Goal: Information Seeking & Learning: Learn about a topic

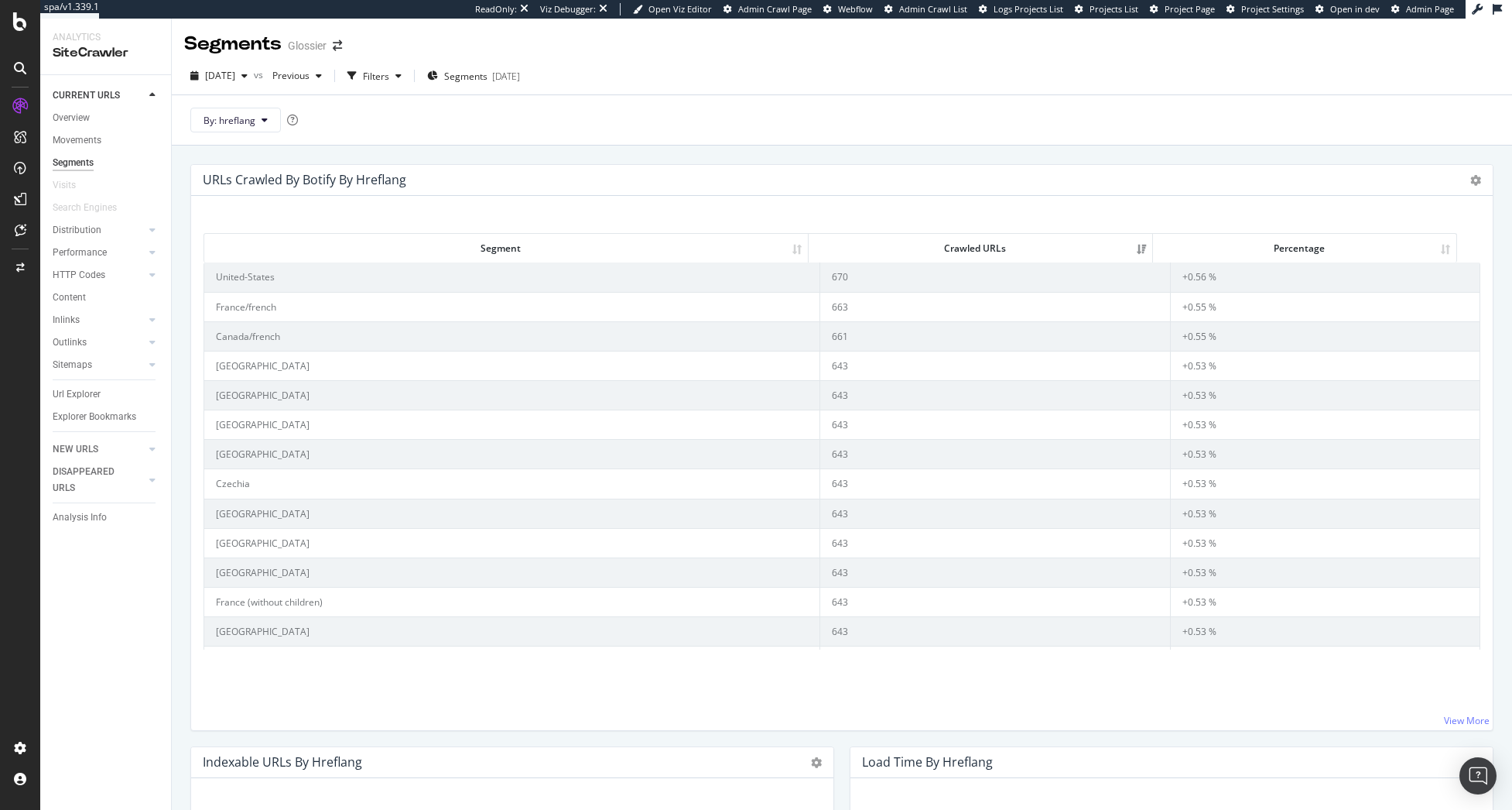
click at [716, 134] on div "By: hreflang" at bounding box center [842, 119] width 1340 height 50
click at [84, 296] on div "Content" at bounding box center [69, 298] width 33 height 17
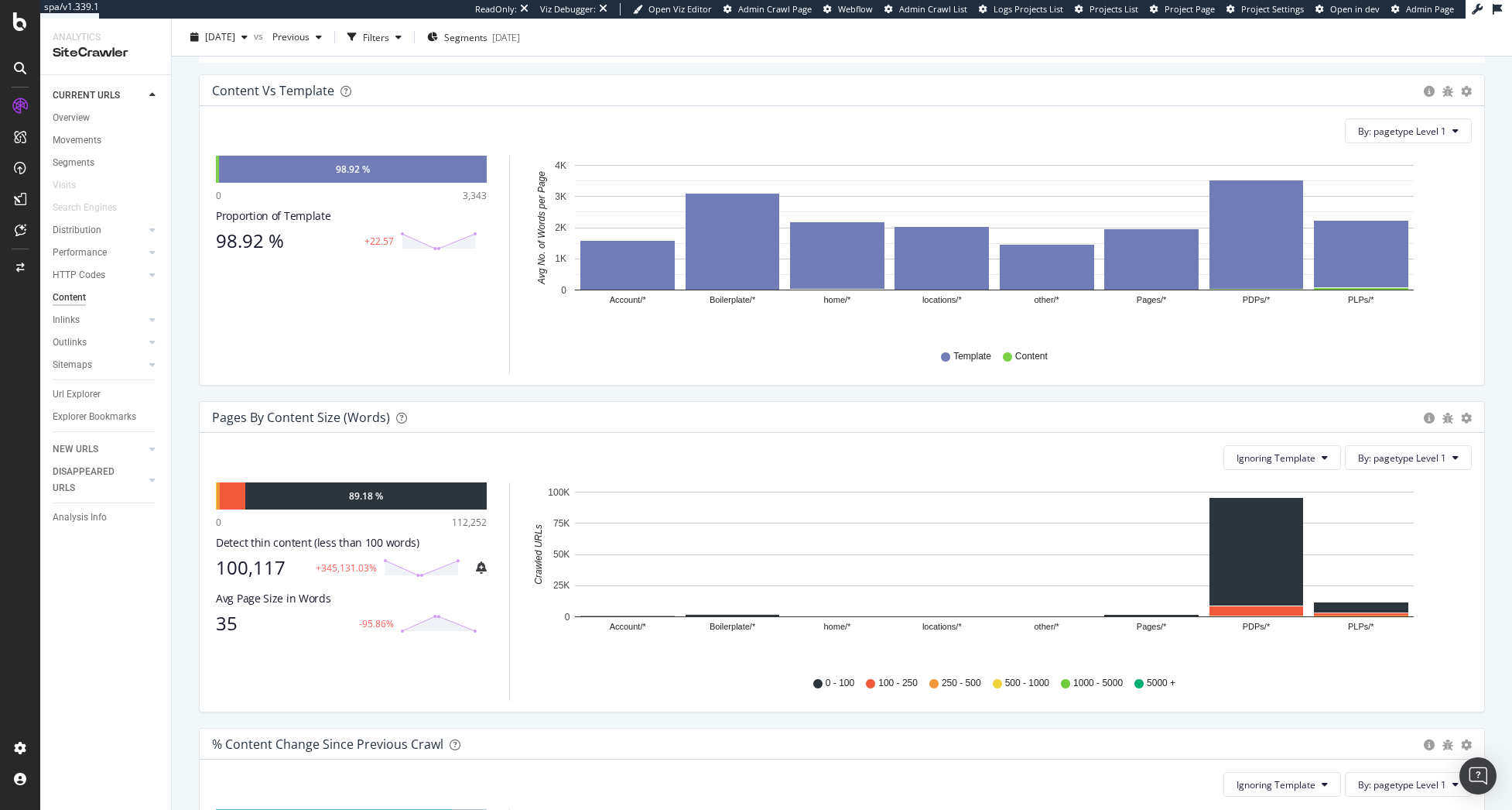
scroll to position [232, 0]
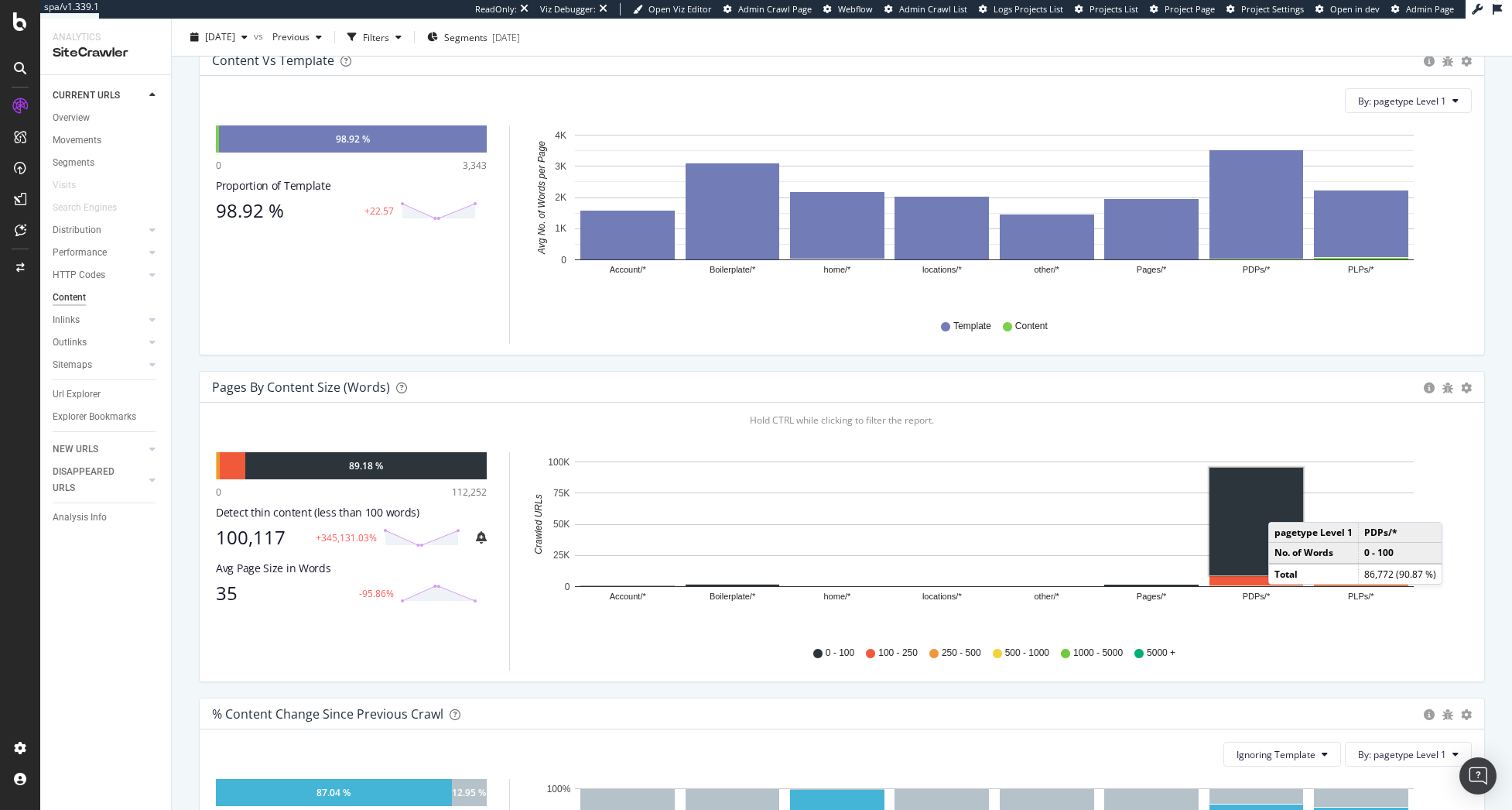
drag, startPoint x: 1283, startPoint y: 506, endPoint x: 1119, endPoint y: 477, distance: 166.5
click at [1283, 506] on rect "A chart." at bounding box center [1255, 521] width 93 height 107
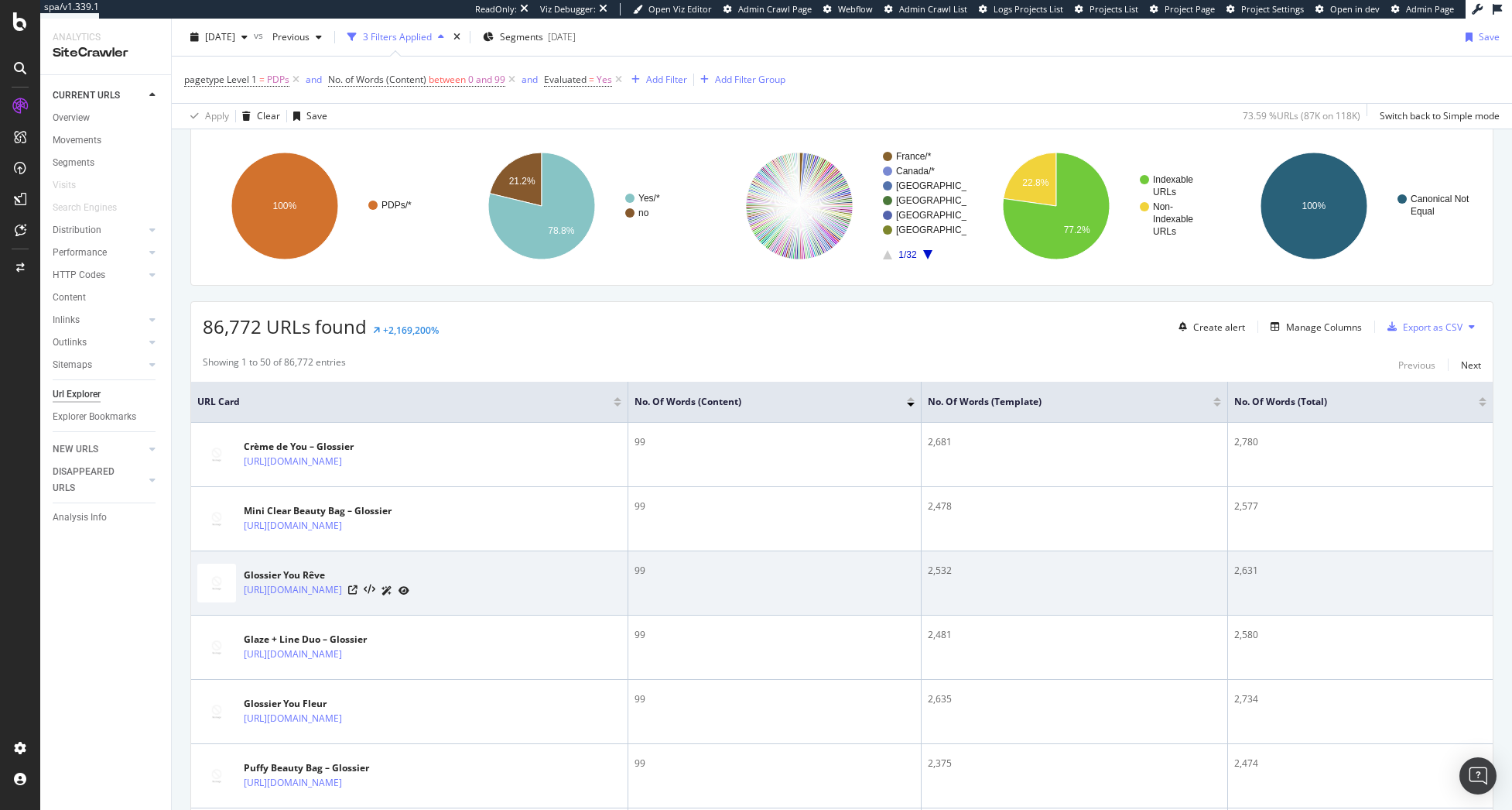
scroll to position [310, 0]
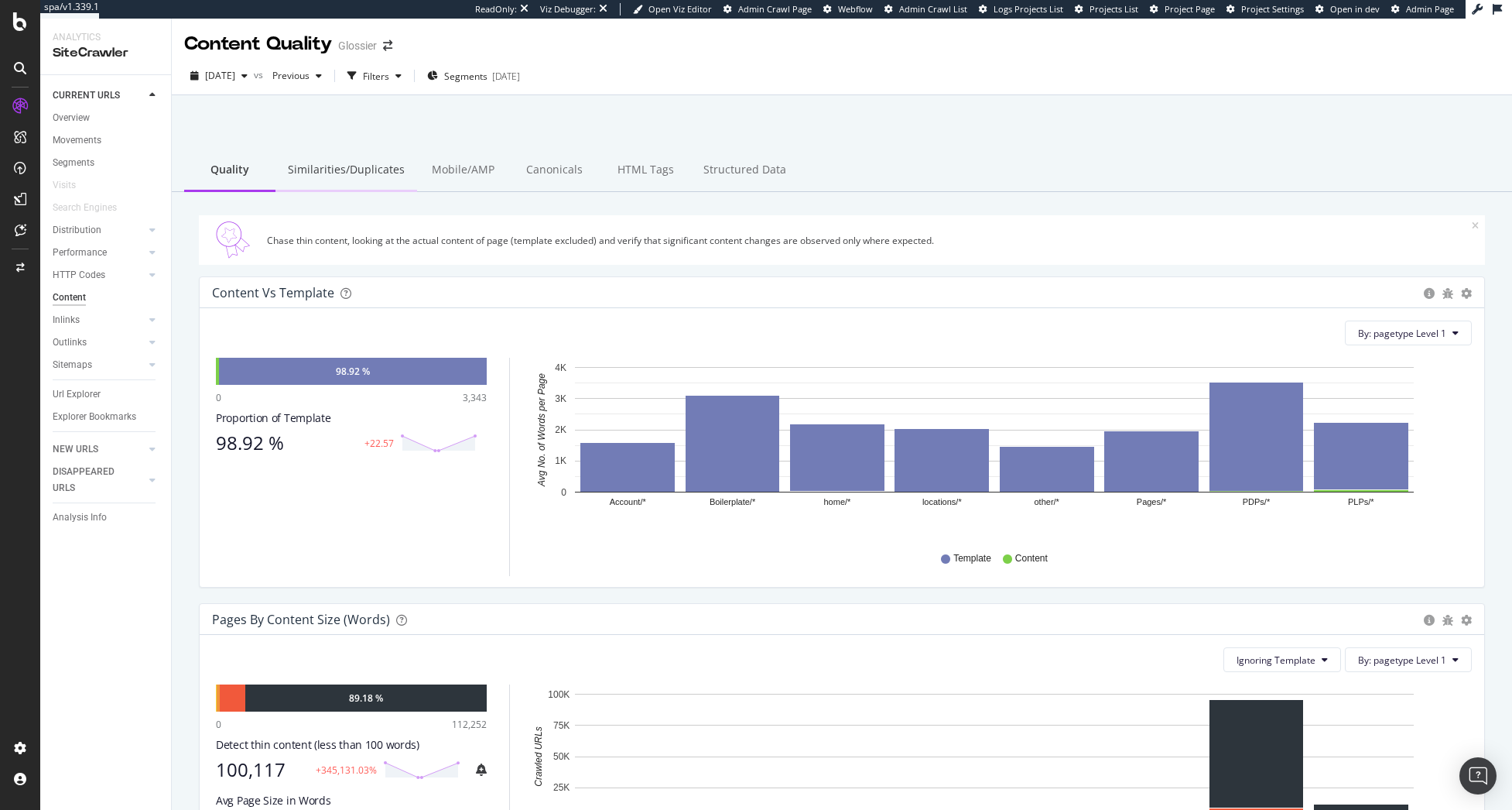
click at [346, 169] on div "Similarities/Duplicates" at bounding box center [347, 171] width 142 height 43
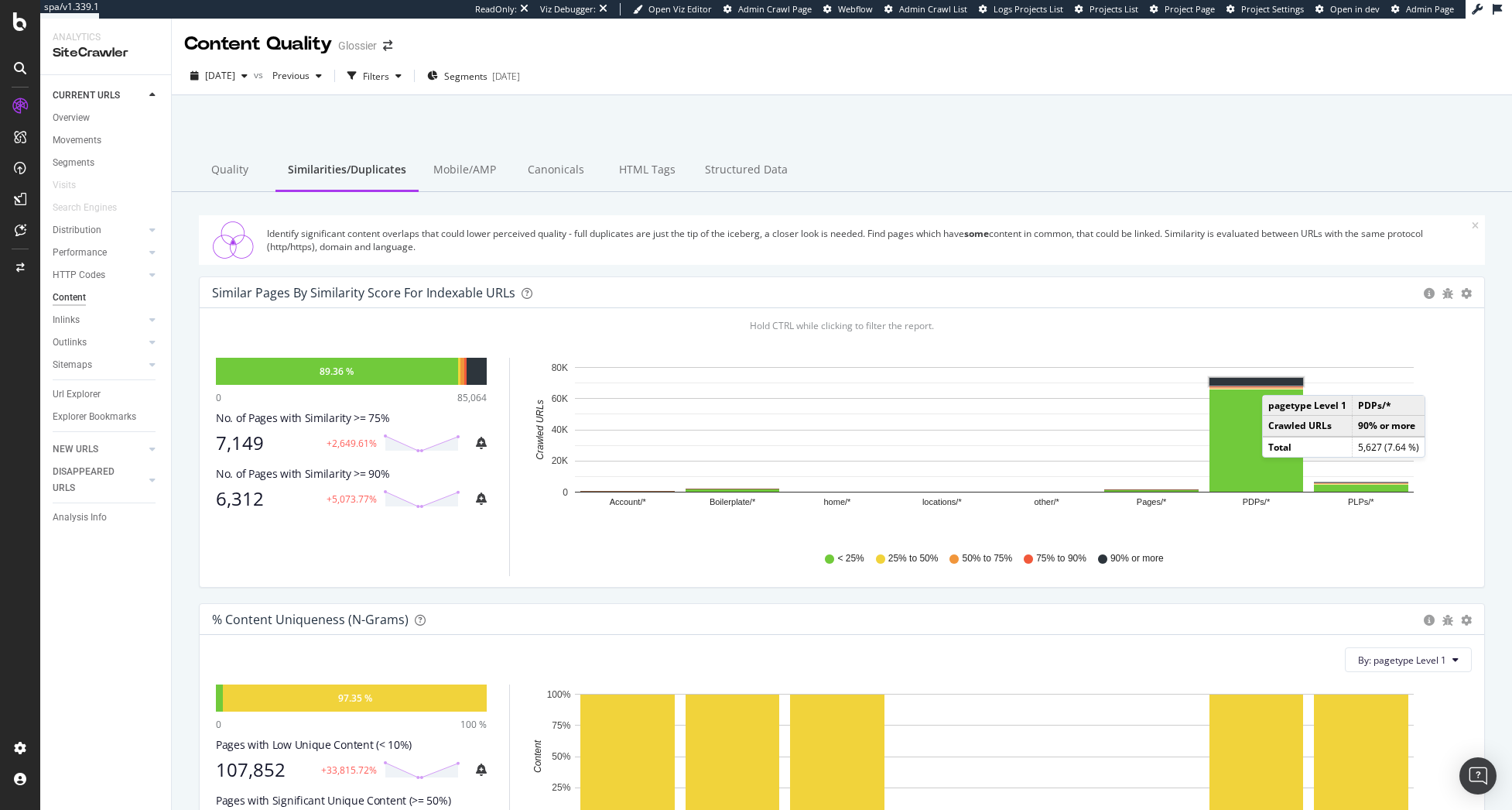
click at [1278, 379] on rect "A chart." at bounding box center [1255, 381] width 93 height 7
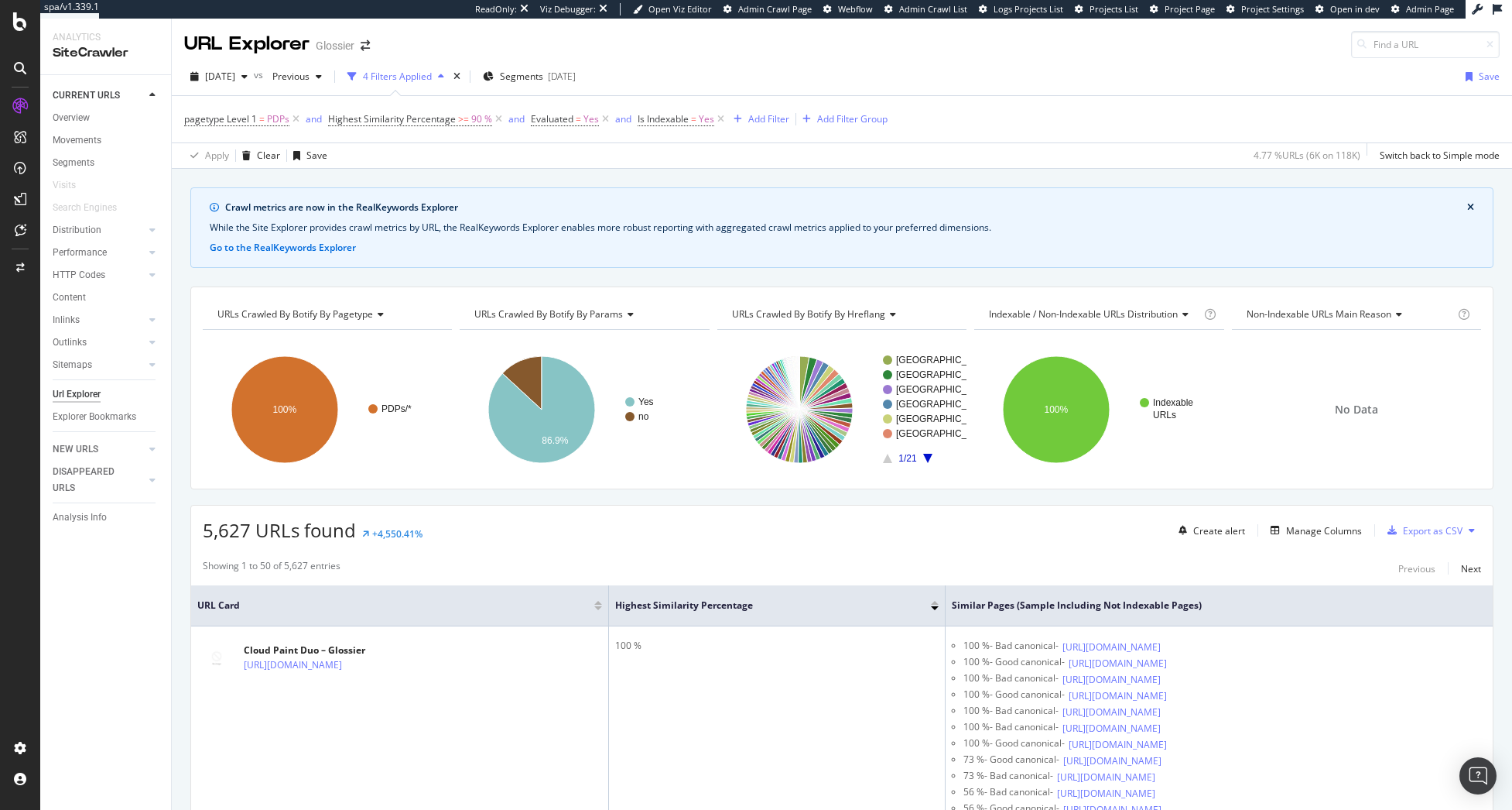
drag, startPoint x: 475, startPoint y: 187, endPoint x: 480, endPoint y: 180, distance: 8.6
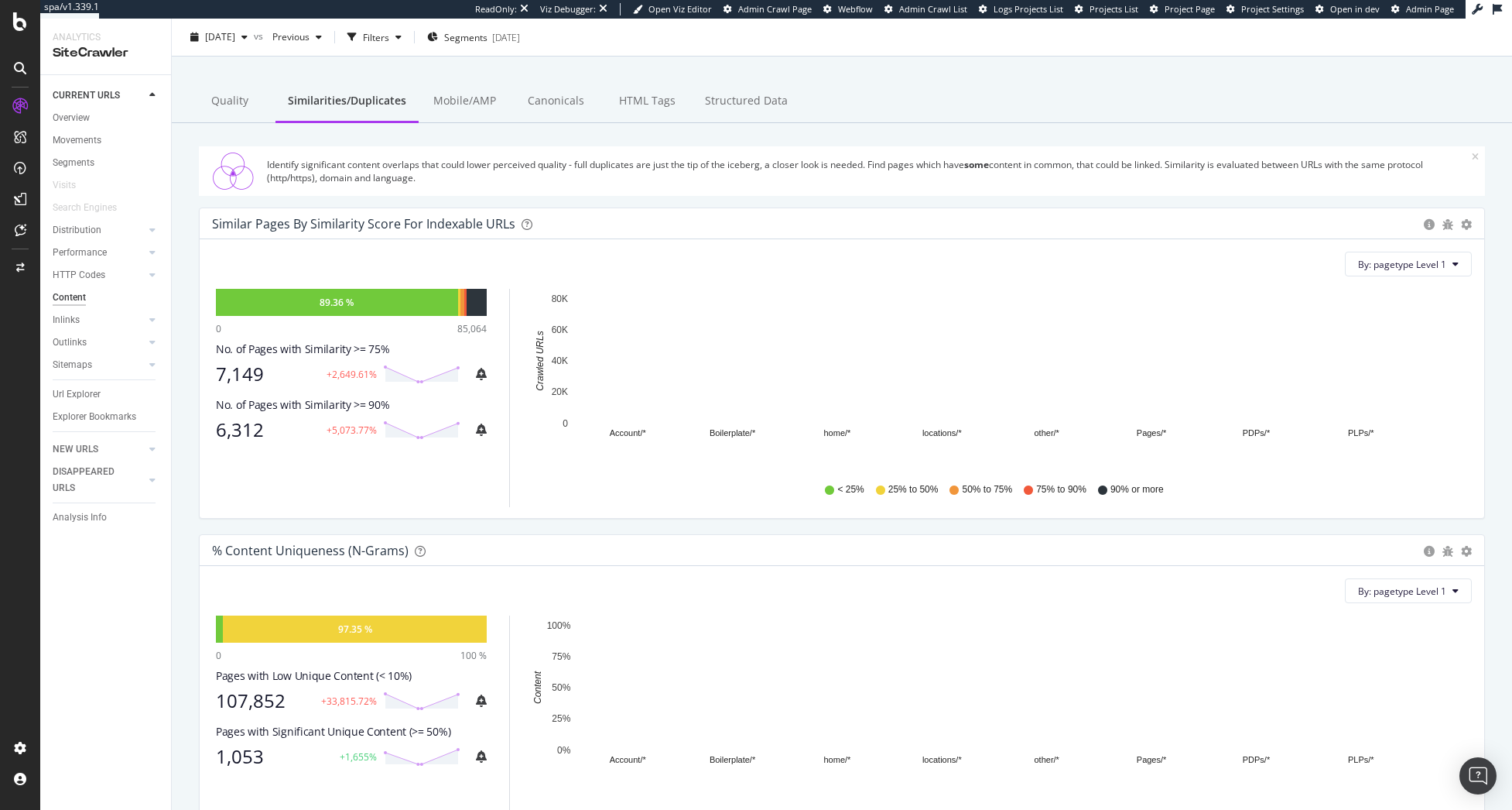
scroll to position [78, 0]
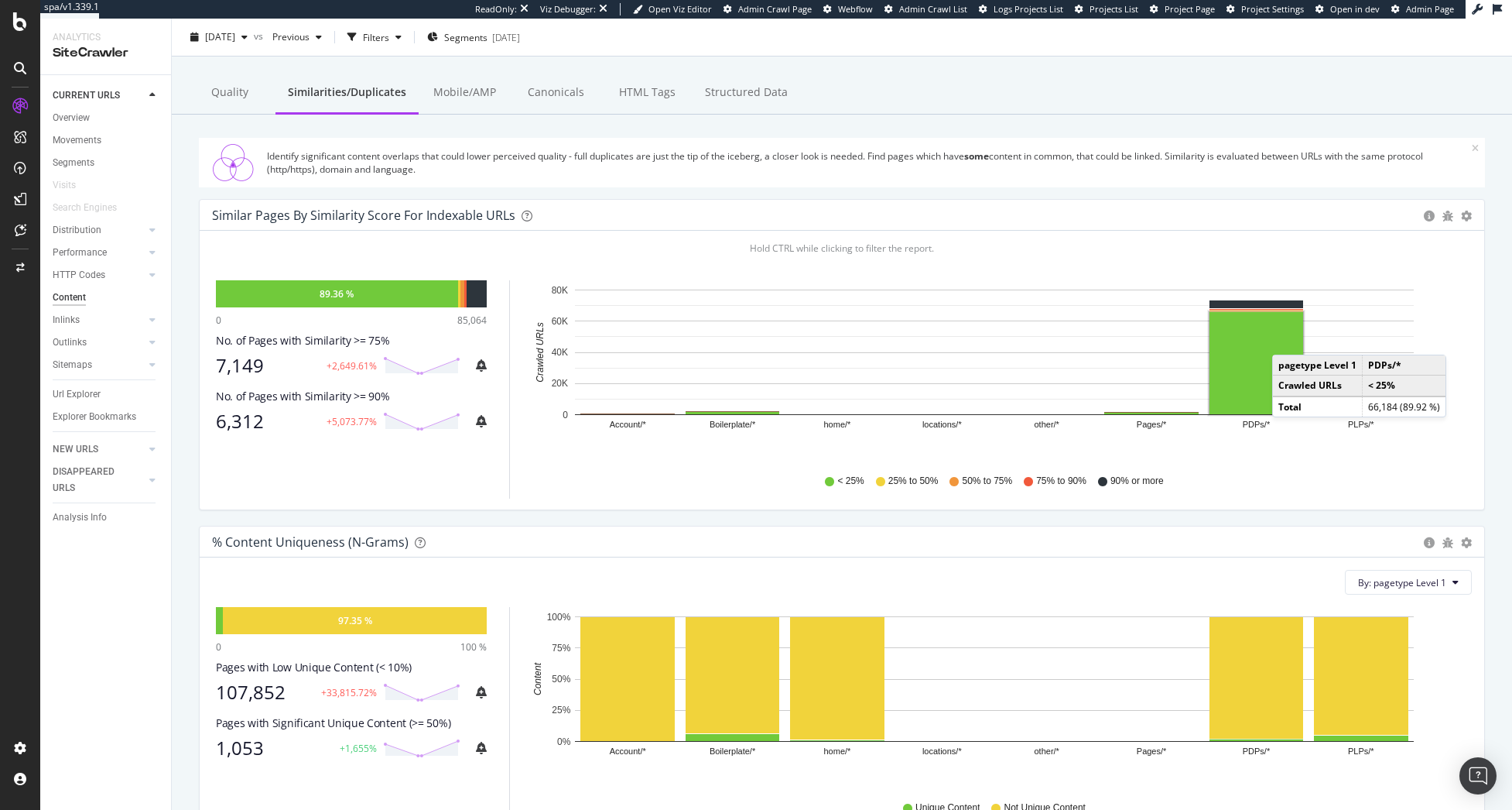
click at [1288, 339] on rect "A chart." at bounding box center [1255, 363] width 93 height 102
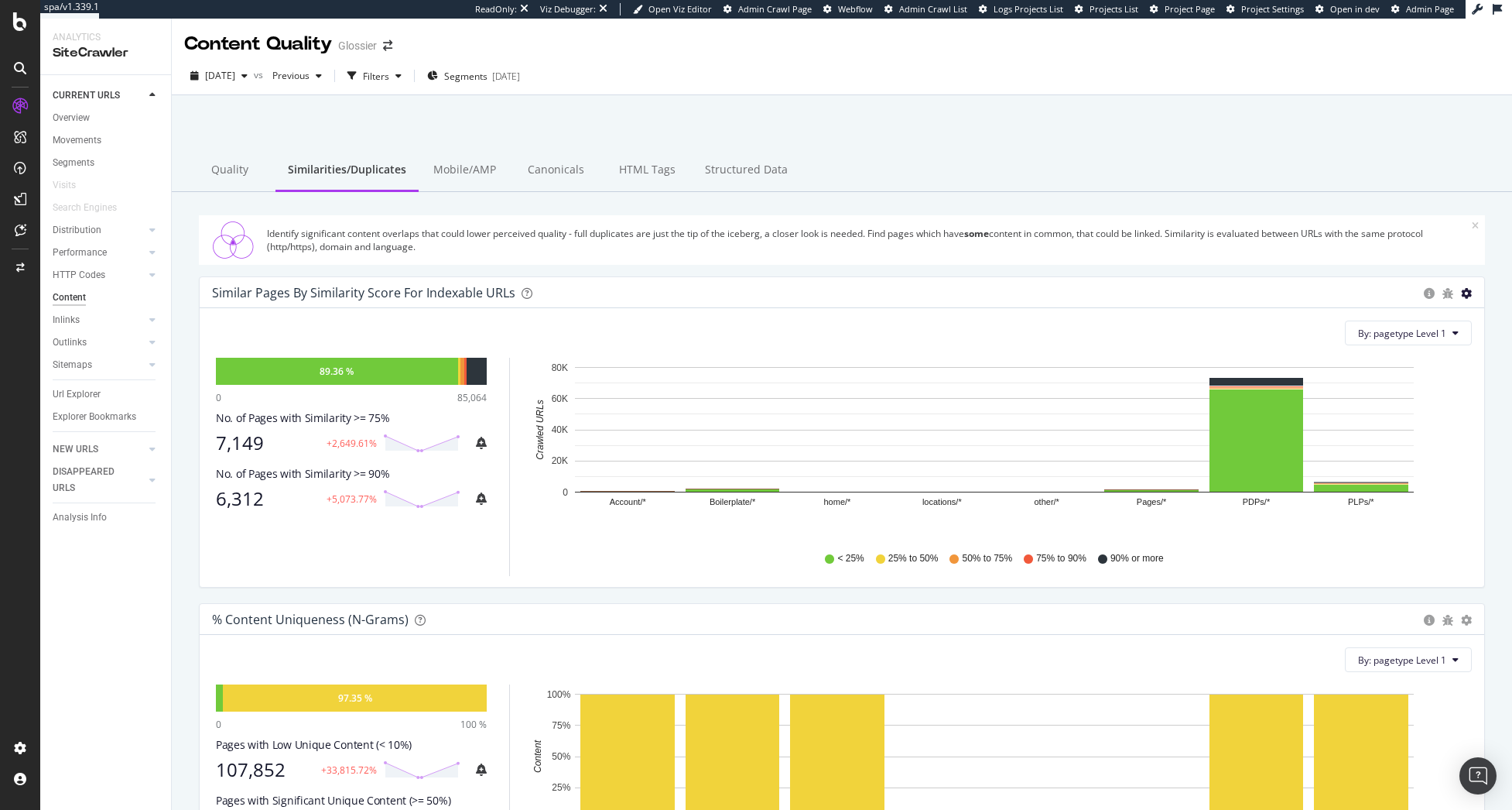
click at [1461, 291] on icon "gear" at bounding box center [1466, 293] width 11 height 11
click at [1425, 352] on span "Chart (by Percentage)" at bounding box center [1413, 351] width 141 height 21
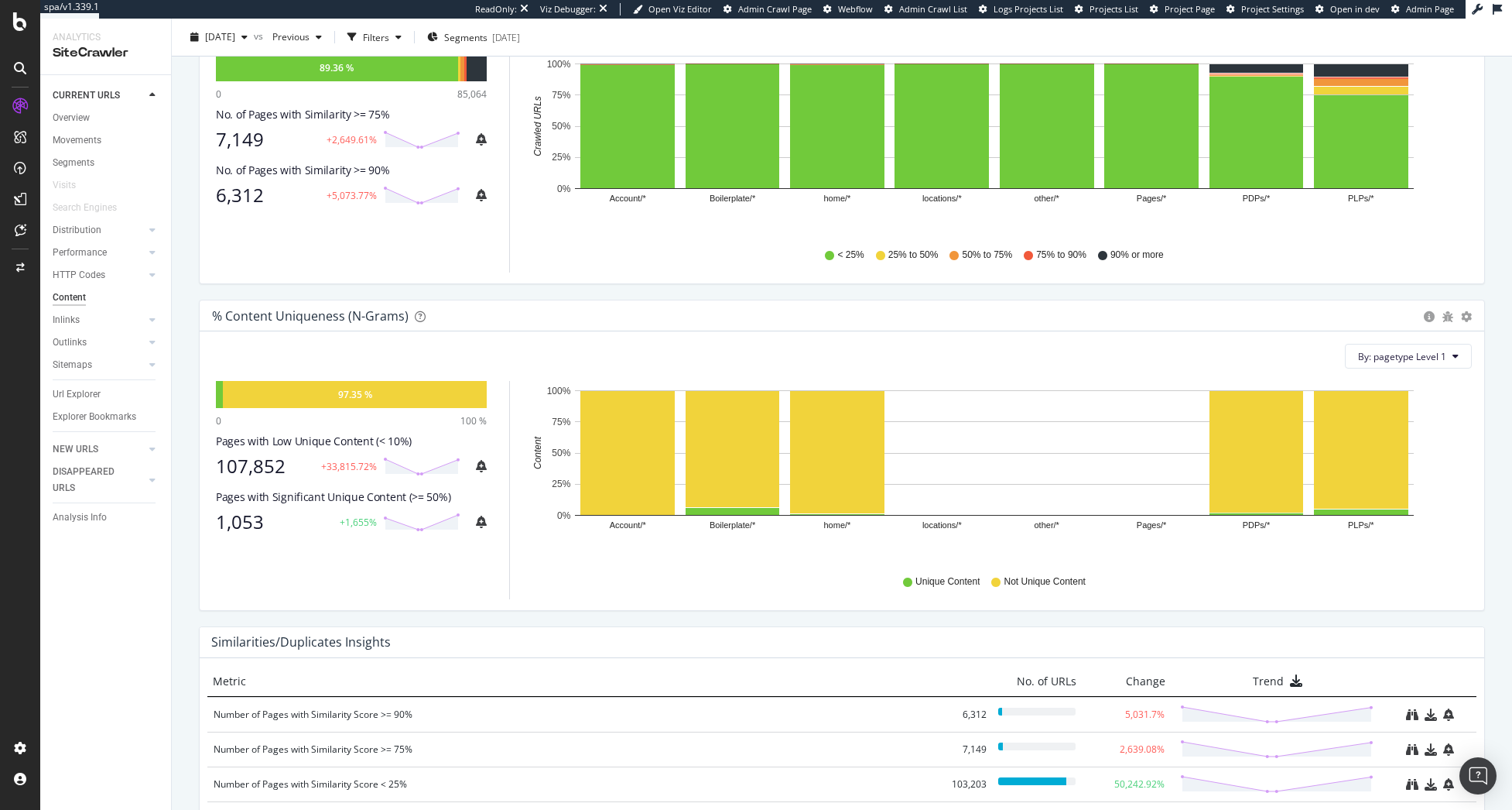
scroll to position [310, 0]
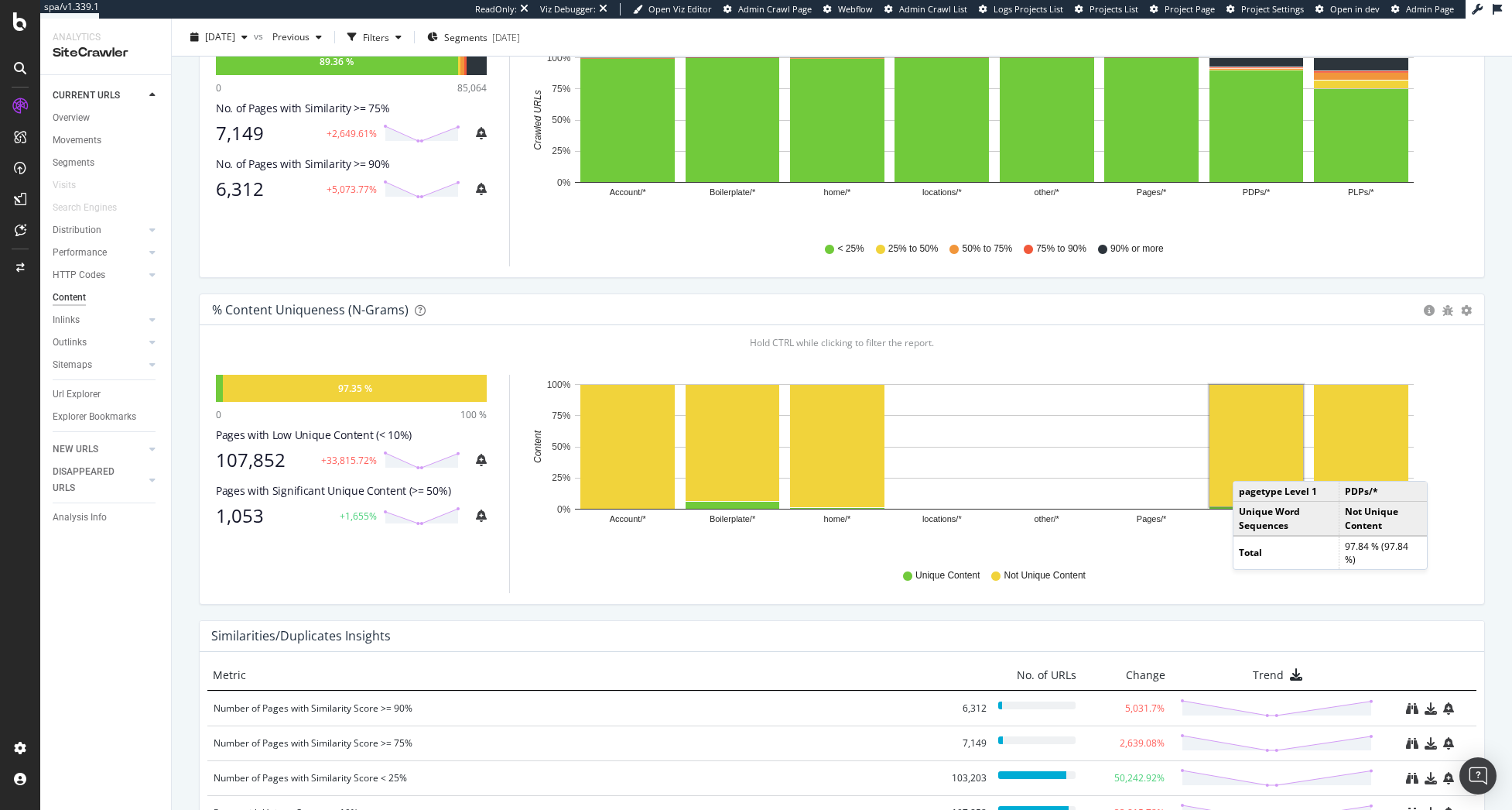
click at [1248, 465] on rect "A chart." at bounding box center [1255, 445] width 93 height 121
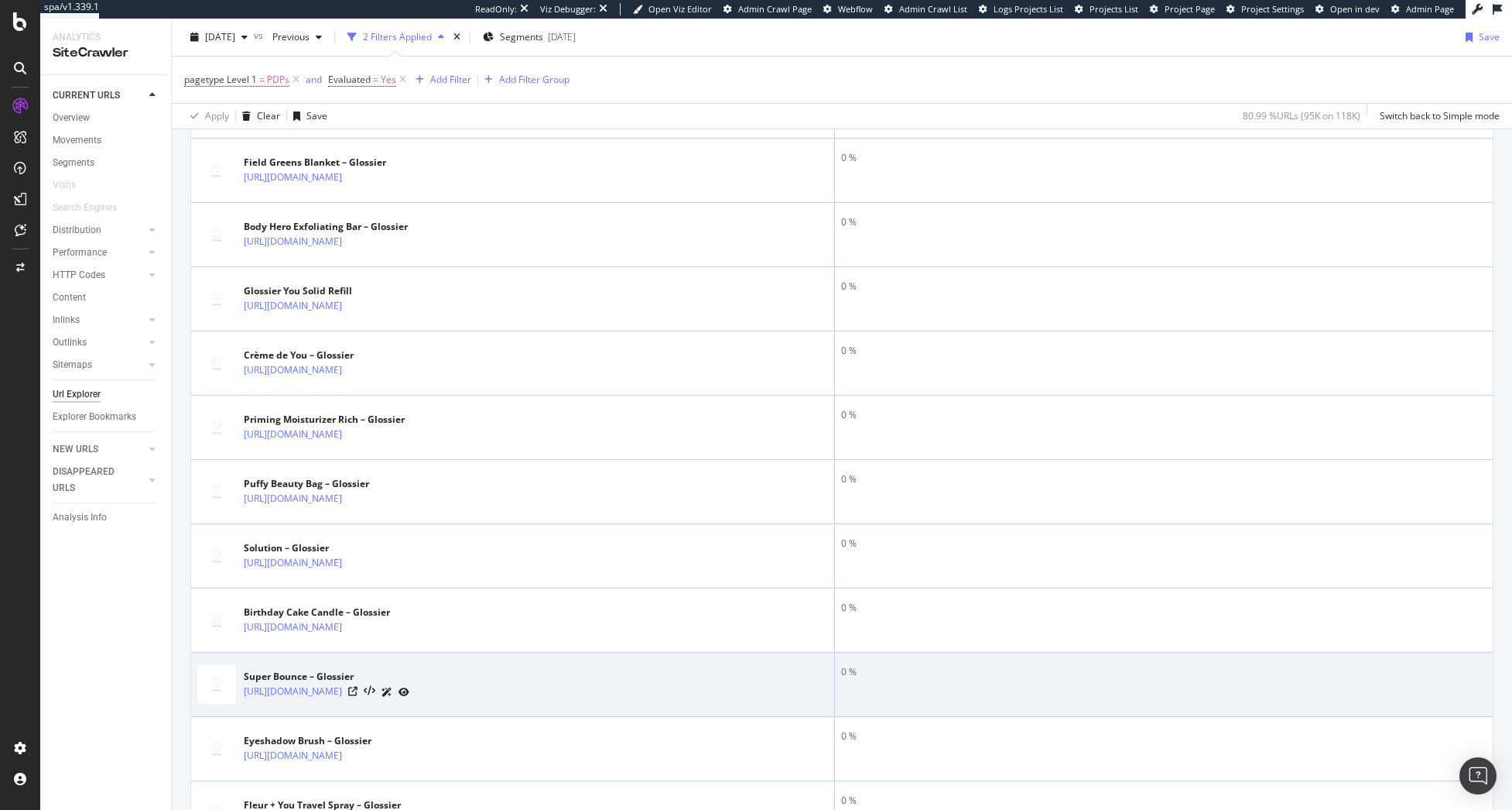
scroll to position [232, 0]
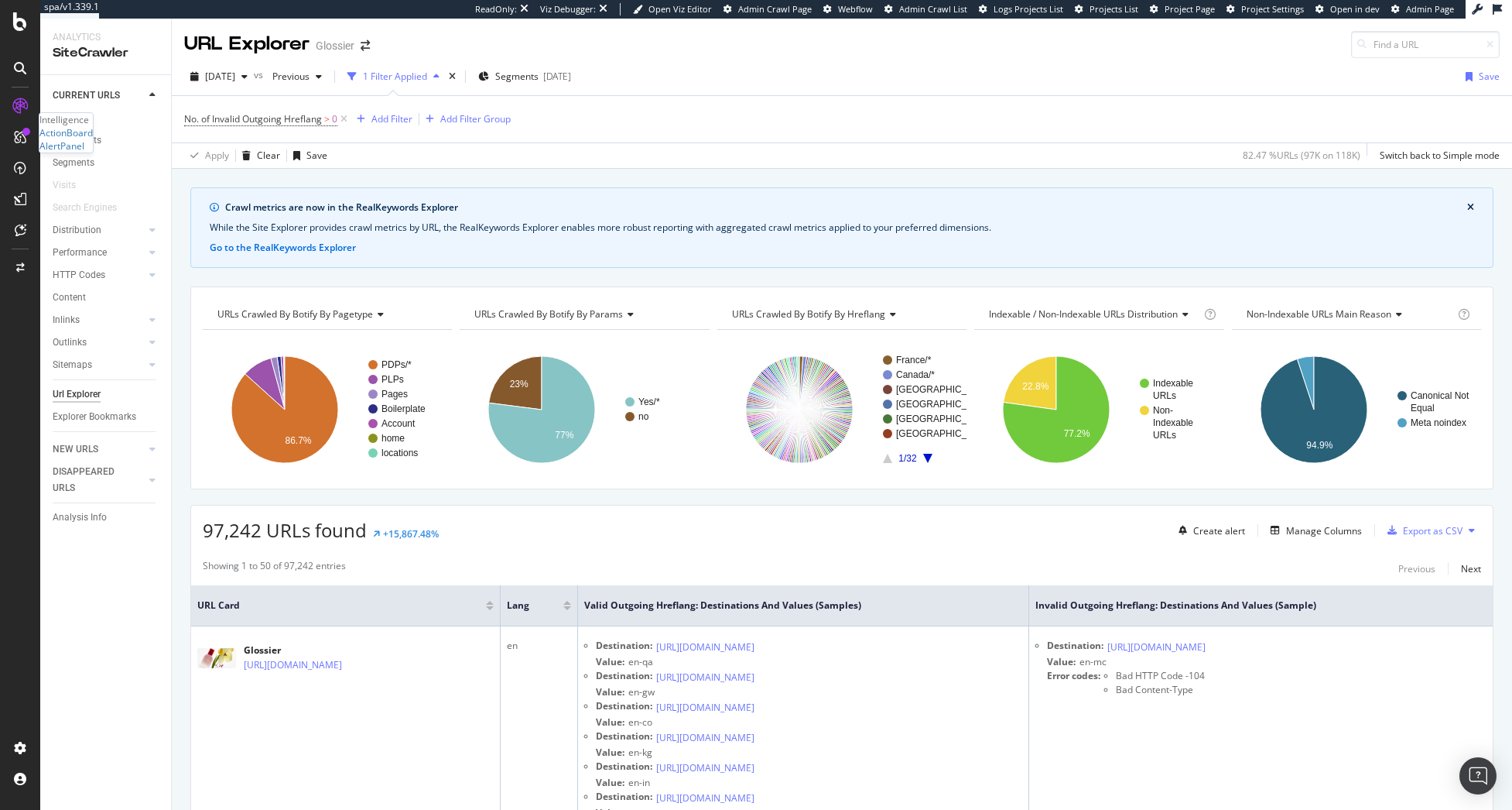
scroll to position [3252, 0]
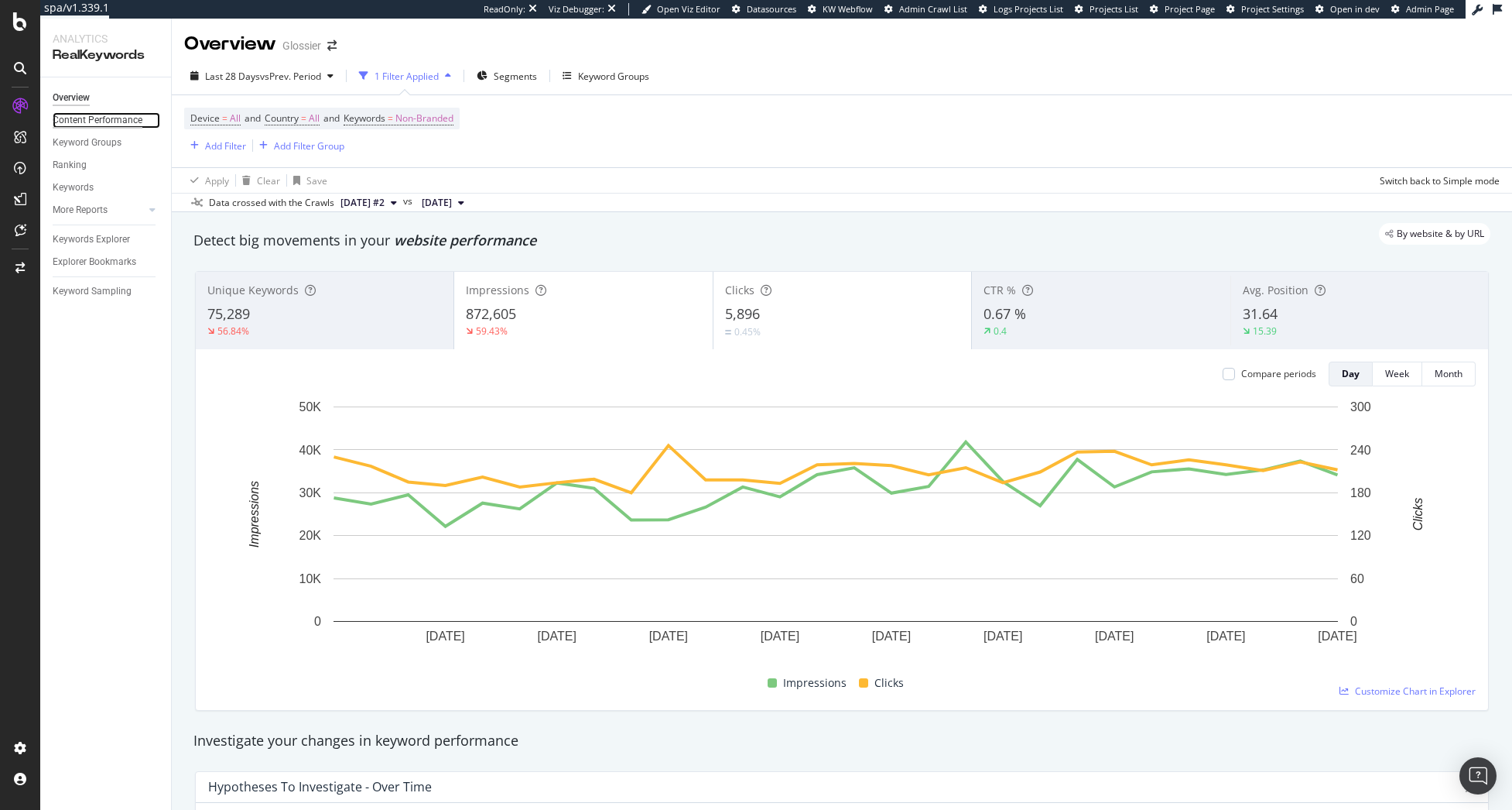
click at [102, 126] on div "Content Performance" at bounding box center [97, 121] width 90 height 17
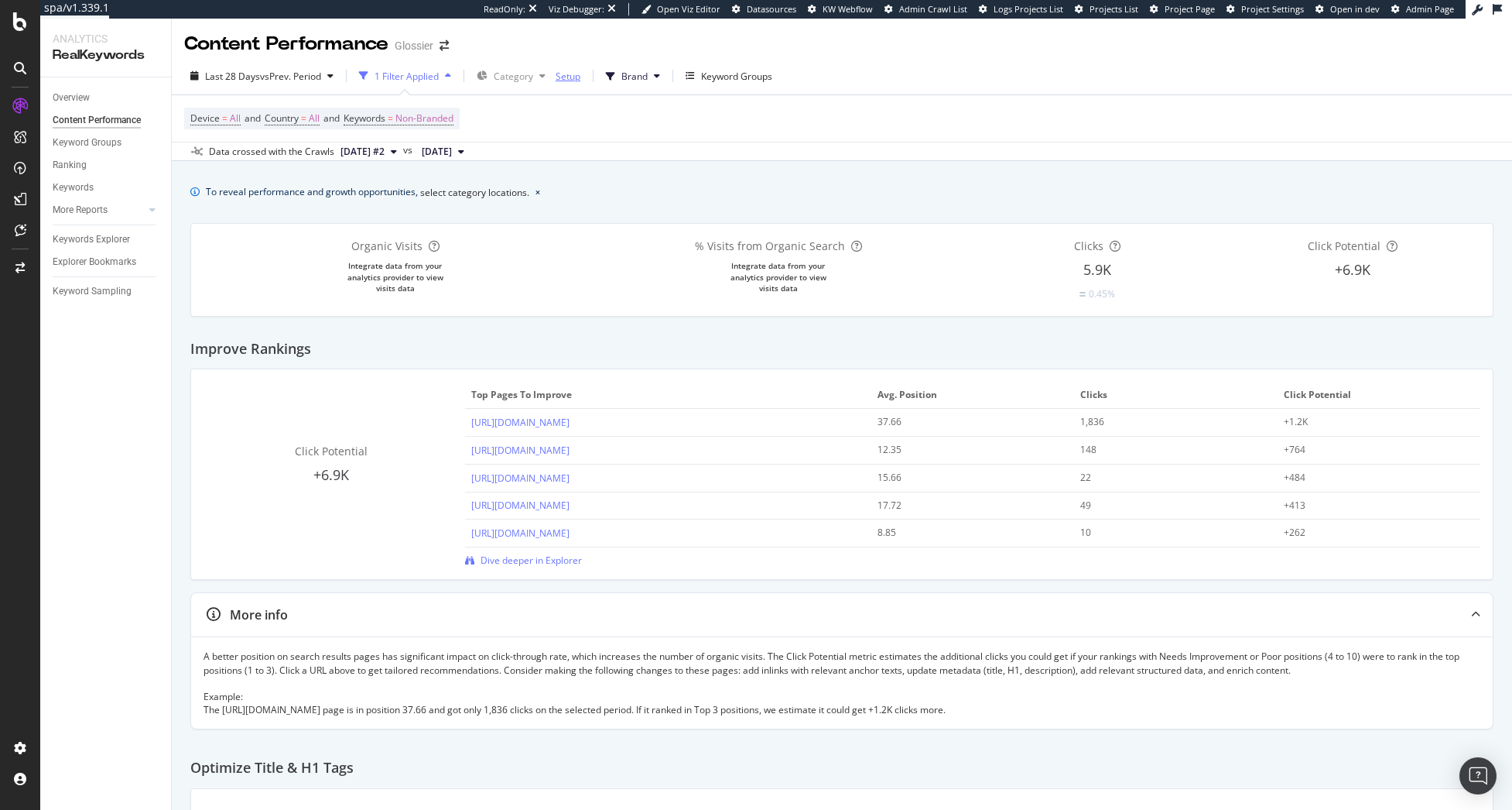
click at [568, 78] on div "Setup" at bounding box center [568, 76] width 25 height 13
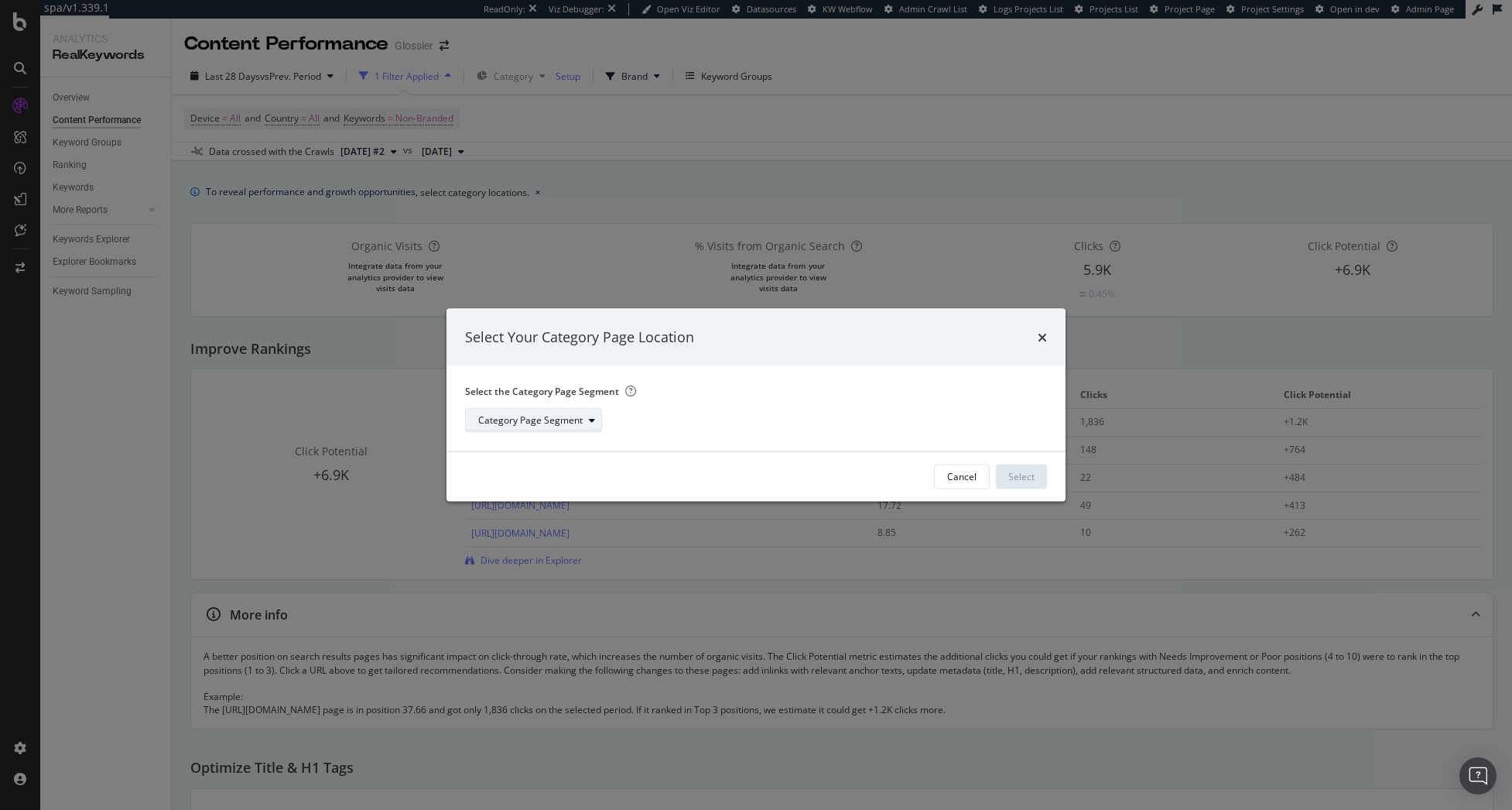
click at [589, 415] on icon "modal" at bounding box center [592, 419] width 7 height 9
click at [527, 452] on div "pagetype" at bounding box center [504, 445] width 65 height 19
click at [1024, 476] on div "Select" at bounding box center [1022, 476] width 26 height 13
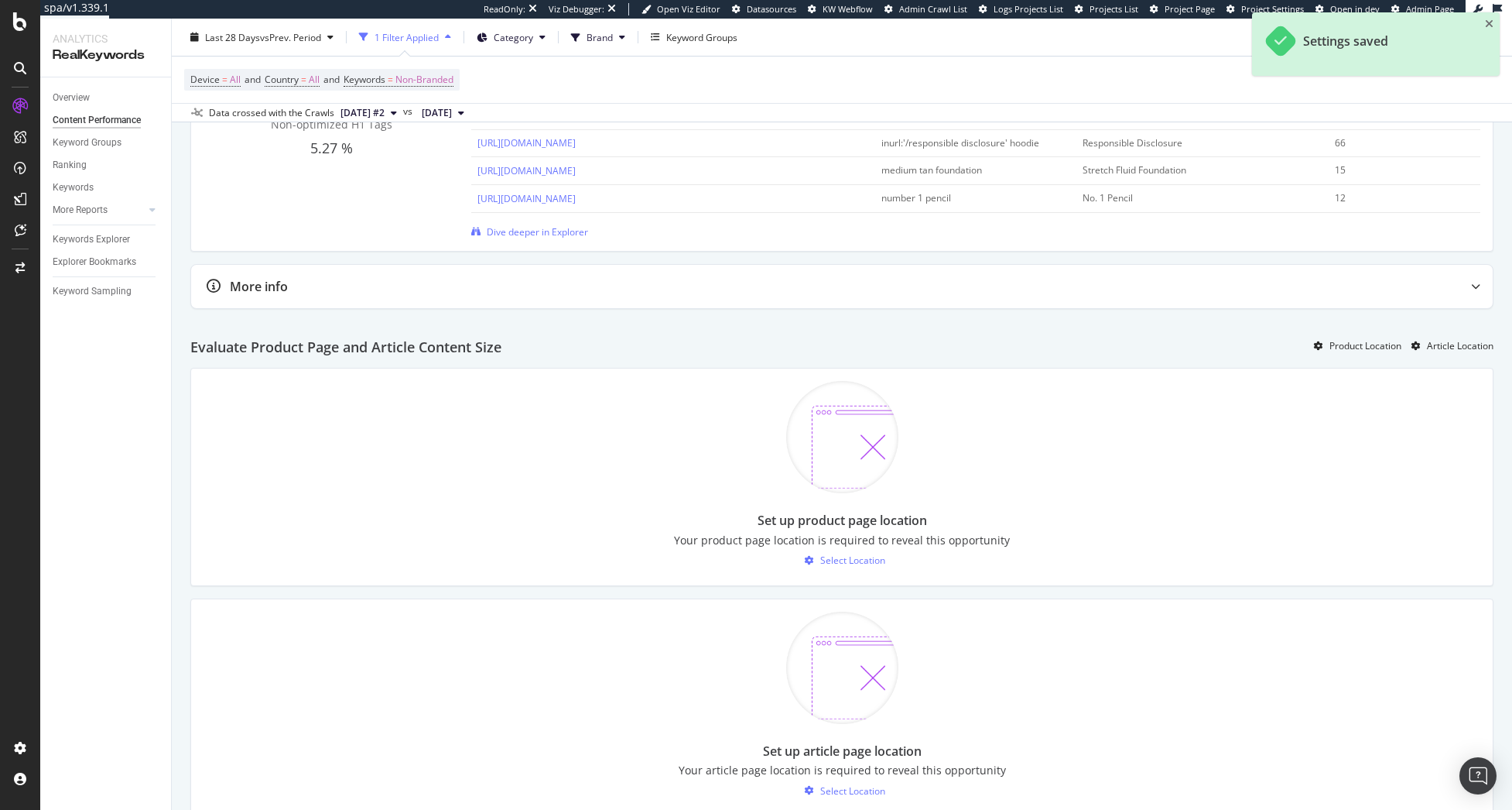
scroll to position [1007, 0]
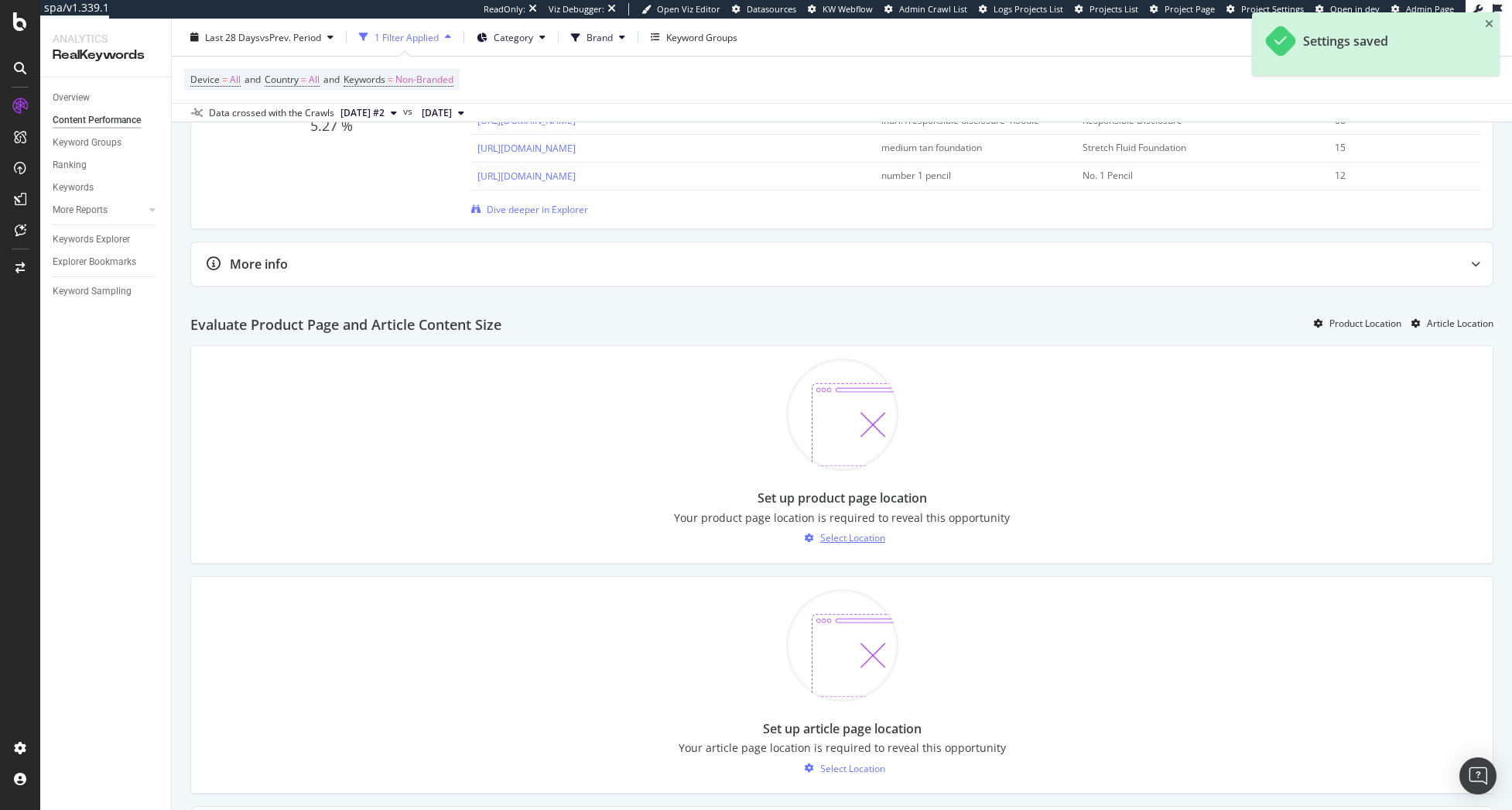
click at [834, 538] on div "Select Location" at bounding box center [853, 538] width 65 height 13
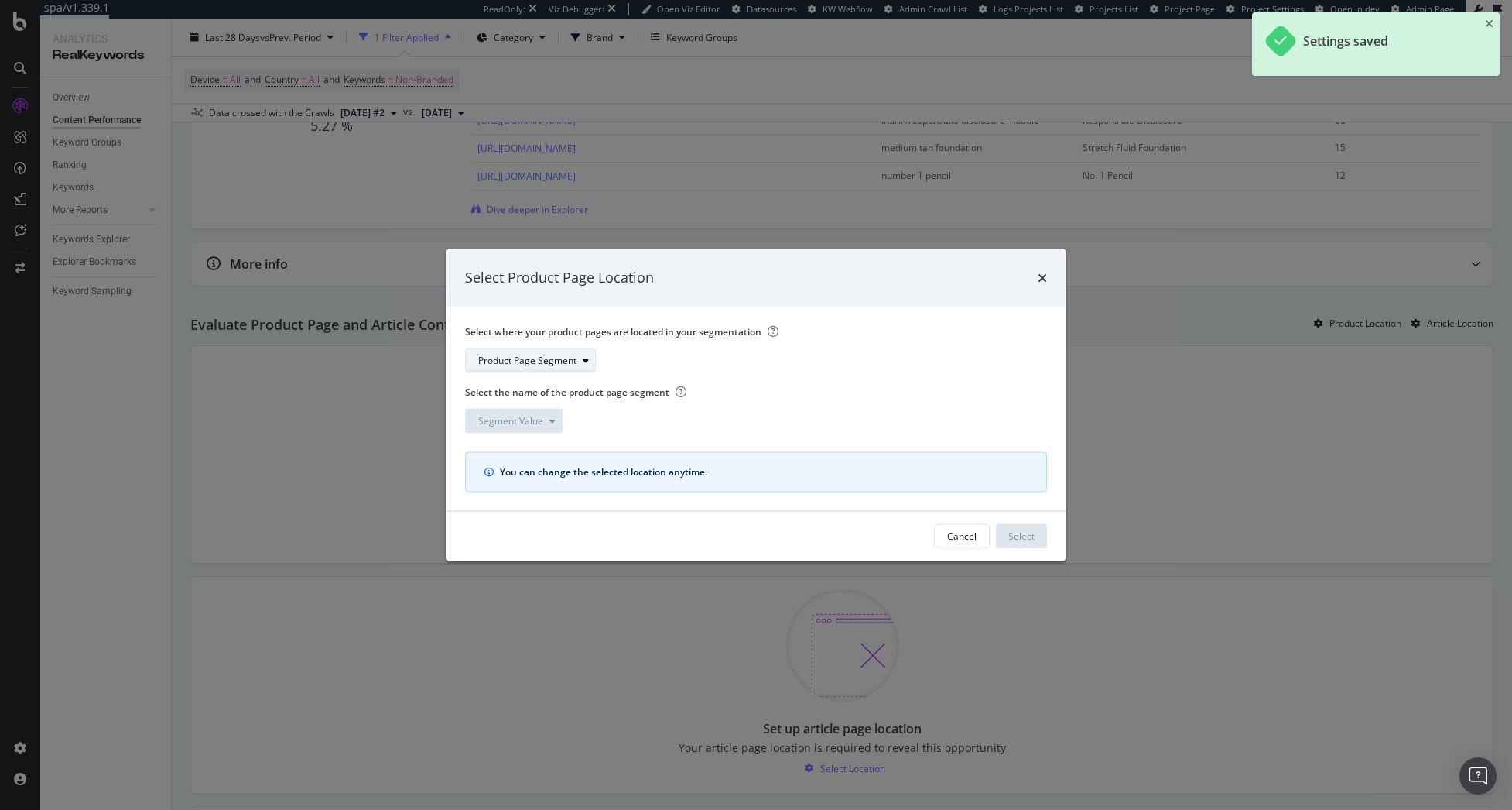
click at [528, 360] on div "Product Page Segment" at bounding box center [527, 359] width 98 height 9
click at [527, 385] on div "pagetype" at bounding box center [504, 386] width 65 height 19
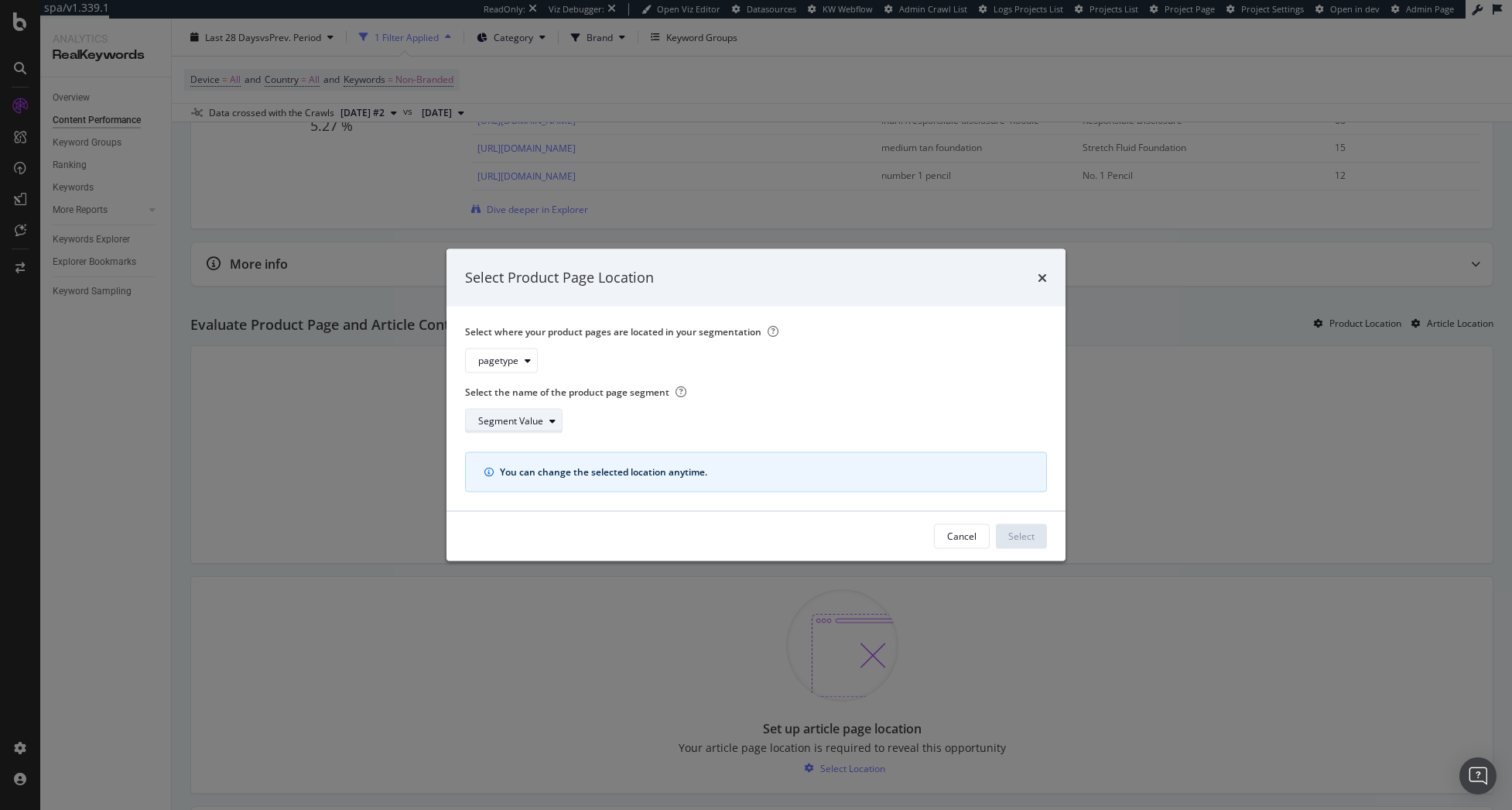
click at [548, 427] on div "Segment Value" at bounding box center [519, 420] width 83 height 21
click at [532, 448] on div "PDPs" at bounding box center [508, 446] width 72 height 19
click at [1018, 538] on div "Select" at bounding box center [1022, 536] width 26 height 13
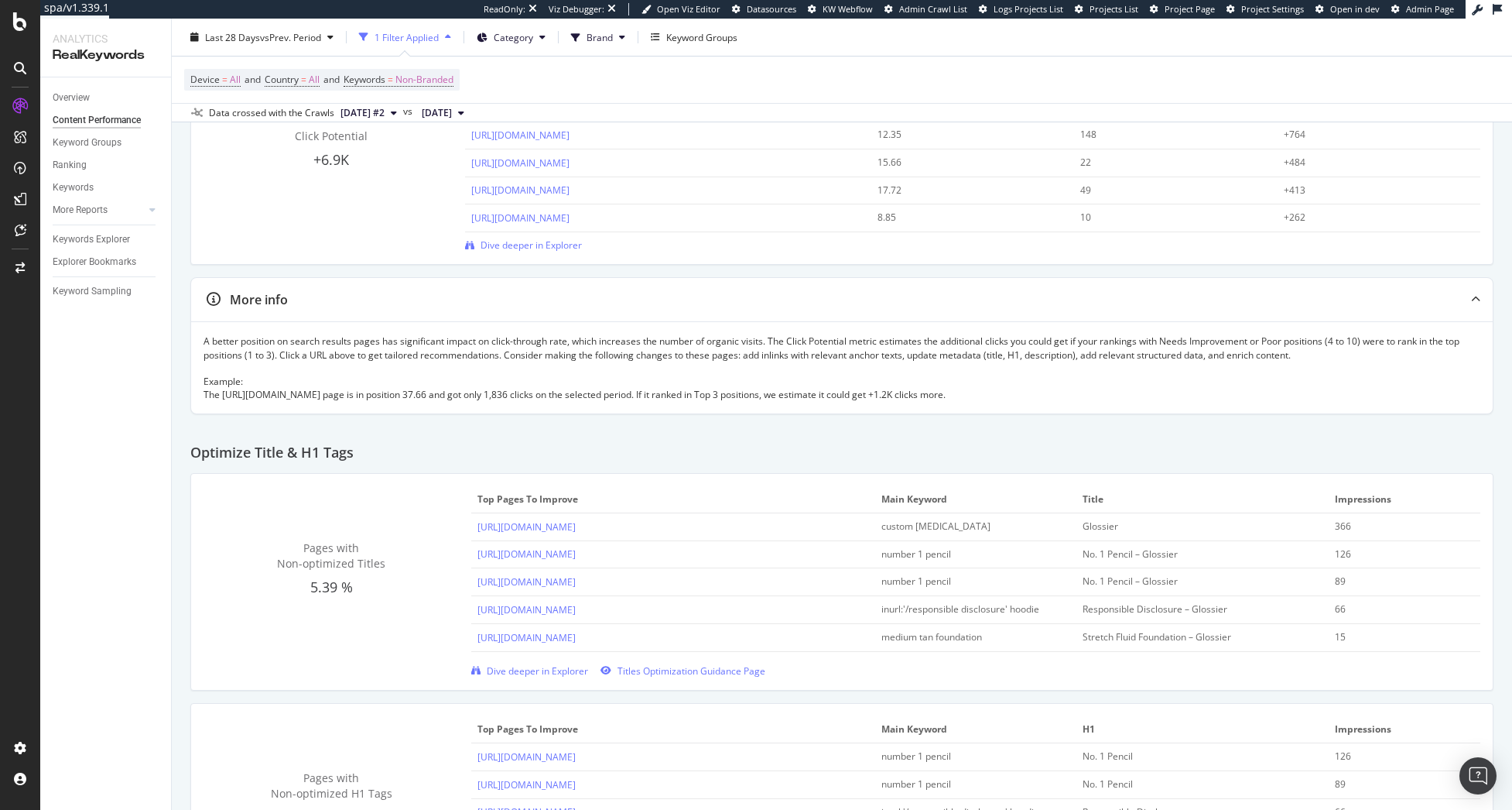
scroll to position [0, 0]
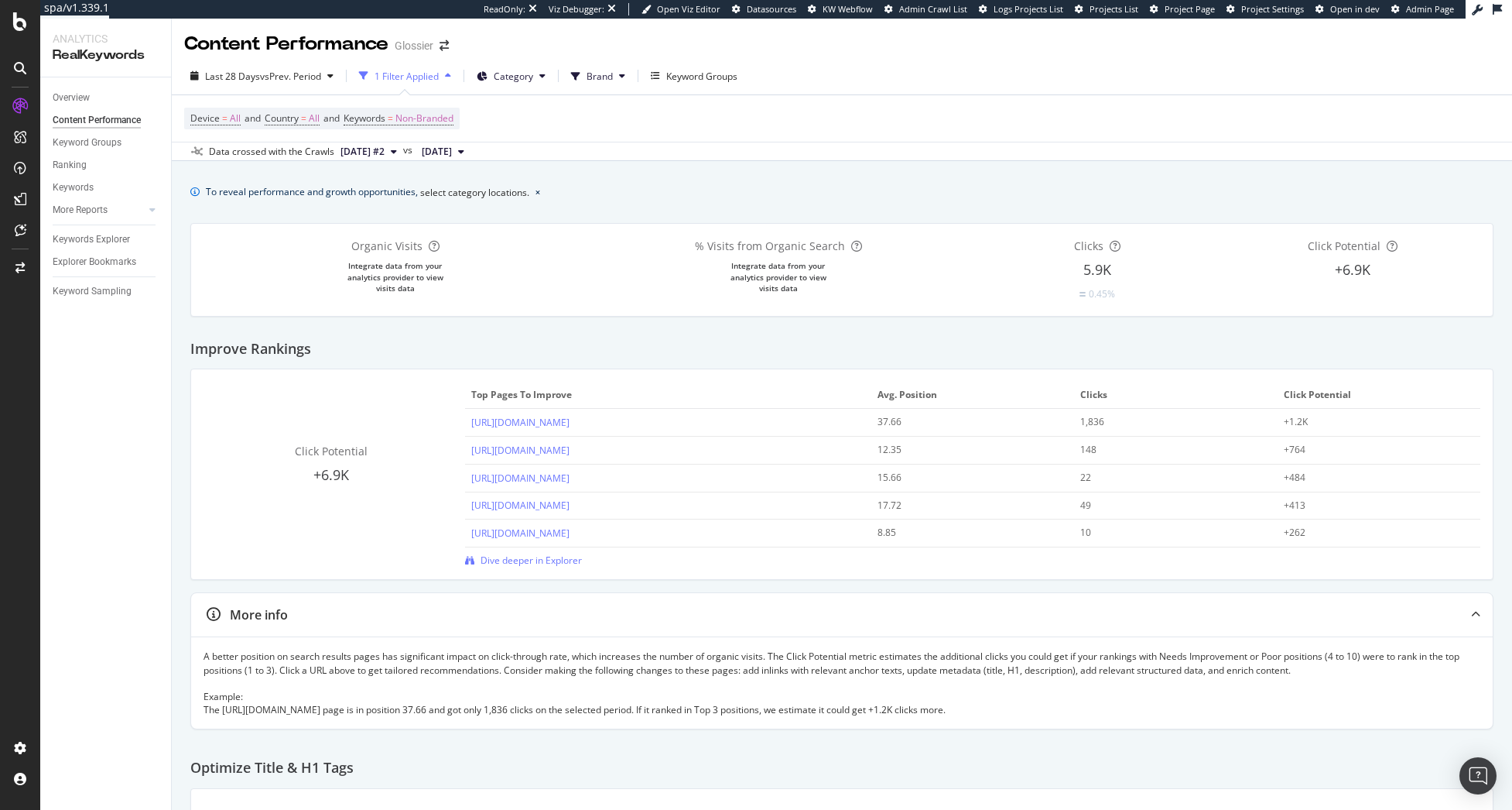
click at [385, 147] on span "2025 Oct. 7th #2" at bounding box center [362, 151] width 44 height 14
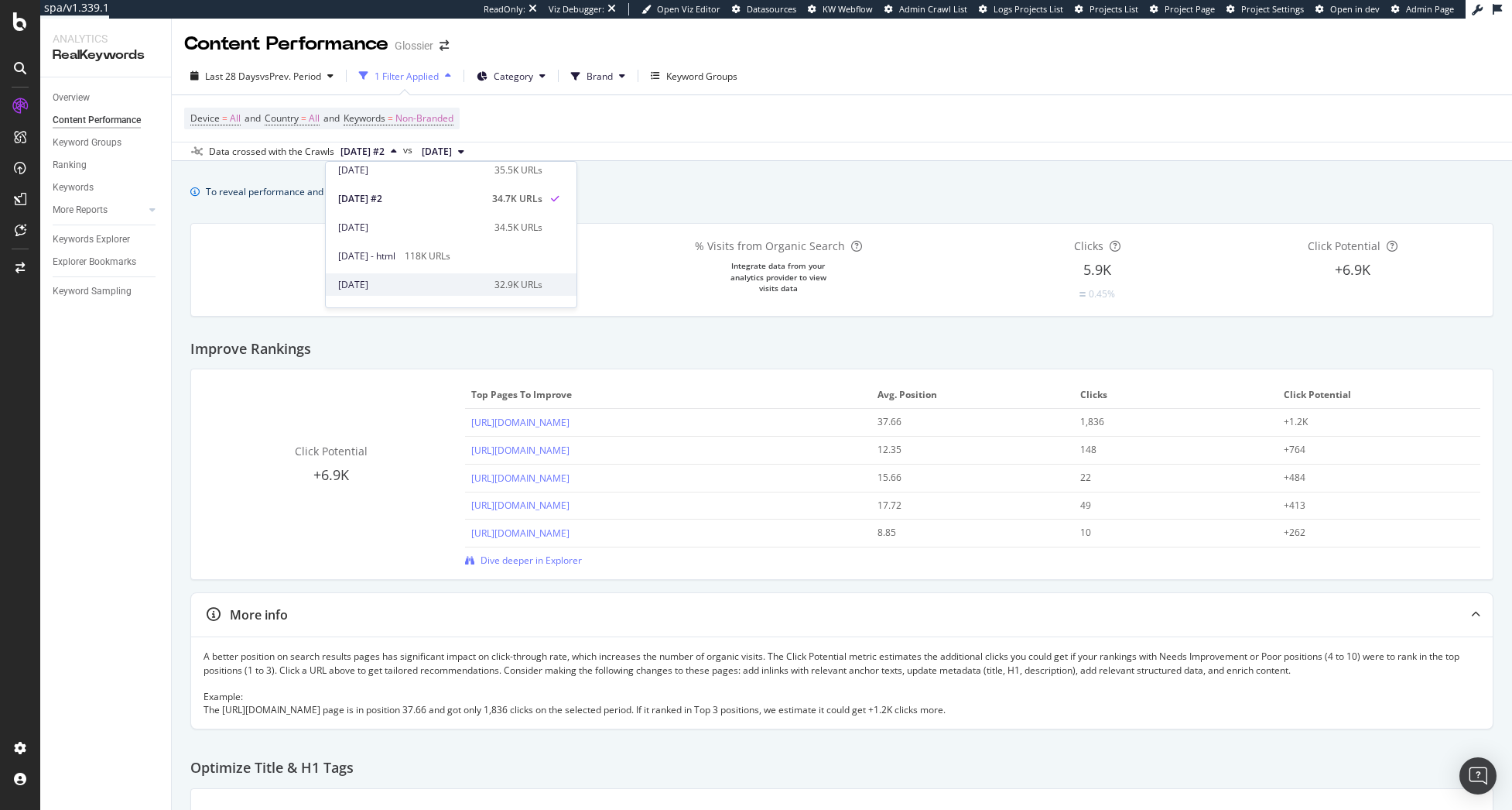
scroll to position [78, 0]
click at [451, 243] on div "118K URLs" at bounding box center [427, 241] width 45 height 14
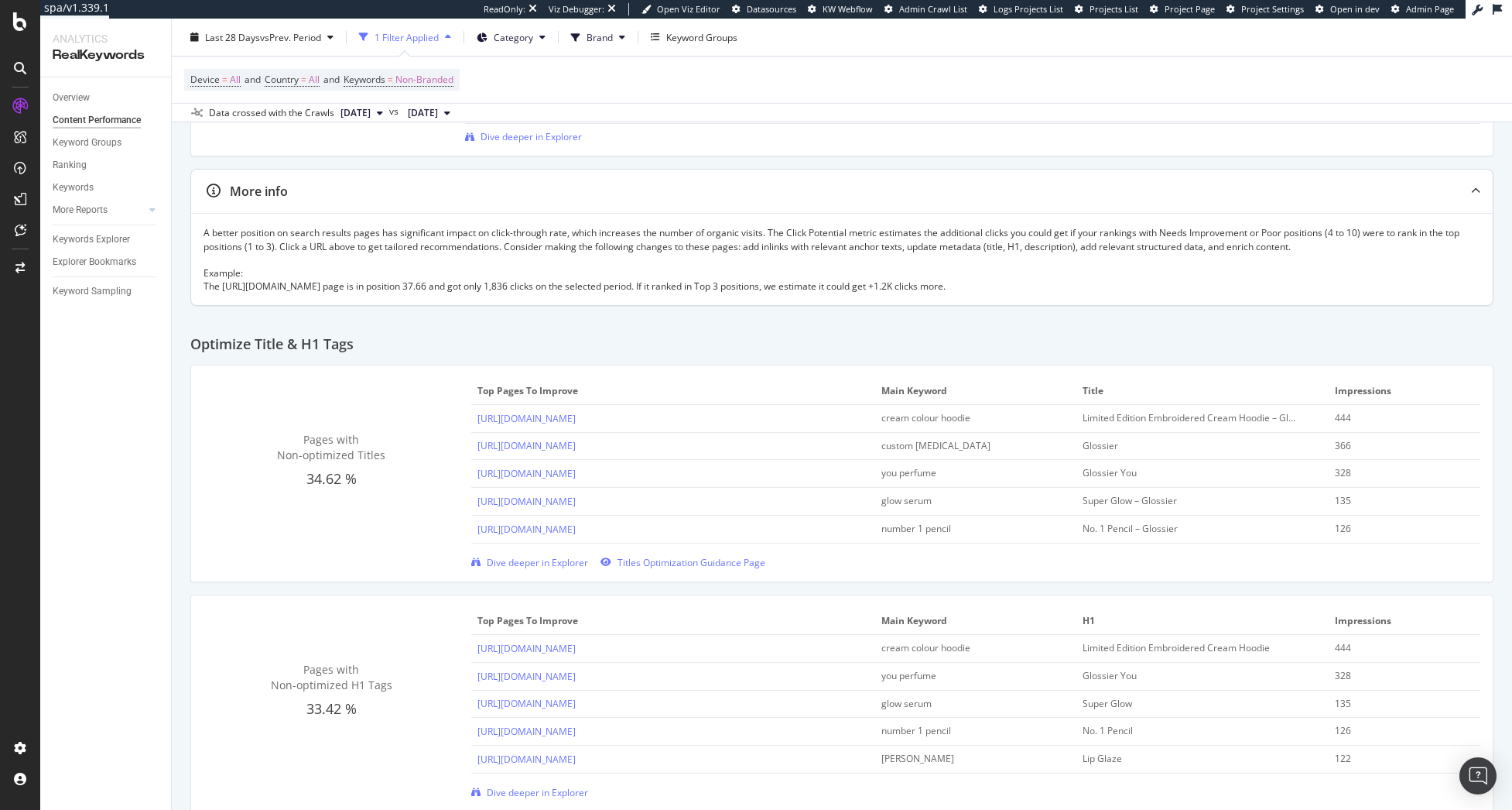
scroll to position [387, 0]
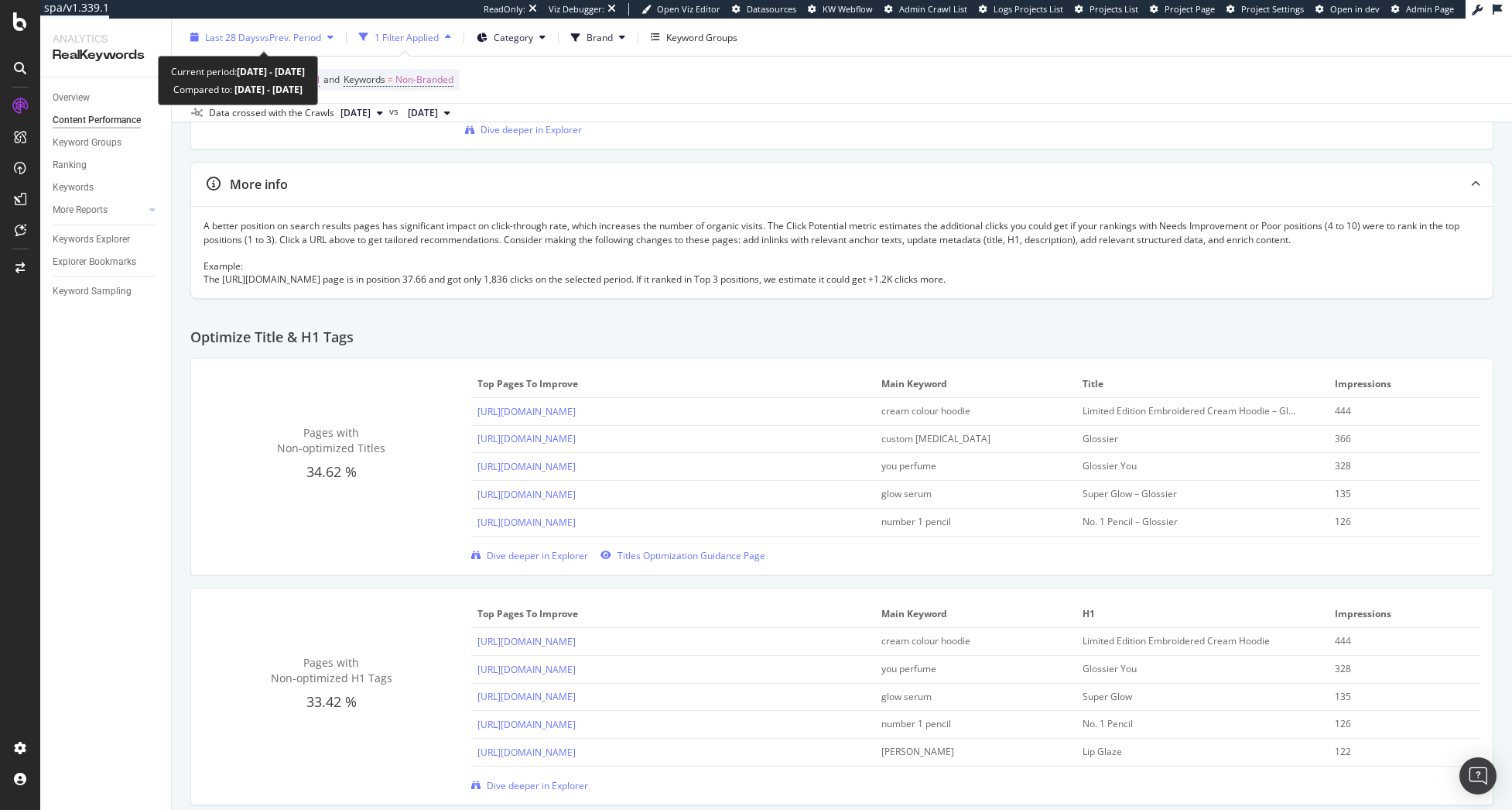
click at [240, 40] on span "Last 28 Days" at bounding box center [232, 37] width 55 height 13
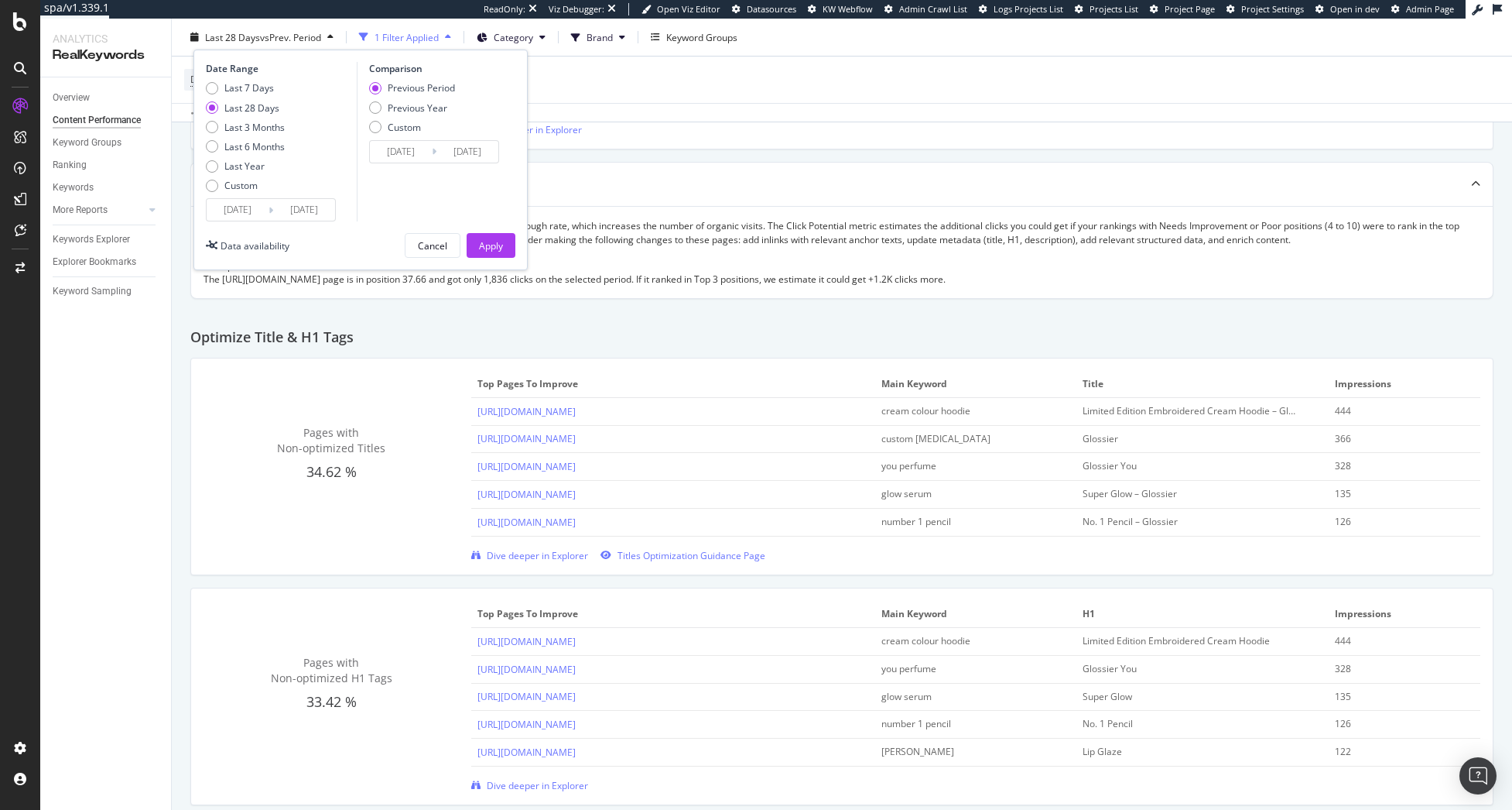
drag, startPoint x: 757, startPoint y: 103, endPoint x: 653, endPoint y: 129, distance: 107.2
click at [758, 103] on div "Data crossed with the Crawls 2025 Sep. 26th vs 2025 Sep. 8th" at bounding box center [842, 112] width 1340 height 19
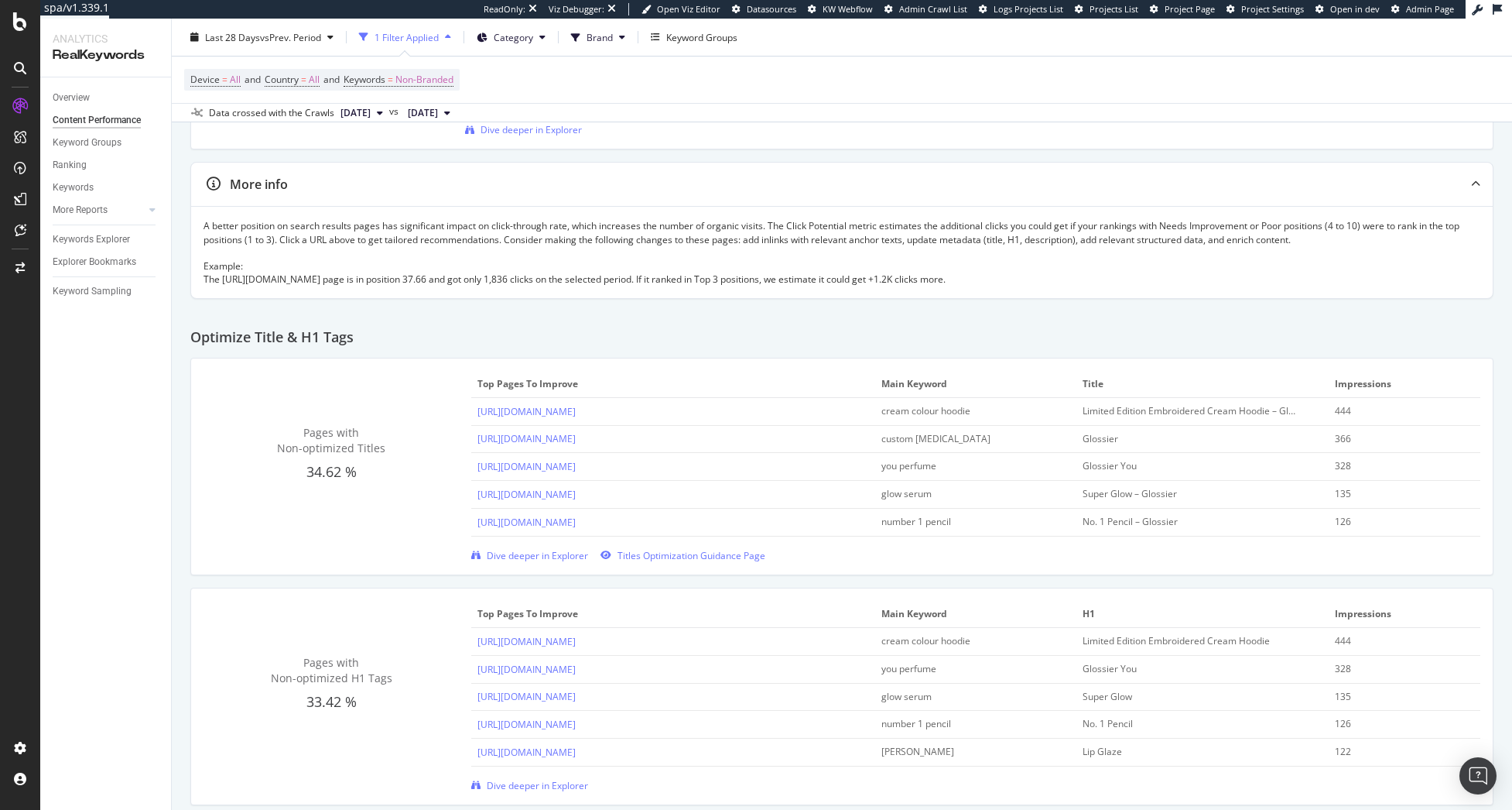
click at [368, 106] on span "[DATE]" at bounding box center [356, 112] width 31 height 14
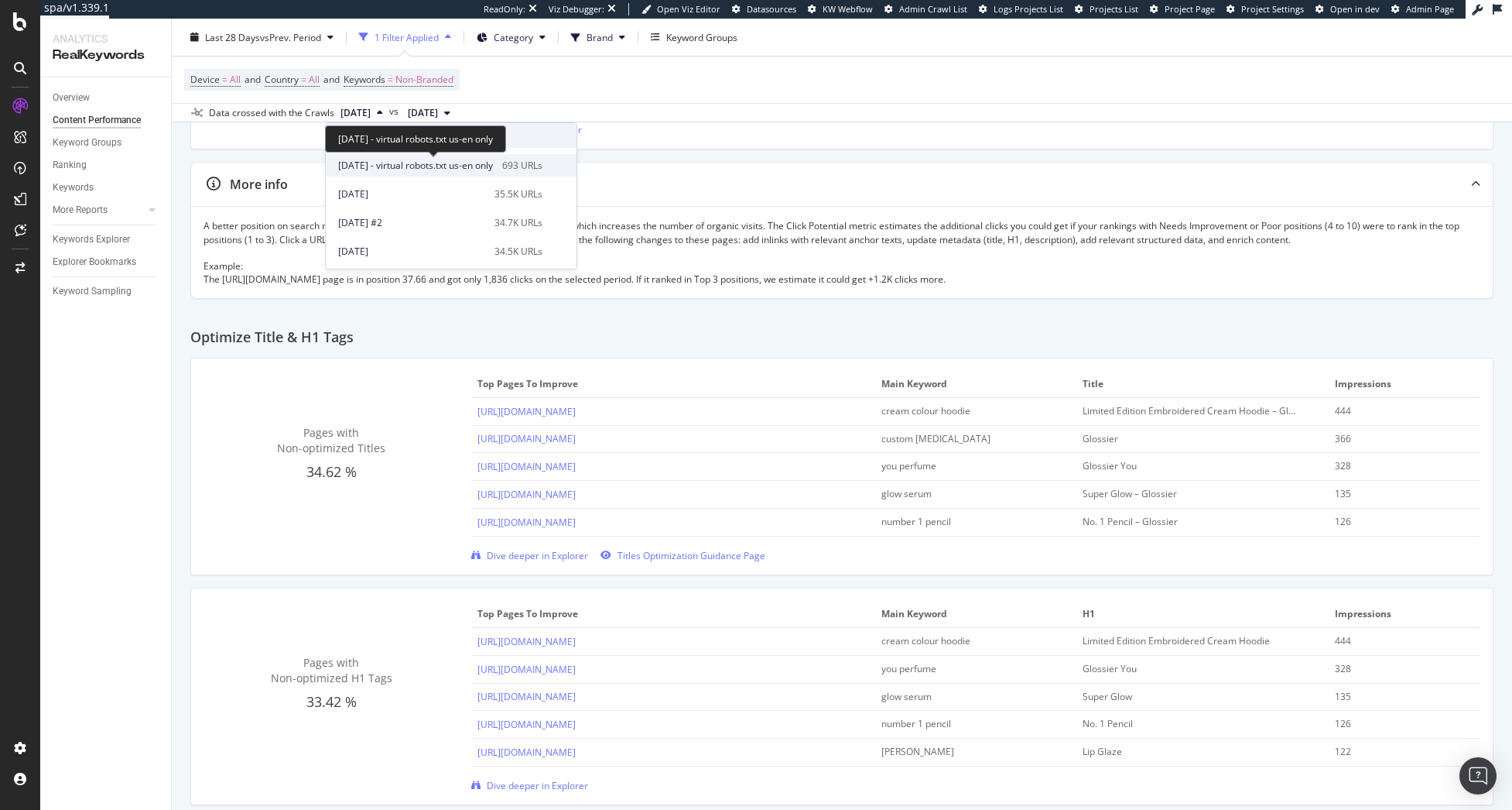
click at [376, 163] on span "2025 Oct. 14th - virtual robots.txt us-en only" at bounding box center [416, 165] width 155 height 14
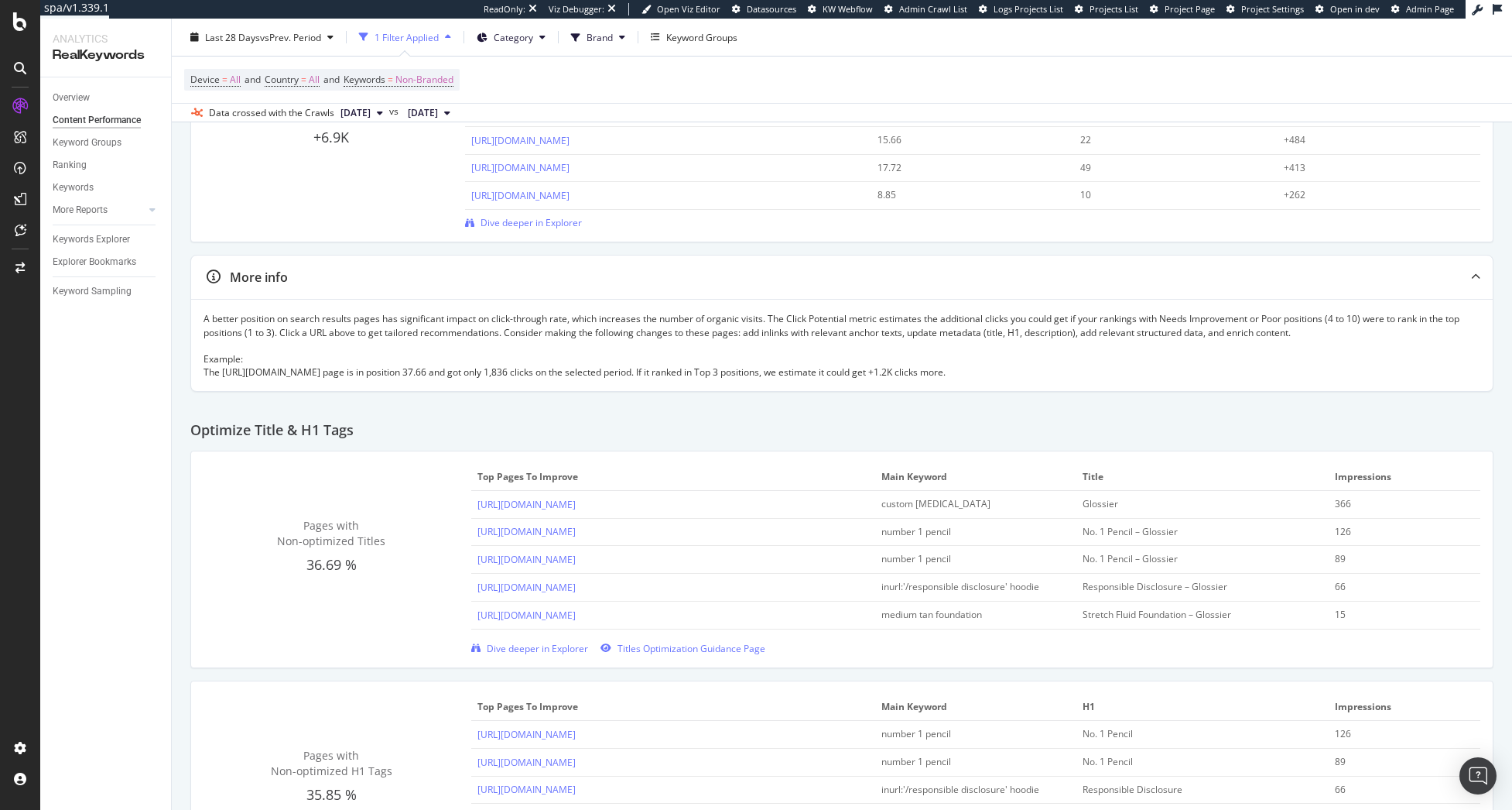
scroll to position [155, 0]
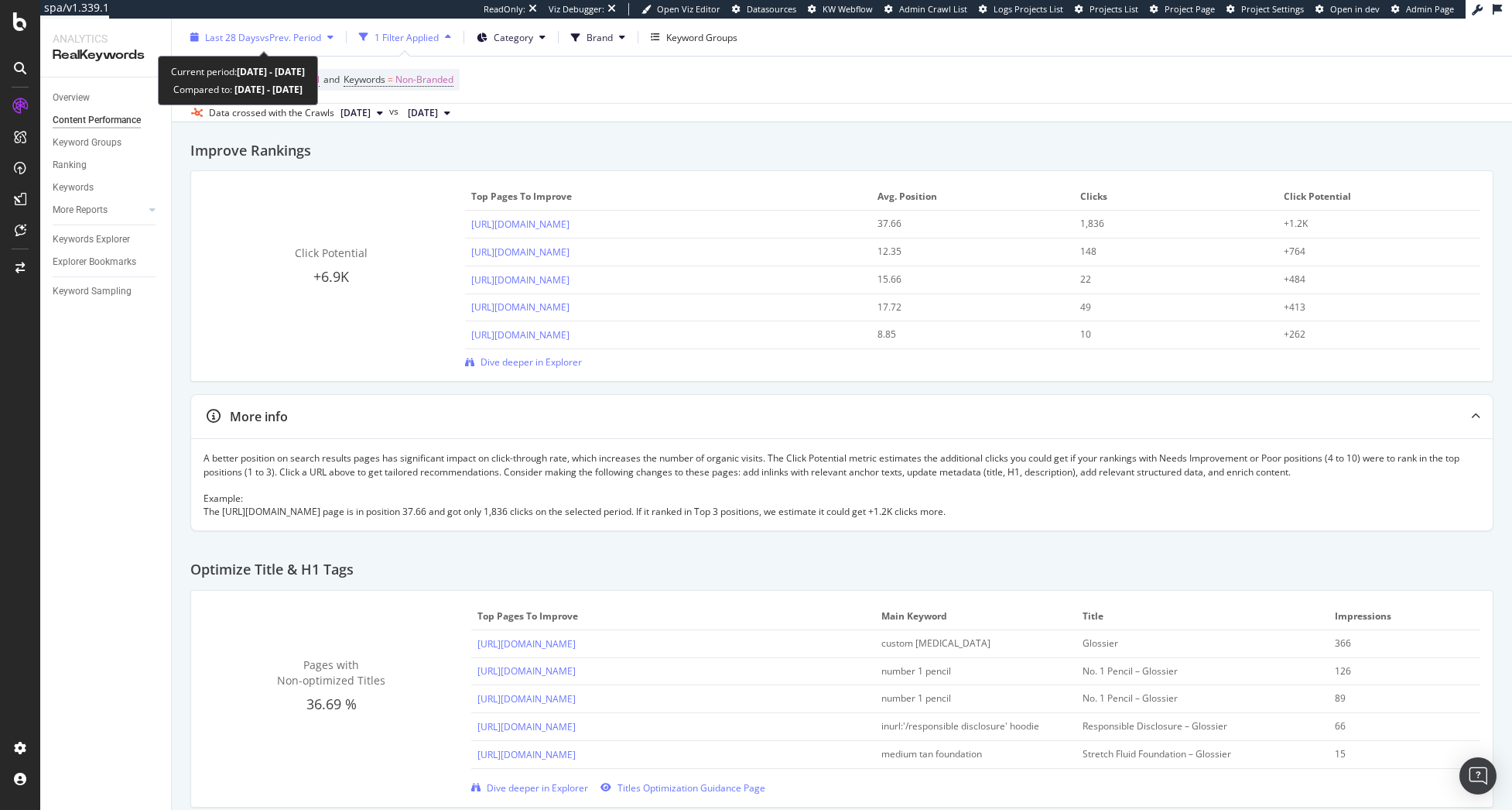
click at [243, 44] on div "Last 28 Days vs Prev. Period" at bounding box center [262, 37] width 155 height 23
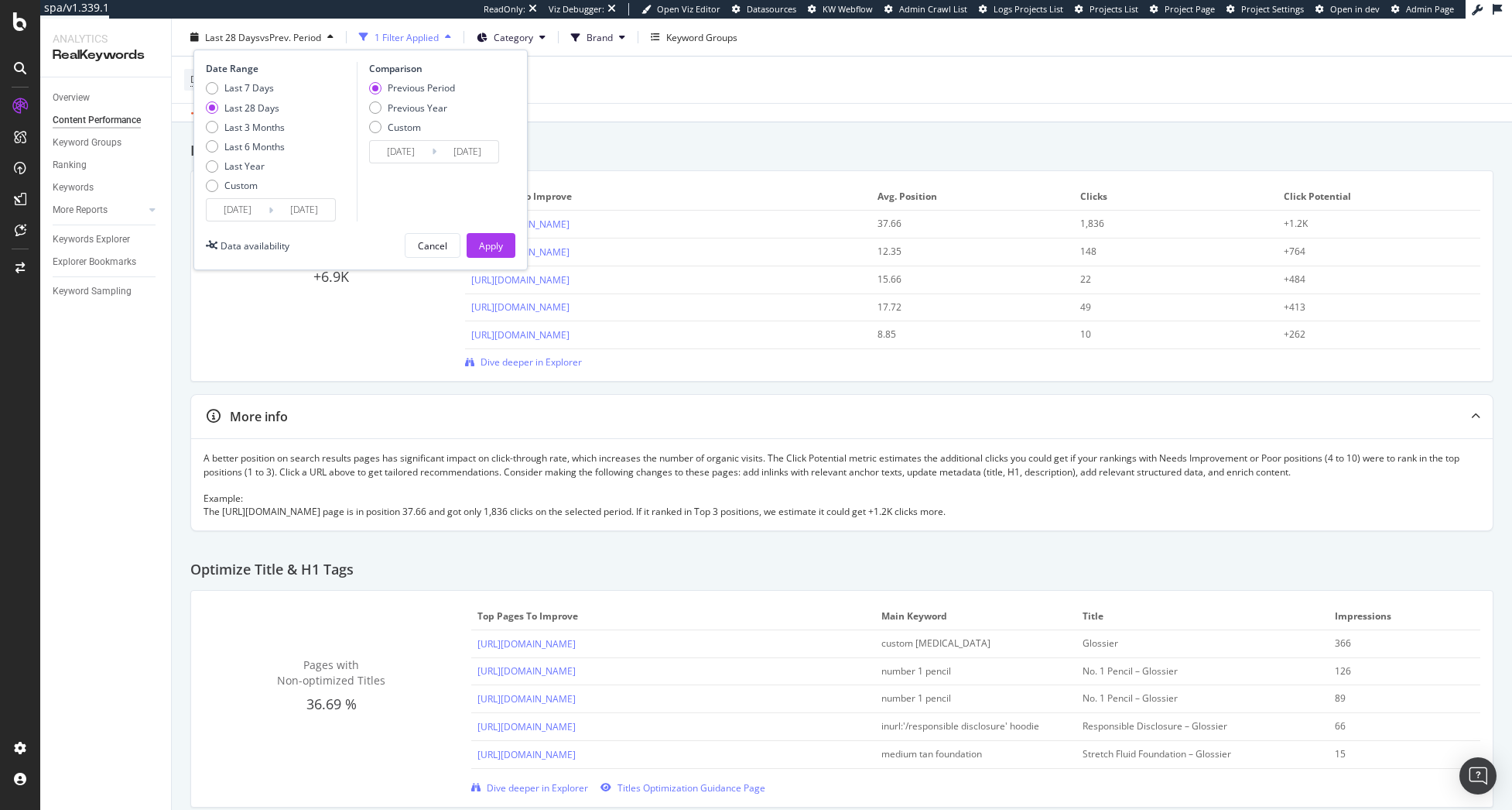
click at [700, 136] on div "Improve Rankings" at bounding box center [842, 144] width 1303 height 53
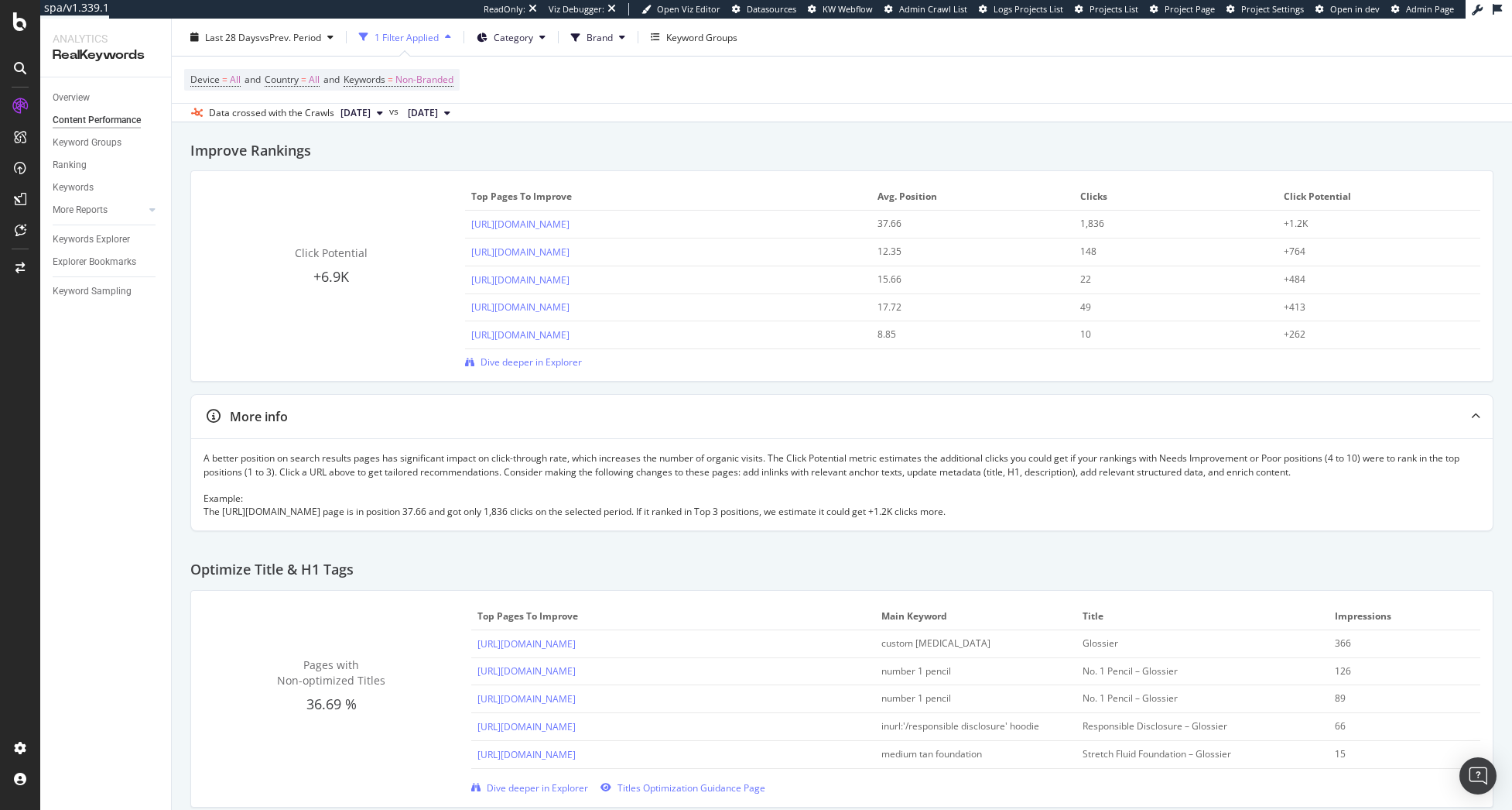
click at [357, 116] on span "[DATE]" at bounding box center [356, 112] width 31 height 14
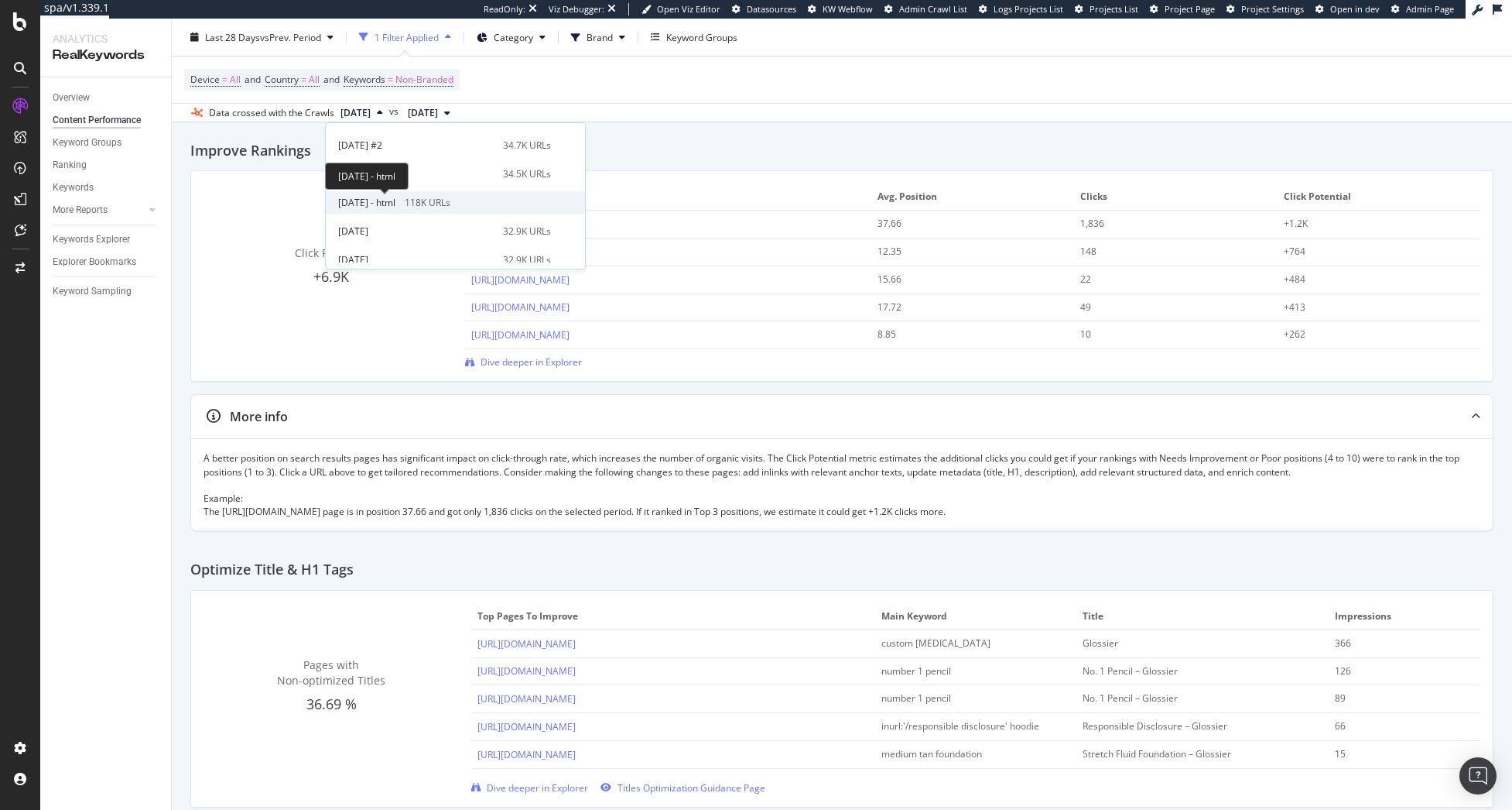
click at [369, 206] on span "[DATE] - html" at bounding box center [366, 202] width 57 height 14
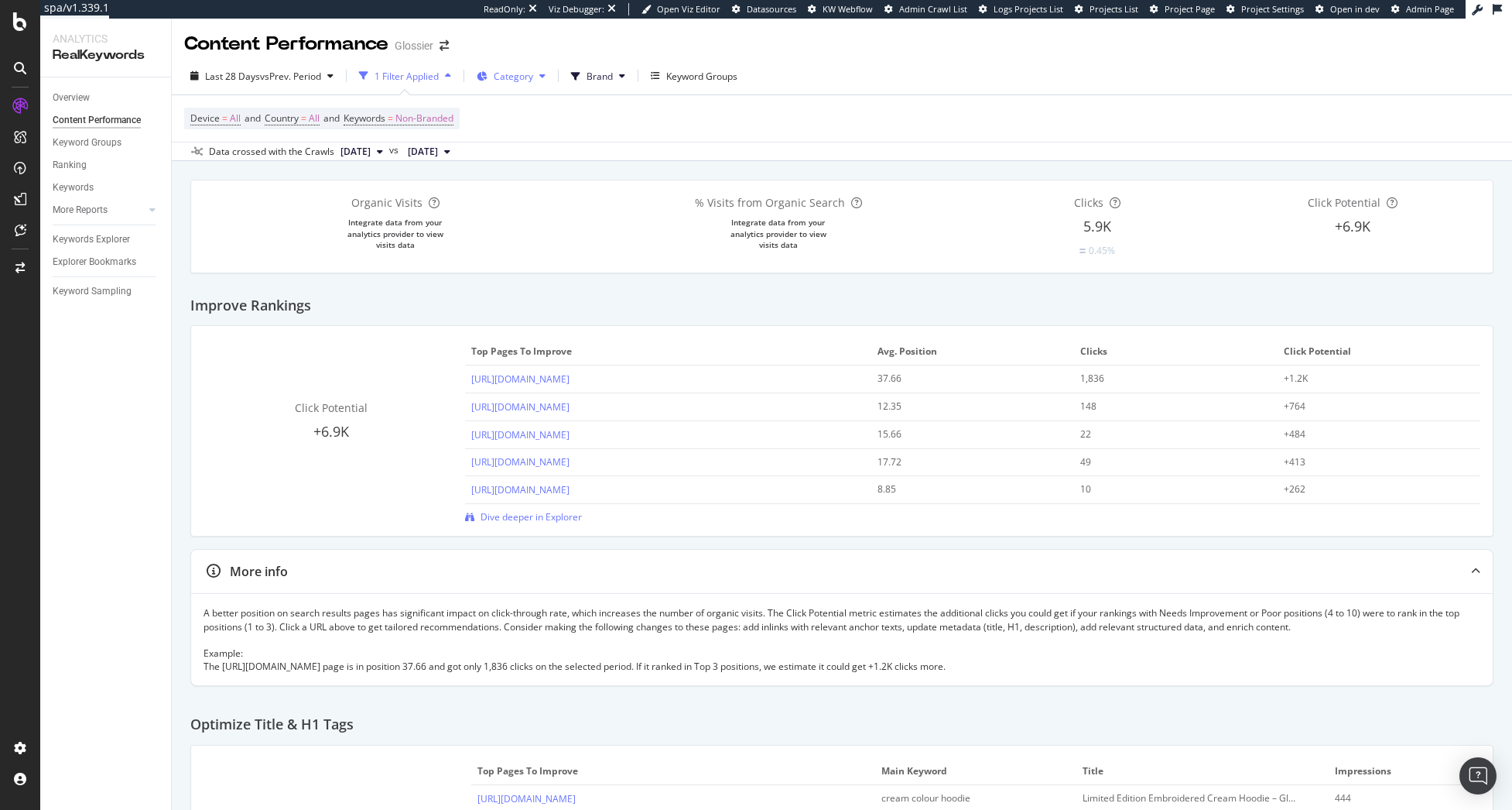
click at [522, 77] on span "Category" at bounding box center [513, 76] width 40 height 13
click at [487, 130] on div "PLPs" at bounding box center [571, 135] width 192 height 22
drag, startPoint x: 491, startPoint y: 77, endPoint x: 494, endPoint y: 88, distance: 11.4
click at [491, 78] on span at bounding box center [485, 76] width 17 height 13
click at [497, 106] on div at bounding box center [496, 107] width 12 height 12
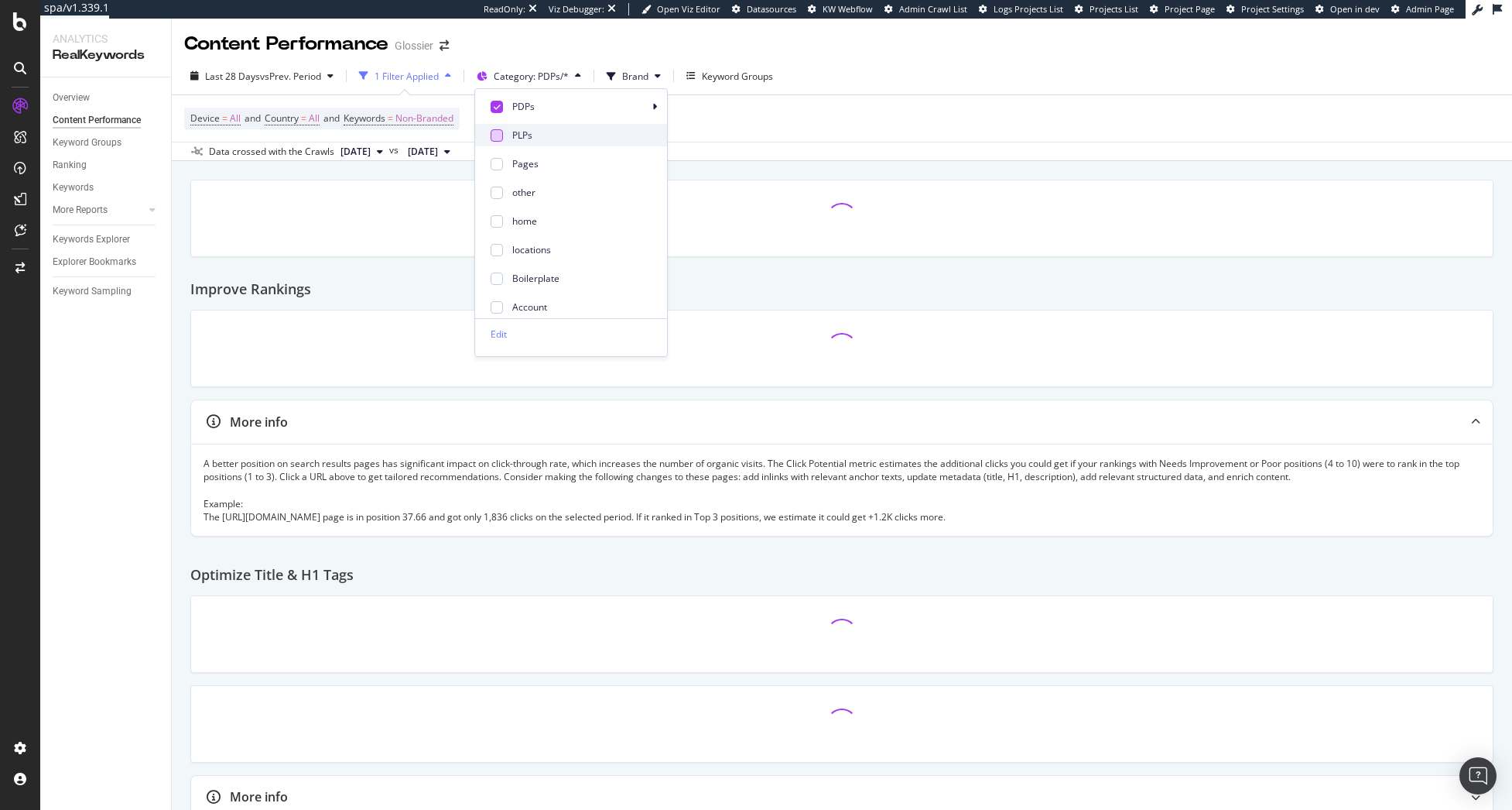
click at [493, 138] on div at bounding box center [496, 135] width 12 height 12
click at [654, 106] on icon at bounding box center [654, 107] width 5 height 9
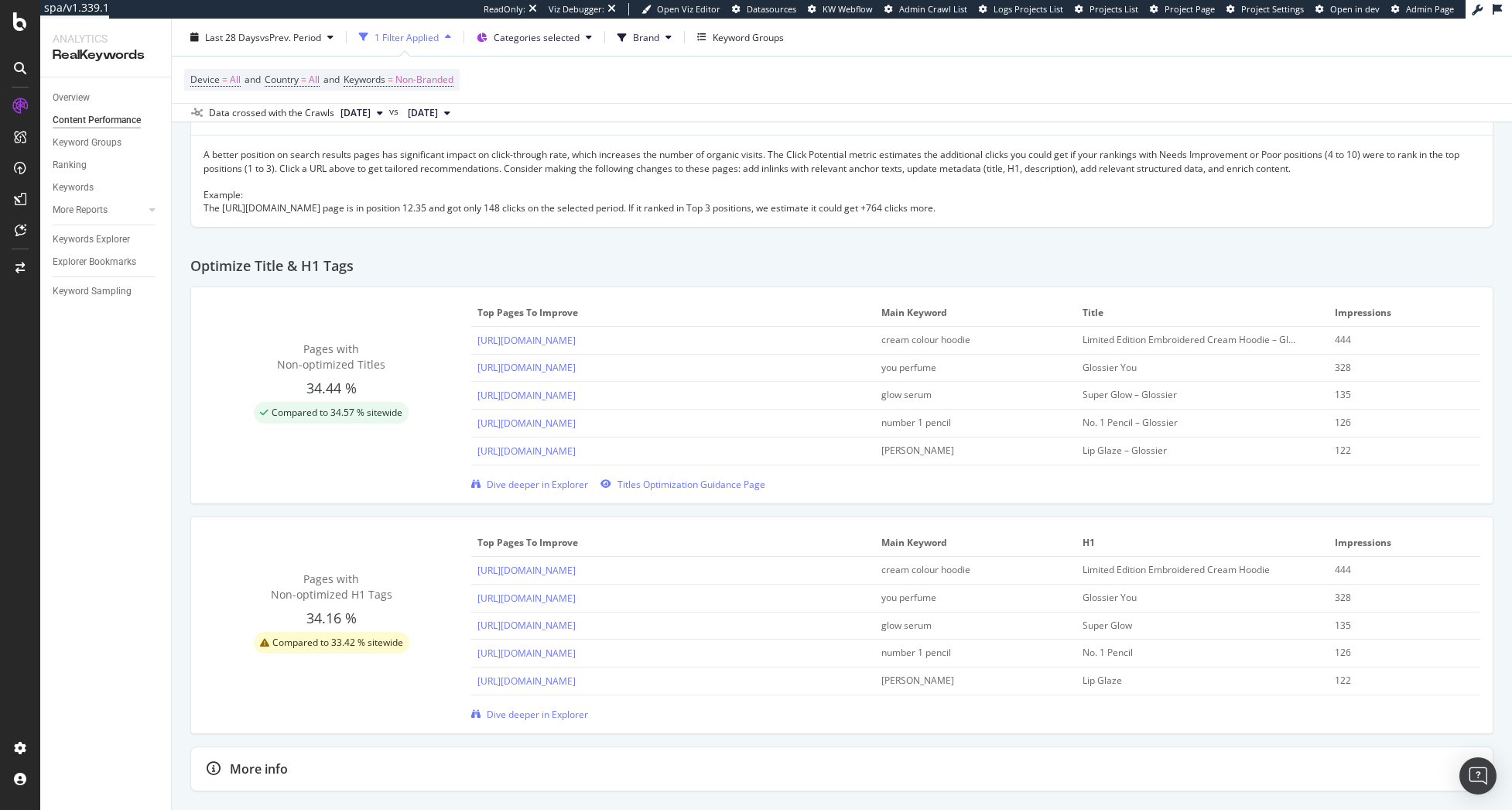
scroll to position [465, 0]
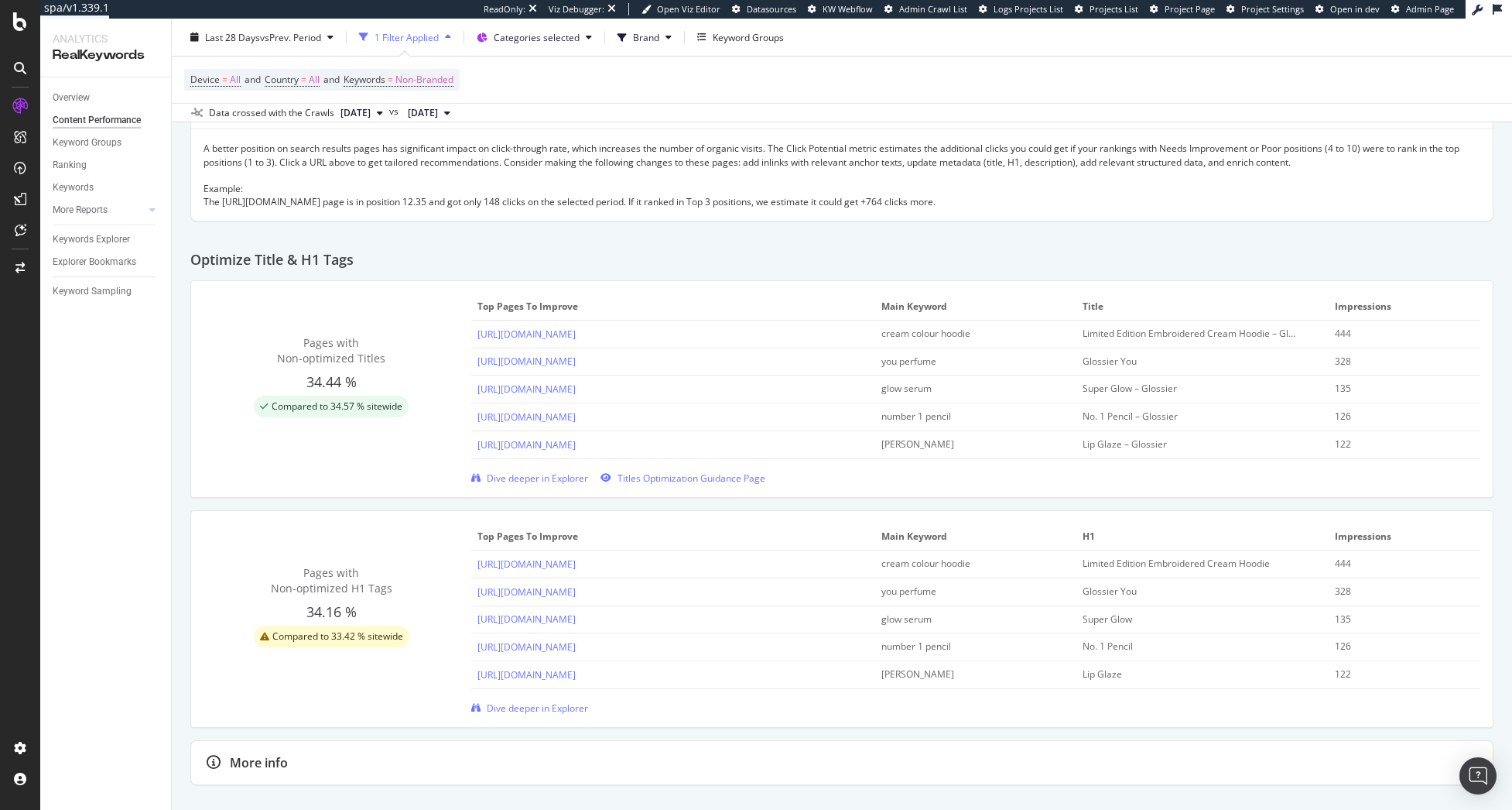
click at [911, 443] on div "sophia katseye" at bounding box center [966, 444] width 170 height 14
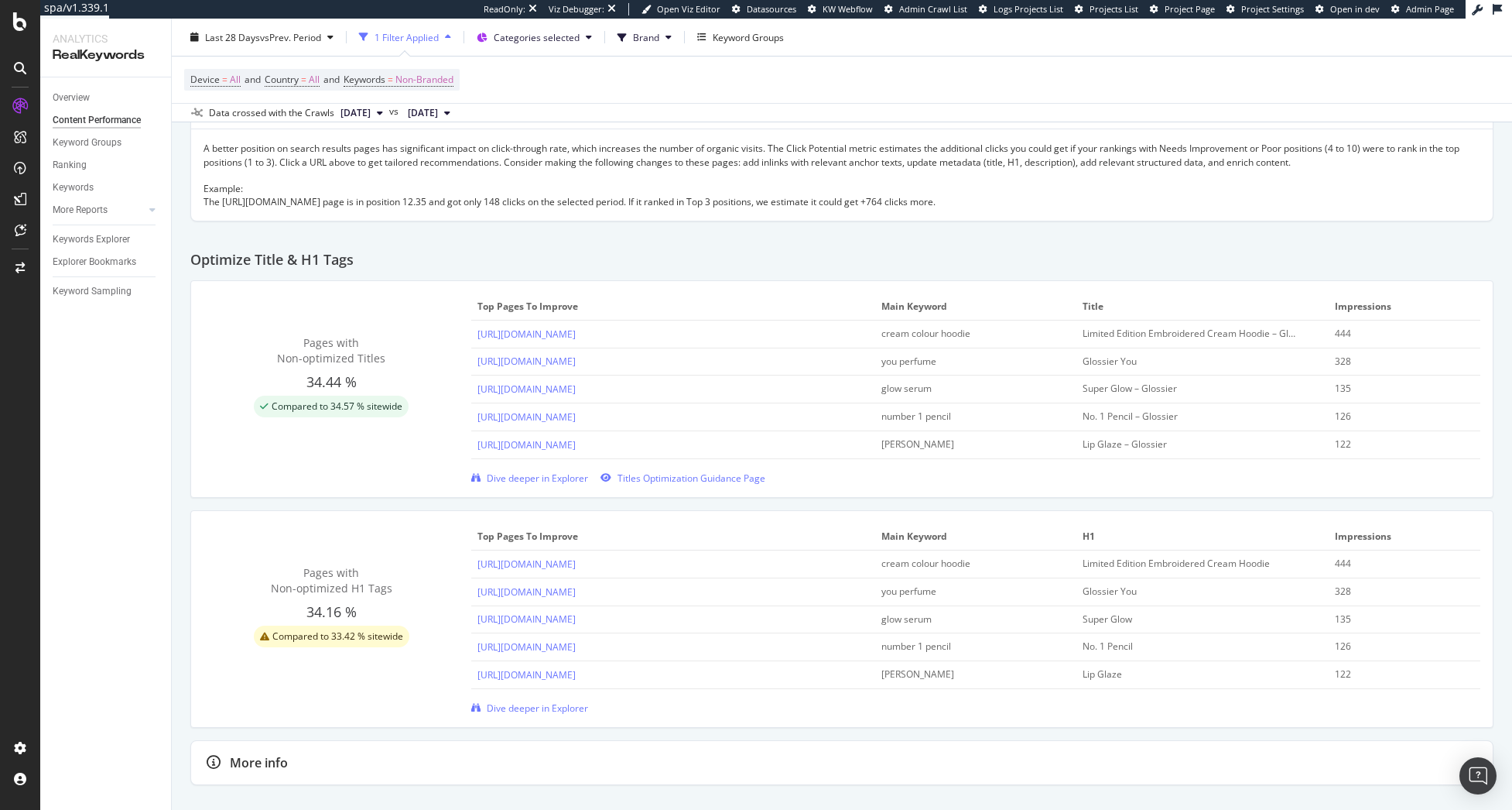
drag, startPoint x: 911, startPoint y: 443, endPoint x: 1239, endPoint y: 508, distance: 334.4
click at [563, 36] on span "Categories selected" at bounding box center [536, 37] width 86 height 13
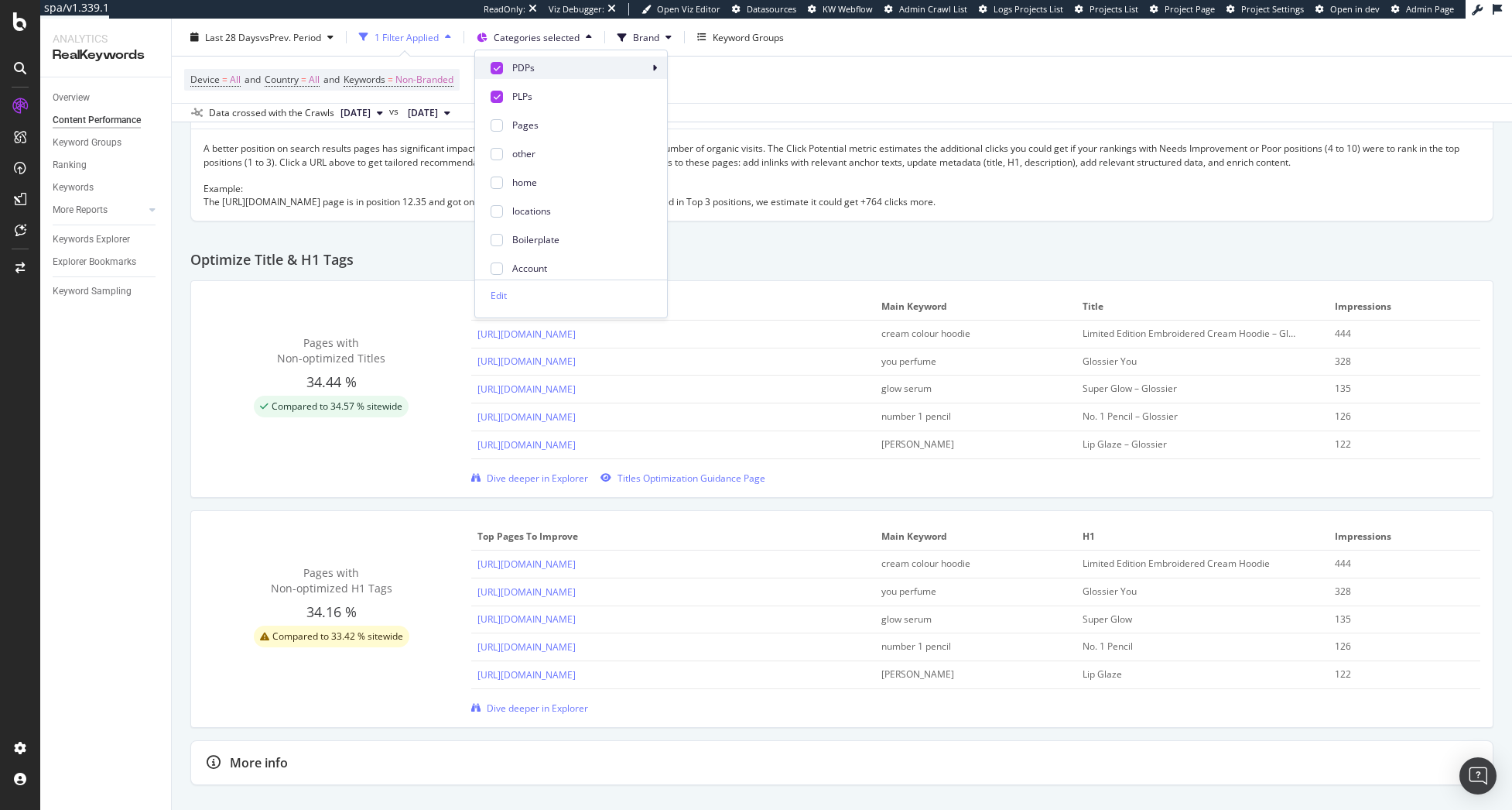
click at [496, 73] on div at bounding box center [496, 68] width 12 height 12
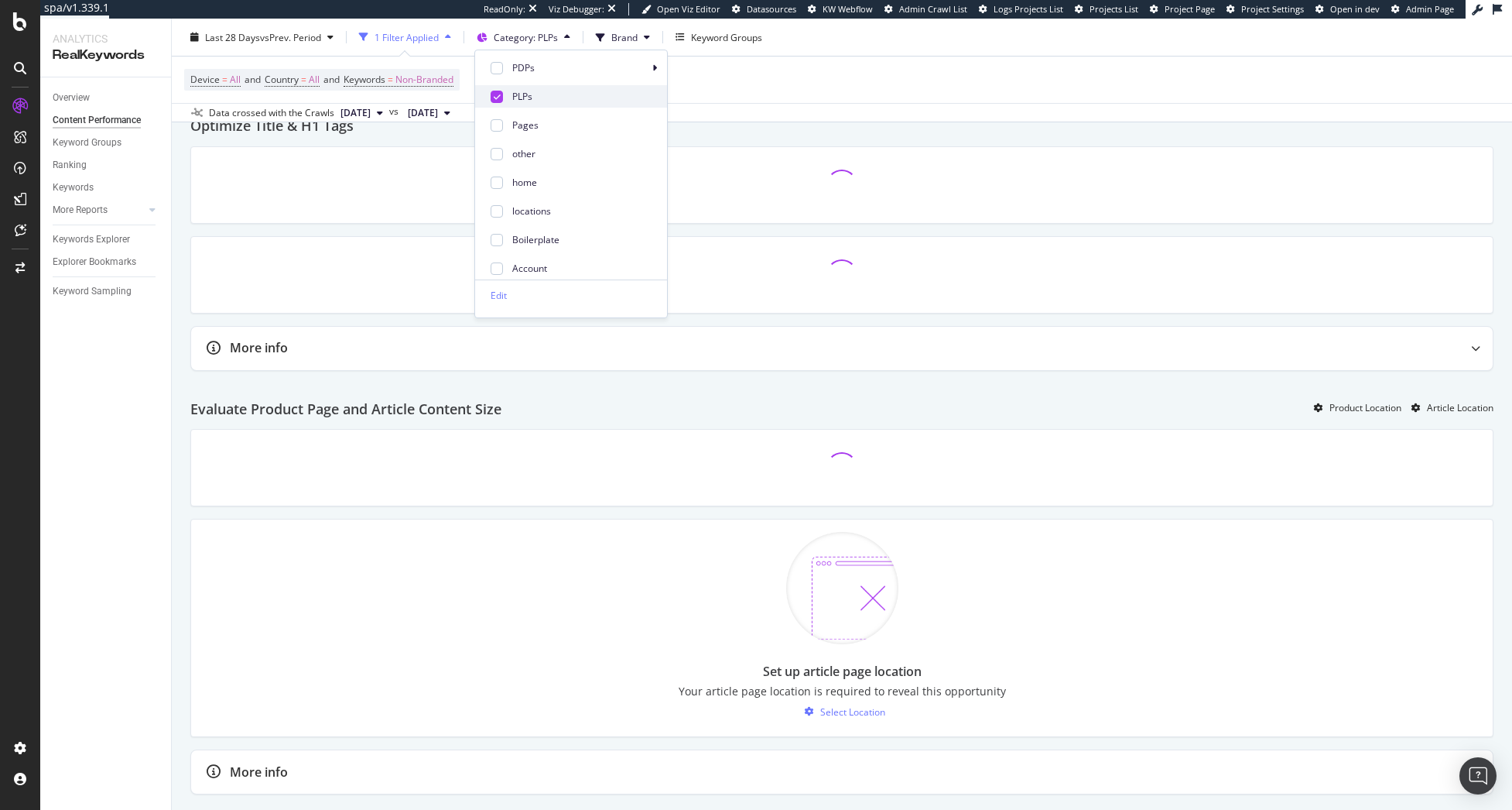
click at [496, 93] on icon at bounding box center [497, 97] width 7 height 7
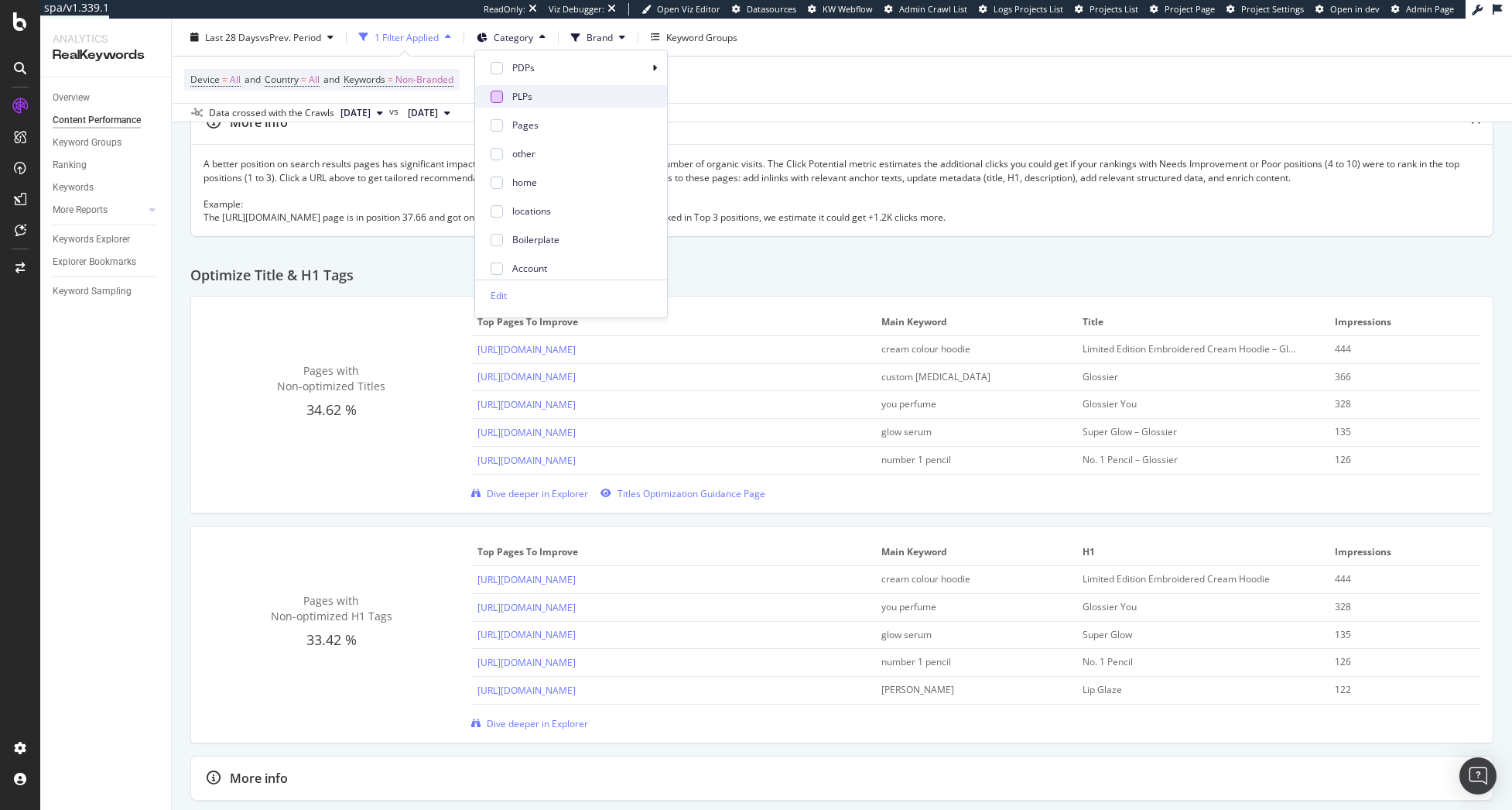
scroll to position [465, 0]
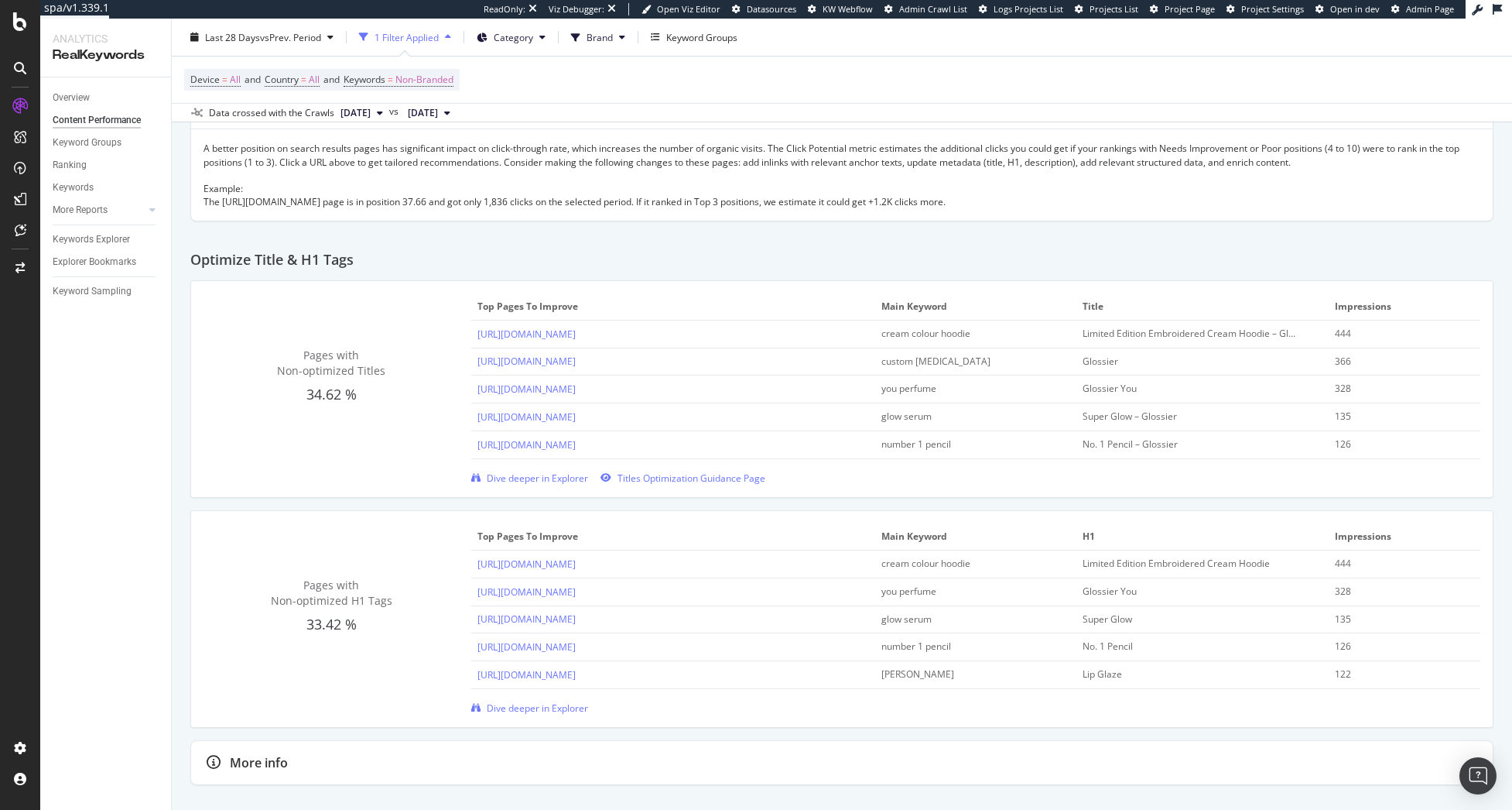
click at [795, 110] on div "Data crossed with the Crawls 2025 Sep. 26th vs 2025 Sep. 8th" at bounding box center [842, 112] width 1340 height 19
click at [619, 43] on button "Brand" at bounding box center [598, 37] width 67 height 25
click at [522, 43] on span "Category" at bounding box center [513, 37] width 40 height 13
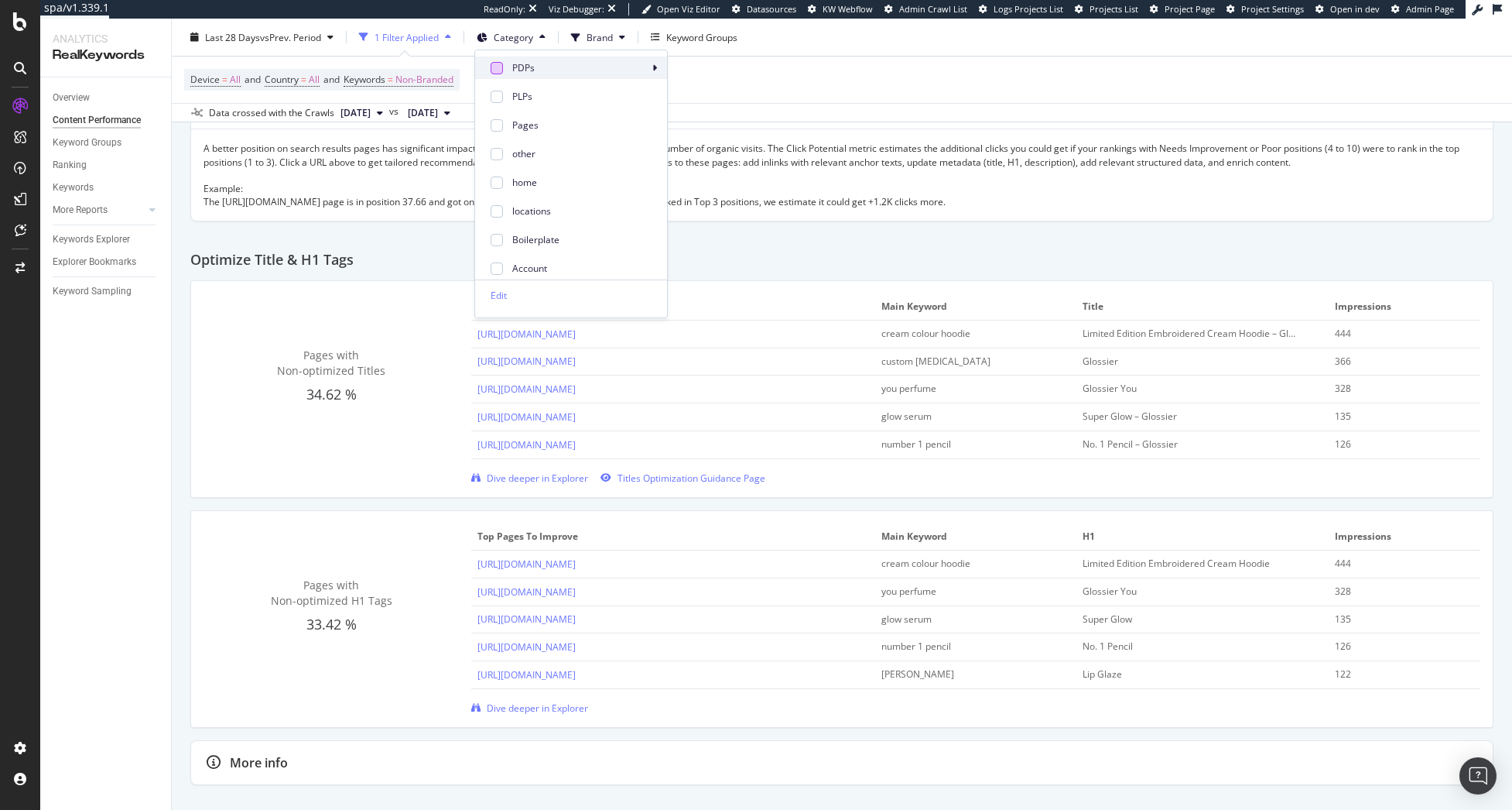
drag, startPoint x: 495, startPoint y: 102, endPoint x: 500, endPoint y: 69, distance: 33.4
click at [495, 100] on div at bounding box center [496, 97] width 12 height 12
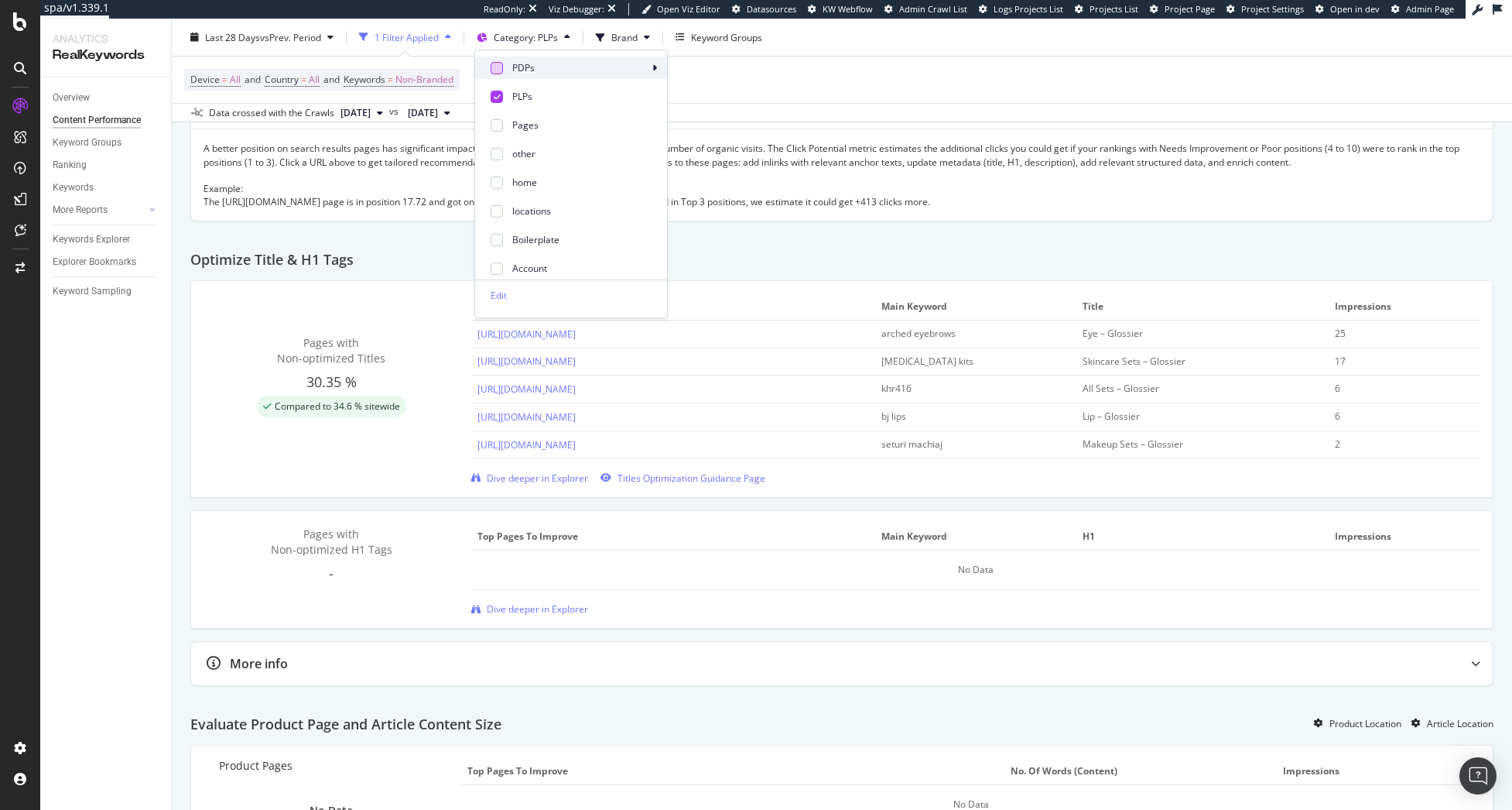
click at [500, 69] on div at bounding box center [496, 68] width 12 height 12
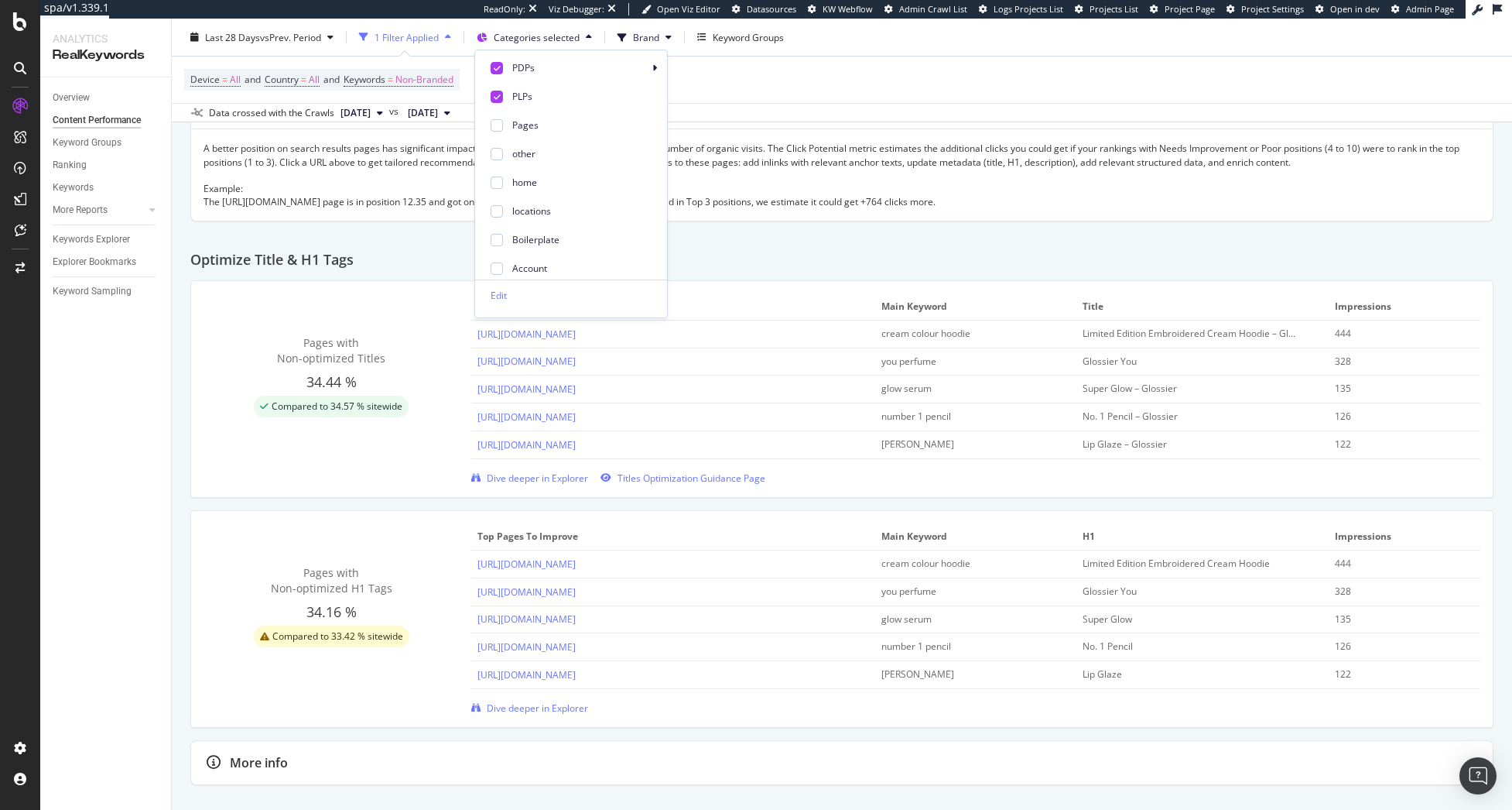
drag, startPoint x: 992, startPoint y: 252, endPoint x: 1005, endPoint y: 253, distance: 13.0
click at [993, 252] on div "Optimize Title & H1 Tags" at bounding box center [842, 254] width 1303 height 53
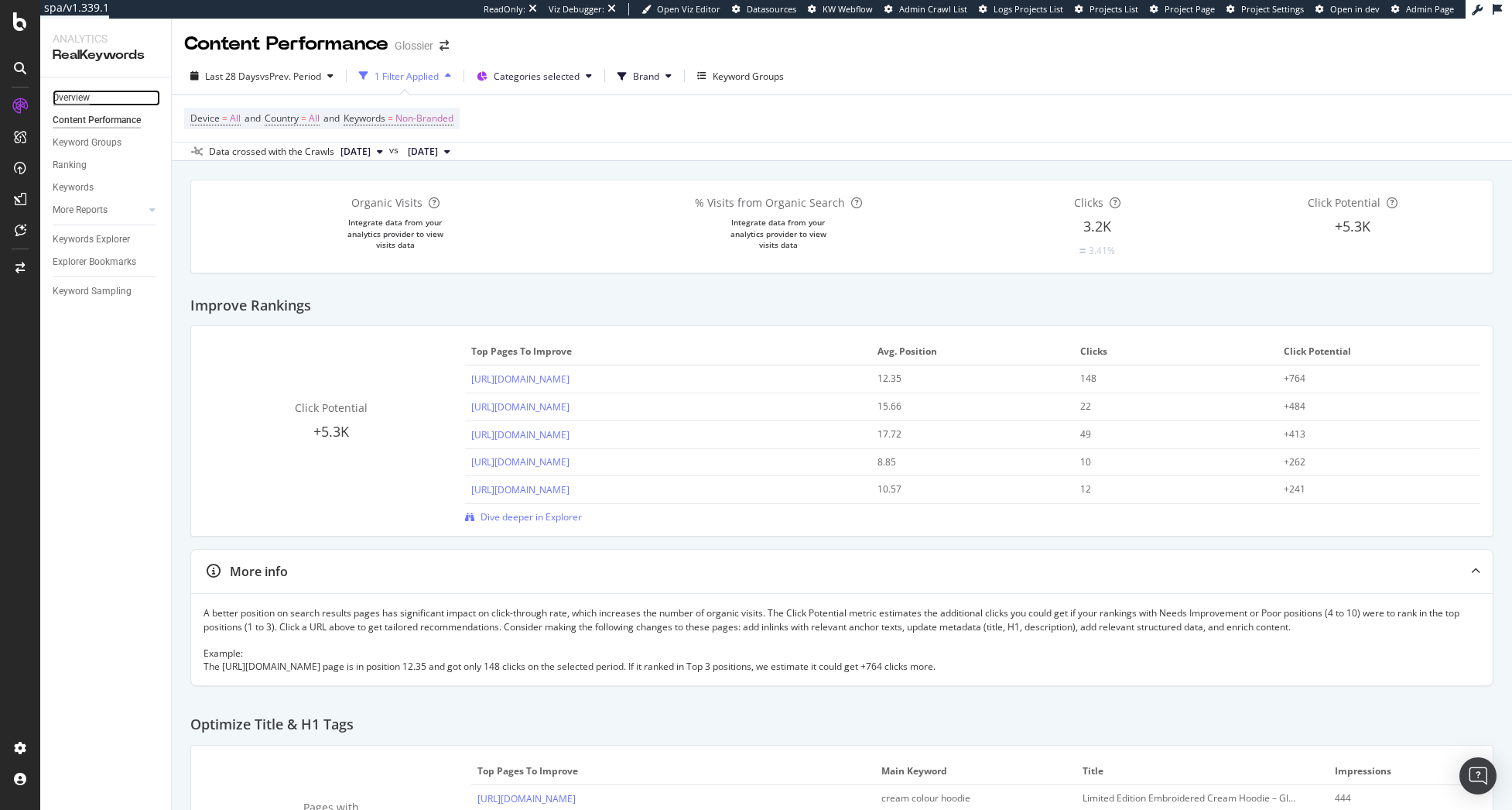
click at [81, 97] on div "Overview" at bounding box center [71, 98] width 37 height 17
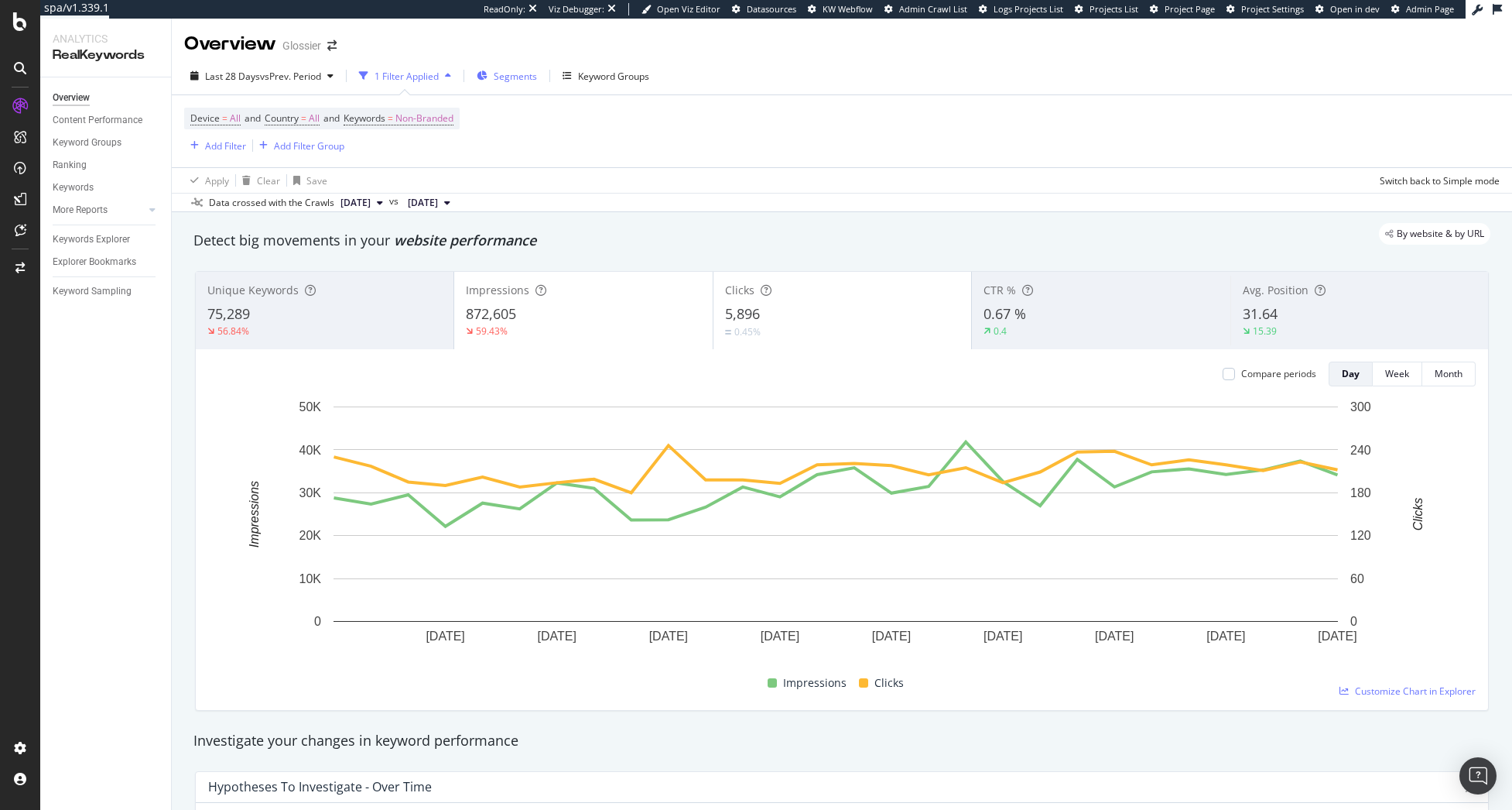
click at [504, 74] on span "Segments" at bounding box center [515, 76] width 44 height 13
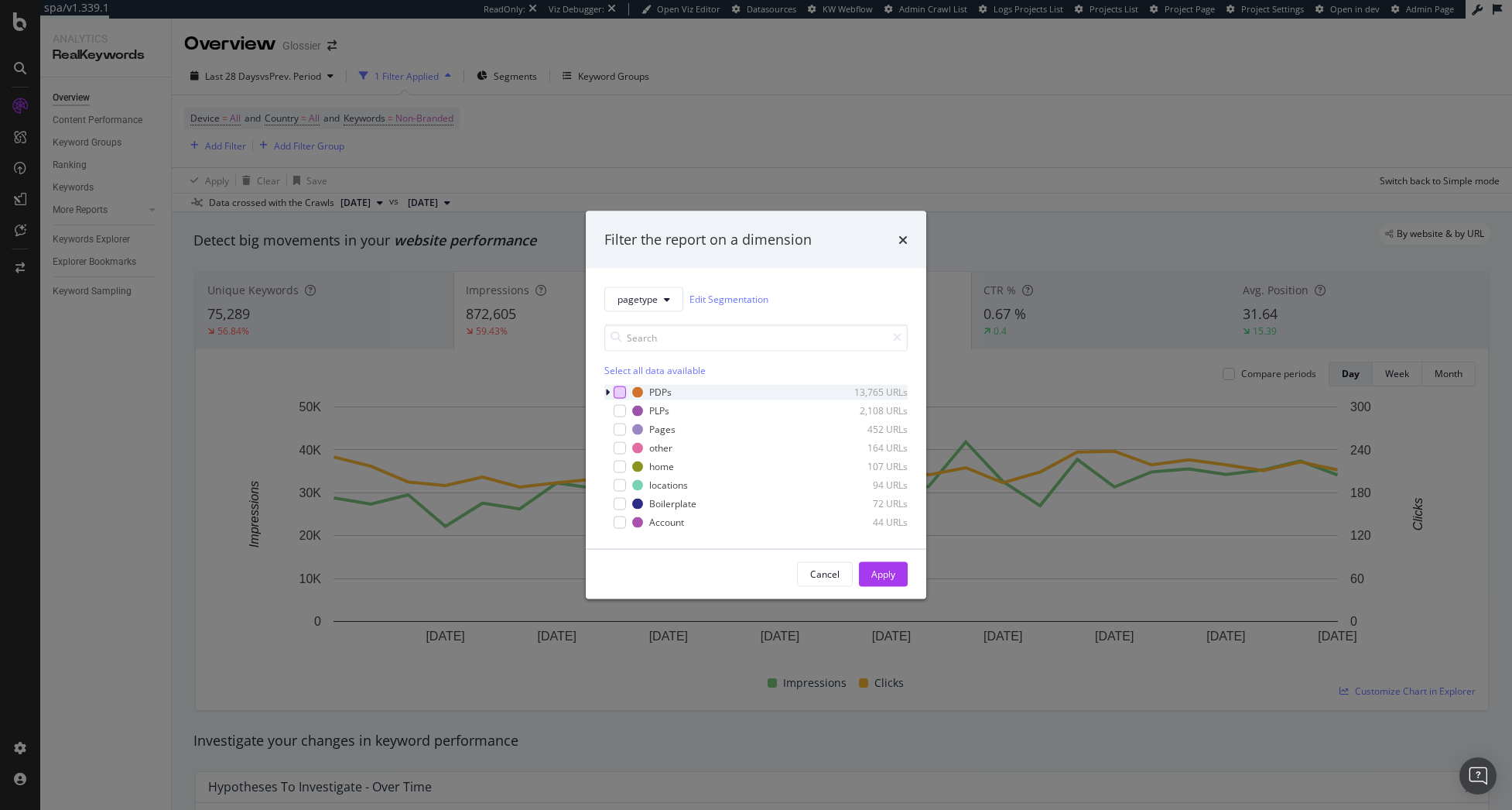
click at [617, 395] on div "modal" at bounding box center [620, 391] width 12 height 12
click at [618, 414] on div "modal" at bounding box center [620, 410] width 12 height 12
click at [869, 571] on button "Apply" at bounding box center [883, 574] width 49 height 25
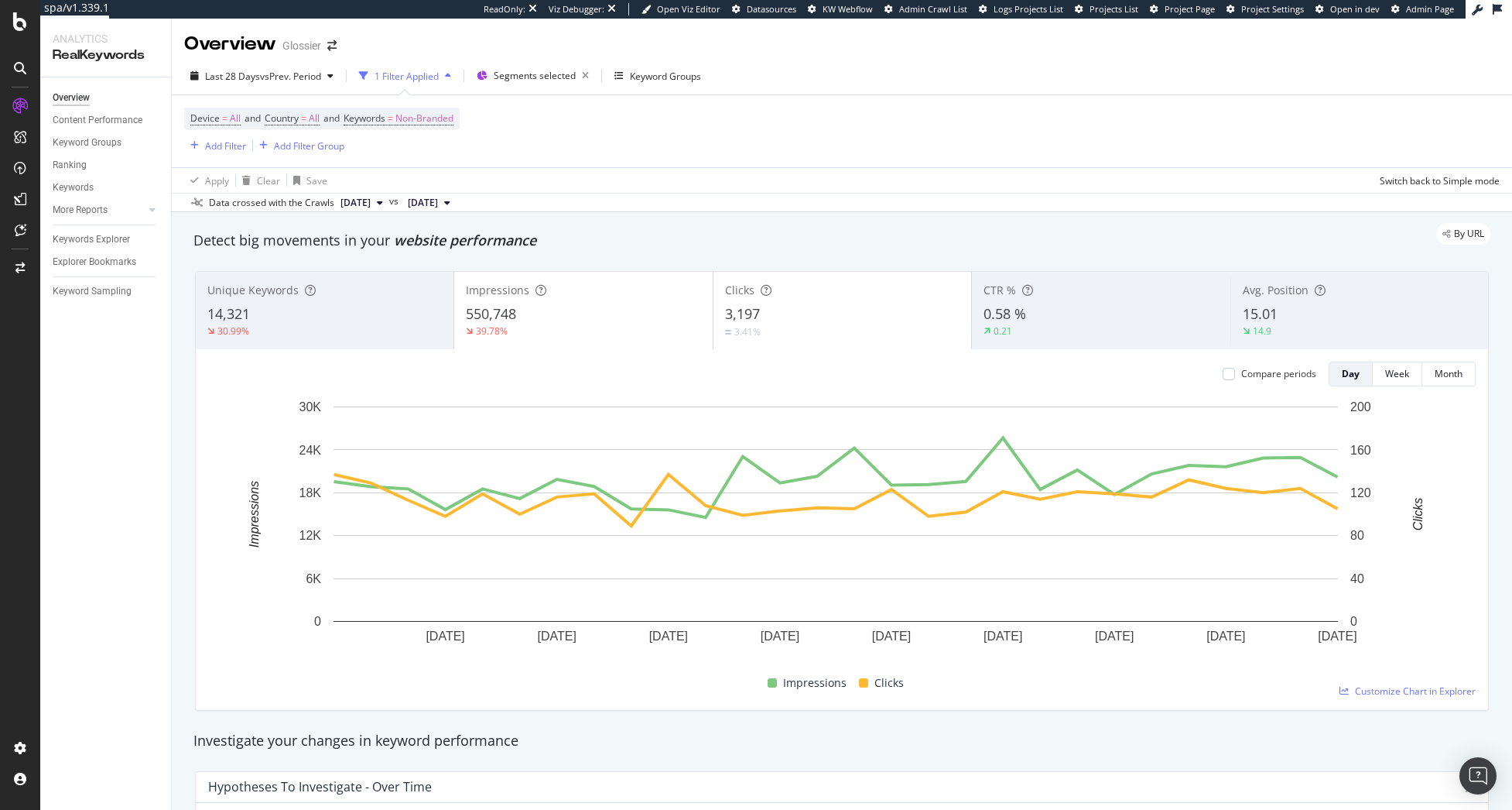
click at [390, 193] on button "[DATE]" at bounding box center [361, 202] width 55 height 19
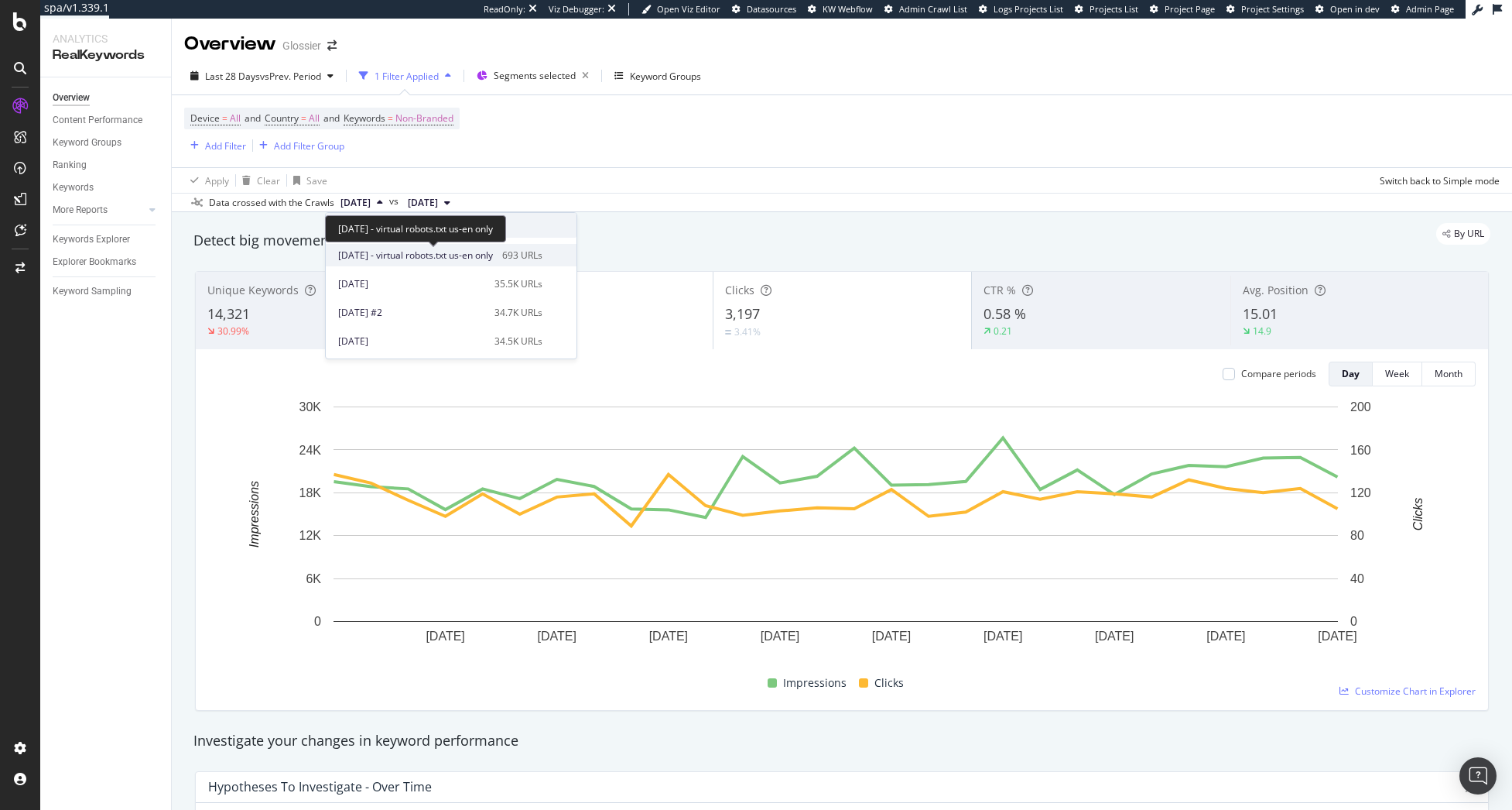
click at [387, 262] on span "[DATE] - virtual robots.txt us-en only" at bounding box center [416, 255] width 155 height 14
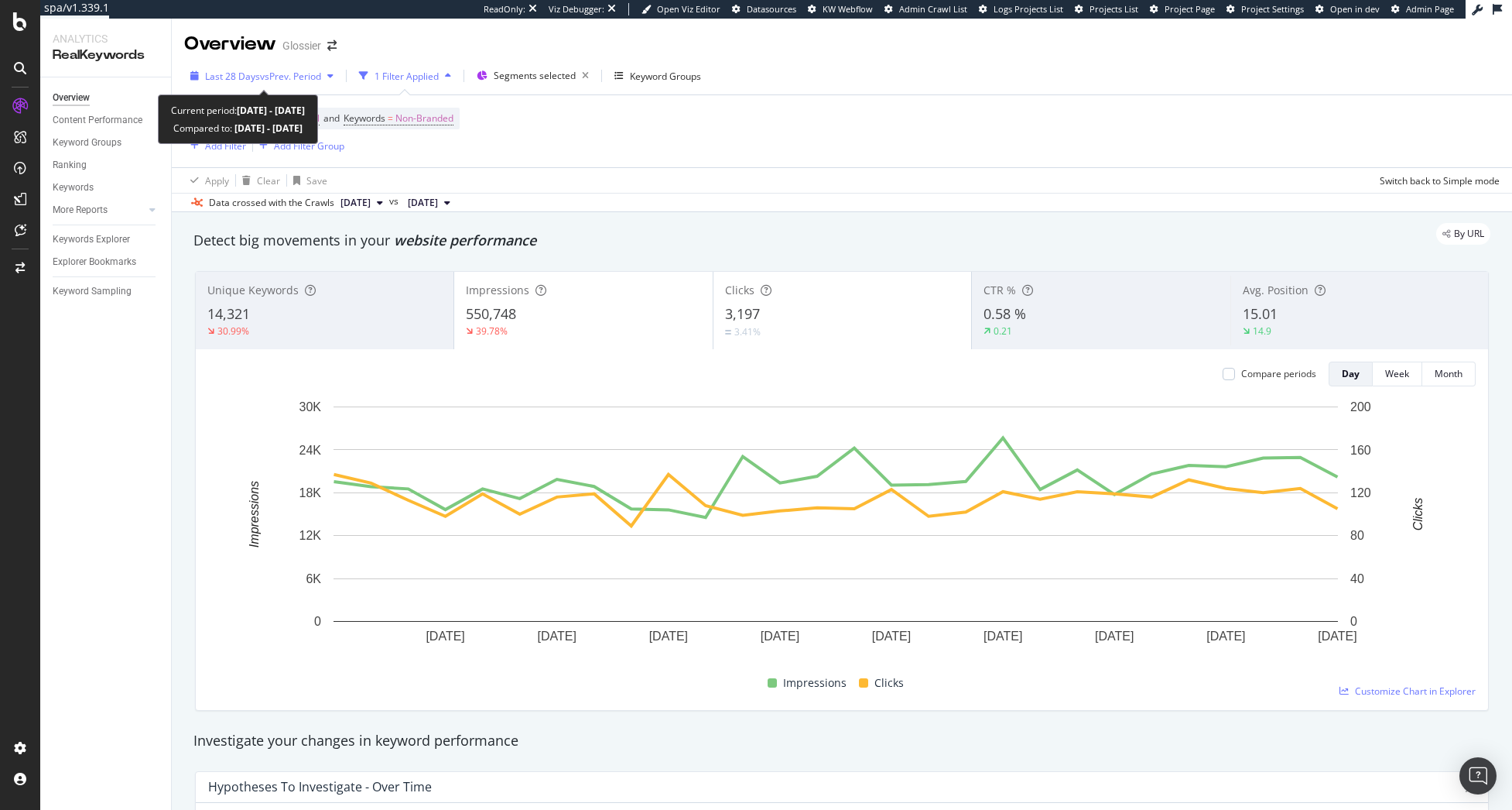
click at [266, 76] on span "vs Prev. Period" at bounding box center [291, 76] width 61 height 13
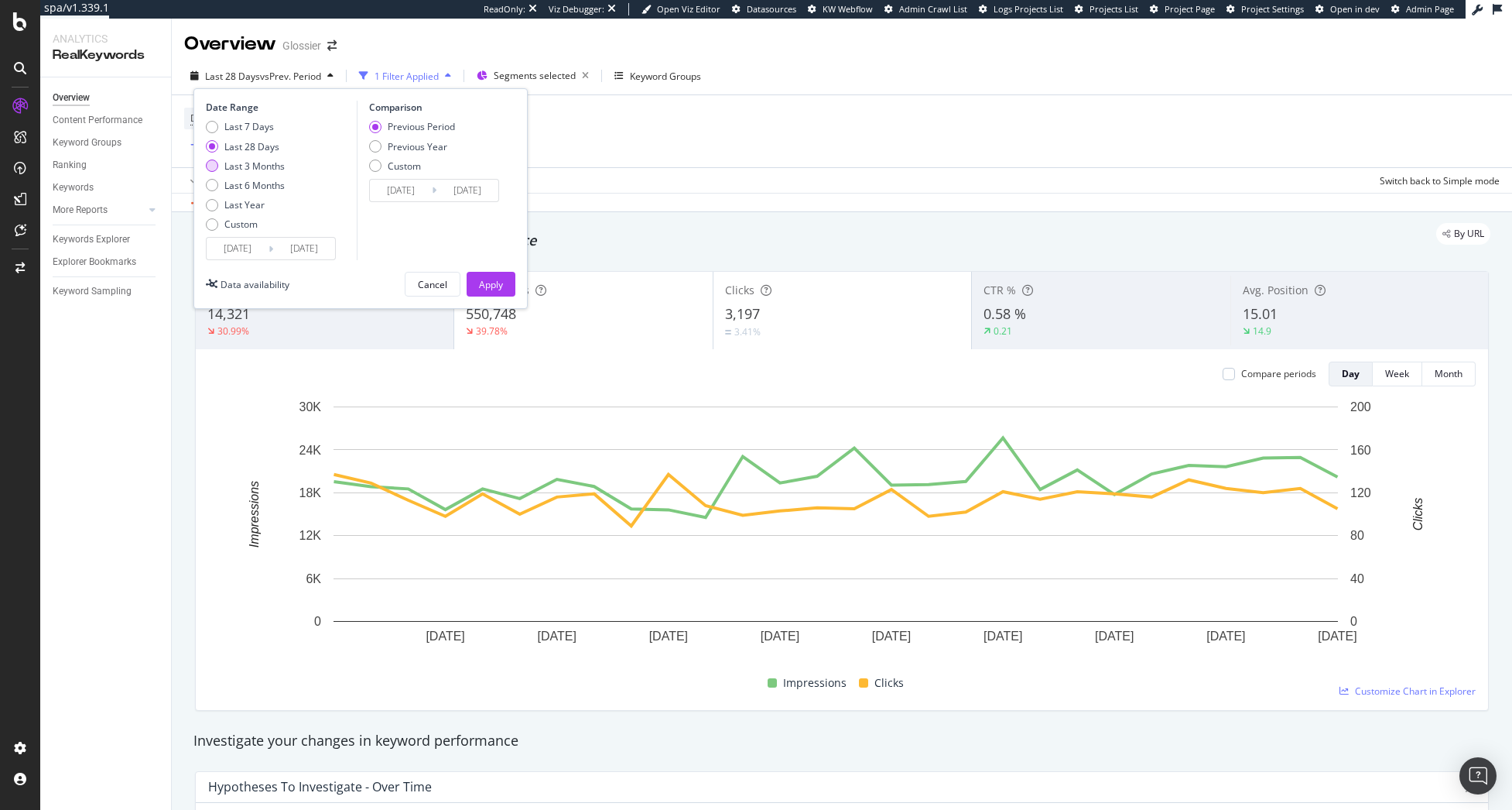
click at [250, 164] on div "Last 3 Months" at bounding box center [254, 166] width 60 height 13
type input "2025/07/12"
type input "2025/04/11"
type input "2025/07/11"
click at [397, 144] on div "Previous Year" at bounding box center [418, 147] width 59 height 13
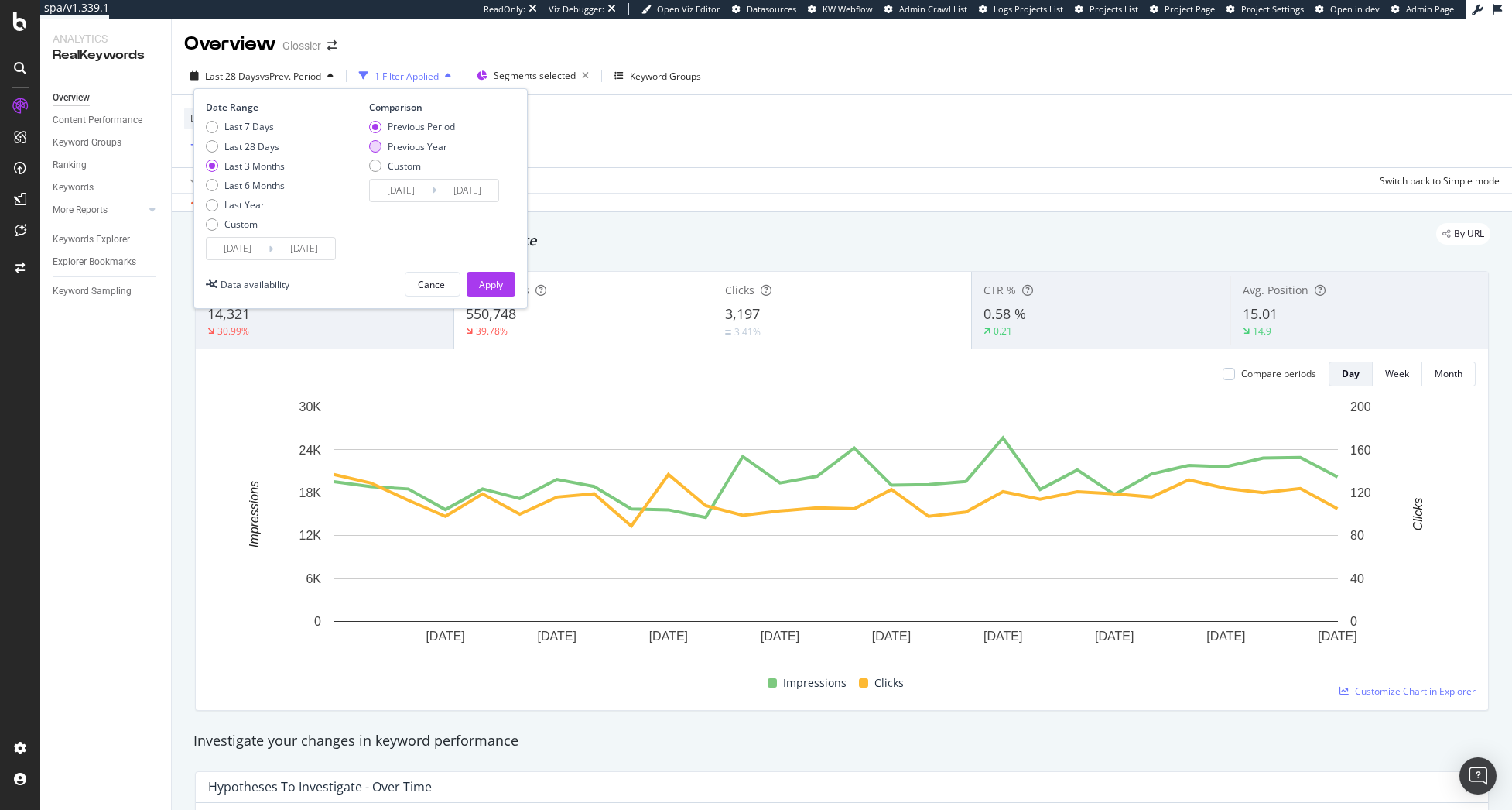
type input "2024/07/13"
type input "2024/10/12"
click at [502, 282] on div "Apply" at bounding box center [490, 285] width 24 height 13
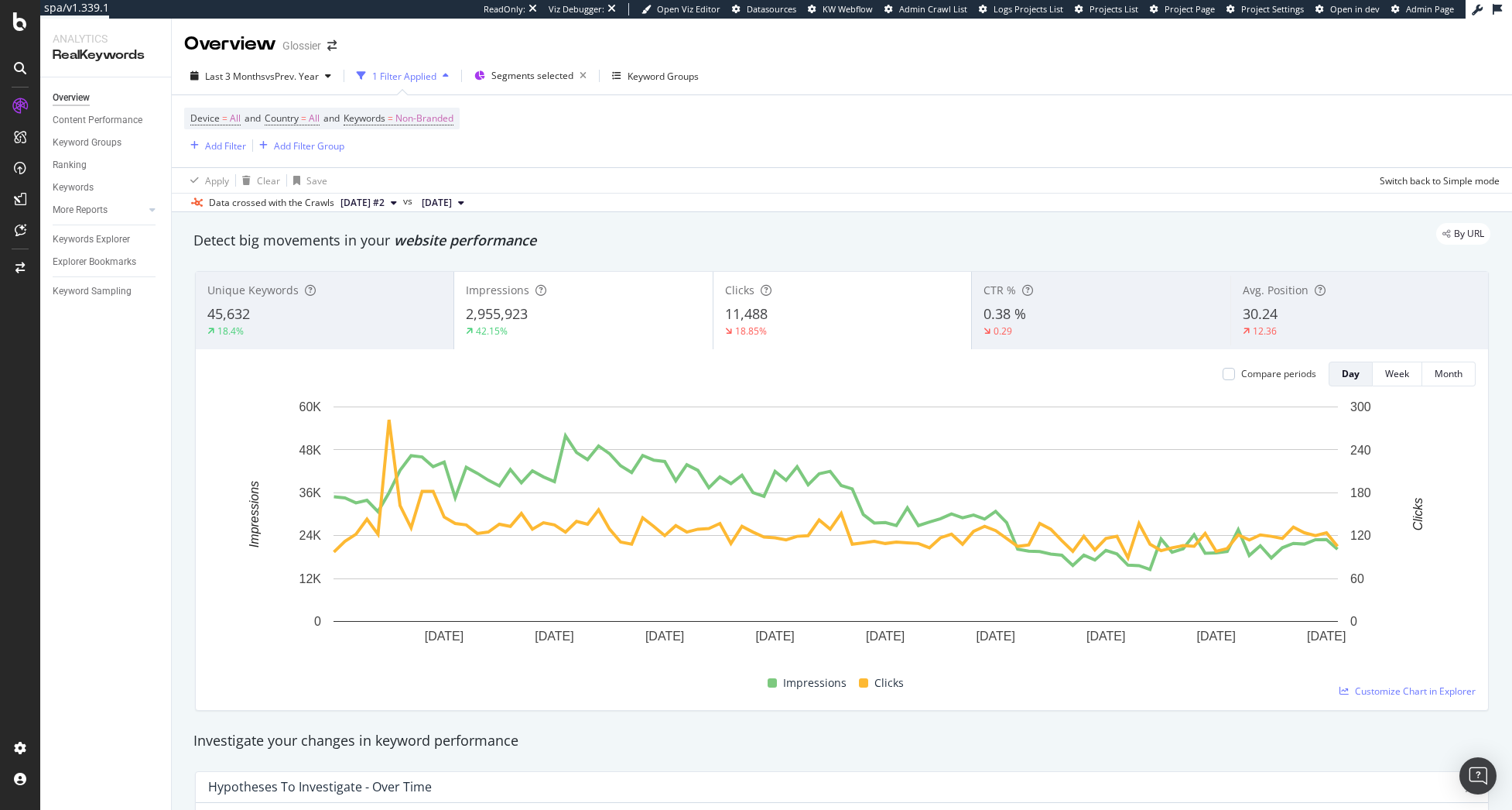
scroll to position [78, 0]
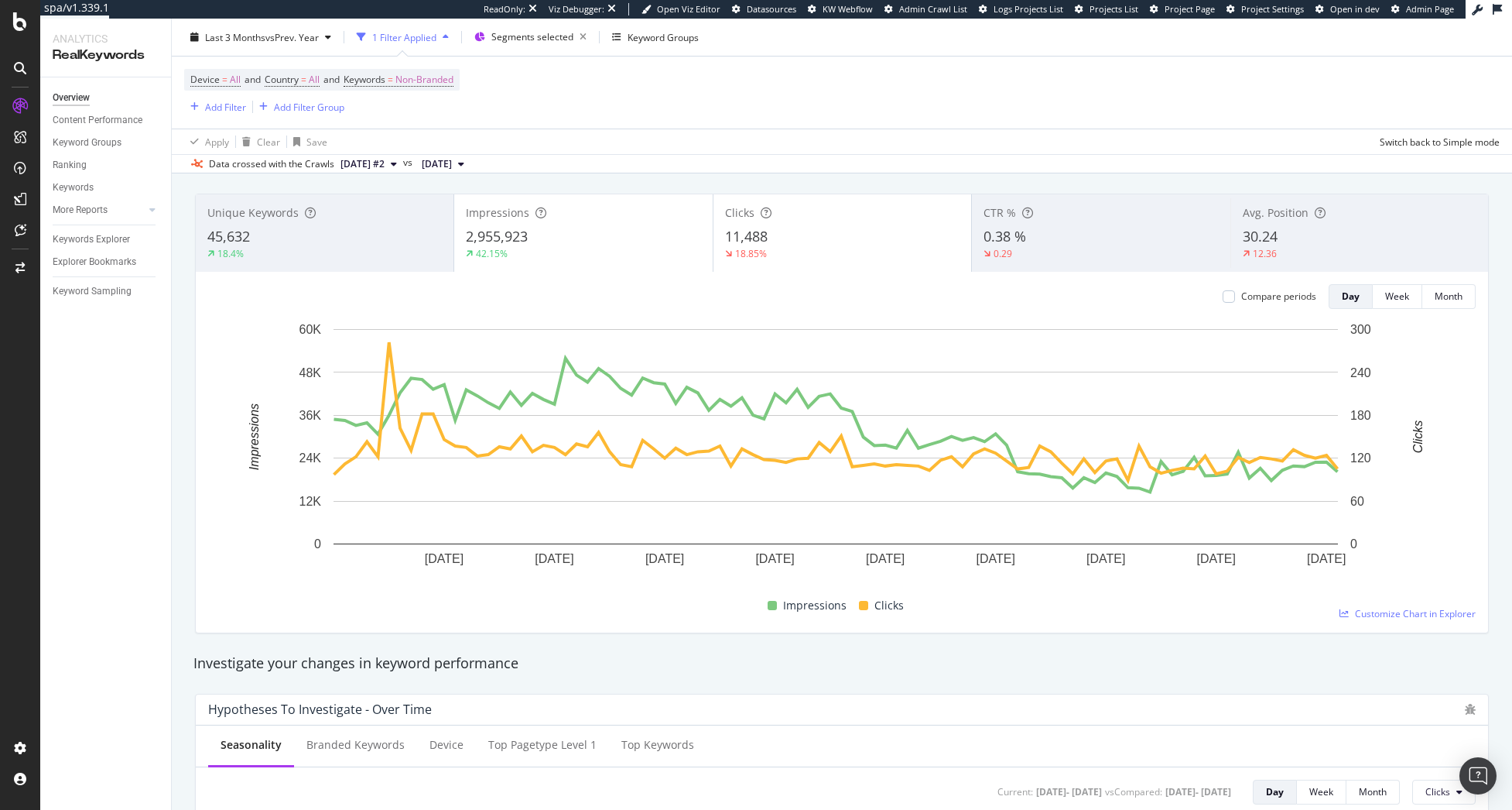
click at [598, 219] on div "Impressions" at bounding box center [583, 212] width 234 height 16
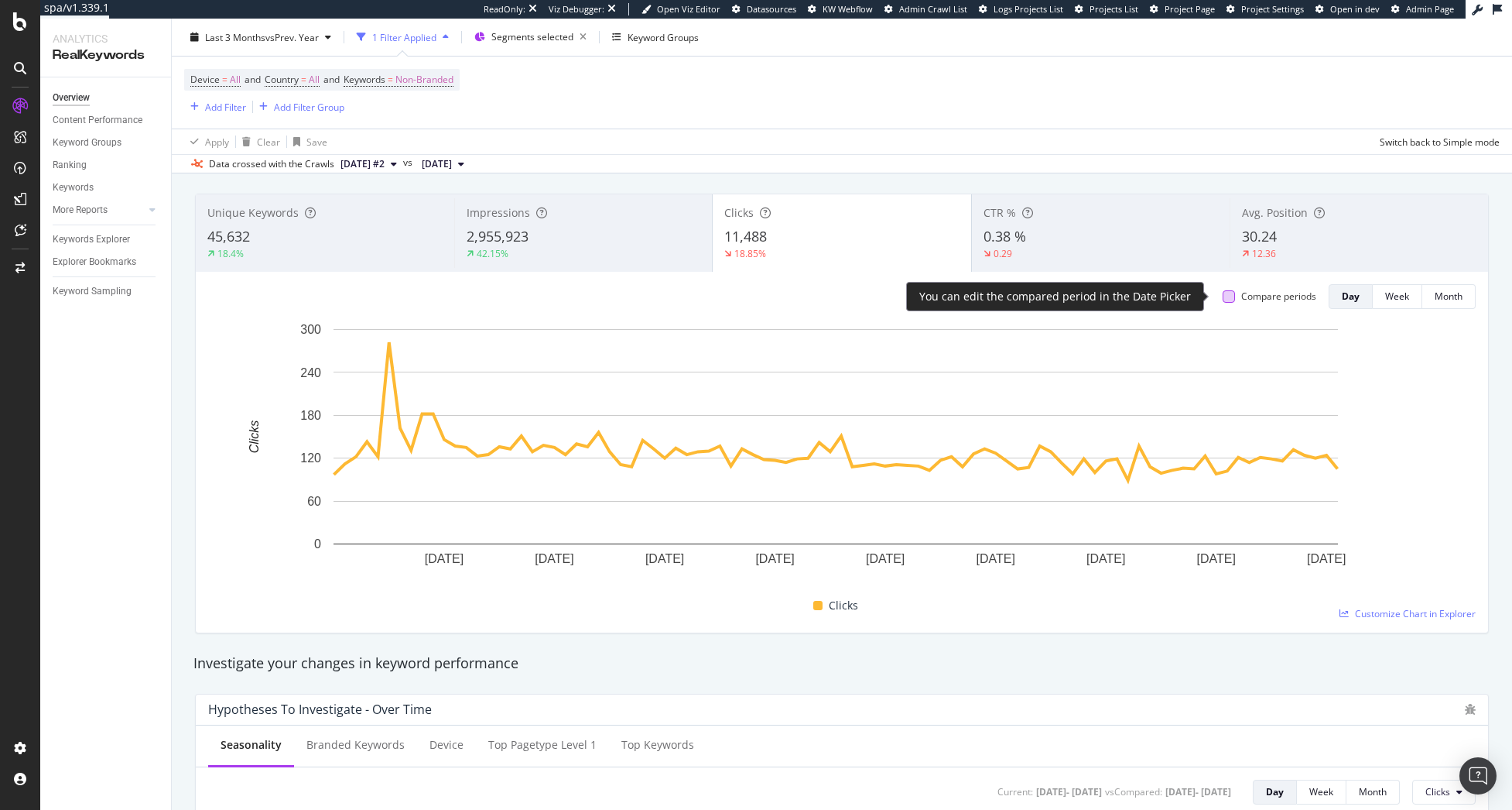
click at [1222, 298] on div at bounding box center [1228, 296] width 12 height 12
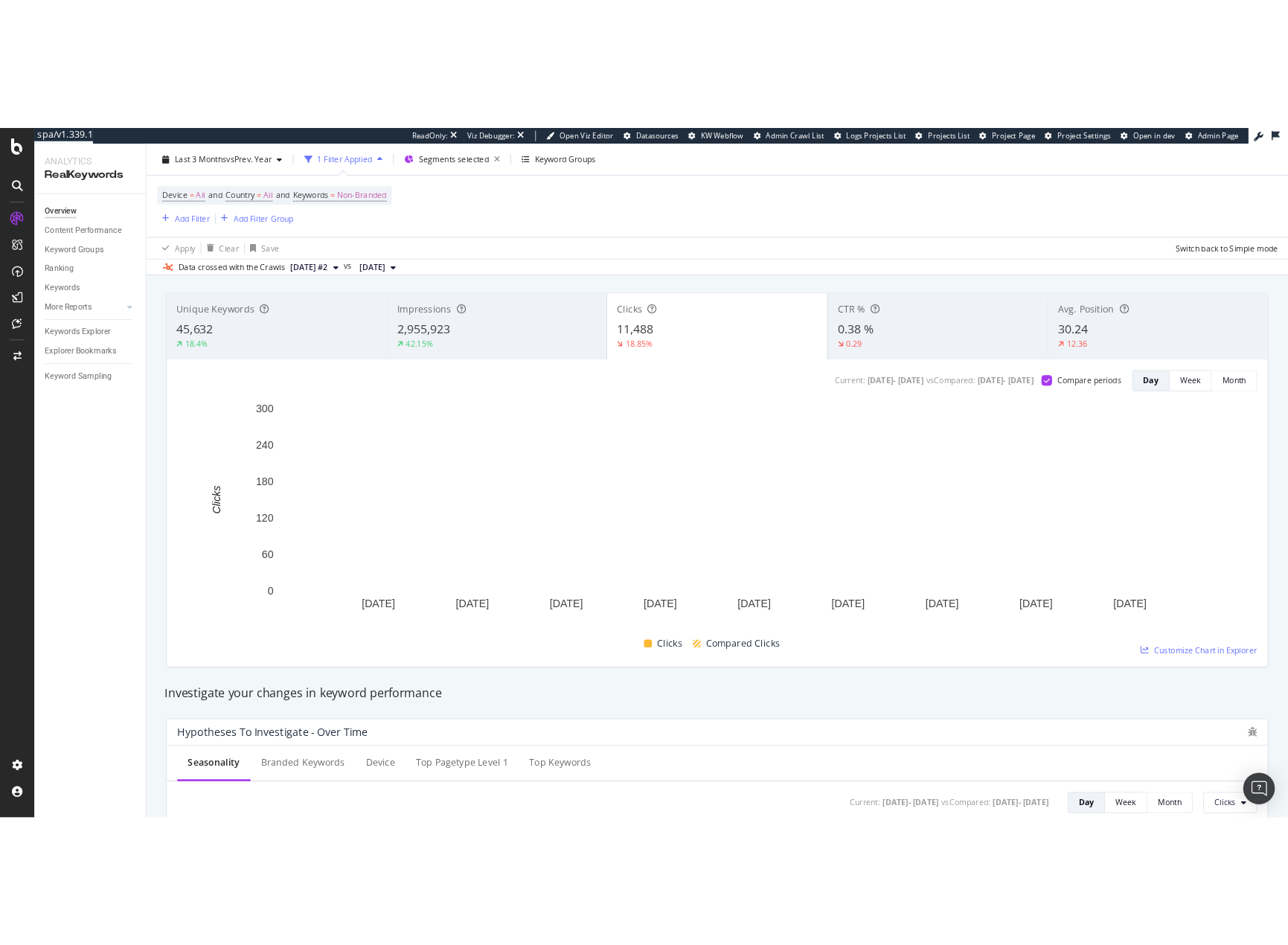
scroll to position [0, 0]
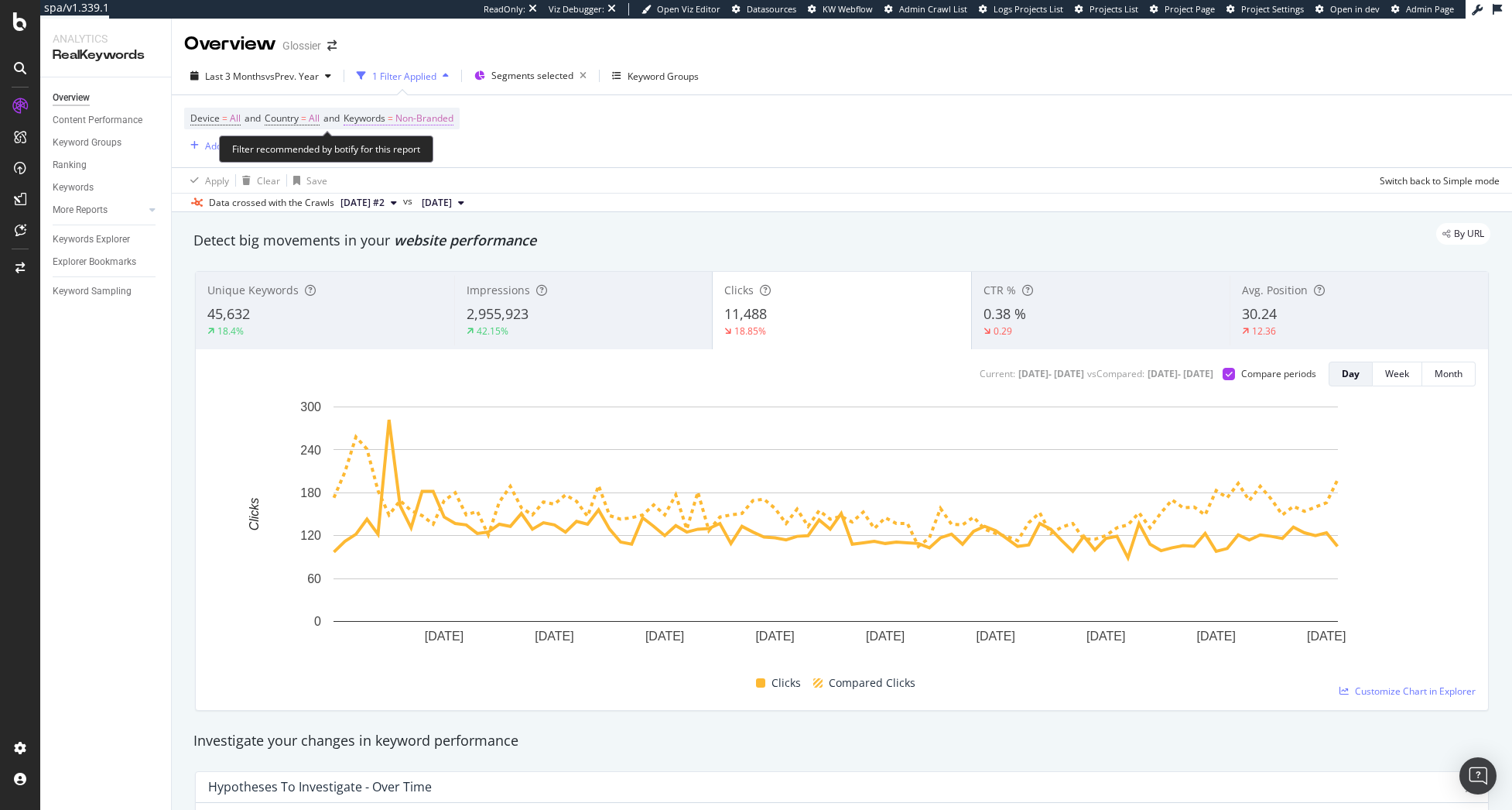
click at [438, 116] on span "Non-Branded" at bounding box center [424, 118] width 58 height 21
click at [432, 155] on div "button" at bounding box center [439, 154] width 19 height 9
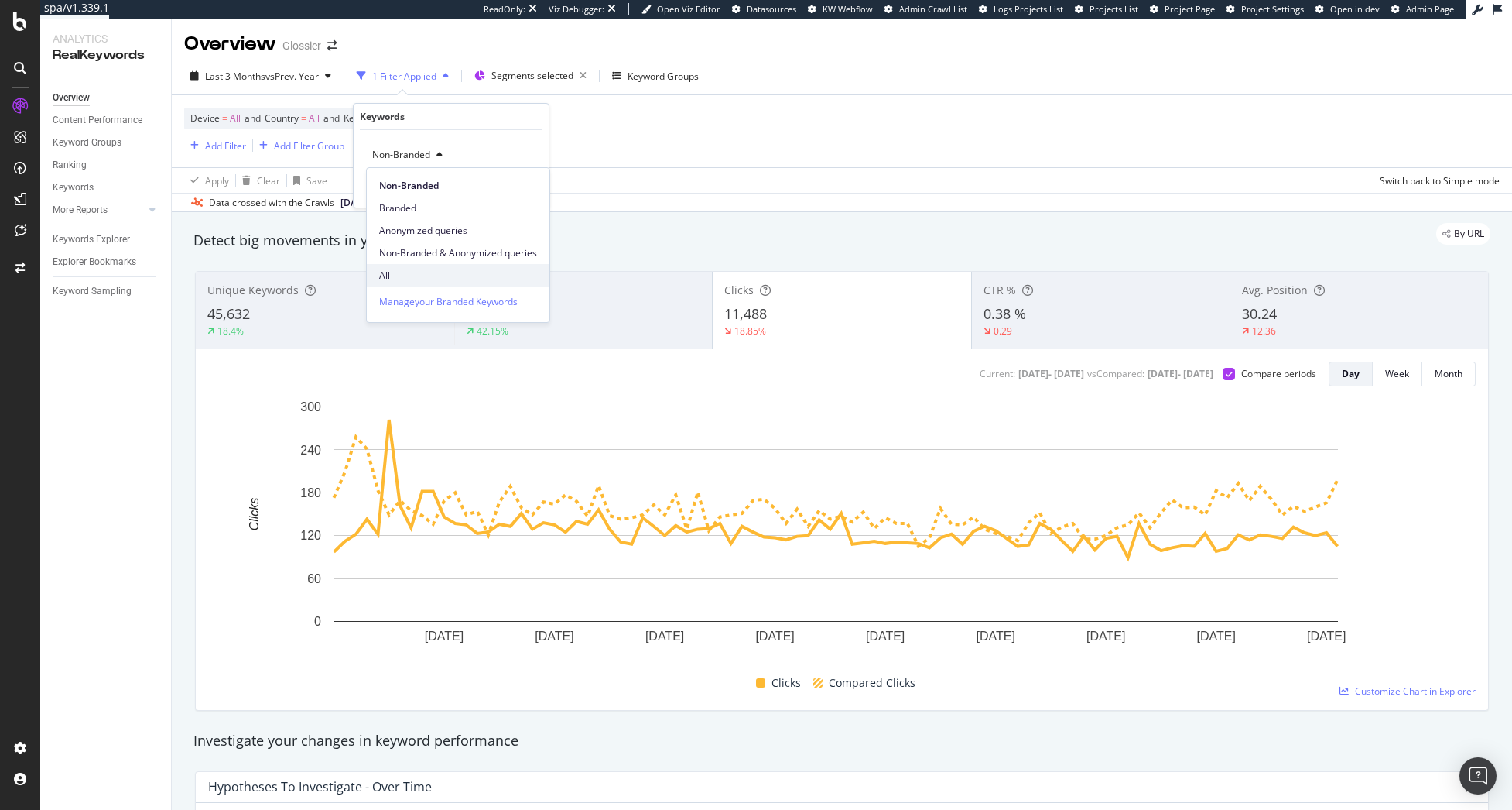
click at [425, 275] on span "All" at bounding box center [457, 275] width 158 height 14
click at [522, 183] on div "Apply" at bounding box center [524, 187] width 24 height 13
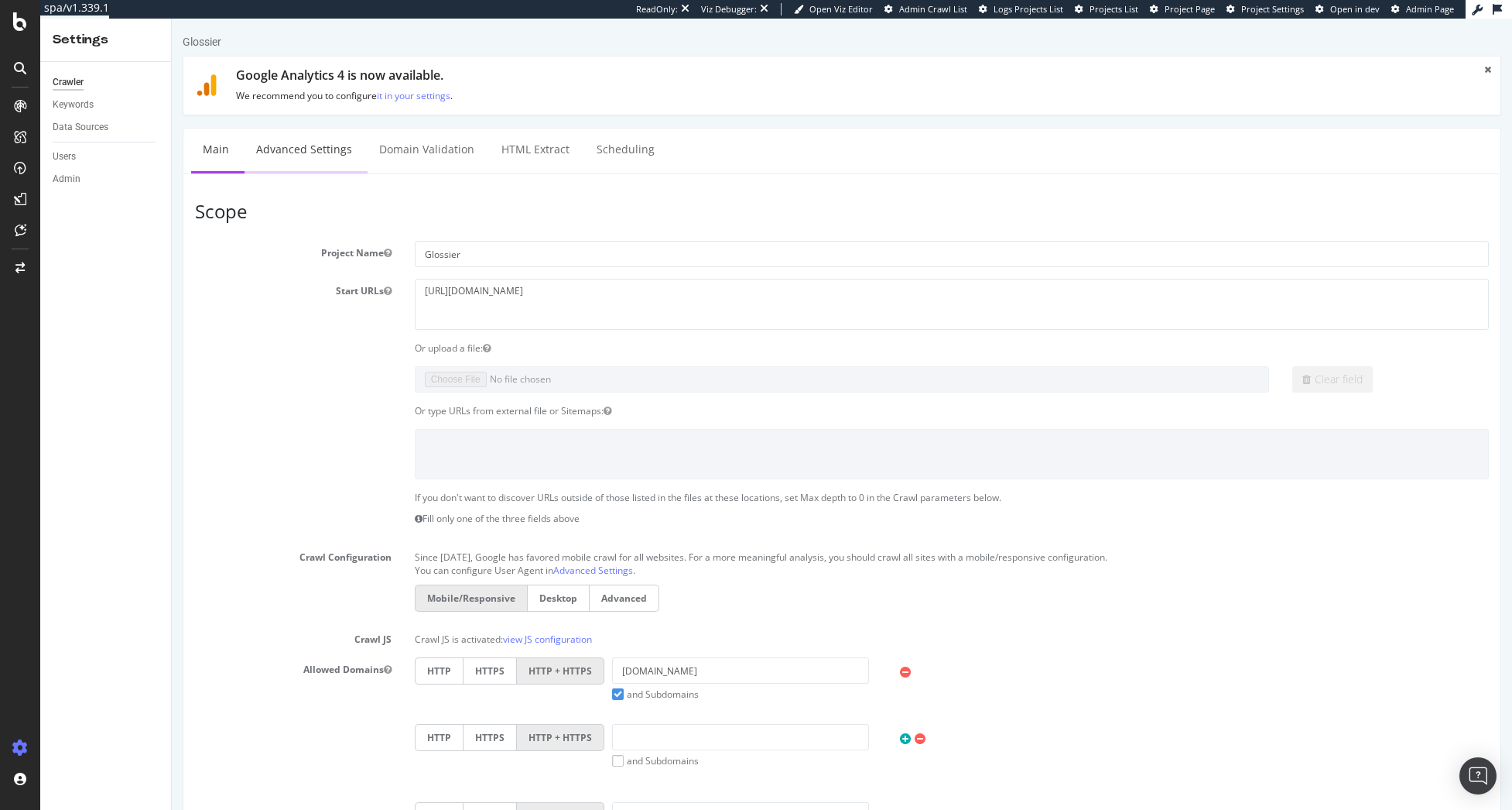
click at [285, 162] on link "Advanced Settings" at bounding box center [304, 150] width 119 height 43
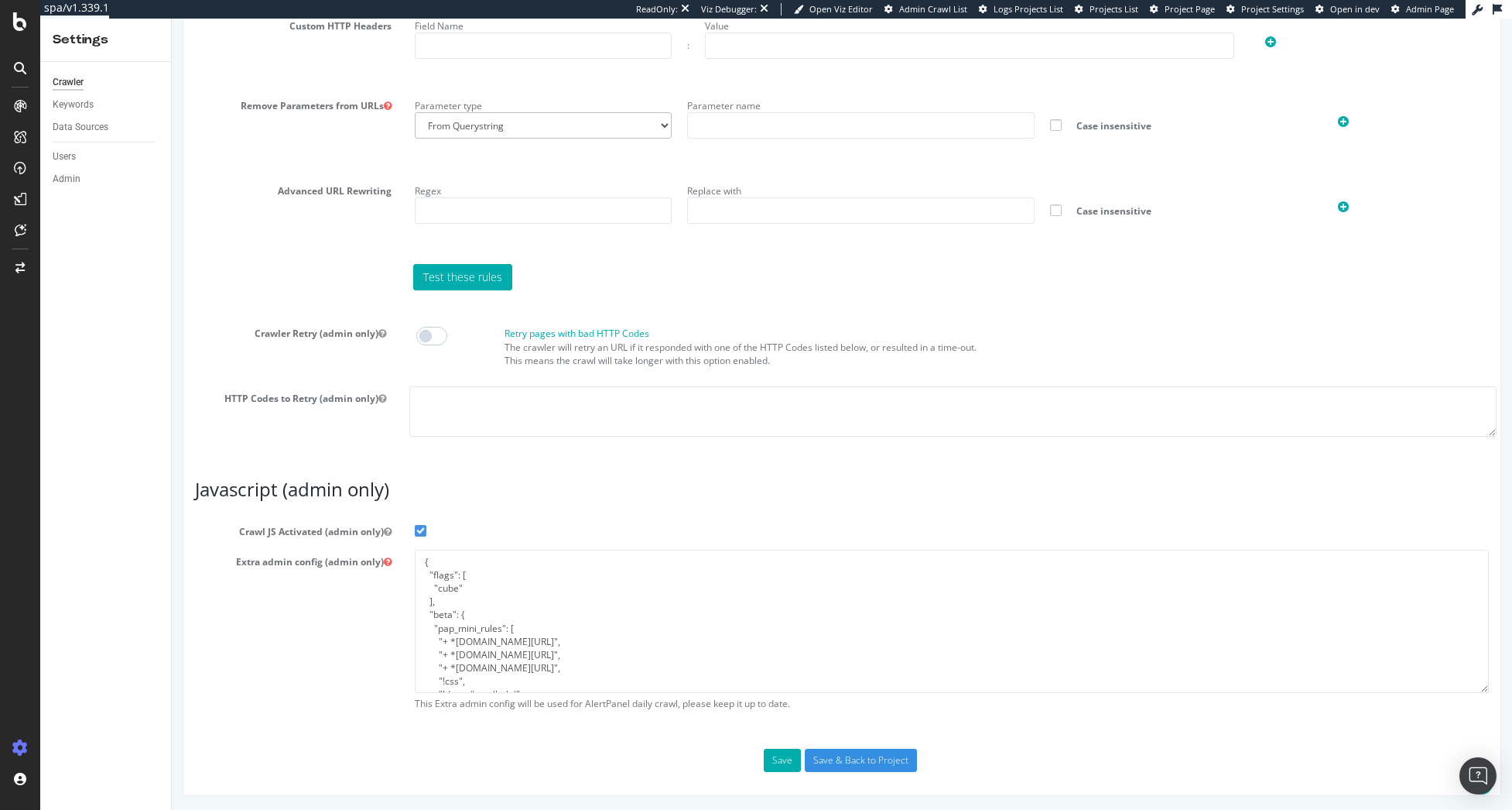
scroll to position [1073, 0]
click at [420, 537] on section "Crawl JS Activated (admin only) Extra admin config (admin only) { "flags": [ "c…" at bounding box center [842, 618] width 1294 height 199
click at [420, 530] on span at bounding box center [421, 530] width 12 height 12
click at [172, 19] on input "Crawl JS Activated (admin only)" at bounding box center [172, 19] width 0 height 0
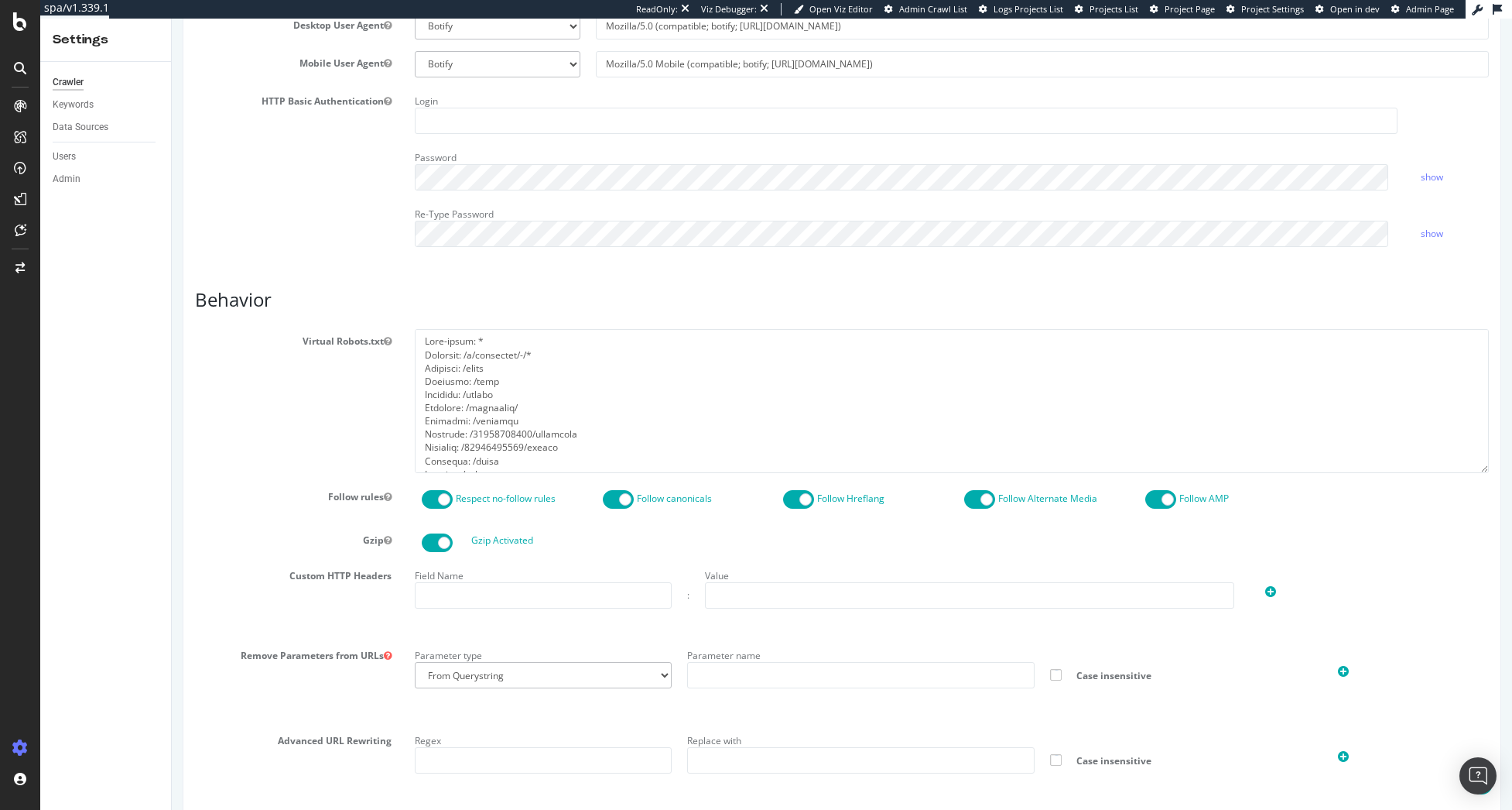
scroll to position [377, 0]
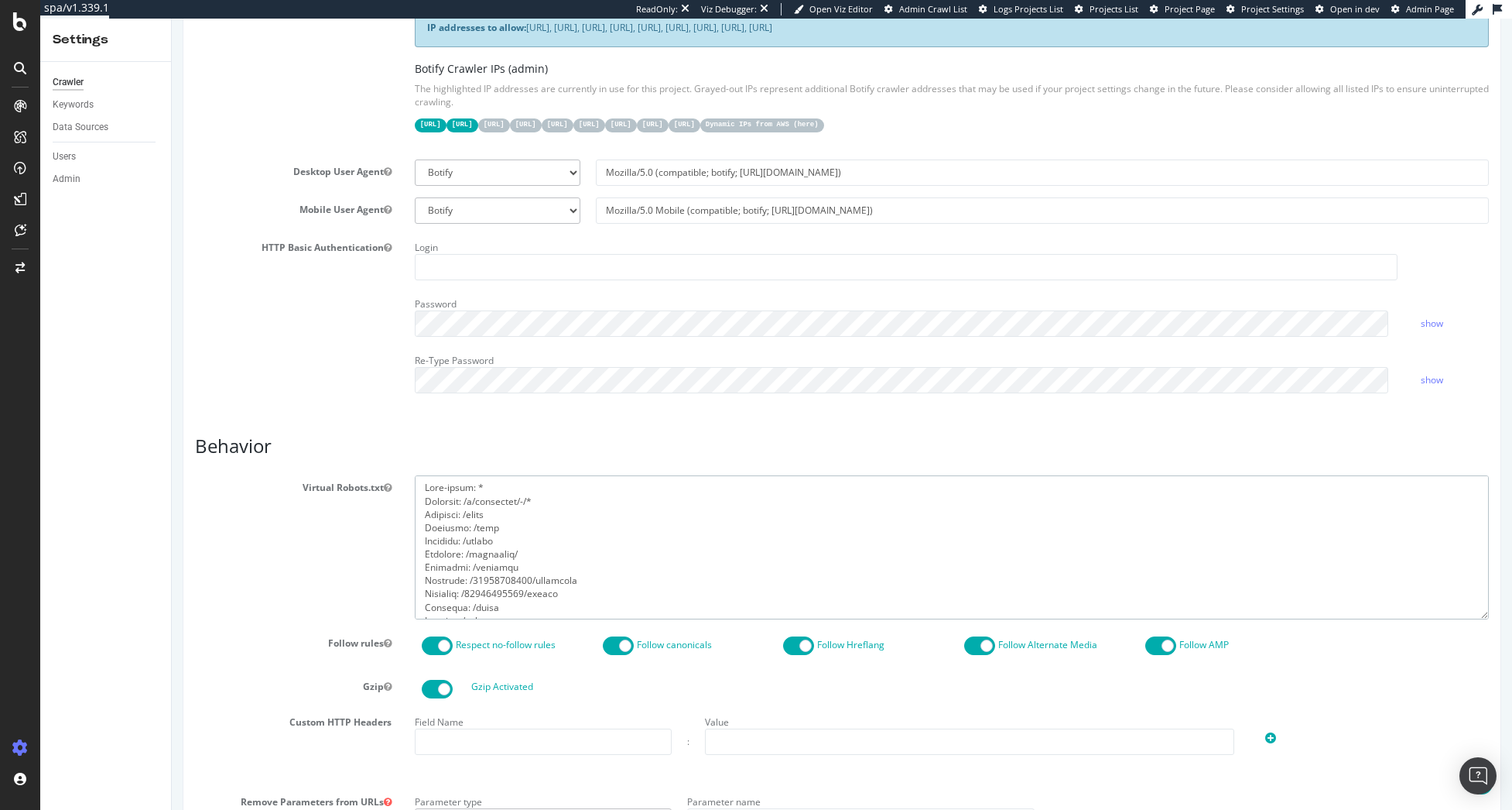
click at [498, 547] on textarea at bounding box center [952, 547] width 1074 height 143
drag, startPoint x: 242, startPoint y: 454, endPoint x: 286, endPoint y: 414, distance: 59.5
click at [242, 453] on h3 "Behavior" at bounding box center [842, 446] width 1294 height 20
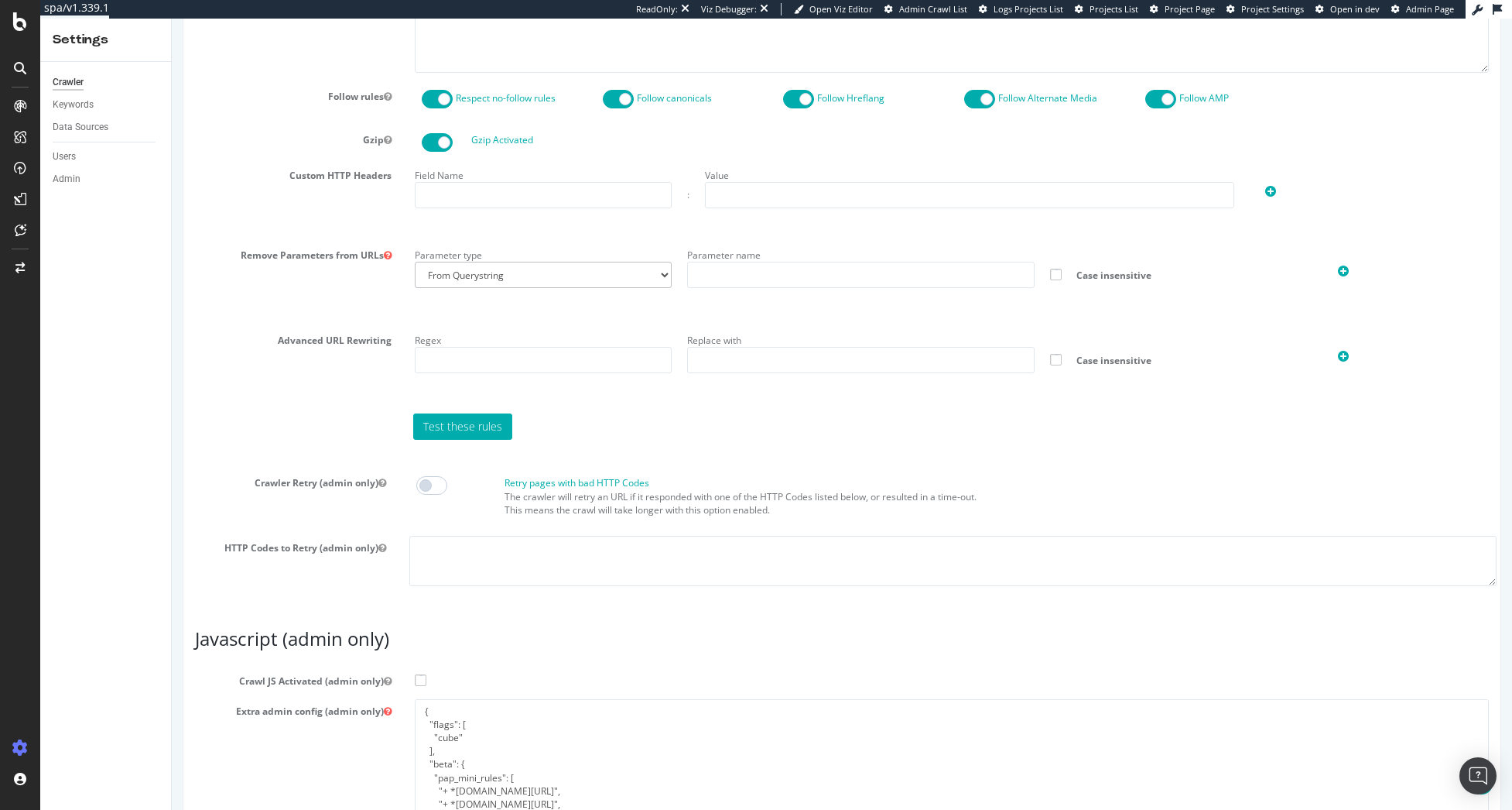
scroll to position [1073, 0]
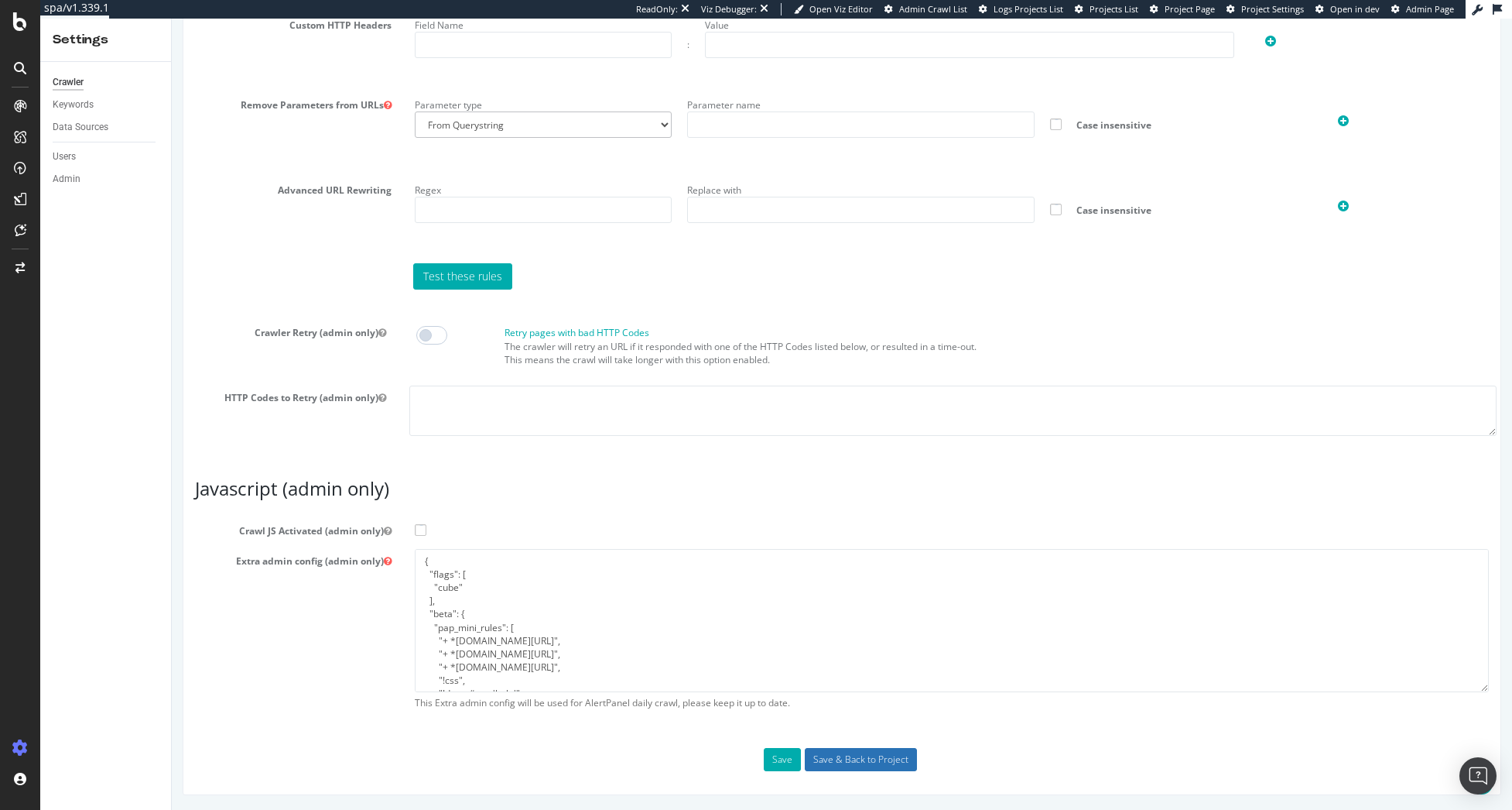
click at [835, 762] on input "Save & Back to Project" at bounding box center [861, 760] width 112 height 23
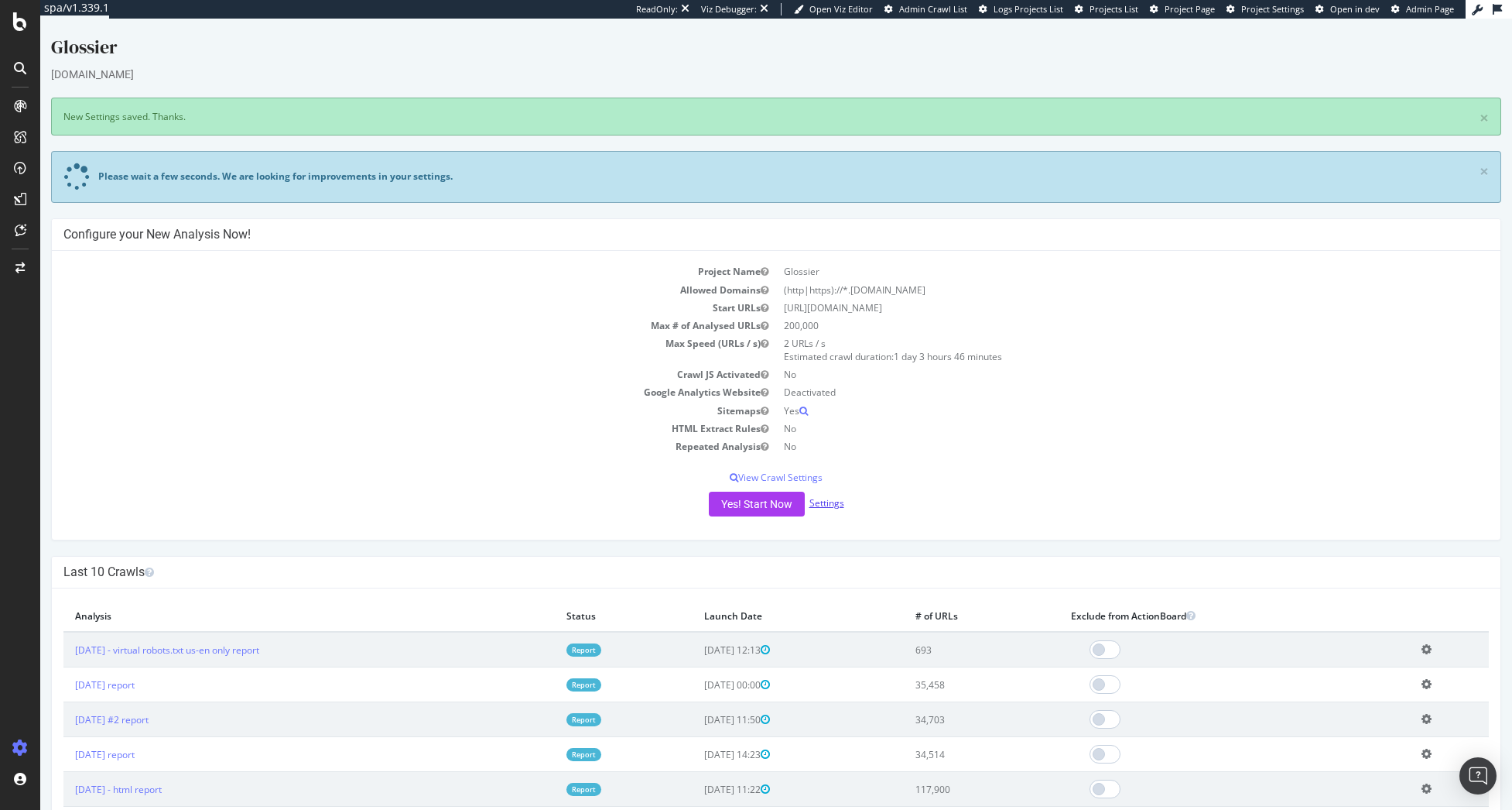
click at [817, 506] on link "Settings" at bounding box center [827, 503] width 35 height 13
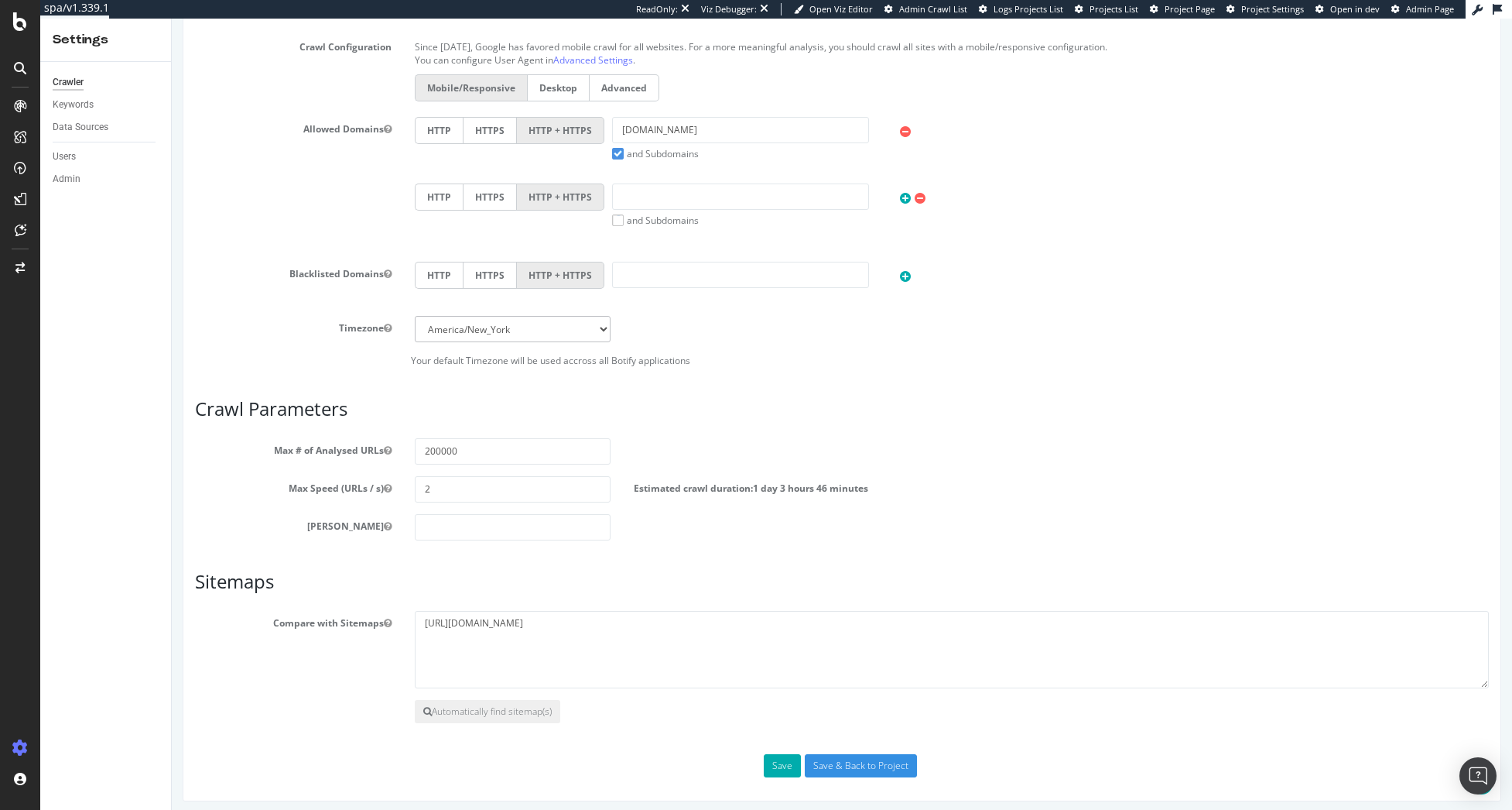
scroll to position [585, 0]
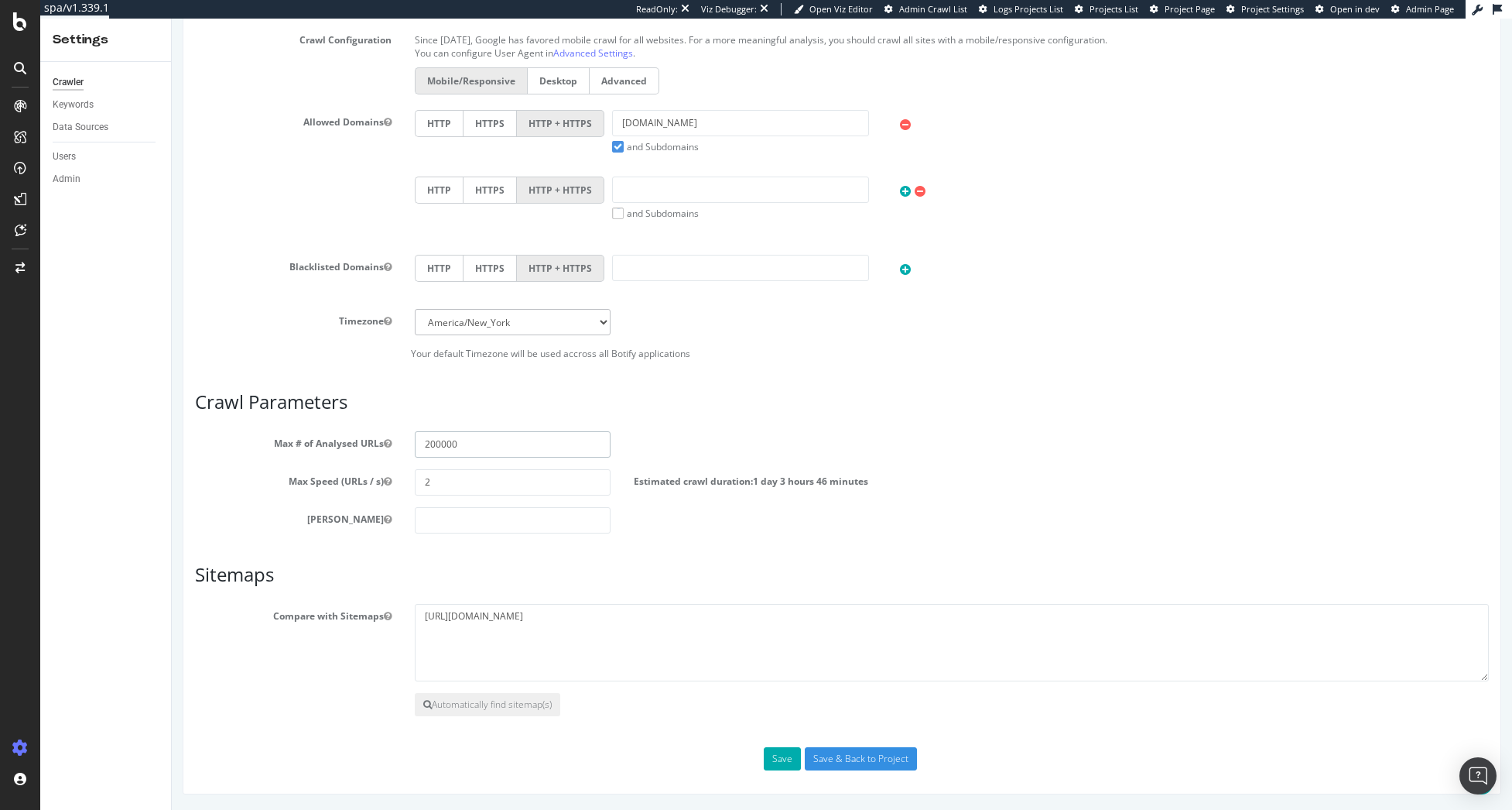
drag, startPoint x: 432, startPoint y: 443, endPoint x: 422, endPoint y: 447, distance: 10.8
click at [403, 445] on div "200000" at bounding box center [513, 444] width 220 height 26
type input "150000"
click at [991, 486] on div "Max Speed (URLs / s) 2 Estimated crawl duration: 20 hours 50 minutes" at bounding box center [842, 482] width 1317 height 26
drag, startPoint x: 501, startPoint y: 480, endPoint x: 395, endPoint y: 477, distance: 106.0
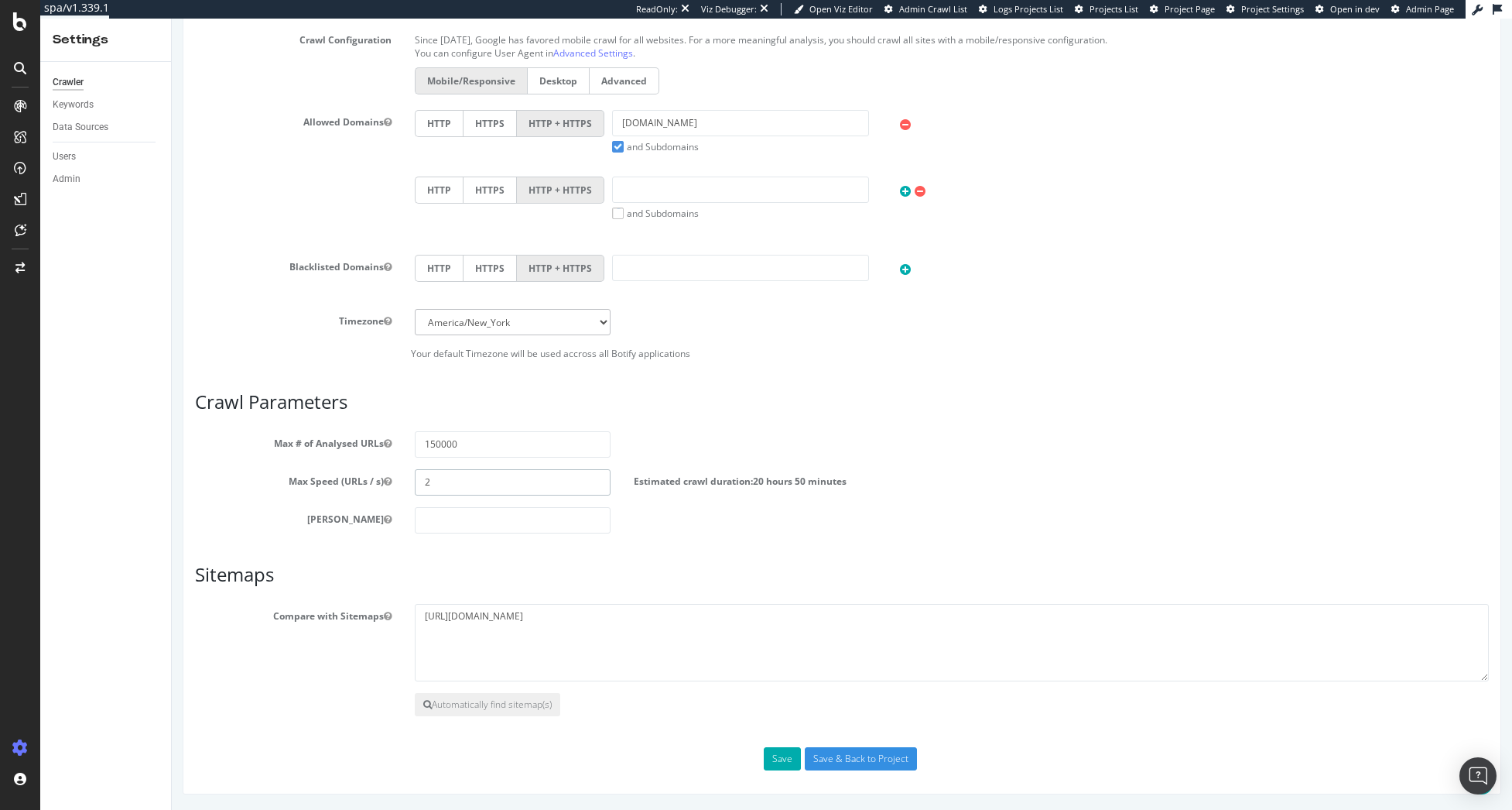
click at [392, 478] on div "Max Speed (URLs / s) 2 Estimated crawl duration: 20 hours 50 minutes" at bounding box center [842, 482] width 1317 height 26
type input "3"
click at [940, 542] on div "Scope Project Name Glossier Start URLs https://www.glossier.com/ Or upload a fi…" at bounding box center [842, 226] width 1294 height 1086
click at [867, 759] on input "Save & Back to Project" at bounding box center [861, 759] width 112 height 23
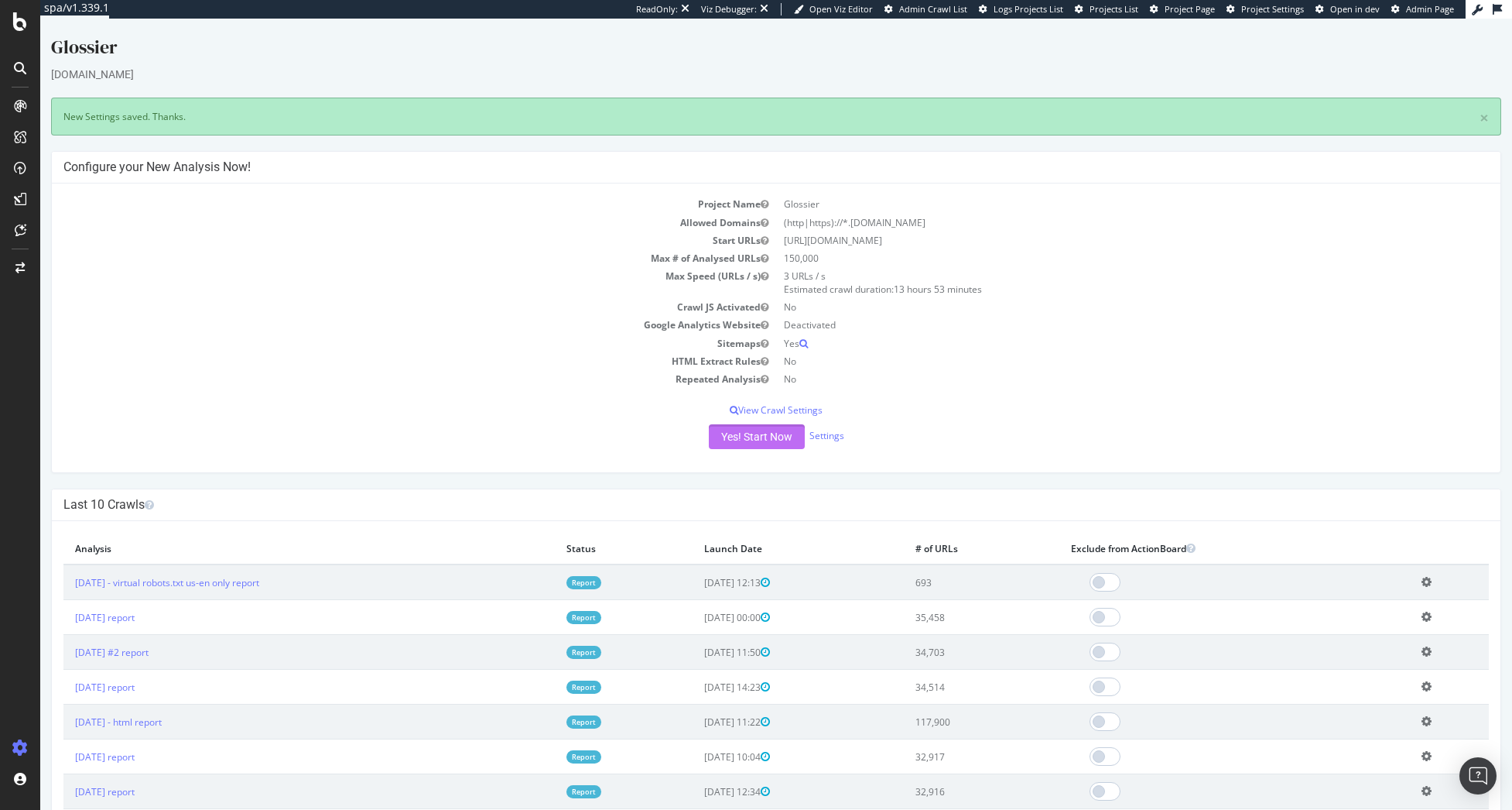
click at [738, 438] on button "Yes! Start Now" at bounding box center [757, 437] width 96 height 25
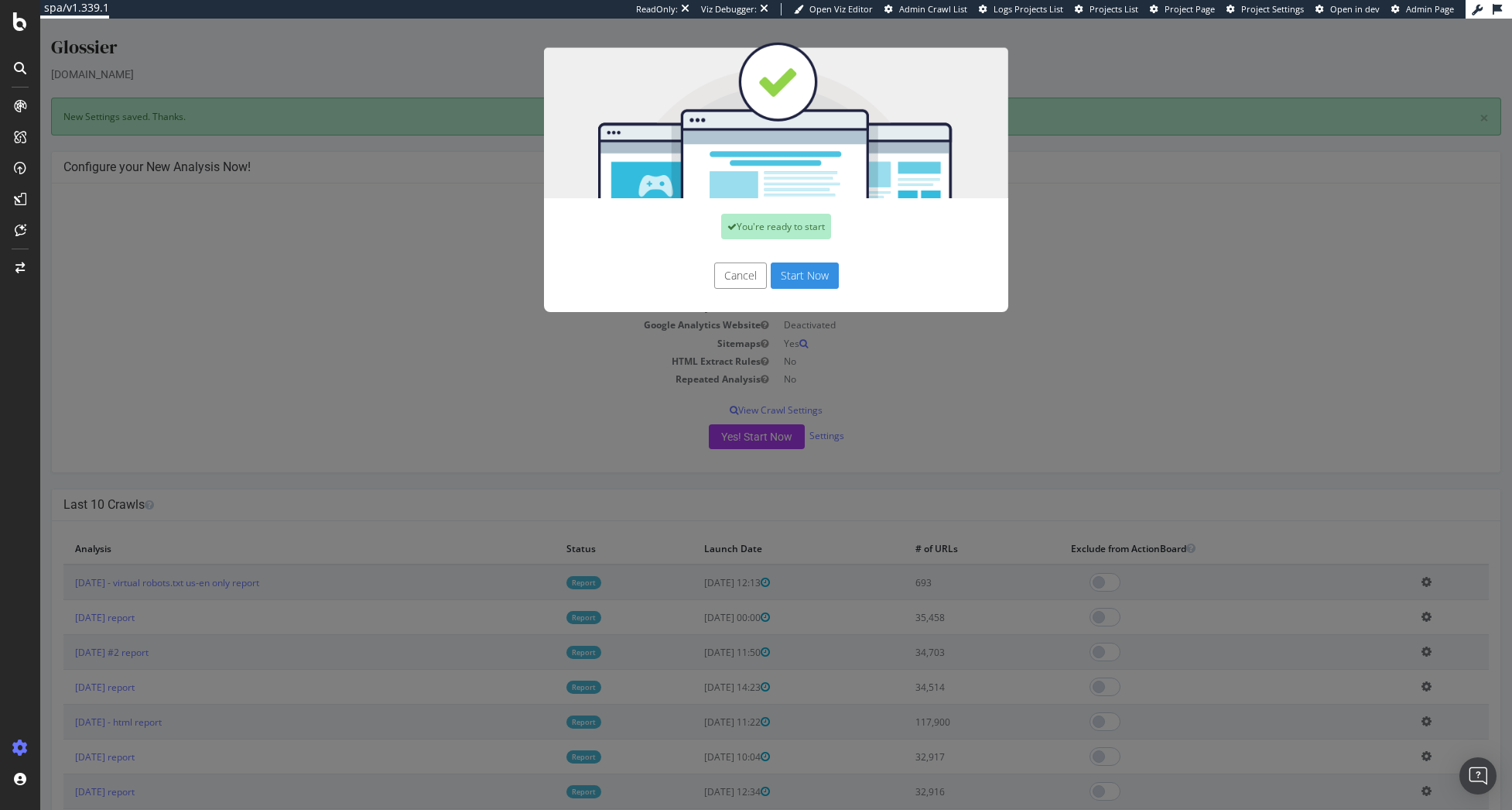
click at [782, 274] on button "Start Now" at bounding box center [805, 276] width 69 height 26
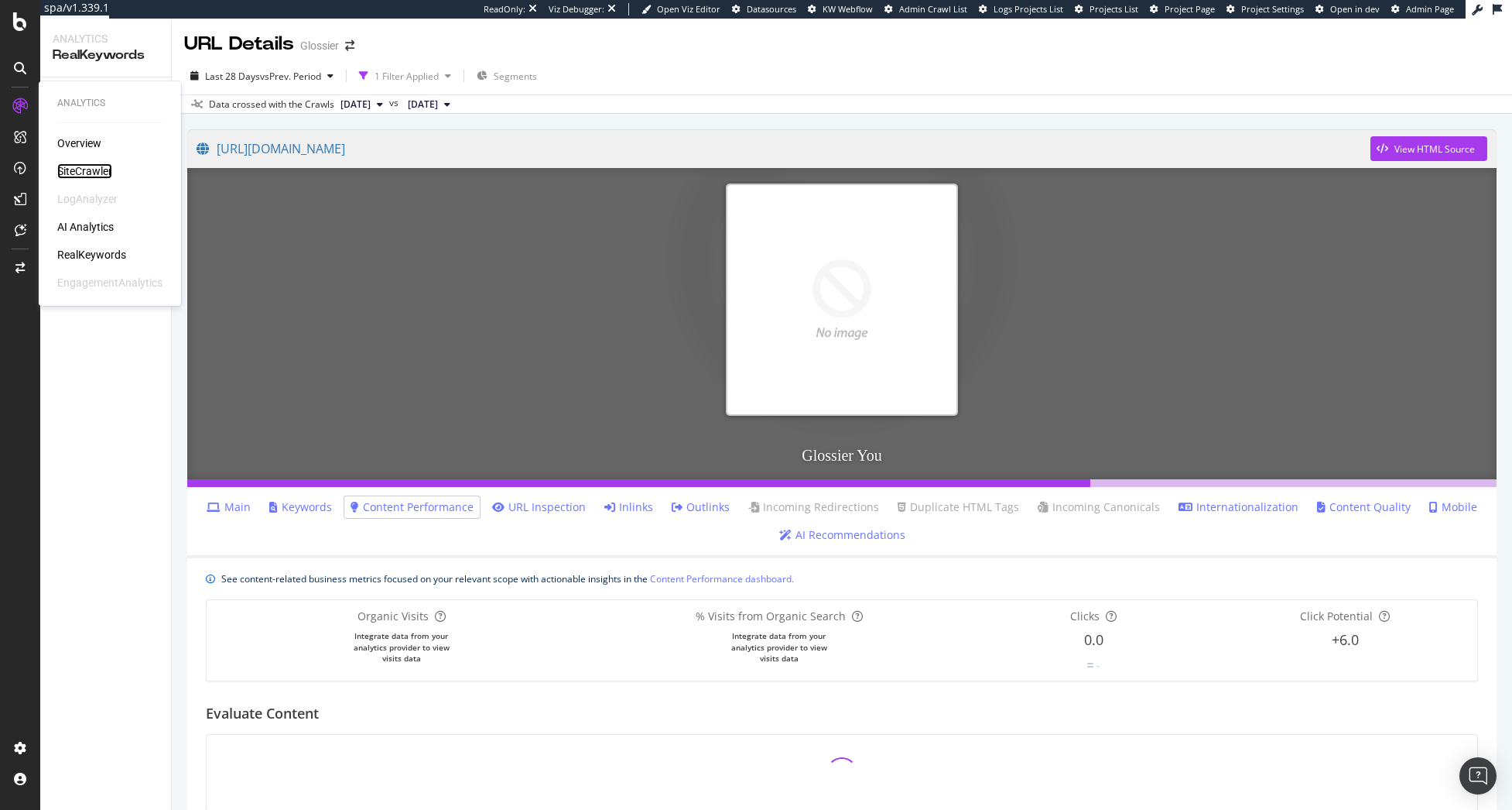
click at [74, 163] on div "SiteCrawler" at bounding box center [84, 171] width 55 height 16
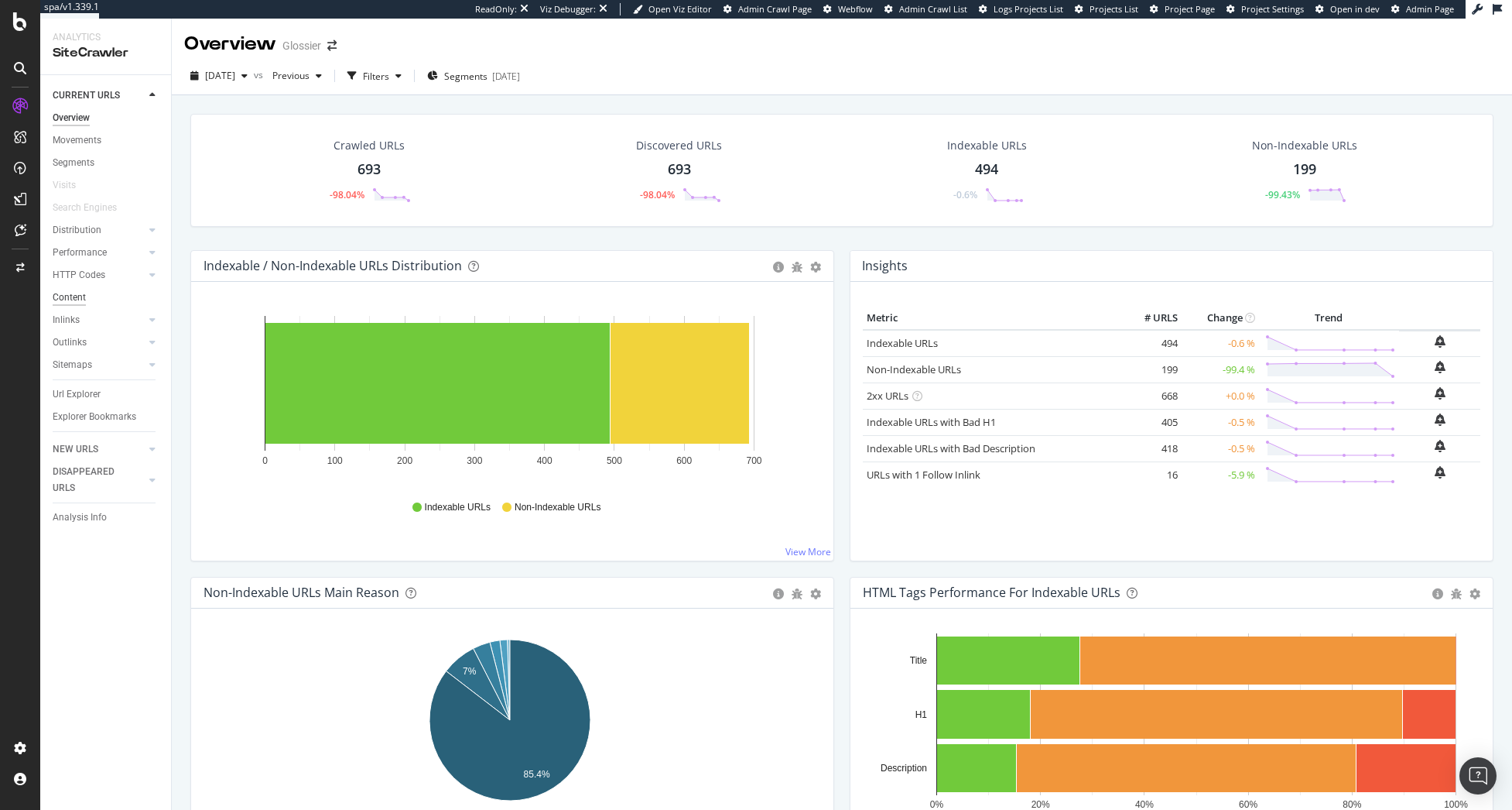
click at [78, 304] on div "Content" at bounding box center [69, 298] width 33 height 17
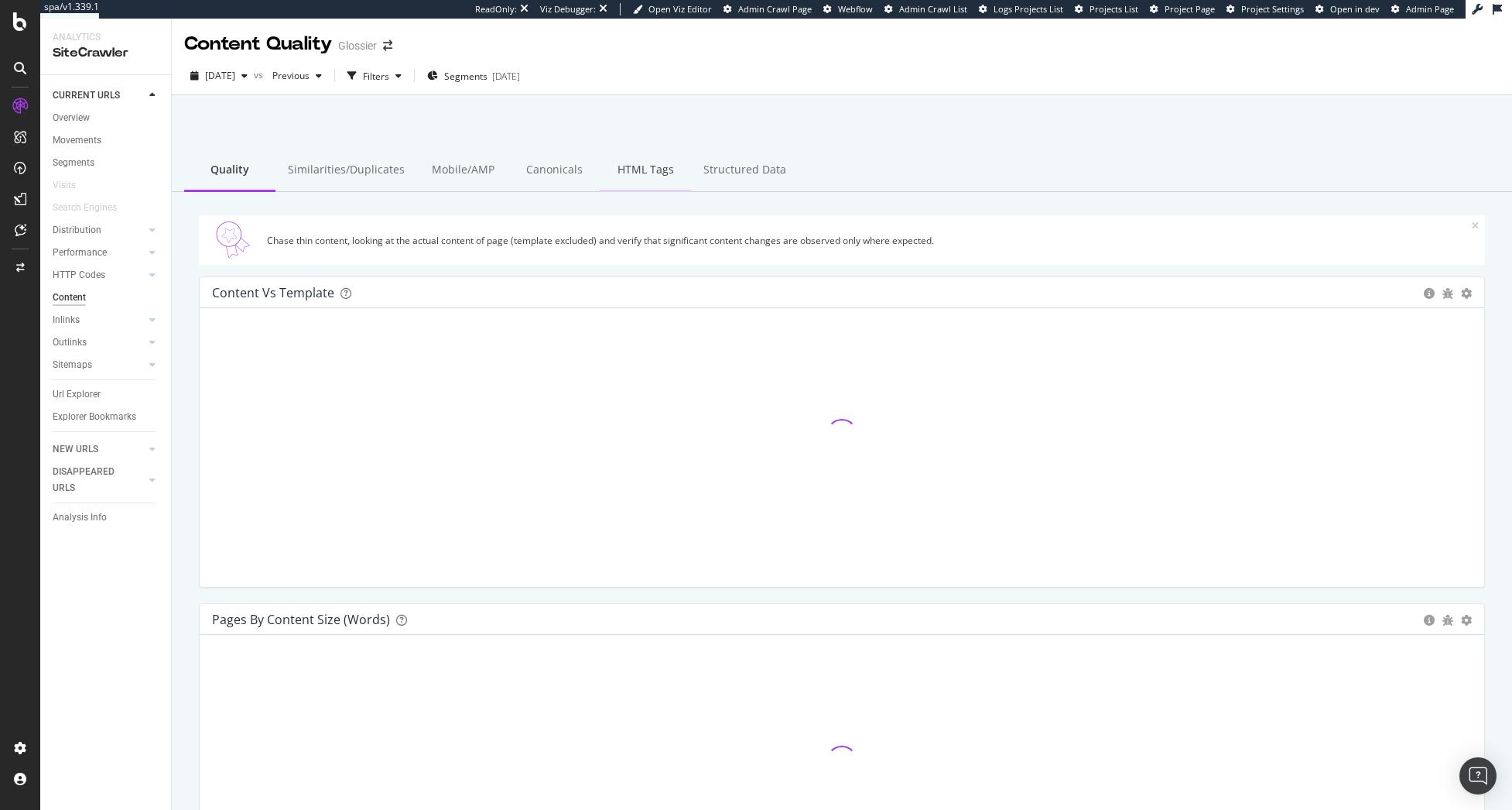
click at [663, 164] on div "HTML Tags" at bounding box center [645, 171] width 92 height 43
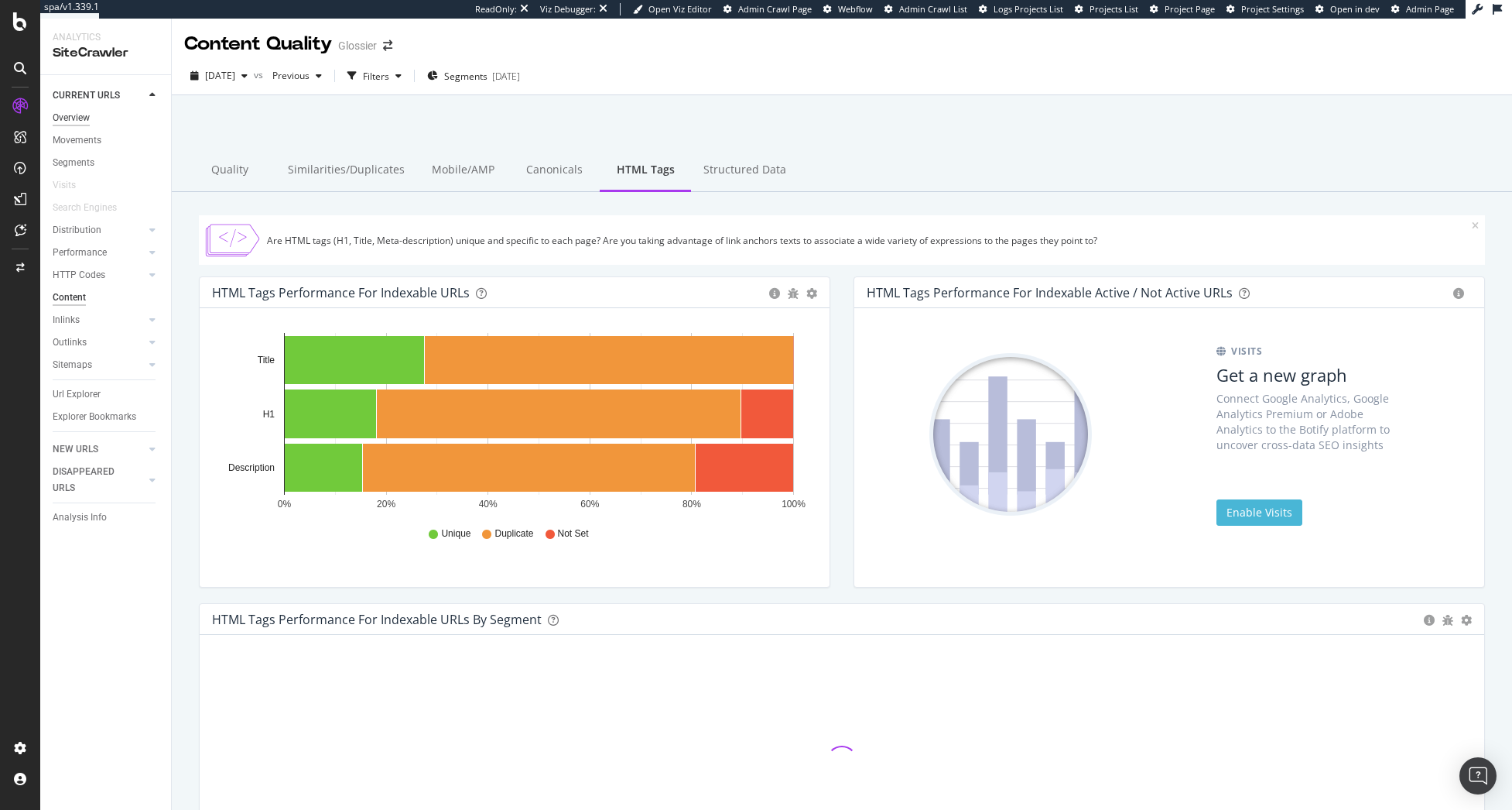
click at [74, 120] on div "Overview" at bounding box center [71, 118] width 37 height 17
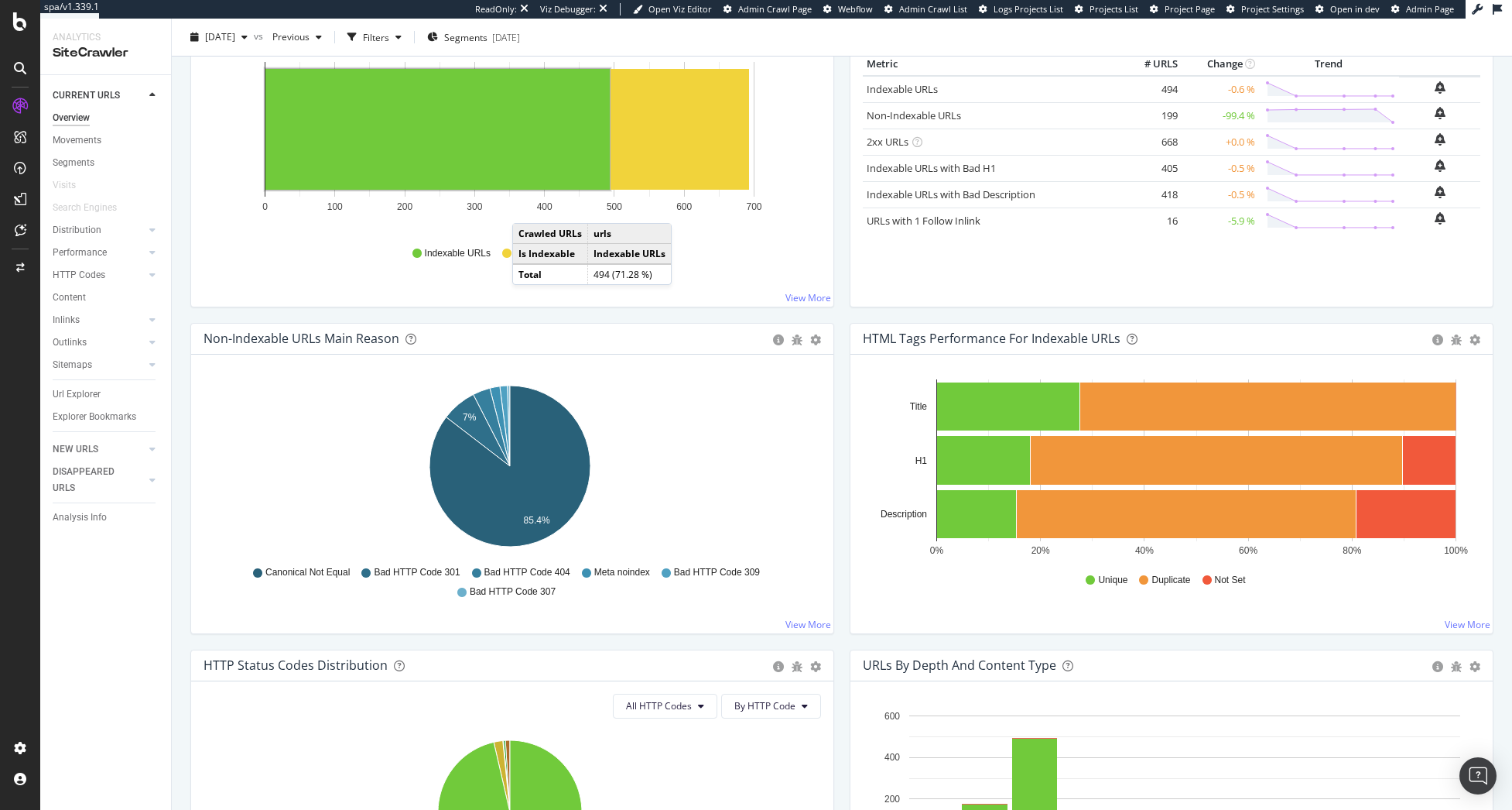
scroll to position [310, 0]
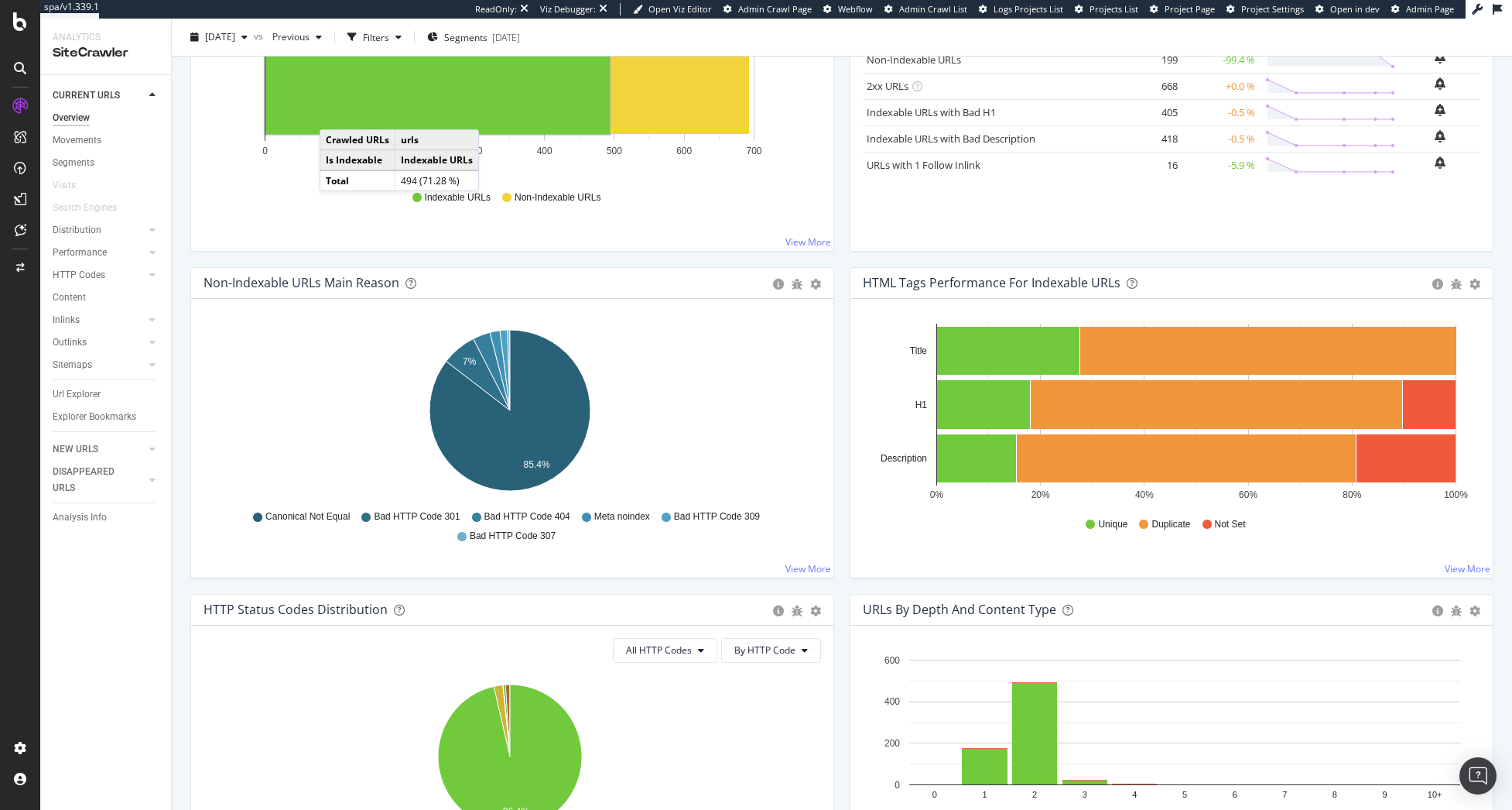
click at [842, 268] on div "HTML Tags Performance for Indexable URLs Bar Bar (by Percentage) Table Export a…" at bounding box center [1171, 430] width 659 height 327
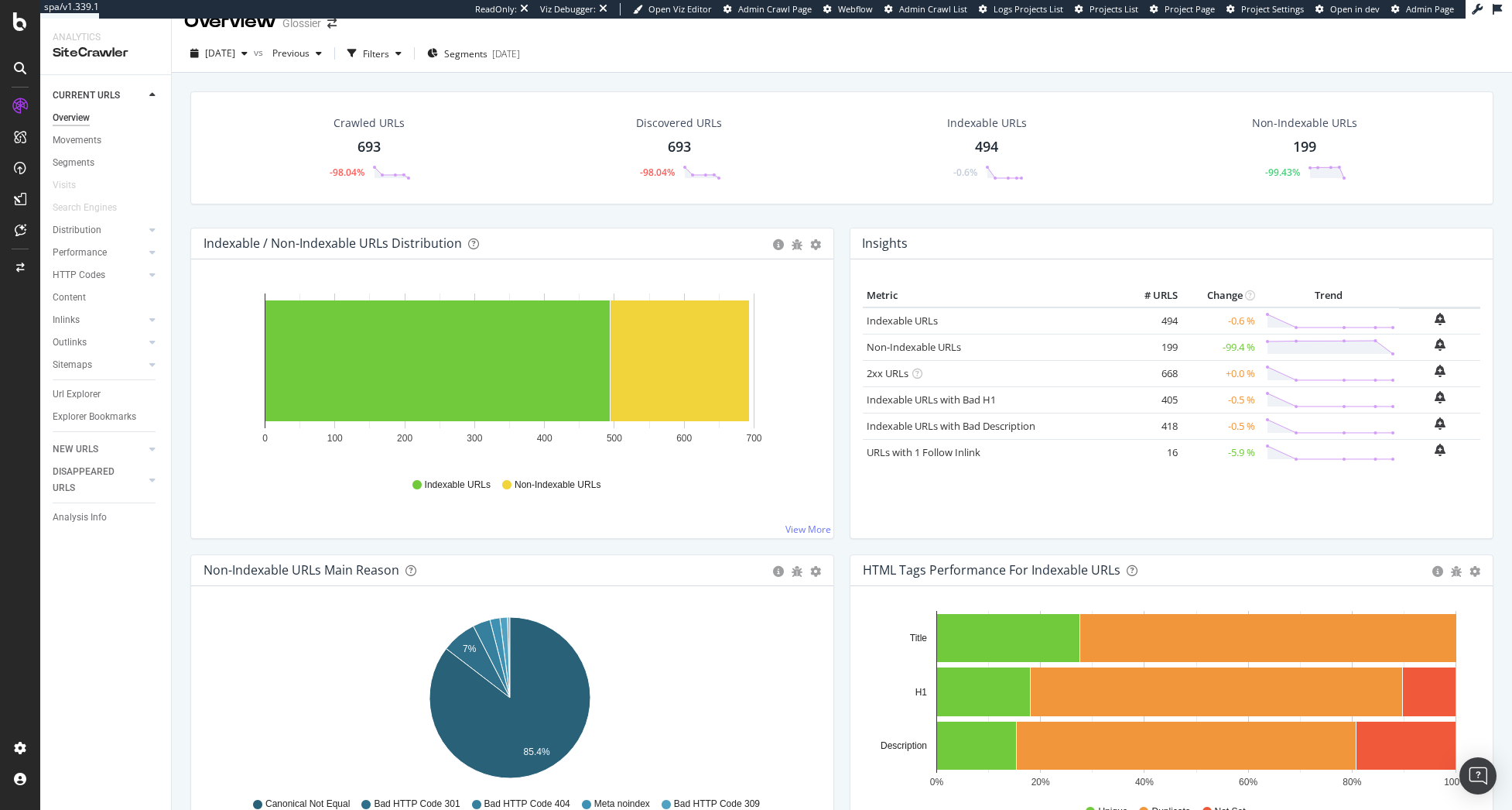
scroll to position [0, 0]
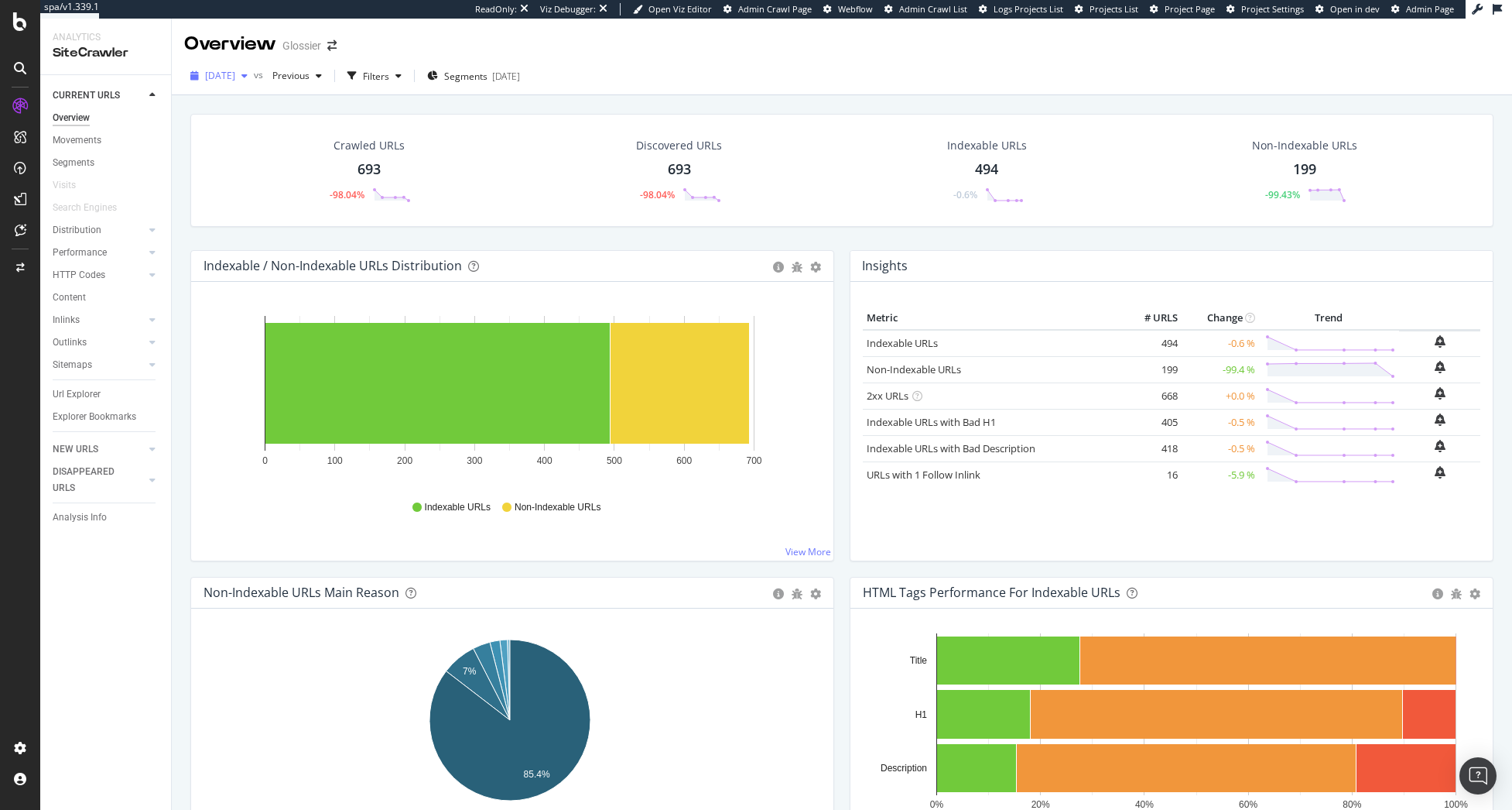
click at [230, 77] on span "[DATE]" at bounding box center [220, 75] width 31 height 13
click at [304, 165] on div "[DATE] - html 118K URLs" at bounding box center [313, 168] width 213 height 14
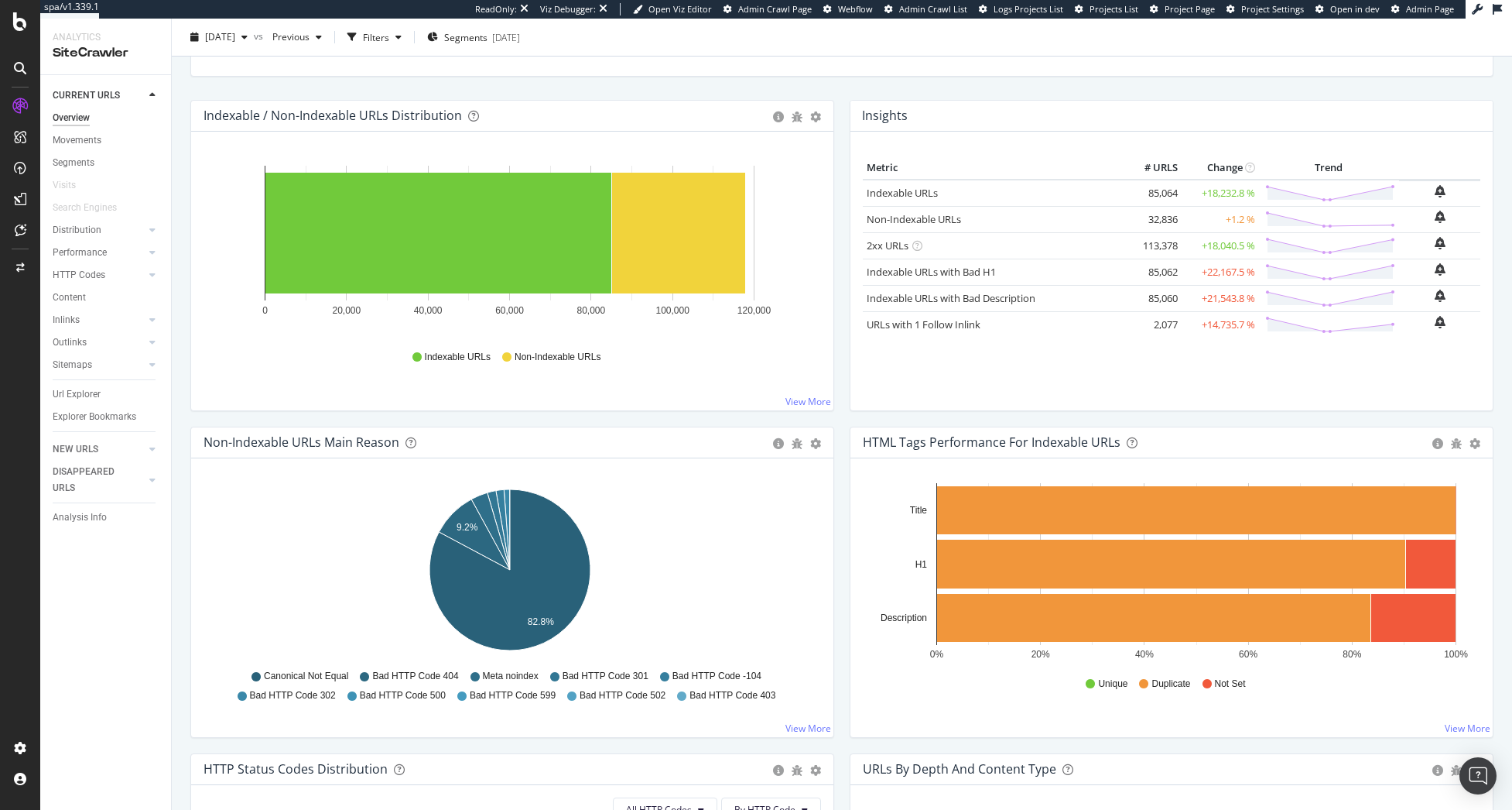
scroll to position [155, 0]
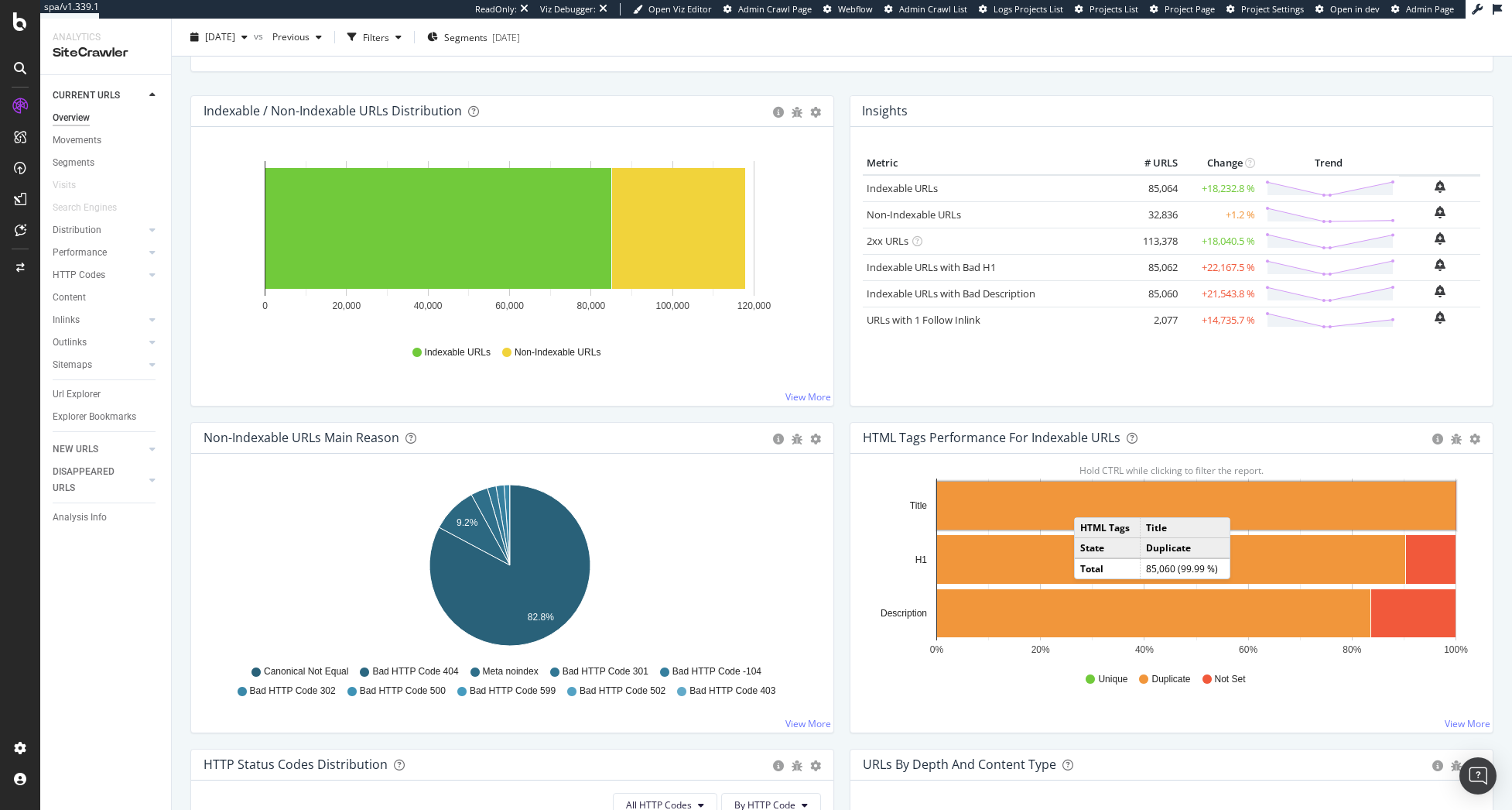
click at [1084, 502] on rect "A chart." at bounding box center [1196, 505] width 518 height 48
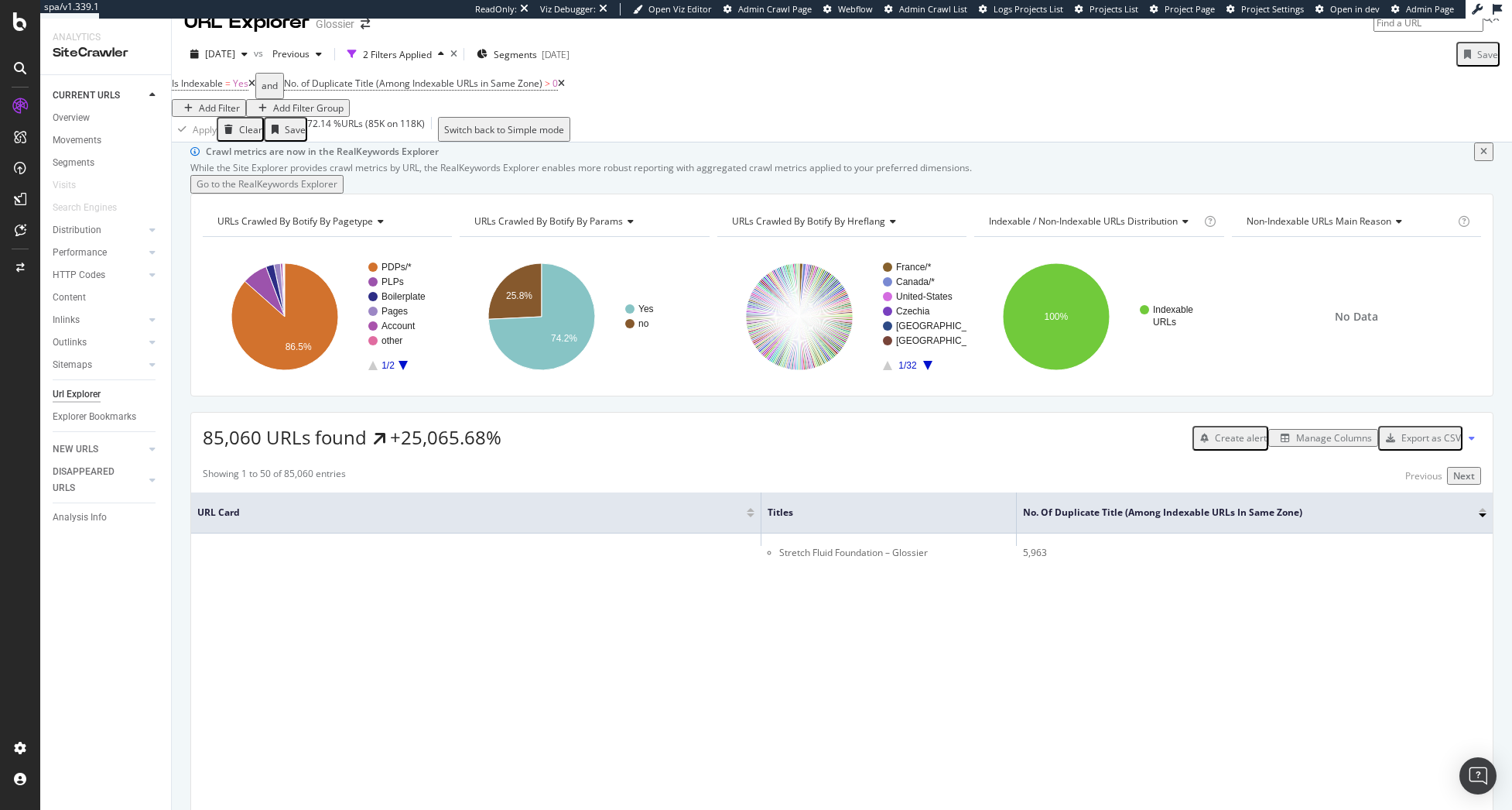
scroll to position [232, 0]
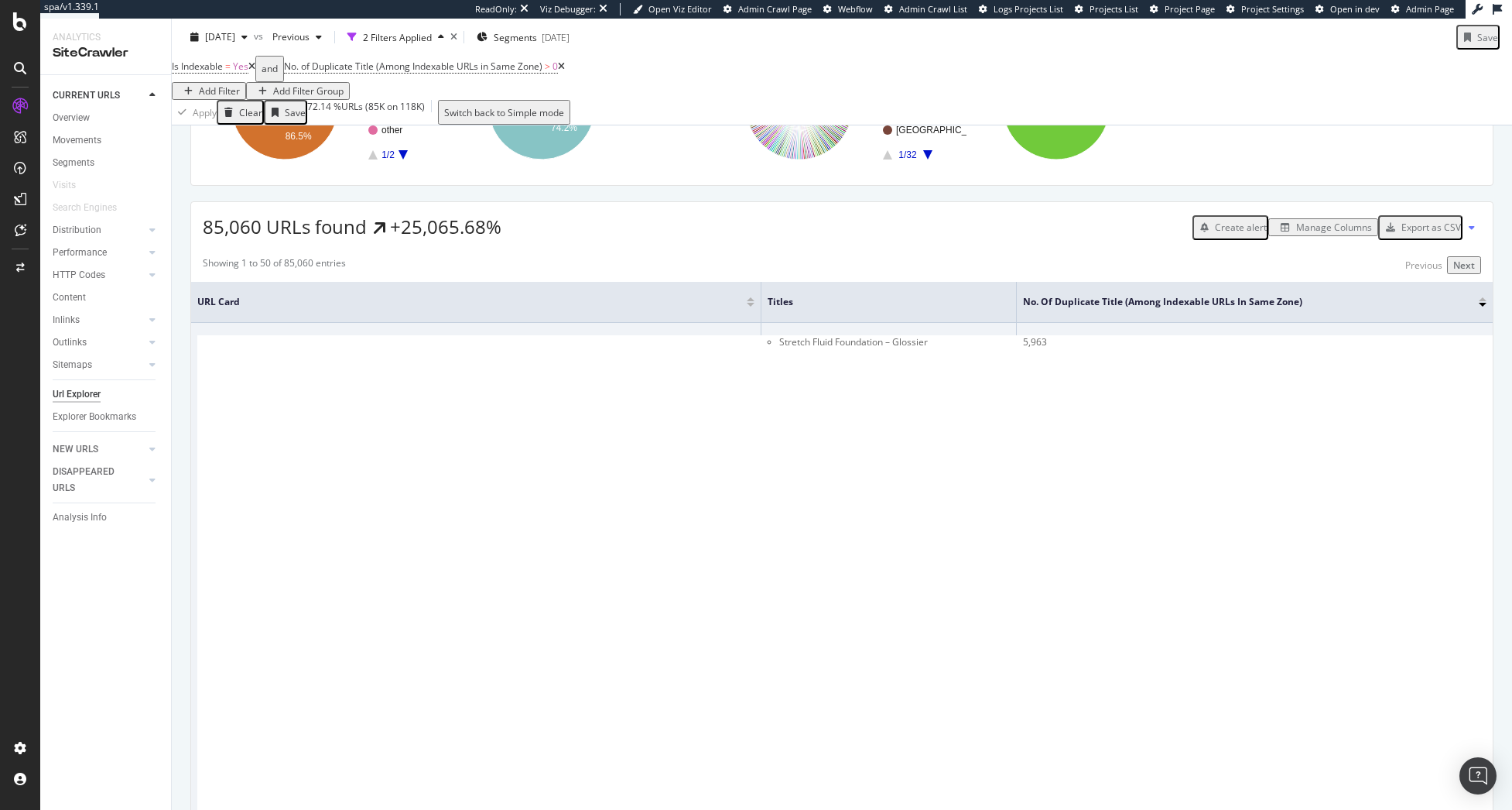
copy link "/products/stretch-fluid-foundation?variant=43936721731829"
drag, startPoint x: 644, startPoint y: 439, endPoint x: 390, endPoint y: 400, distance: 257.0
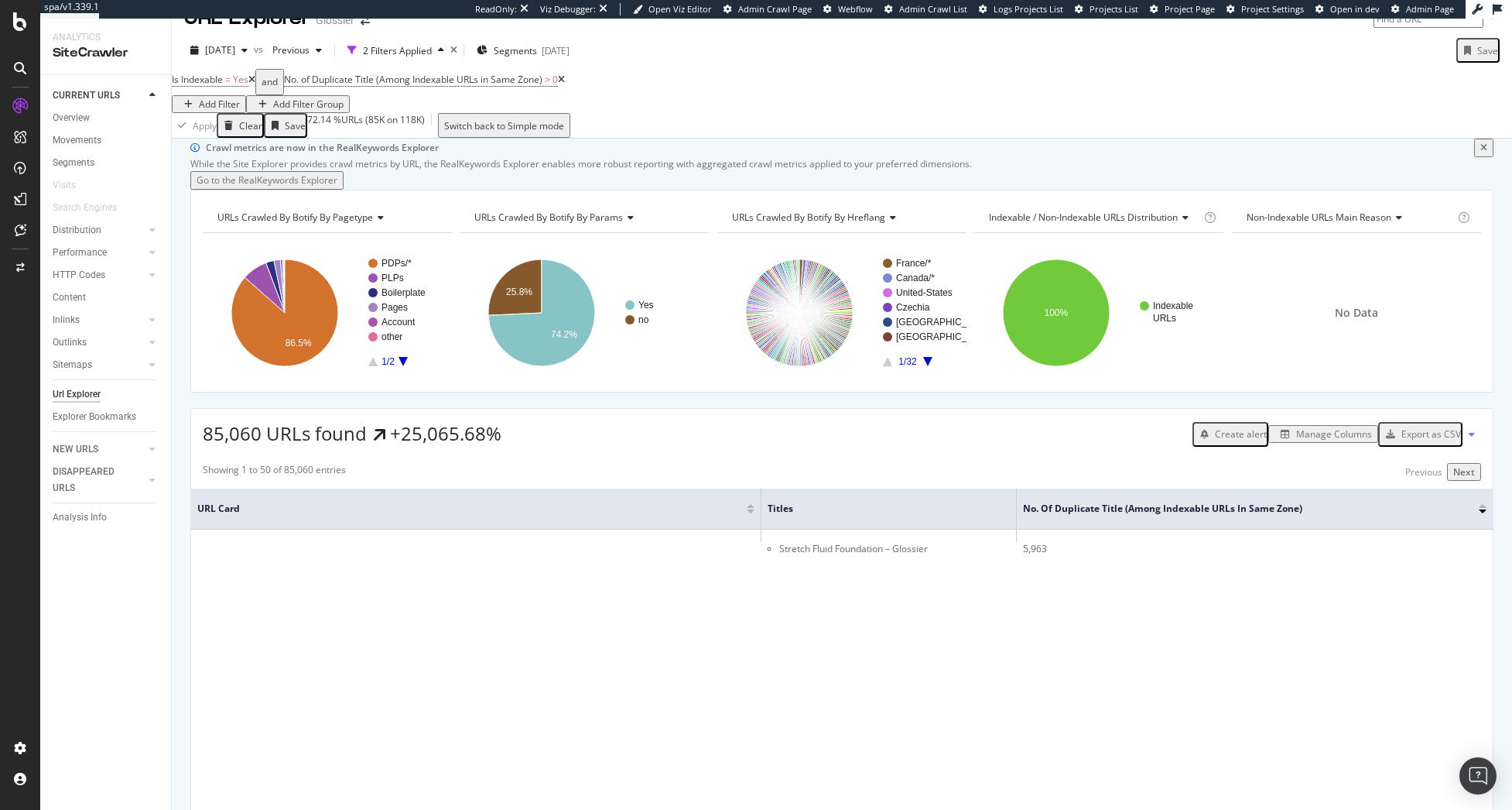
scroll to position [0, 0]
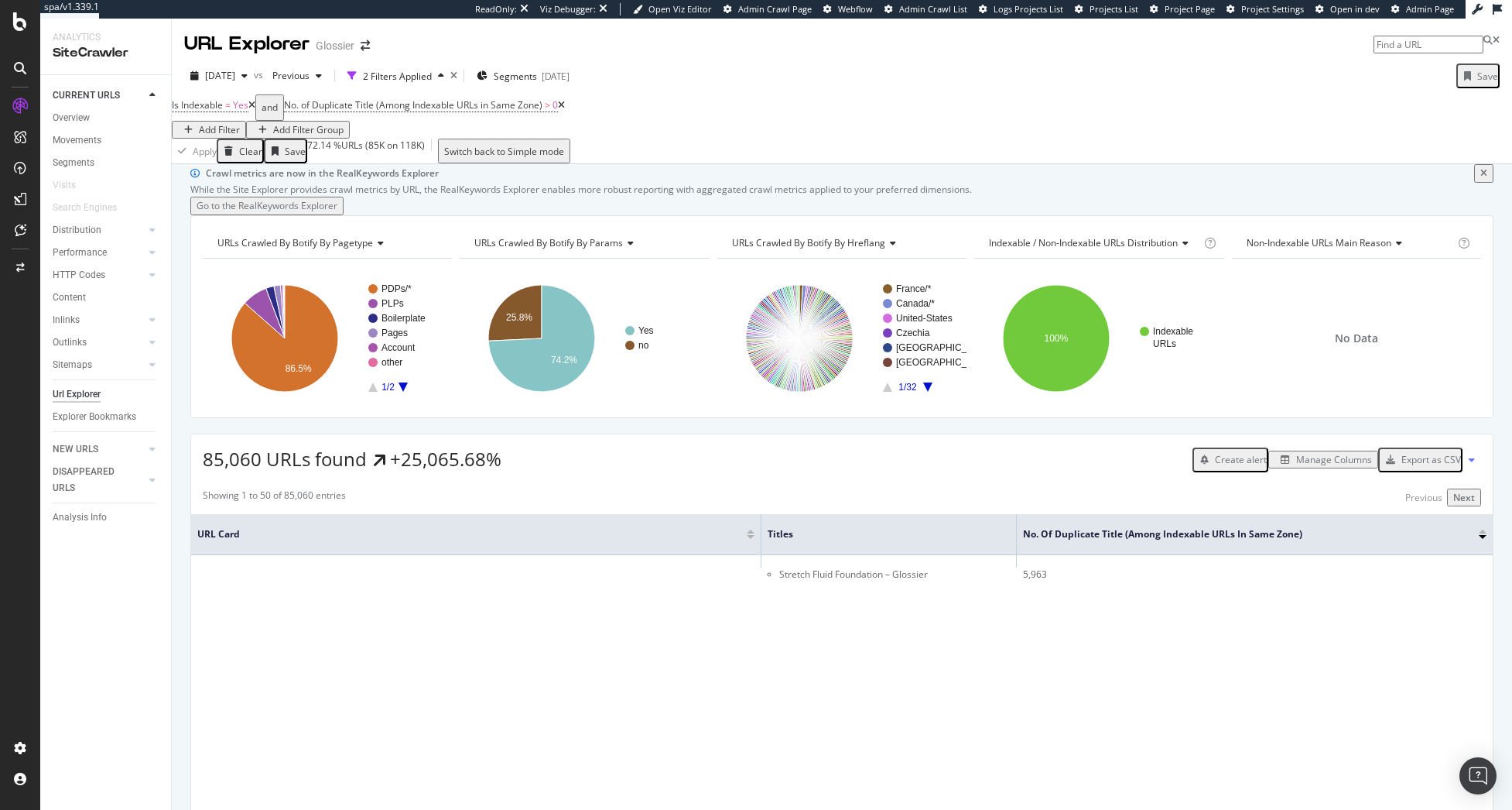
click at [343, 123] on div "Add Filter Group" at bounding box center [308, 130] width 70 height 13
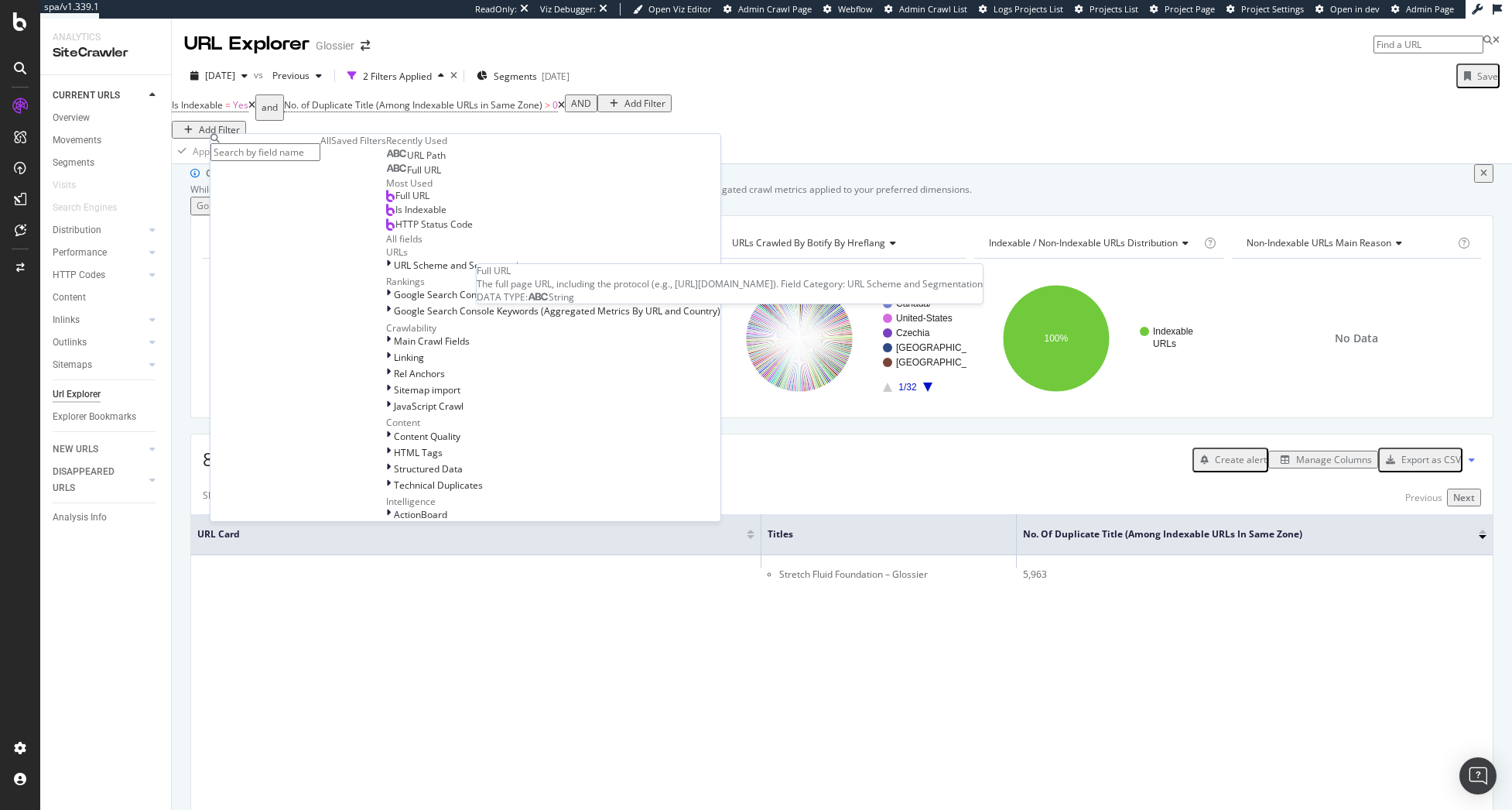
click at [386, 177] on div "Full URL" at bounding box center [413, 170] width 55 height 12
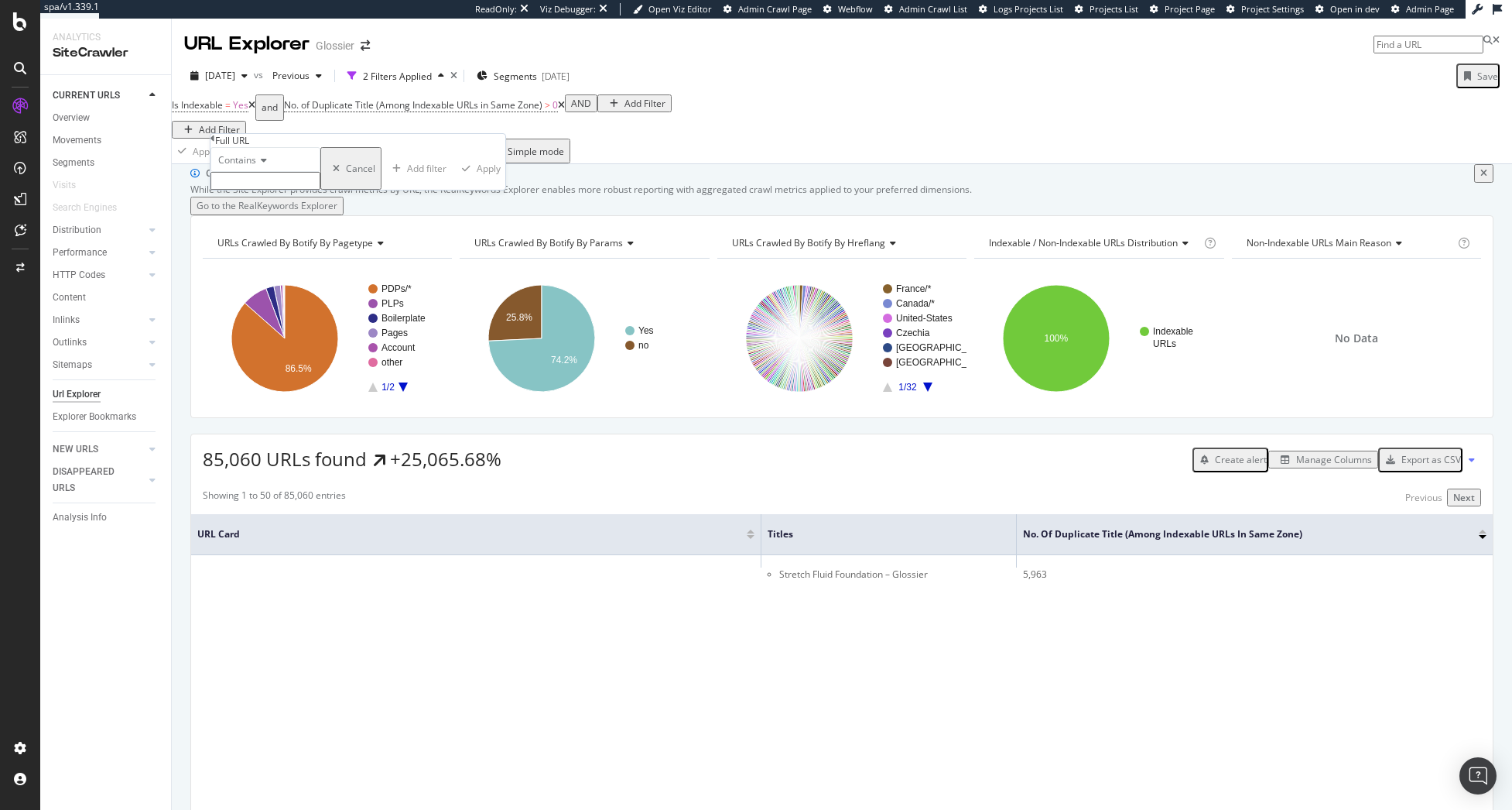
click at [301, 190] on input "text" at bounding box center [265, 181] width 110 height 18
paste input "/products/stretch-fluid-foundation?variant=43936721731829"
type input "/products/stretch-fluid-foundation?variant=43936721731829"
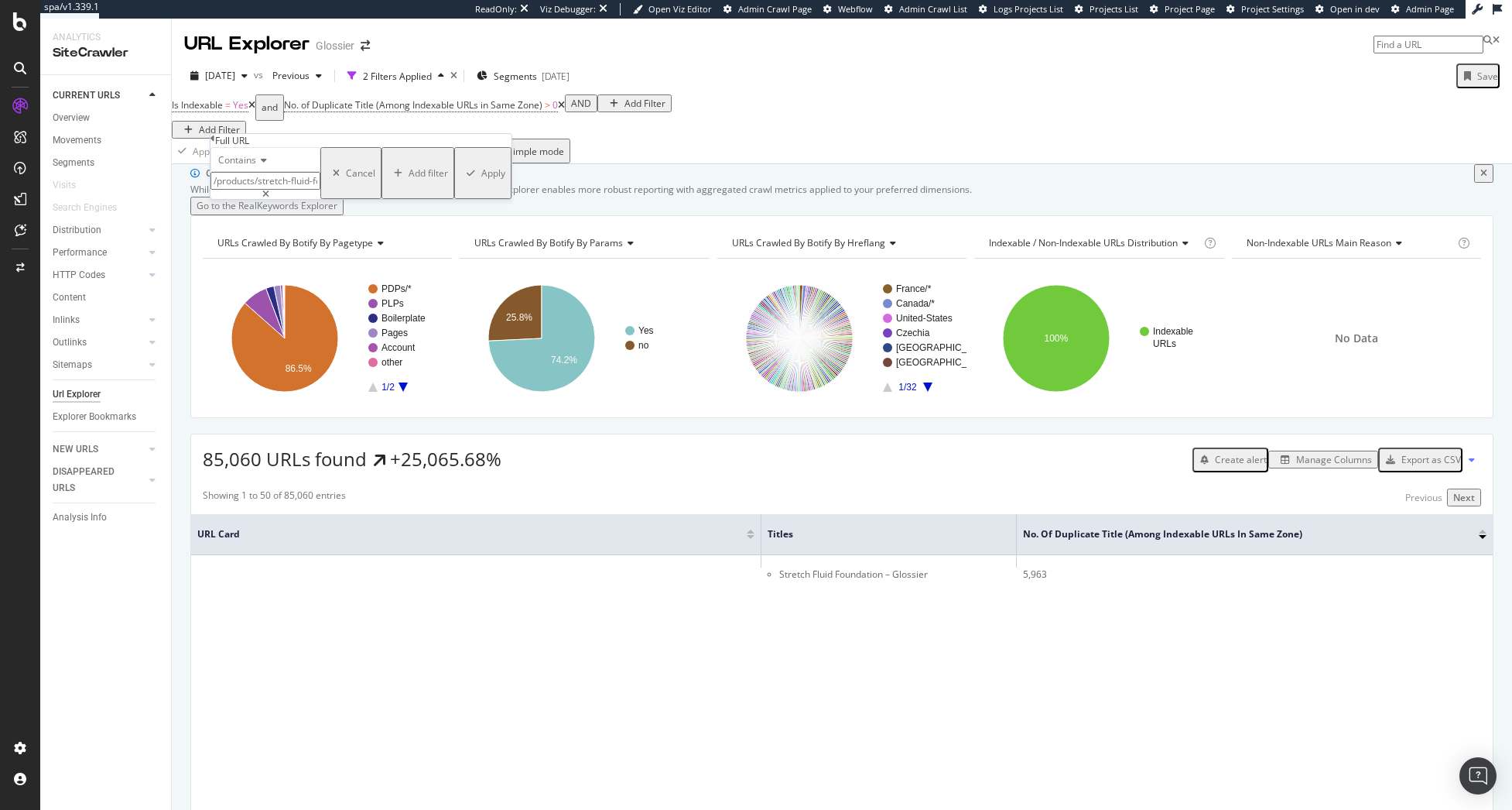
click at [481, 180] on div "Apply" at bounding box center [493, 173] width 24 height 13
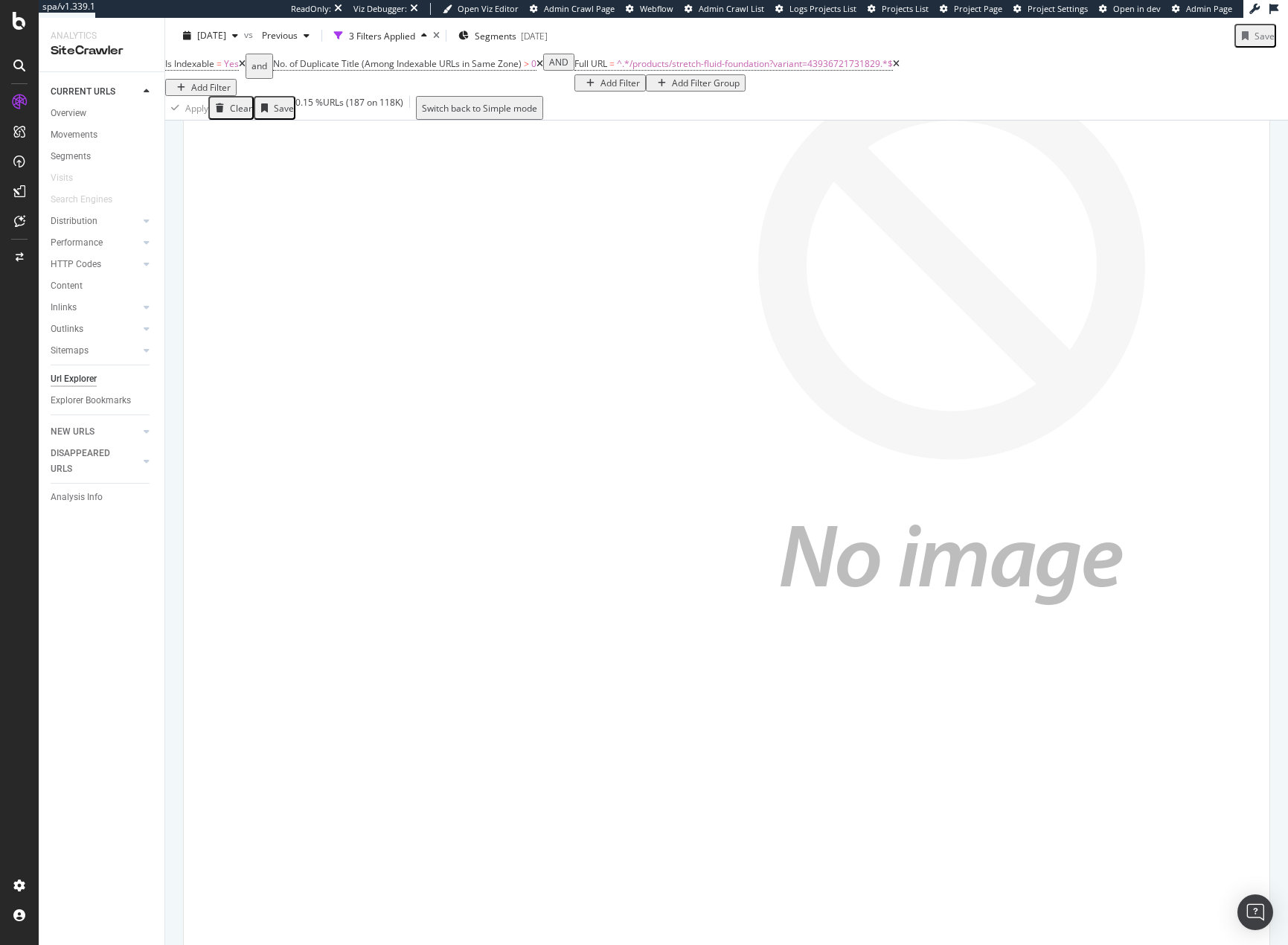
scroll to position [3898, 0]
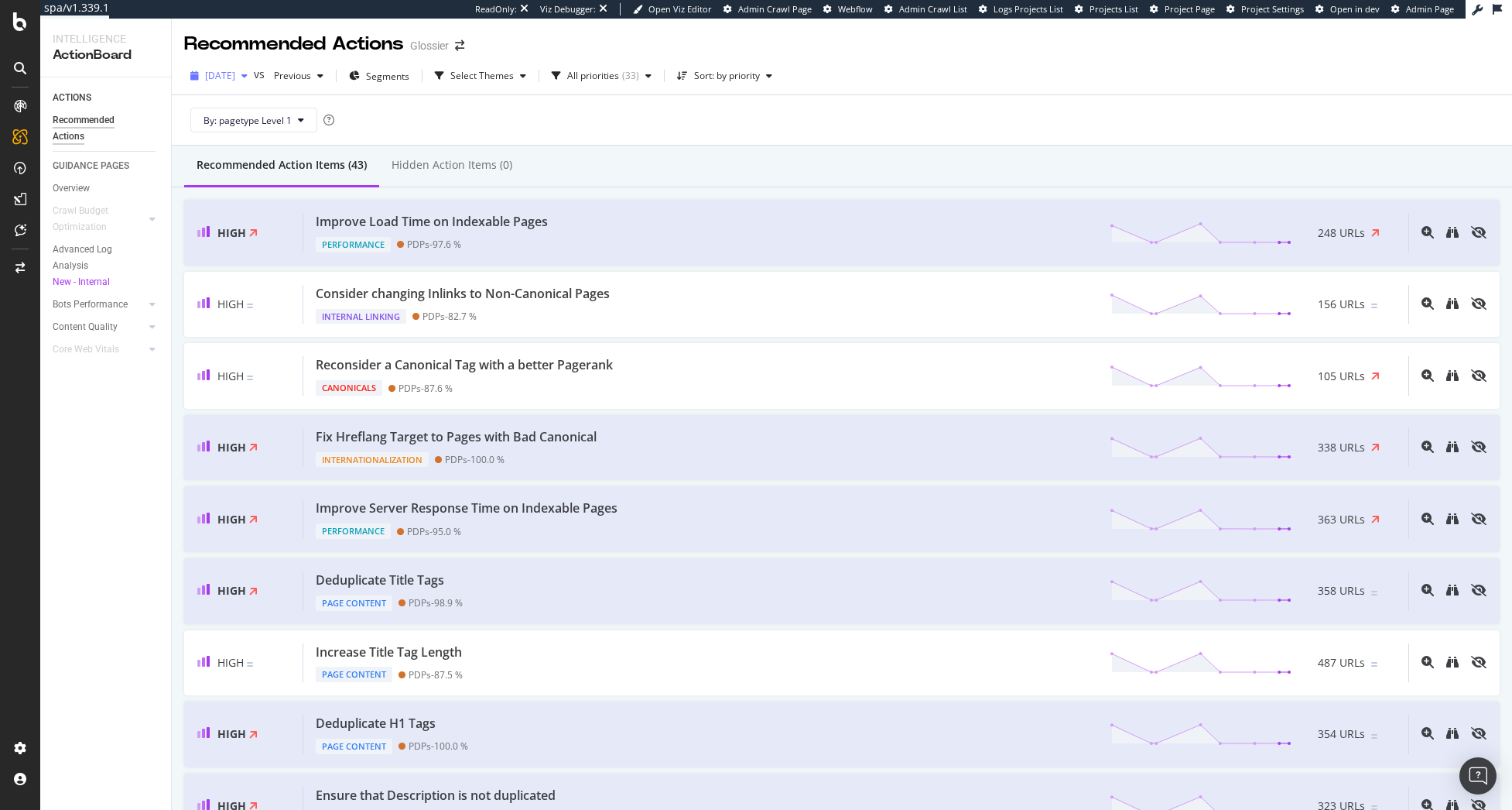
click at [235, 74] on span "[DATE]" at bounding box center [220, 75] width 31 height 13
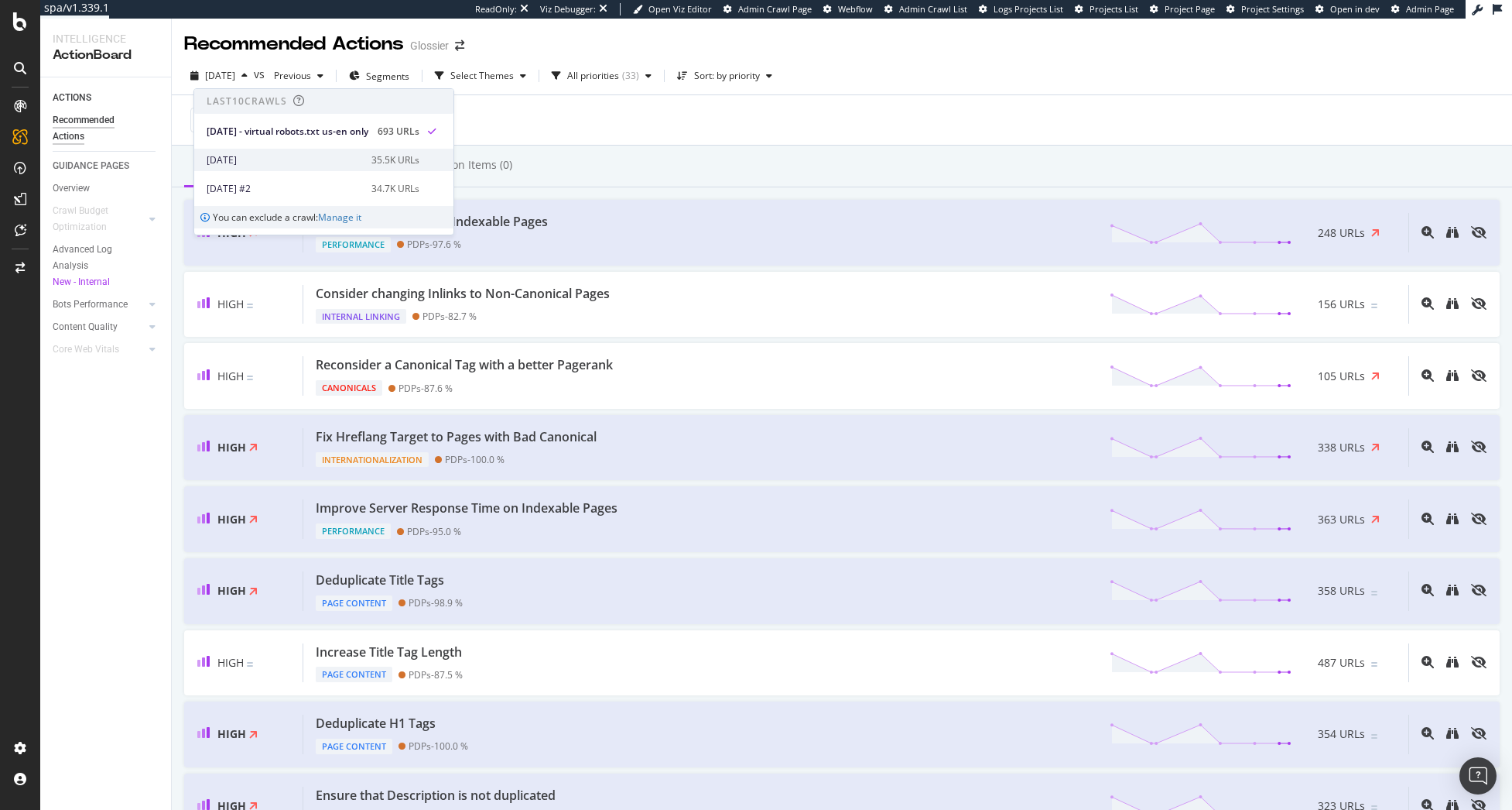
click at [324, 162] on div "[DATE]" at bounding box center [284, 160] width 155 height 14
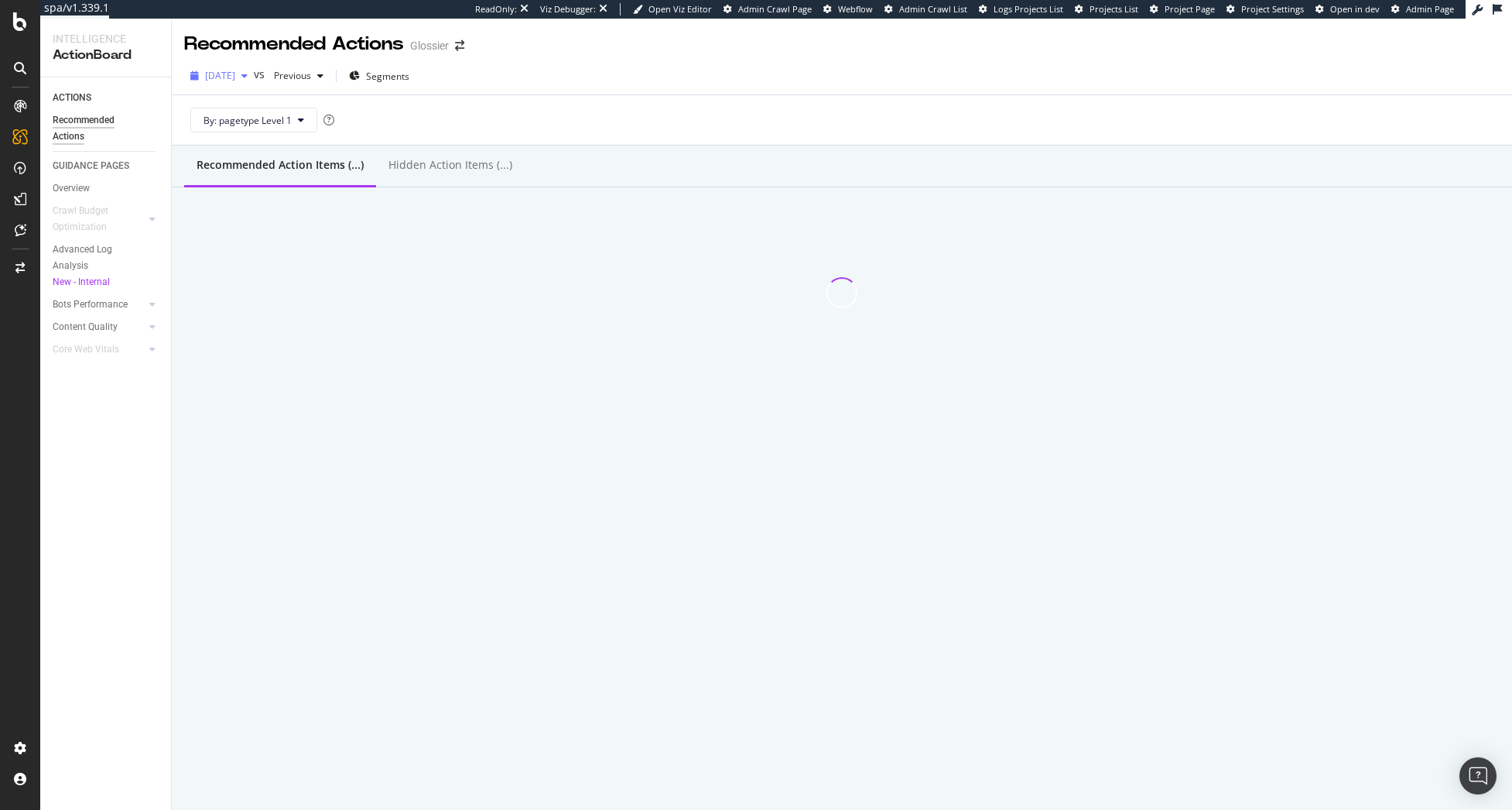
click at [235, 78] on span "[DATE]" at bounding box center [220, 75] width 31 height 13
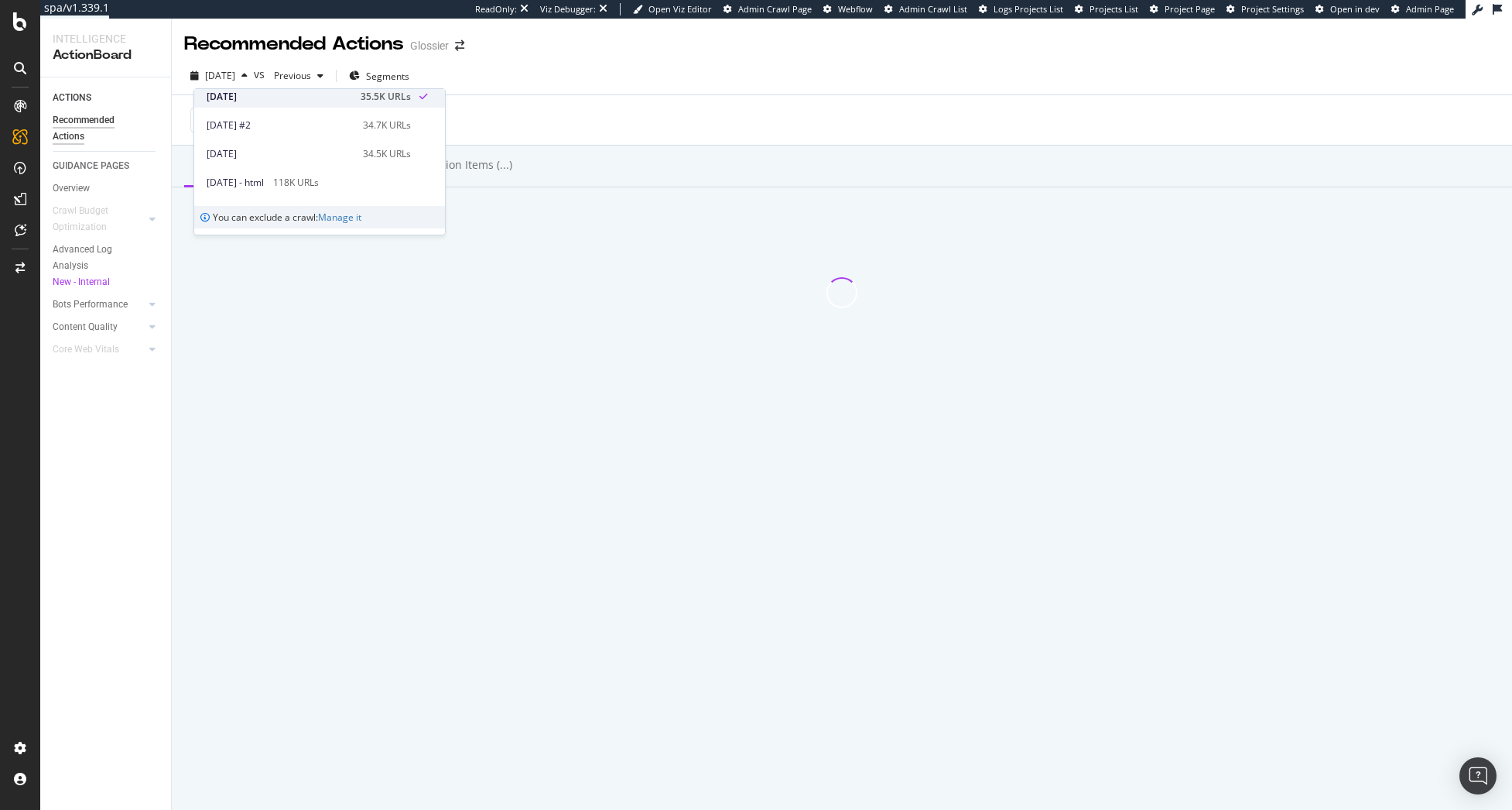
scroll to position [78, 0]
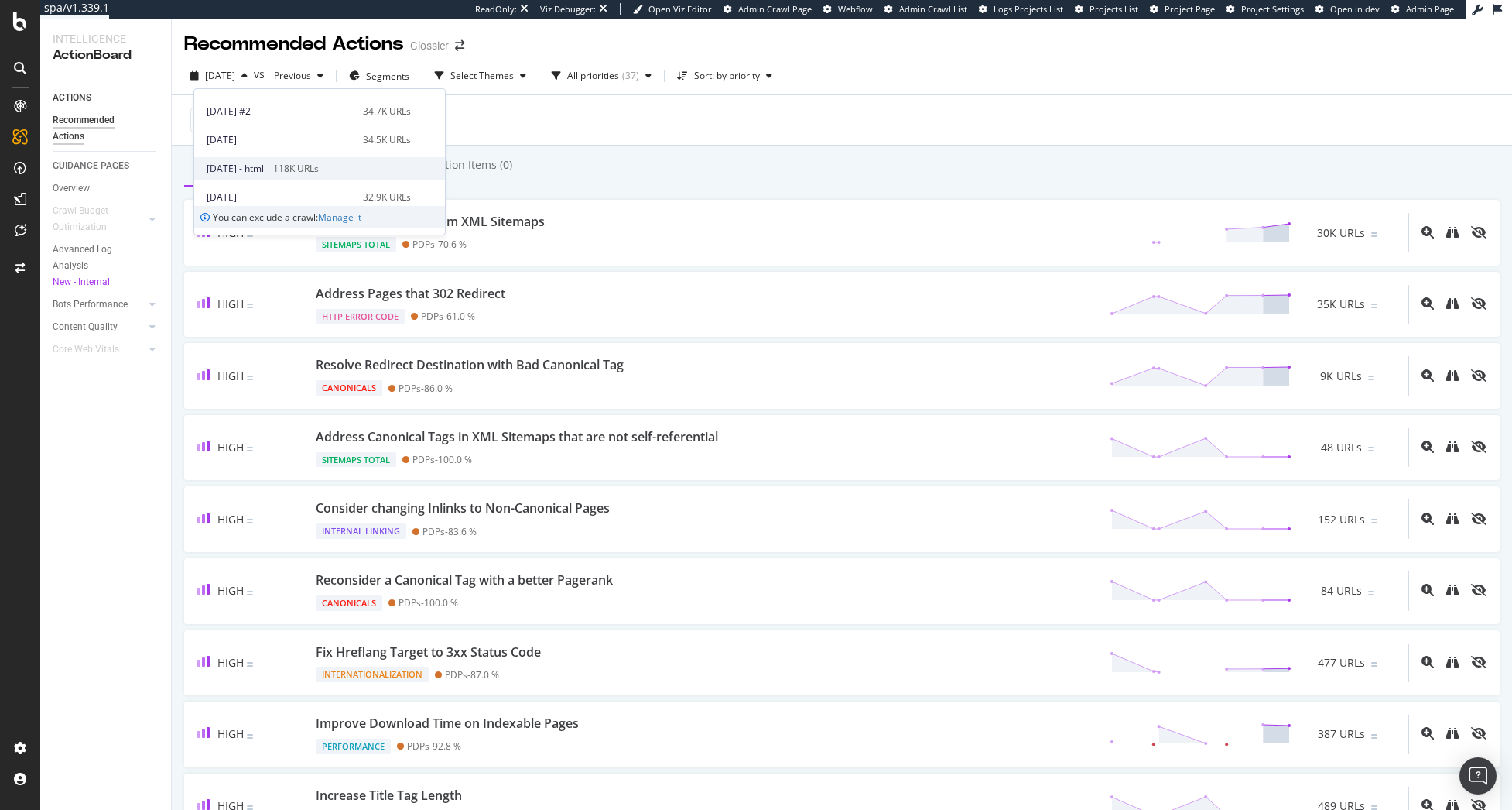
click at [307, 168] on div "118K URLs" at bounding box center [295, 168] width 45 height 14
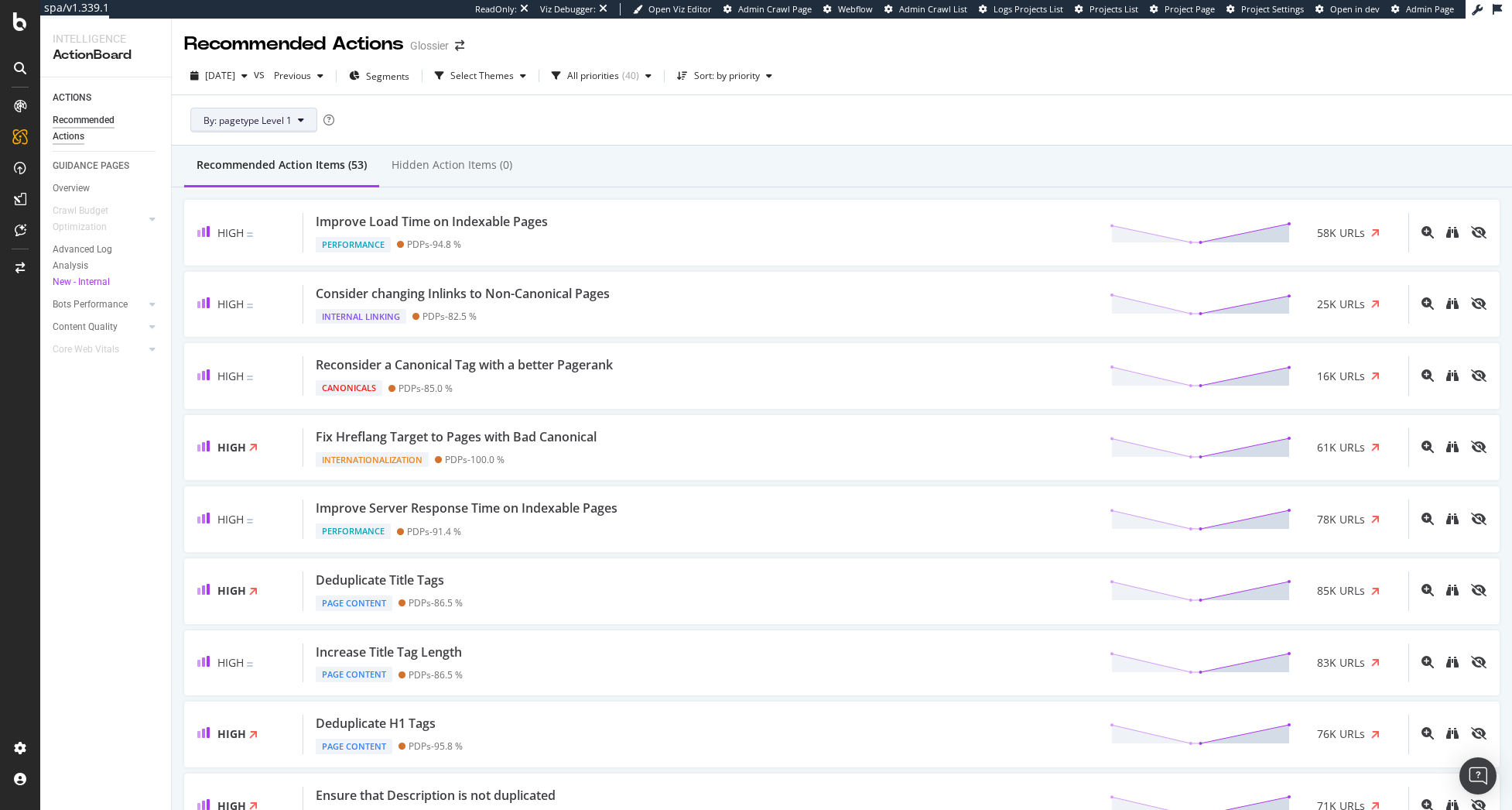
click at [248, 125] on span "By: pagetype Level 1" at bounding box center [248, 121] width 88 height 13
click at [235, 71] on span "[DATE]" at bounding box center [220, 75] width 31 height 13
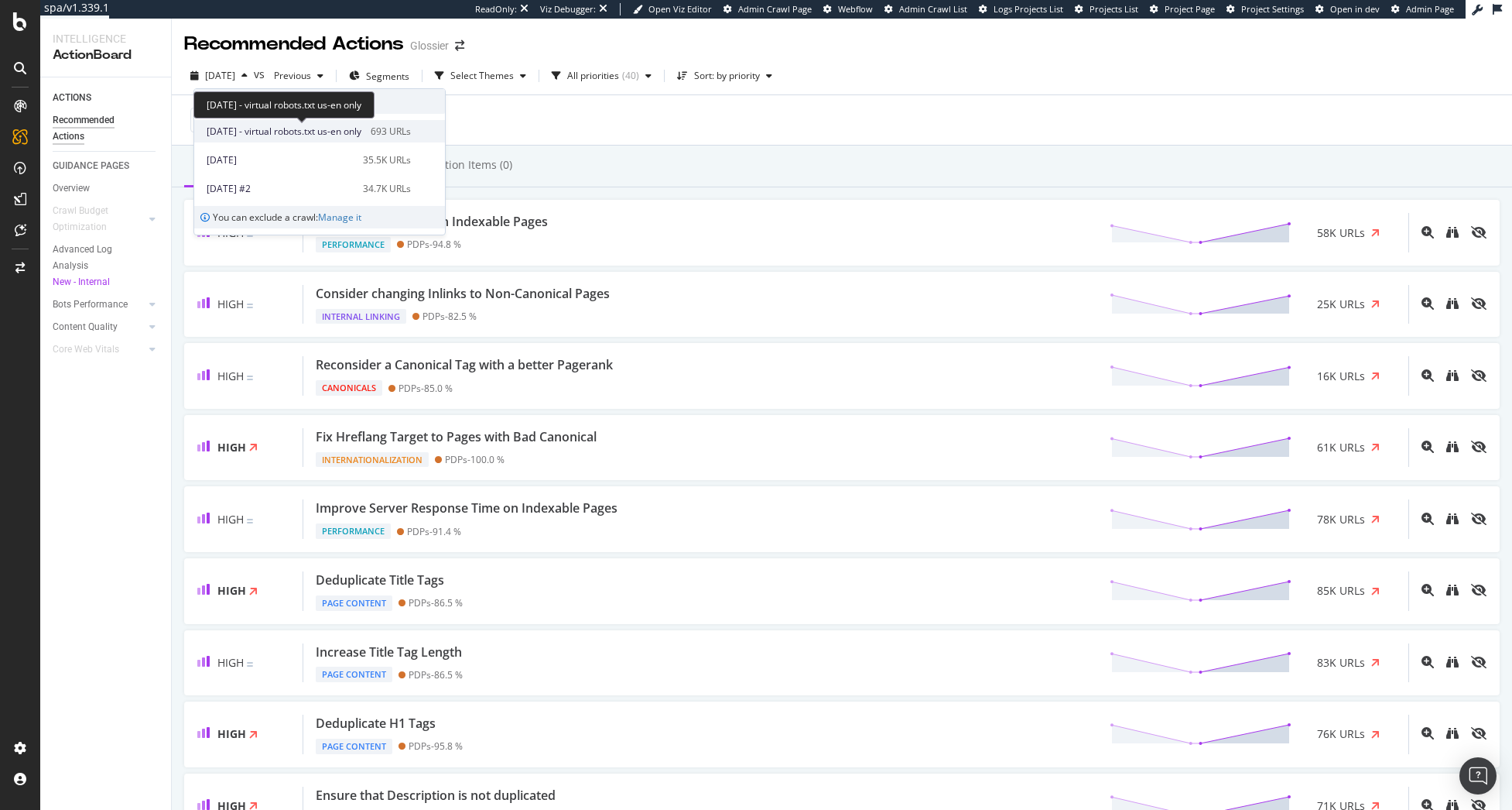
click at [260, 126] on span "[DATE] - virtual robots.txt us-en only" at bounding box center [284, 131] width 155 height 14
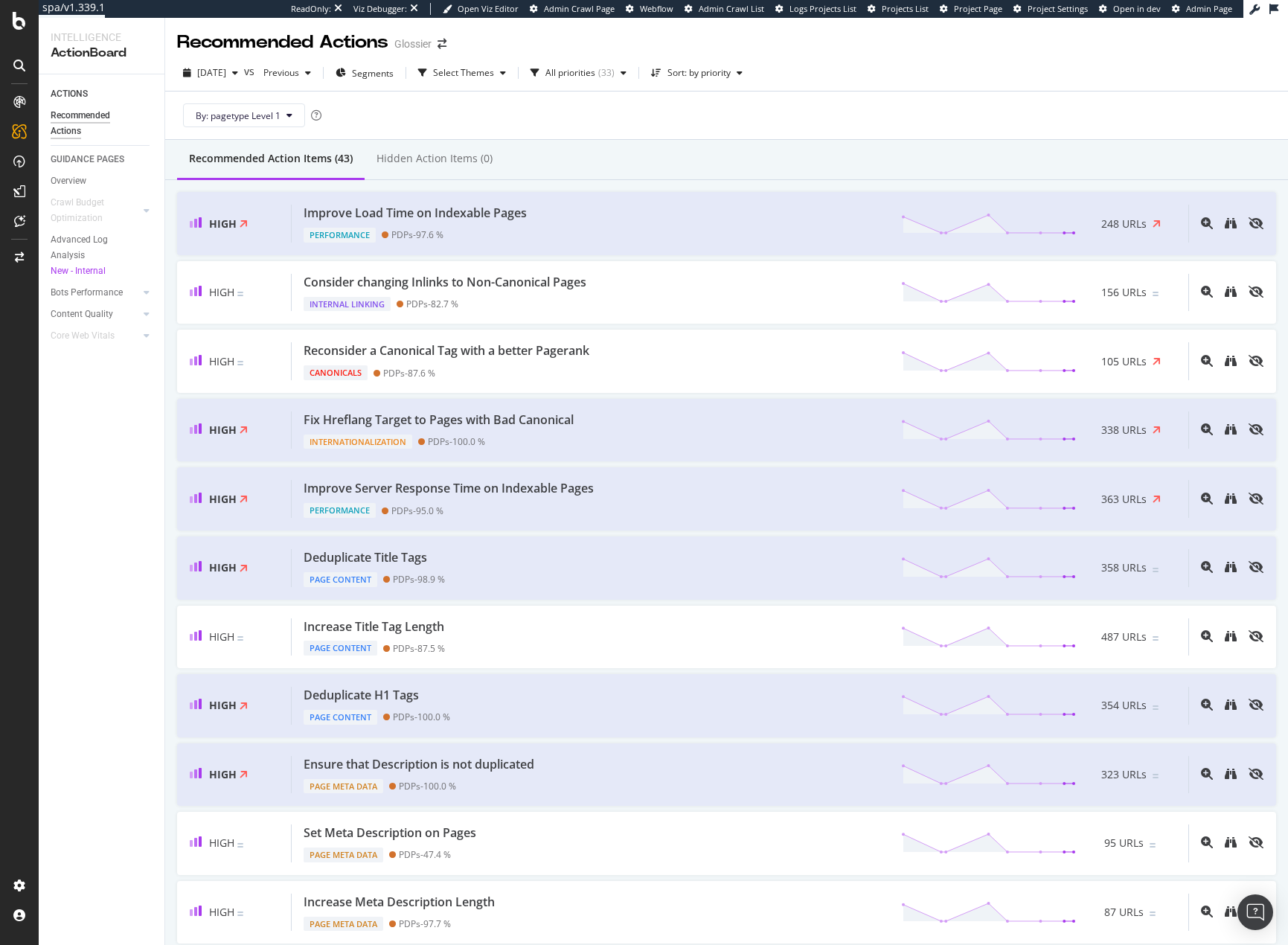
click at [11, 517] on div at bounding box center [19, 481] width 36 height 783
click at [97, 227] on div "CustomReports" at bounding box center [91, 227] width 73 height 15
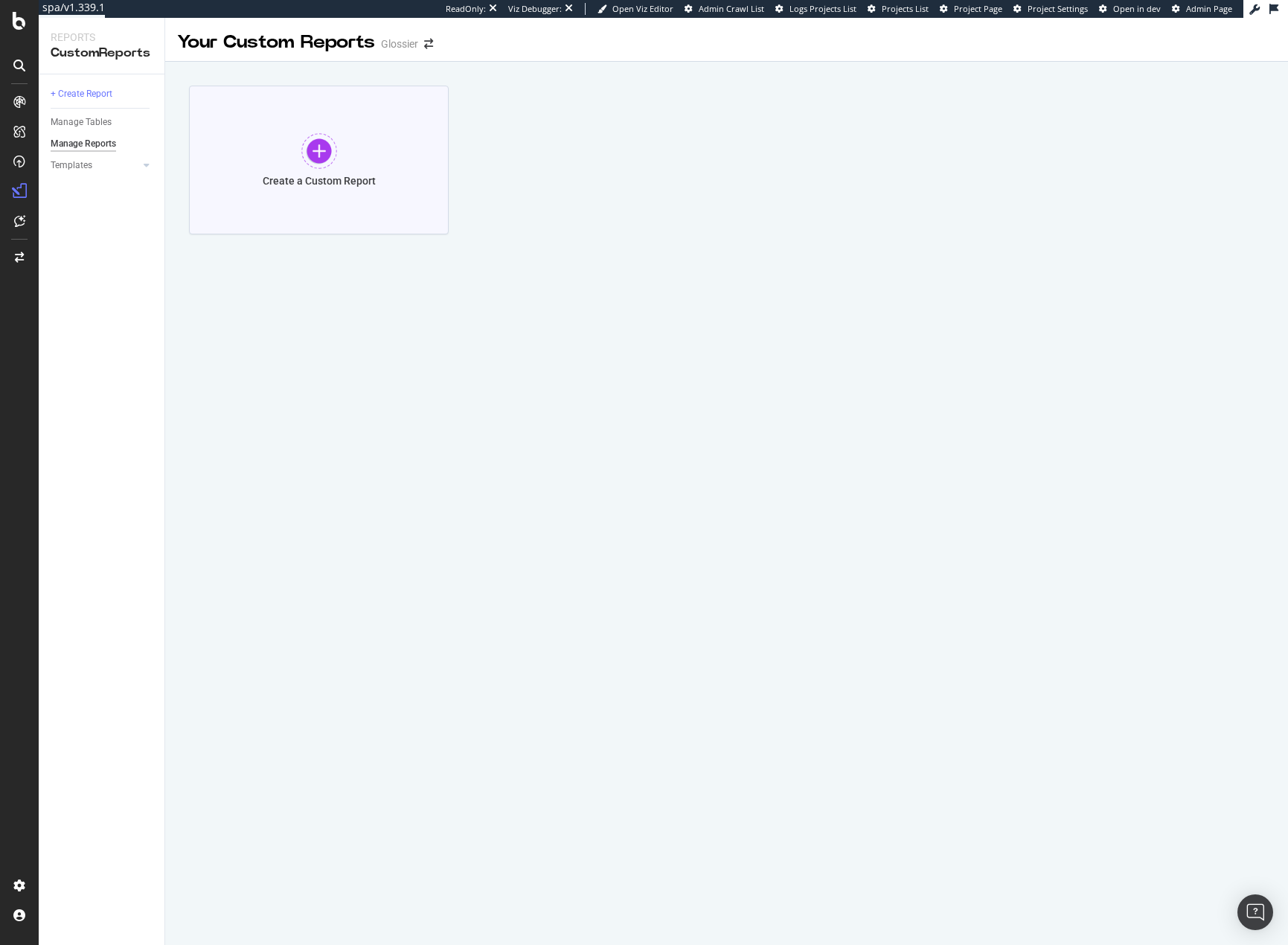
click at [304, 152] on div at bounding box center [319, 151] width 36 height 36
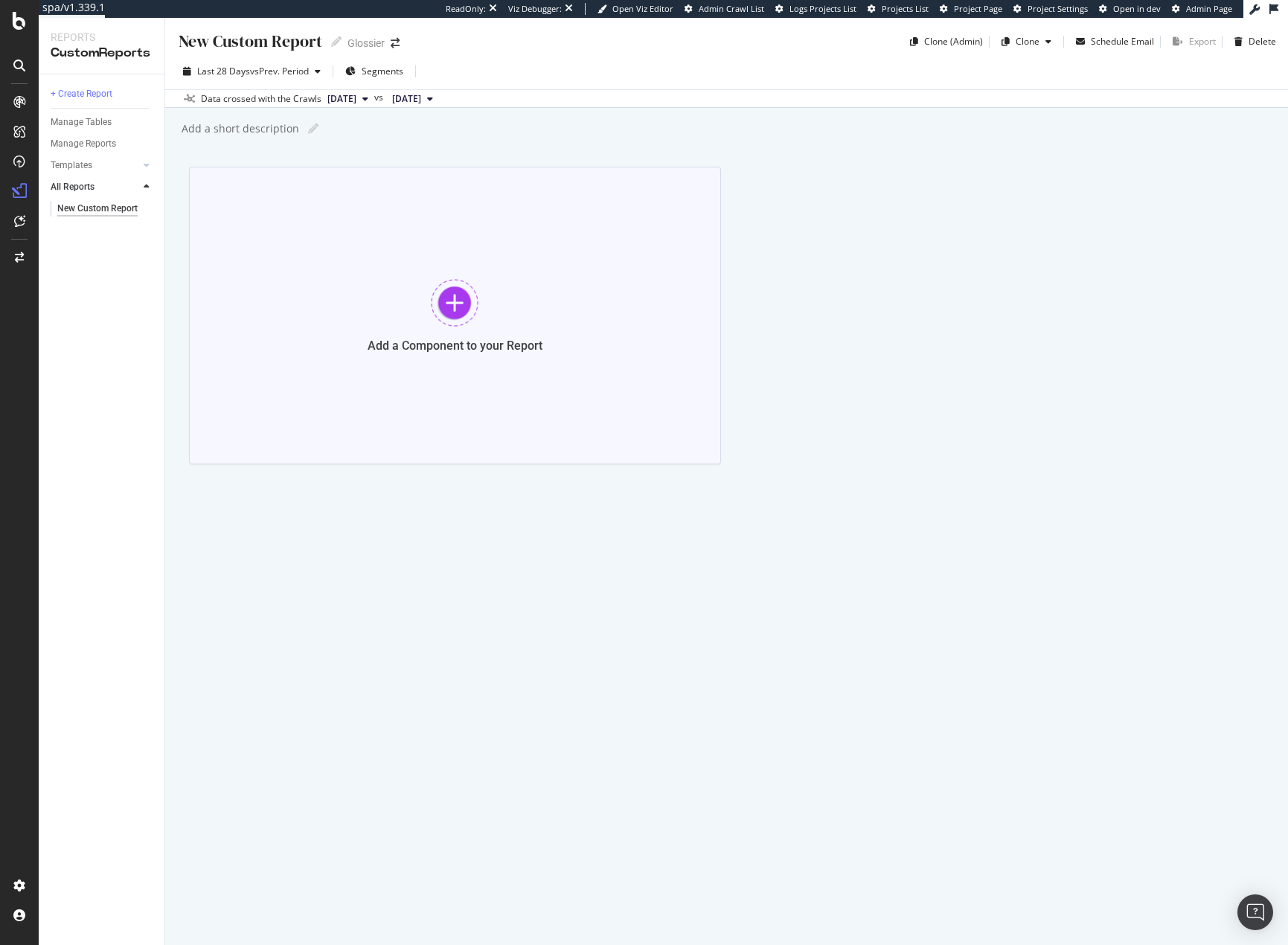
click at [398, 296] on div "Add a Component to your Report" at bounding box center [455, 315] width 532 height 298
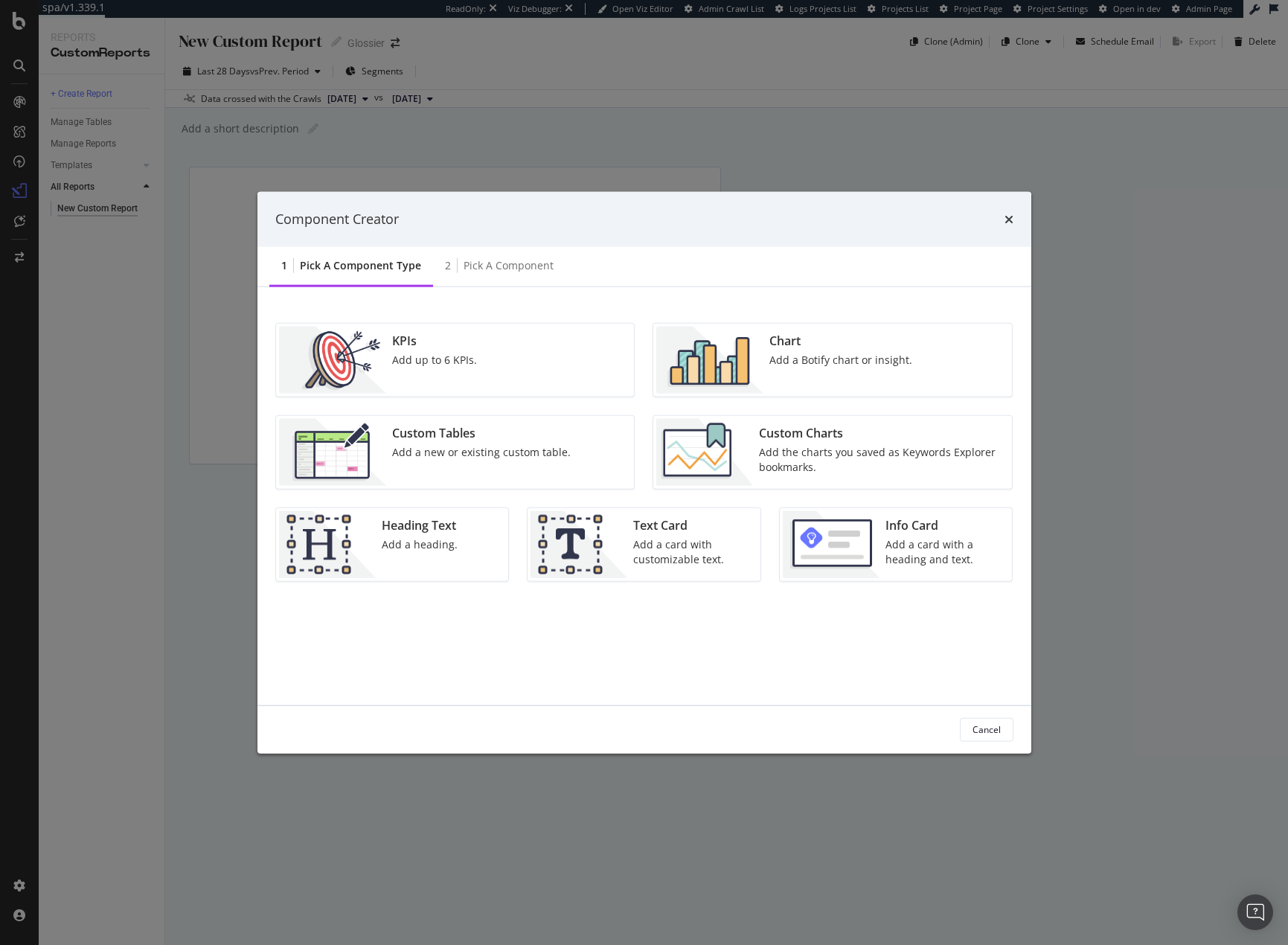
click at [795, 372] on div "Chart Add a Botify chart or insight." at bounding box center [840, 359] width 155 height 67
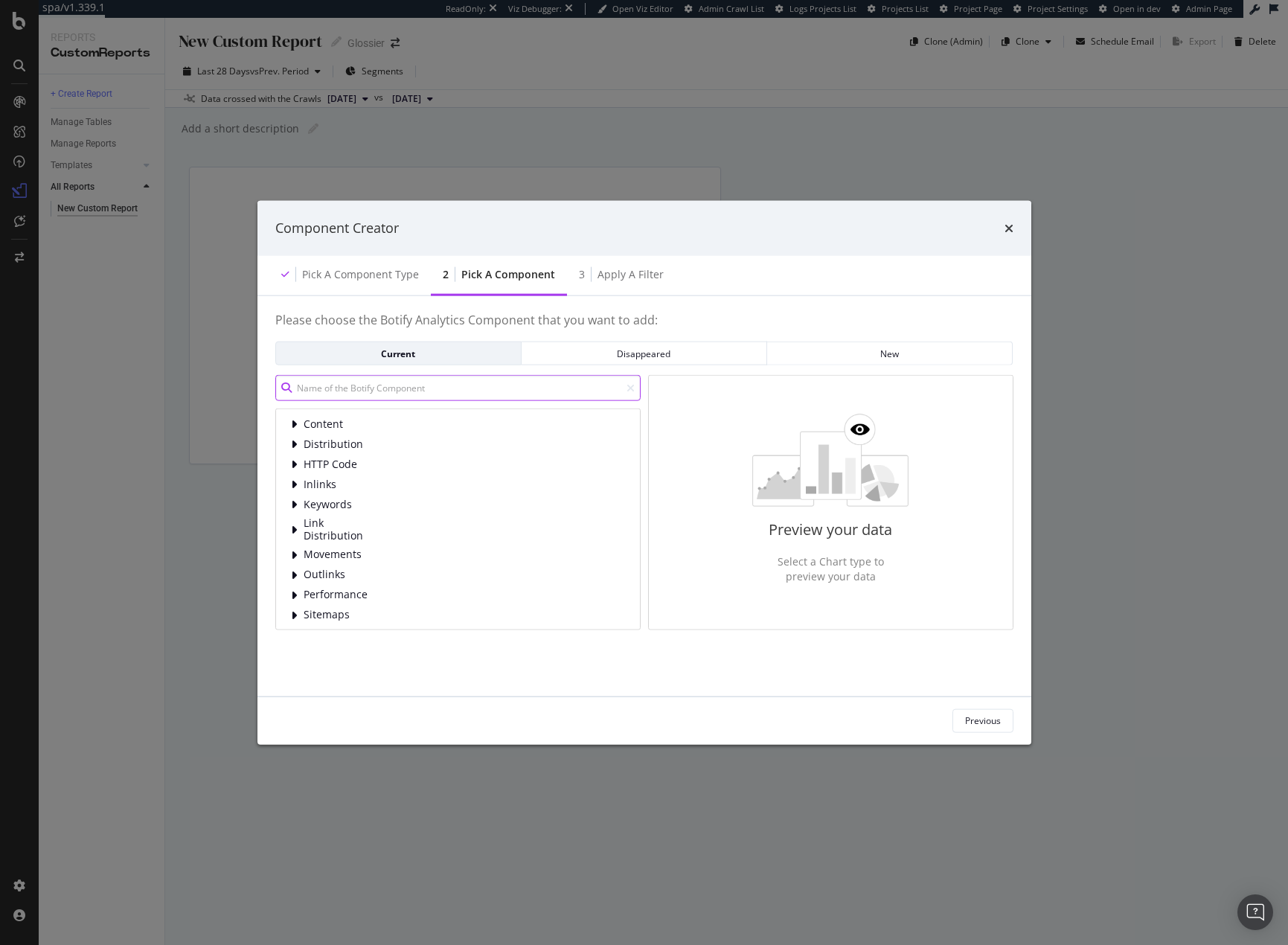
click at [355, 399] on input "modal" at bounding box center [458, 388] width 365 height 26
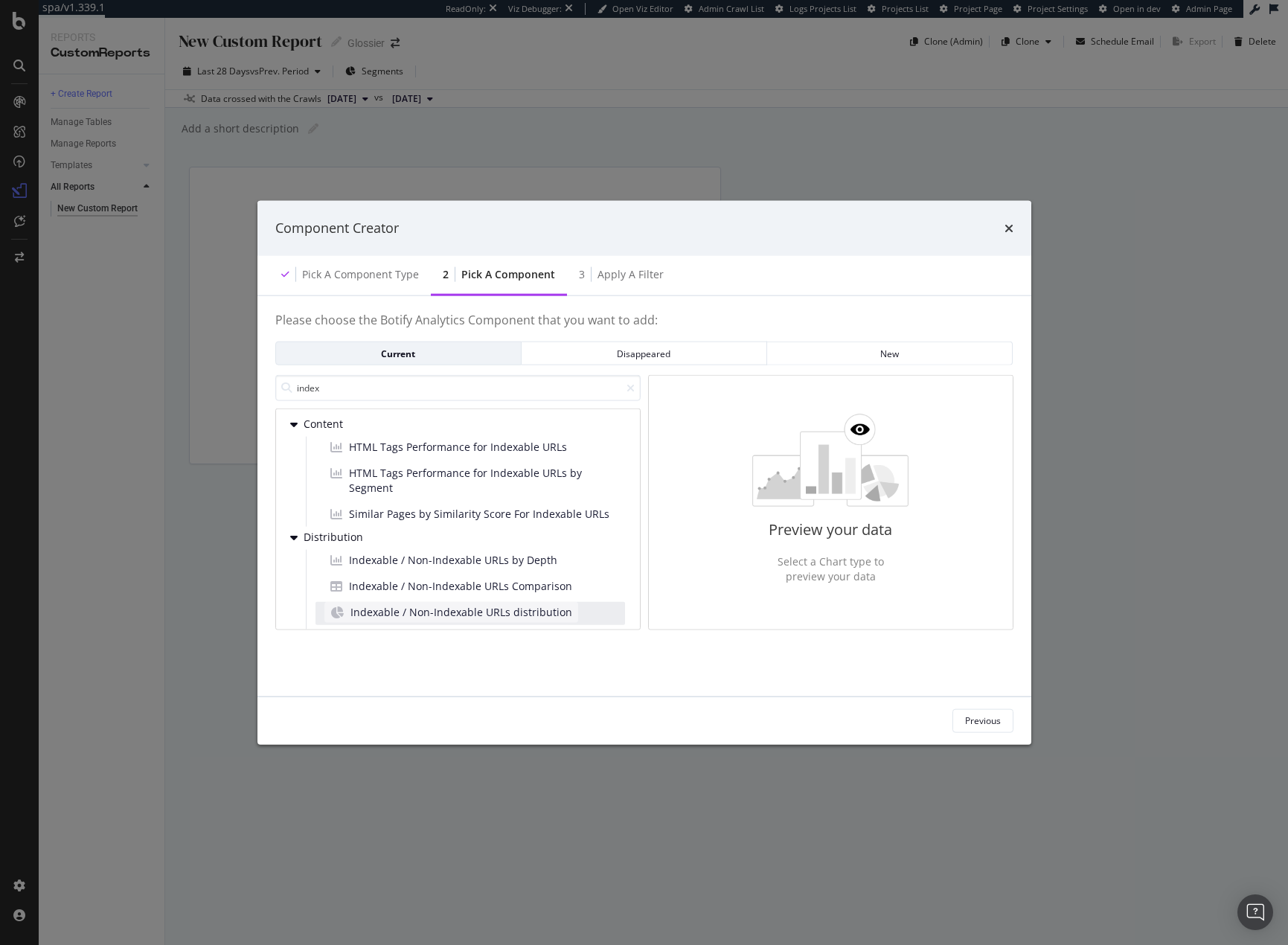
click at [512, 611] on span "Indexable / Non-Indexable URLs distribution" at bounding box center [461, 612] width 221 height 15
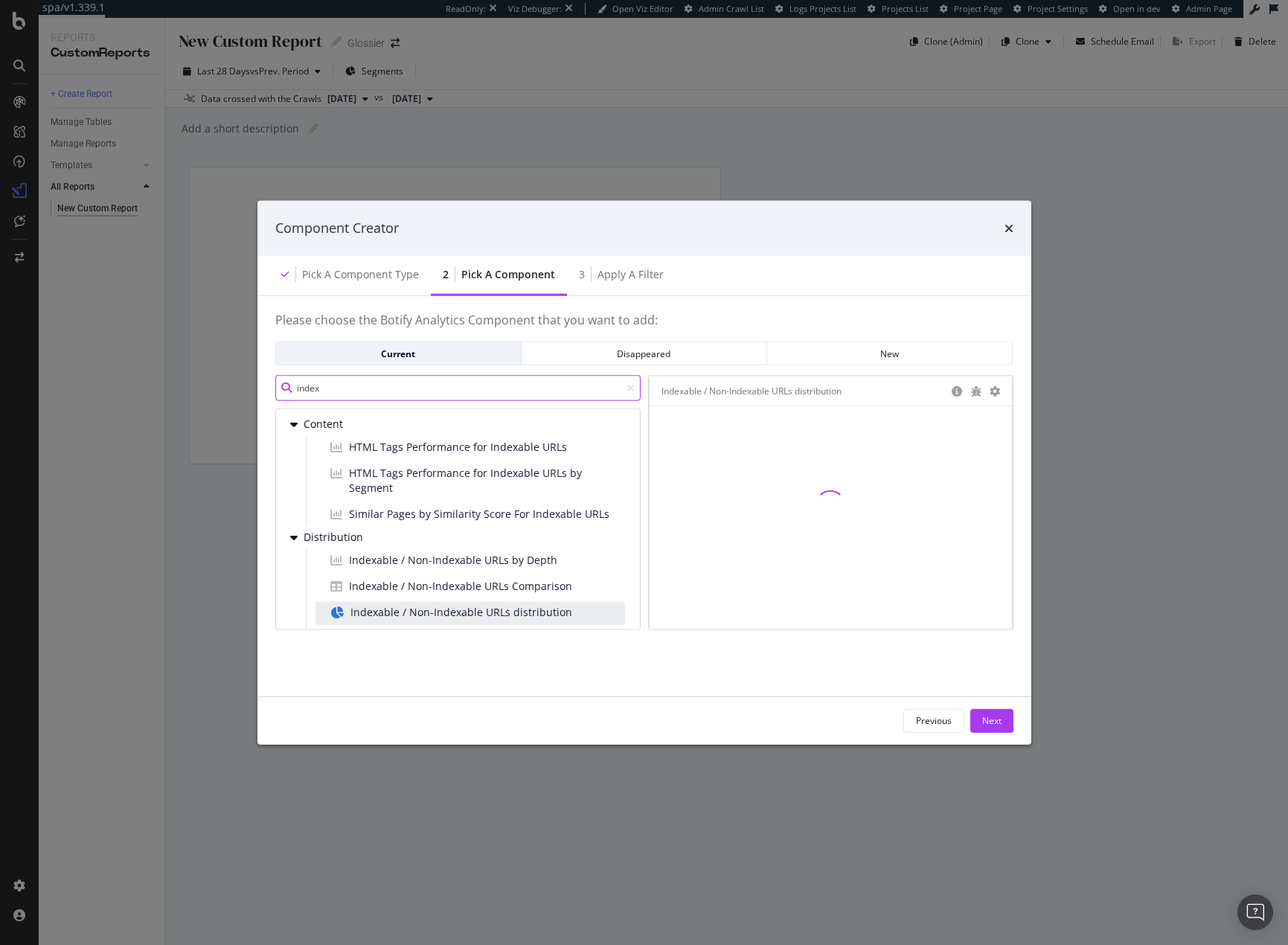
click at [370, 394] on input "index" at bounding box center [458, 388] width 365 height 26
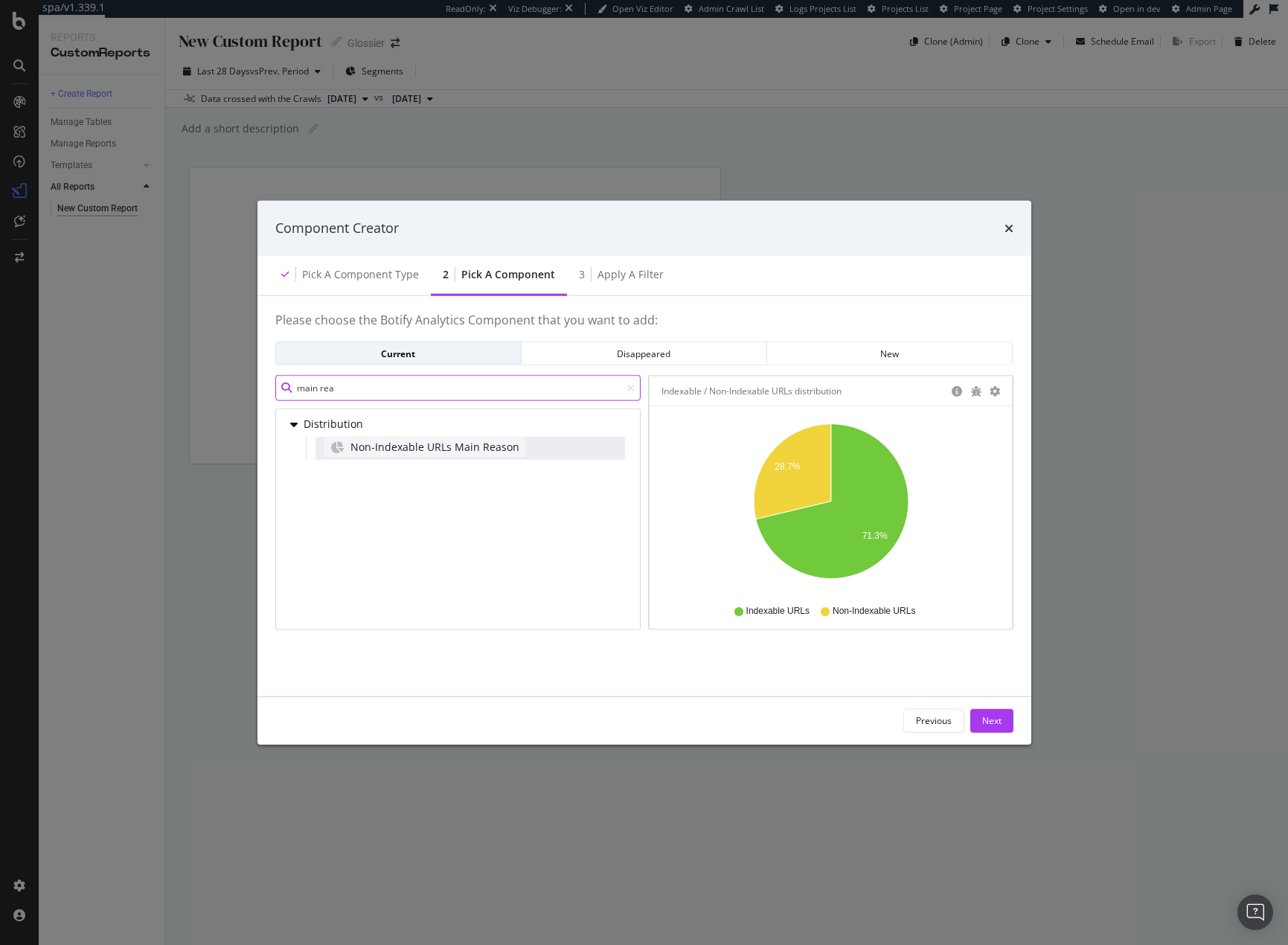
type input "main rea"
click at [406, 450] on span "Non-Indexable URLs Main Reason" at bounding box center [435, 447] width 169 height 15
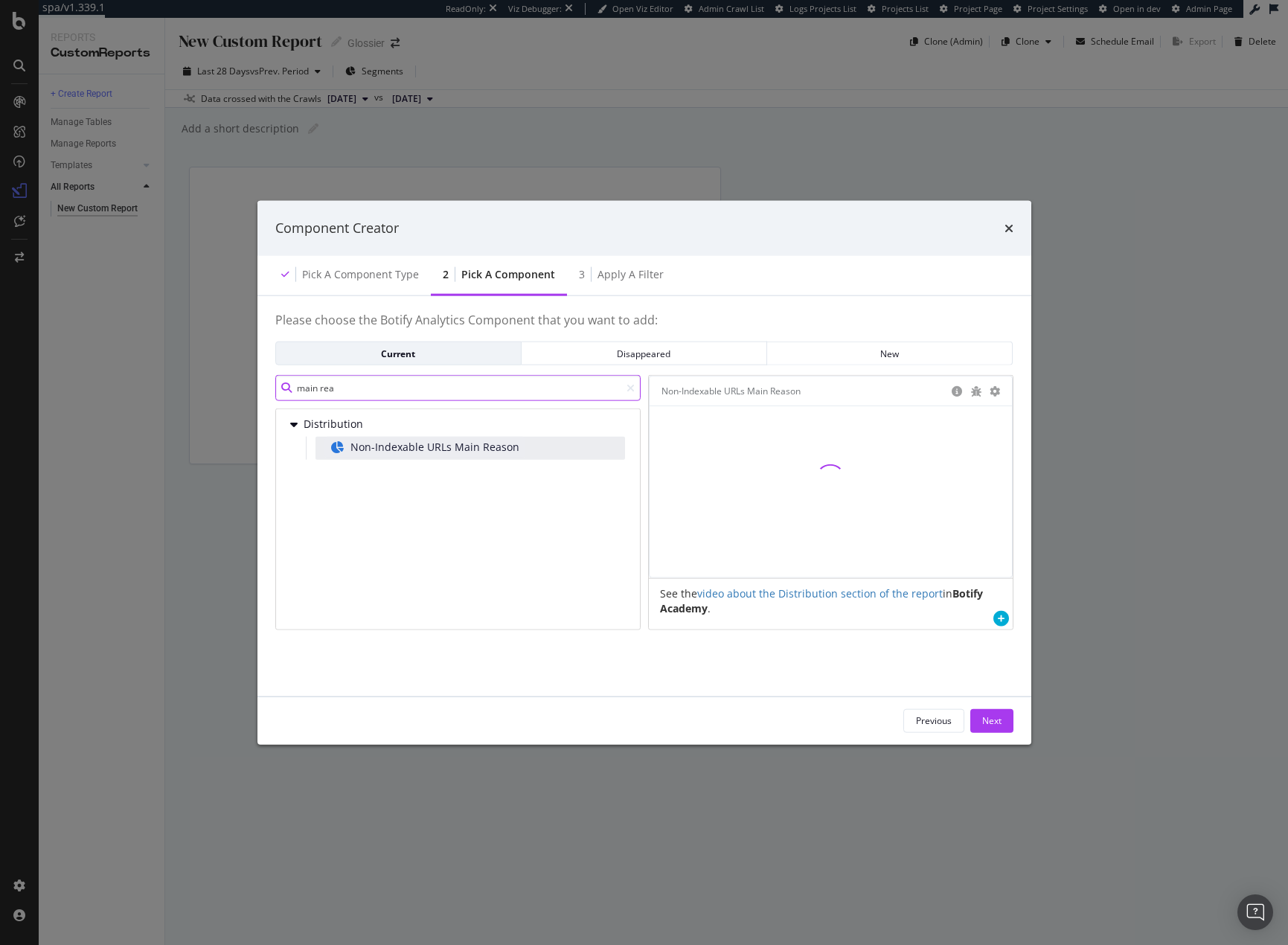
click at [383, 387] on input "main rea" at bounding box center [458, 388] width 365 height 26
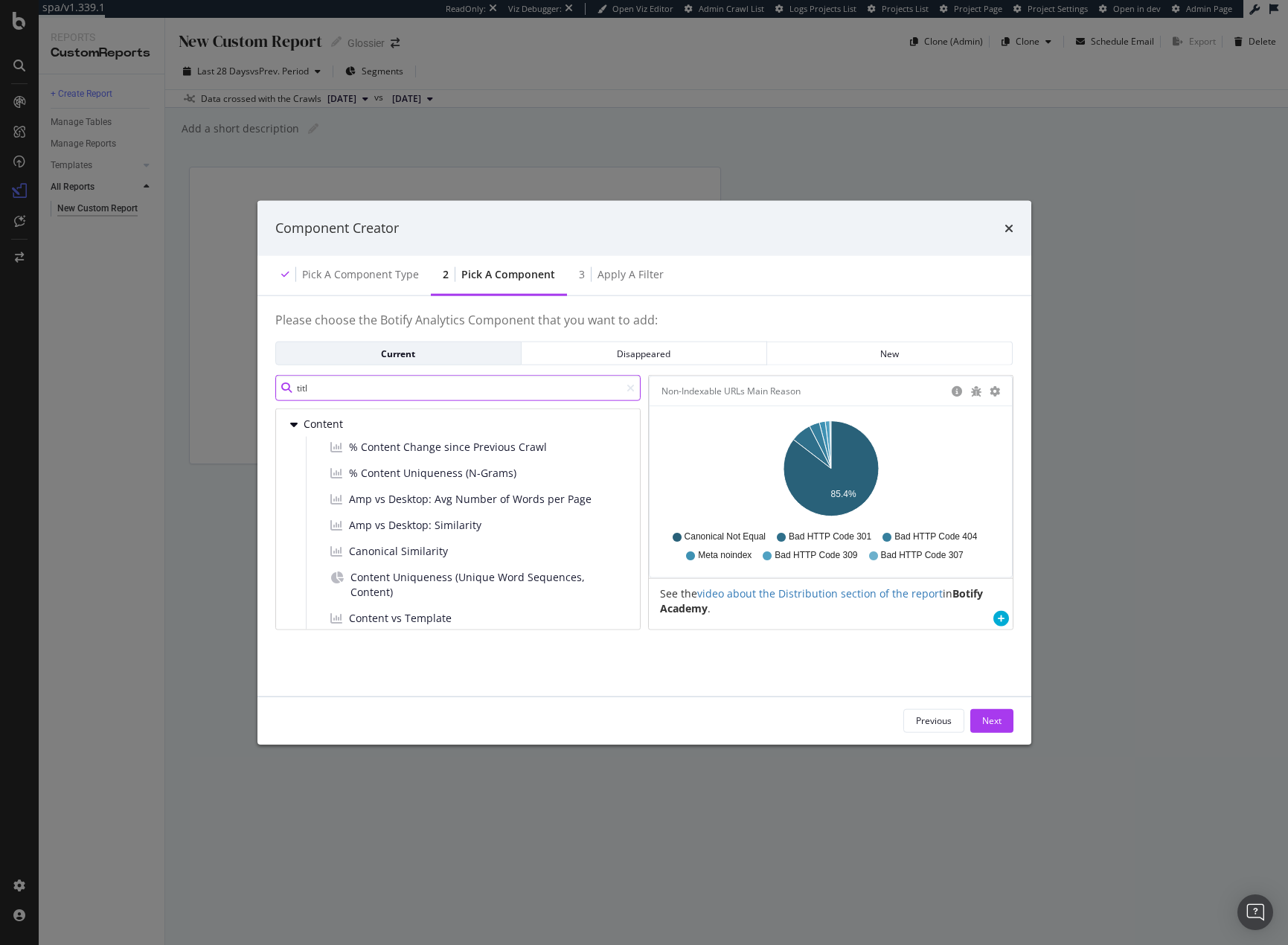
type input "title"
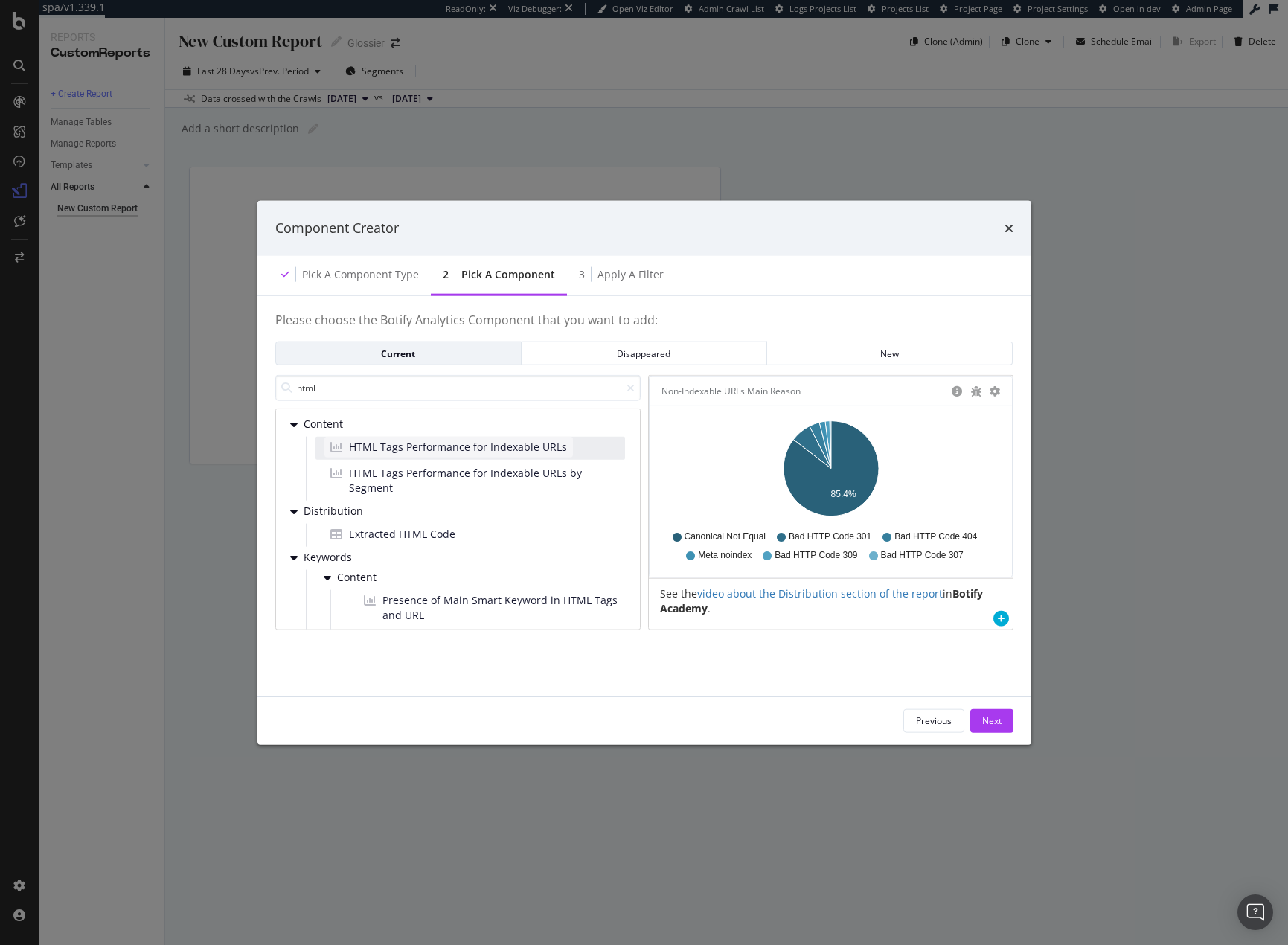
click at [444, 446] on span "HTML Tags Performance for Indexable URLs" at bounding box center [458, 447] width 218 height 15
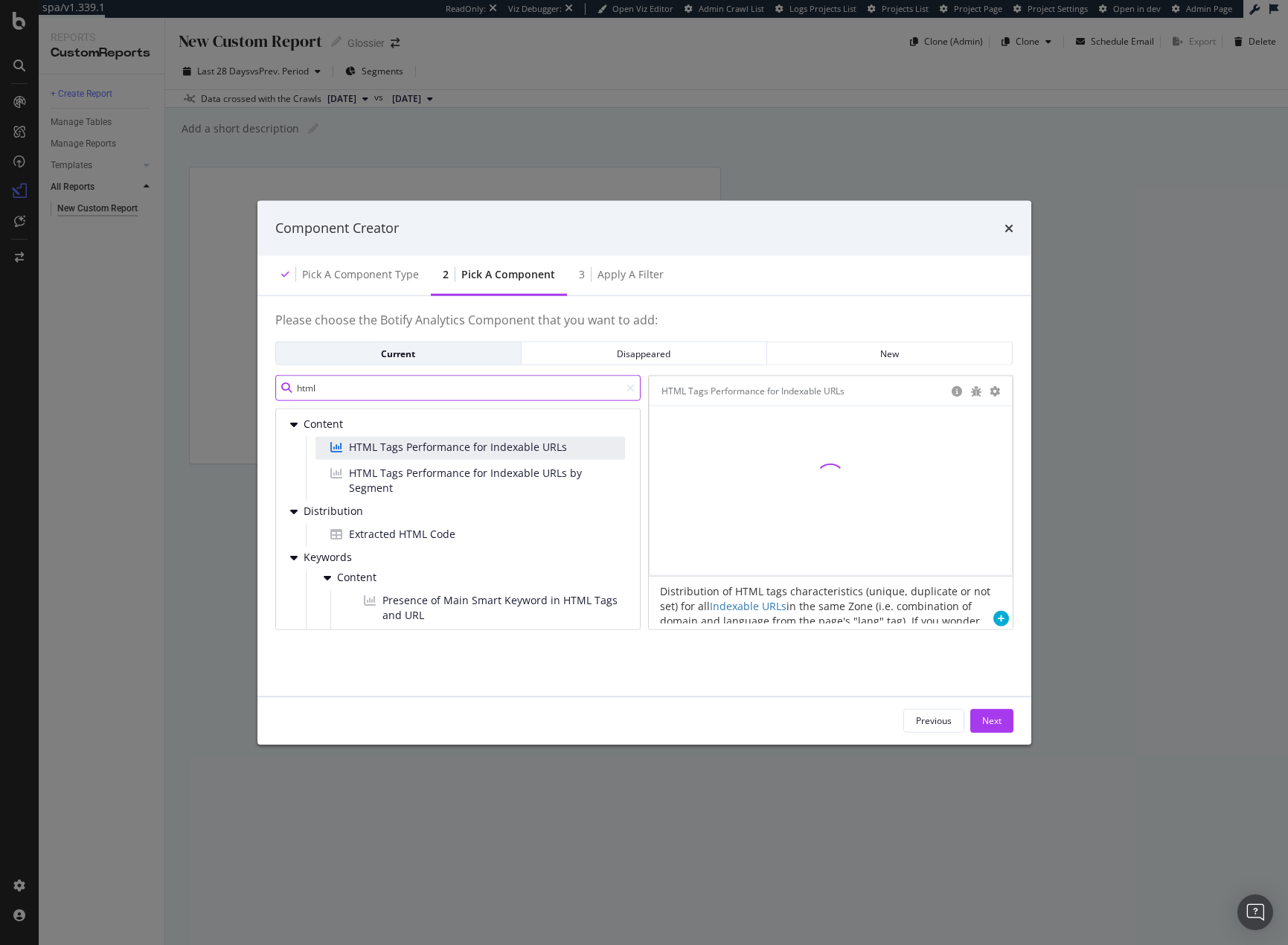
click at [483, 394] on input "html" at bounding box center [458, 388] width 365 height 26
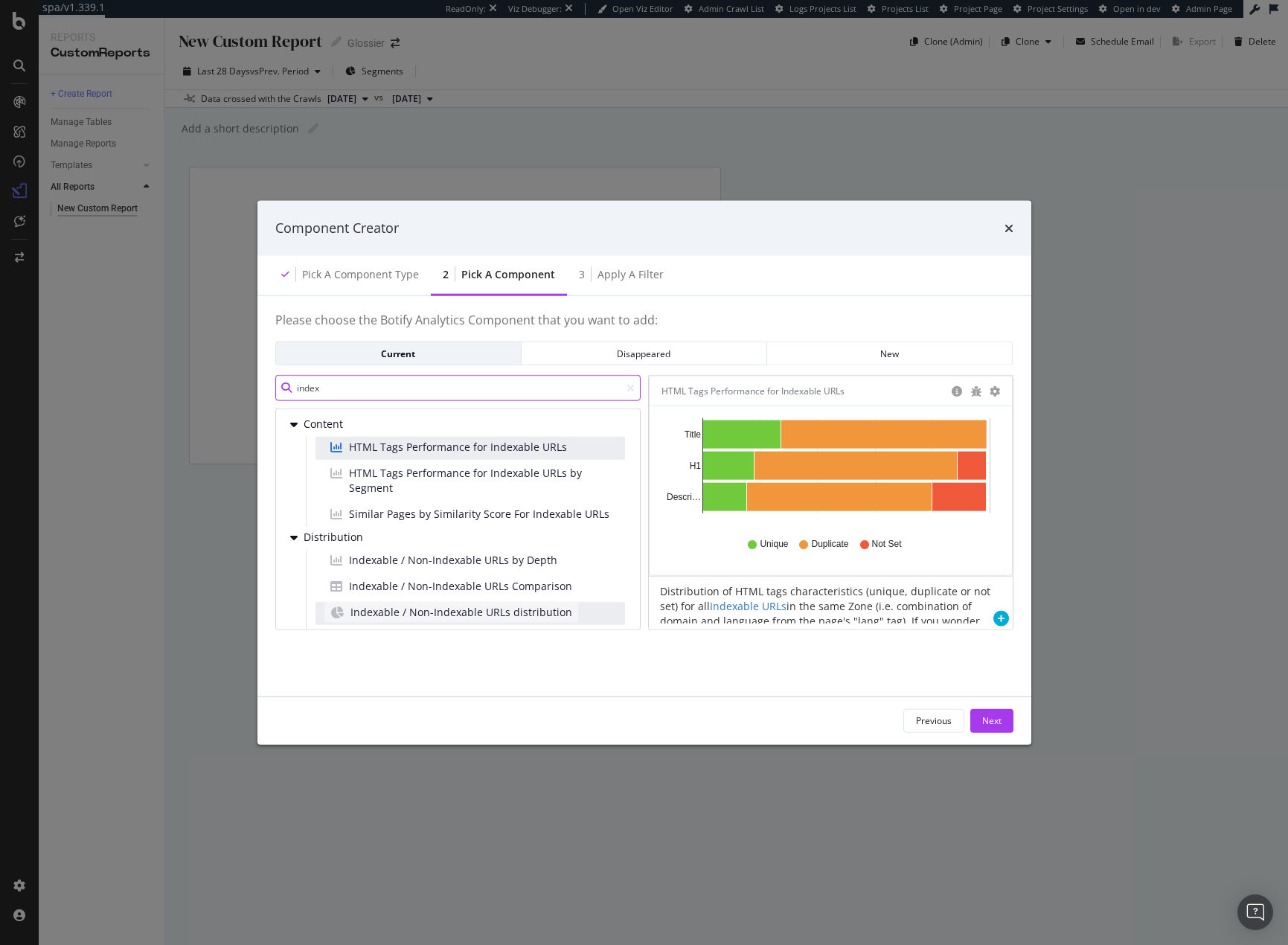
type input "index"
click at [550, 610] on span "Indexable / Non-Indexable URLs distribution" at bounding box center [461, 612] width 221 height 15
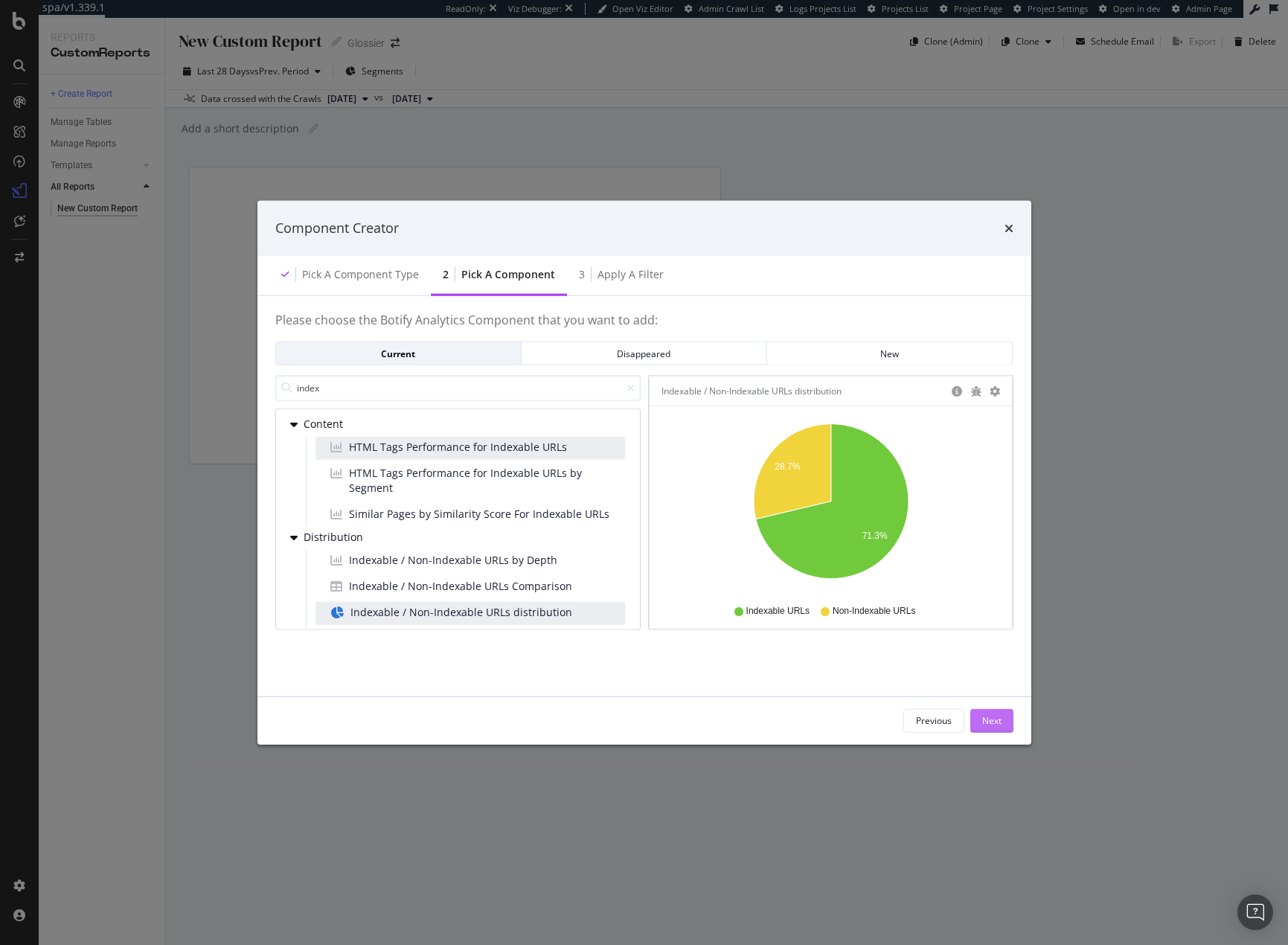
drag, startPoint x: 989, startPoint y: 725, endPoint x: 975, endPoint y: 724, distance: 14.0
click at [988, 725] on div "Next" at bounding box center [992, 720] width 19 height 13
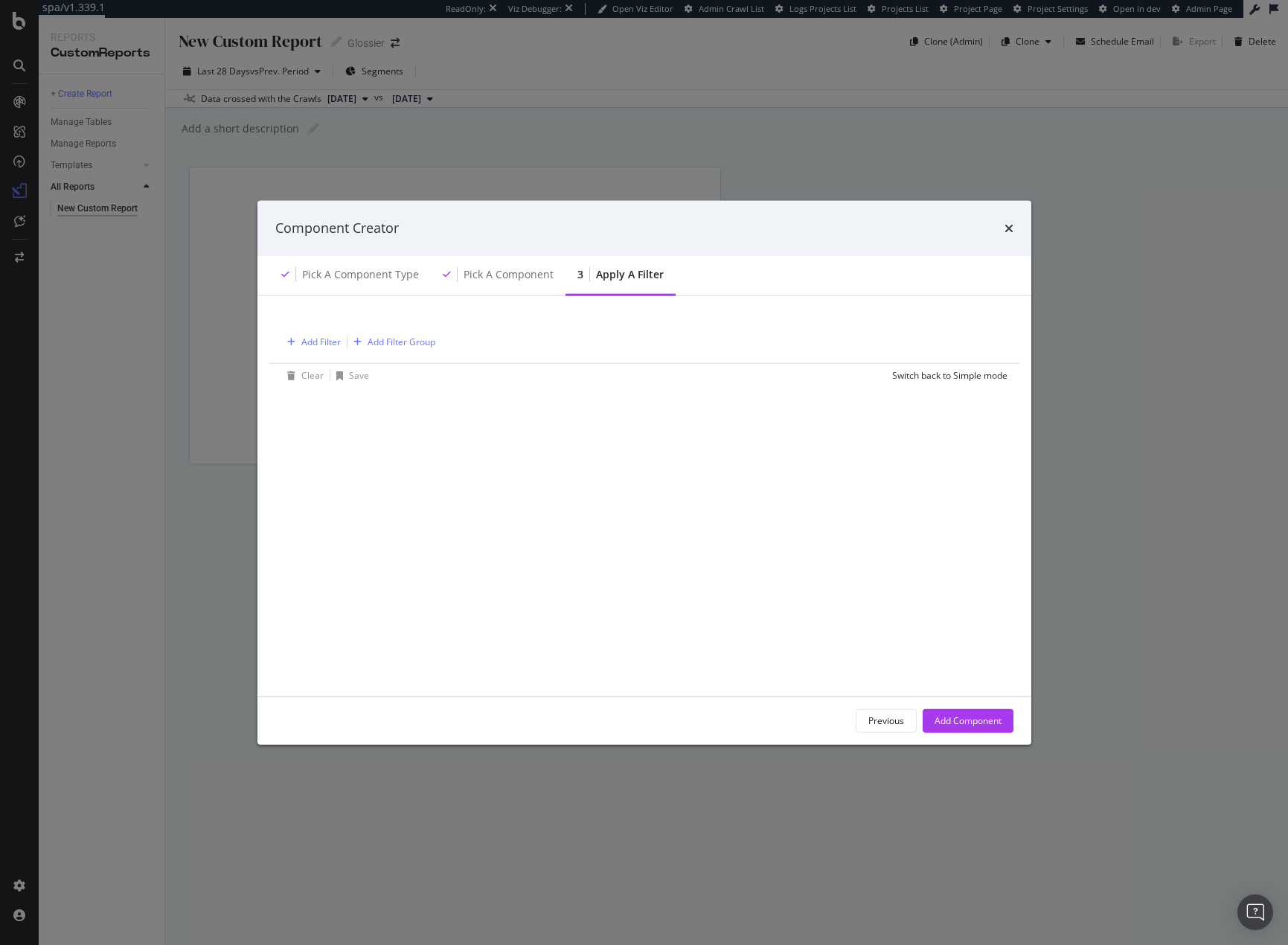
drag, startPoint x: 978, startPoint y: 718, endPoint x: 829, endPoint y: 670, distance: 156.5
click at [977, 718] on div "Add Component" at bounding box center [968, 720] width 67 height 13
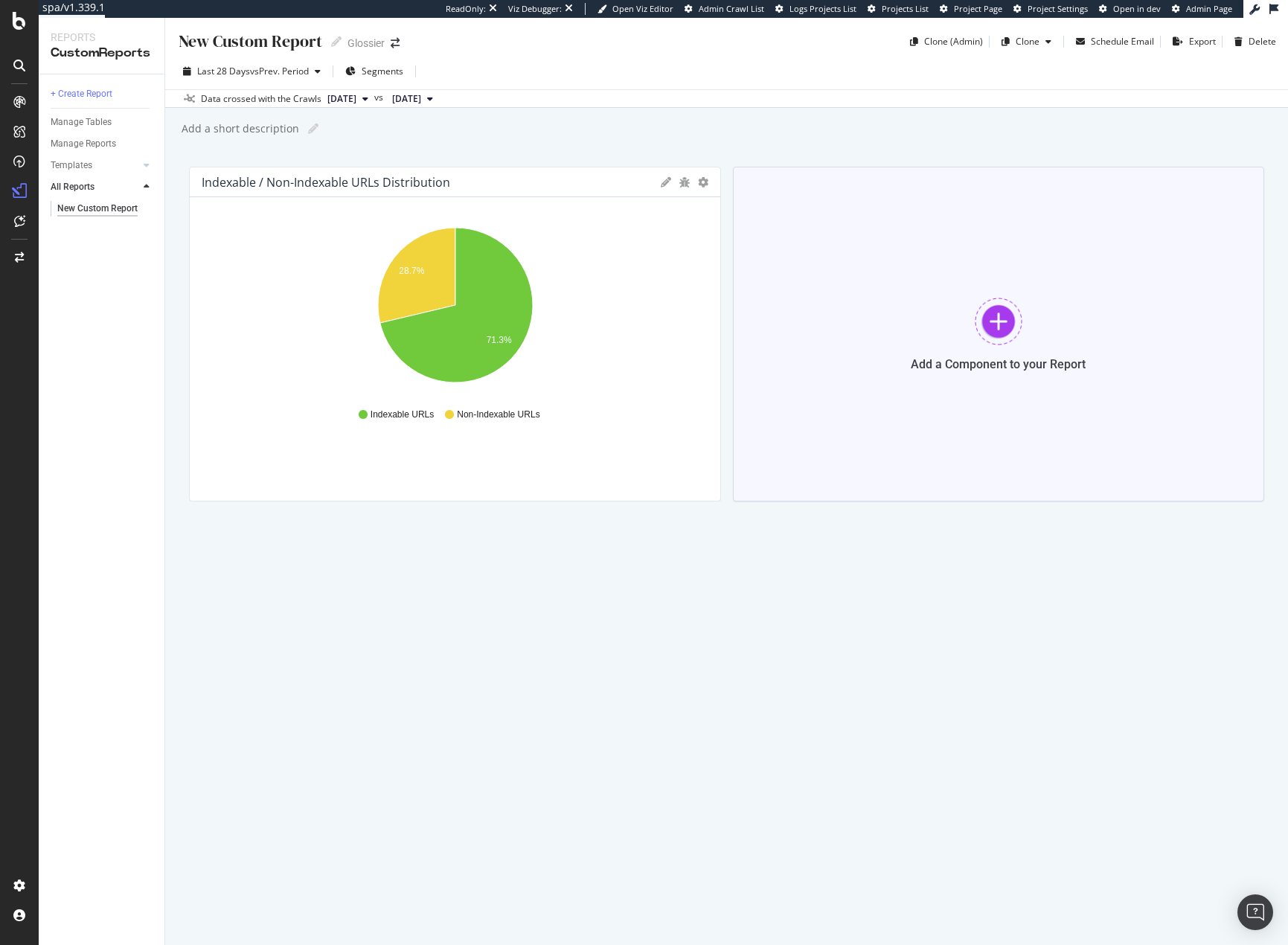
click at [835, 378] on div "Add a Component to your Report" at bounding box center [999, 334] width 532 height 335
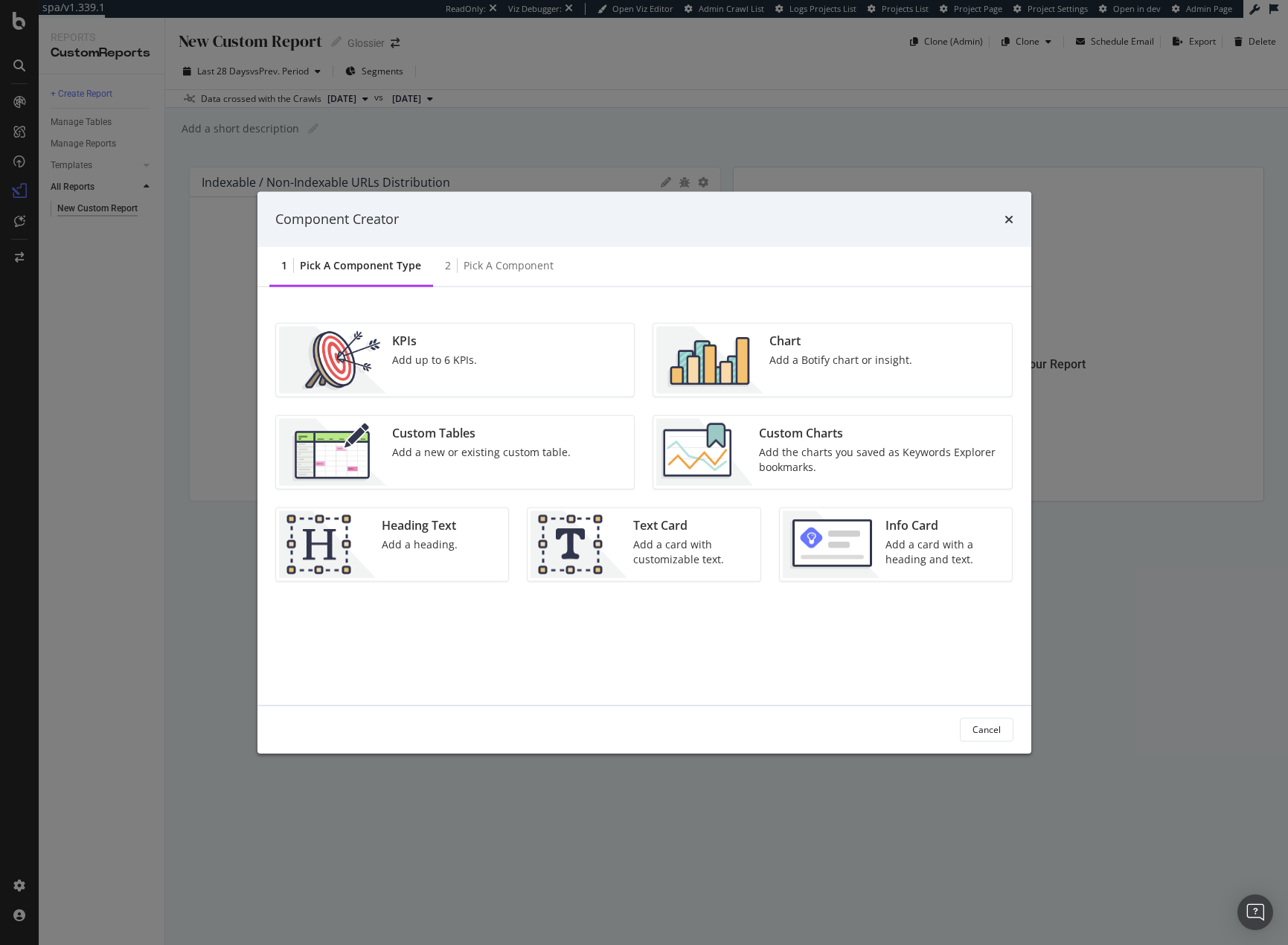
click at [767, 367] on div "Chart Add a Botify chart or insight." at bounding box center [840, 359] width 155 height 67
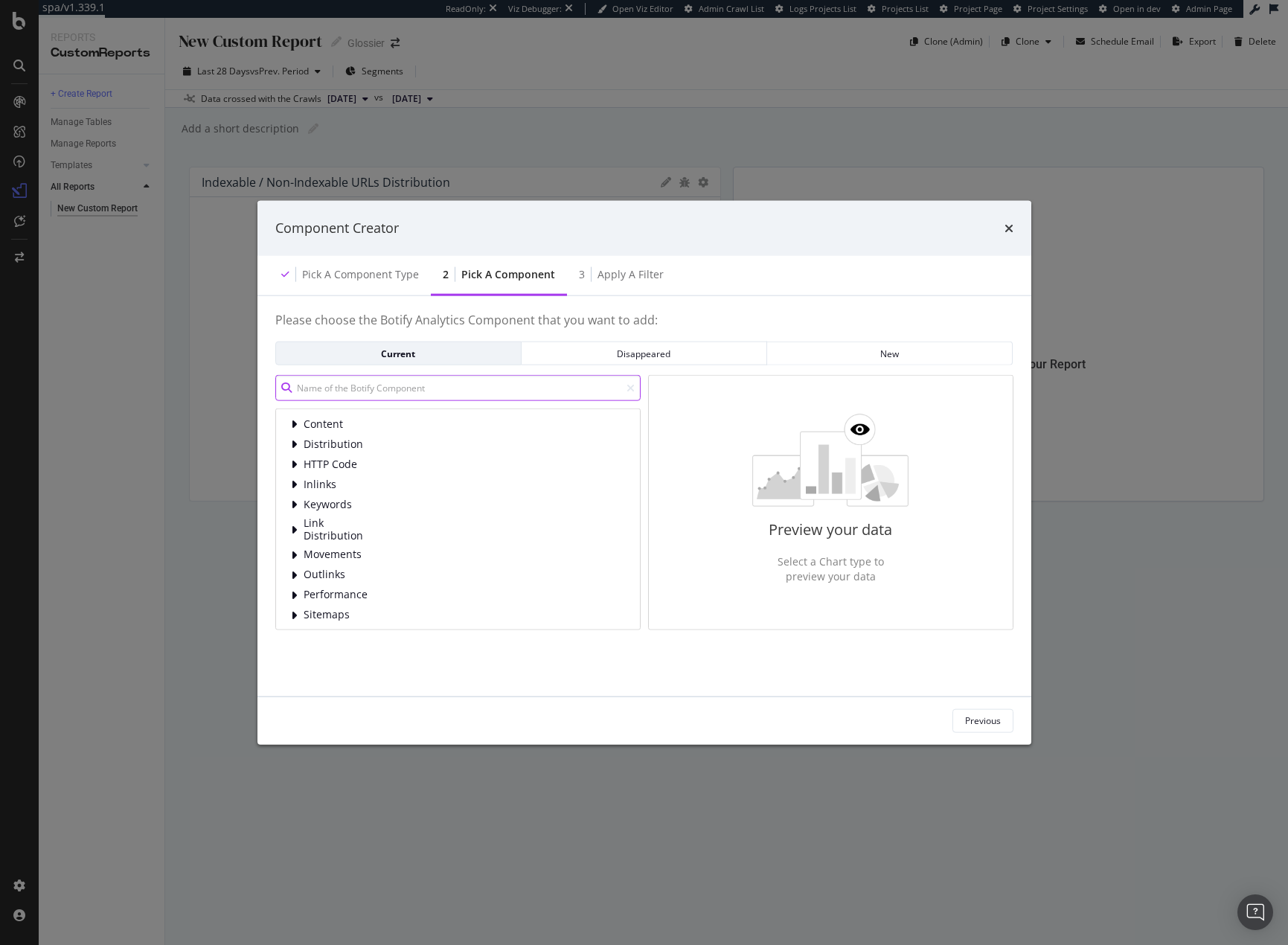
click at [371, 397] on input "modal" at bounding box center [458, 388] width 365 height 26
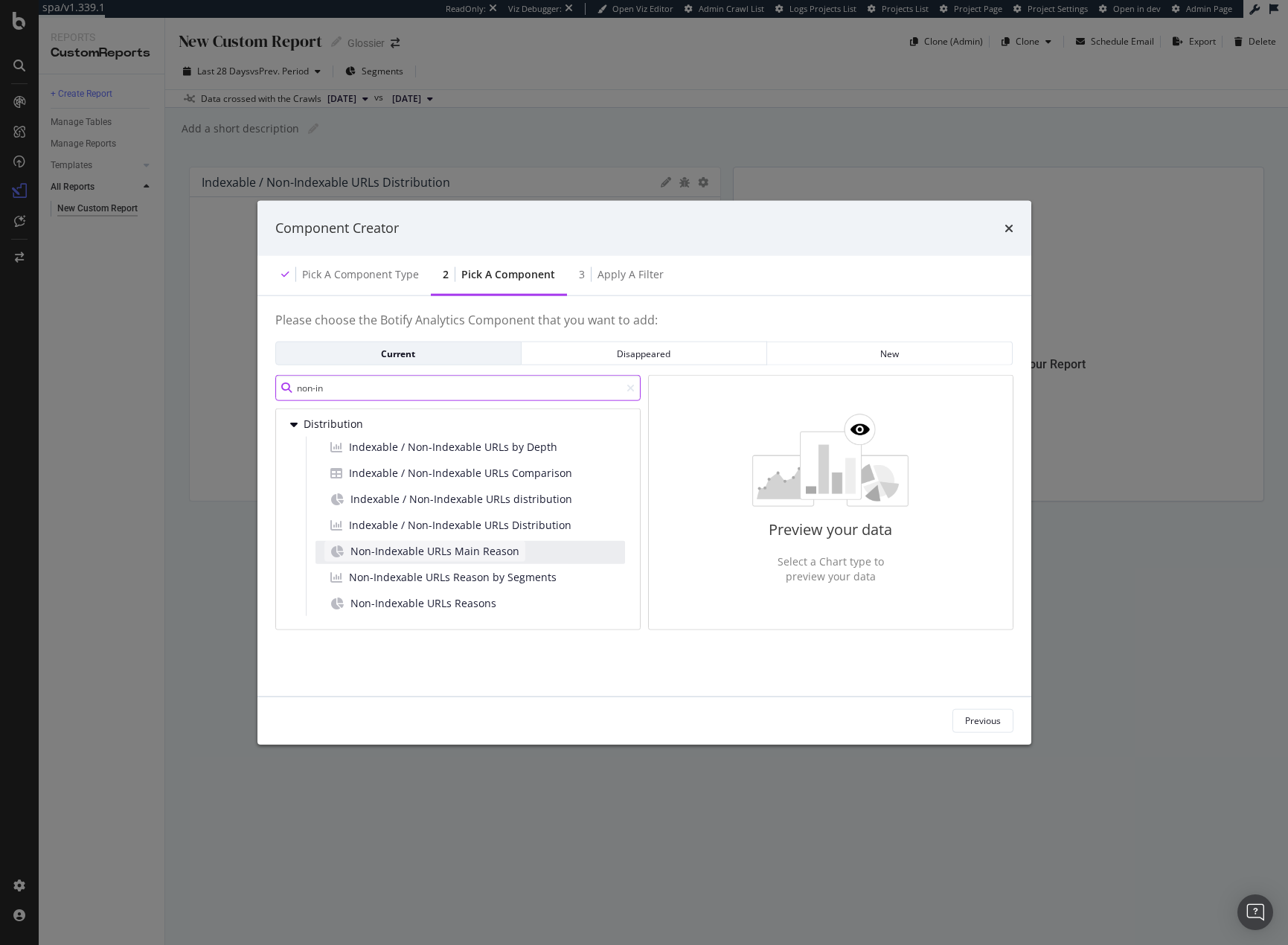
type input "non-in"
click at [424, 560] on div "Non-Indexable URLs Main Reason" at bounding box center [425, 551] width 201 height 21
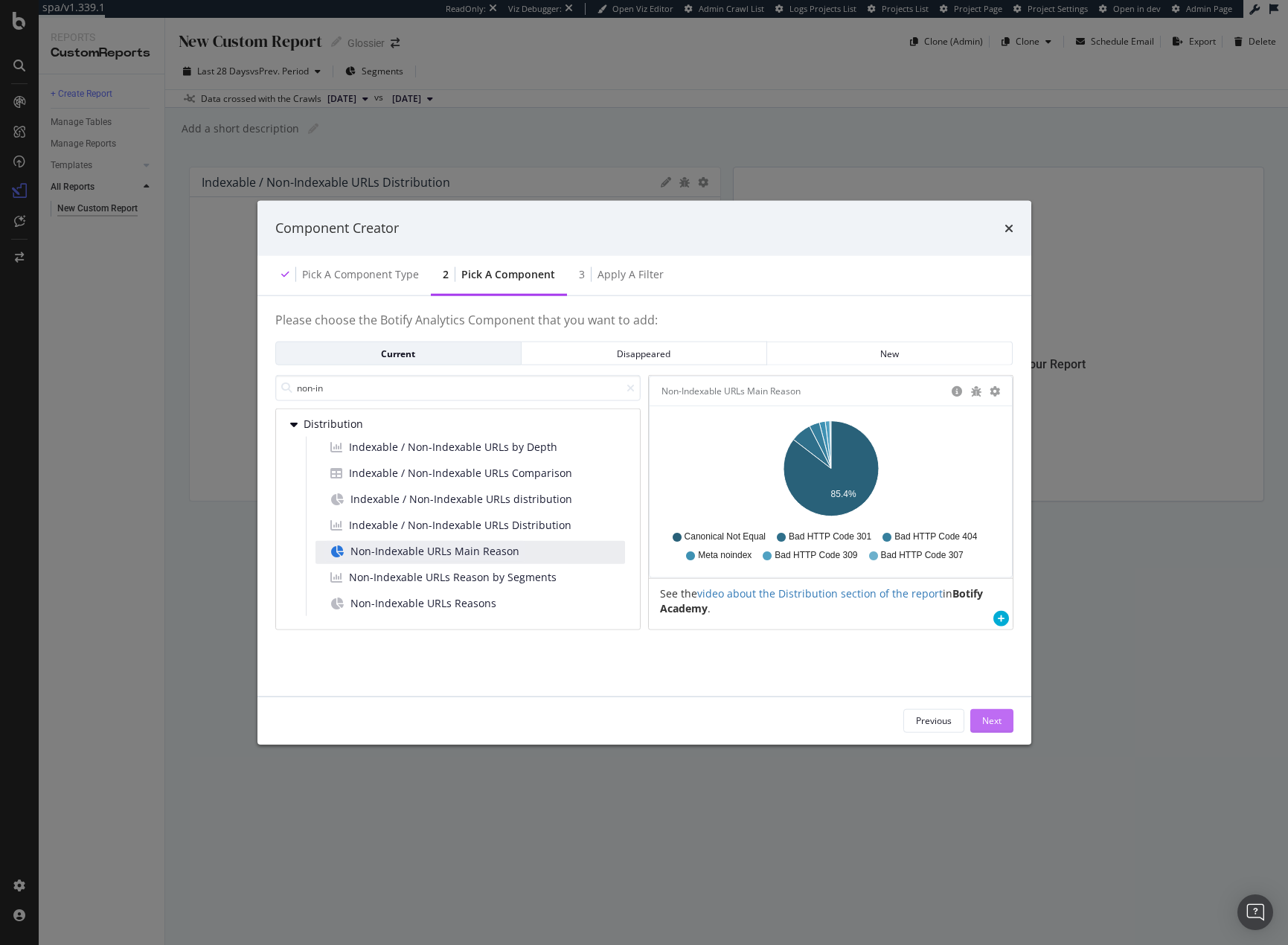
click at [988, 717] on div "Next" at bounding box center [992, 720] width 19 height 13
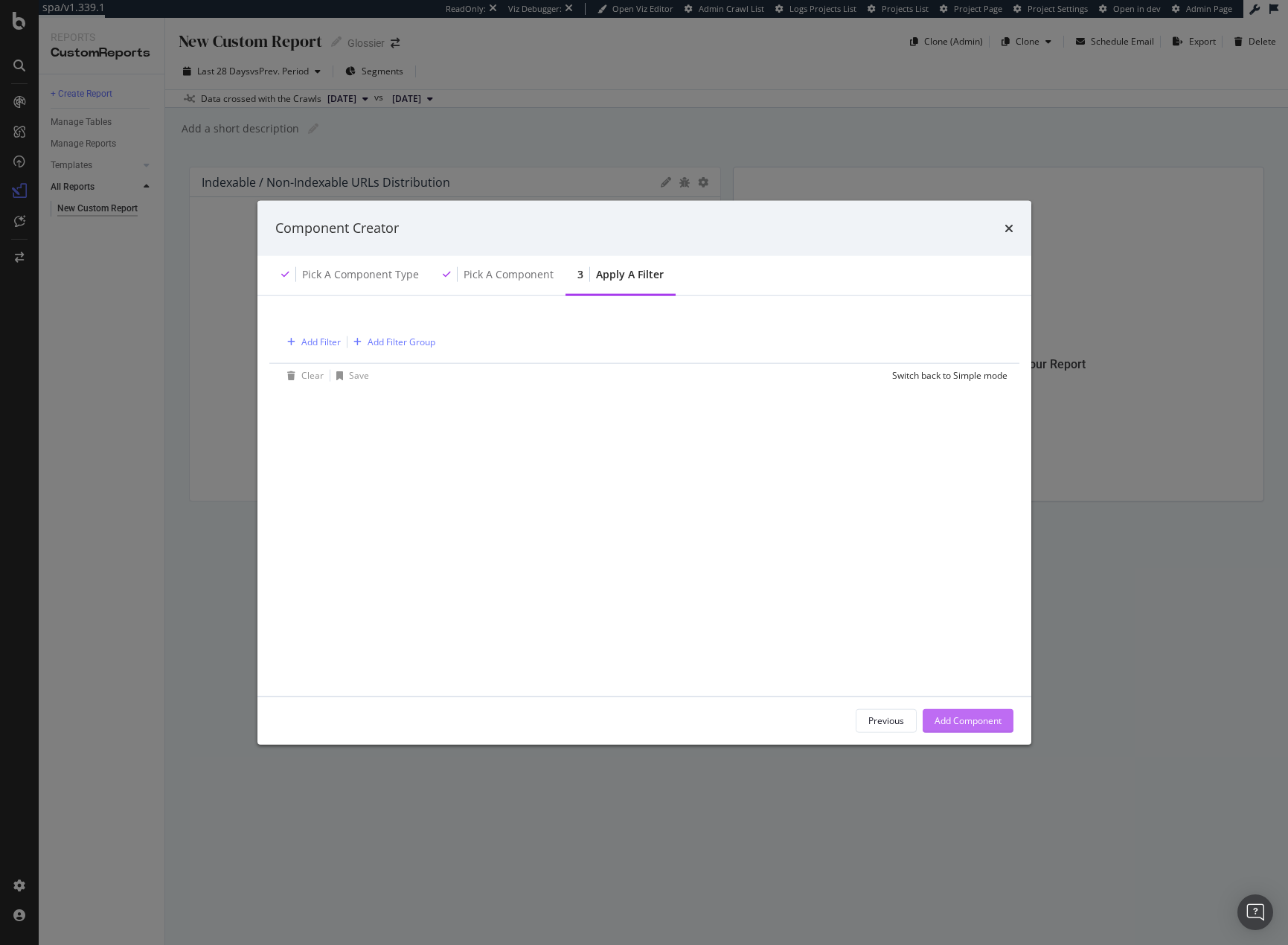
click at [977, 720] on div "Add Component" at bounding box center [968, 720] width 67 height 13
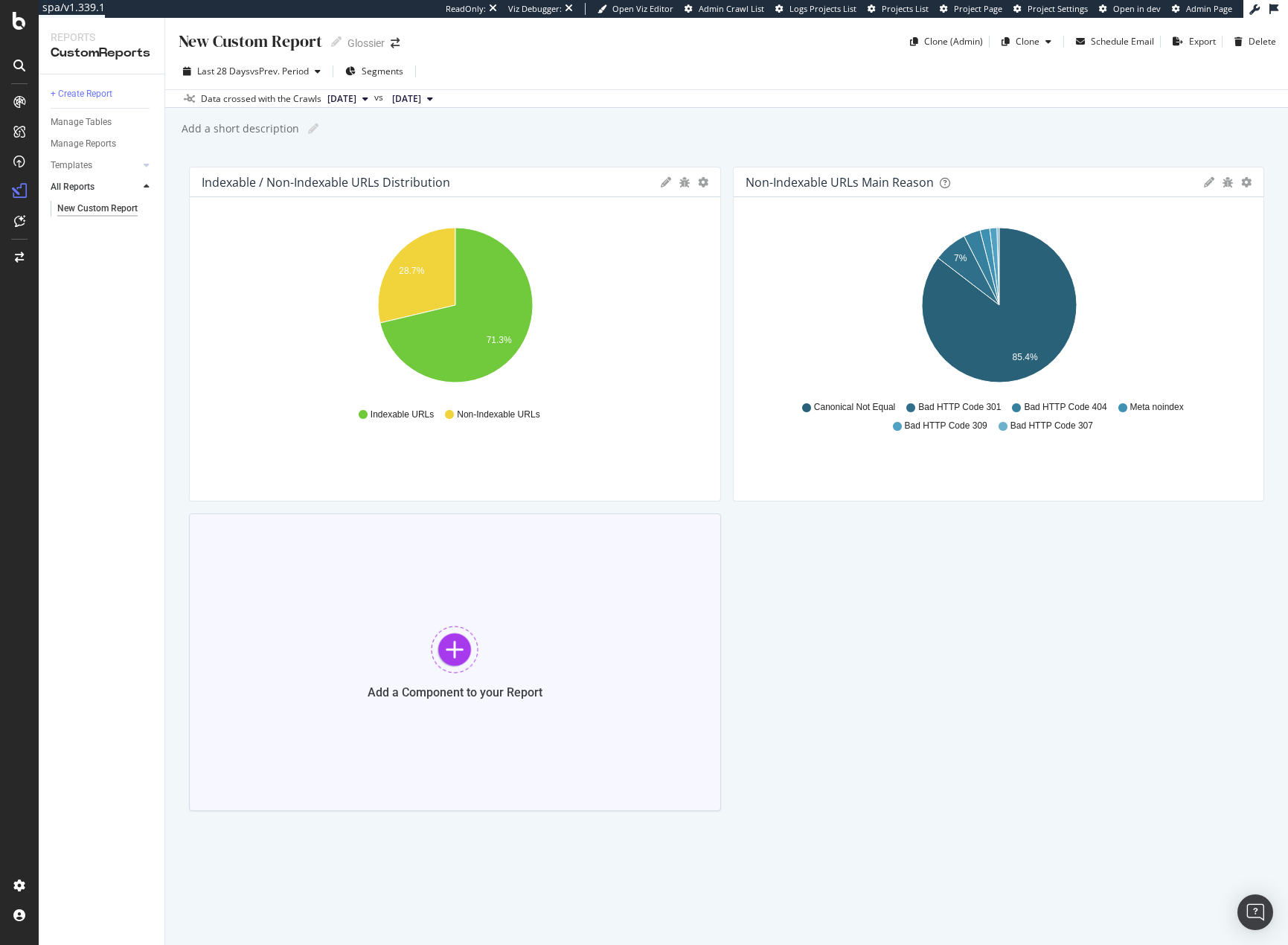
click at [491, 638] on div "Add a Component to your Report" at bounding box center [455, 662] width 532 height 298
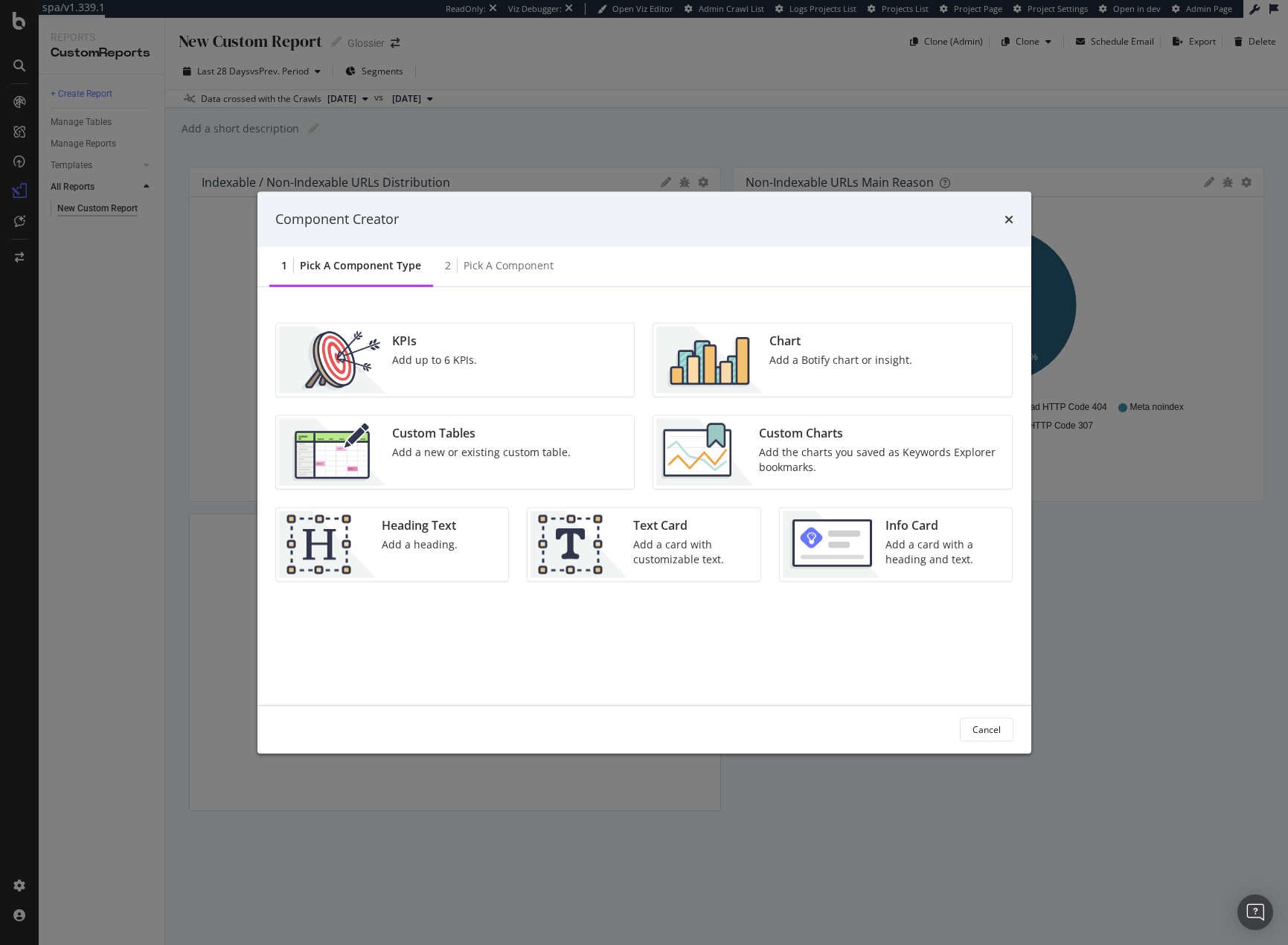
click at [749, 364] on img "modal" at bounding box center [709, 359] width 107 height 67
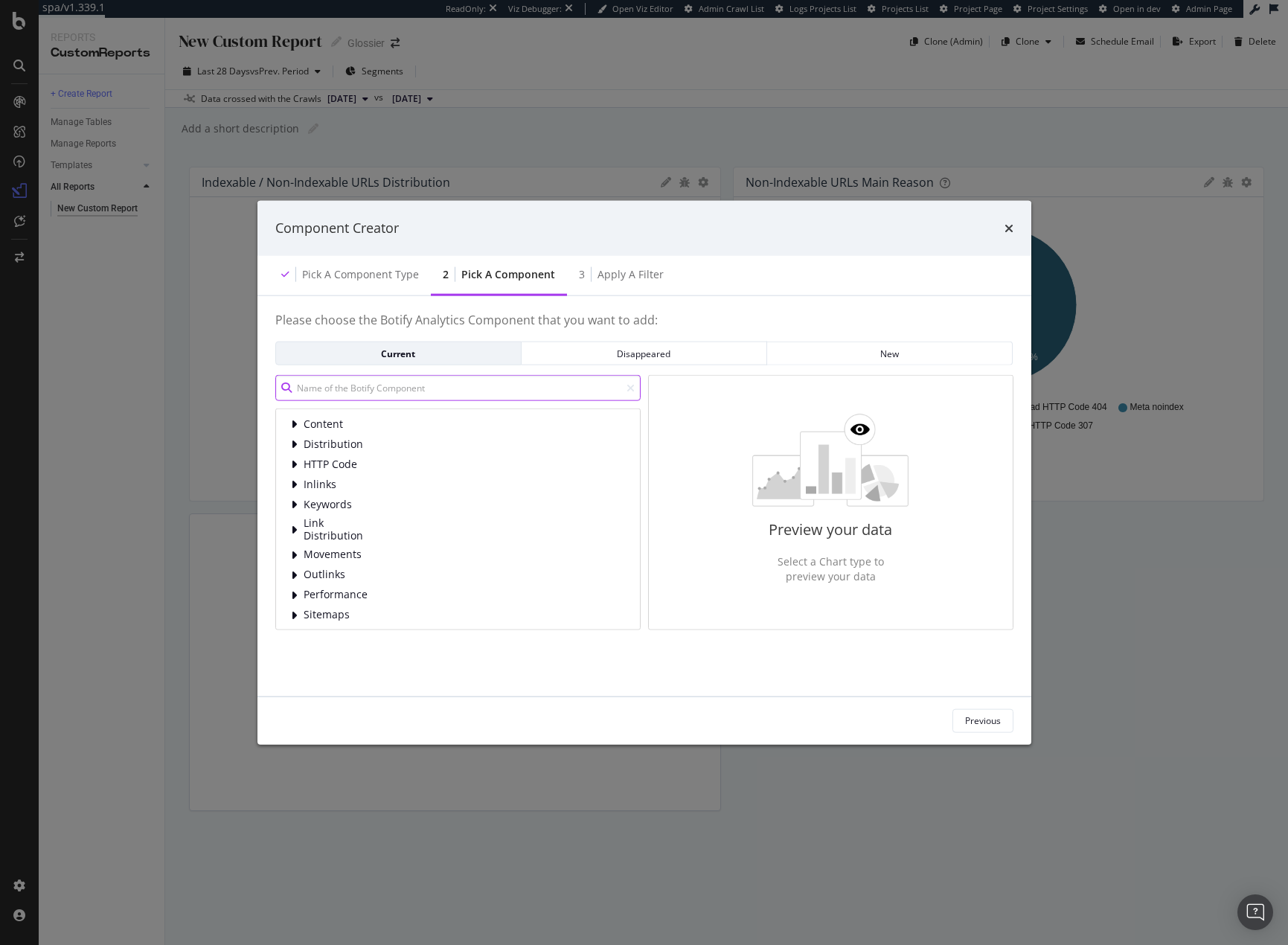
click at [486, 387] on input "modal" at bounding box center [458, 388] width 365 height 26
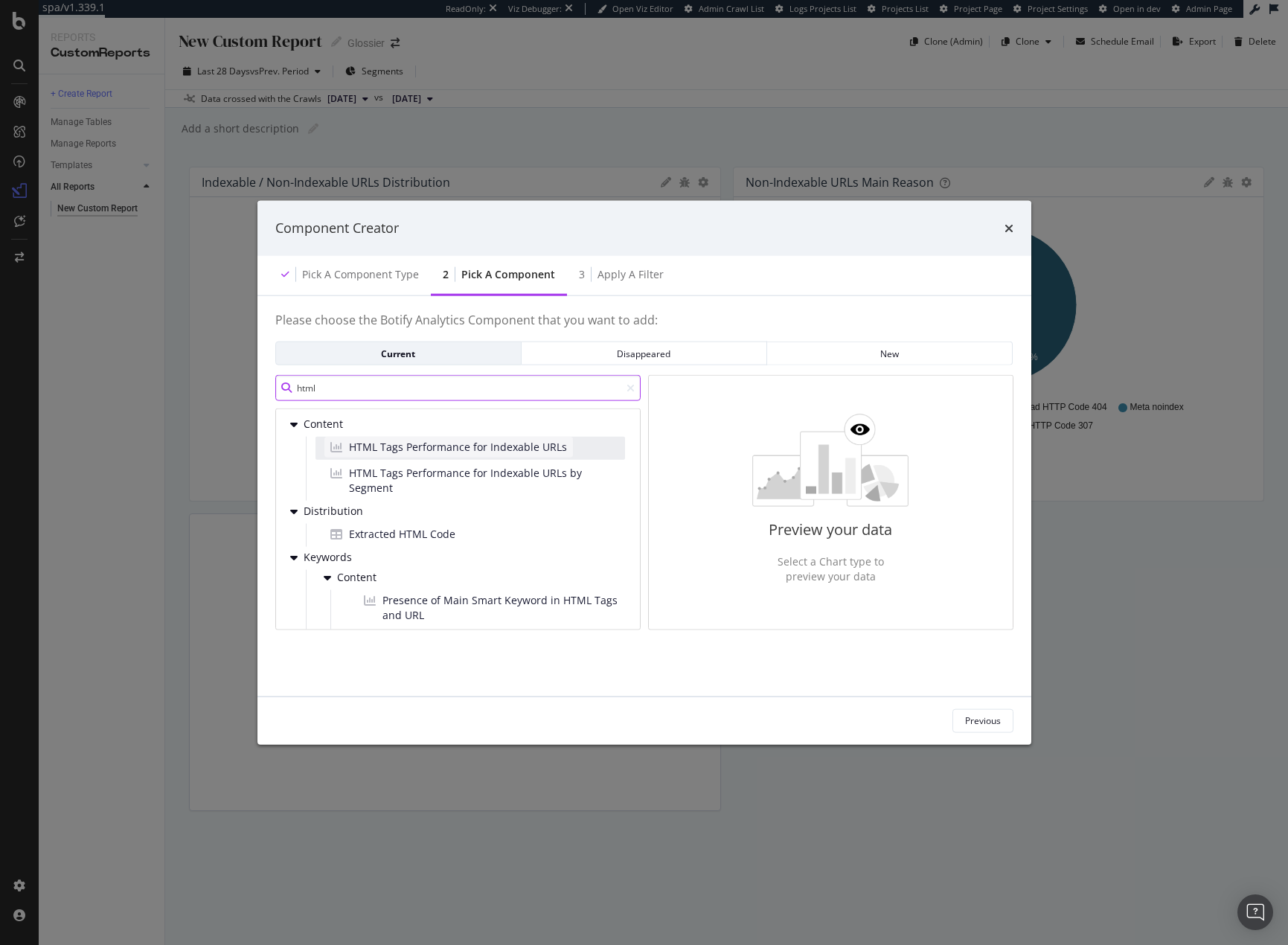
type input "html"
click at [525, 449] on span "HTML Tags Performance for Indexable URLs" at bounding box center [458, 447] width 218 height 15
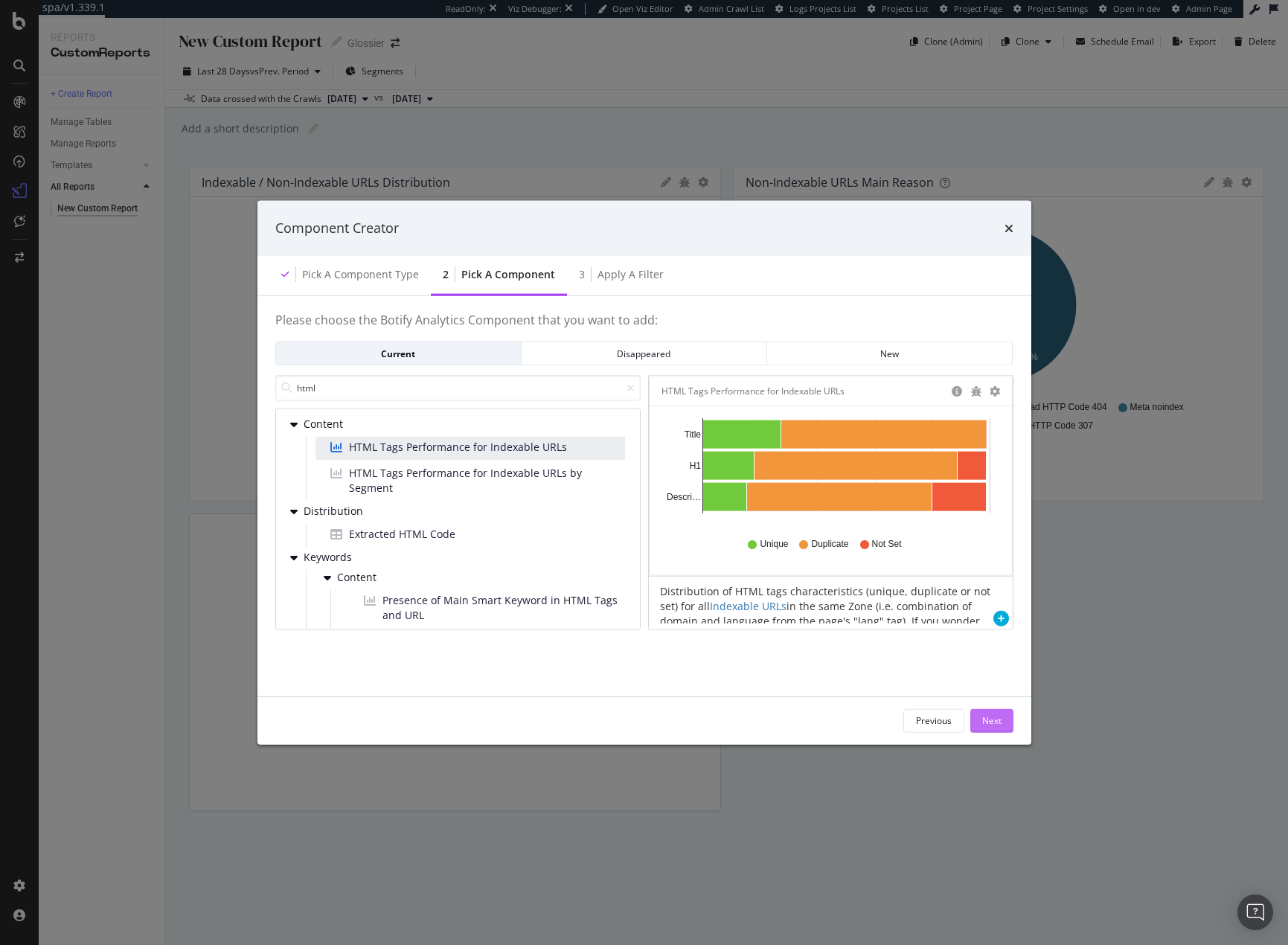
click at [986, 720] on div "Next" at bounding box center [992, 720] width 19 height 13
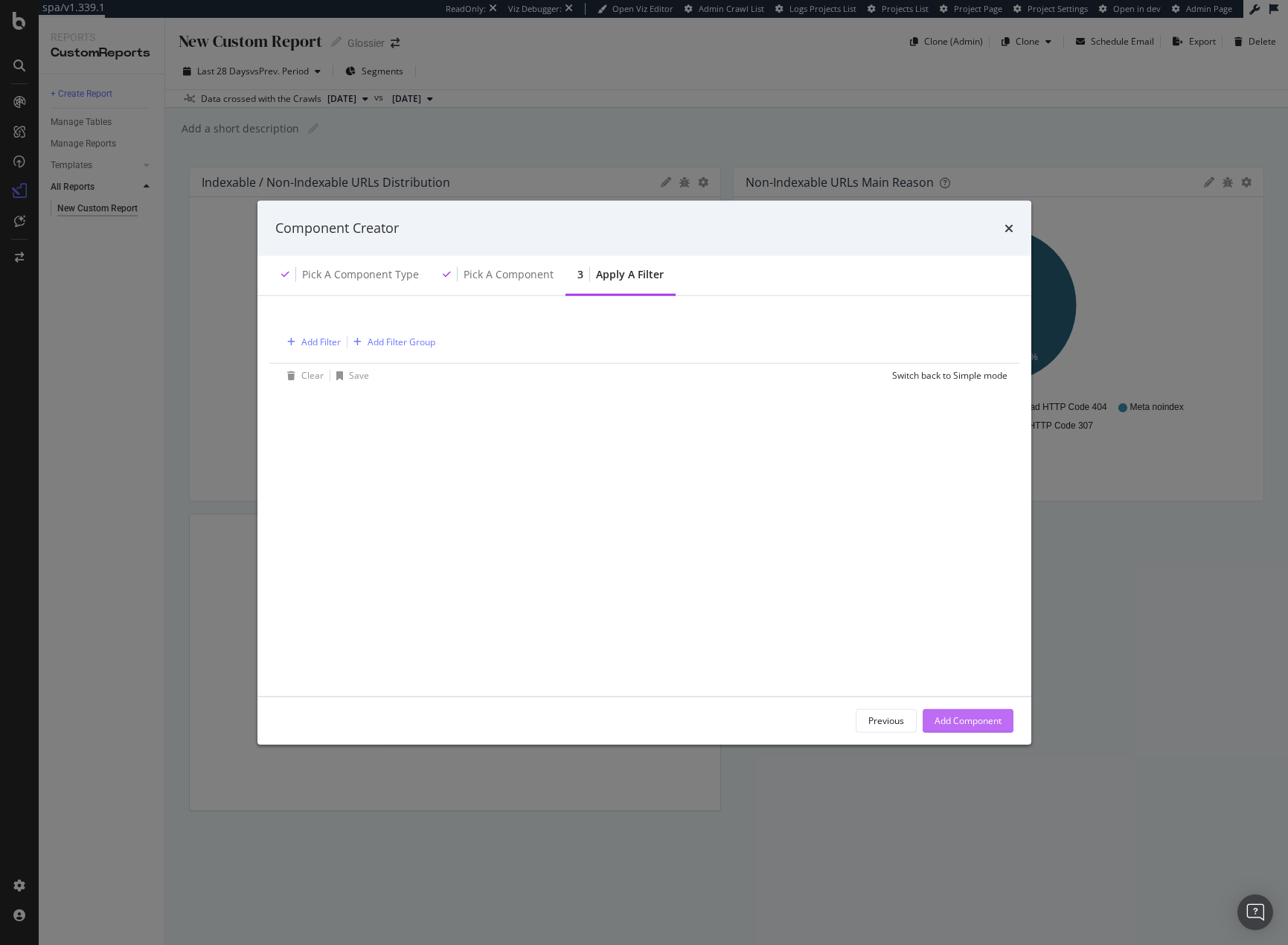
click at [942, 721] on div "Add Component" at bounding box center [968, 720] width 67 height 13
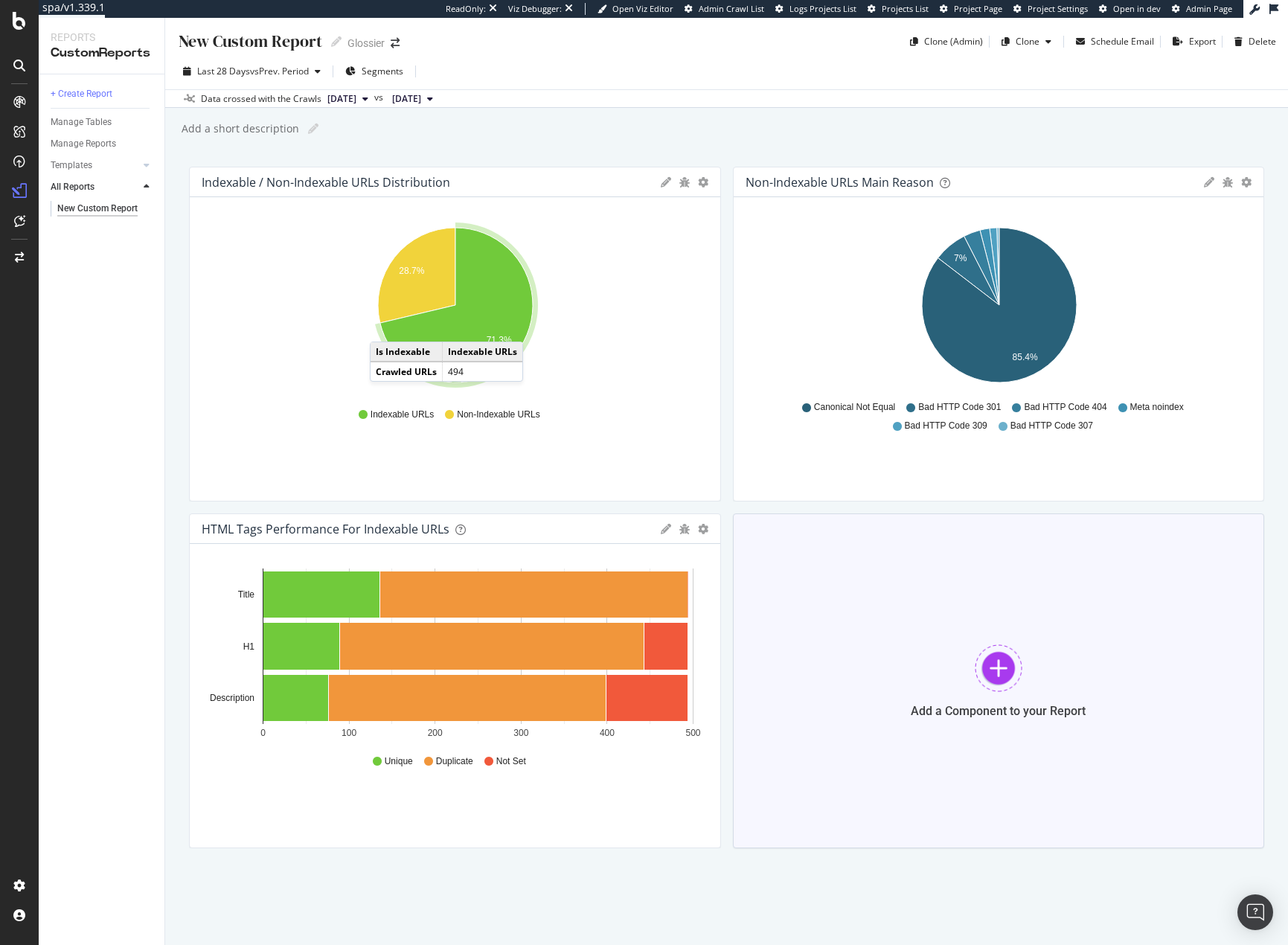
click at [932, 637] on div "Add a Component to your Report" at bounding box center [999, 681] width 532 height 335
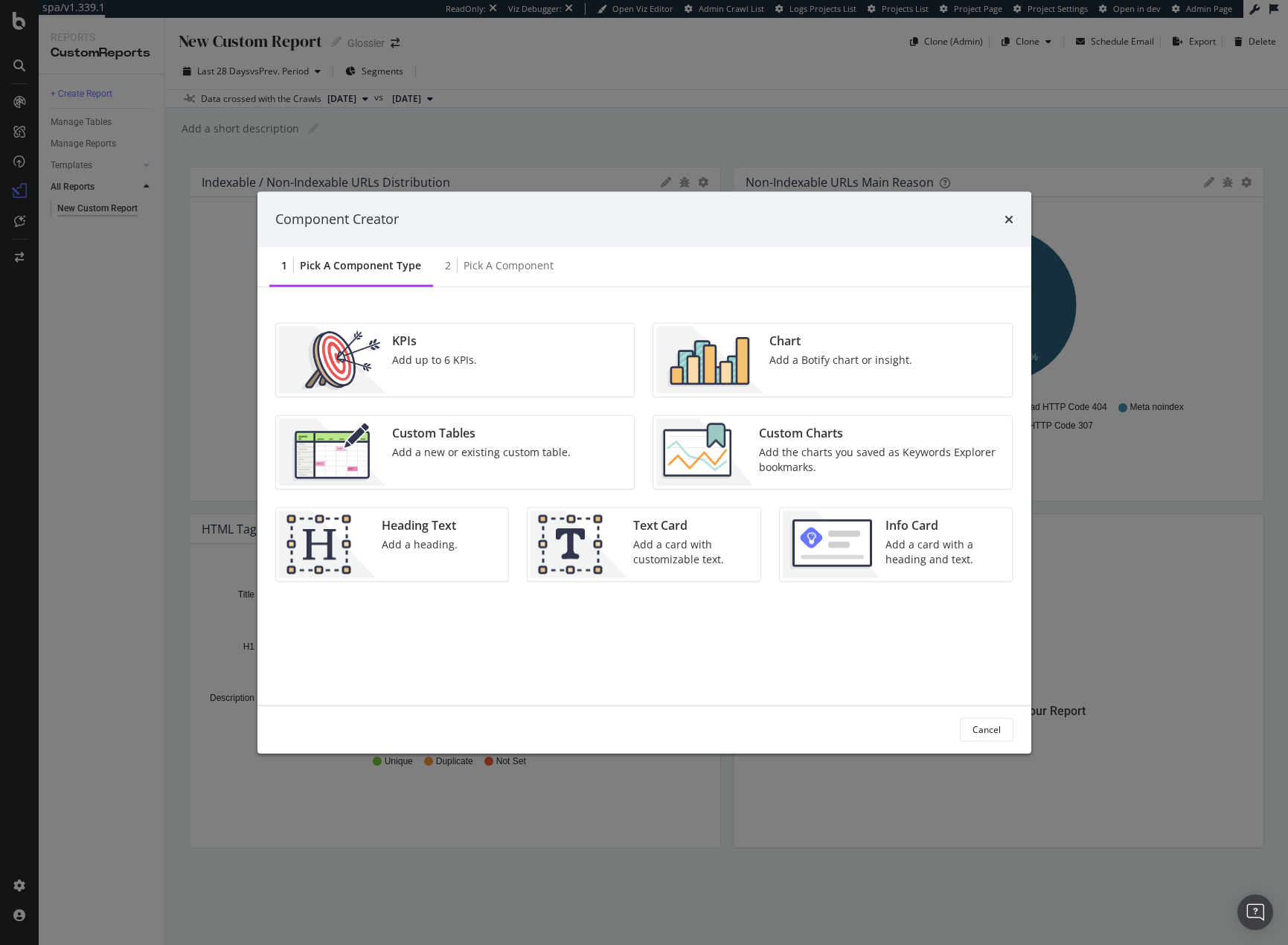
click at [1002, 220] on div "Component Creator" at bounding box center [644, 219] width 738 height 19
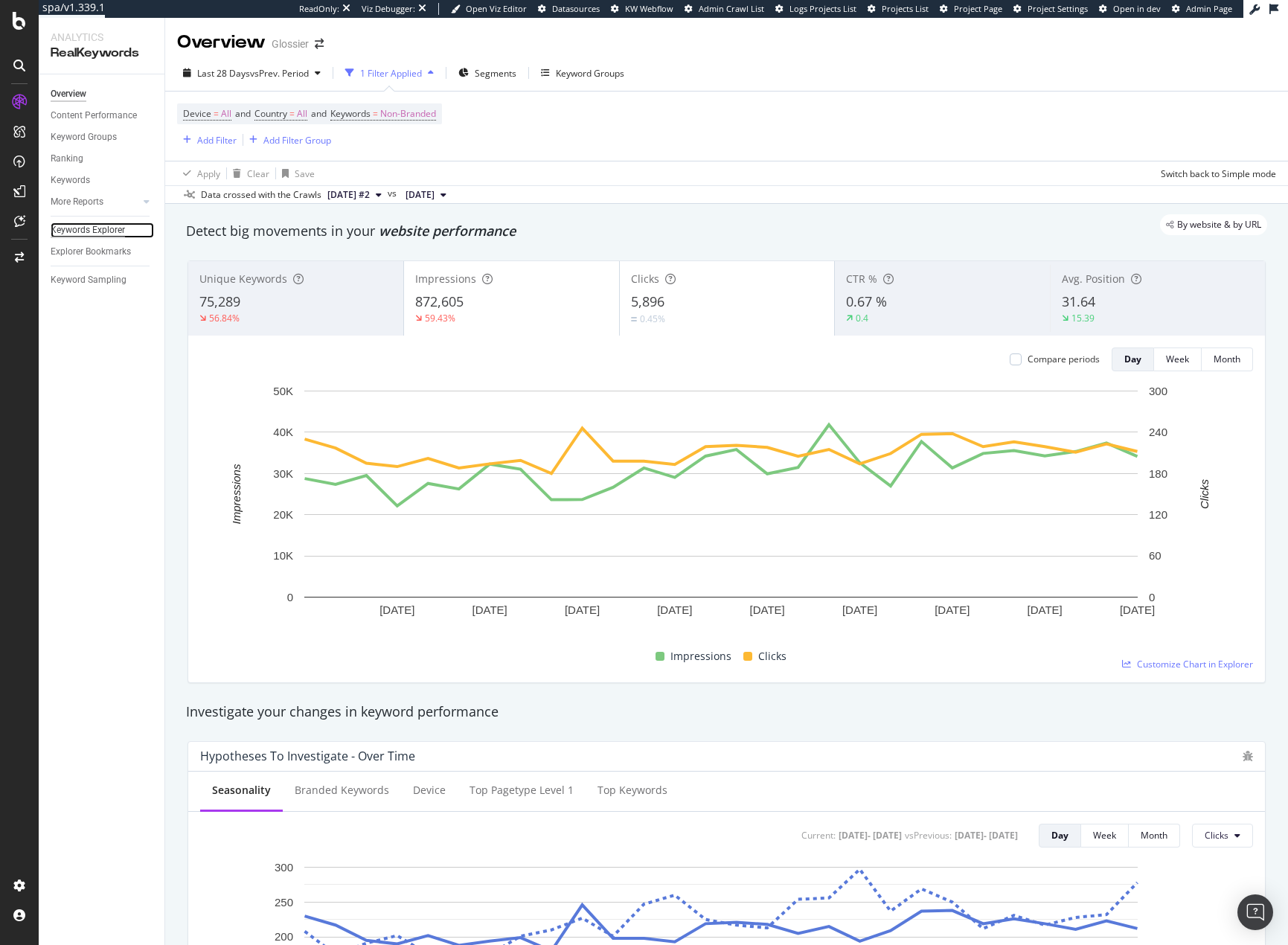
click at [115, 237] on div "Keywords Explorer" at bounding box center [88, 230] width 75 height 16
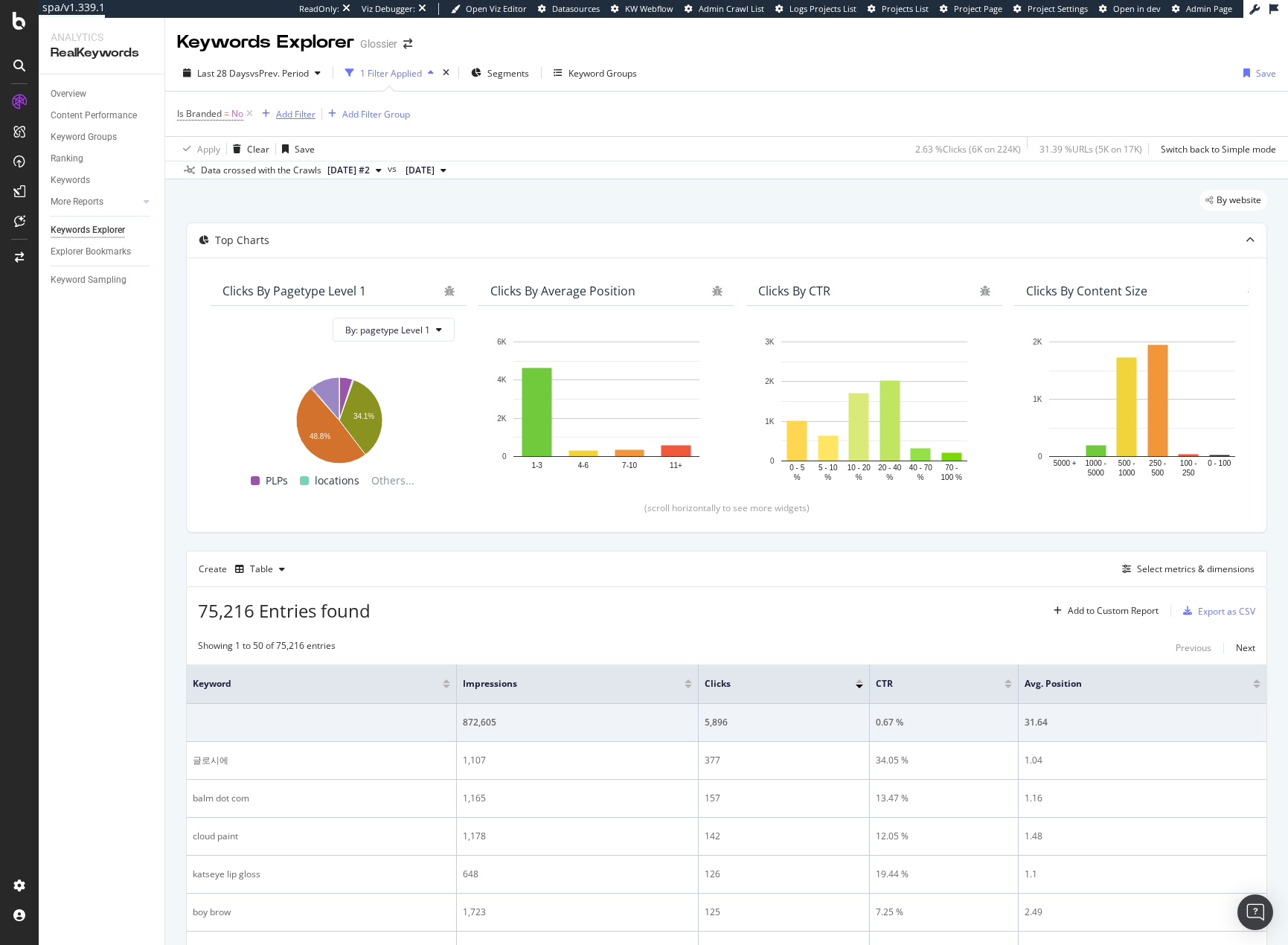
click at [289, 115] on div "Add Filter" at bounding box center [296, 114] width 40 height 13
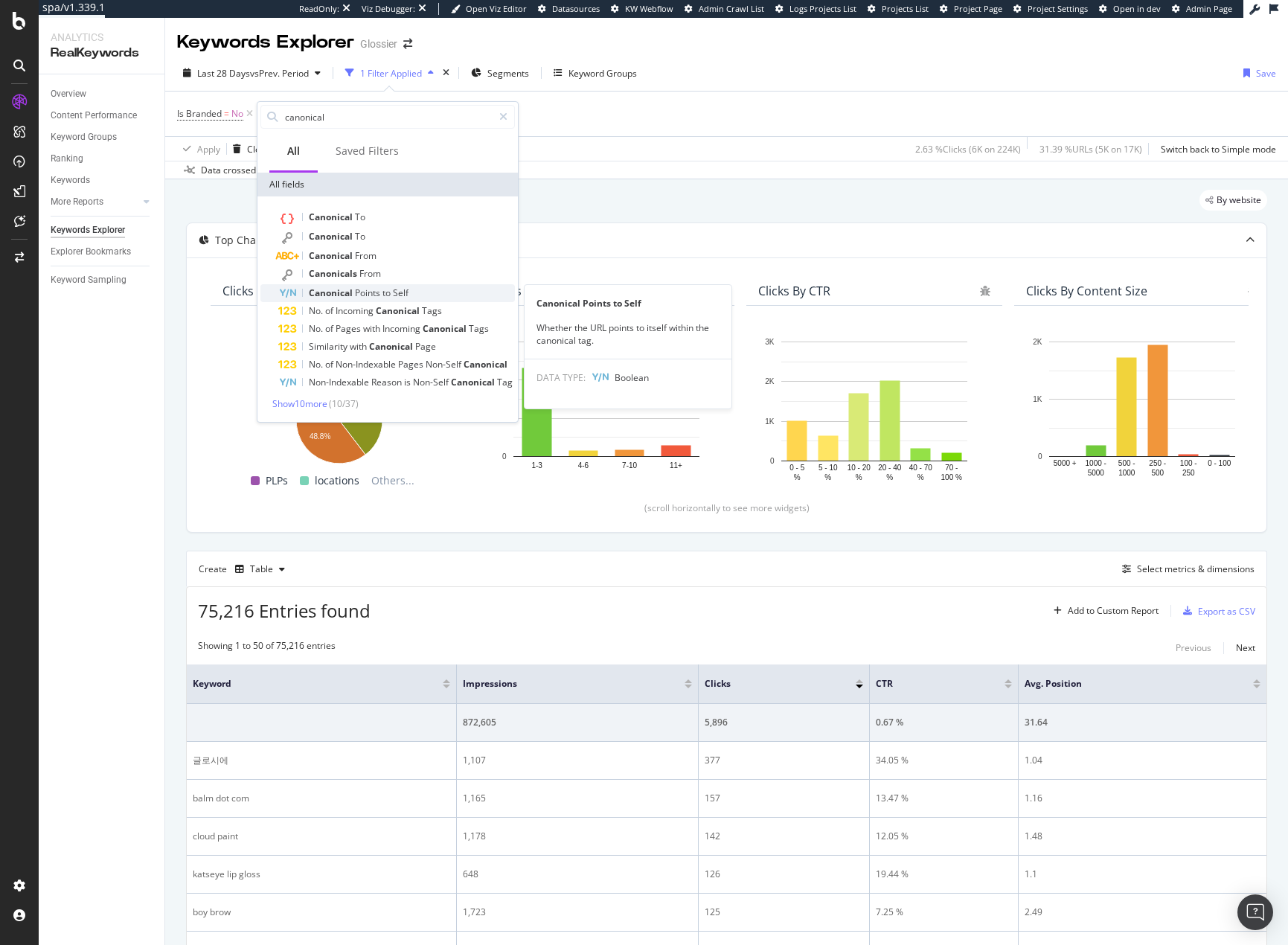
type input "canonical"
click at [440, 292] on div "Canonical Points to Self" at bounding box center [397, 293] width 236 height 18
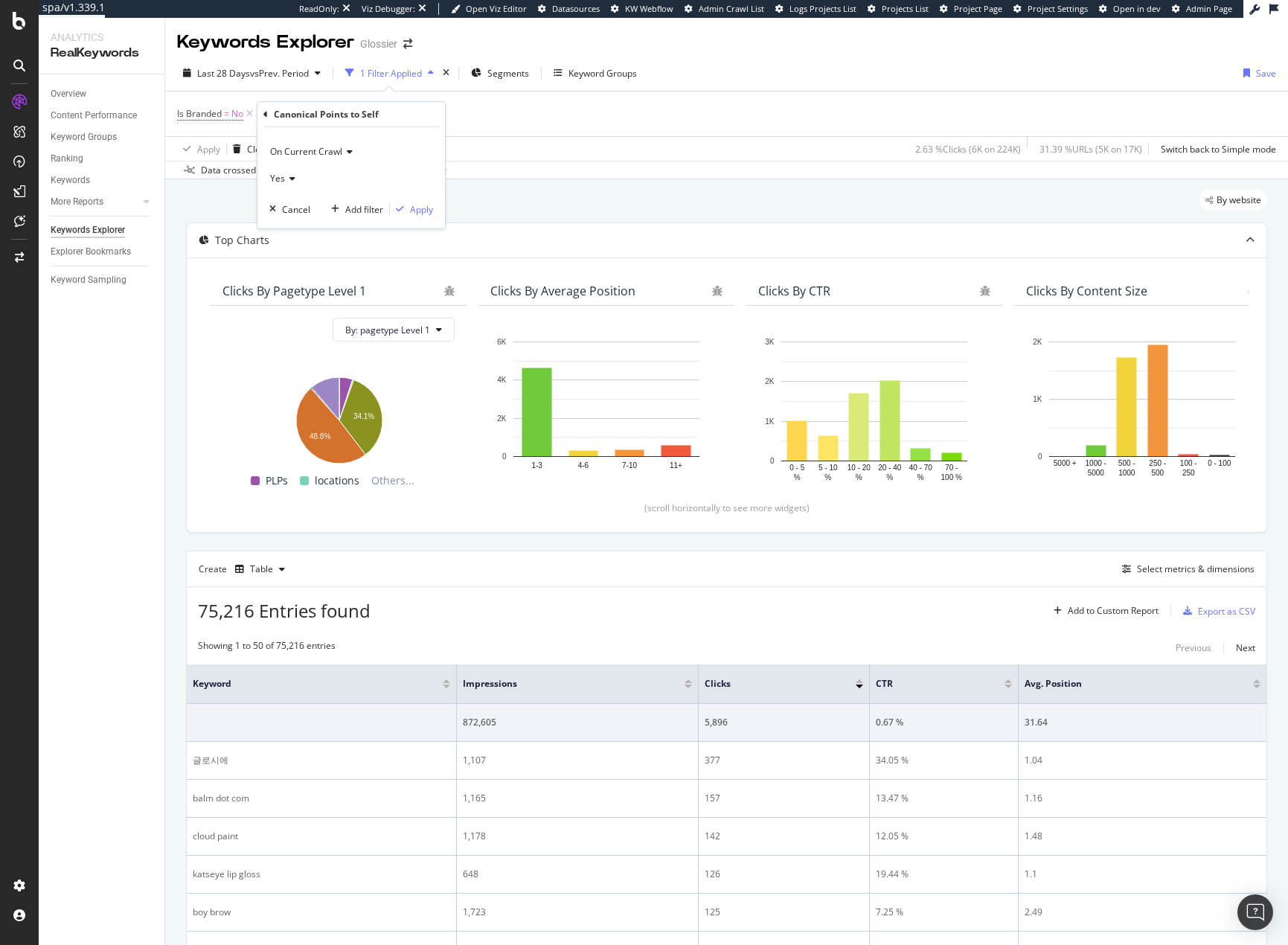
drag, startPoint x: 284, startPoint y: 175, endPoint x: 290, endPoint y: 188, distance: 14.3
click at [285, 176] on icon at bounding box center [290, 178] width 10 height 9
click at [296, 229] on div "No" at bounding box center [352, 228] width 160 height 19
click at [423, 209] on div "Apply" at bounding box center [421, 209] width 23 height 13
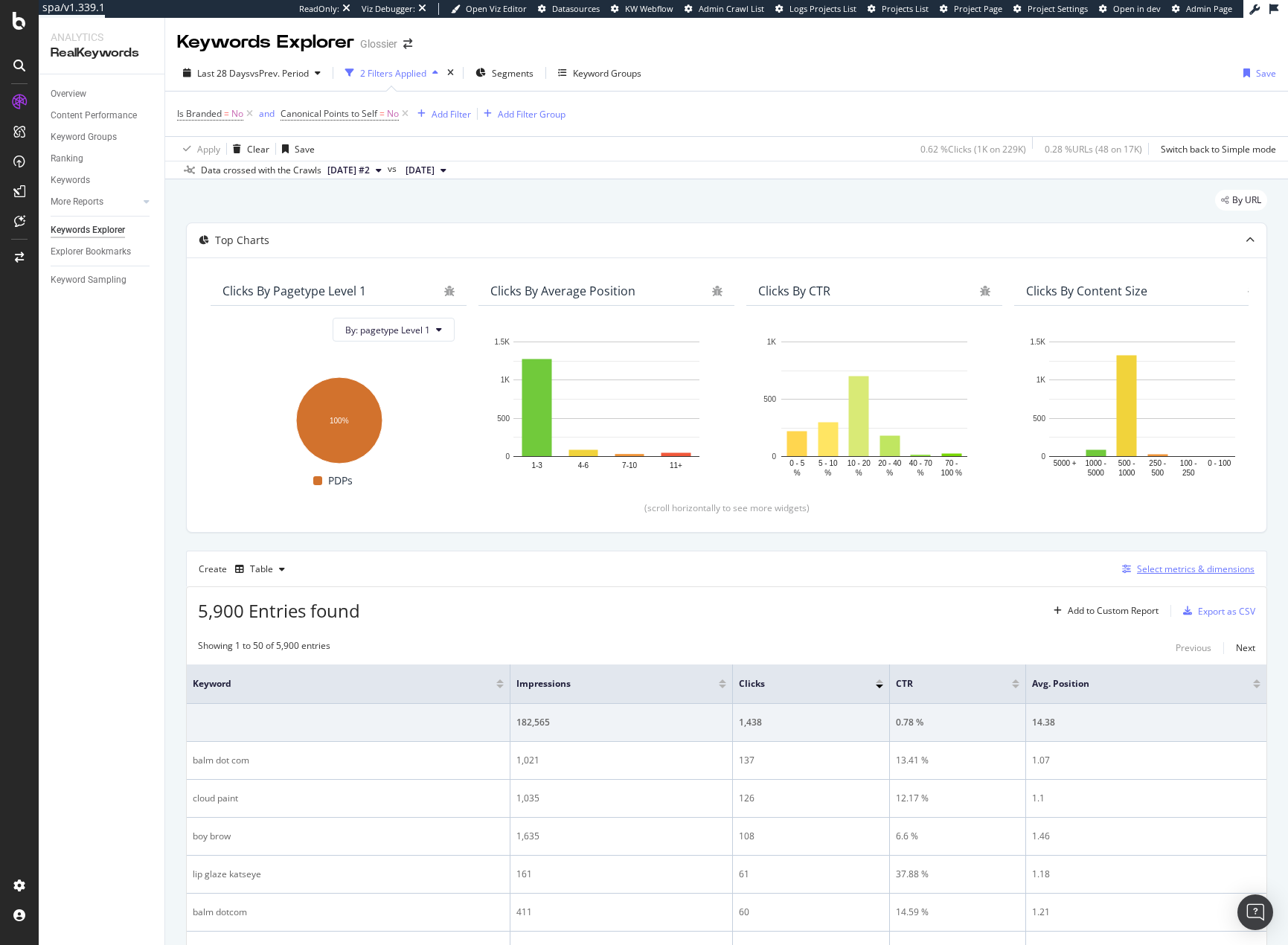
click at [1144, 564] on div "Select metrics & dimensions" at bounding box center [1196, 569] width 117 height 13
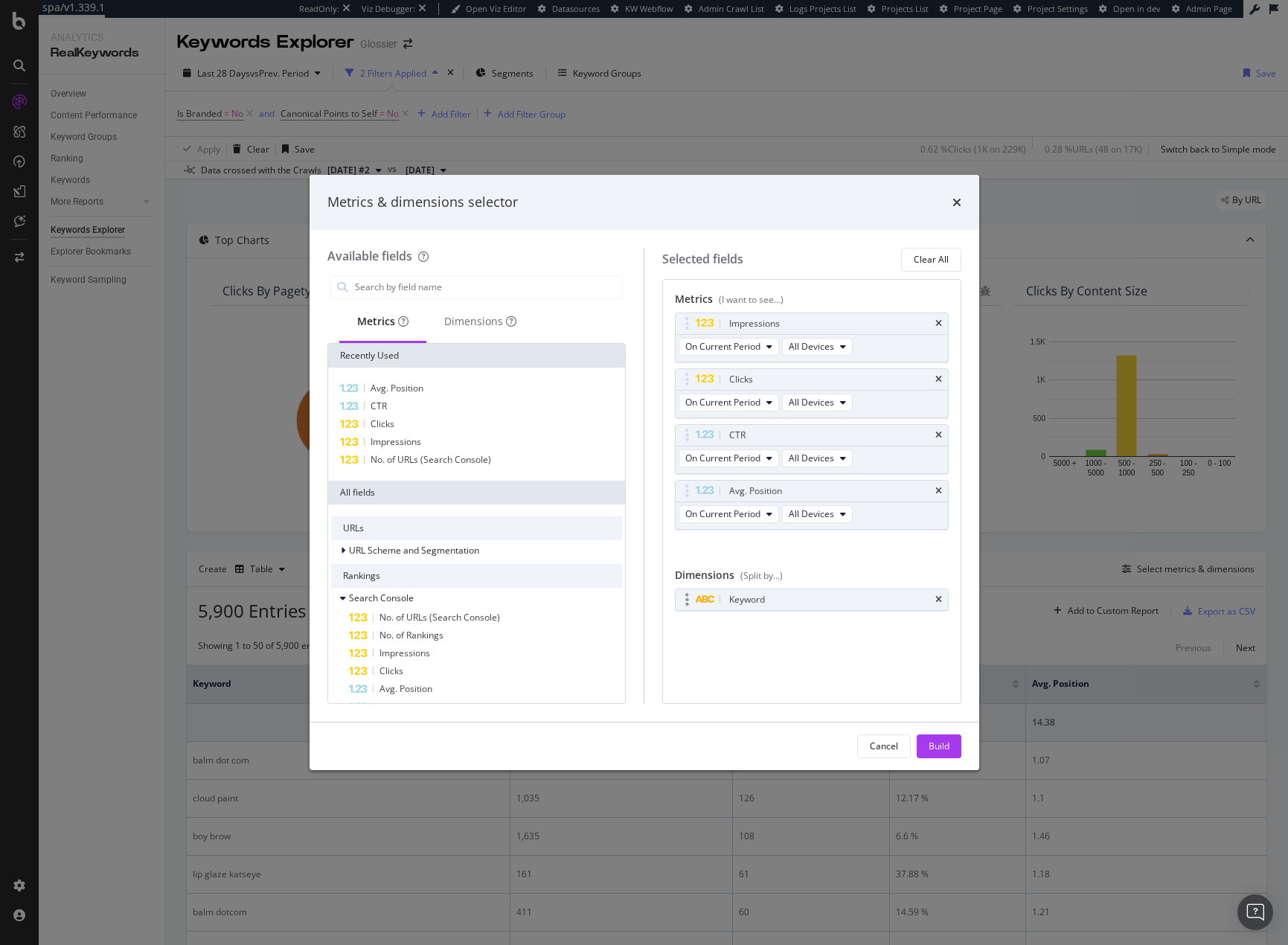
click at [942, 597] on div "Keyword" at bounding box center [811, 600] width 272 height 21
click at [933, 599] on div "Keyword" at bounding box center [811, 600] width 272 height 21
click at [933, 593] on div "Keyword" at bounding box center [811, 600] width 272 height 21
click at [940, 601] on icon "times" at bounding box center [939, 599] width 6 height 9
click at [474, 319] on div "Dimensions" at bounding box center [480, 321] width 72 height 15
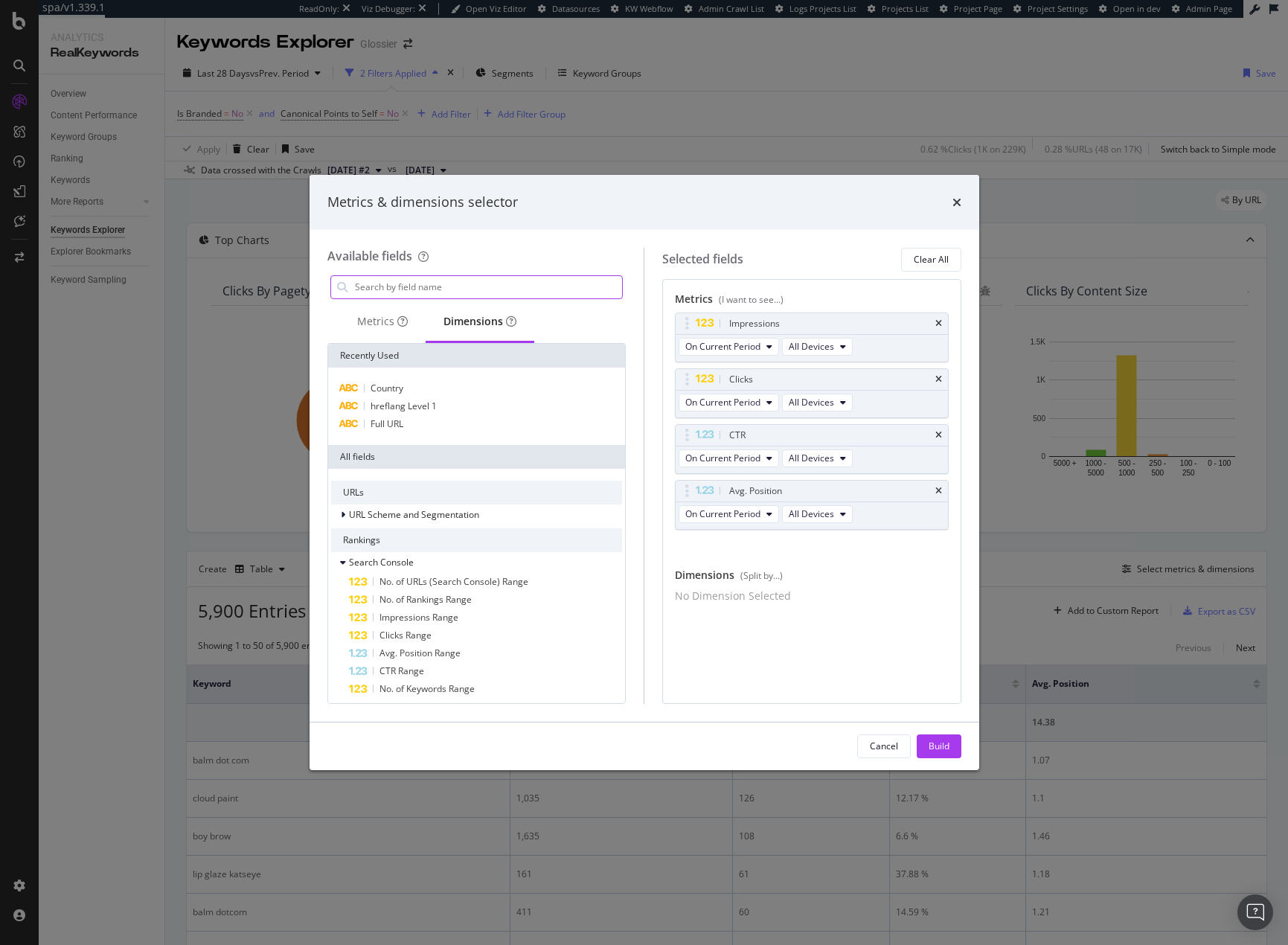
click at [465, 284] on input "modal" at bounding box center [487, 287] width 269 height 22
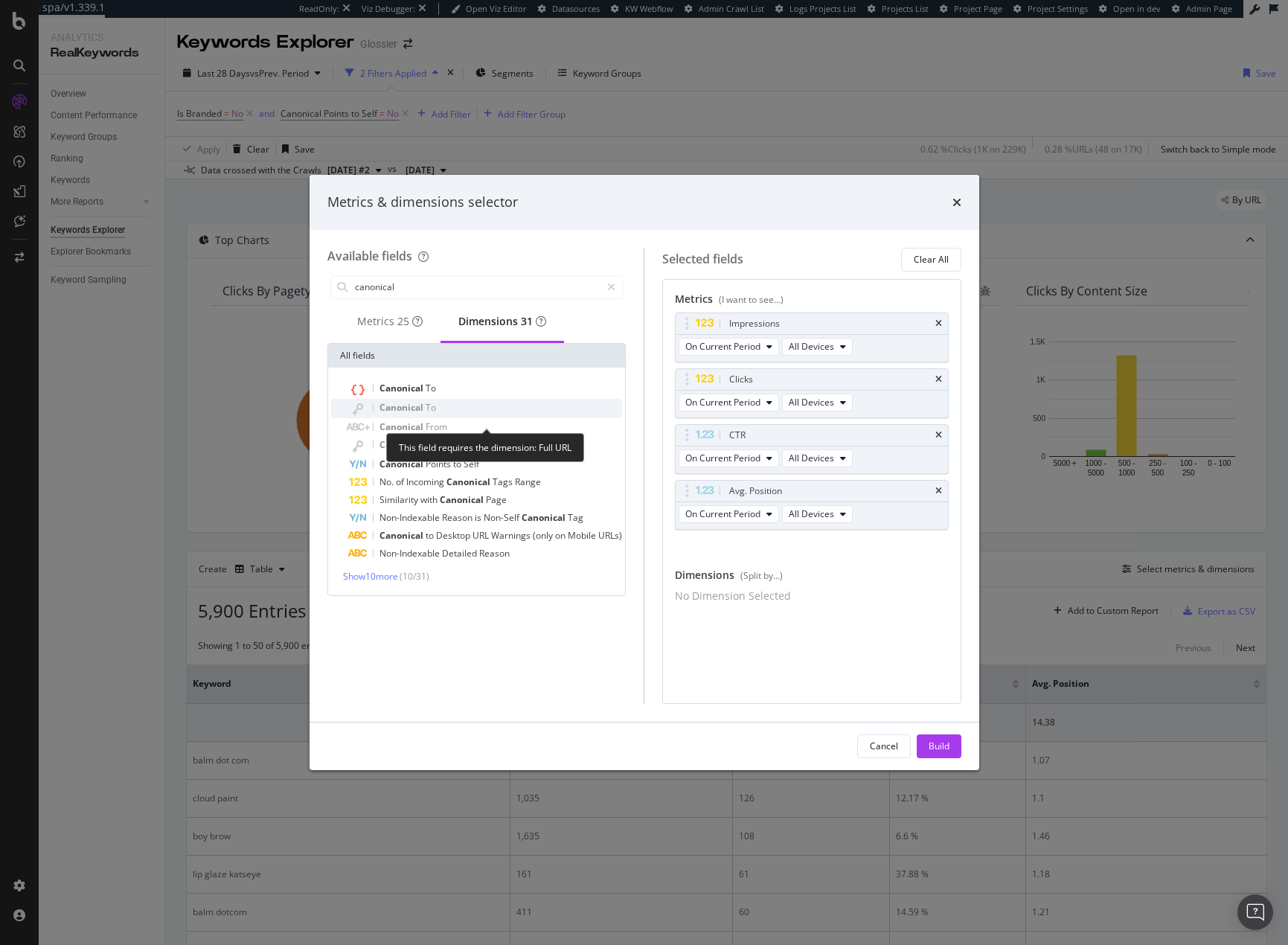
click at [438, 412] on div "Canonical To" at bounding box center [486, 409] width 274 height 19
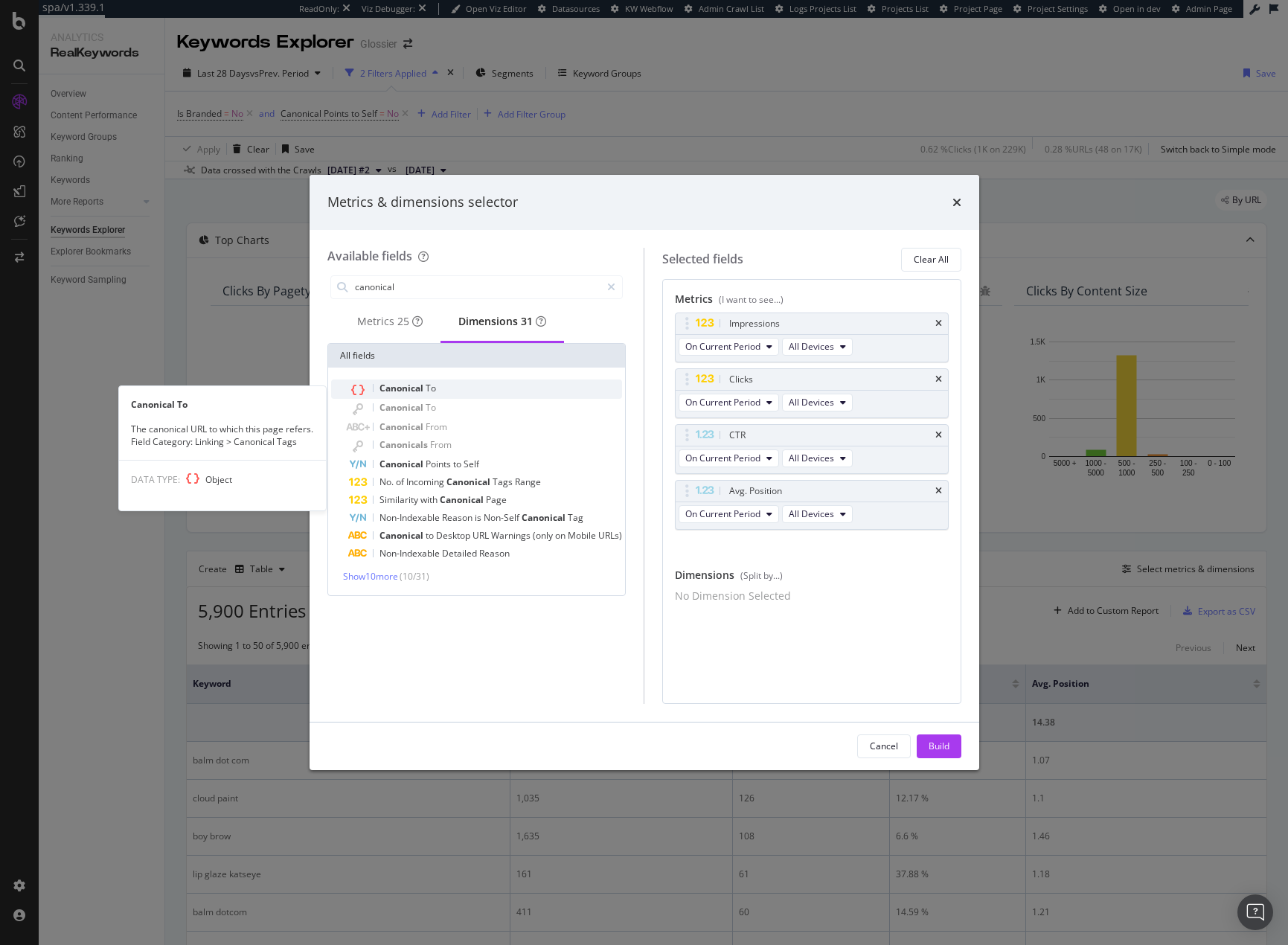
click at [414, 394] on span "Canonical" at bounding box center [402, 388] width 46 height 13
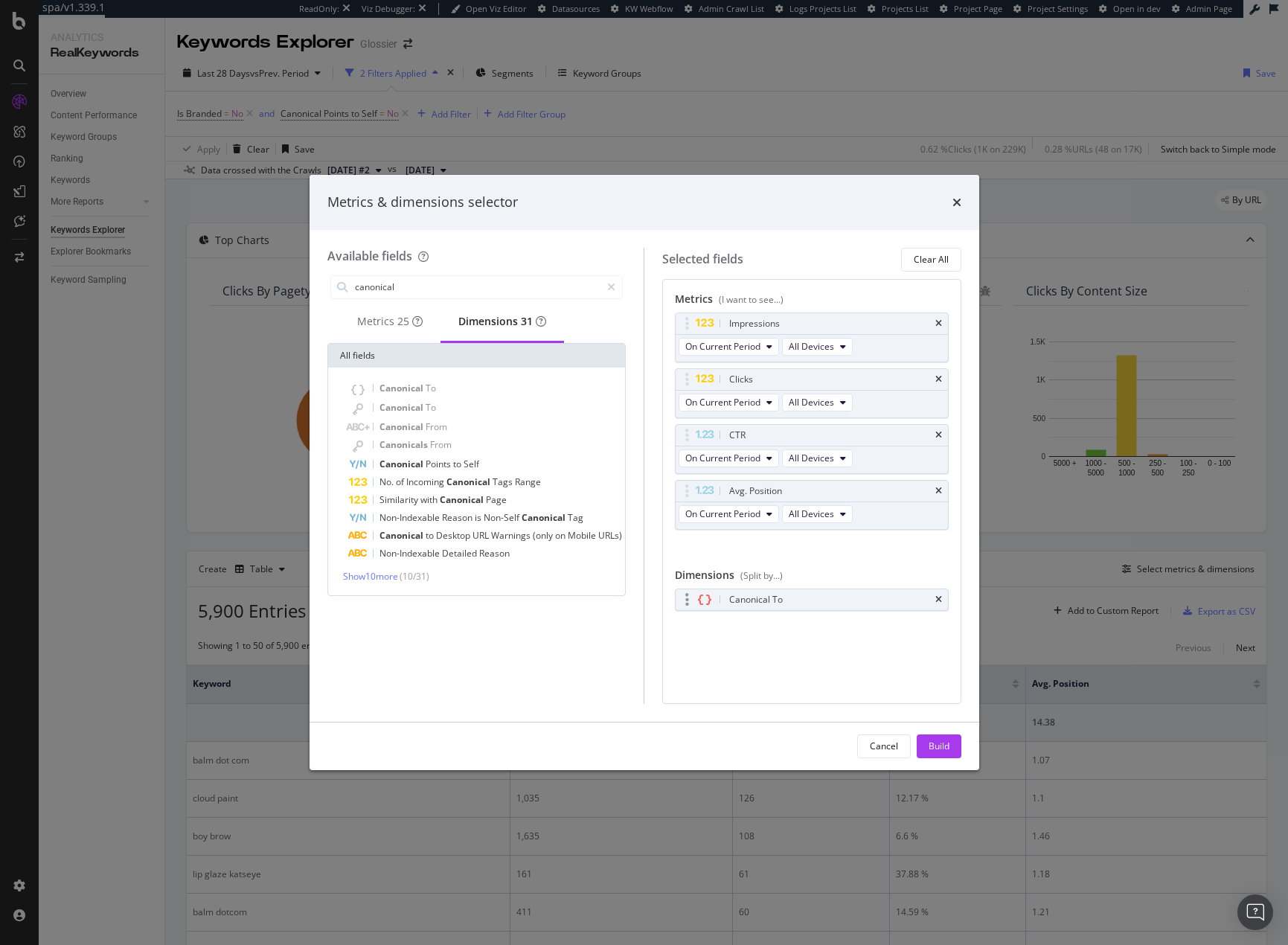
click at [942, 597] on div "Canonical To" at bounding box center [811, 600] width 272 height 21
click at [940, 602] on icon "times" at bounding box center [939, 599] width 6 height 9
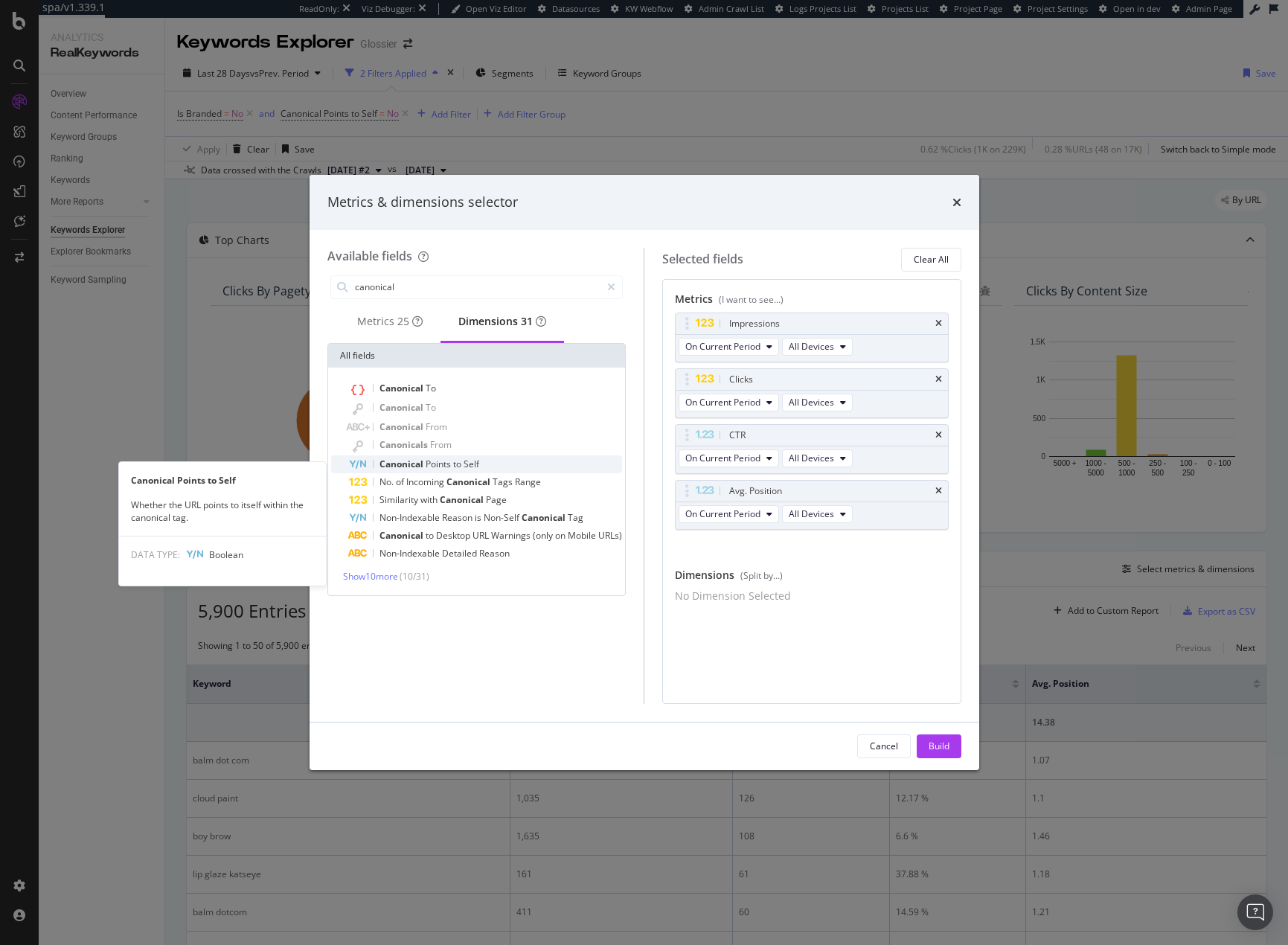
click at [469, 470] on span "Self" at bounding box center [471, 464] width 16 height 13
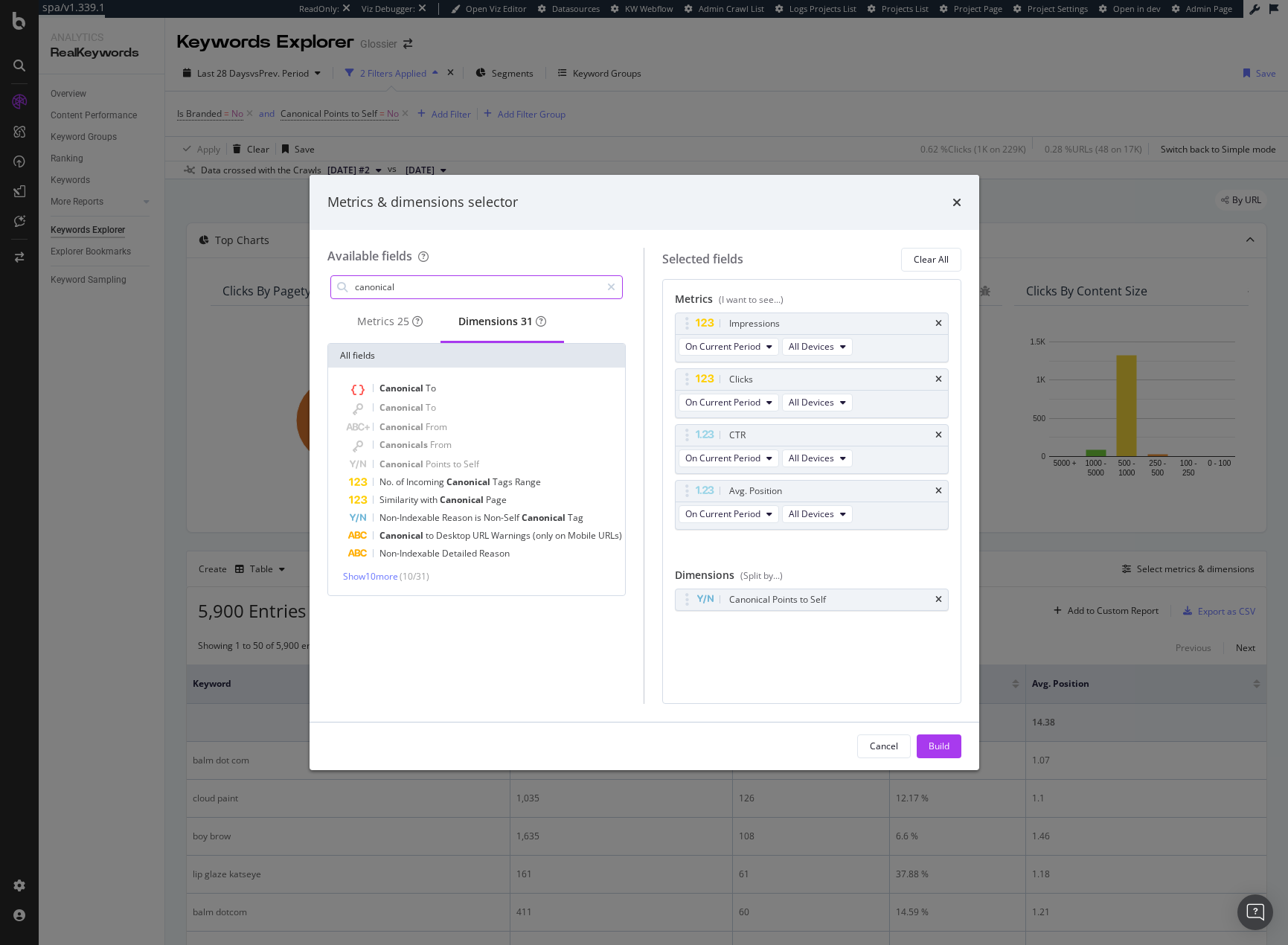
click at [459, 294] on input "canonical" at bounding box center [477, 287] width 248 height 22
click at [387, 324] on div "Metrics 25" at bounding box center [390, 321] width 66 height 15
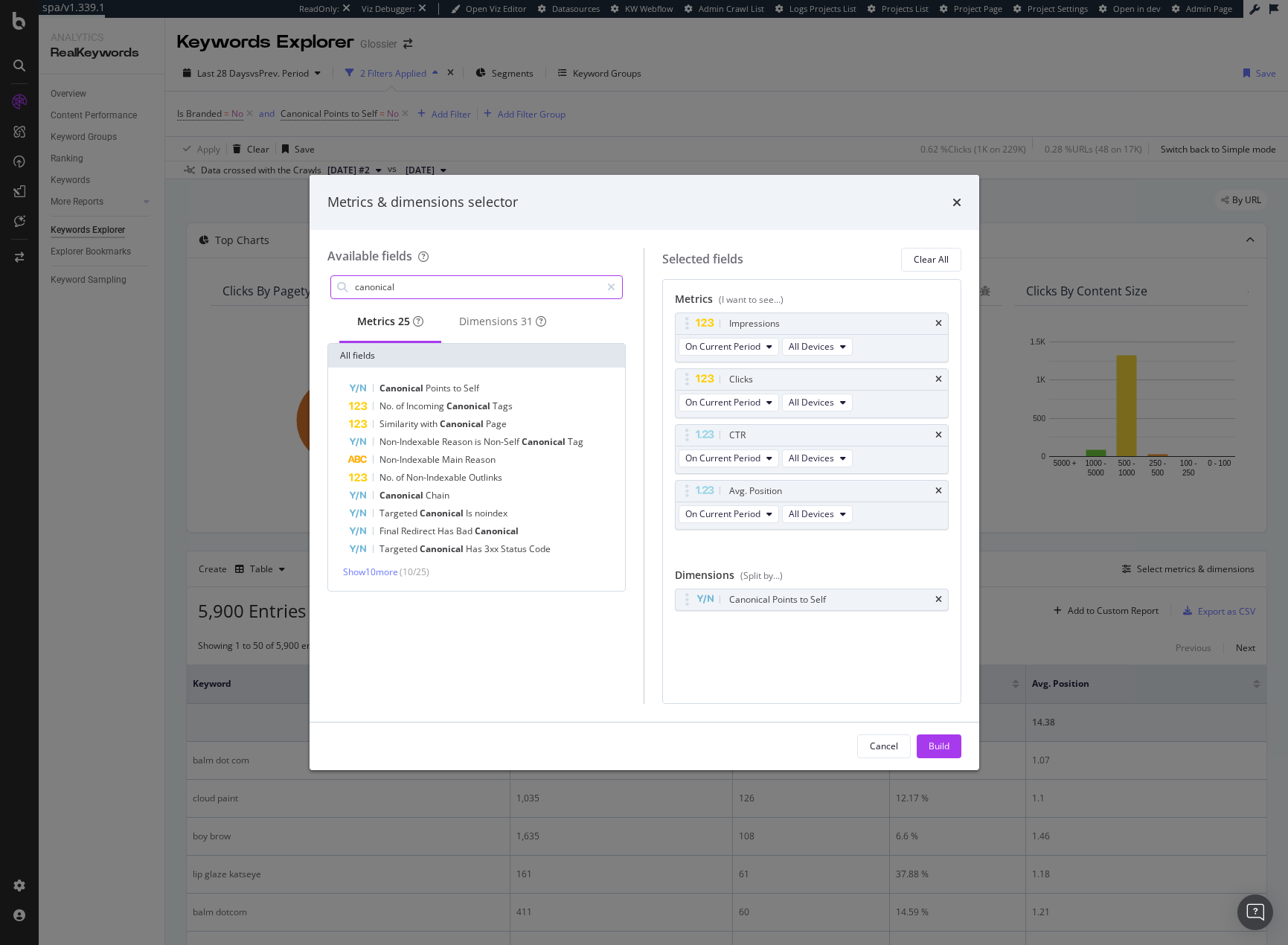
click at [406, 286] on input "canonical" at bounding box center [477, 287] width 248 height 22
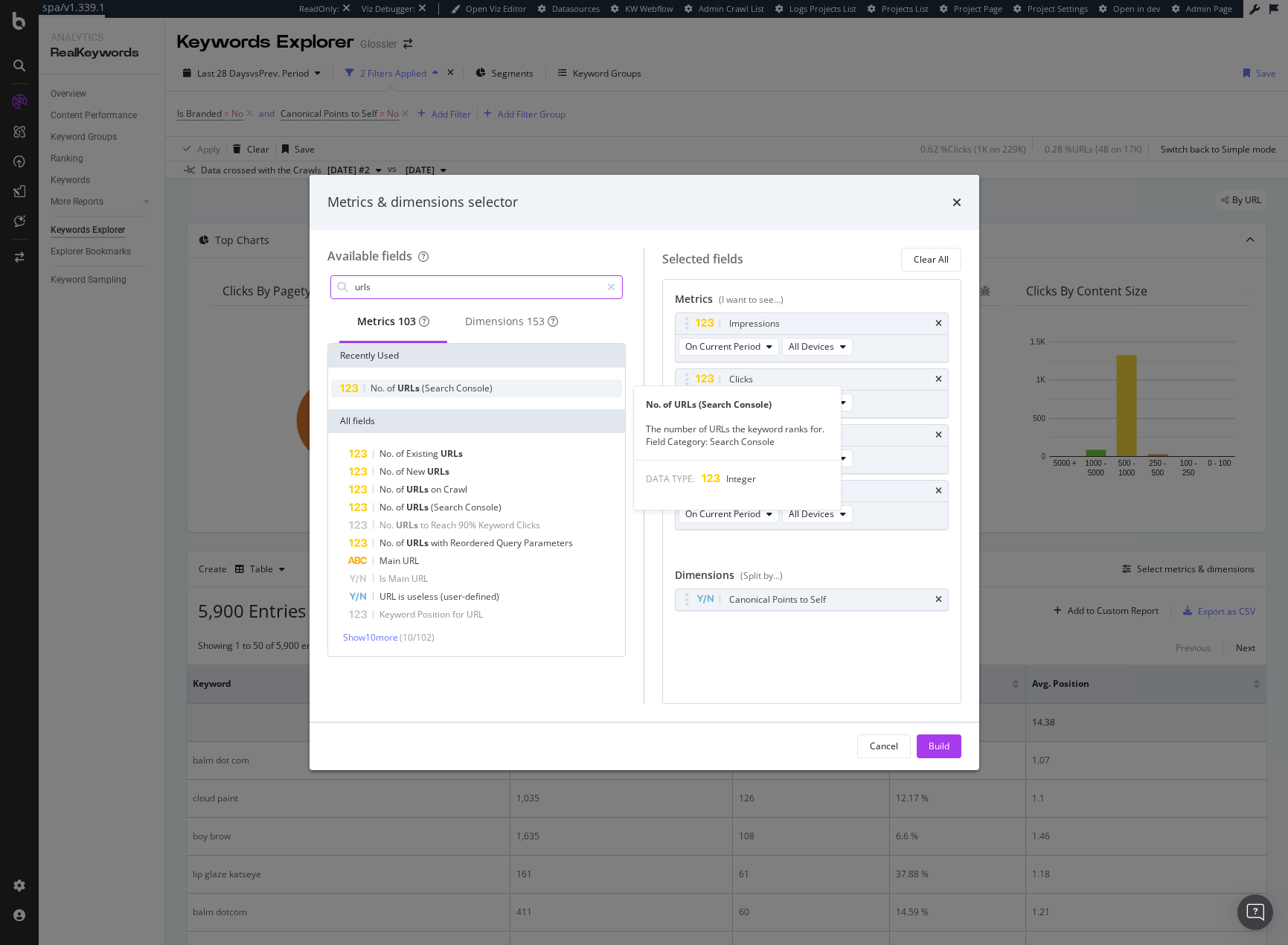
type input "urls"
click at [418, 390] on span "URLs" at bounding box center [409, 388] width 25 height 13
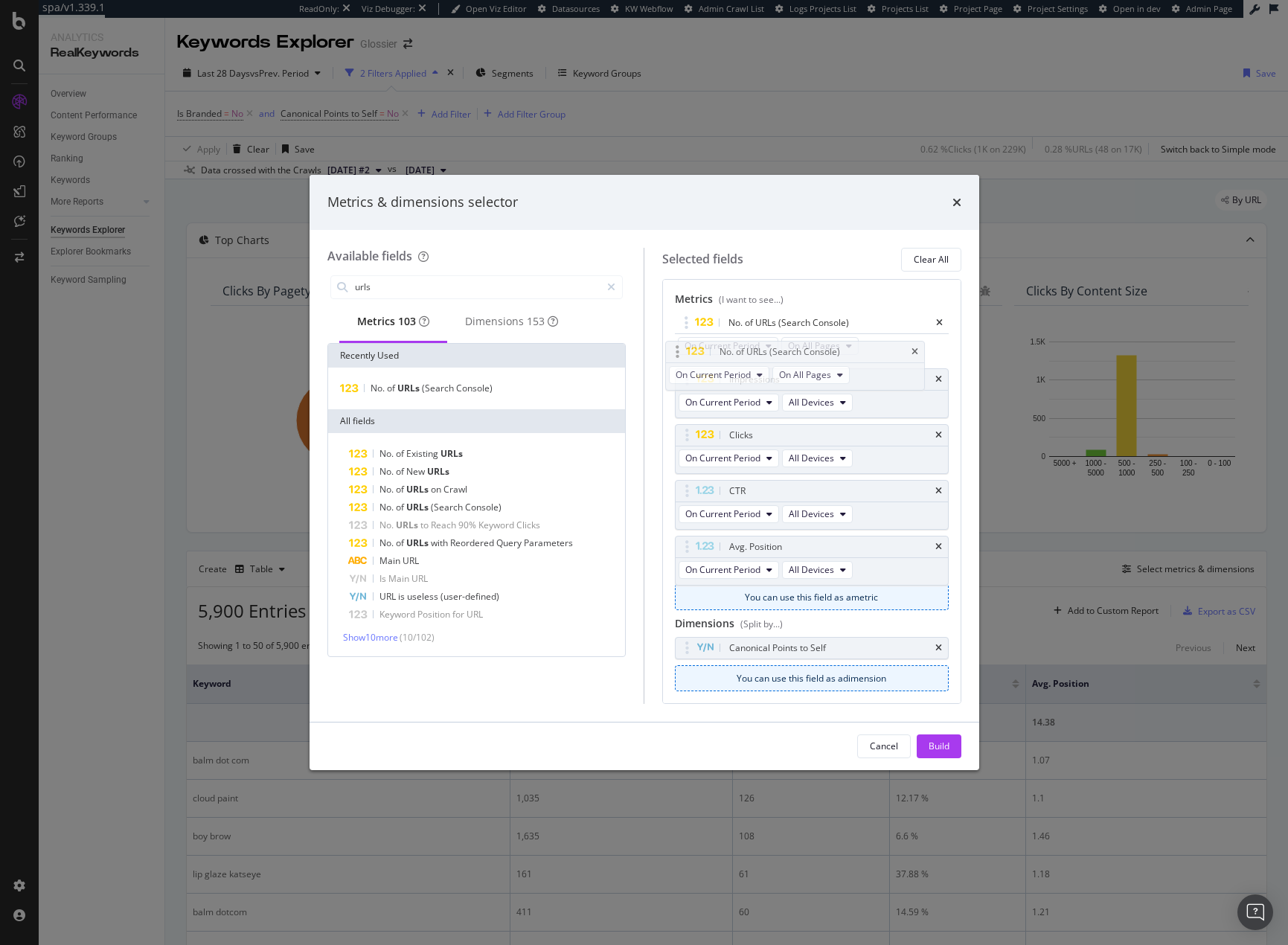
drag, startPoint x: 691, startPoint y: 545, endPoint x: 681, endPoint y: 323, distance: 222.2
click at [680, 321] on body "spa/v1.339.1 ReadOnly: Viz Debugger: Open Viz Editor Datasources KW Webflow Adm…" at bounding box center [644, 472] width 1288 height 945
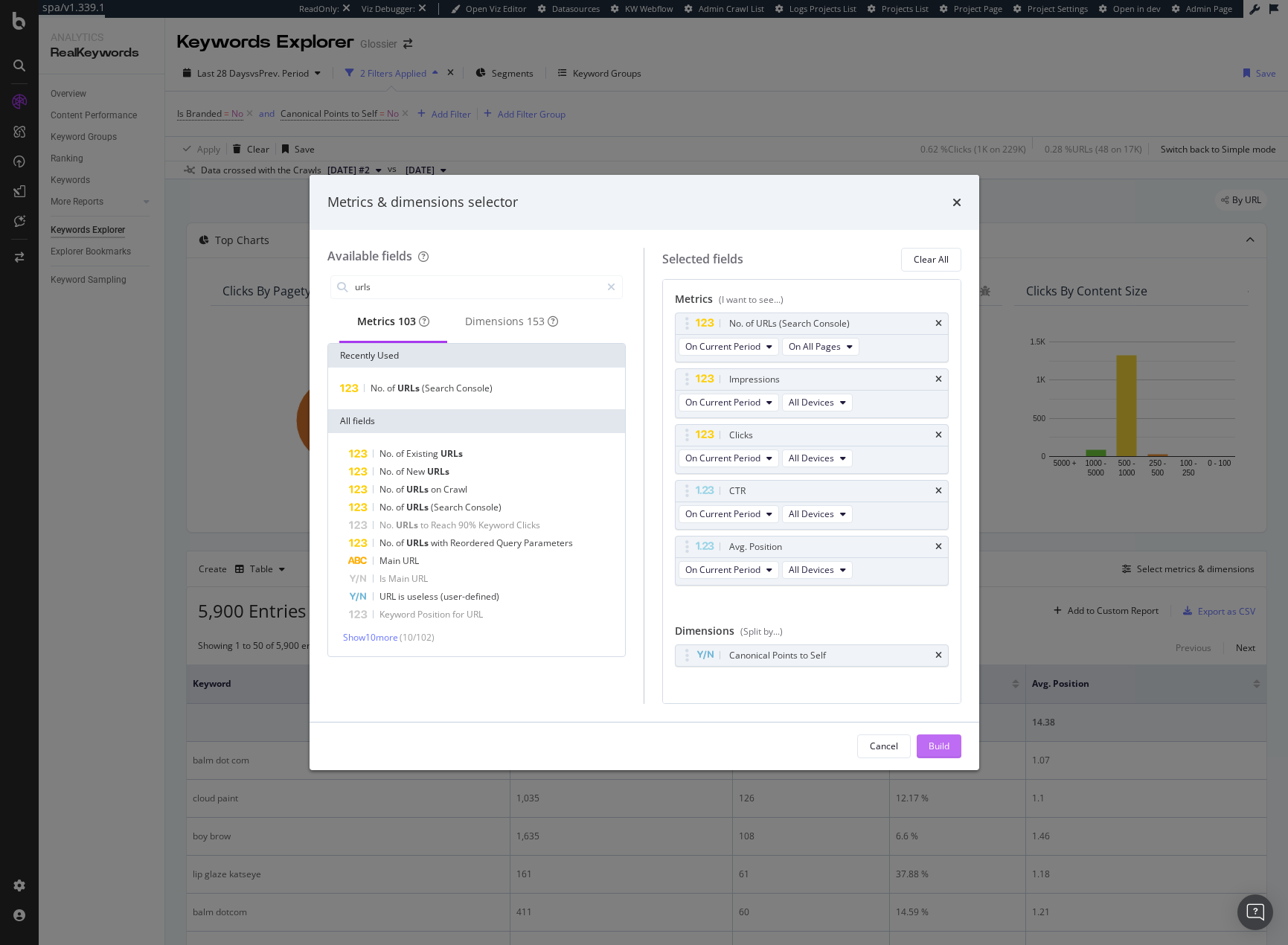
click at [936, 749] on div "Build" at bounding box center [939, 746] width 21 height 13
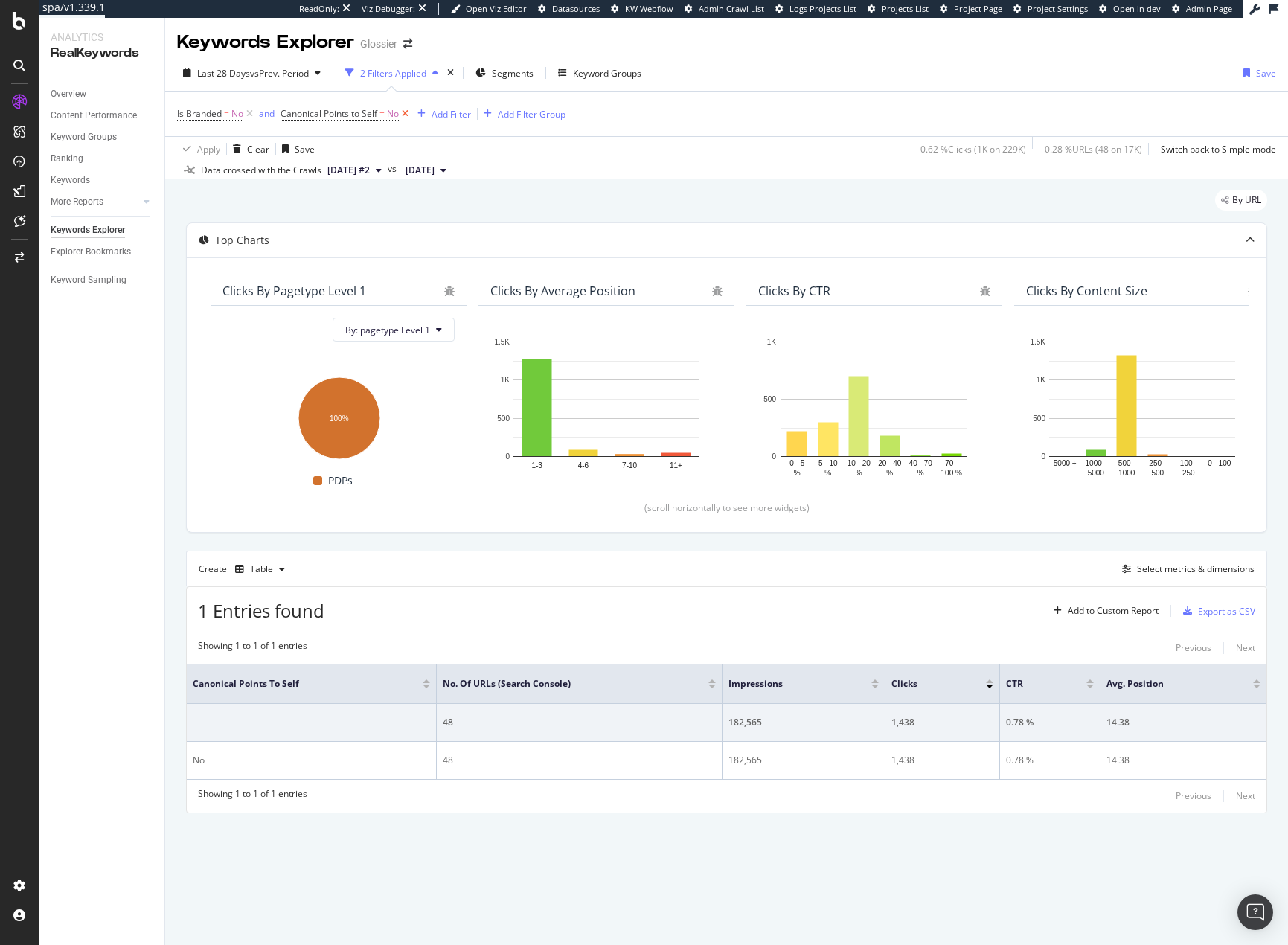
click at [402, 115] on icon at bounding box center [406, 113] width 13 height 15
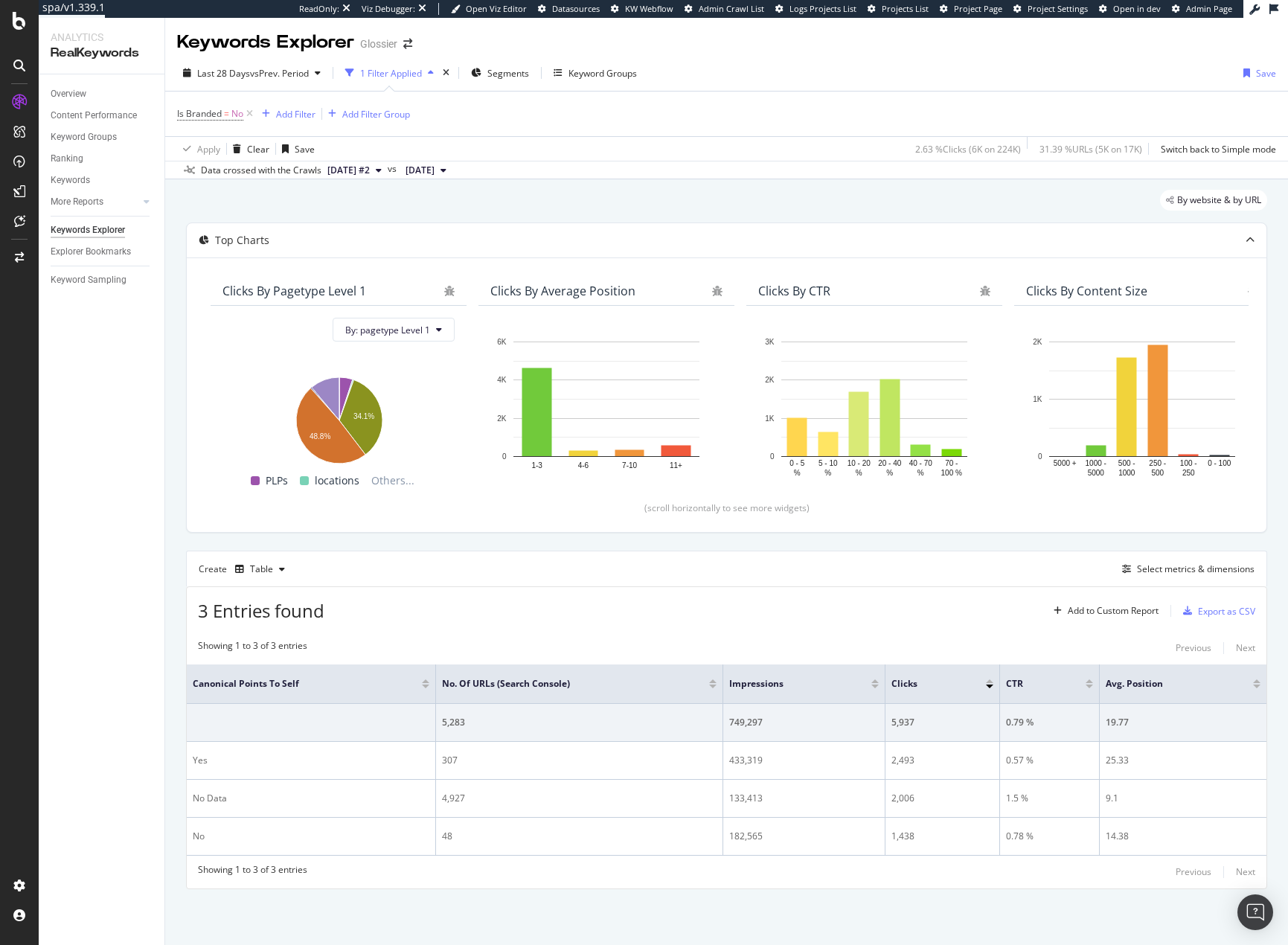
click at [440, 901] on div "By website & by URL Top Charts Clicks By pagetype Level 1 By: pagetype Level 1 …" at bounding box center [726, 559] width 1123 height 761
click at [370, 175] on span "2025 Oct. 7th #2" at bounding box center [348, 170] width 42 height 13
click at [424, 263] on div "118K URLs" at bounding box center [410, 256] width 44 height 13
click at [367, 114] on div "Add Filter Group" at bounding box center [375, 114] width 67 height 13
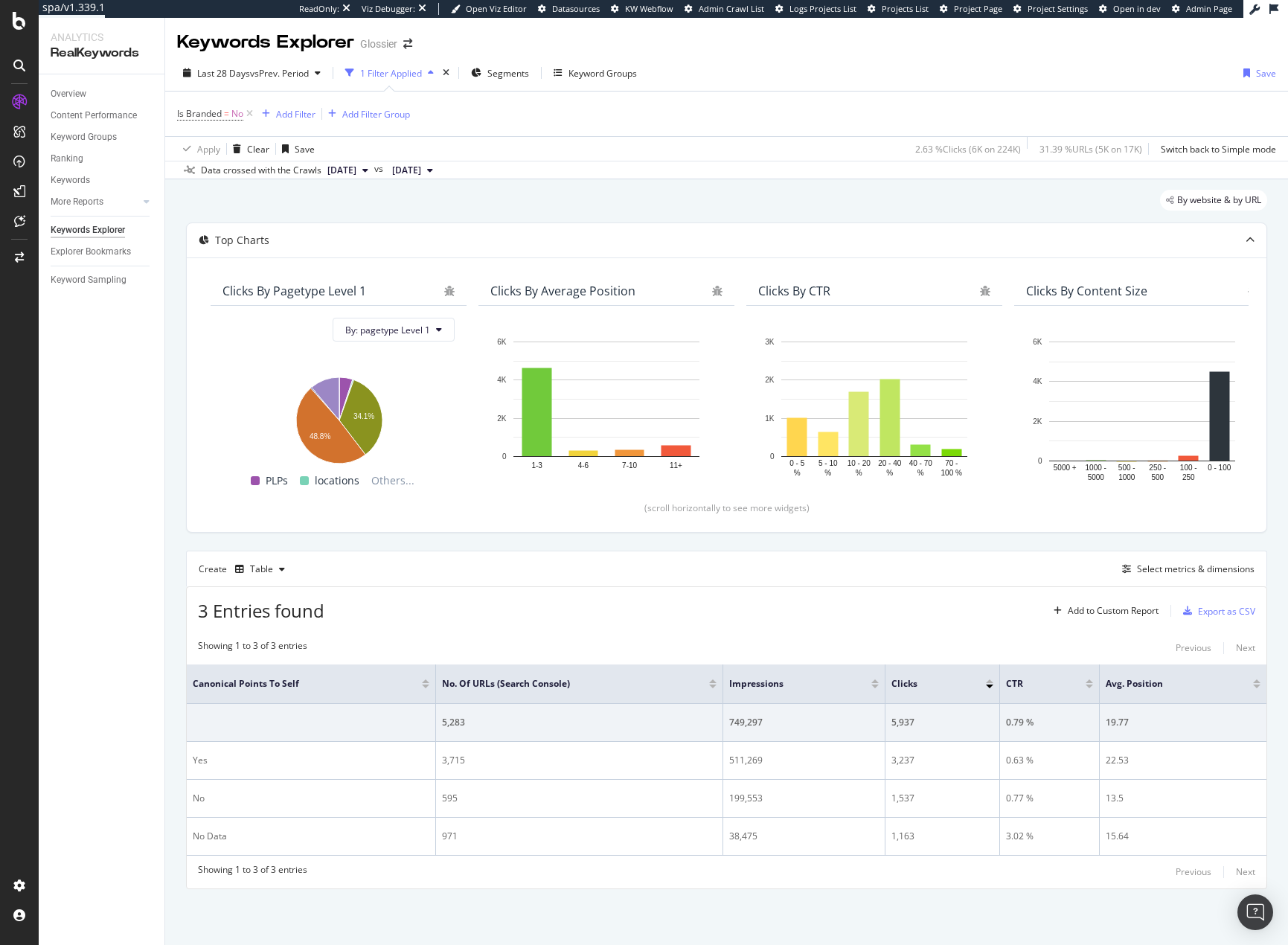
click at [548, 142] on div "Is Branded = No Add Filter Add Filter Group Apply Clear Save 2.63 % Clicks ( 6K…" at bounding box center [726, 125] width 1099 height 69
click at [305, 118] on div "Add Filter" at bounding box center [296, 114] width 40 height 13
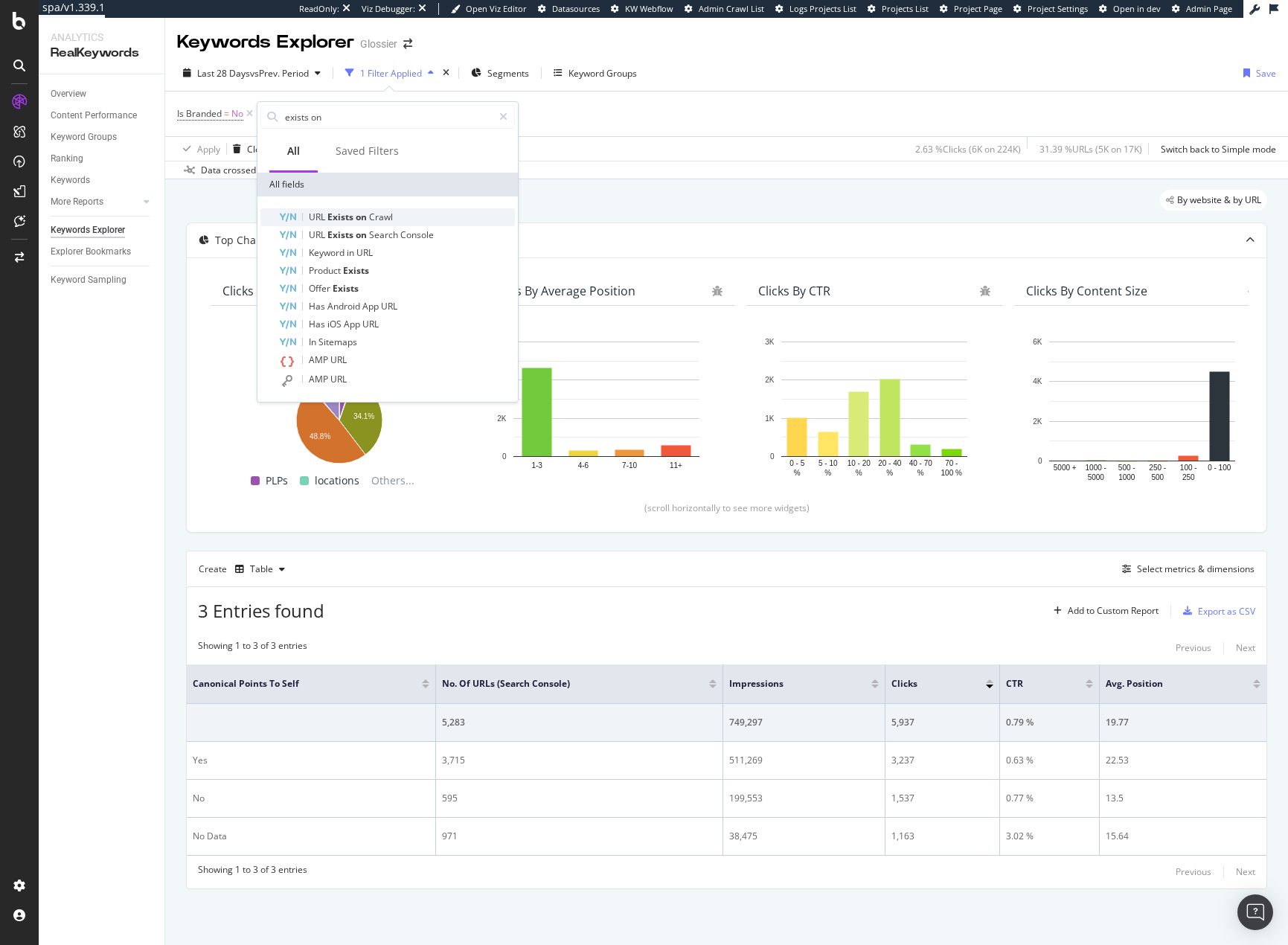
type input "exists on"
click at [390, 212] on span "Crawl" at bounding box center [381, 217] width 24 height 13
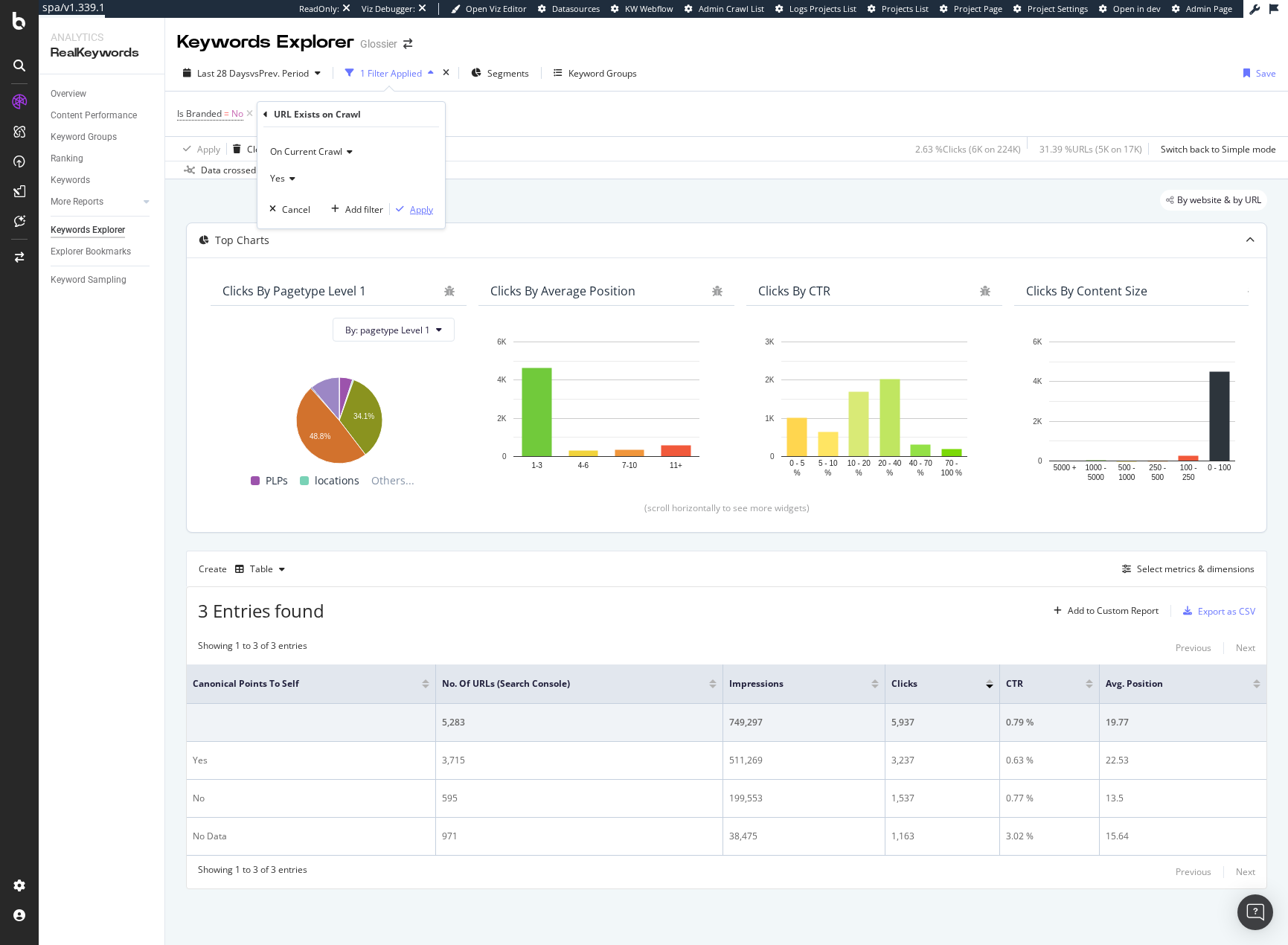
drag, startPoint x: 411, startPoint y: 211, endPoint x: 370, endPoint y: 237, distance: 48.5
click at [411, 209] on div "Apply" at bounding box center [421, 209] width 23 height 13
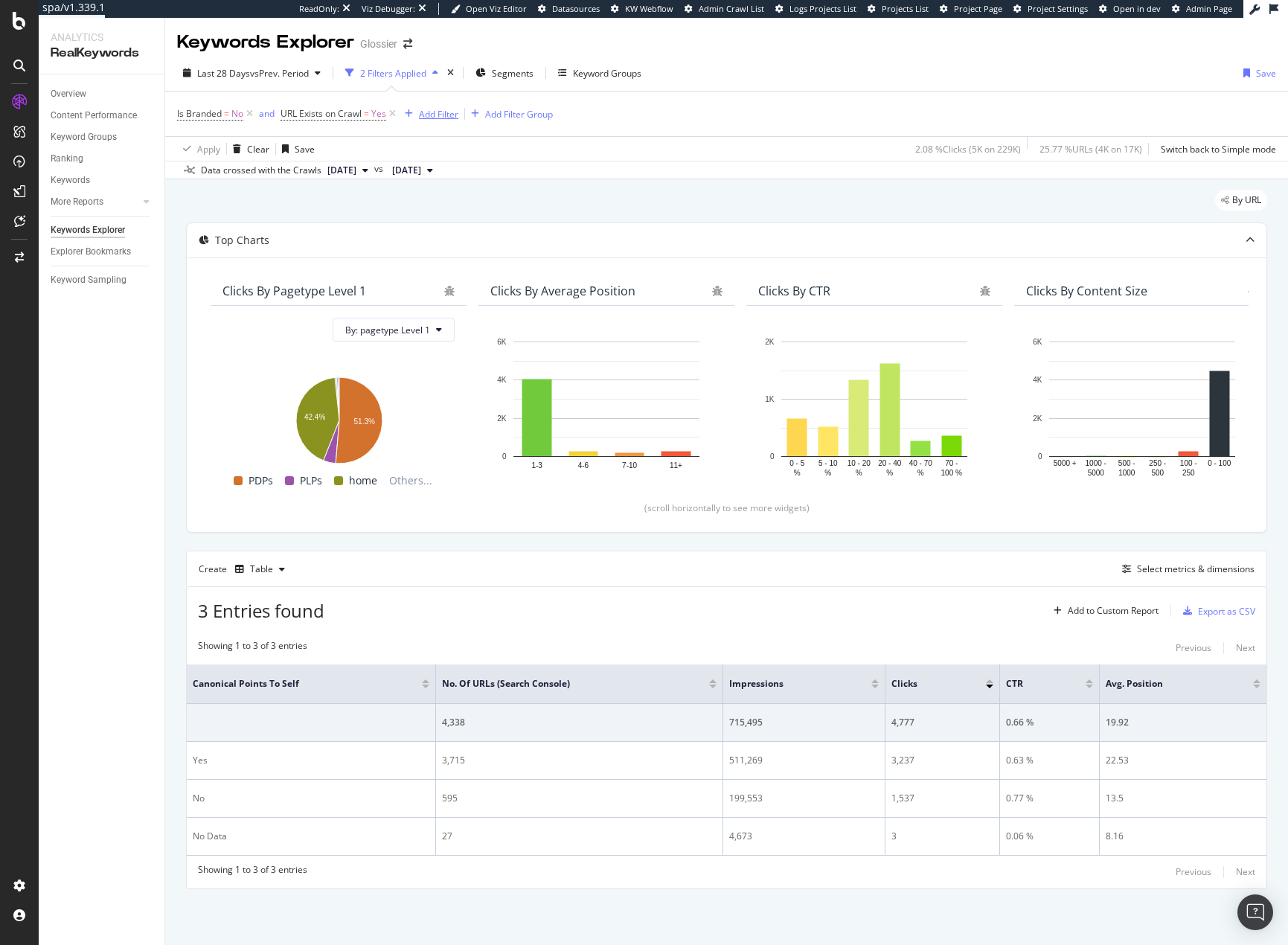
click at [434, 121] on div "Add Filter" at bounding box center [429, 113] width 60 height 17
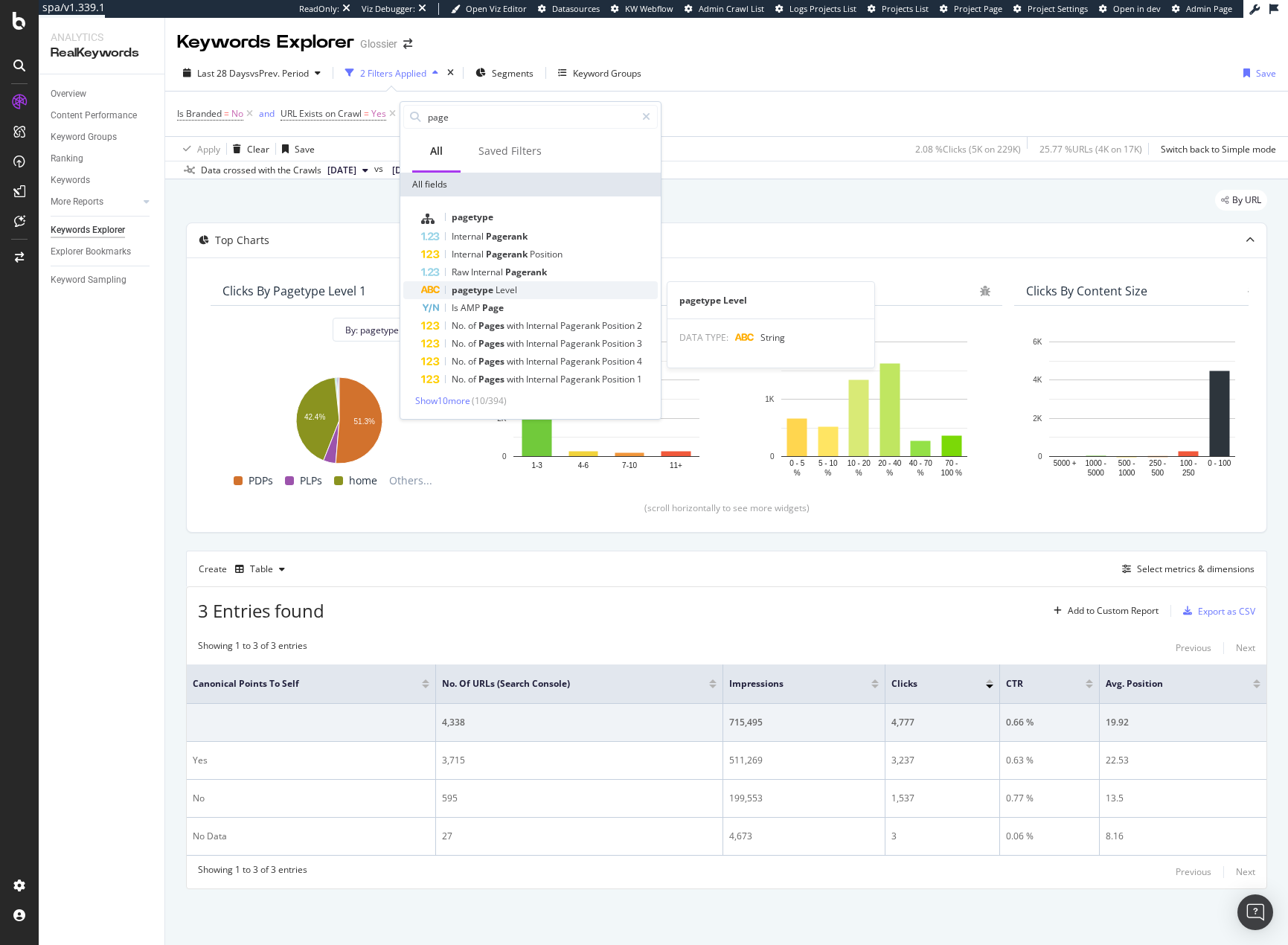
type input "page"
click at [540, 293] on div "pagetype Level" at bounding box center [540, 290] width 236 height 18
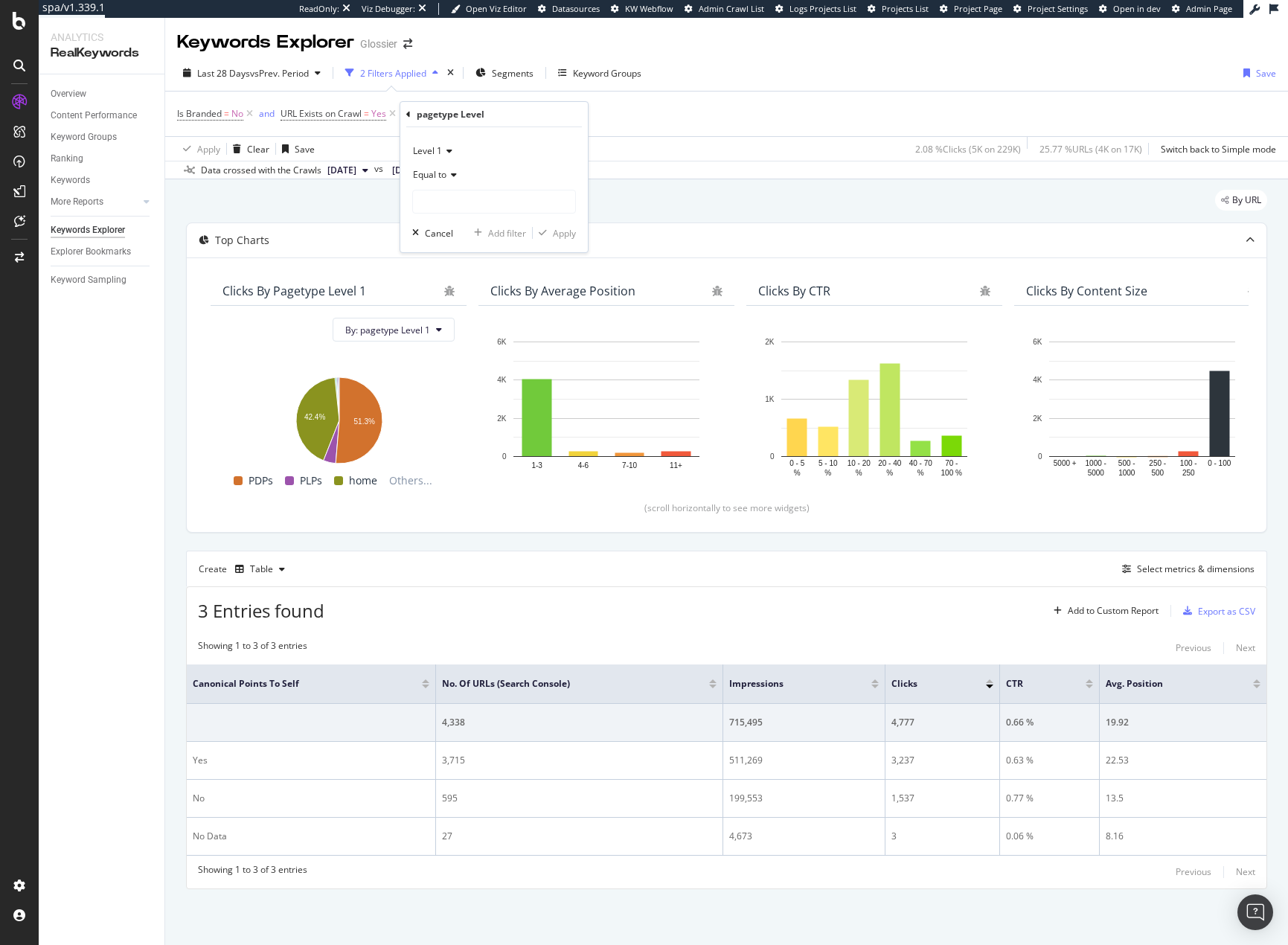
click at [453, 175] on icon at bounding box center [452, 175] width 10 height 9
click at [476, 222] on div "Not equal to" at bounding box center [495, 225] width 160 height 19
click at [475, 205] on input "text" at bounding box center [494, 202] width 162 height 24
click at [486, 281] on span "home" at bounding box center [475, 285] width 117 height 13
type input "home"
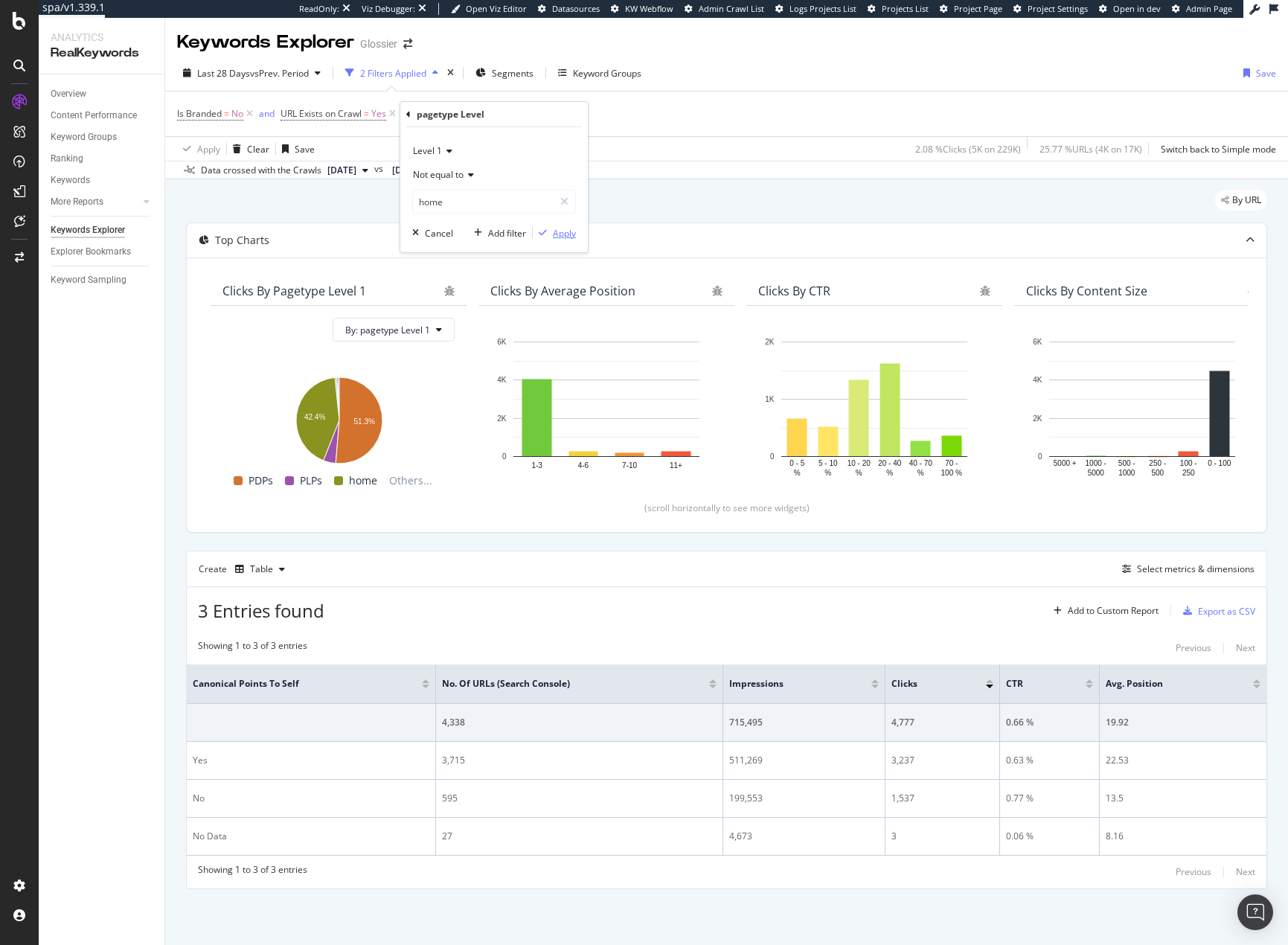
click at [551, 230] on div "button" at bounding box center [542, 232] width 20 height 9
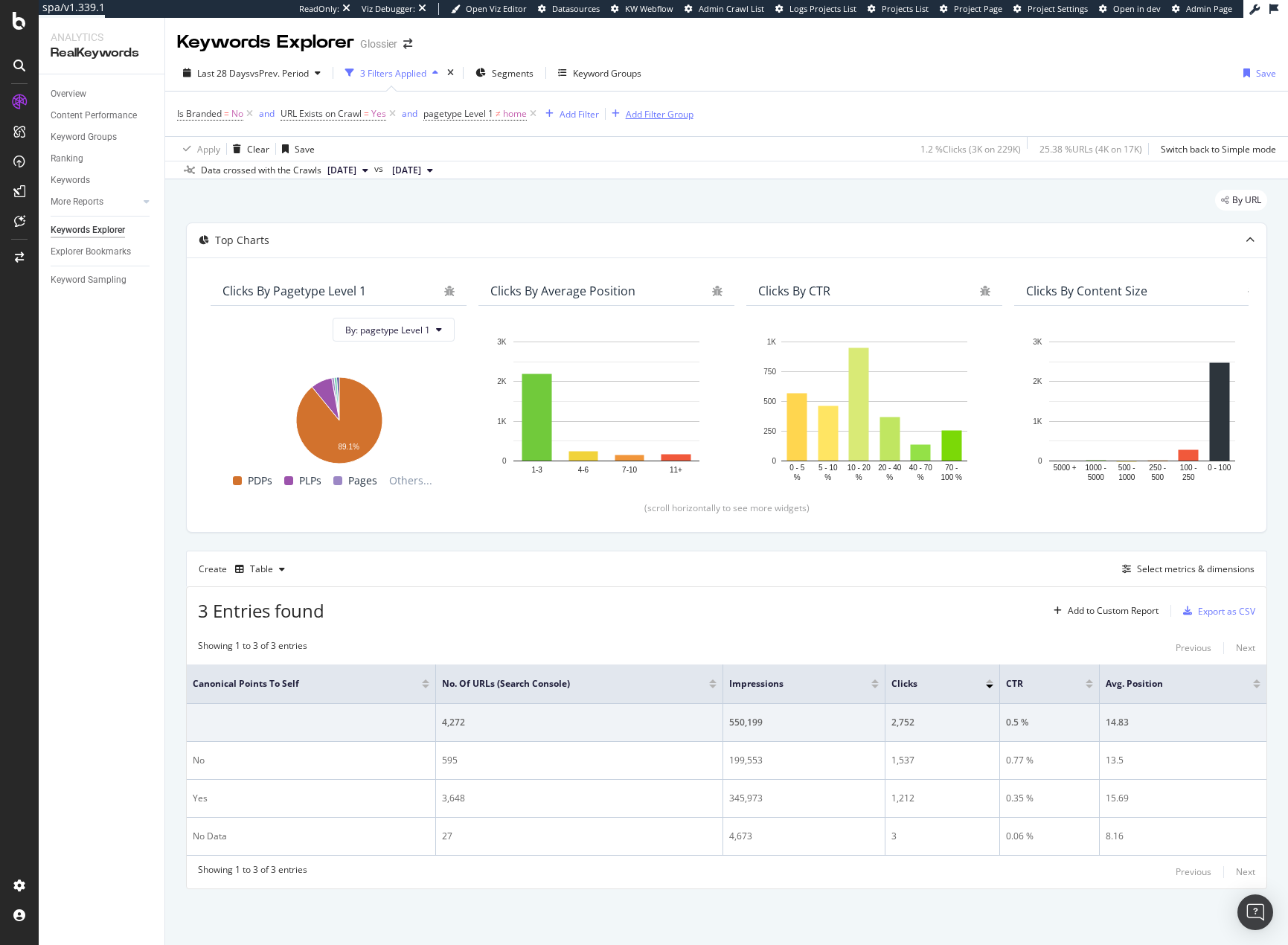
click at [663, 118] on div "Add Filter Group" at bounding box center [659, 114] width 67 height 13
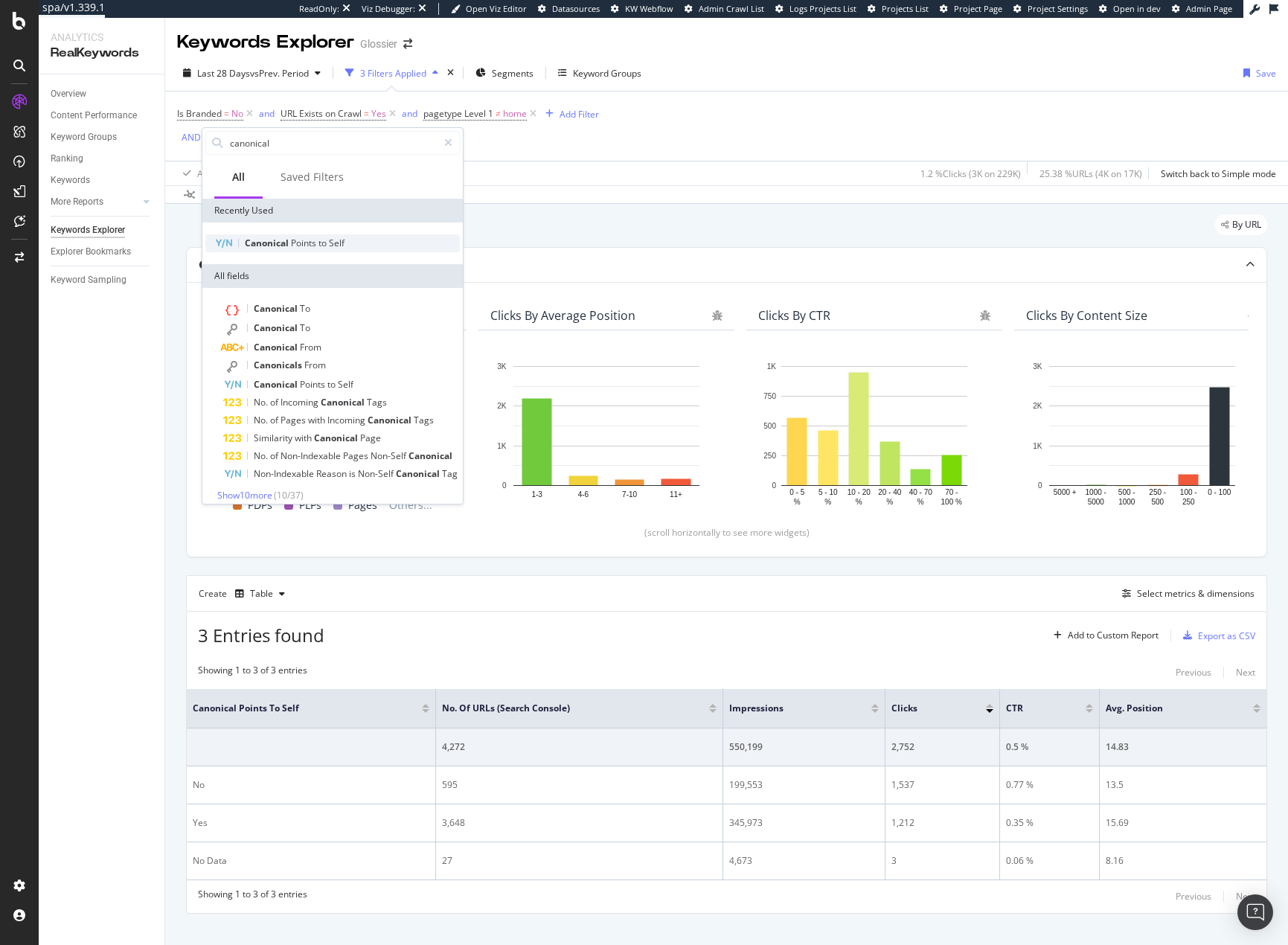
type input "canonical"
click at [328, 249] on div "Canonical Points to Self" at bounding box center [333, 243] width 255 height 18
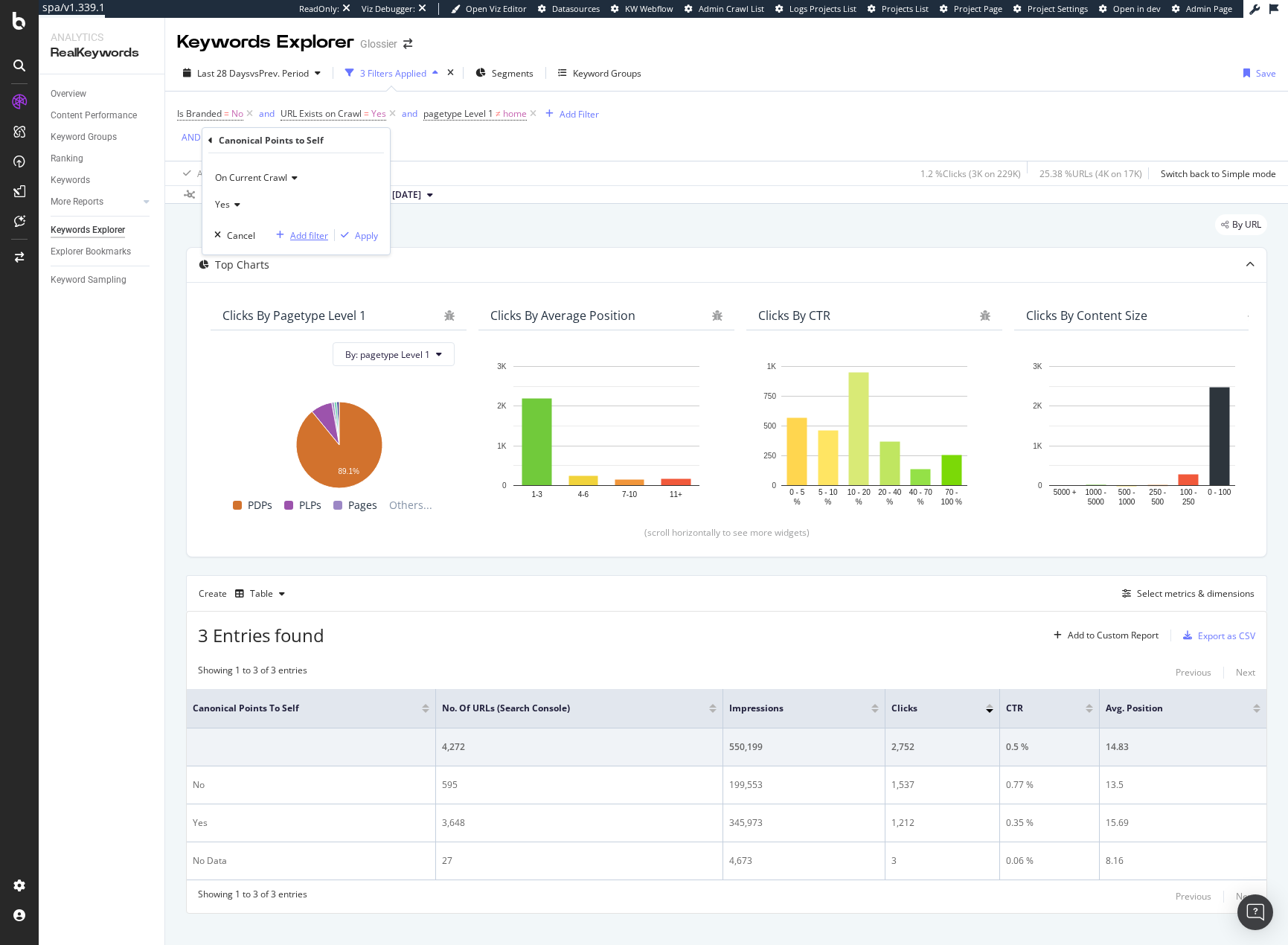
click at [289, 236] on div "button" at bounding box center [279, 235] width 20 height 9
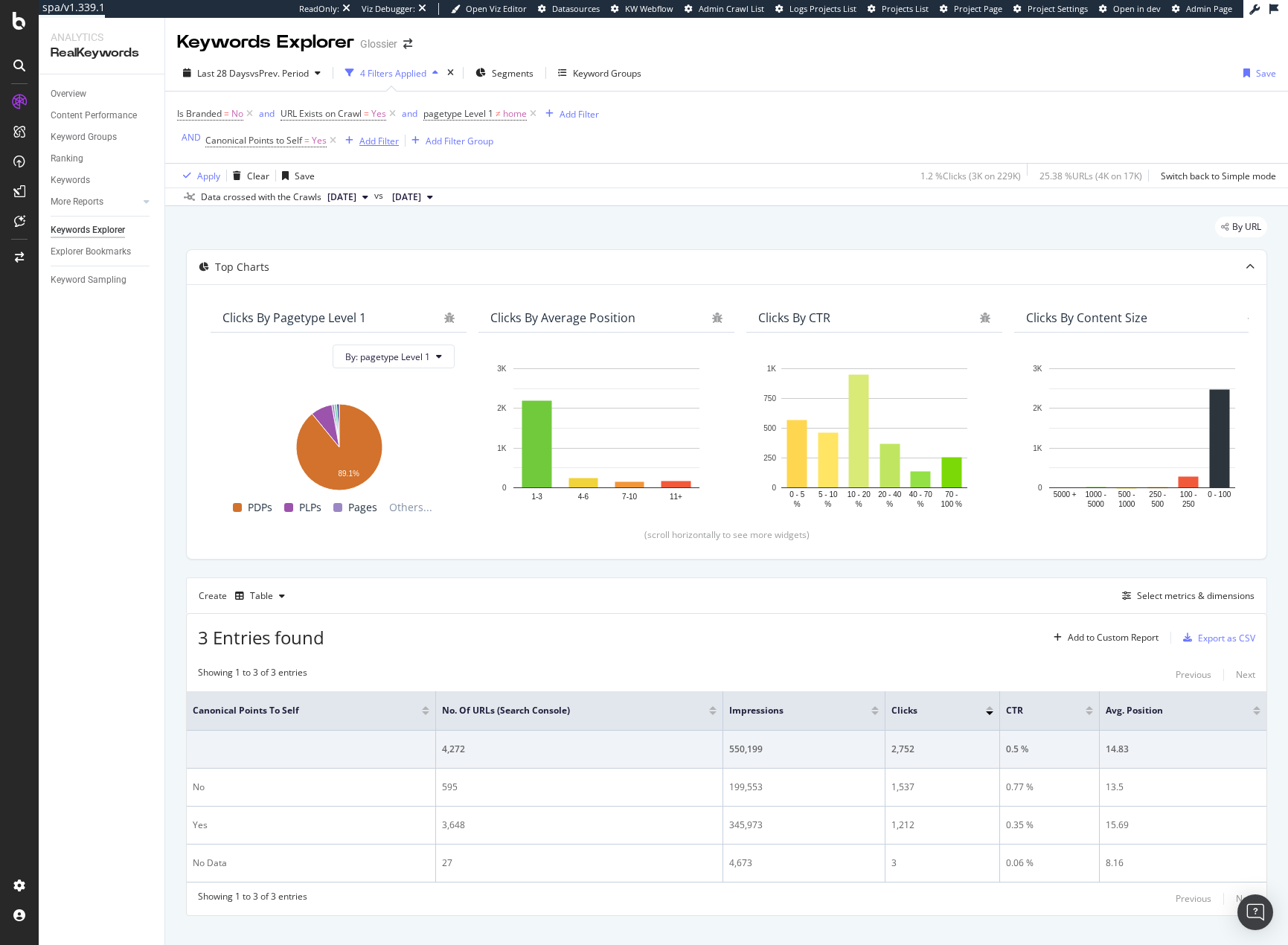
click at [373, 141] on div "Add Filter" at bounding box center [379, 141] width 40 height 13
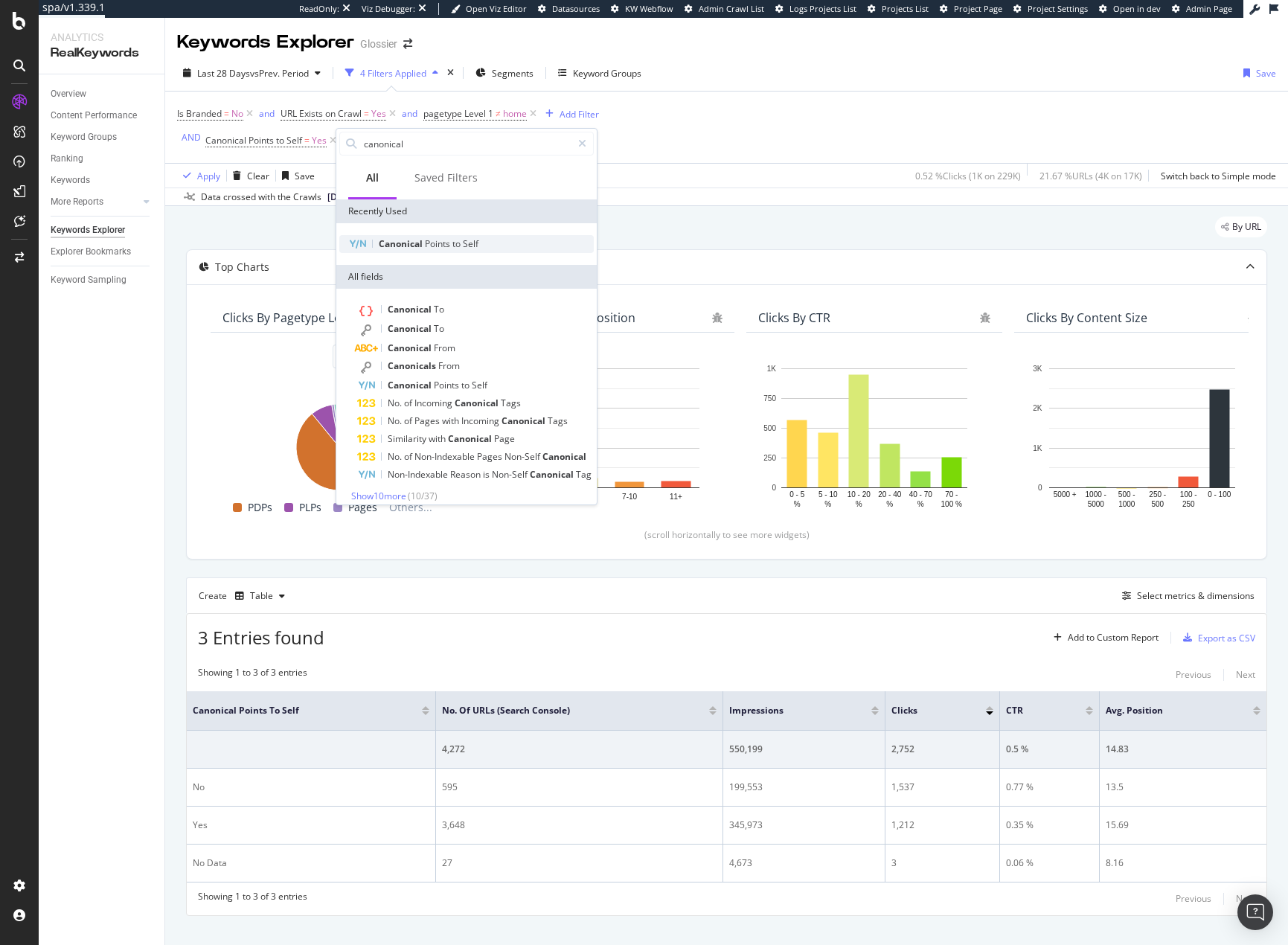
click at [456, 247] on span "to" at bounding box center [457, 244] width 10 height 13
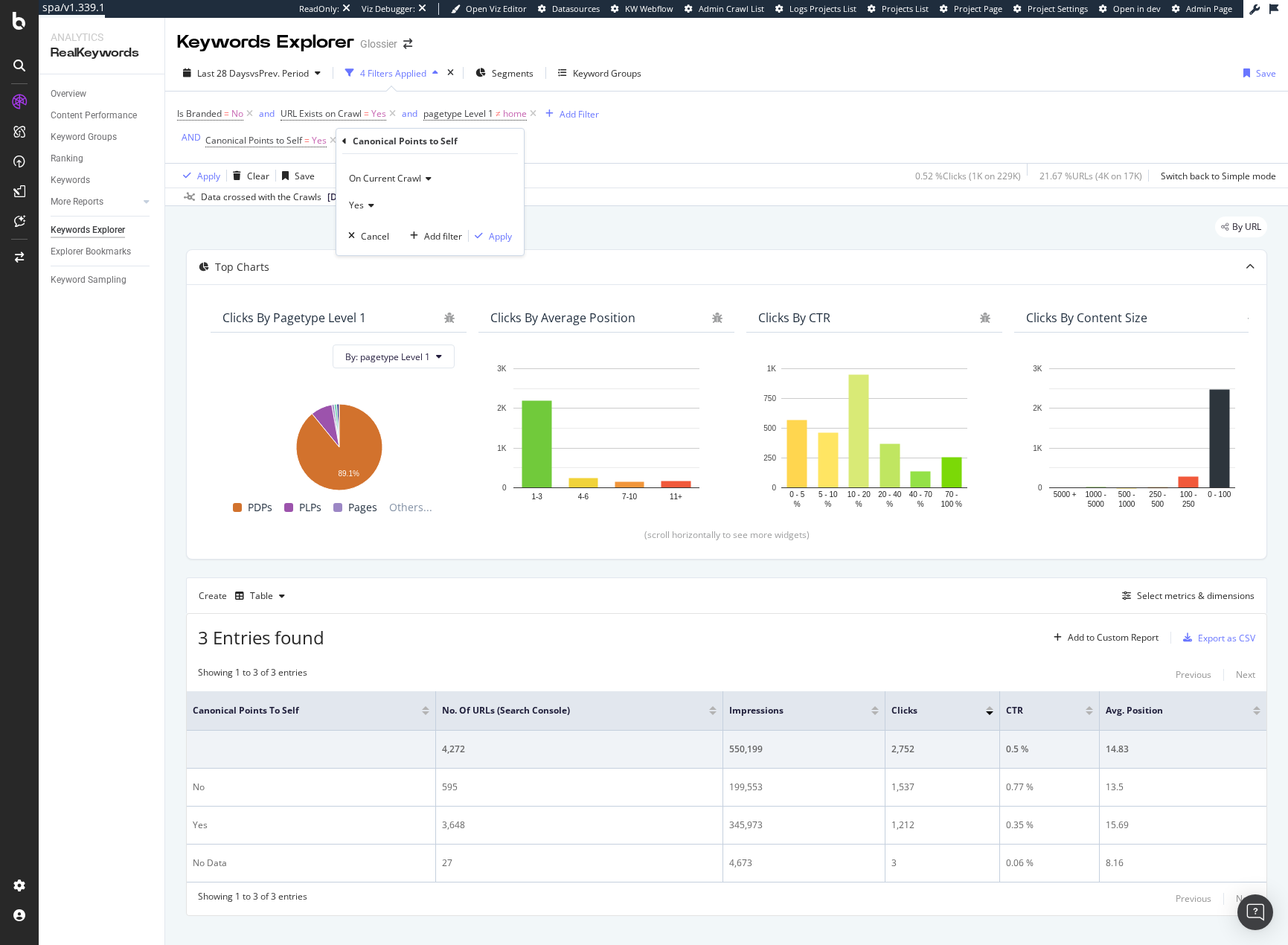
click at [375, 202] on div "Yes" at bounding box center [430, 205] width 163 height 24
click at [376, 259] on div "No" at bounding box center [431, 254] width 160 height 19
click at [509, 236] on div "Apply" at bounding box center [500, 236] width 23 height 13
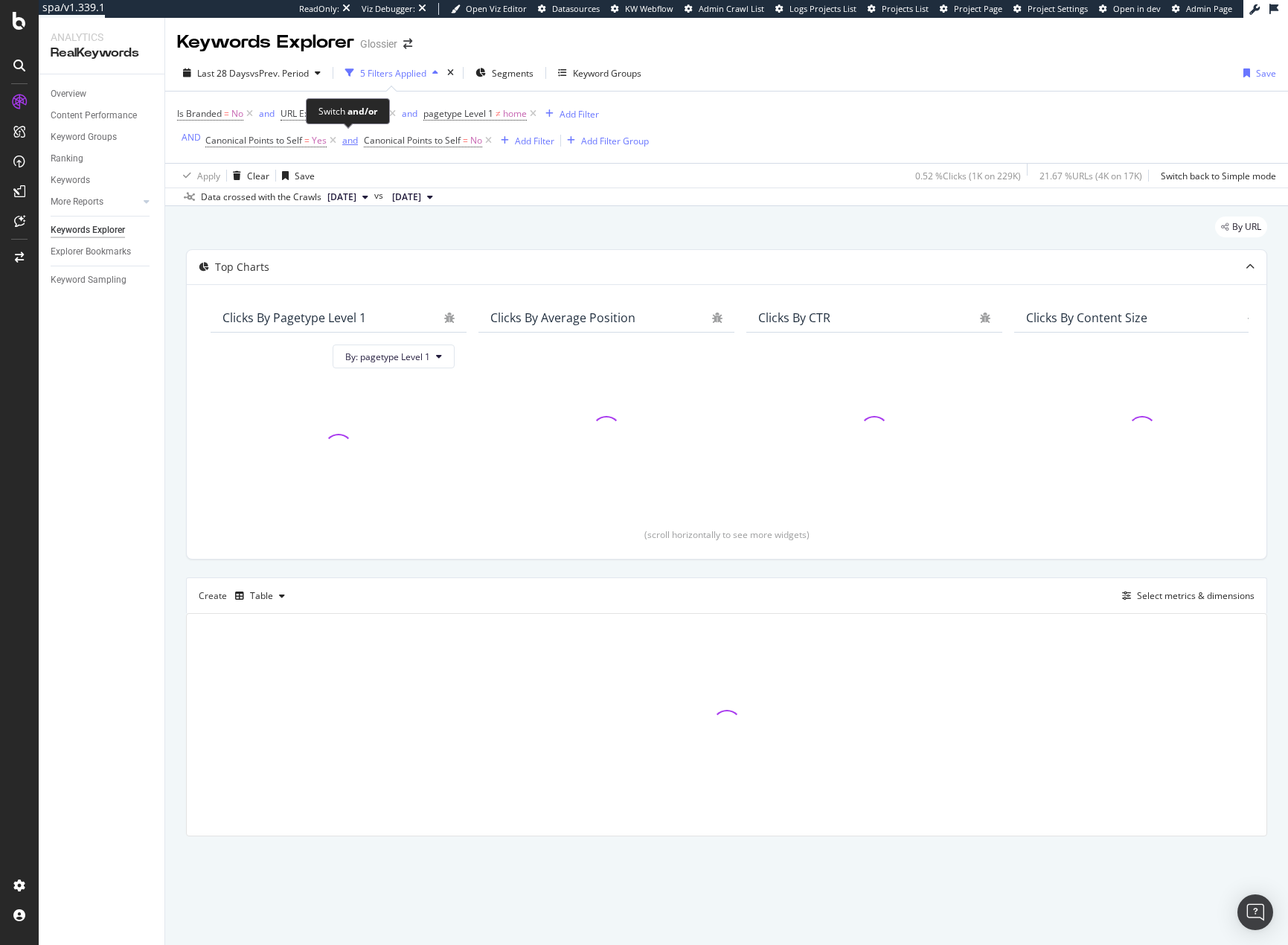
click at [346, 144] on div "and" at bounding box center [350, 140] width 16 height 13
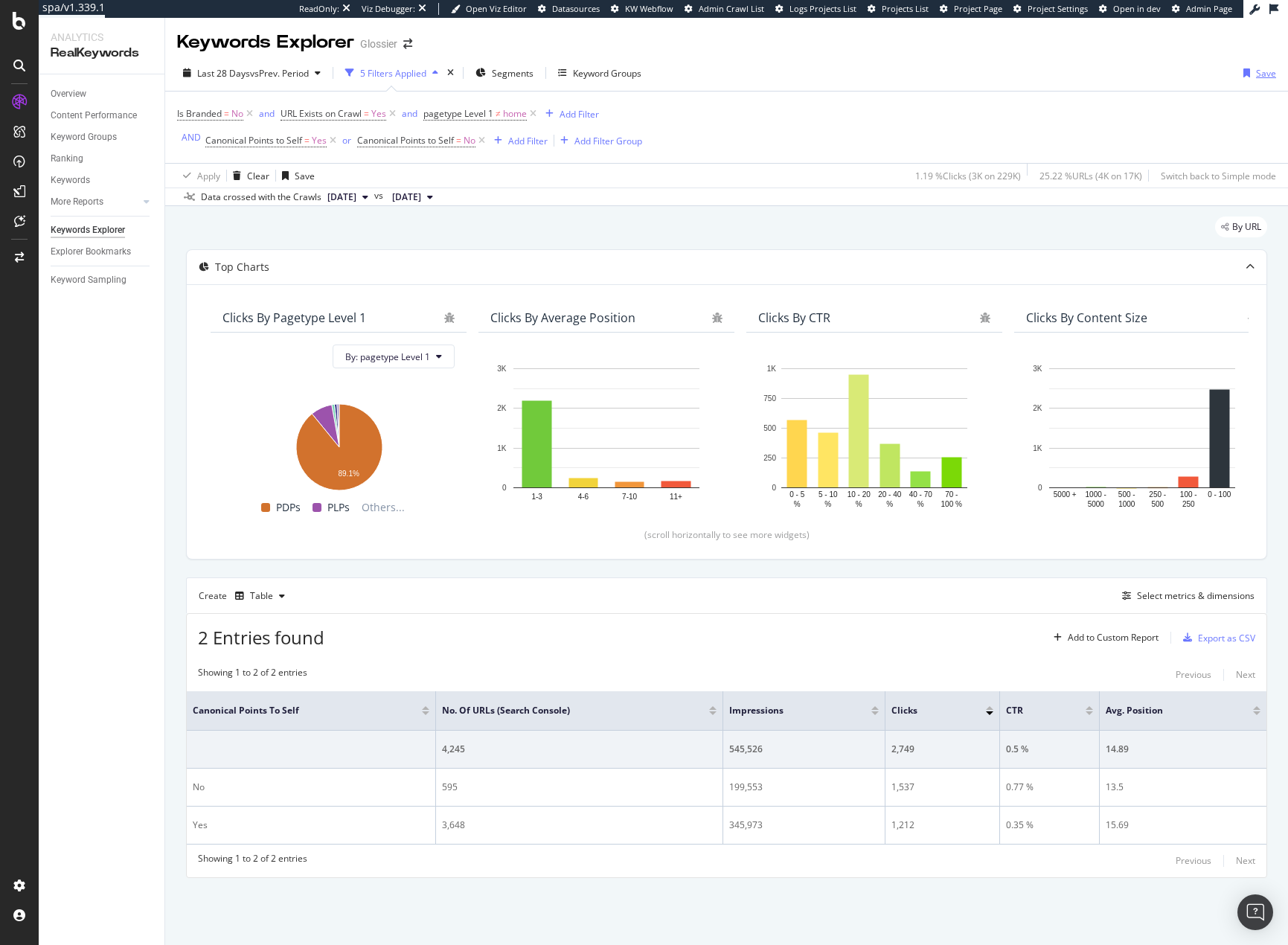
click at [1257, 70] on div "Save" at bounding box center [1266, 73] width 20 height 13
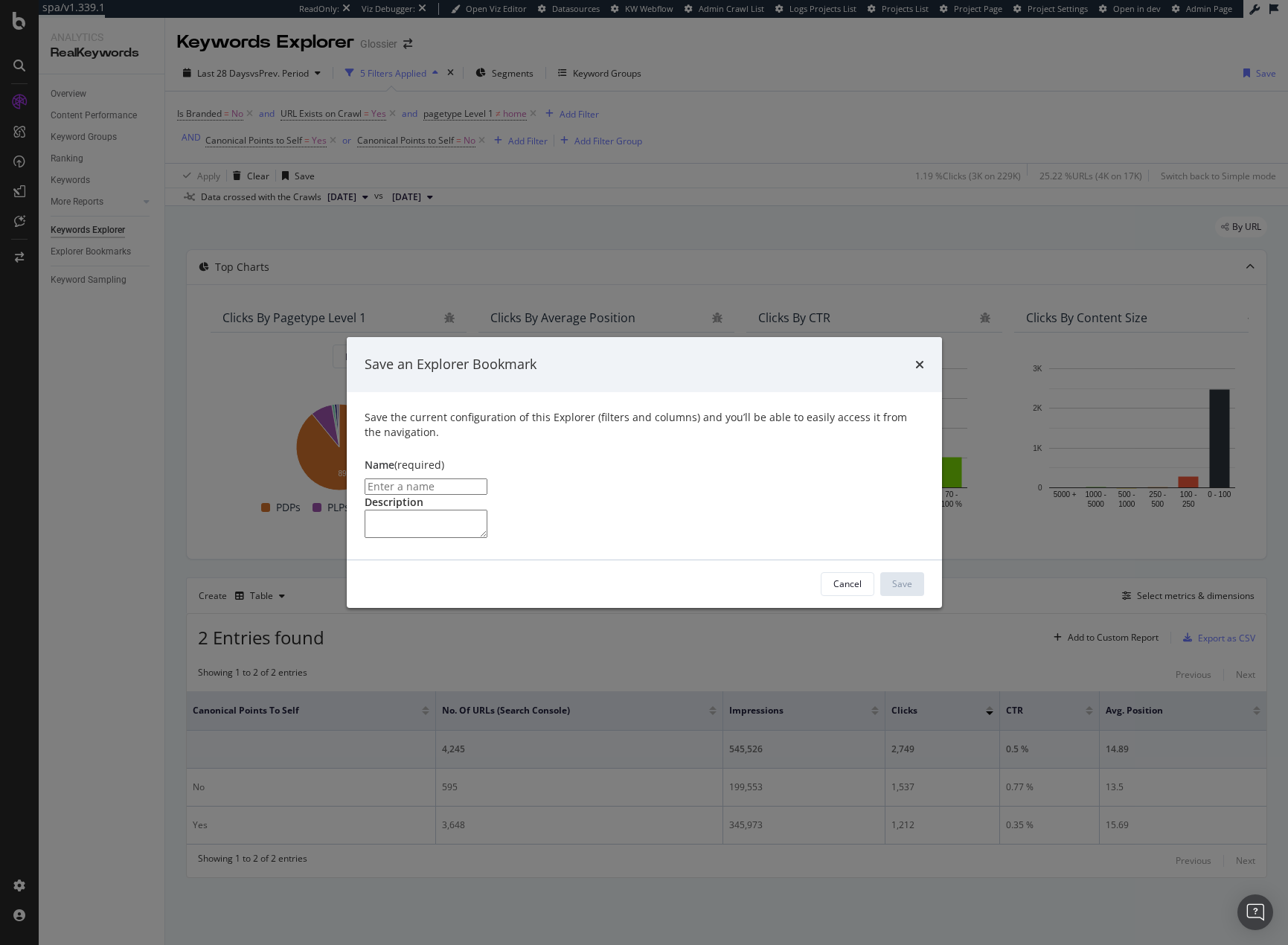
click at [487, 478] on input "modal" at bounding box center [425, 486] width 123 height 17
type input "c"
type input "S"
type input "Canonical Indexation"
click at [914, 596] on button "Save" at bounding box center [902, 584] width 44 height 24
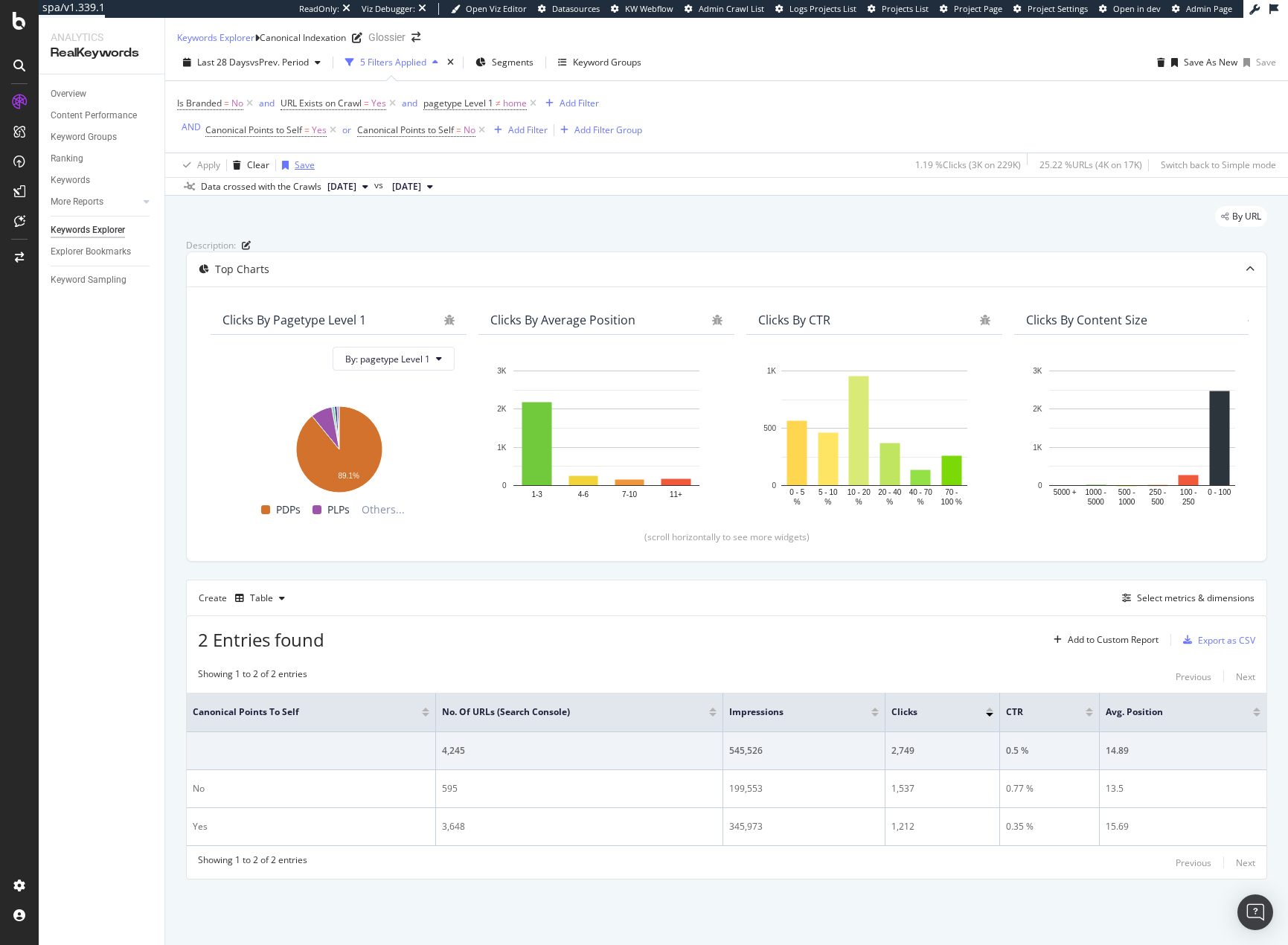
click at [305, 176] on div "Save" at bounding box center [295, 165] width 39 height 22
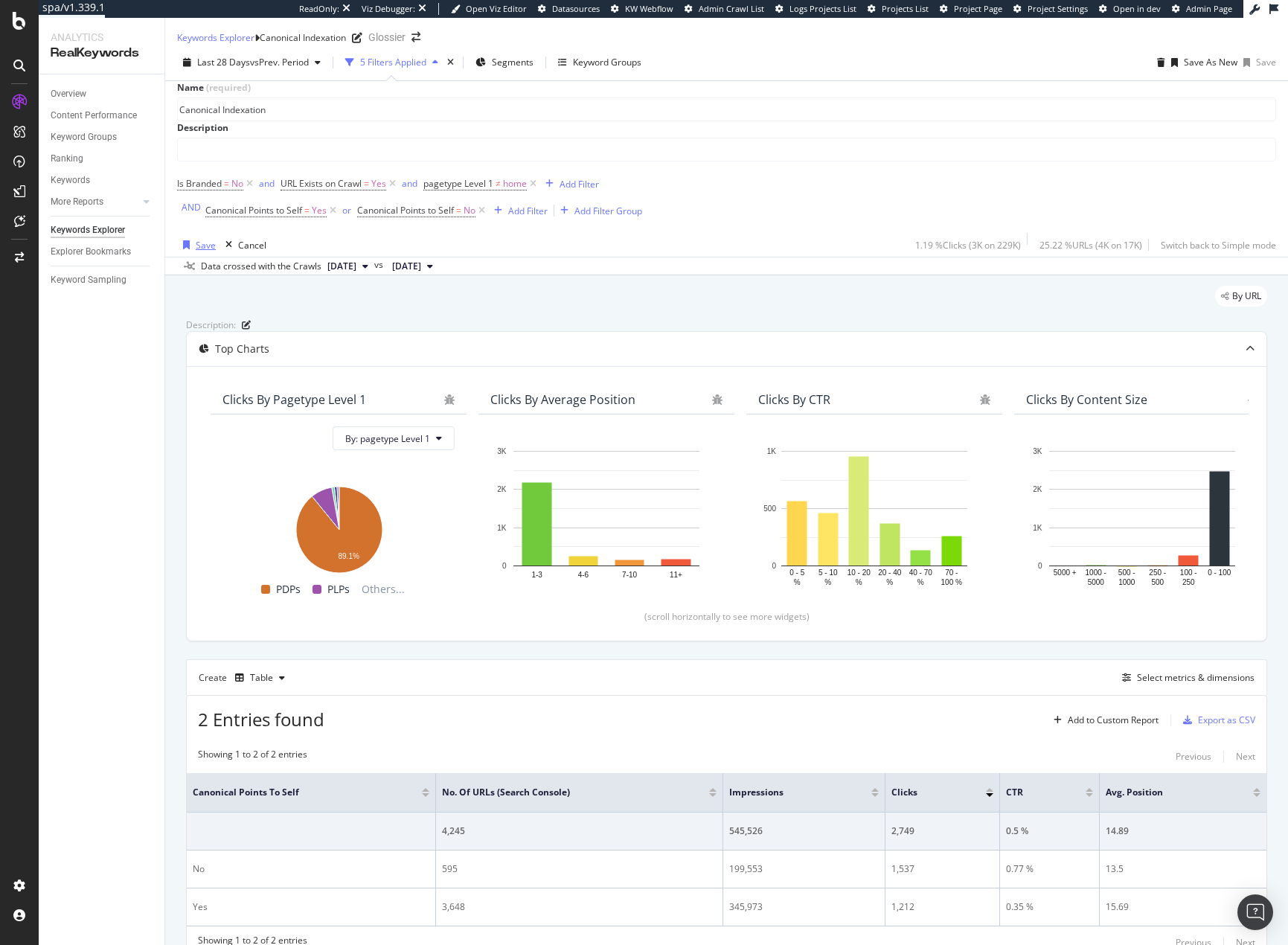
type input "Canonical Indexation"
click at [206, 252] on div "Save" at bounding box center [206, 245] width 20 height 13
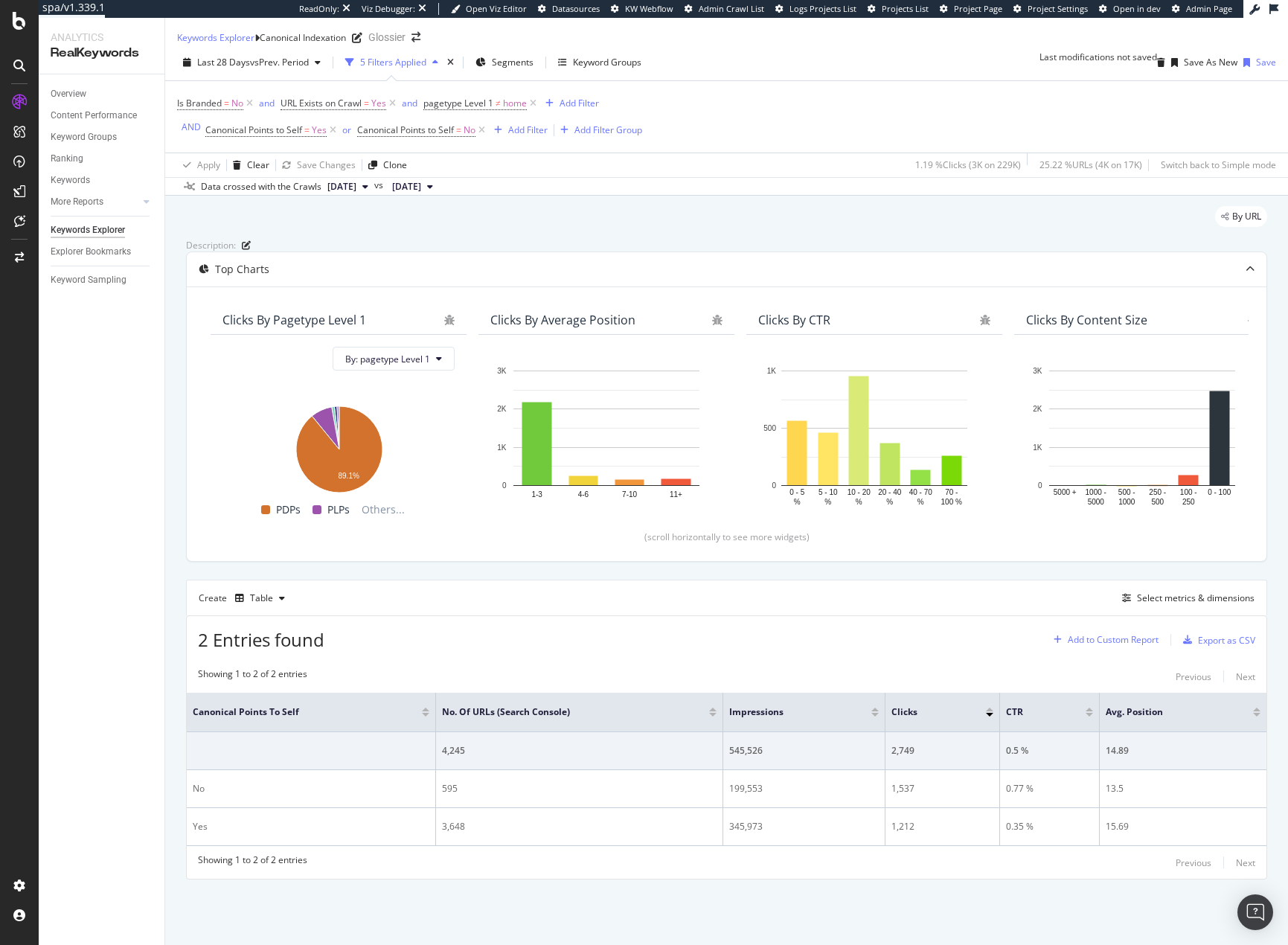
click at [1119, 651] on div "Add to Custom Report" at bounding box center [1103, 640] width 111 height 22
click at [1115, 720] on div "New Custom Report" at bounding box center [1117, 717] width 83 height 13
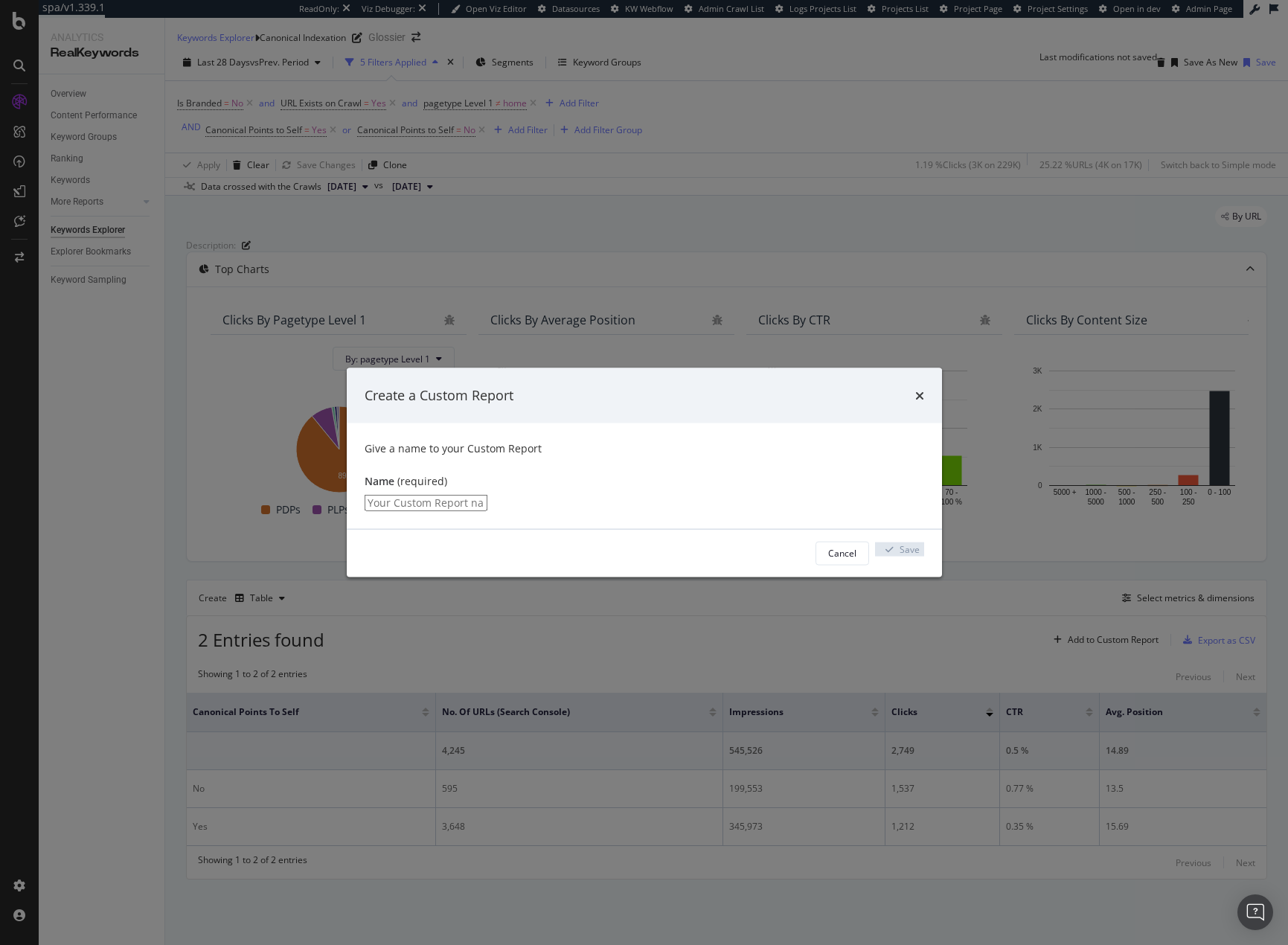
click at [487, 505] on input "modal" at bounding box center [425, 502] width 123 height 17
type input "Canonical Indexation"
click at [894, 554] on div "Save" at bounding box center [899, 553] width 40 height 22
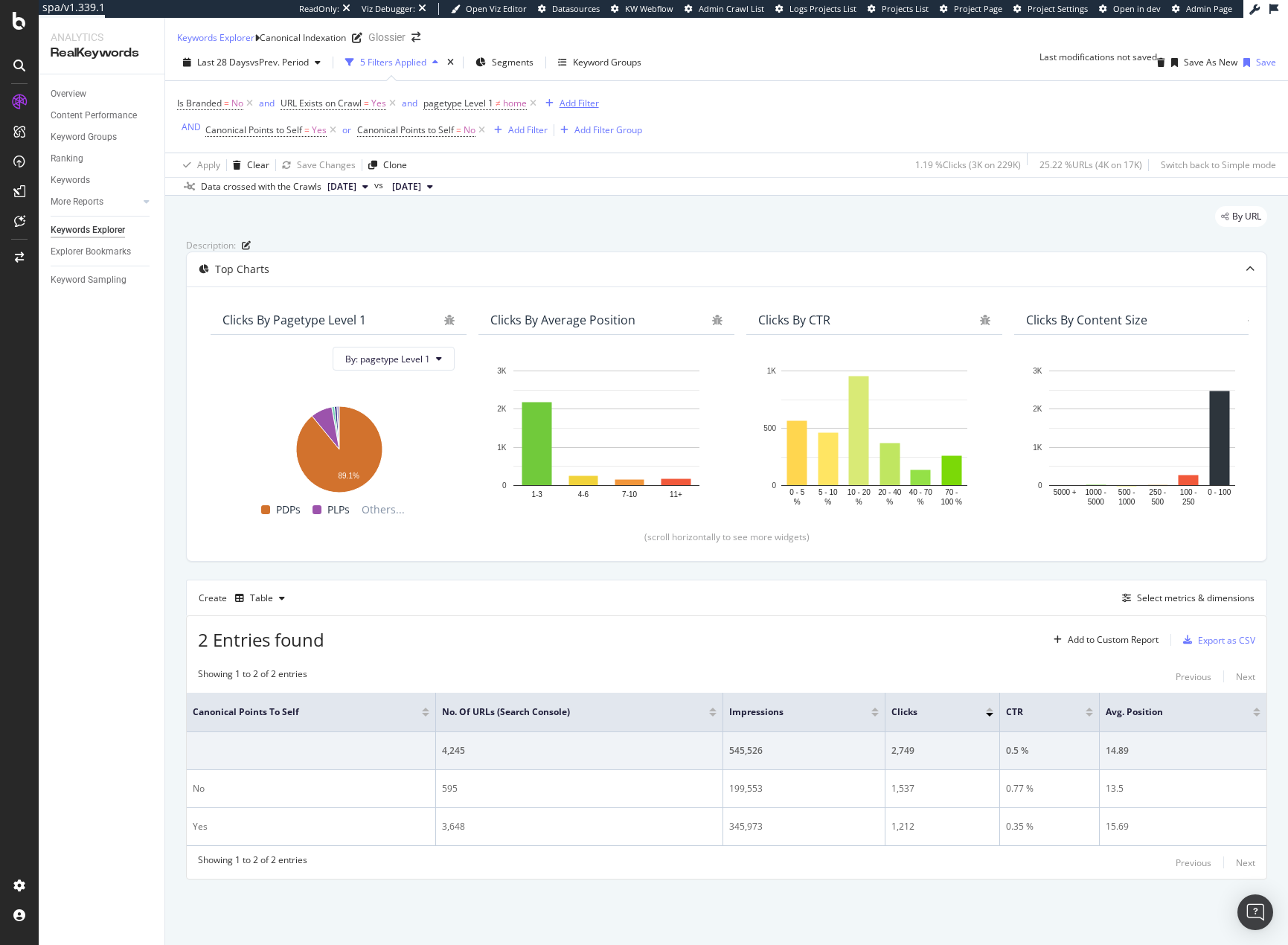
click at [594, 109] on div "Add Filter" at bounding box center [579, 103] width 40 height 13
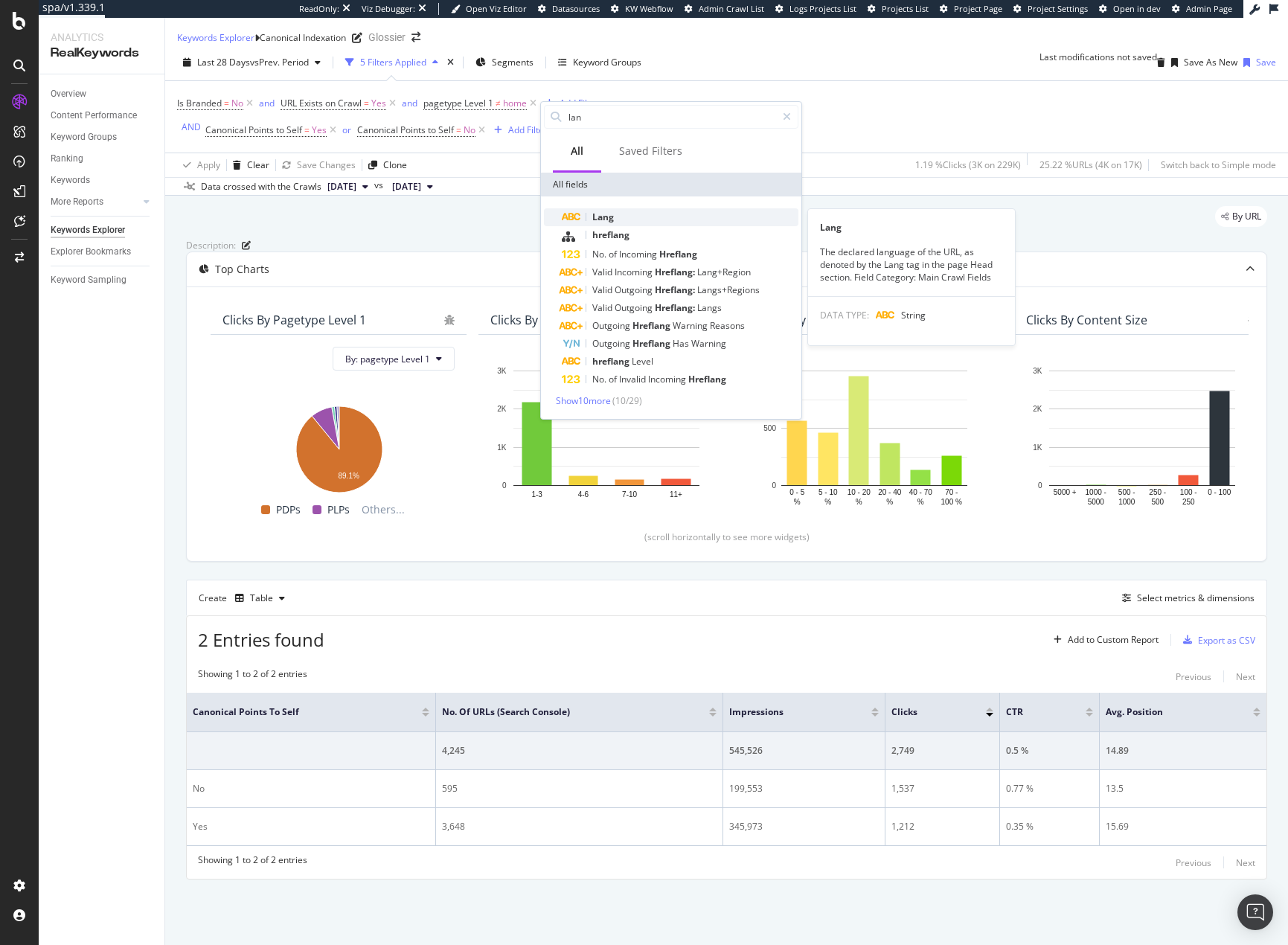
type input "lan"
click at [620, 217] on div "Lang" at bounding box center [680, 217] width 236 height 18
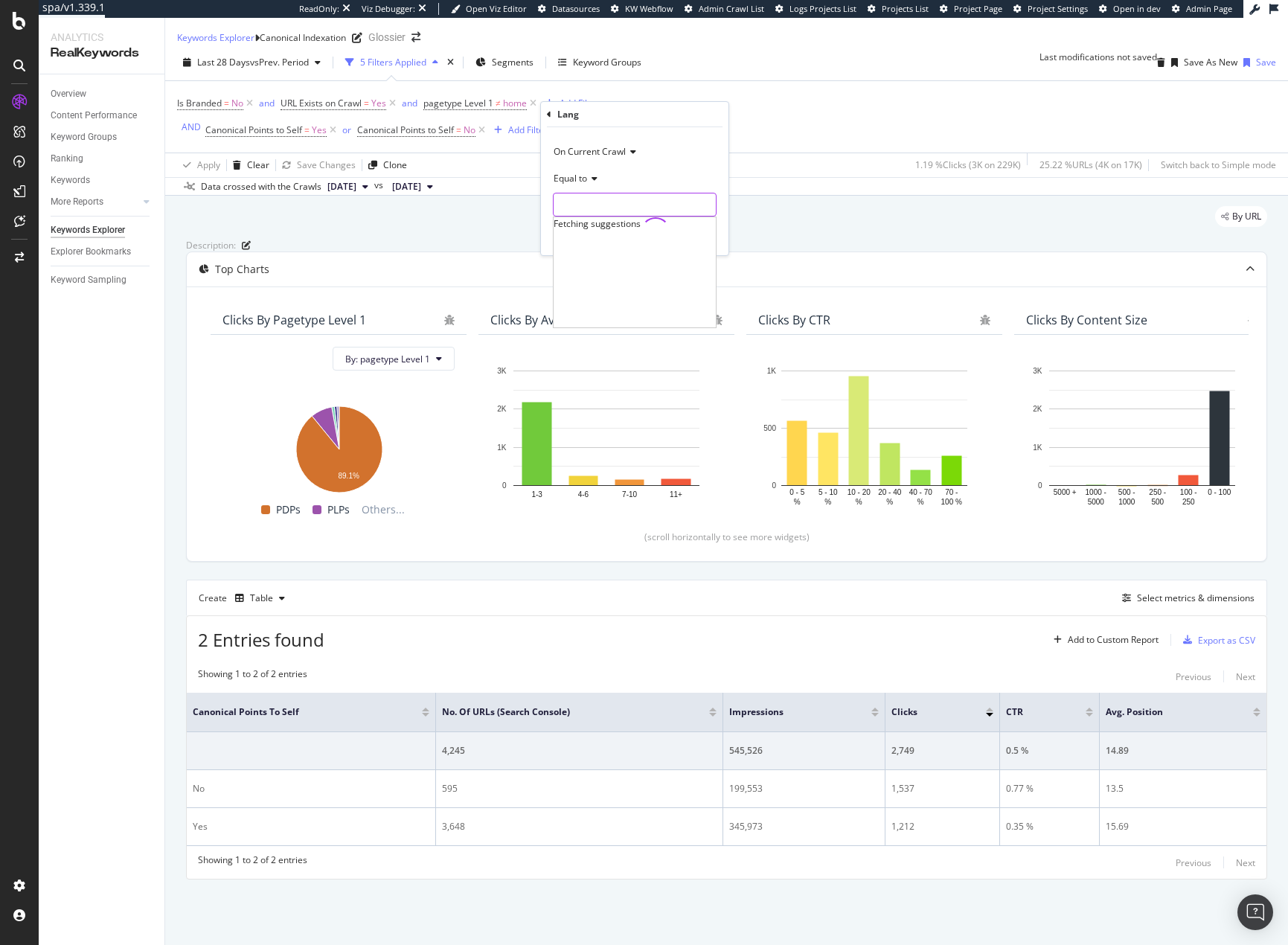
click at [599, 196] on input "text" at bounding box center [635, 205] width 162 height 24
click at [614, 227] on span "en" at bounding box center [609, 225] width 104 height 13
type input "en"
click at [546, 113] on div "Lang On Current Crawl Equal to en en Cancel Add filter Apply" at bounding box center [635, 178] width 187 height 153
click at [552, 117] on div "Lang" at bounding box center [634, 114] width 175 height 25
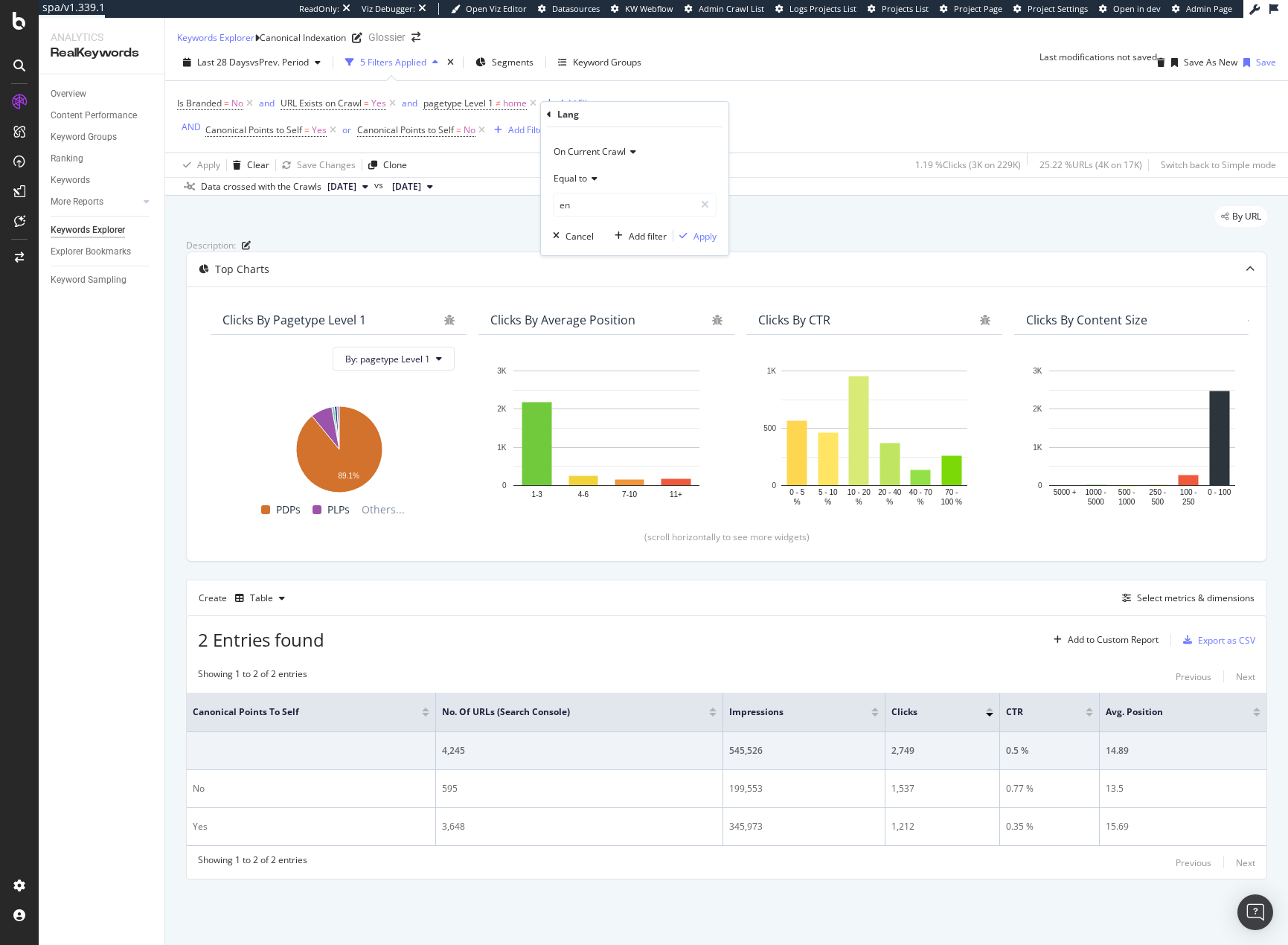
click at [549, 117] on icon at bounding box center [549, 114] width 5 height 9
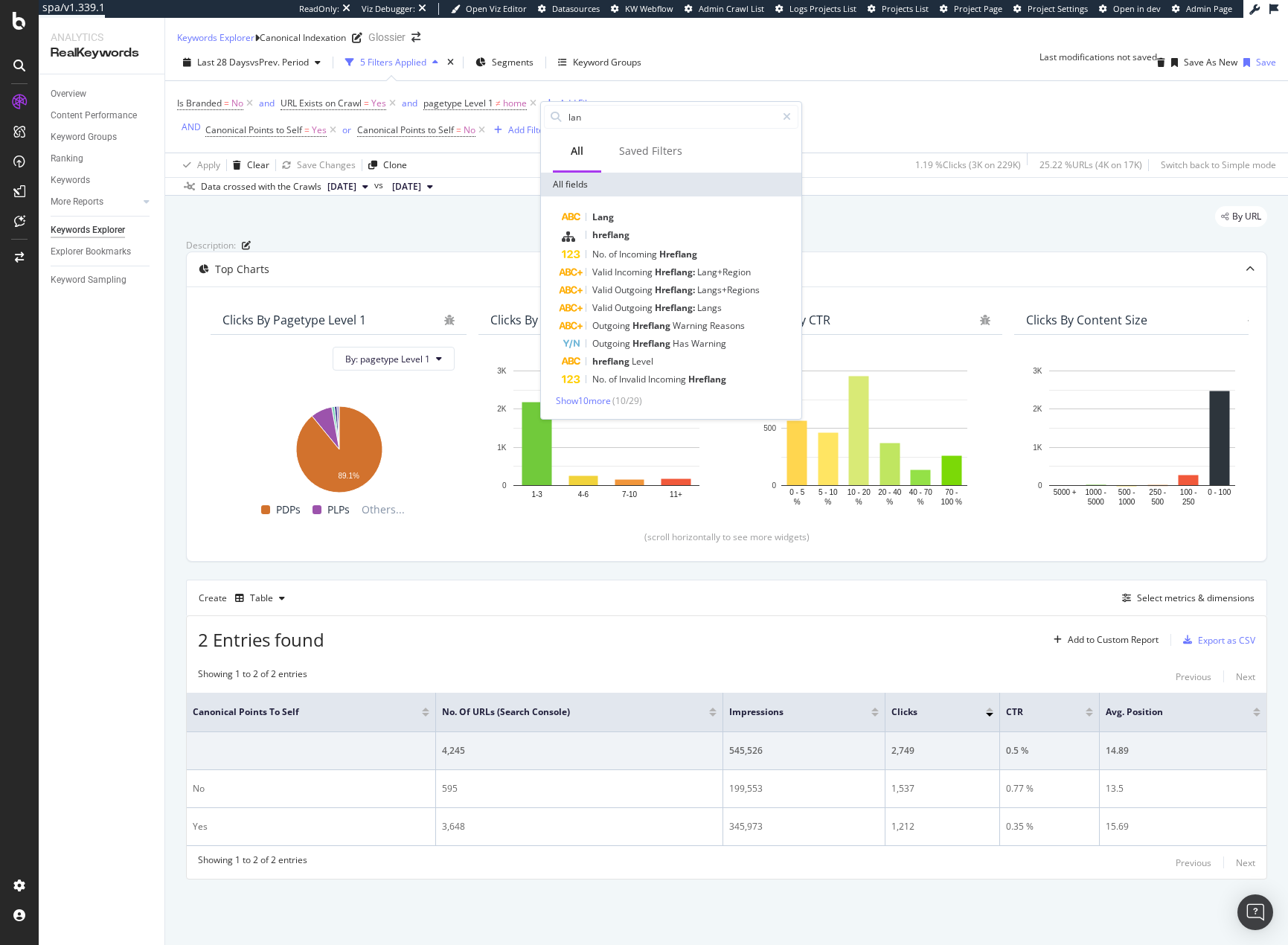
type input ";"
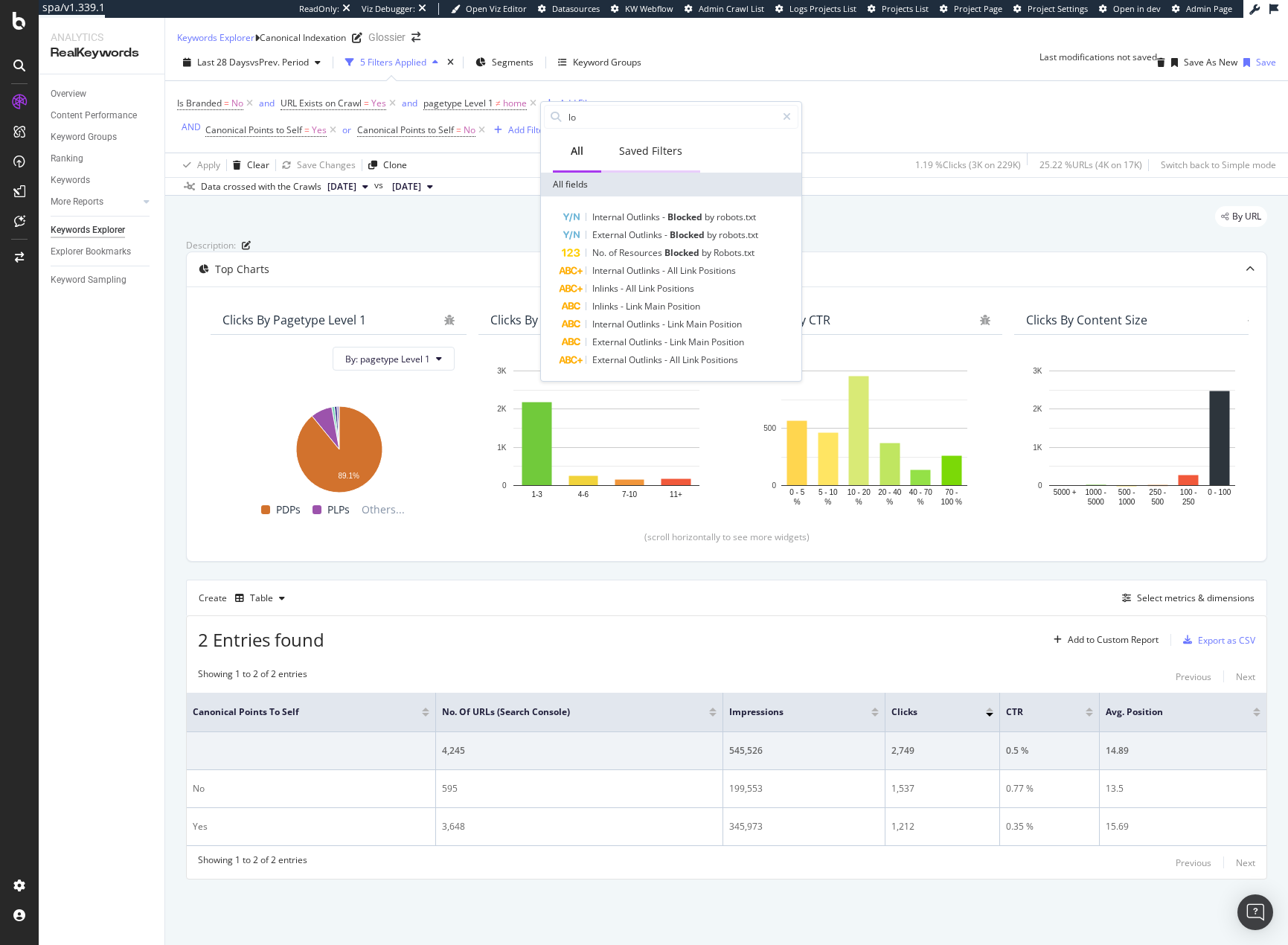
type input "l"
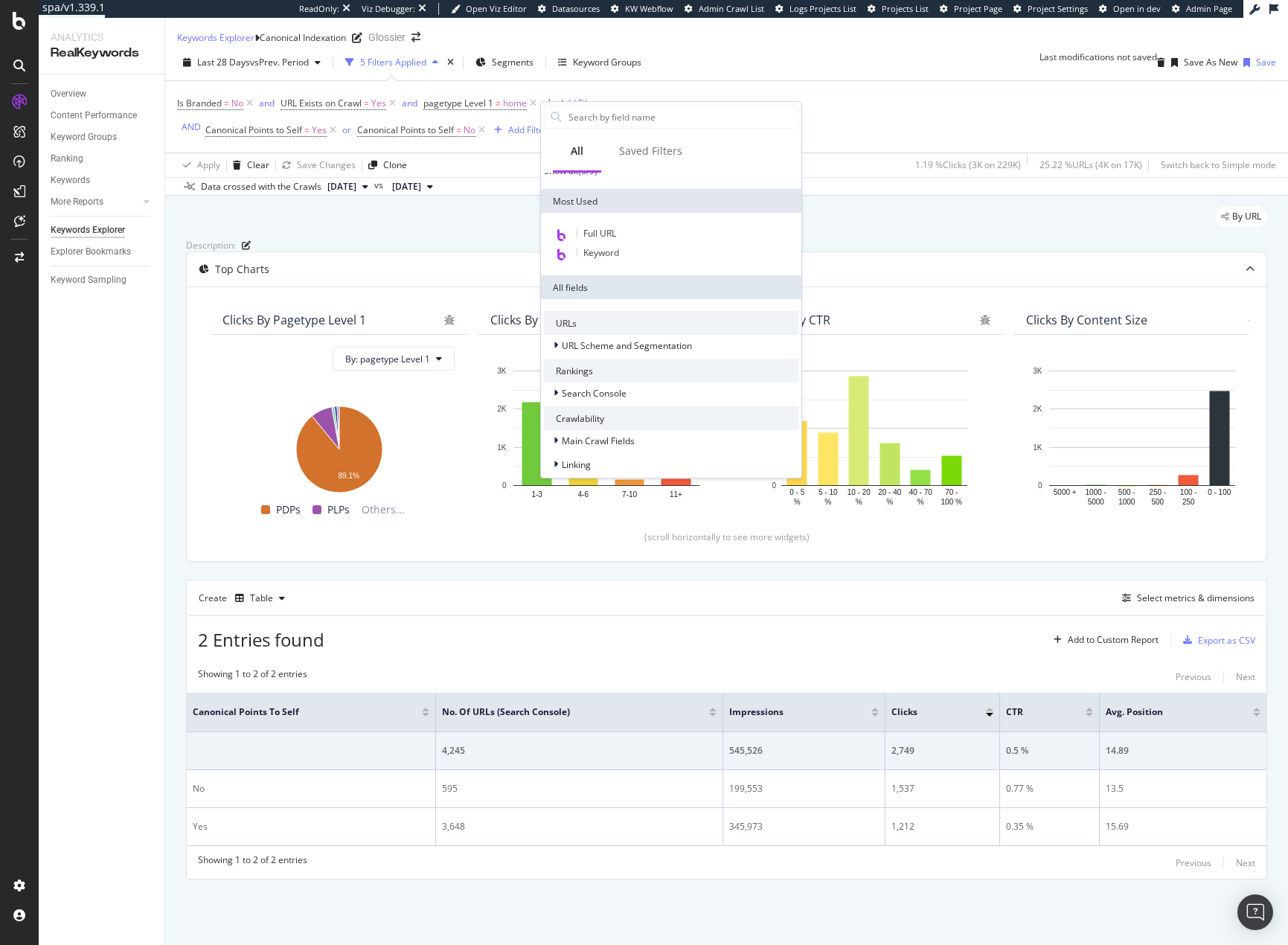
scroll to position [149, 0]
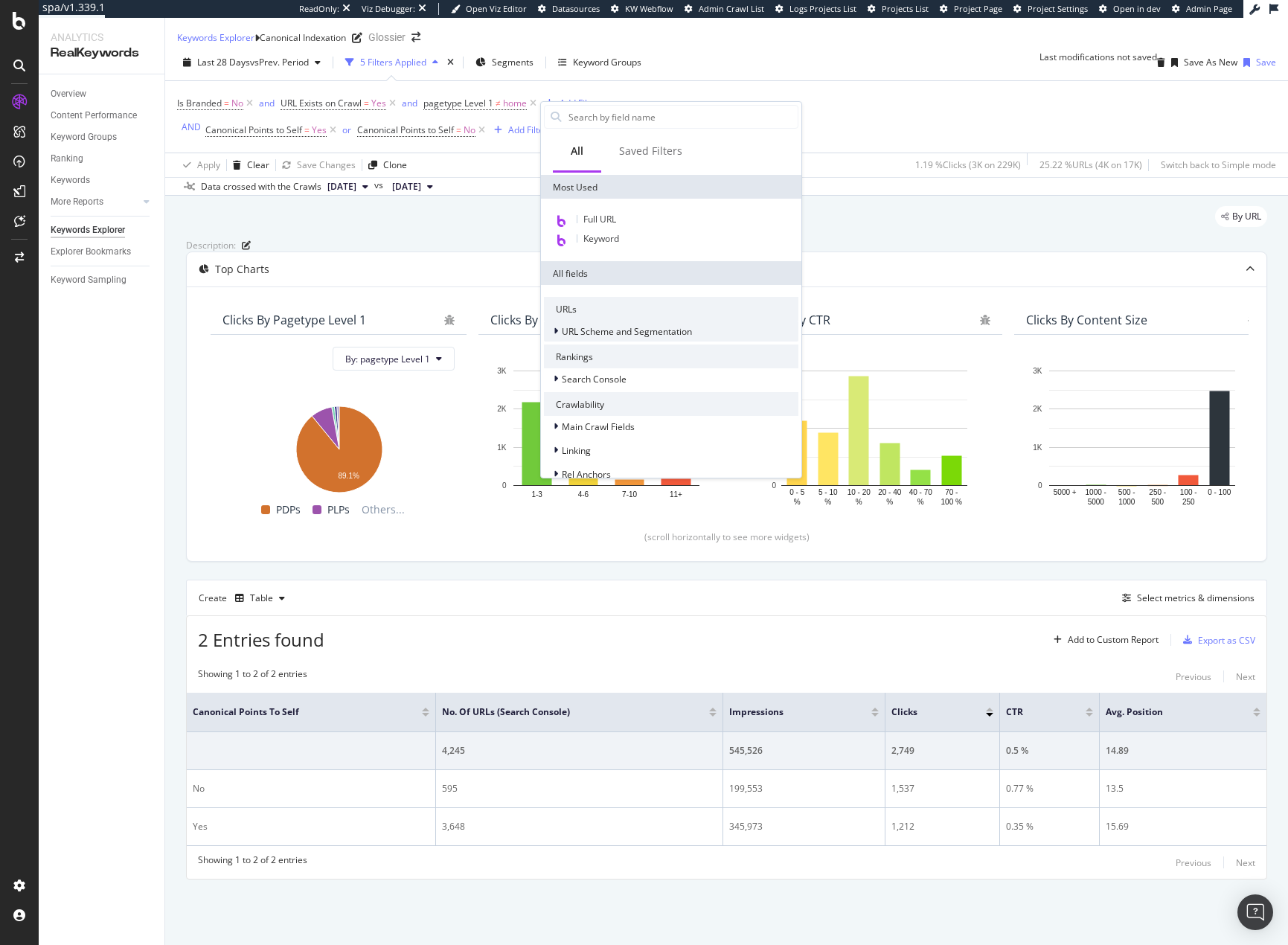
click at [625, 338] on span "URL Scheme and Segmentation" at bounding box center [627, 332] width 130 height 13
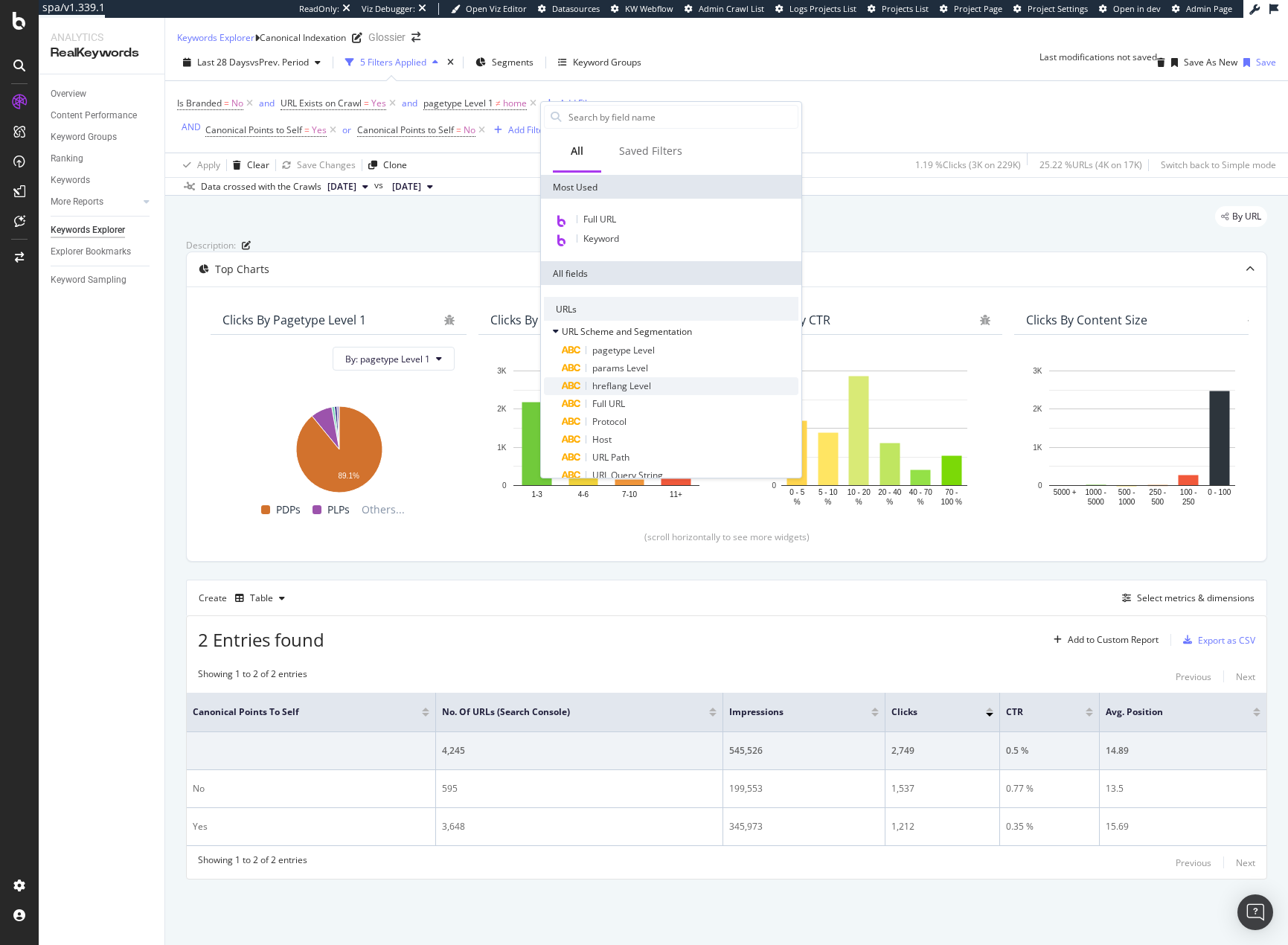
click at [644, 392] on span "hreflang Level" at bounding box center [621, 386] width 59 height 13
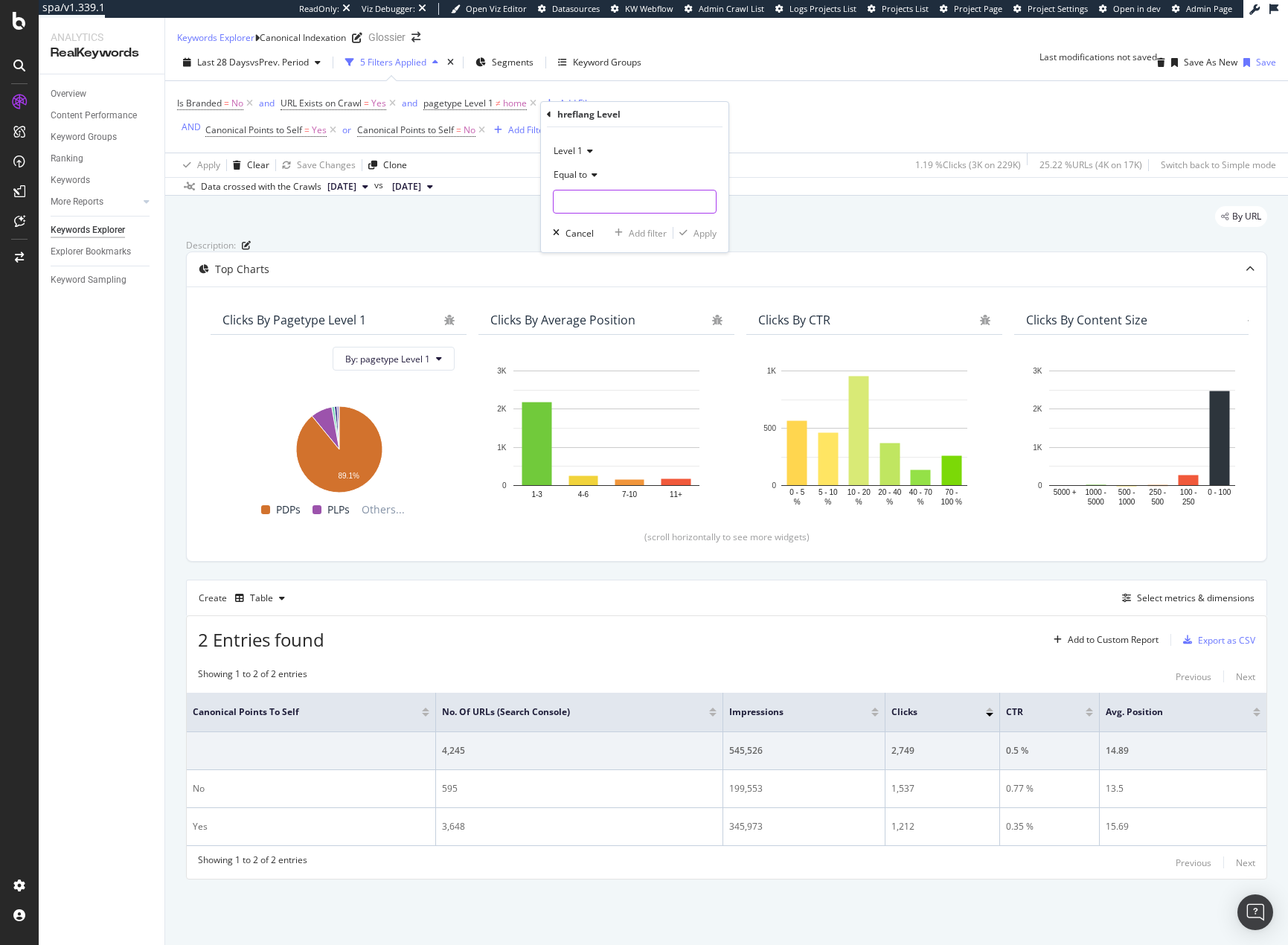
click at [584, 191] on input "text" at bounding box center [635, 202] width 162 height 24
click at [586, 179] on span "Equal to" at bounding box center [571, 175] width 33 height 13
click at [650, 163] on div "Equal to" at bounding box center [635, 175] width 163 height 24
click at [608, 206] on input "text" at bounding box center [635, 202] width 162 height 24
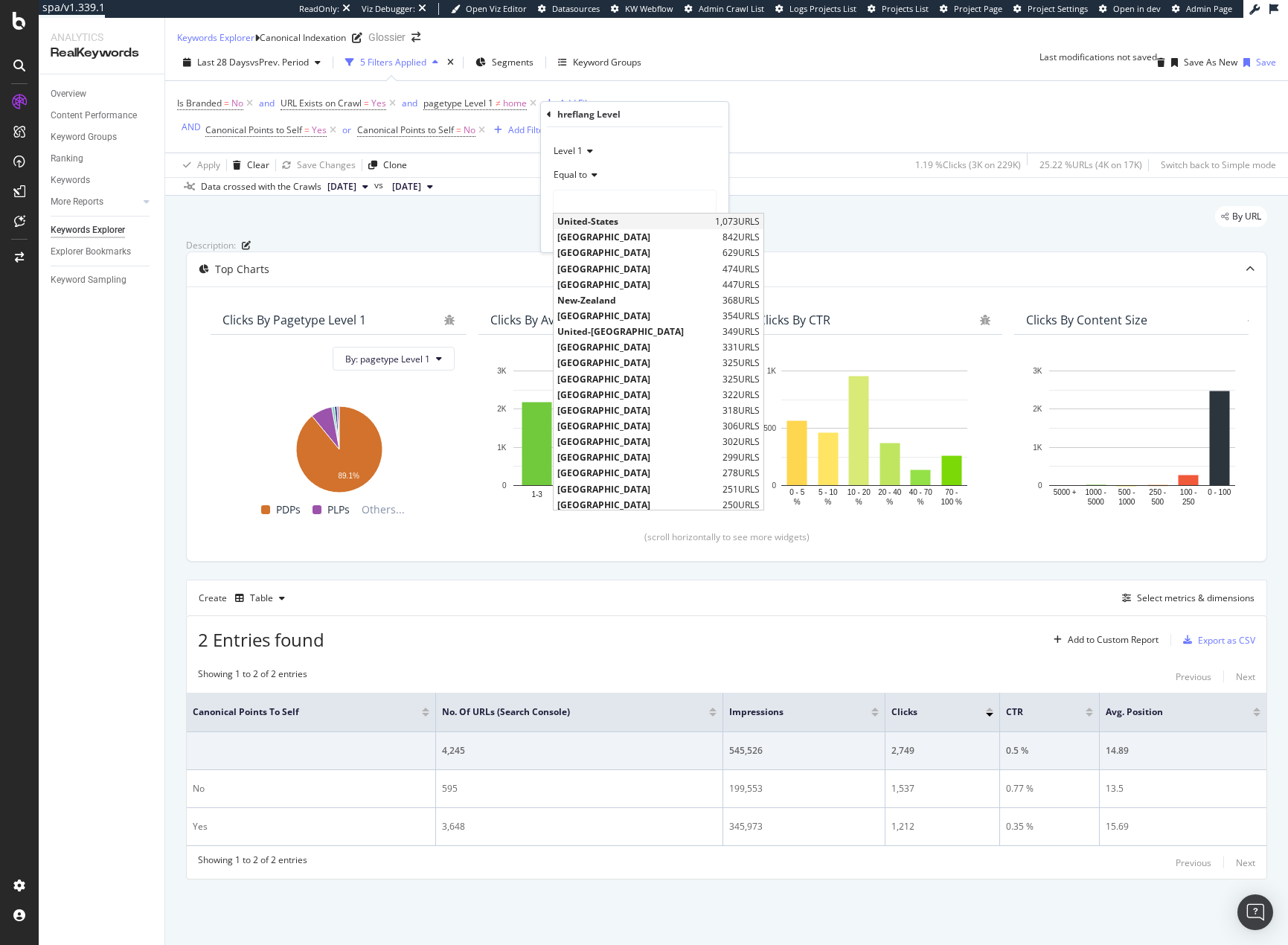
click at [606, 217] on span "United-States" at bounding box center [634, 221] width 154 height 13
type input "United-States"
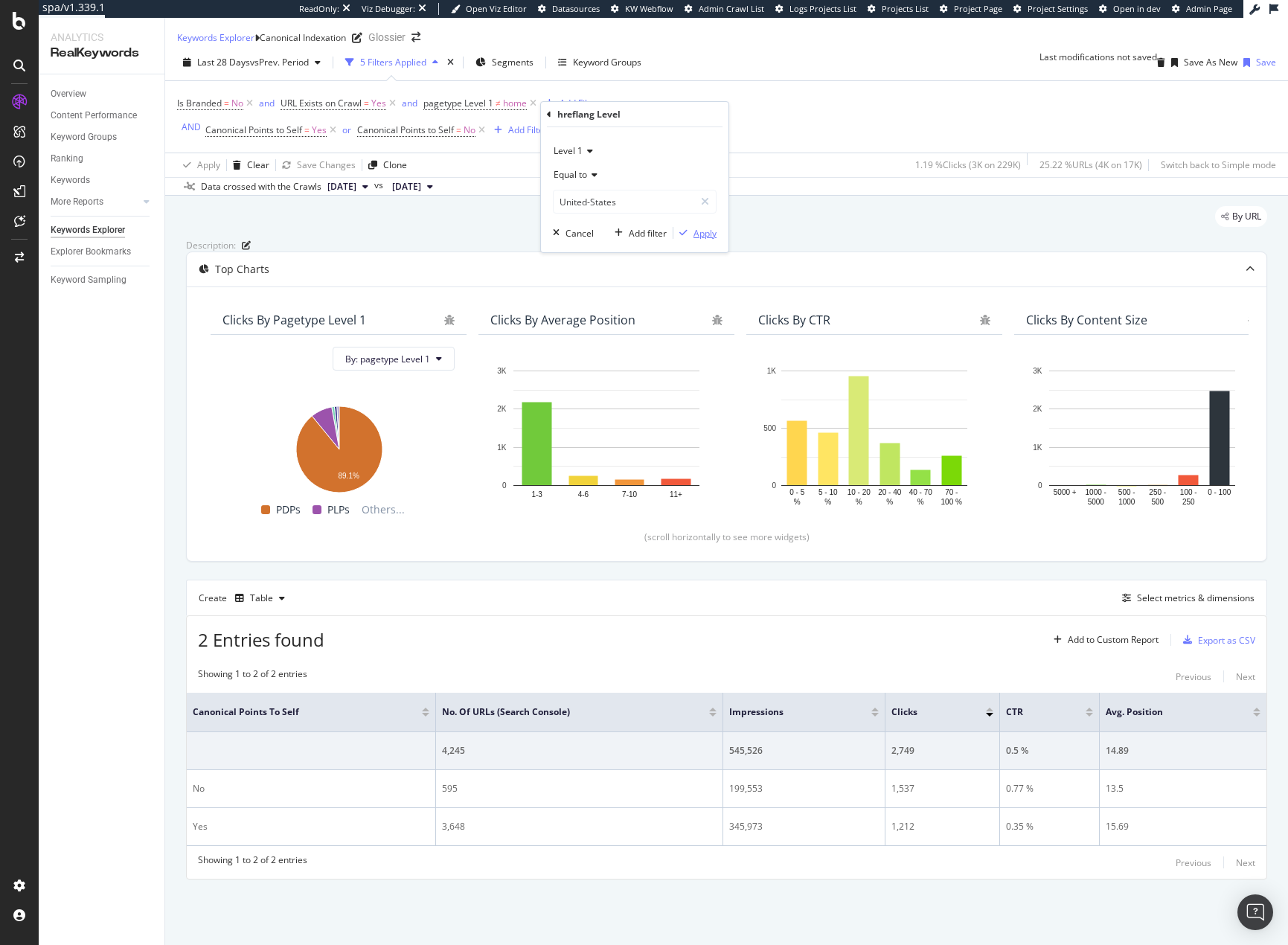
click at [698, 232] on div "Apply" at bounding box center [705, 233] width 23 height 13
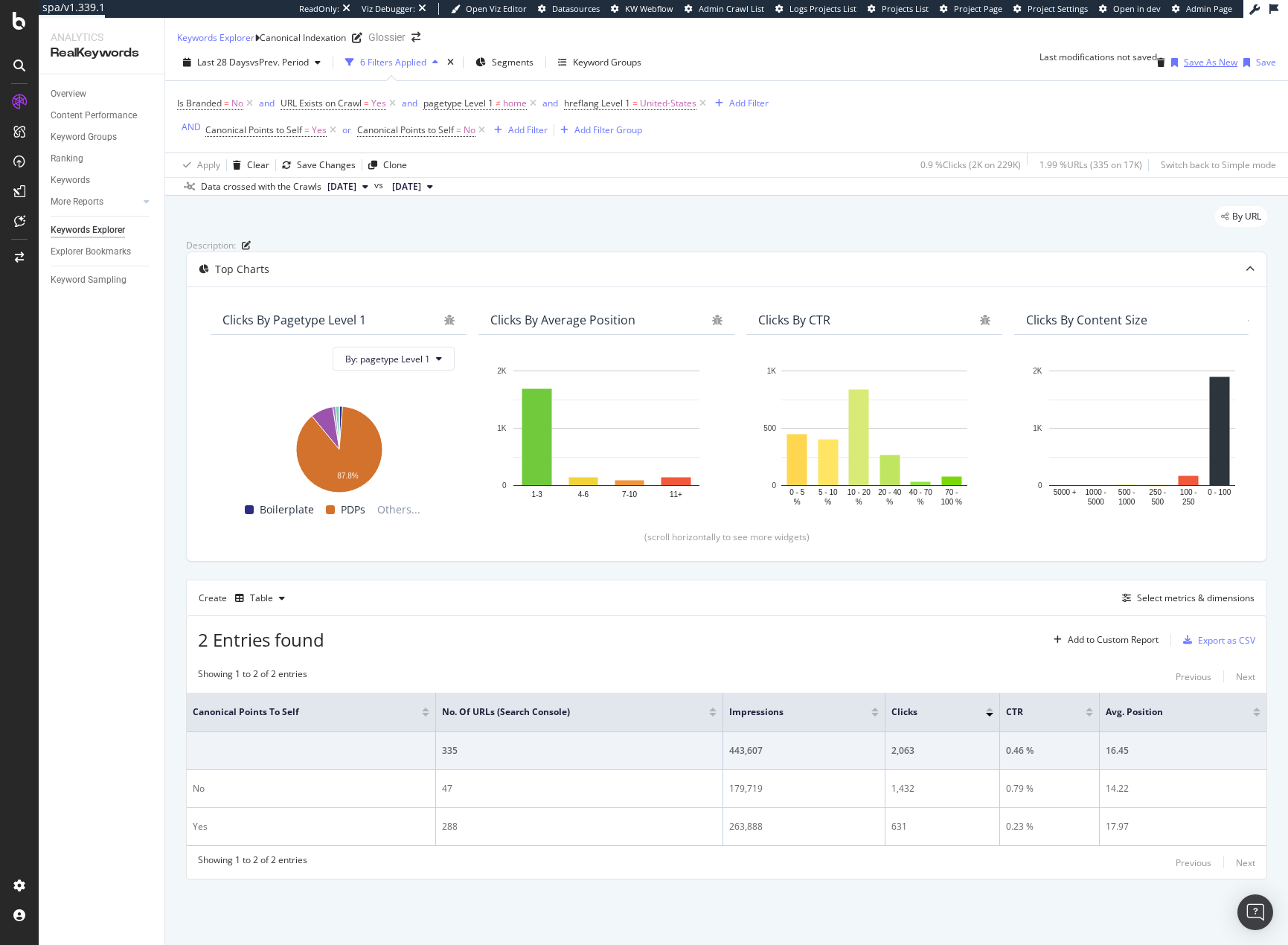
click at [1202, 68] on div "Save As New" at bounding box center [1211, 62] width 54 height 13
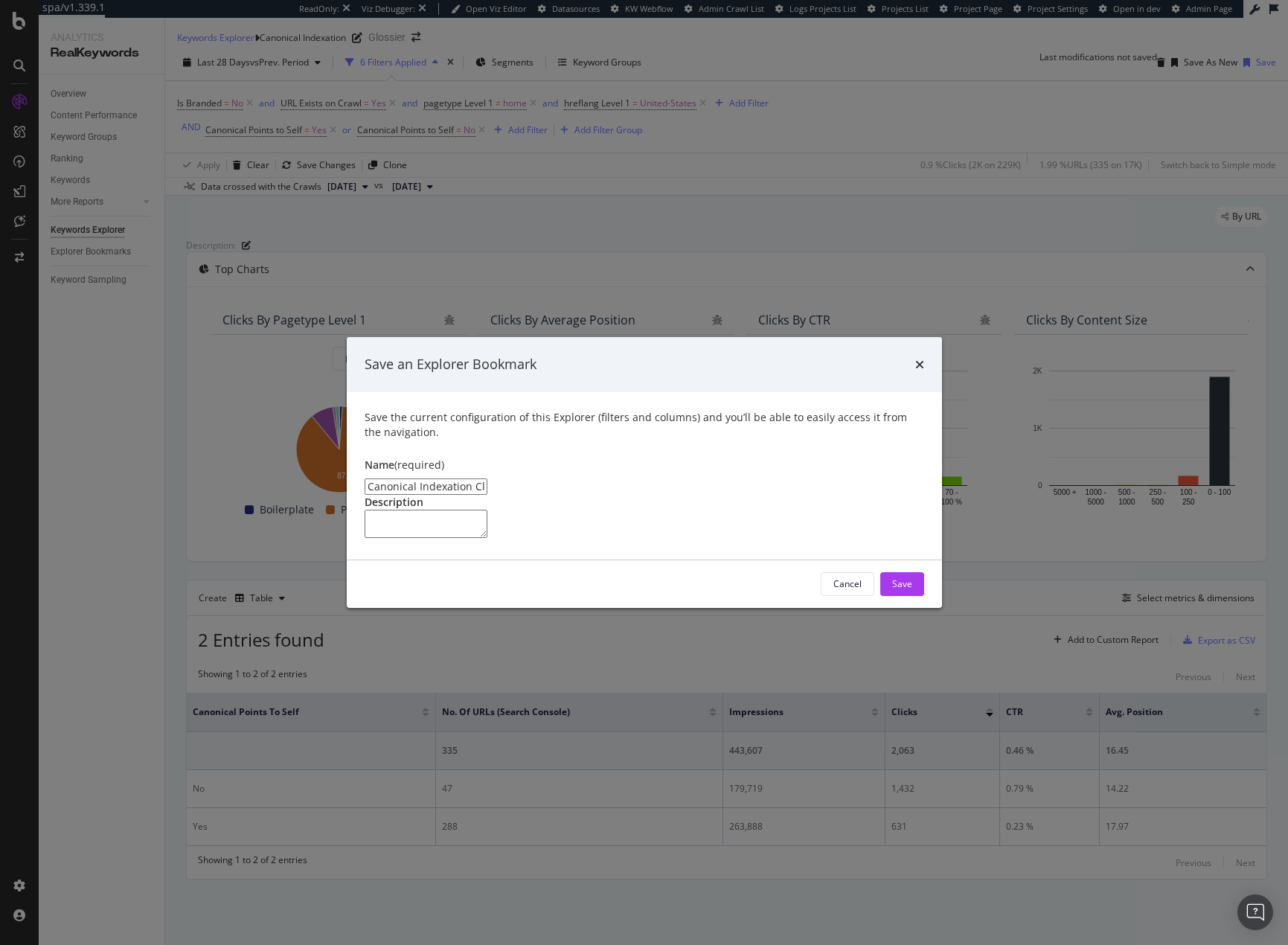
click at [487, 478] on input "Canonical Indexation Clone" at bounding box center [425, 486] width 123 height 17
type input "Canonical Indexation - US only"
click at [917, 596] on button "Save" at bounding box center [902, 584] width 44 height 24
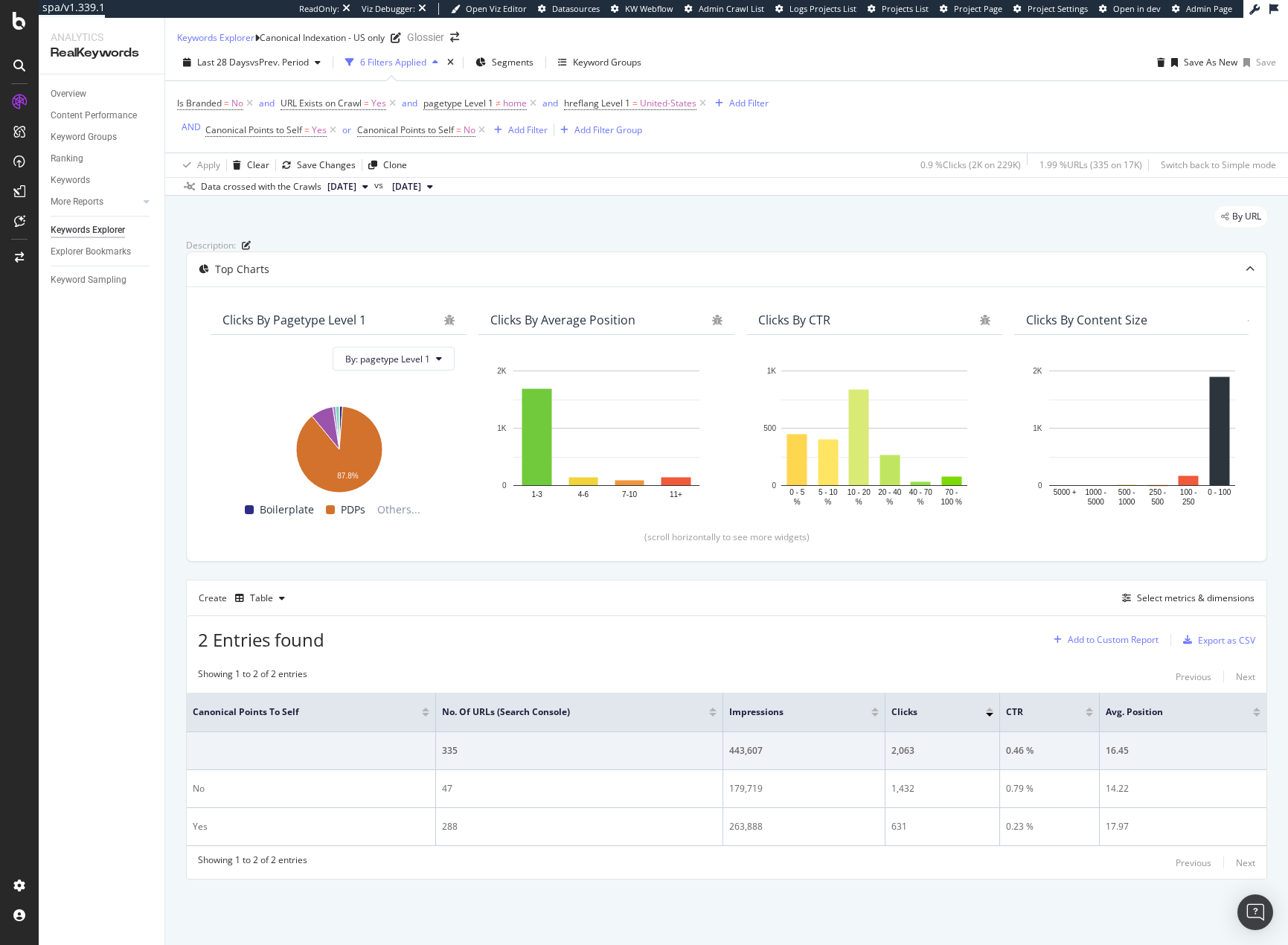
click at [1113, 644] on div "Add to Custom Report" at bounding box center [1113, 640] width 90 height 9
click at [1103, 721] on div "New Custom Report" at bounding box center [1117, 717] width 83 height 13
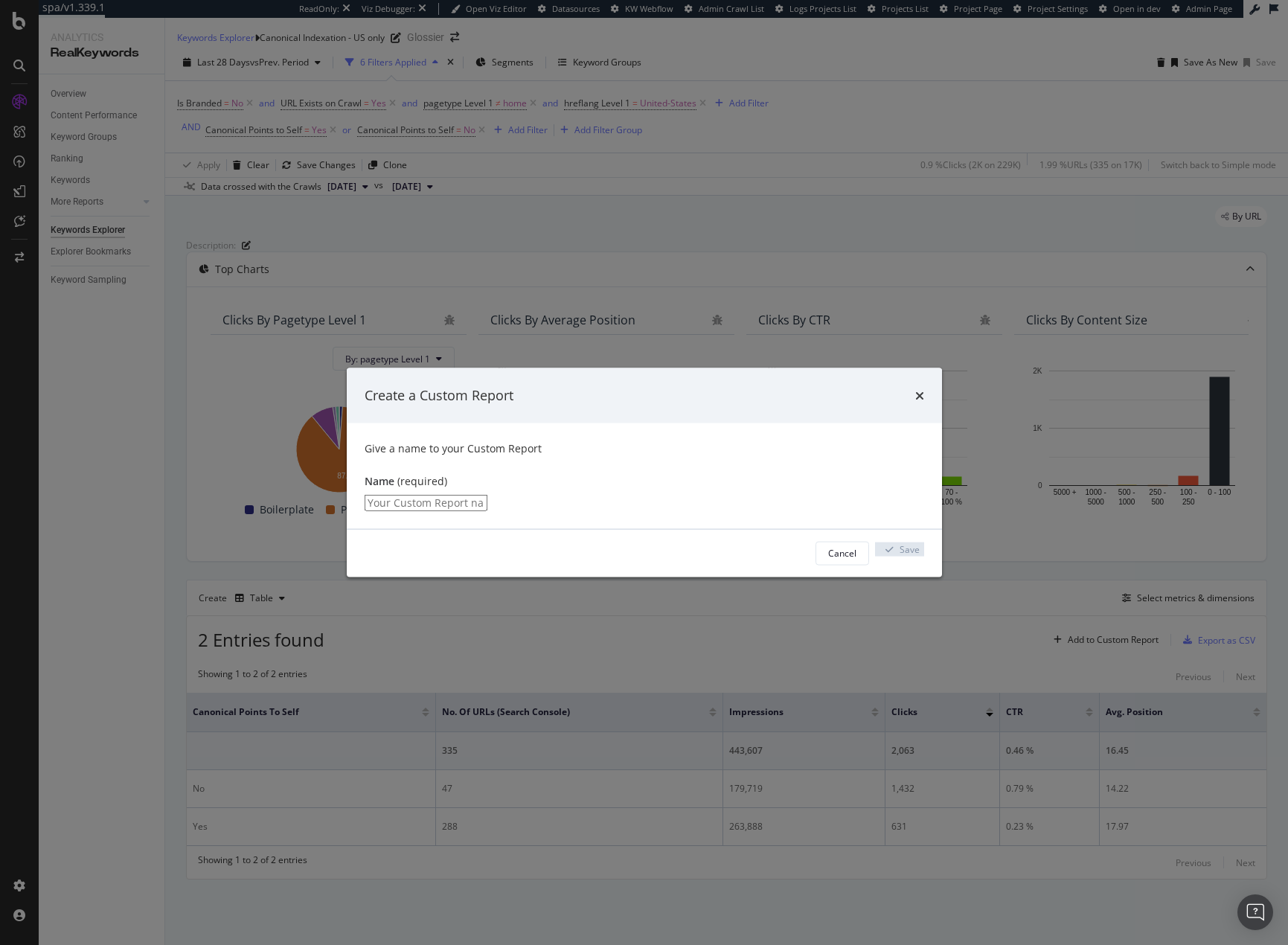
click at [487, 498] on input "modal" at bounding box center [425, 502] width 123 height 17
type input "Canonical Indexation - US"
click at [890, 557] on div "Save" at bounding box center [899, 553] width 40 height 22
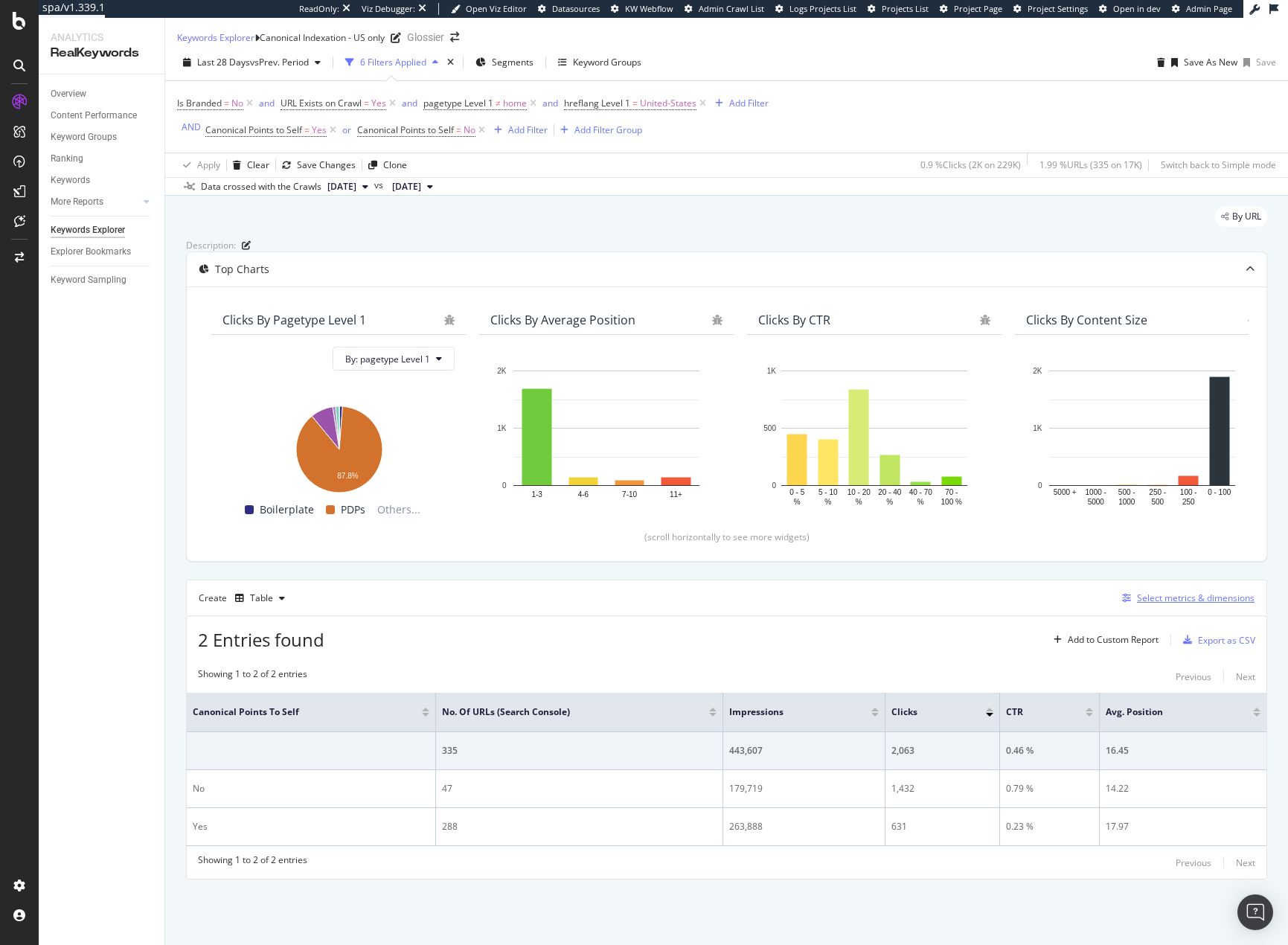
click at [1187, 604] on div "Select metrics & dimensions" at bounding box center [1196, 597] width 117 height 13
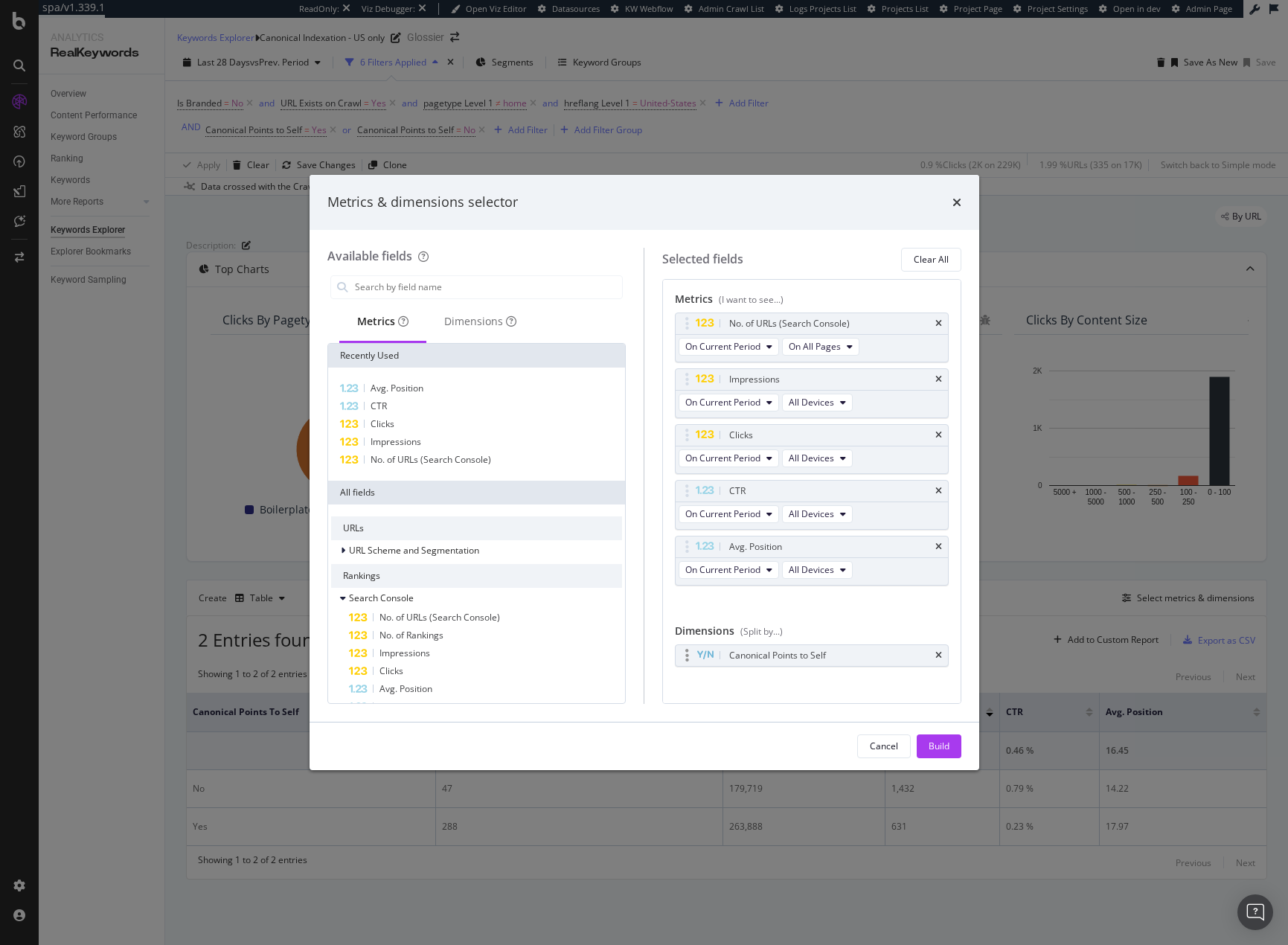
click at [932, 655] on div "Canonical Points to Self" at bounding box center [811, 655] width 272 height 21
click at [936, 654] on icon "times" at bounding box center [939, 655] width 6 height 9
click at [458, 546] on span "URL Scheme and Segmentation" at bounding box center [414, 550] width 130 height 13
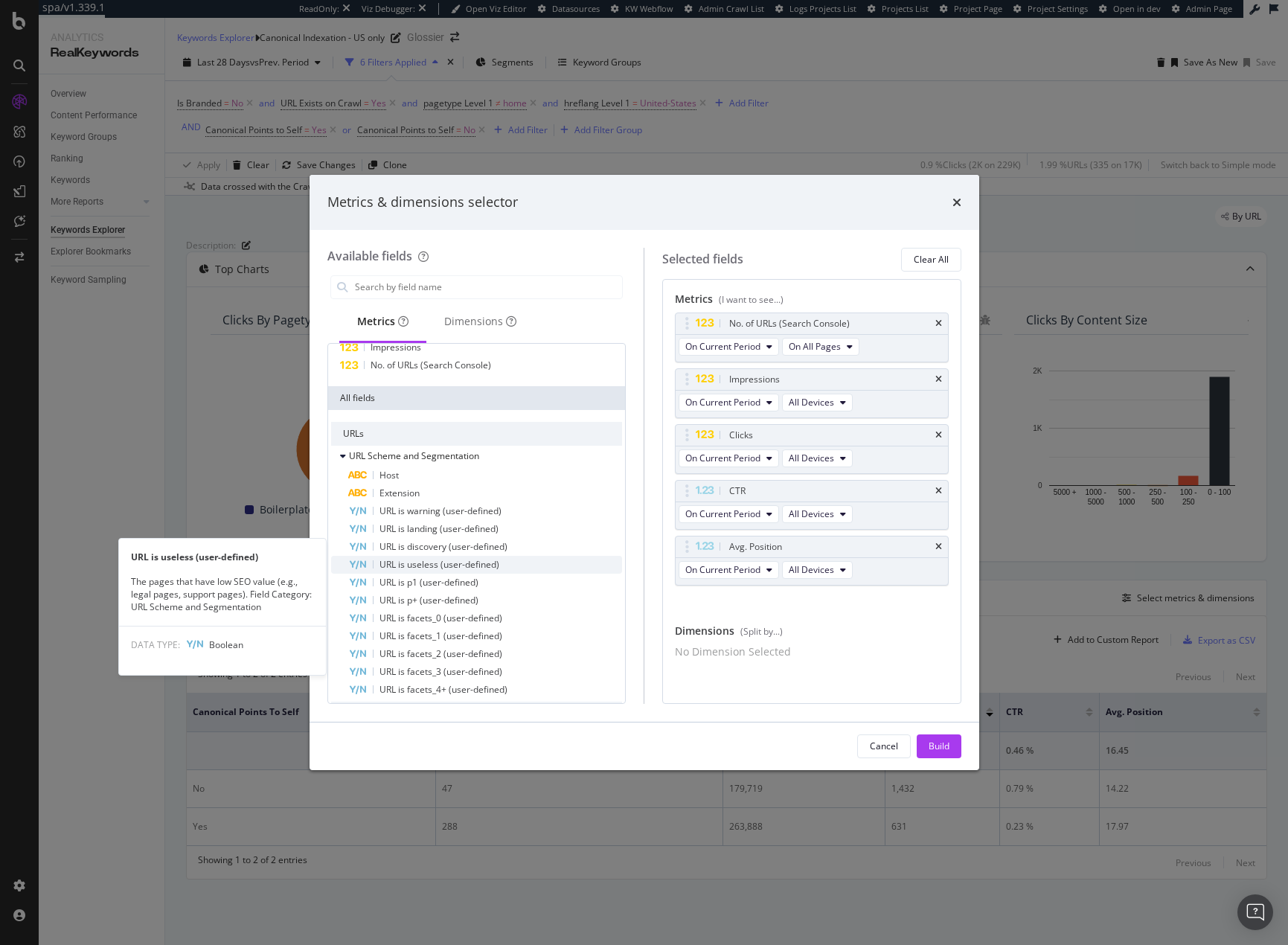
scroll to position [149, 0]
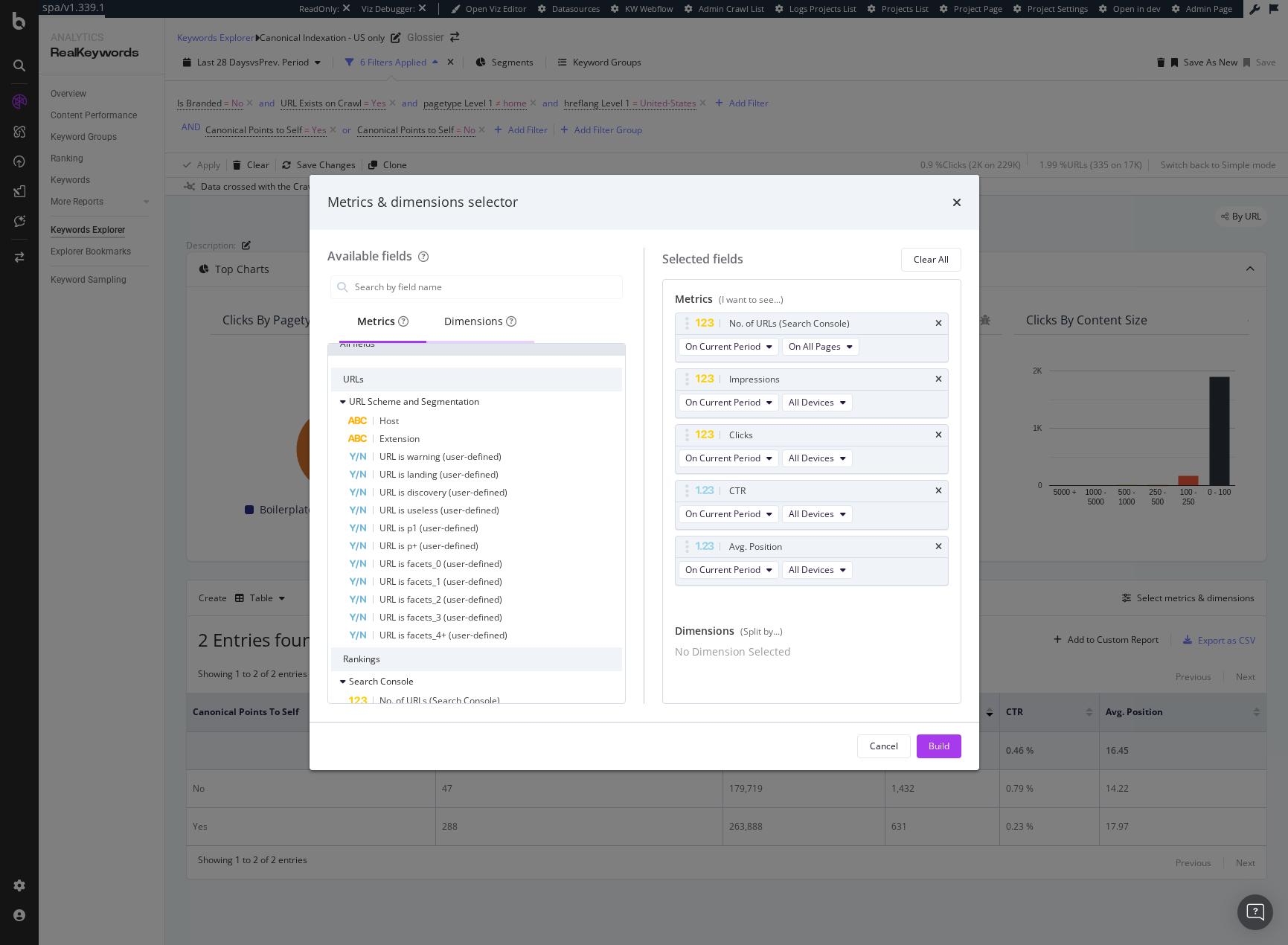
click at [453, 319] on div "Dimensions" at bounding box center [480, 321] width 72 height 15
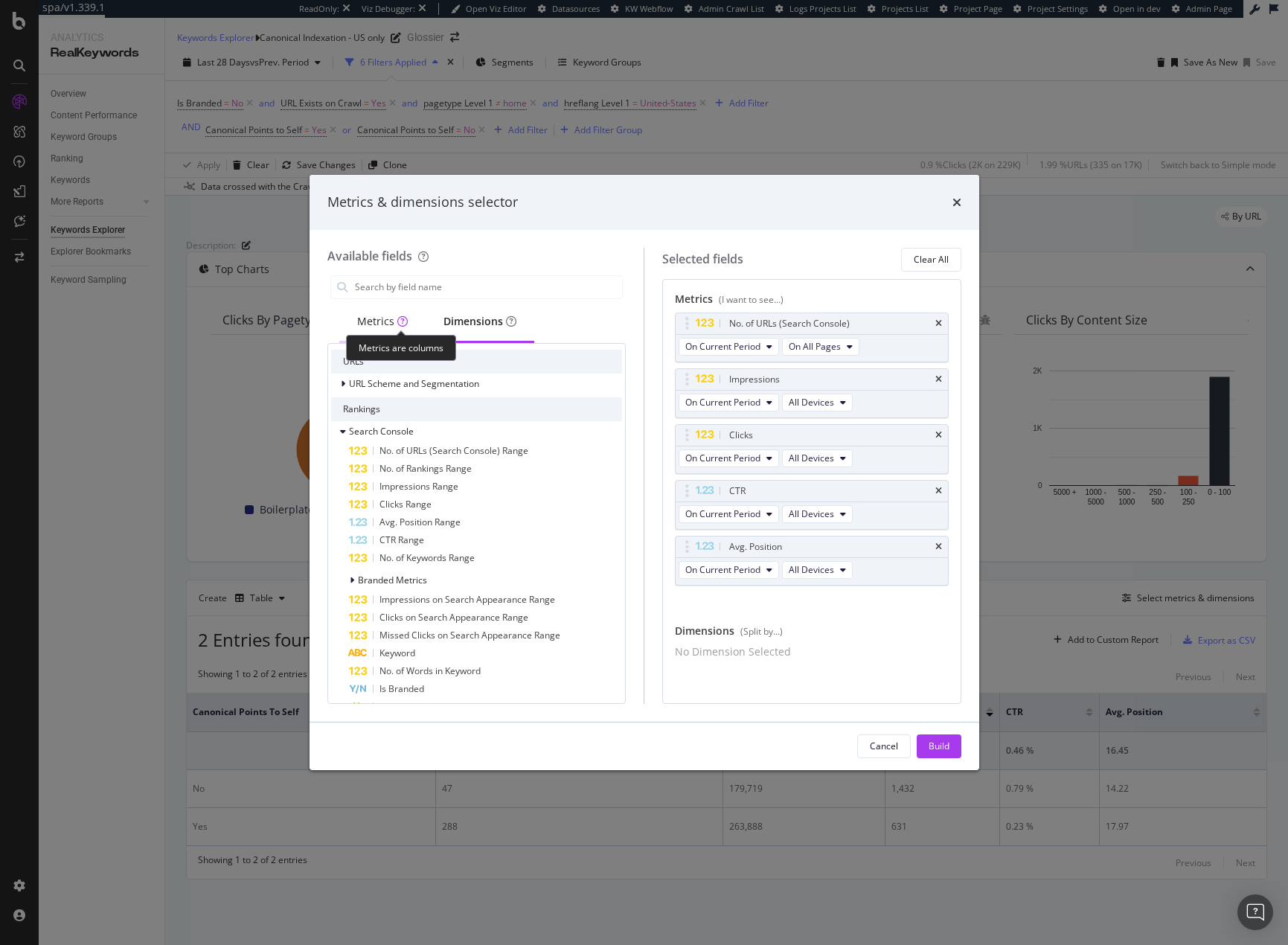
click at [403, 321] on icon "modal" at bounding box center [402, 321] width 10 height 10
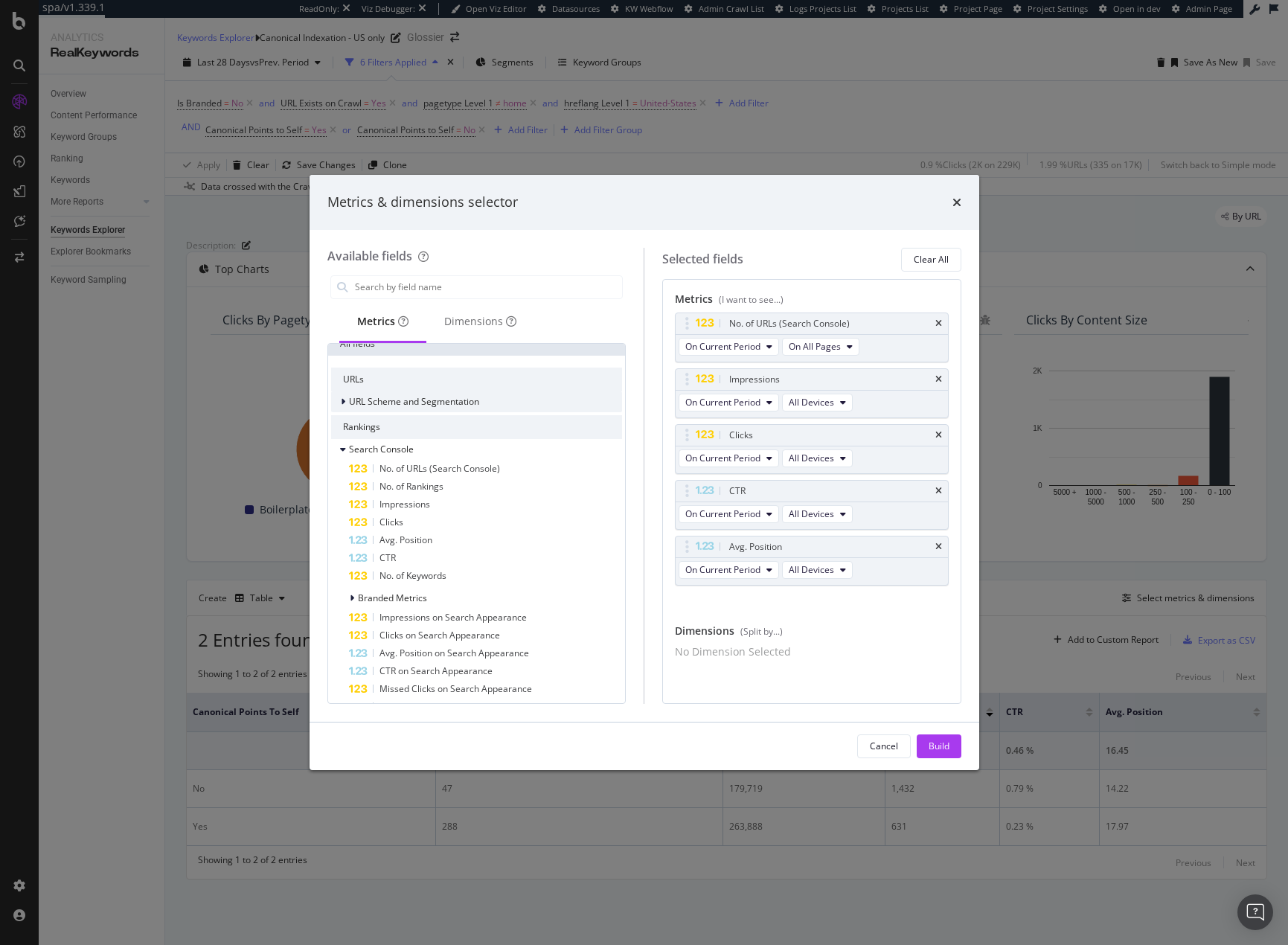
click at [434, 391] on div "URL Scheme and Segmentation" at bounding box center [477, 401] width 292 height 21
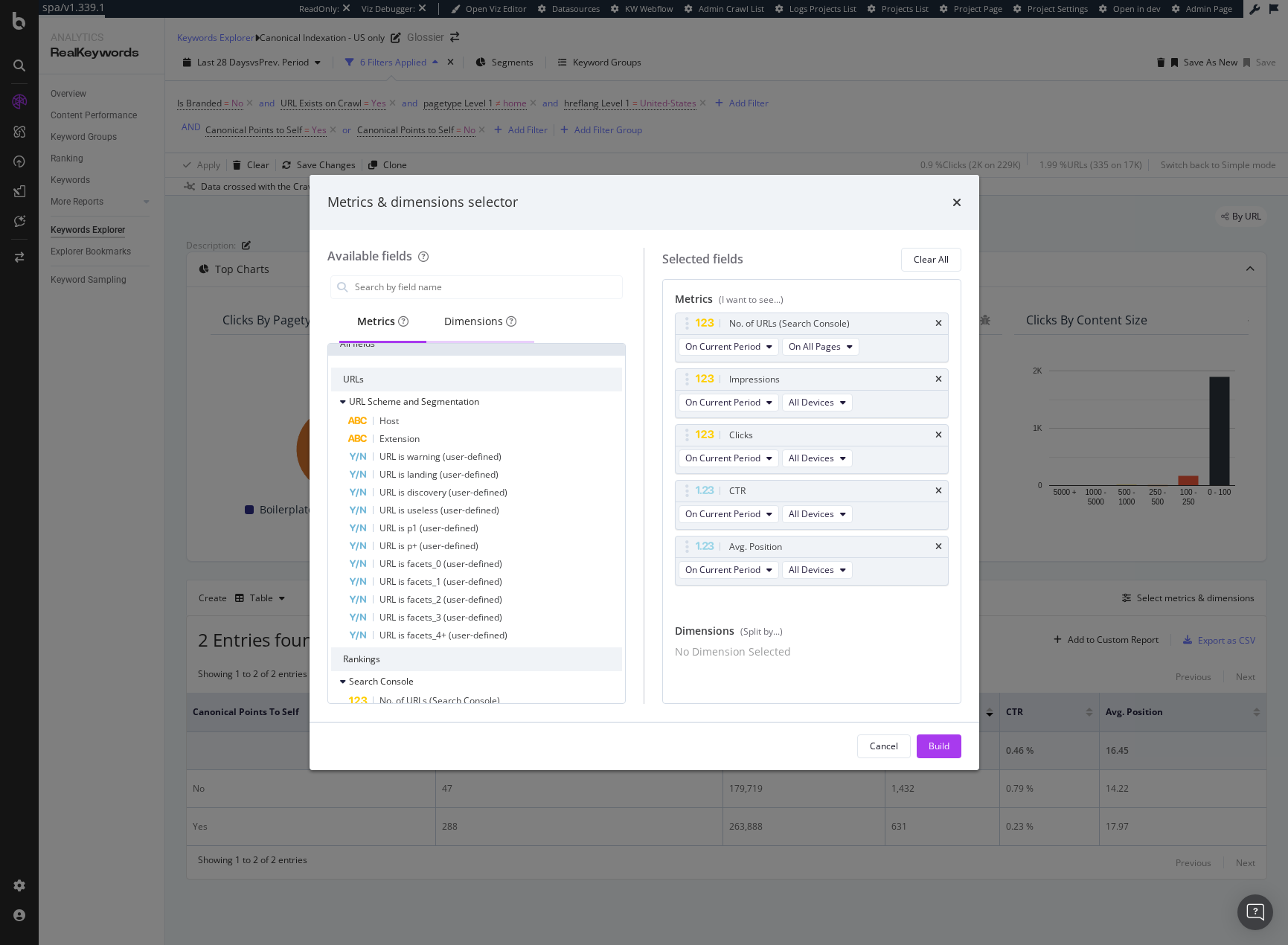
click at [459, 318] on div "Dimensions" at bounding box center [480, 321] width 72 height 15
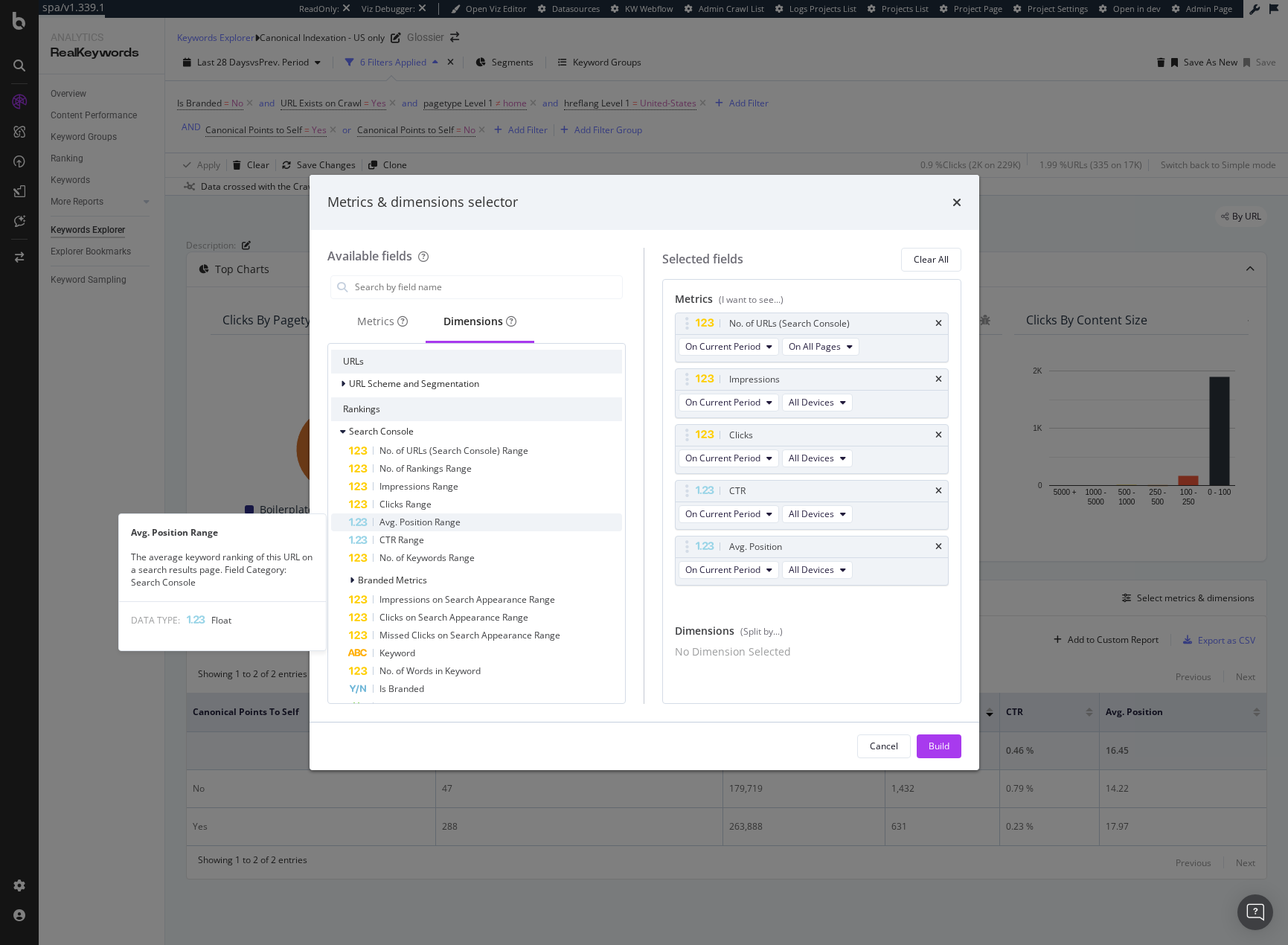
scroll to position [0, 0]
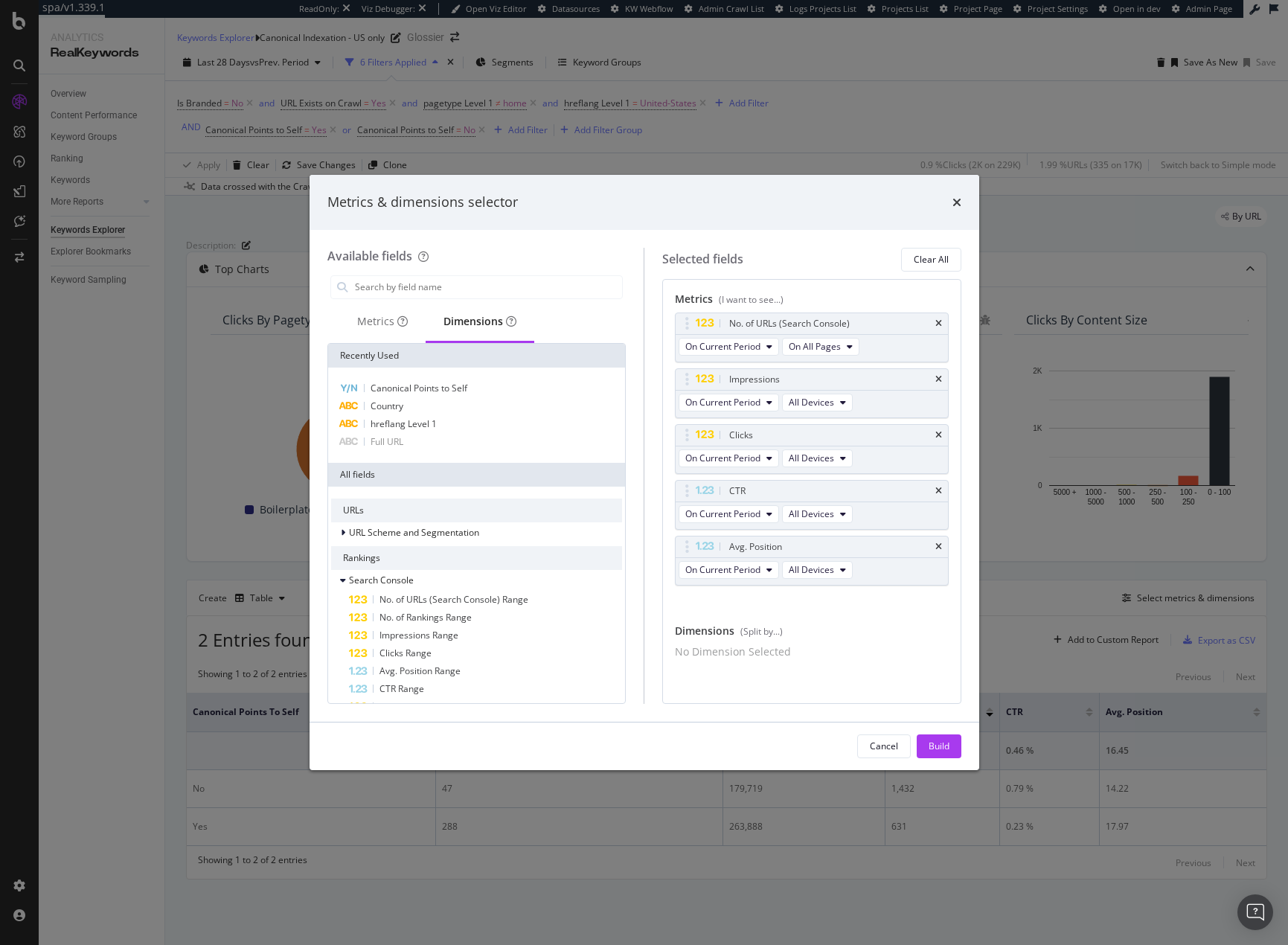
click at [498, 524] on div "URL Scheme and Segmentation" at bounding box center [477, 532] width 292 height 21
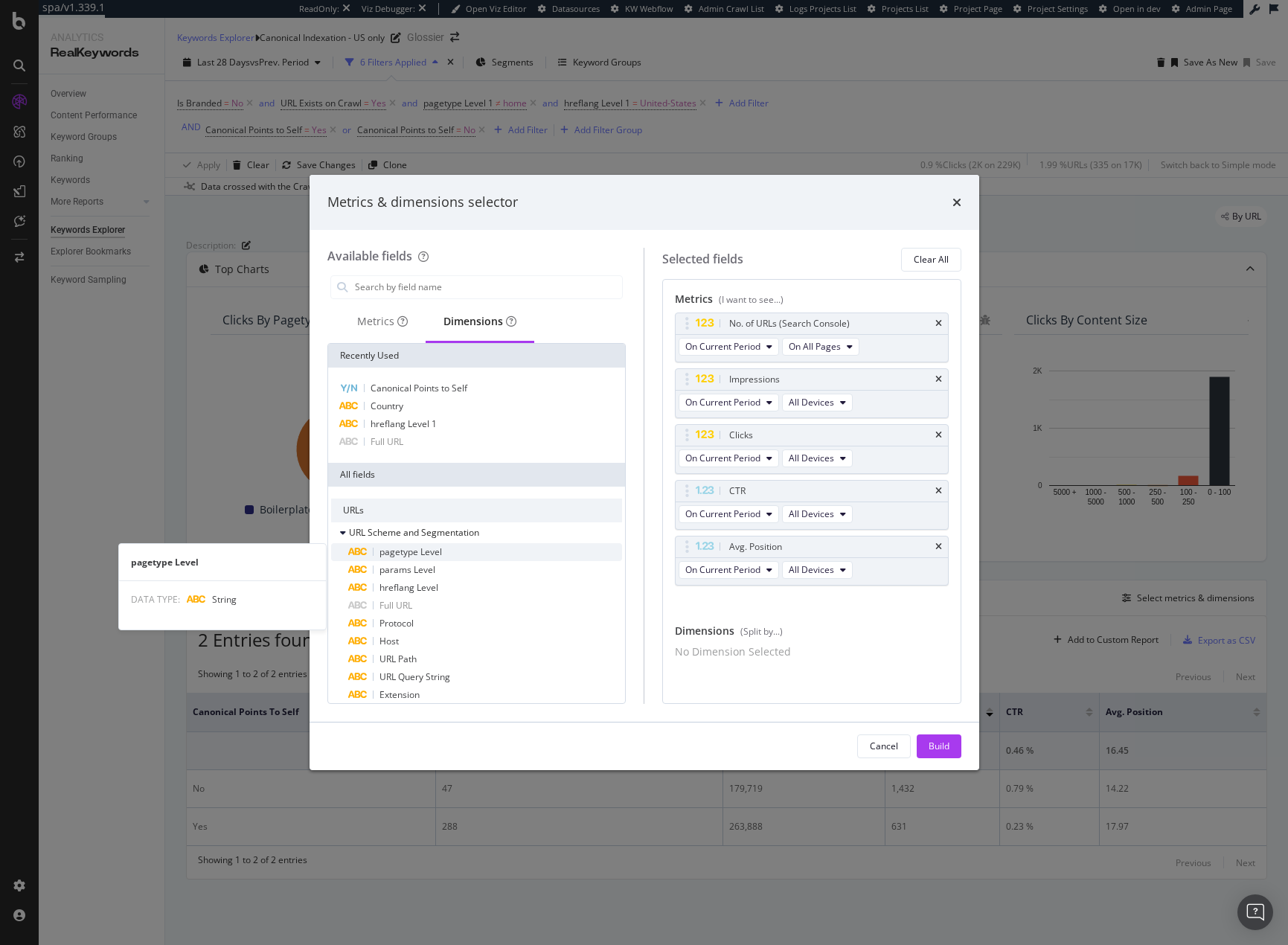
click at [491, 554] on div "pagetype Level" at bounding box center [486, 551] width 274 height 18
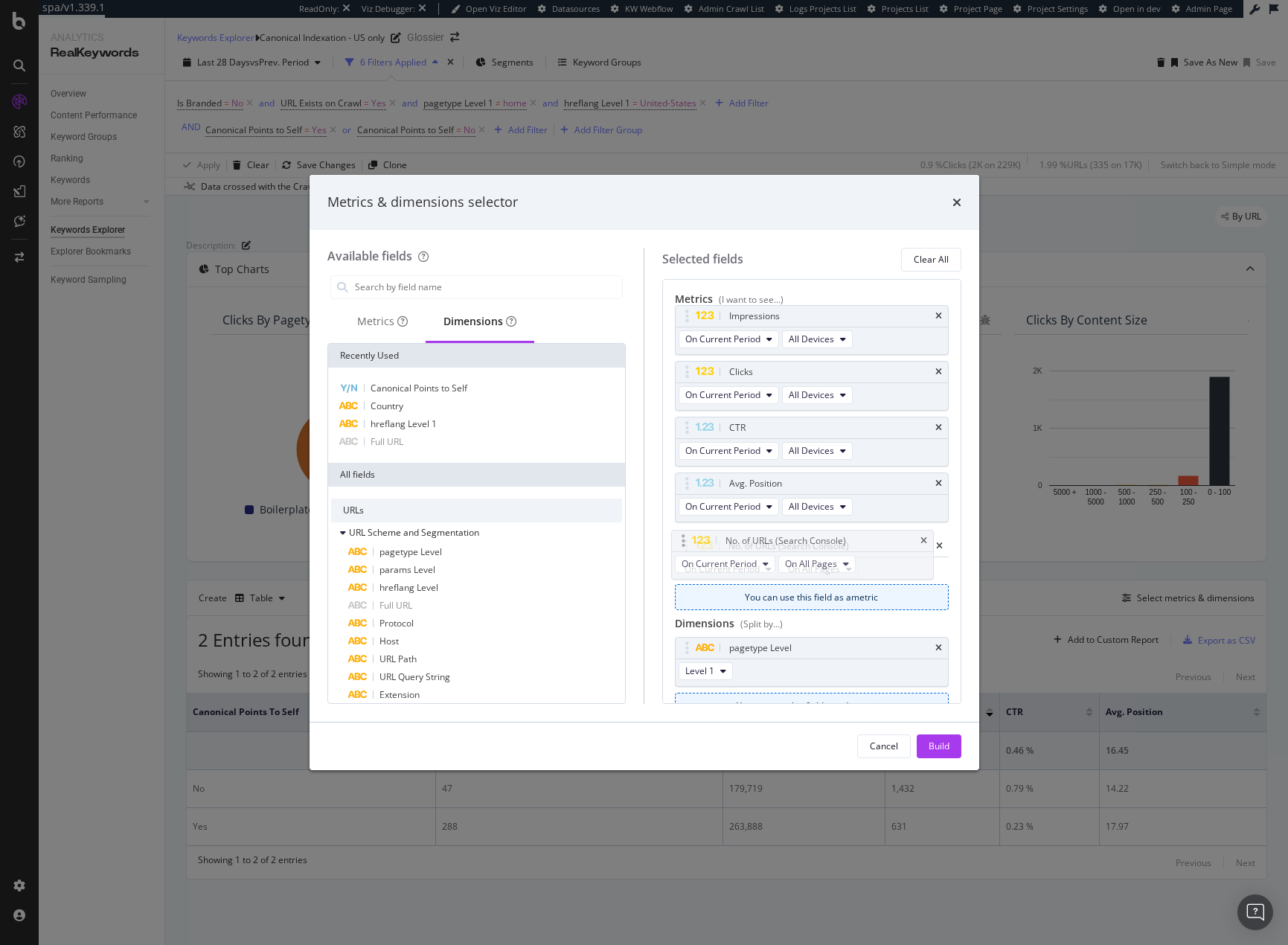
drag, startPoint x: 832, startPoint y: 322, endPoint x: 826, endPoint y: 536, distance: 214.1
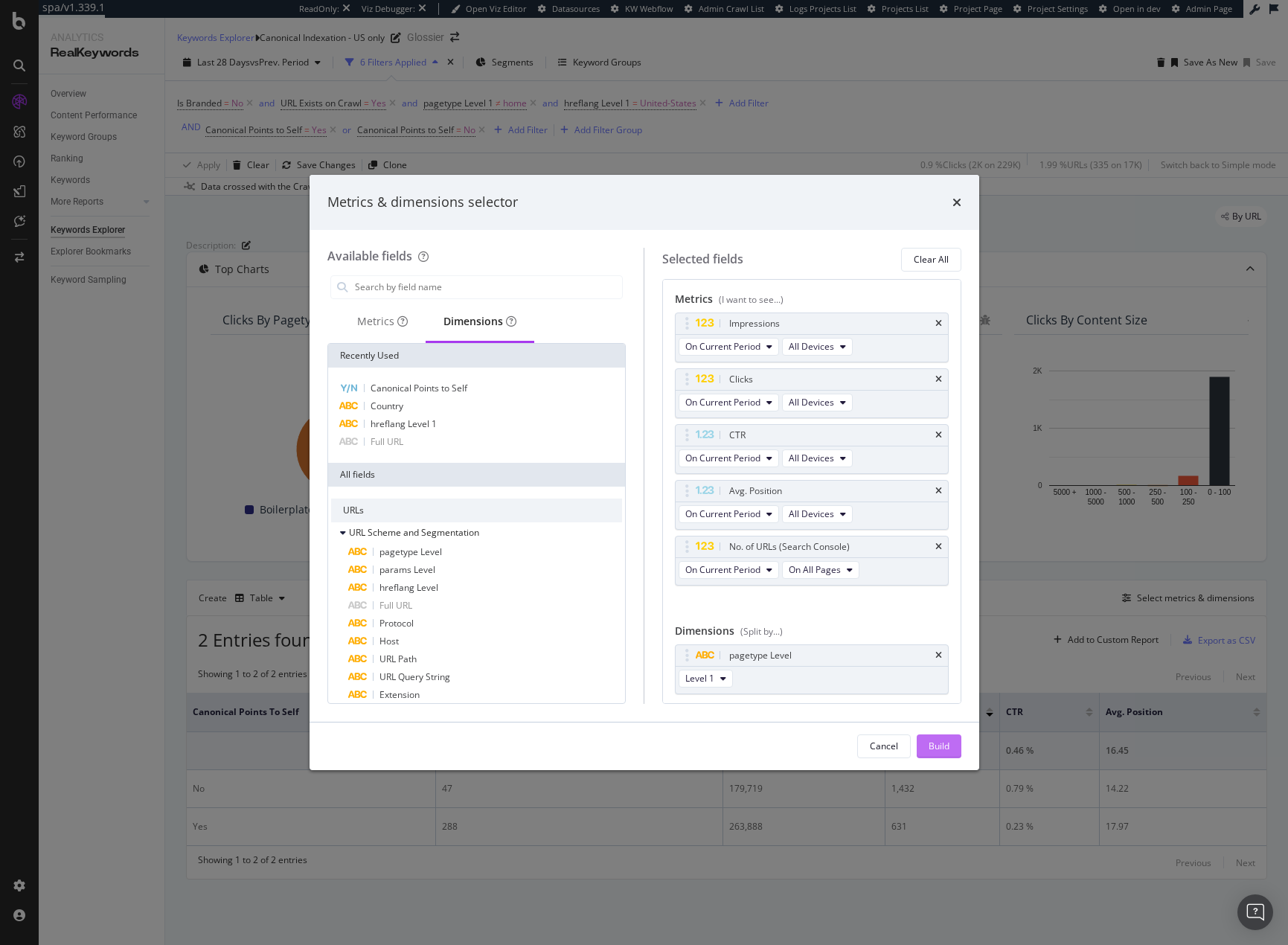
click at [942, 746] on div "Build" at bounding box center [939, 746] width 21 height 13
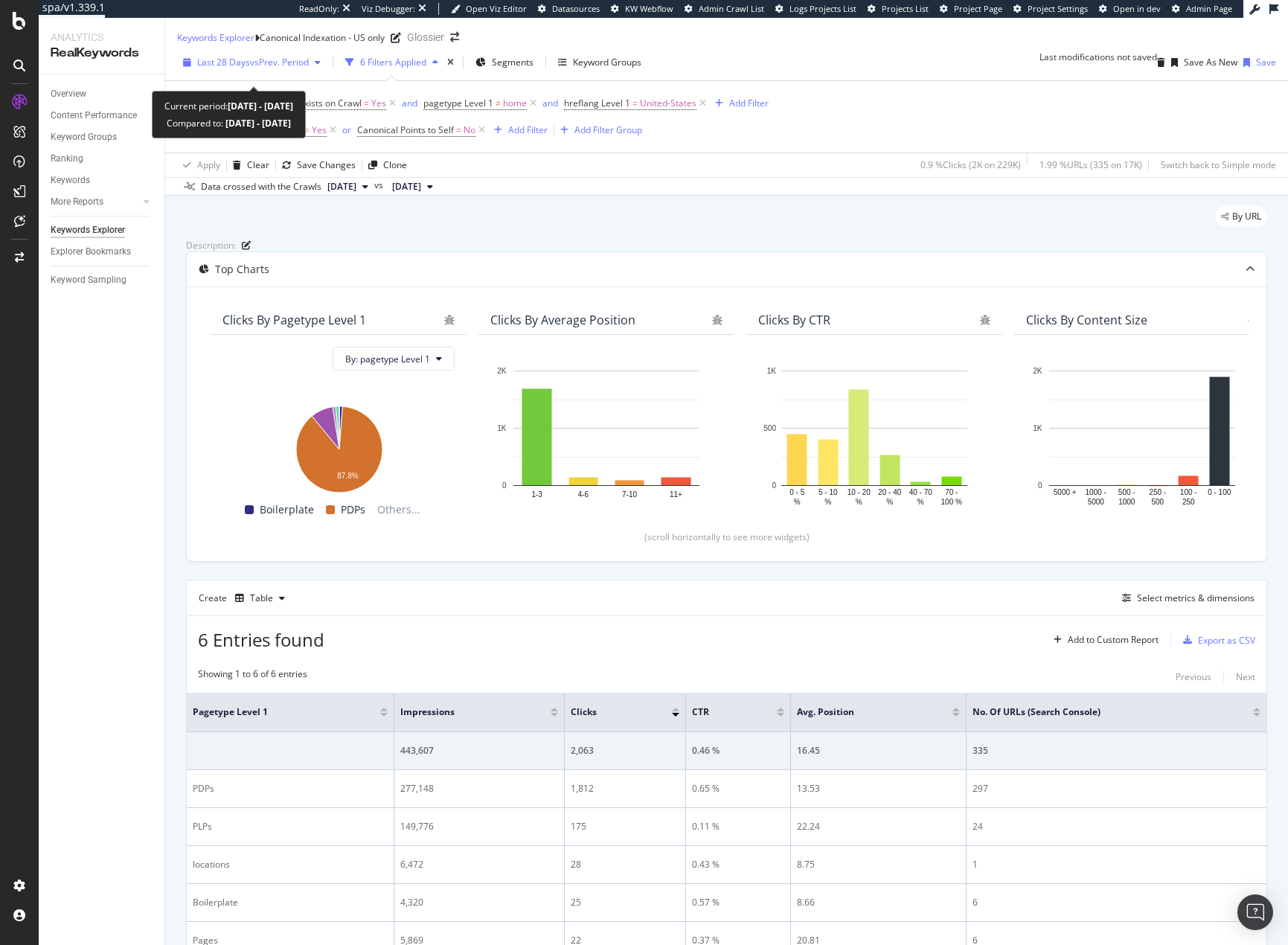
click at [224, 68] on span "Last 28 Days" at bounding box center [223, 62] width 53 height 13
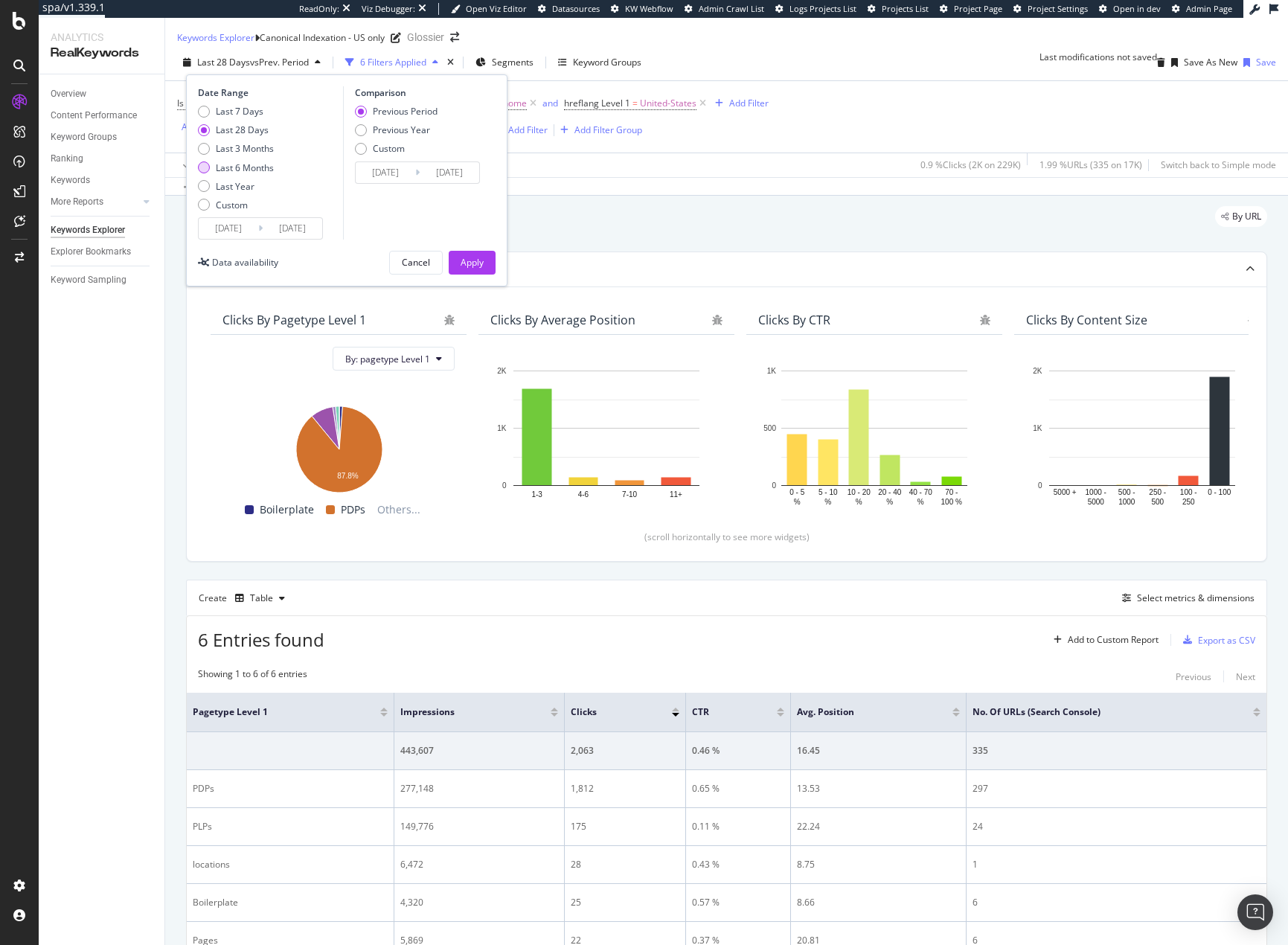
click at [228, 173] on div "Last 6 Months" at bounding box center [244, 167] width 58 height 13
type input "2025/04/12"
type input "2024/10/11"
type input "2025/04/11"
click at [721, 196] on div "Last 28 Days vs Prev. Period 6 Filters Applied Segments Keyword Groups Date Ran…" at bounding box center [726, 120] width 1123 height 151
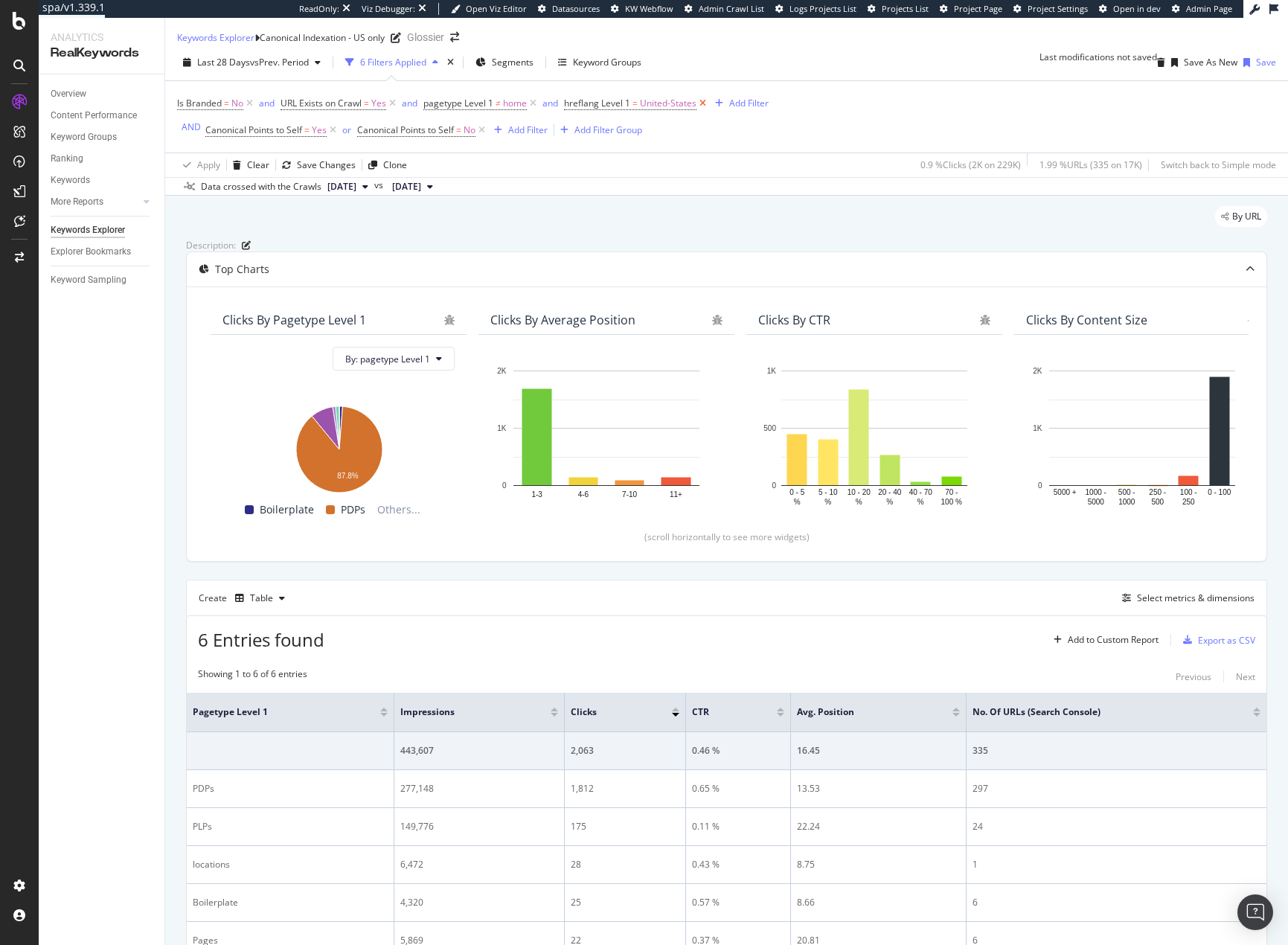
click at [705, 111] on icon at bounding box center [703, 103] width 13 height 15
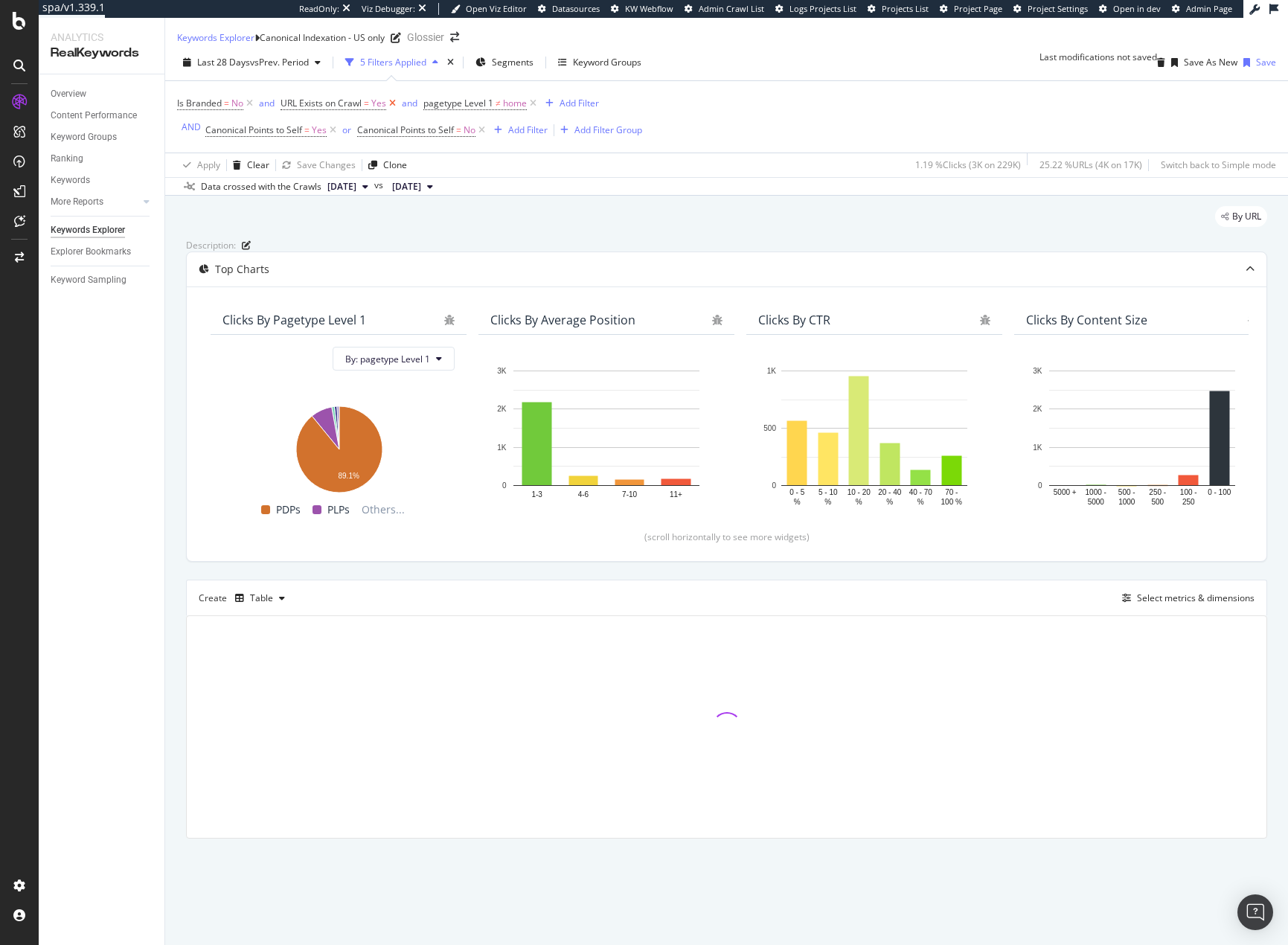
click at [398, 111] on icon at bounding box center [393, 103] width 13 height 15
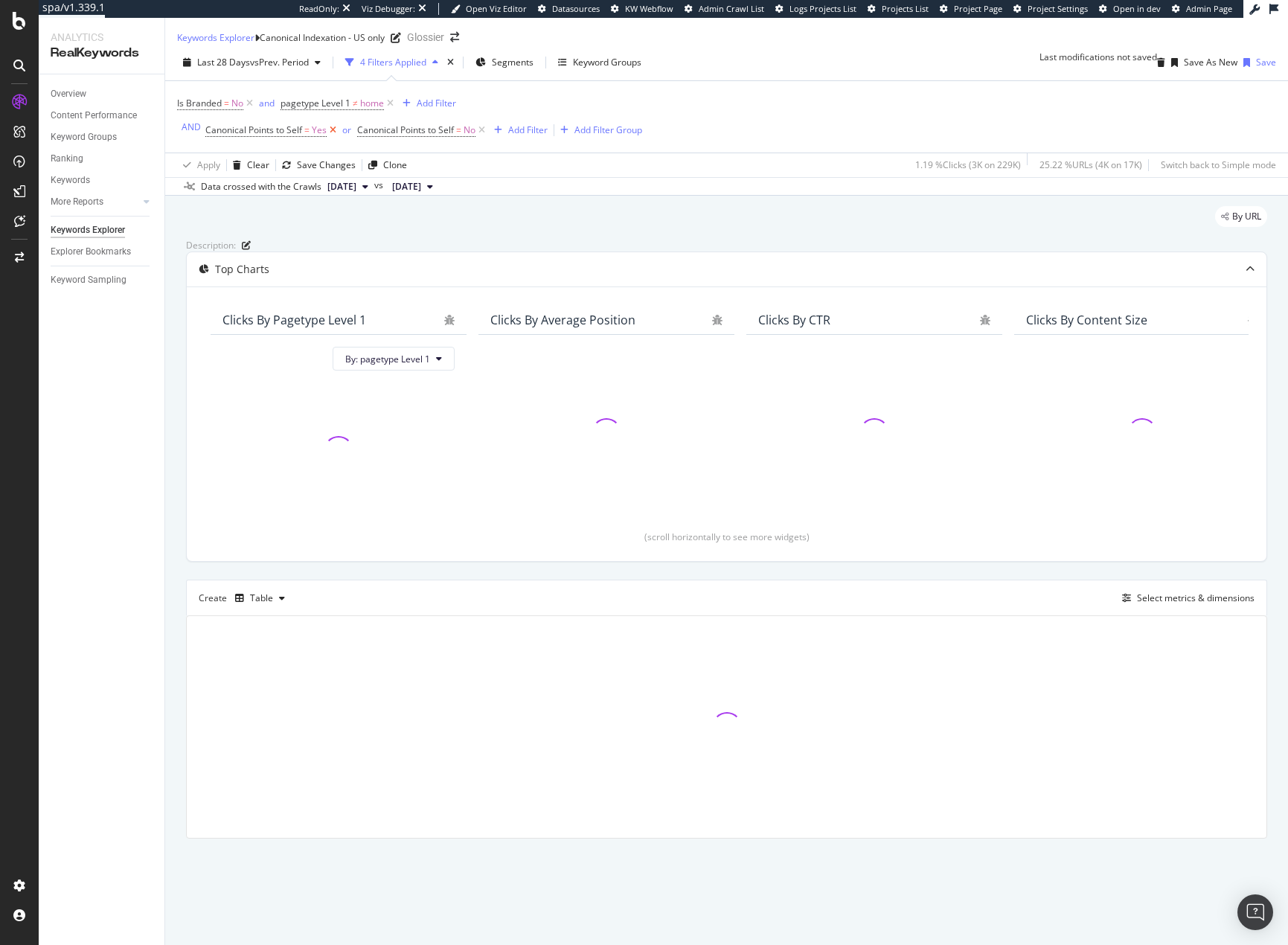
click at [333, 137] on icon at bounding box center [333, 130] width 13 height 15
click at [325, 137] on icon at bounding box center [330, 130] width 13 height 15
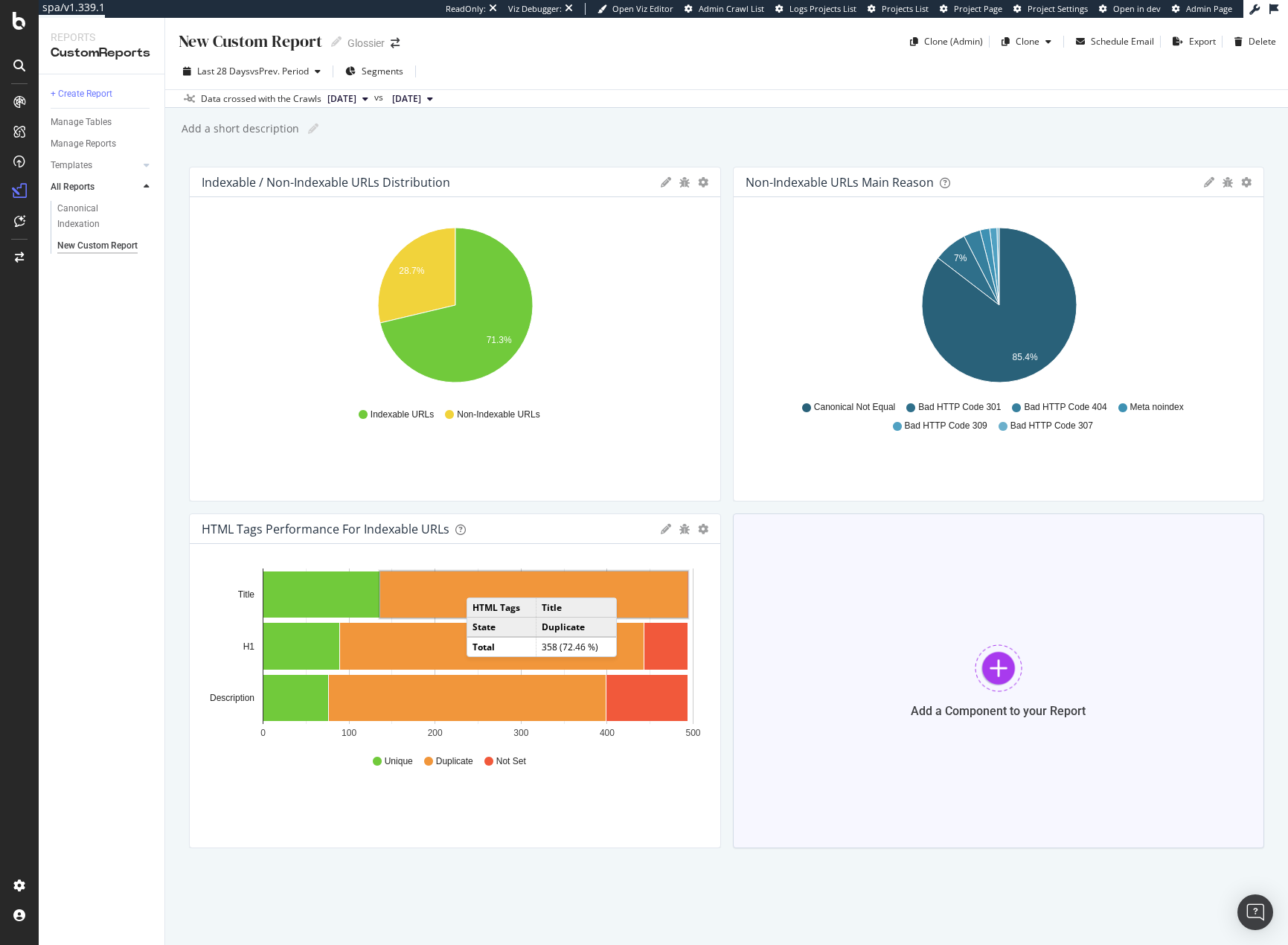
click at [837, 625] on div "Add a Component to your Report" at bounding box center [999, 681] width 532 height 335
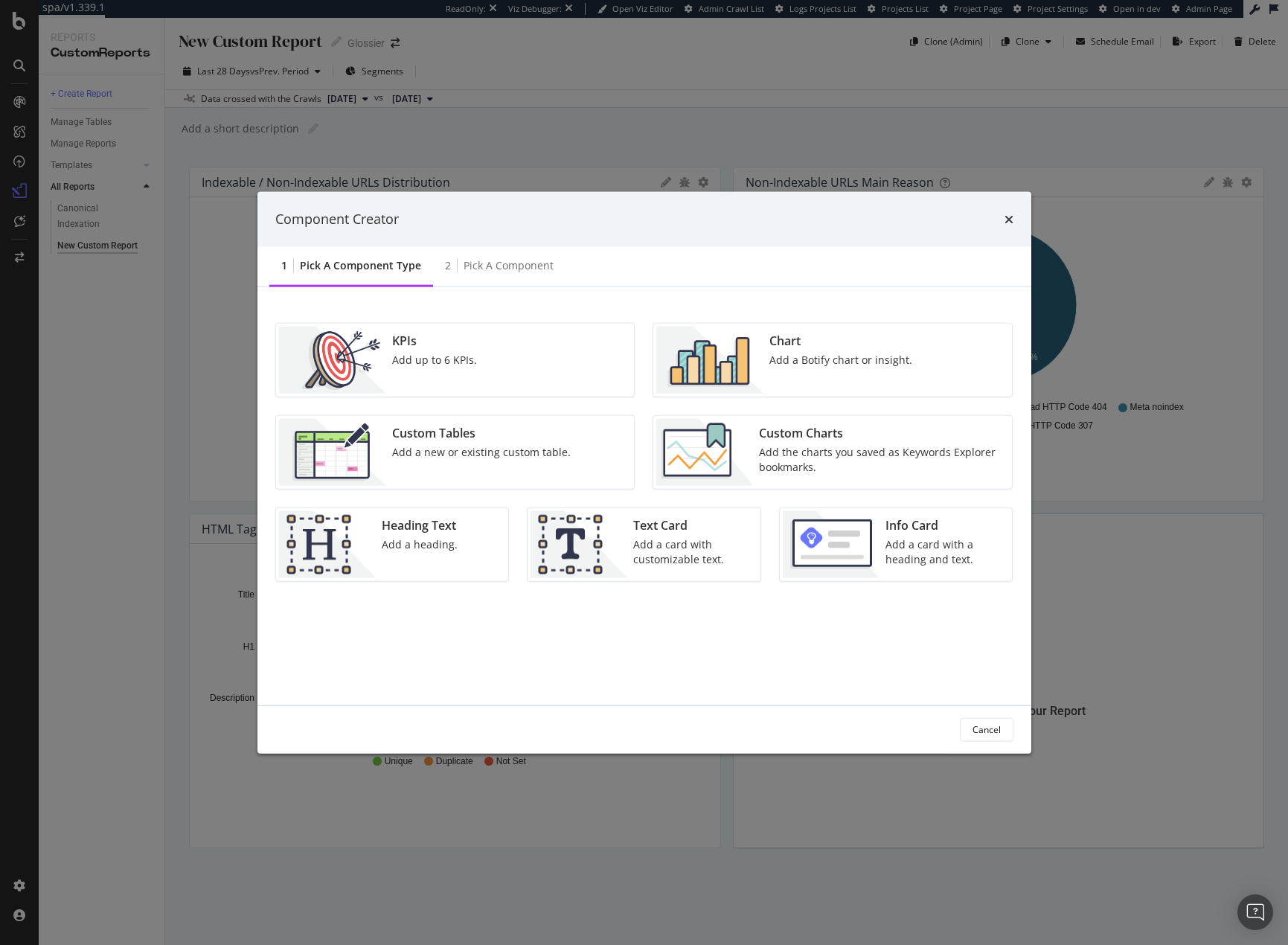
click at [792, 350] on div "Chart Add a Botify chart or insight." at bounding box center [840, 359] width 155 height 67
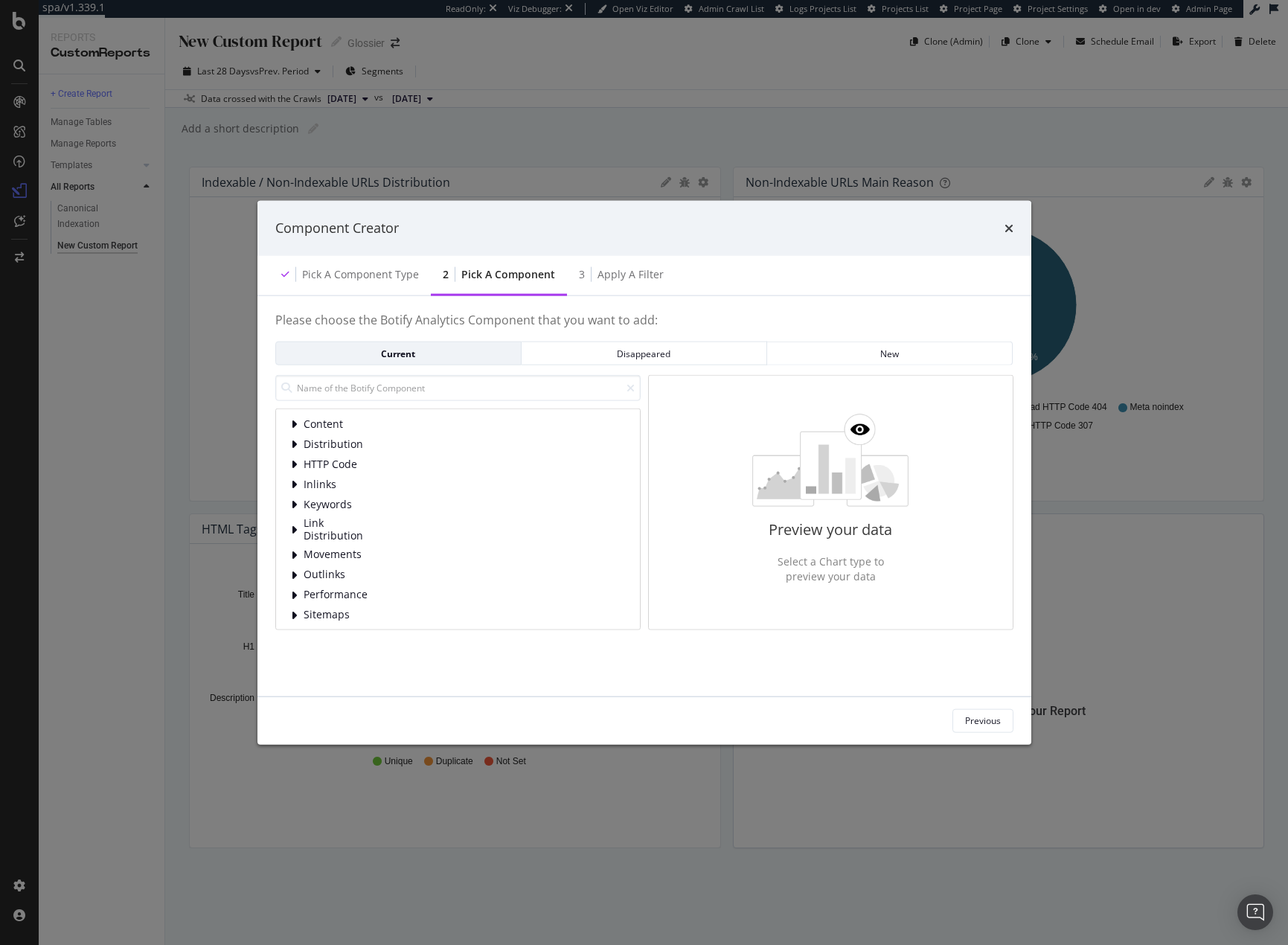
click at [1001, 223] on div "Component Creator" at bounding box center [644, 229] width 738 height 19
click at [1013, 224] on icon "times" at bounding box center [1009, 227] width 9 height 12
click at [986, 726] on div "Previous" at bounding box center [982, 720] width 36 height 13
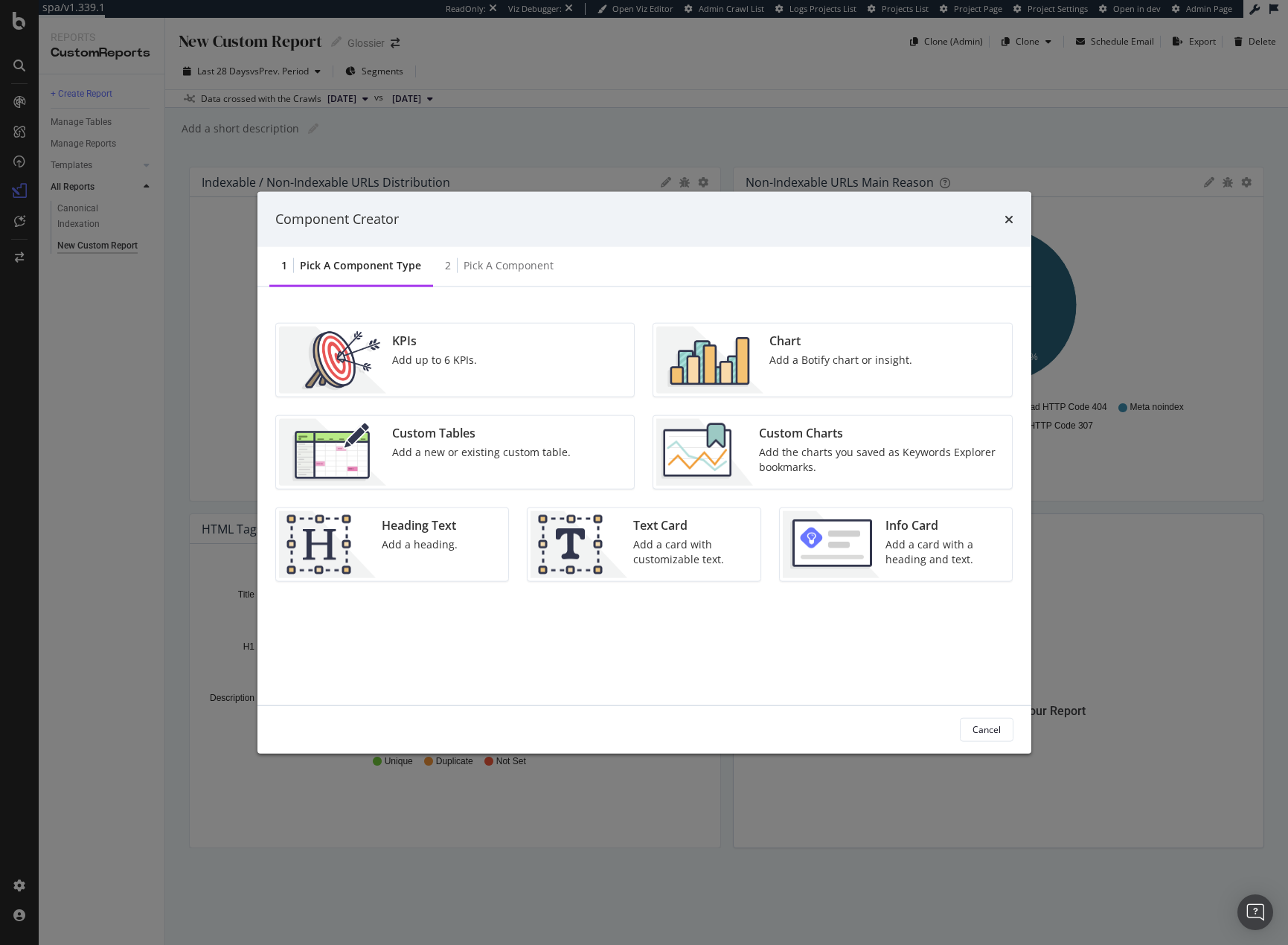
click at [829, 437] on div "Custom Charts" at bounding box center [881, 432] width 244 height 17
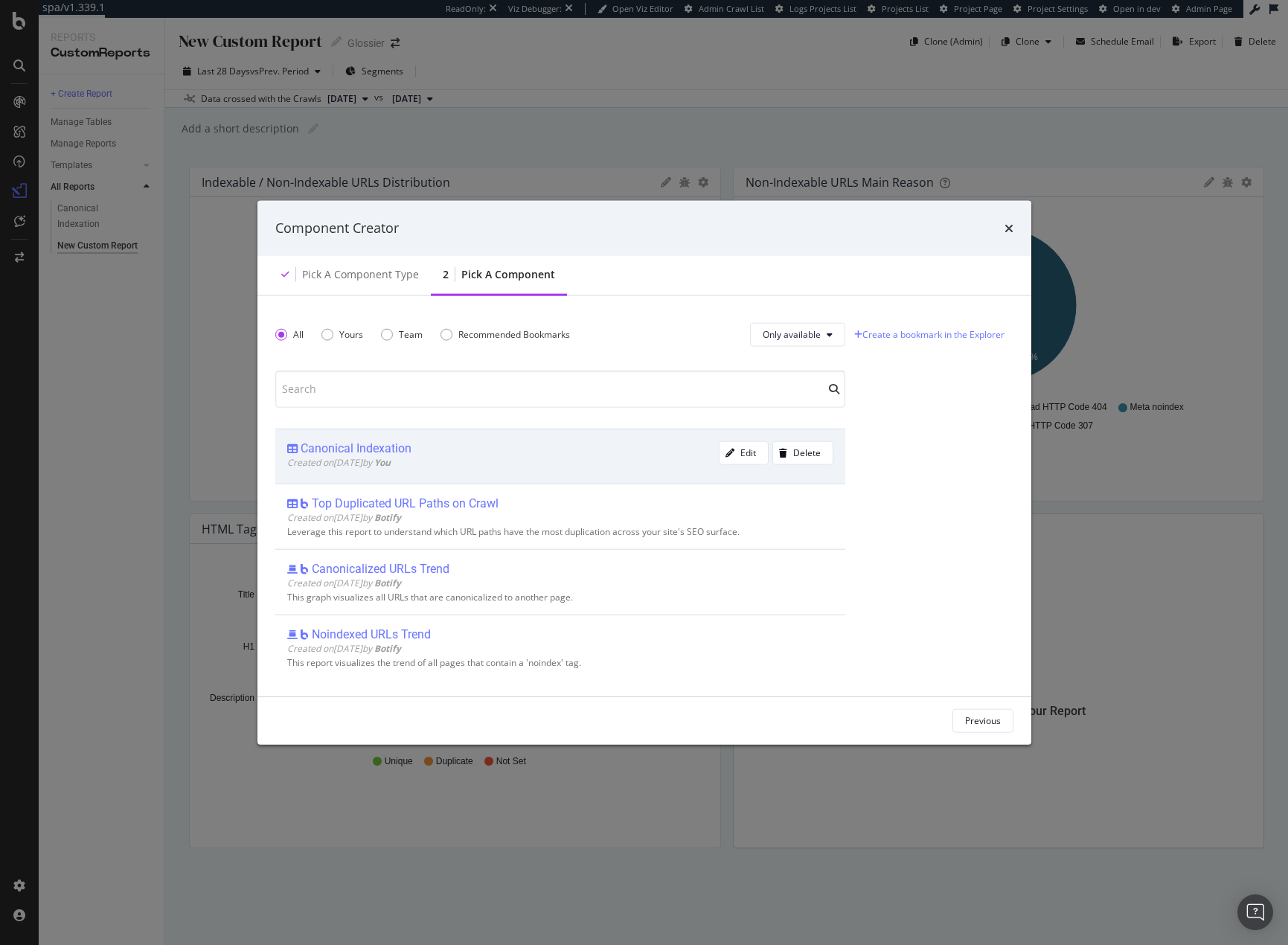
click at [478, 454] on div "Canonical Indexation" at bounding box center [503, 448] width 432 height 15
click at [959, 717] on div "Add Component" at bounding box center [968, 720] width 67 height 13
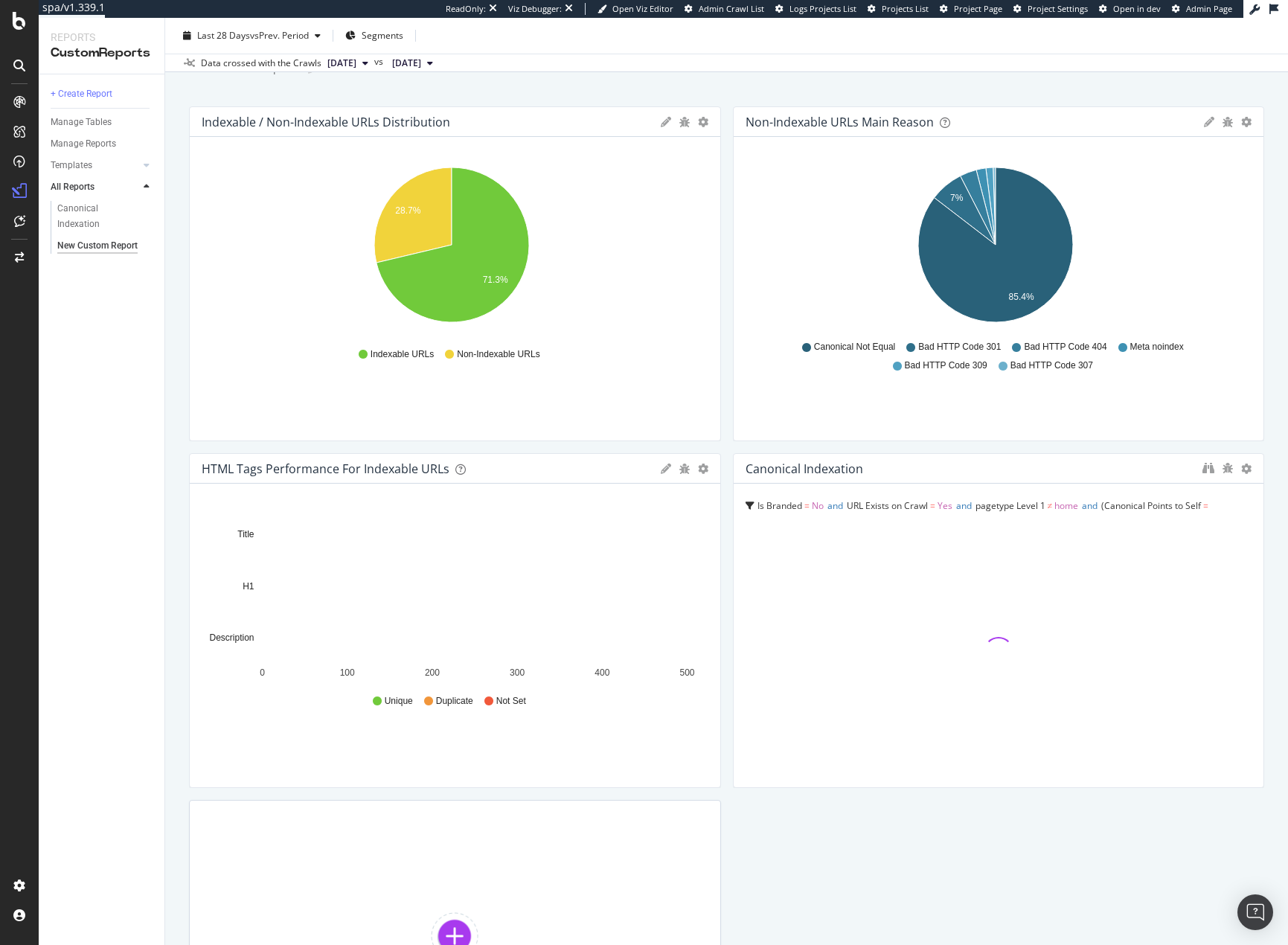
scroll to position [75, 0]
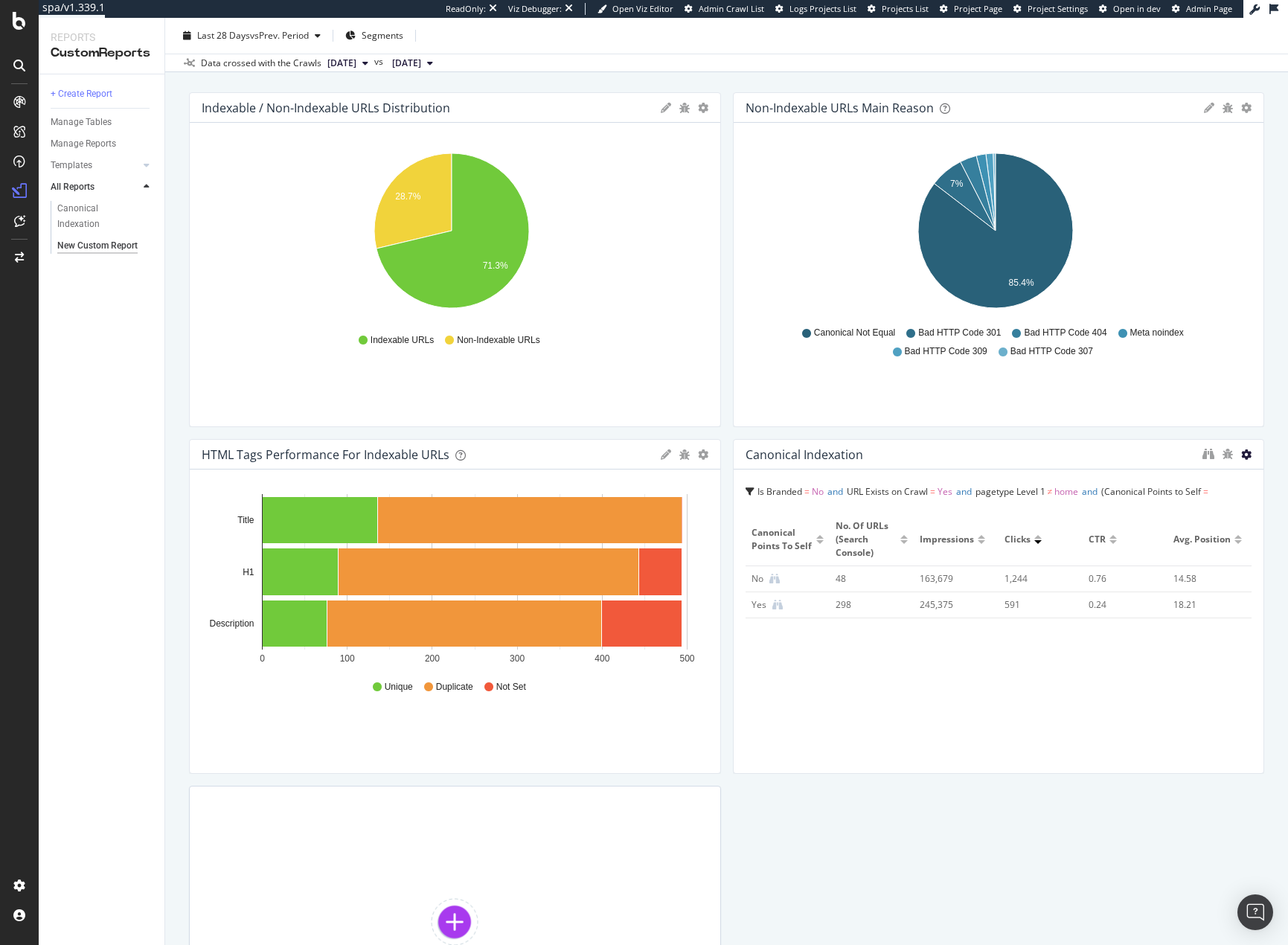
click at [1241, 456] on icon at bounding box center [1246, 454] width 10 height 10
click at [1017, 433] on div "Indexable / Non-Indexable URLs distribution Pie Table Apply Filter Export as CS…" at bounding box center [726, 587] width 1075 height 991
click at [1241, 459] on div at bounding box center [1246, 454] width 10 height 15
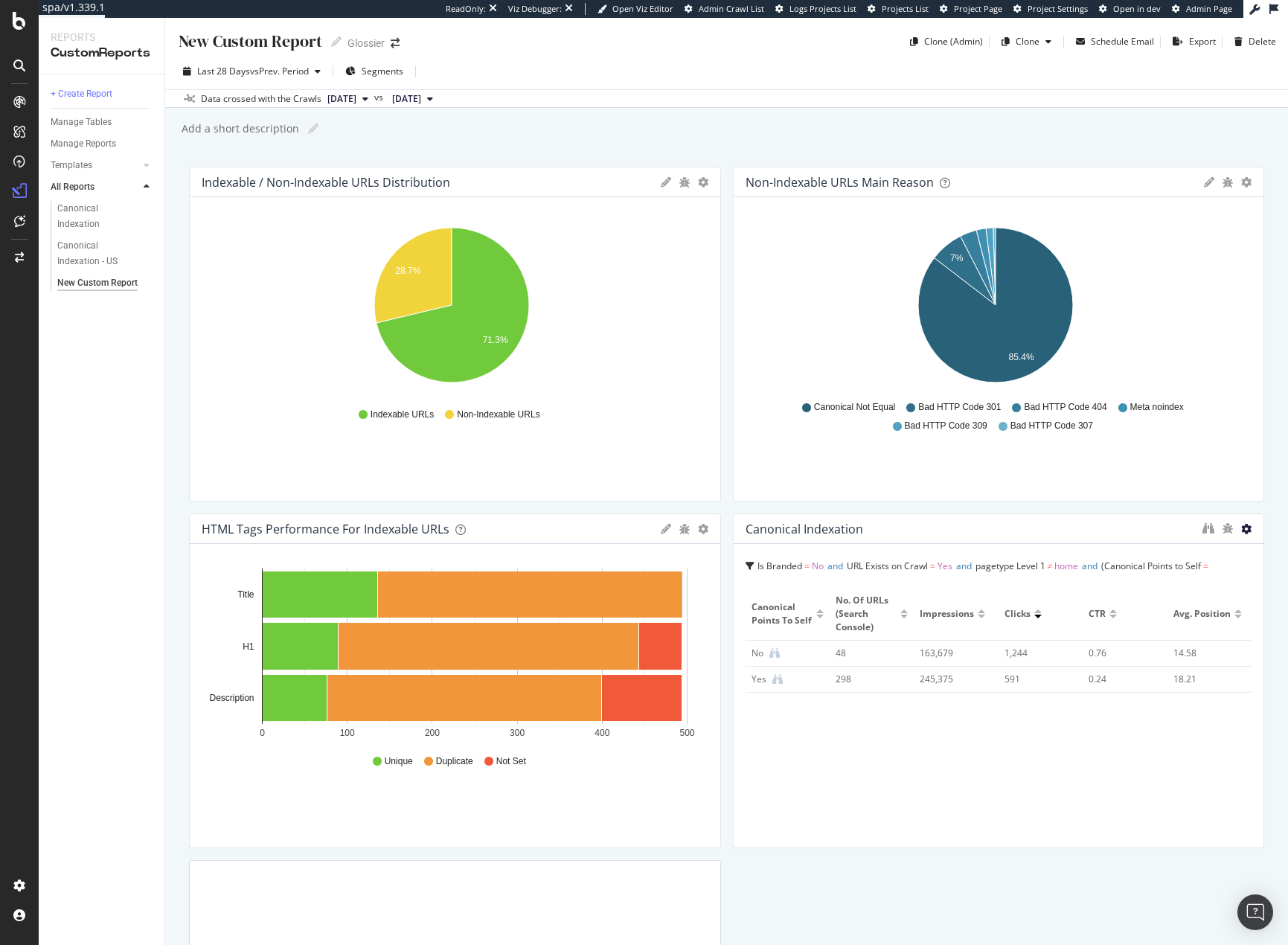
click at [1241, 528] on icon at bounding box center [1246, 528] width 10 height 10
click at [1213, 532] on span "Delete" at bounding box center [1203, 528] width 28 height 13
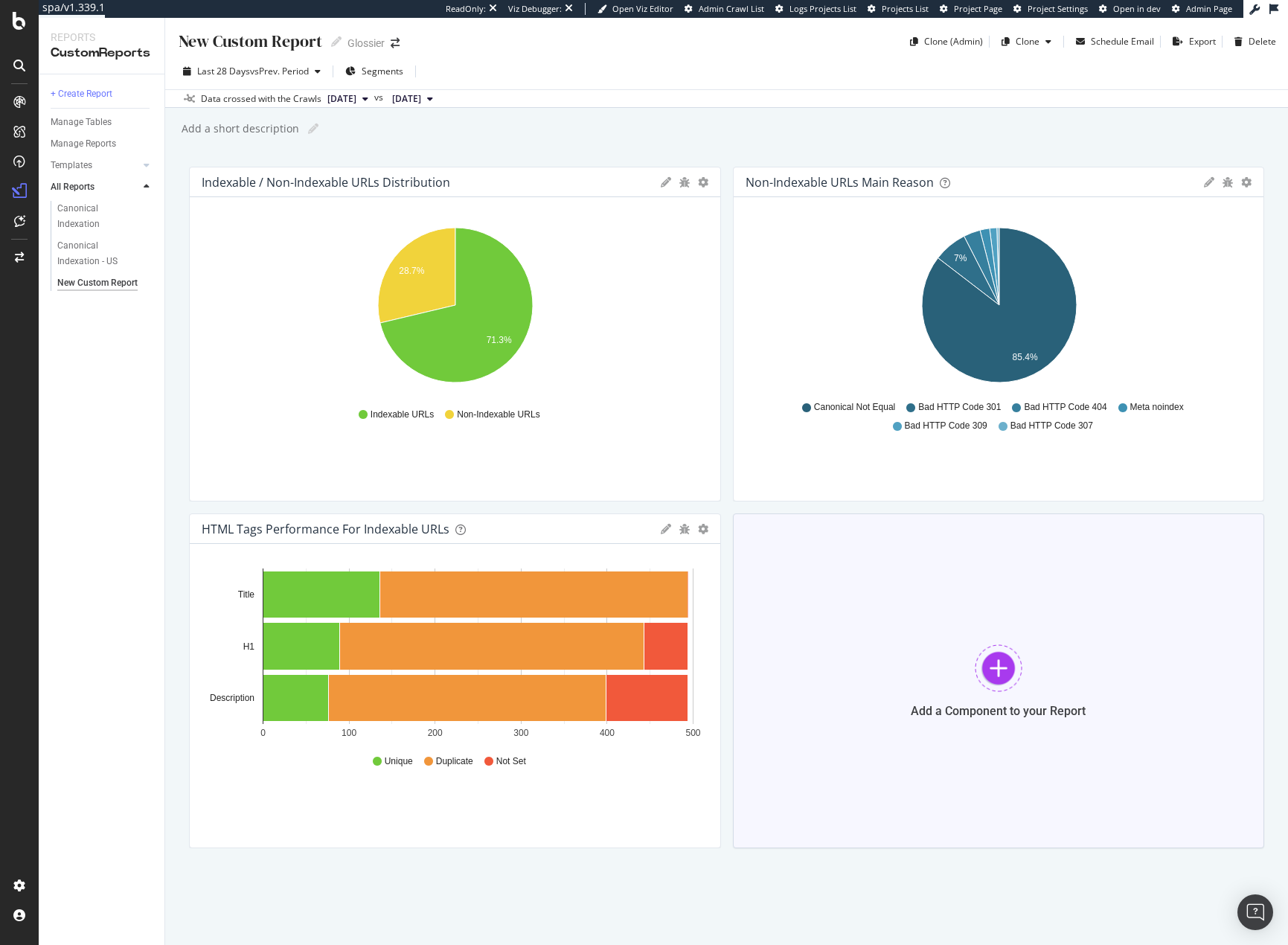
click at [1153, 573] on div "Add a Component to your Report" at bounding box center [999, 681] width 532 height 335
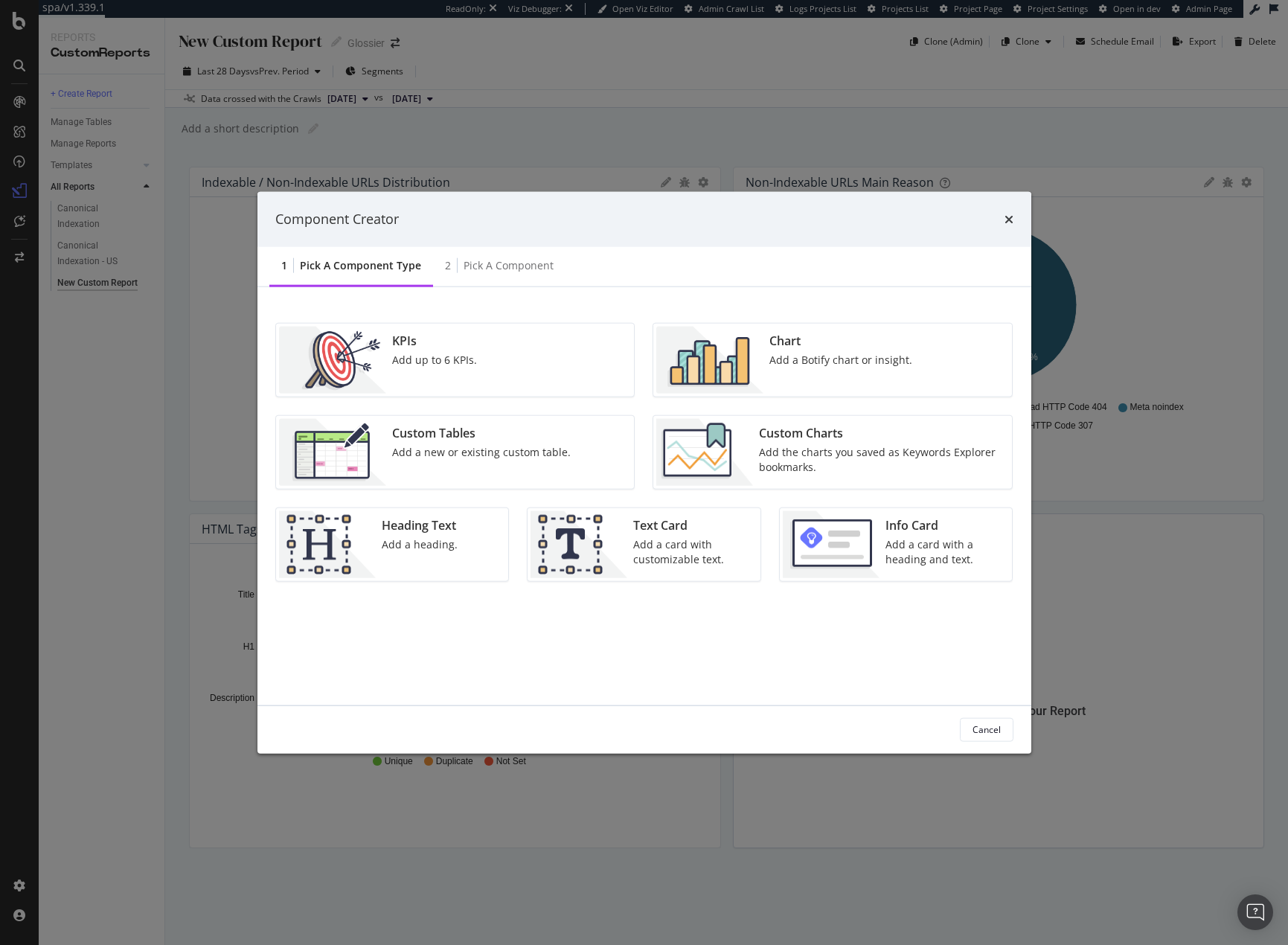
click at [891, 447] on div "Add the charts you saved as Keywords Explorer bookmarks." at bounding box center [881, 459] width 244 height 30
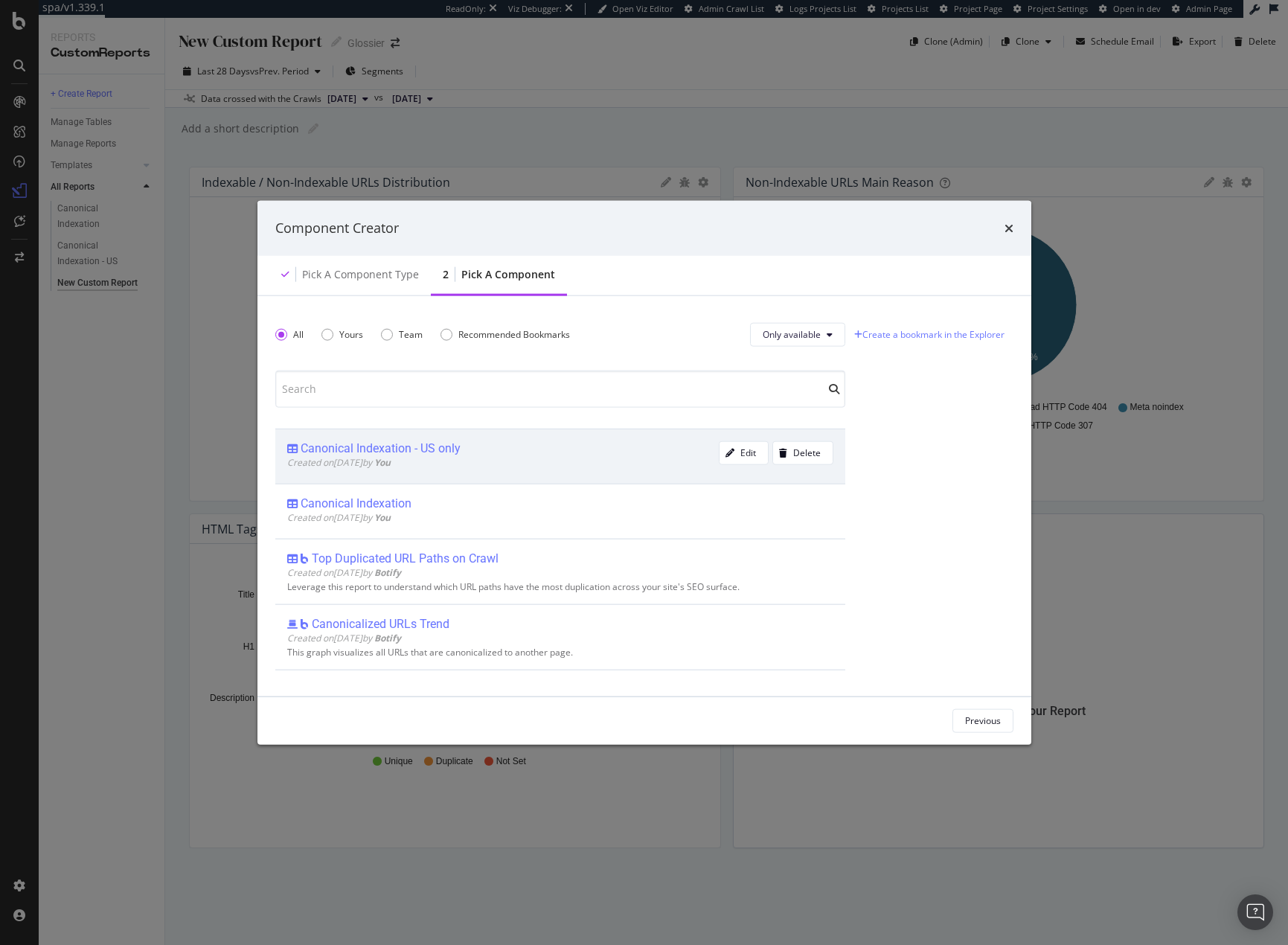
click at [542, 450] on div "Canonical Indexation - US only" at bounding box center [503, 448] width 432 height 15
click at [966, 715] on div "Add Component" at bounding box center [968, 720] width 67 height 13
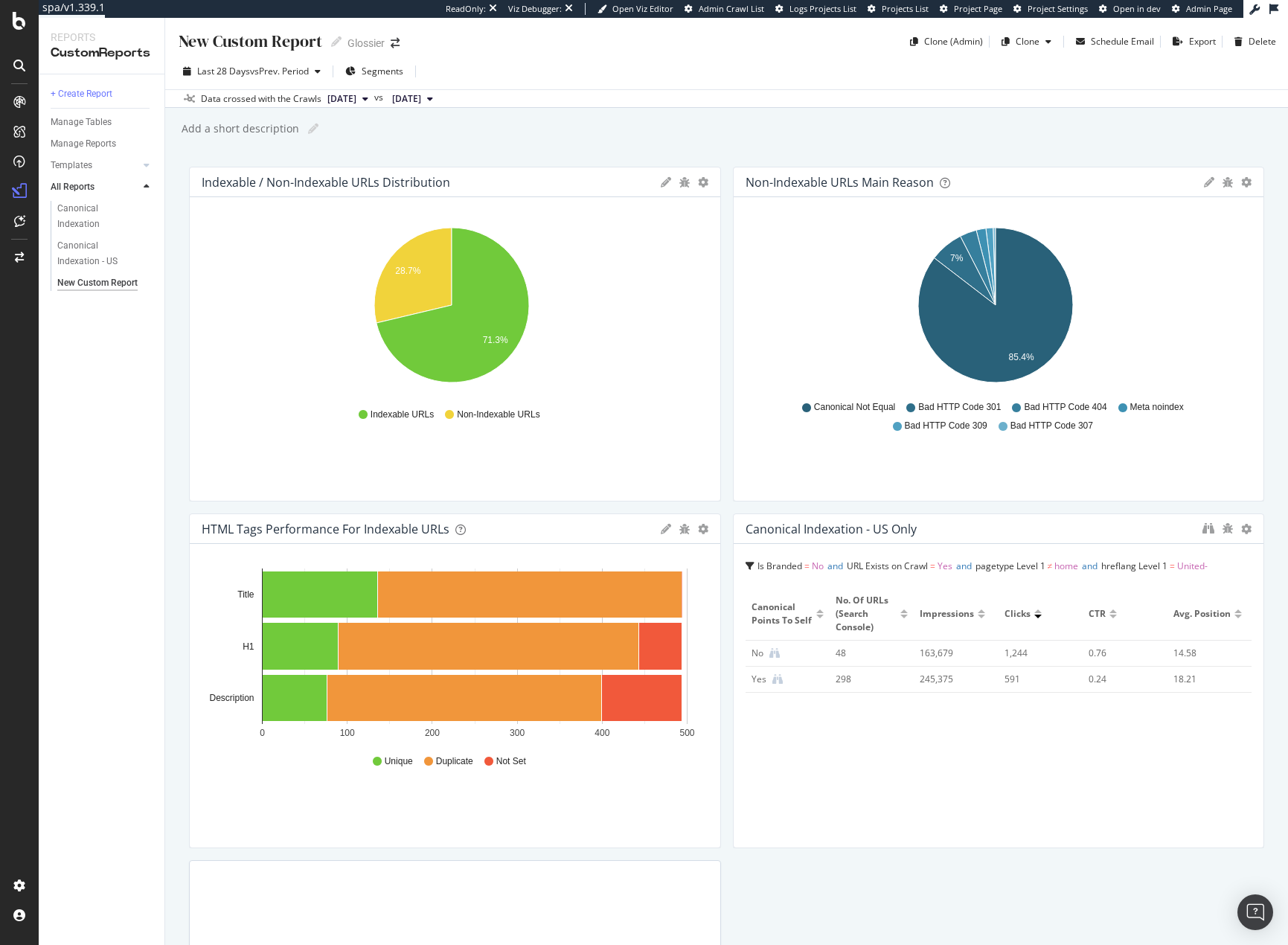
scroll to position [75, 0]
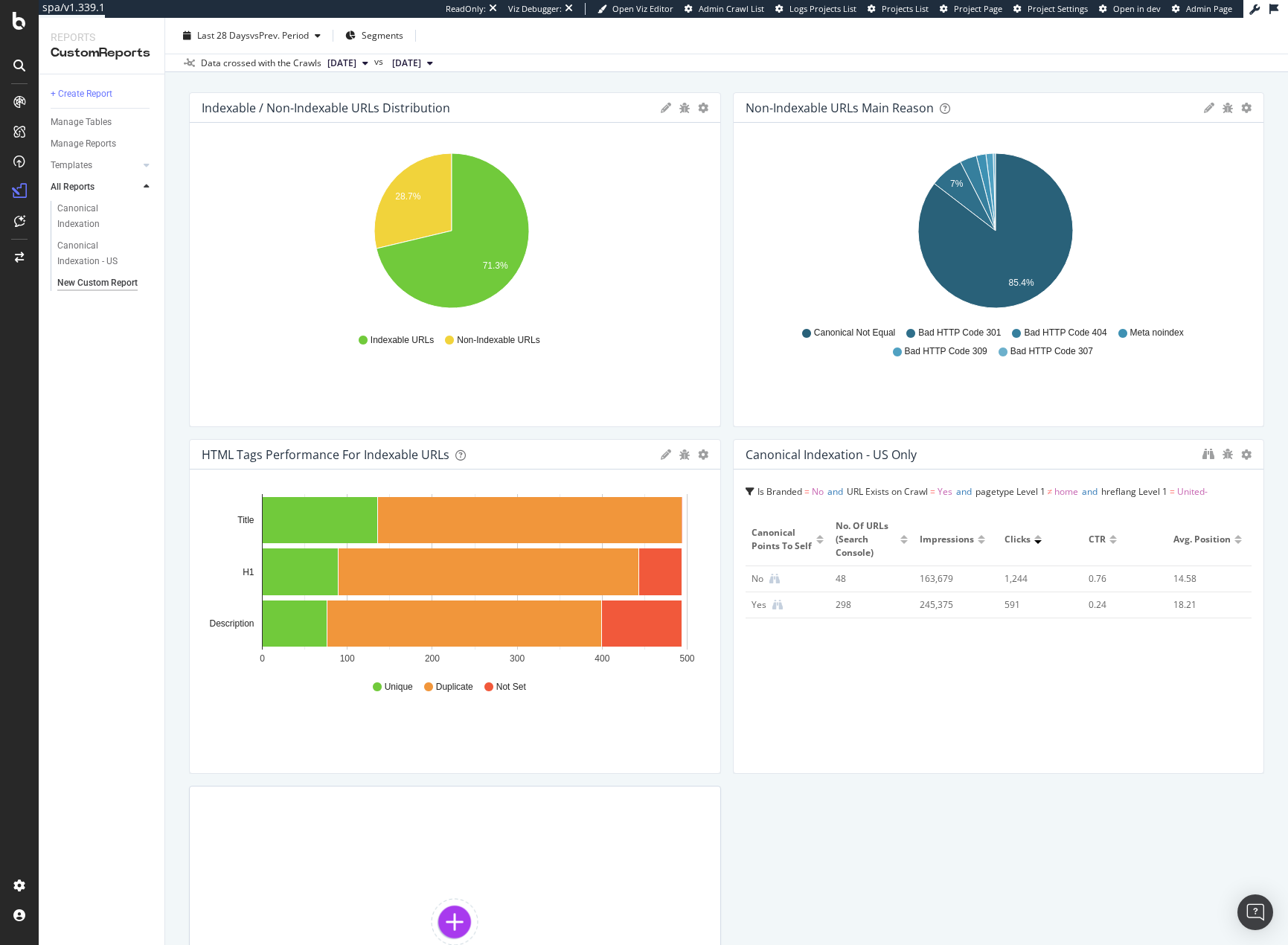
drag, startPoint x: 1003, startPoint y: 809, endPoint x: 1012, endPoint y: 797, distance: 15.0
click at [1005, 806] on div "Indexable / Non-Indexable URLs distribution Pie Table Apply Filter Export as CS…" at bounding box center [726, 587] width 1075 height 991
click at [1082, 853] on div "Indexable / Non-Indexable URLs distribution Pie Table Apply Filter Export as CS…" at bounding box center [726, 587] width 1075 height 991
click at [1241, 449] on icon at bounding box center [1246, 454] width 10 height 10
click at [1198, 451] on span "Delete" at bounding box center [1203, 454] width 28 height 13
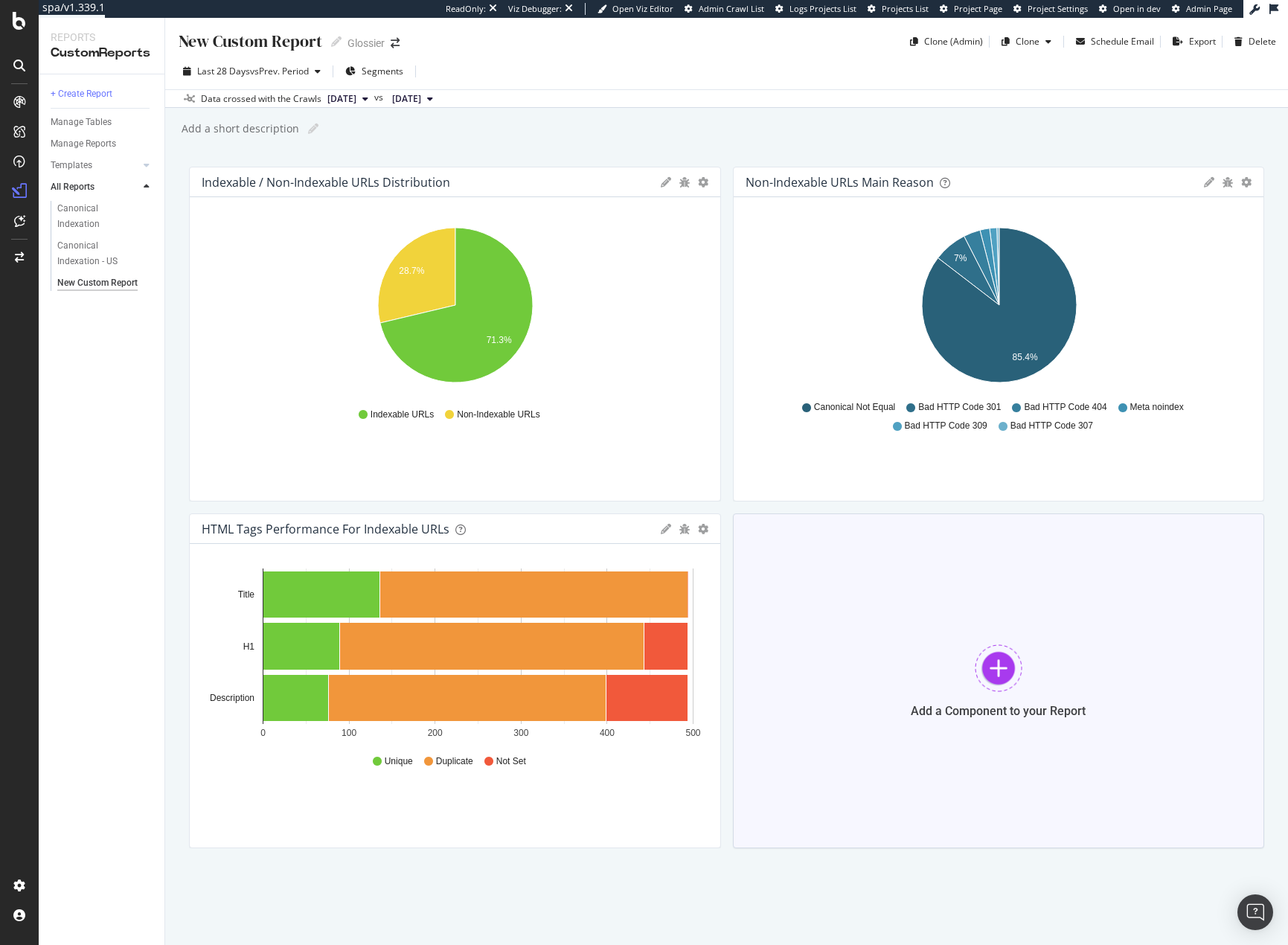
scroll to position [0, 0]
click at [1029, 693] on div "Add a Component to your Report" at bounding box center [999, 681] width 532 height 335
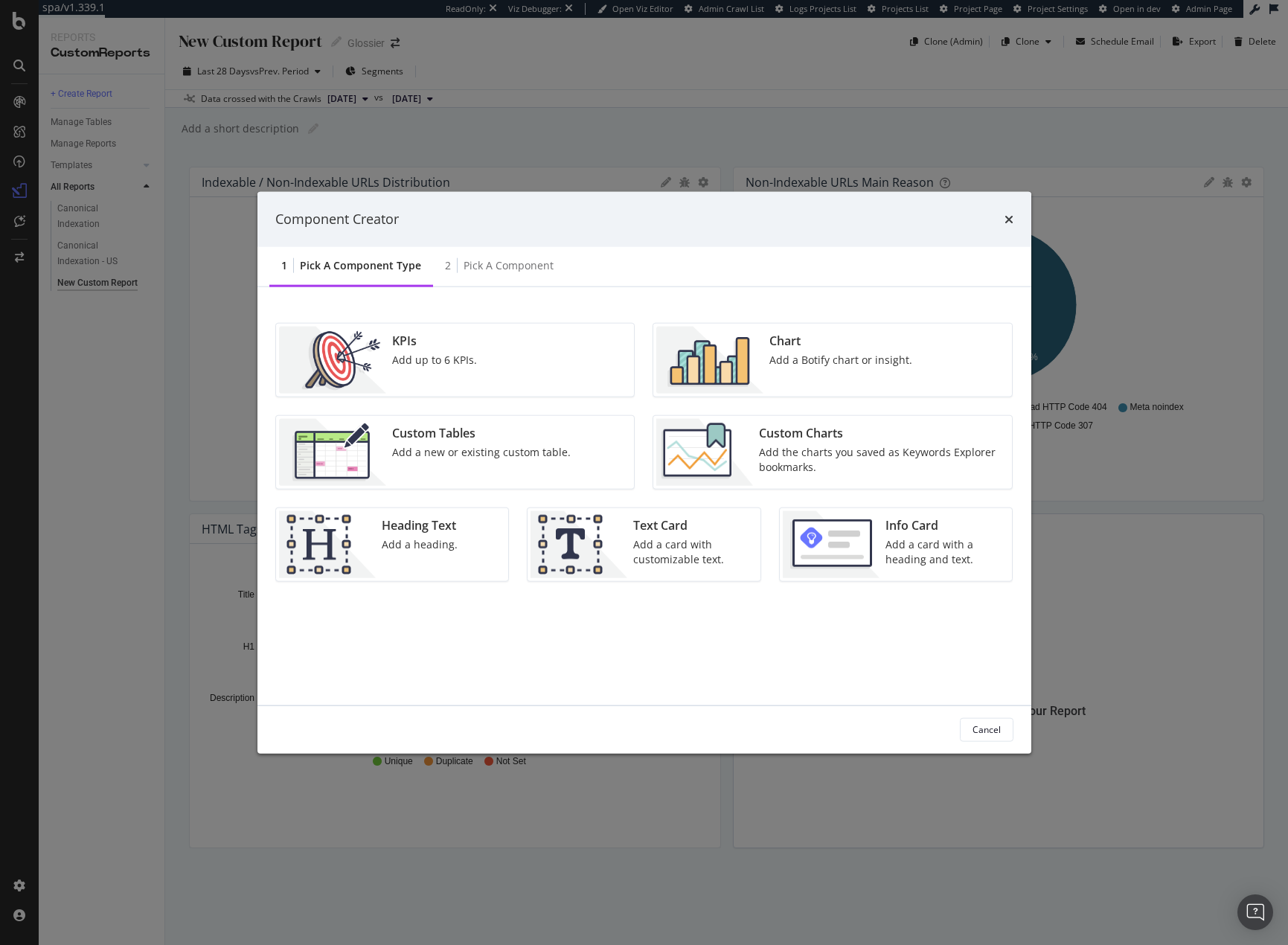
click at [836, 426] on div "Custom Charts" at bounding box center [881, 432] width 244 height 17
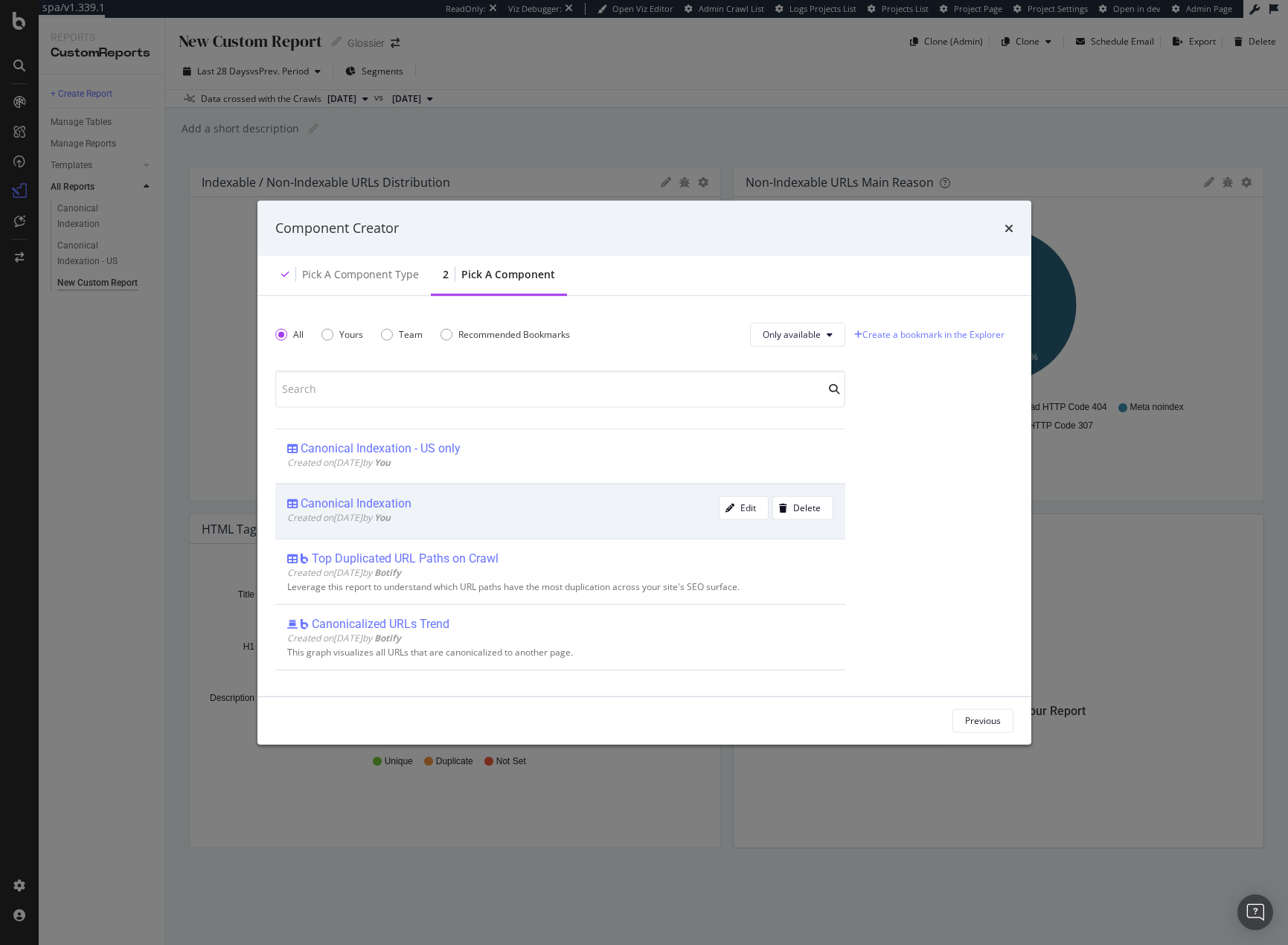
click at [535, 511] on div "Created on 2025 Oct 14th by You" at bounding box center [503, 517] width 432 height 13
click at [973, 732] on button "Add Component" at bounding box center [968, 720] width 90 height 24
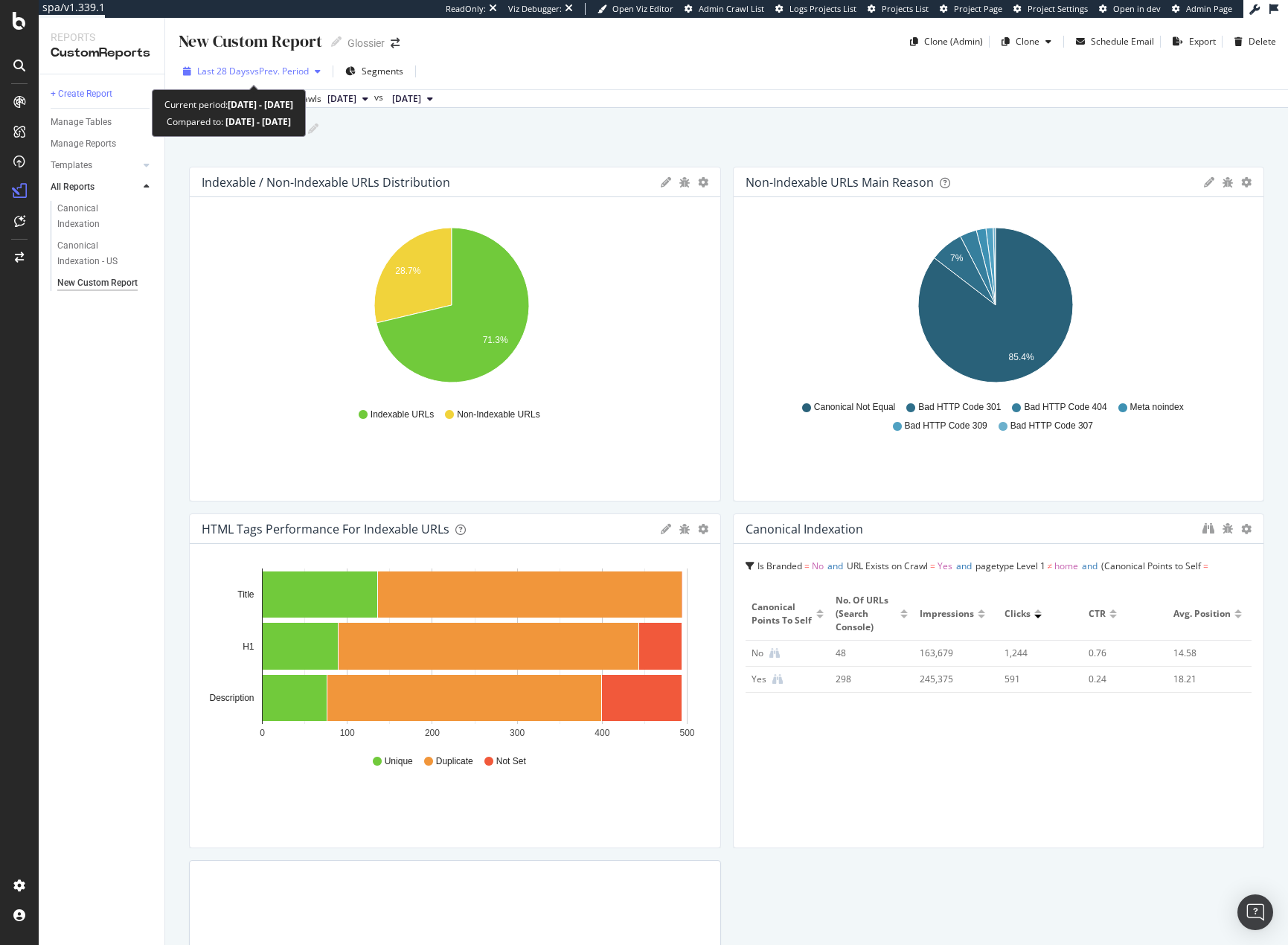
click at [235, 73] on span "Last 28 Days" at bounding box center [223, 71] width 53 height 13
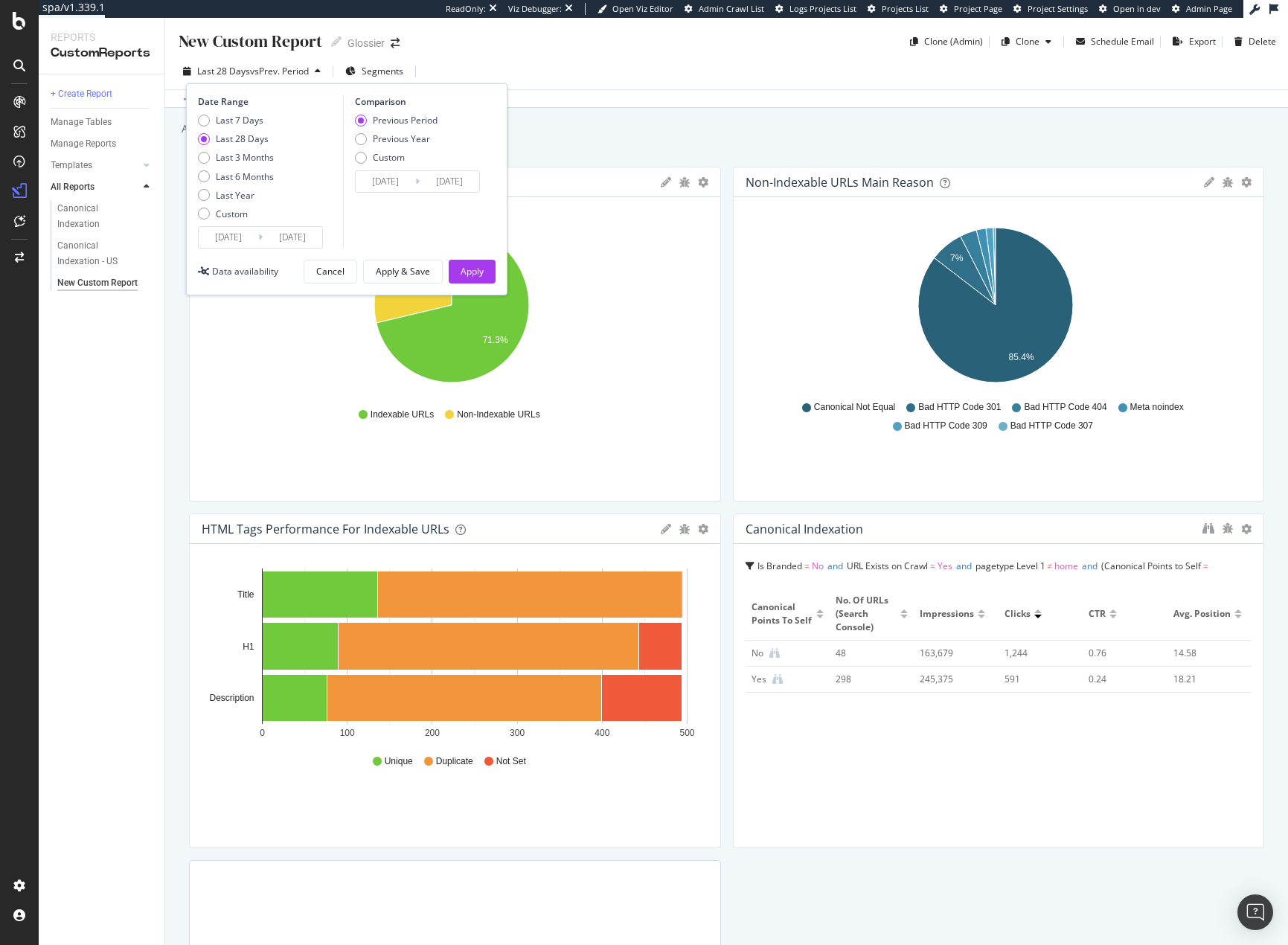
click at [647, 67] on div "Last 28 Days vs Prev. Period Segments Date Range Last 7 Days Last 28 Days Last …" at bounding box center [726, 75] width 1123 height 30
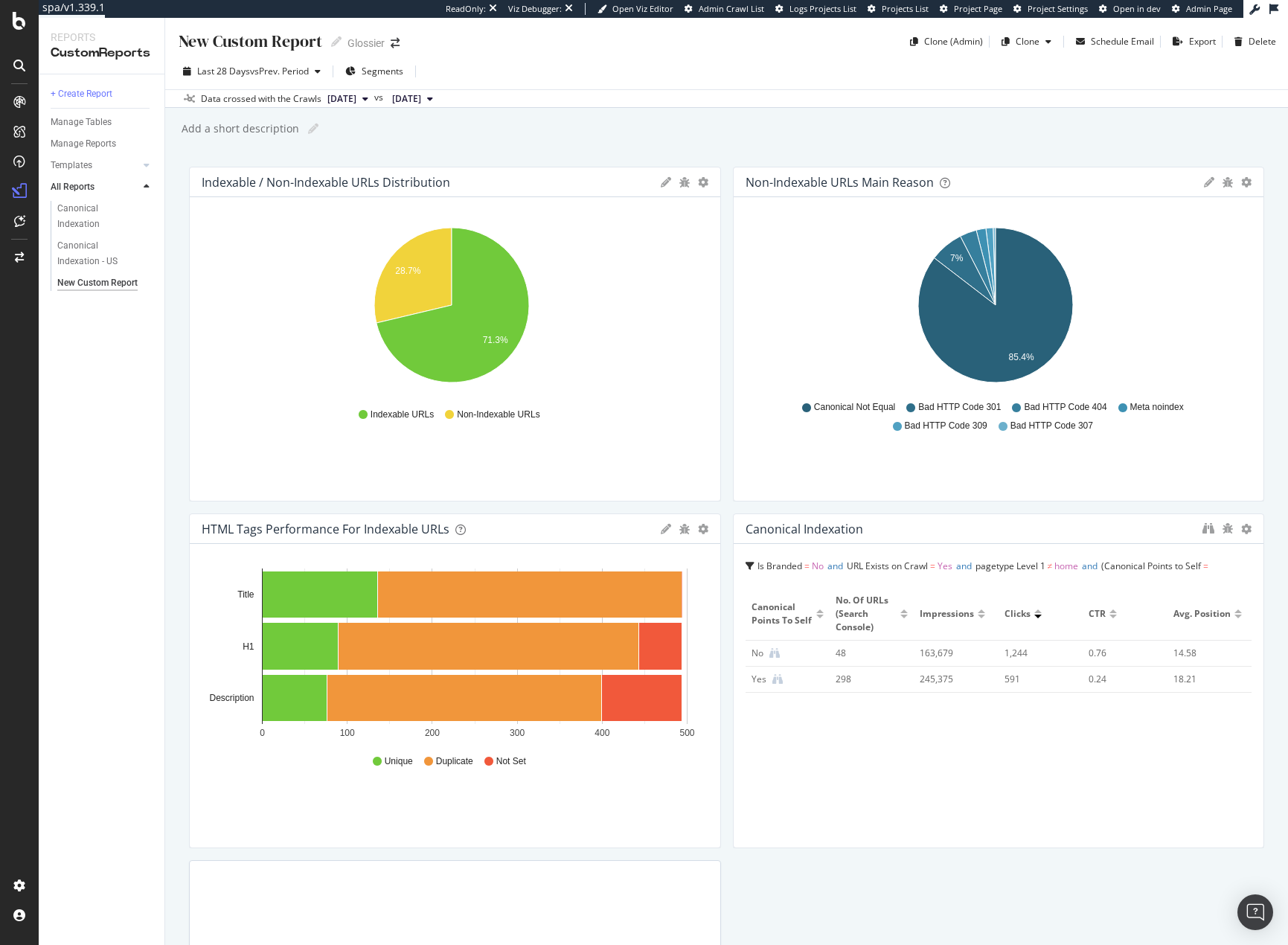
click at [343, 98] on span "[DATE]" at bounding box center [342, 98] width 29 height 13
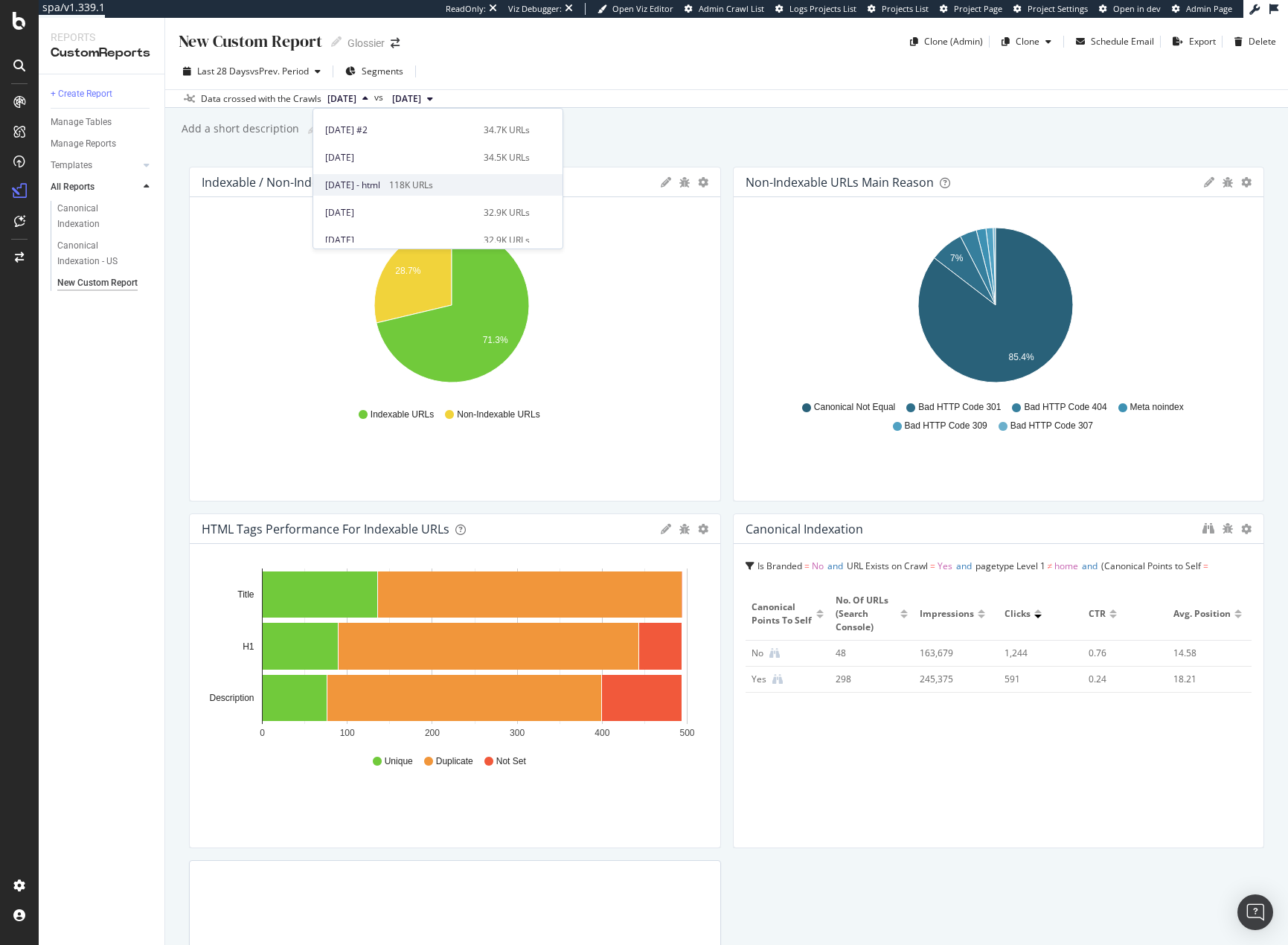
click at [429, 185] on div "118K URLs" at bounding box center [410, 185] width 44 height 13
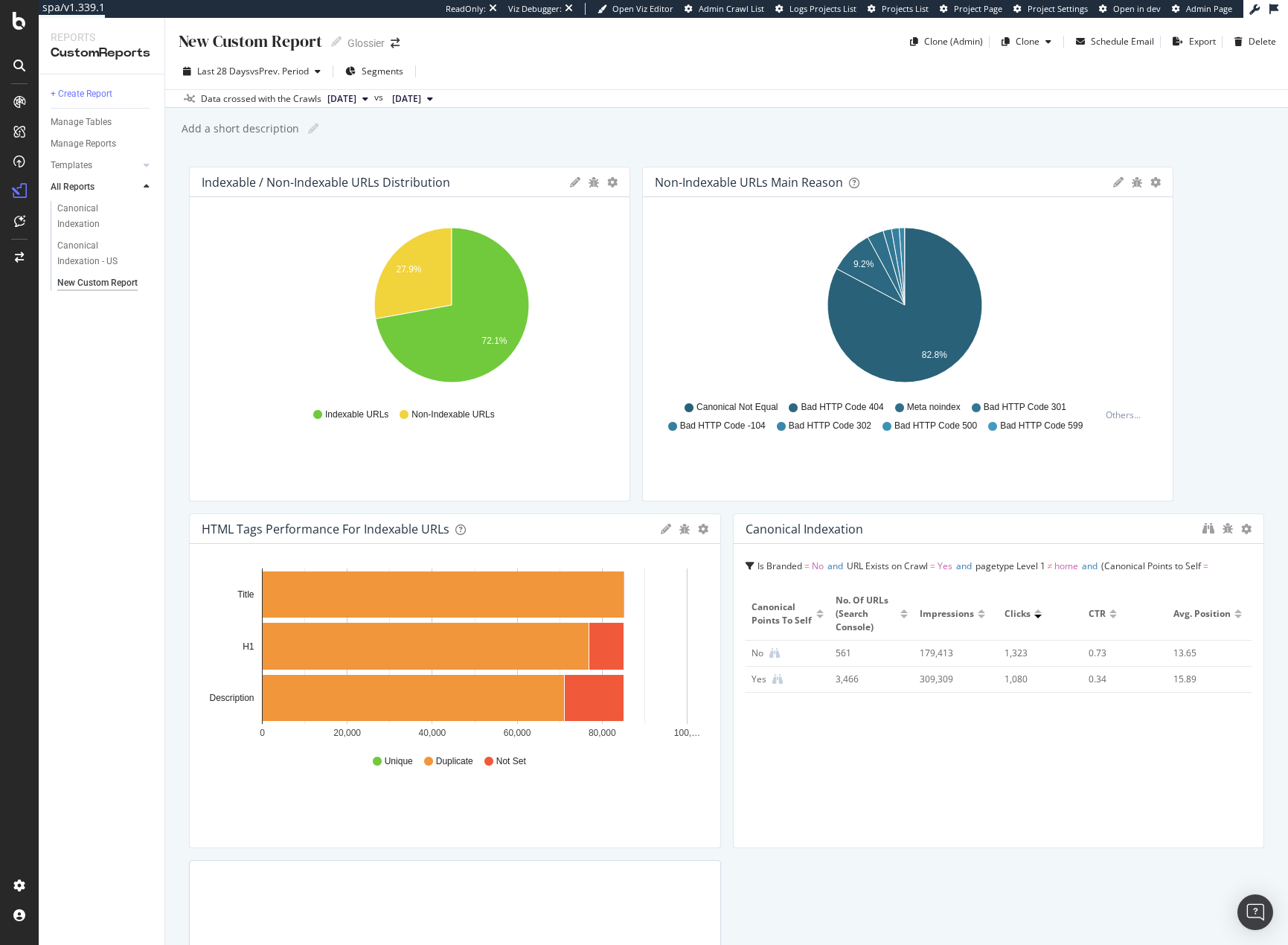
drag, startPoint x: 708, startPoint y: 406, endPoint x: 674, endPoint y: 409, distance: 34.1
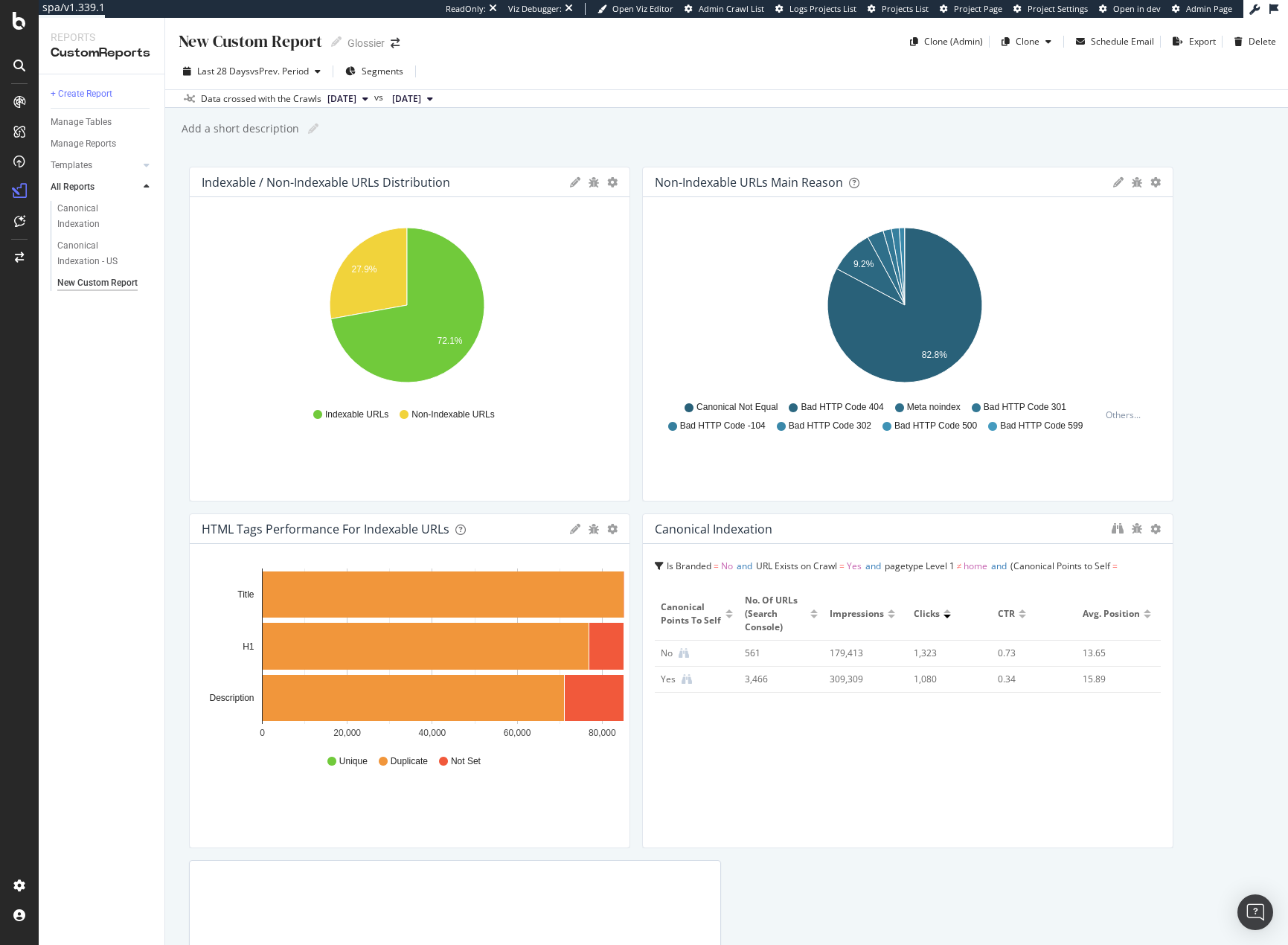
drag, startPoint x: 713, startPoint y: 576, endPoint x: 652, endPoint y: 572, distance: 61.1
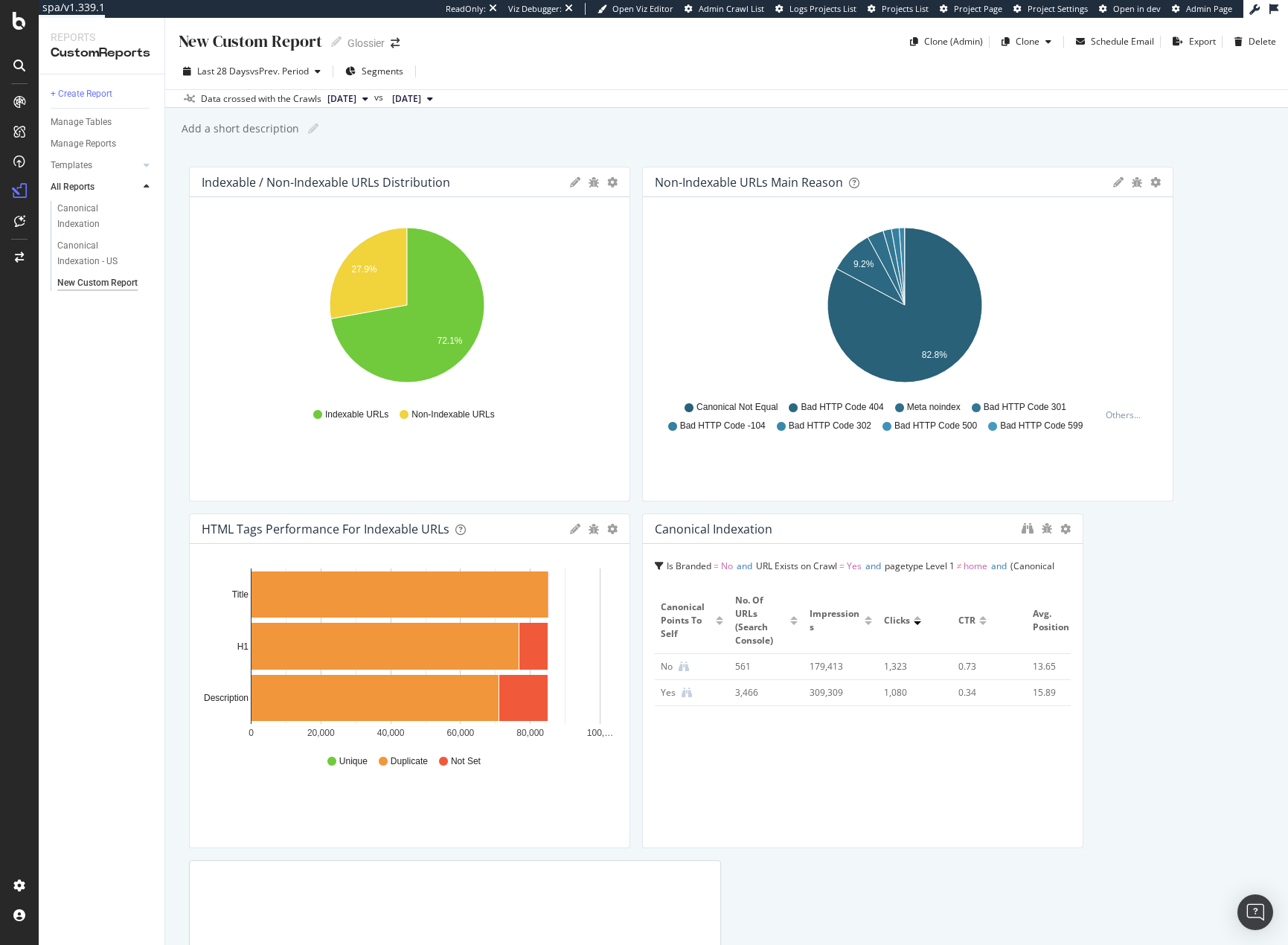
drag, startPoint x: 1163, startPoint y: 666, endPoint x: 1116, endPoint y: 665, distance: 47.0
click at [1116, 665] on div "Indexable / Non-Indexable URLs distribution Pie Table Apply Filter Export as CS…" at bounding box center [726, 662] width 1075 height 991
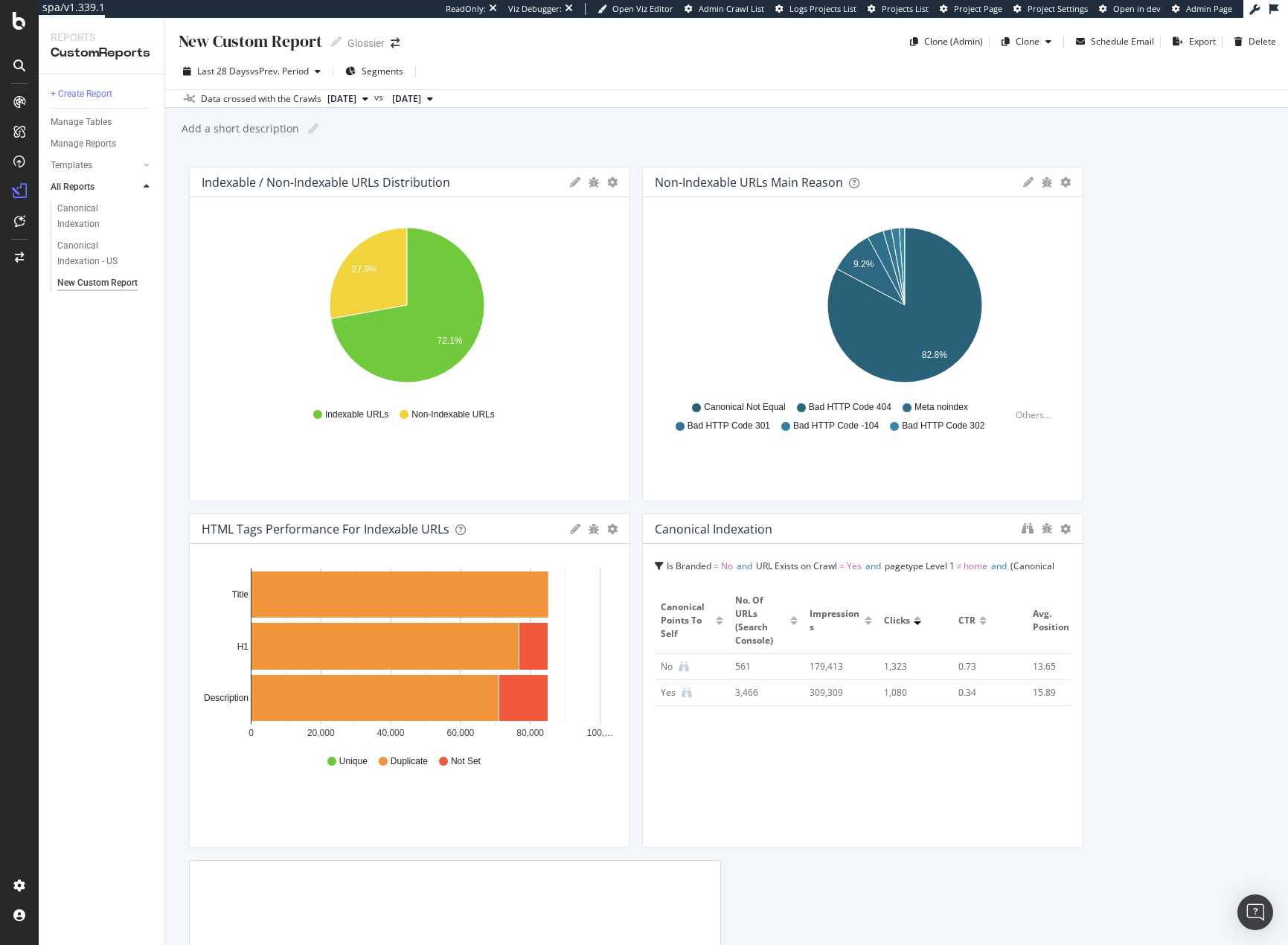
drag, startPoint x: 1158, startPoint y: 479, endPoint x: 1106, endPoint y: 477, distance: 52.0
click at [1106, 477] on div "Indexable / Non-Indexable URLs distribution Pie Table Apply Filter Export as CS…" at bounding box center [726, 662] width 1075 height 991
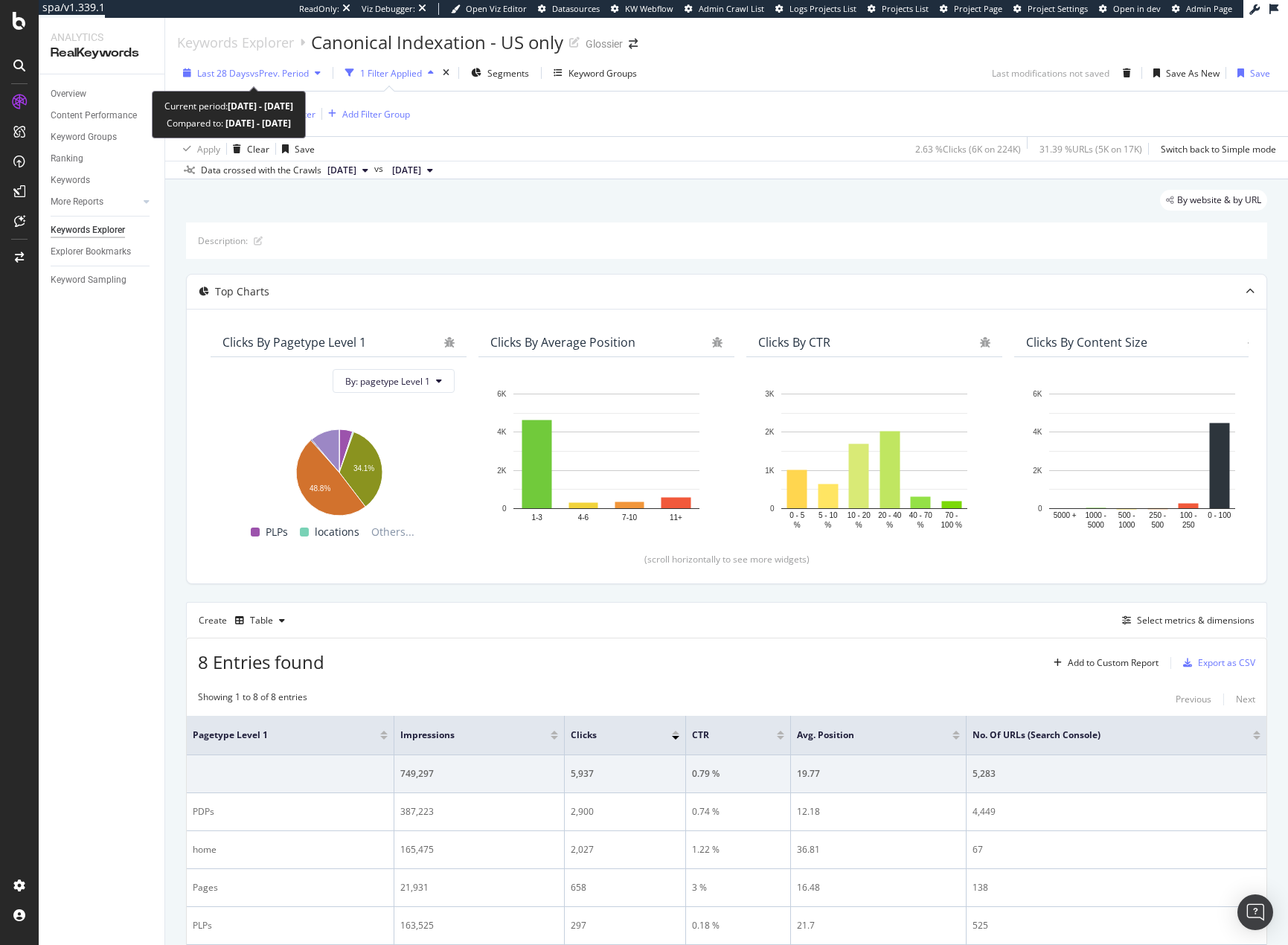
click at [233, 72] on span "Last 28 Days" at bounding box center [223, 73] width 53 height 13
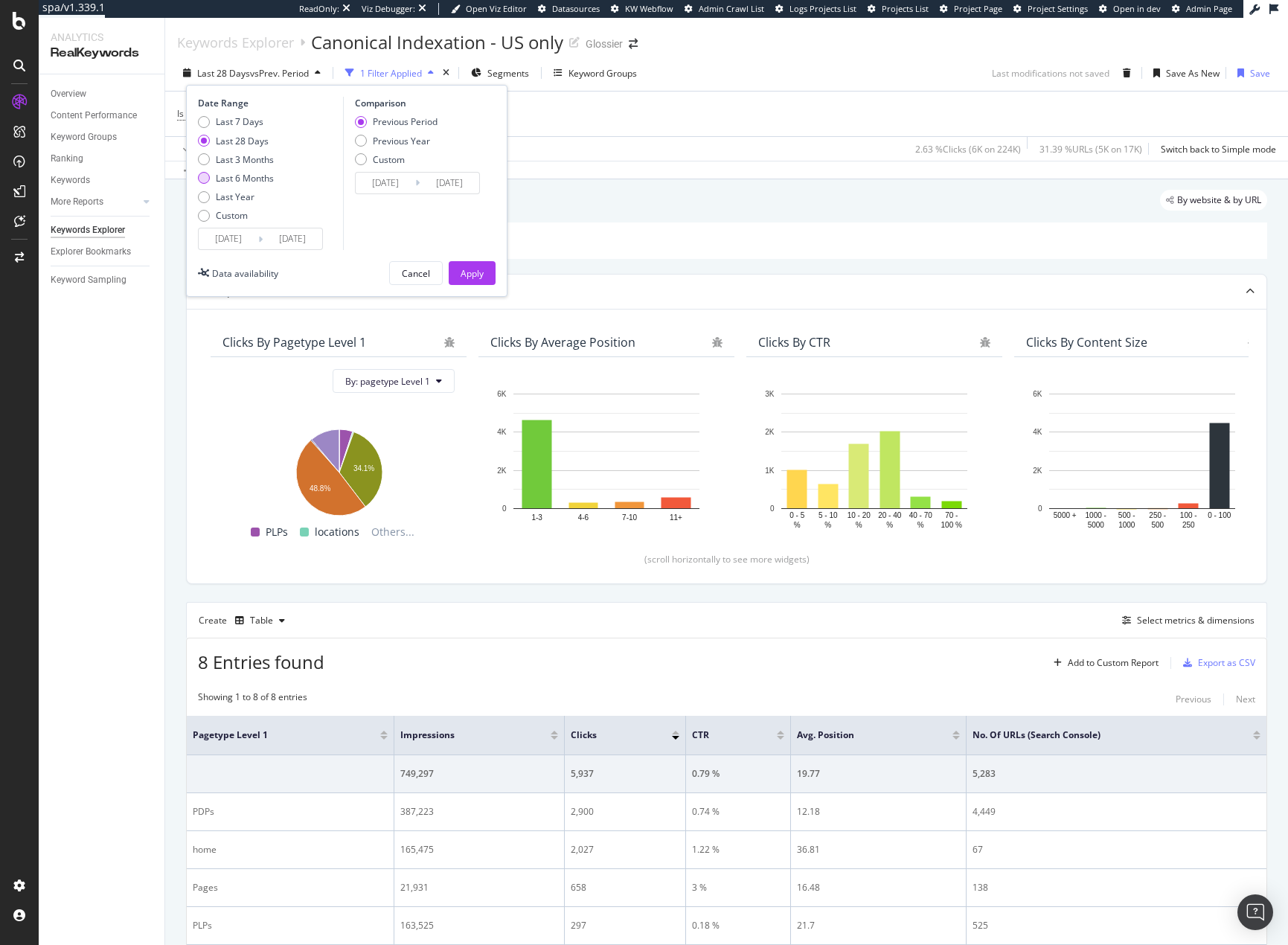
click at [253, 180] on div "Last 6 Months" at bounding box center [244, 179] width 58 height 13
type input "[DATE]"
click at [475, 274] on div "Apply" at bounding box center [471, 274] width 23 height 13
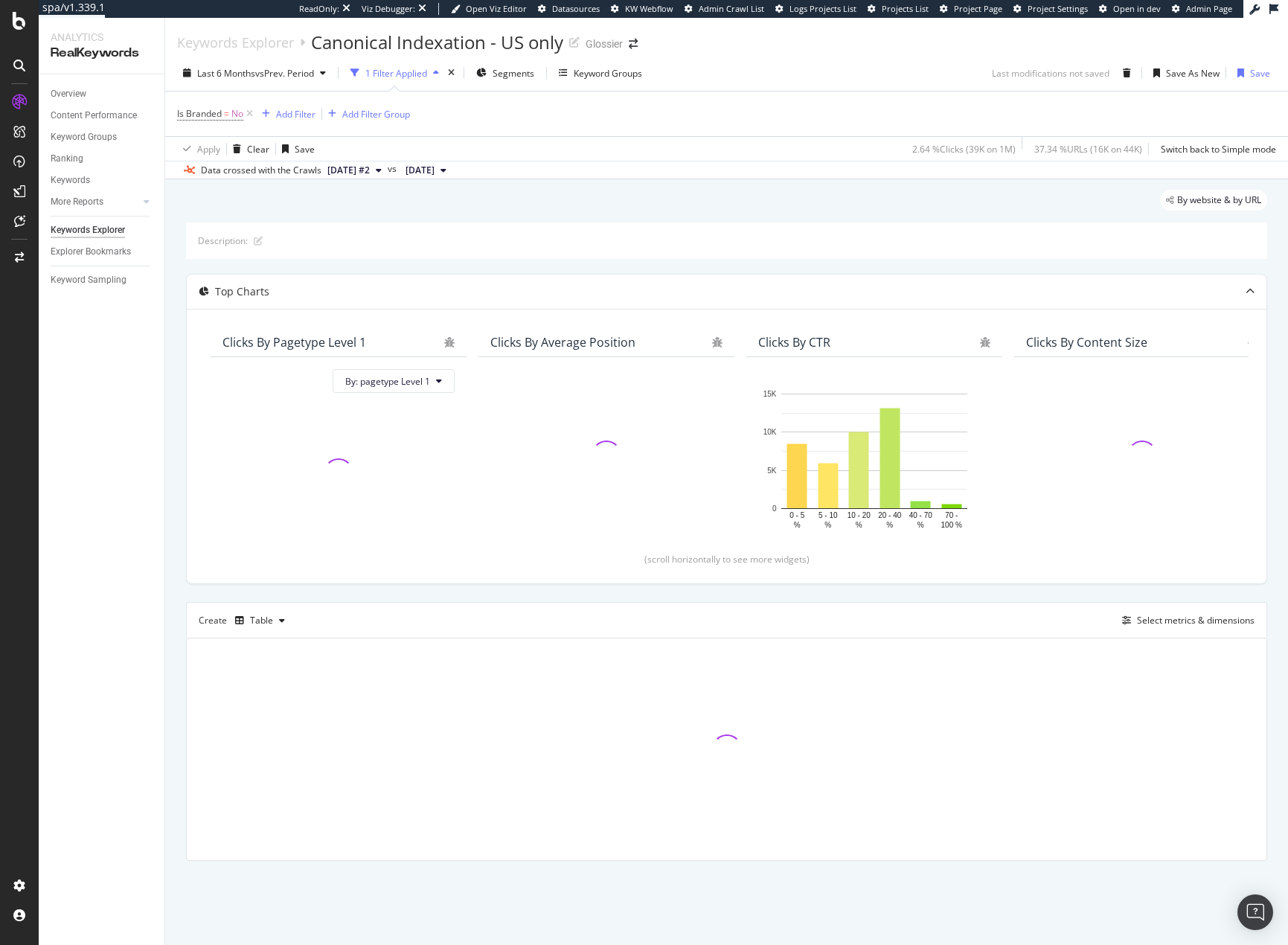
click at [367, 168] on span "[DATE] #2" at bounding box center [348, 170] width 42 height 13
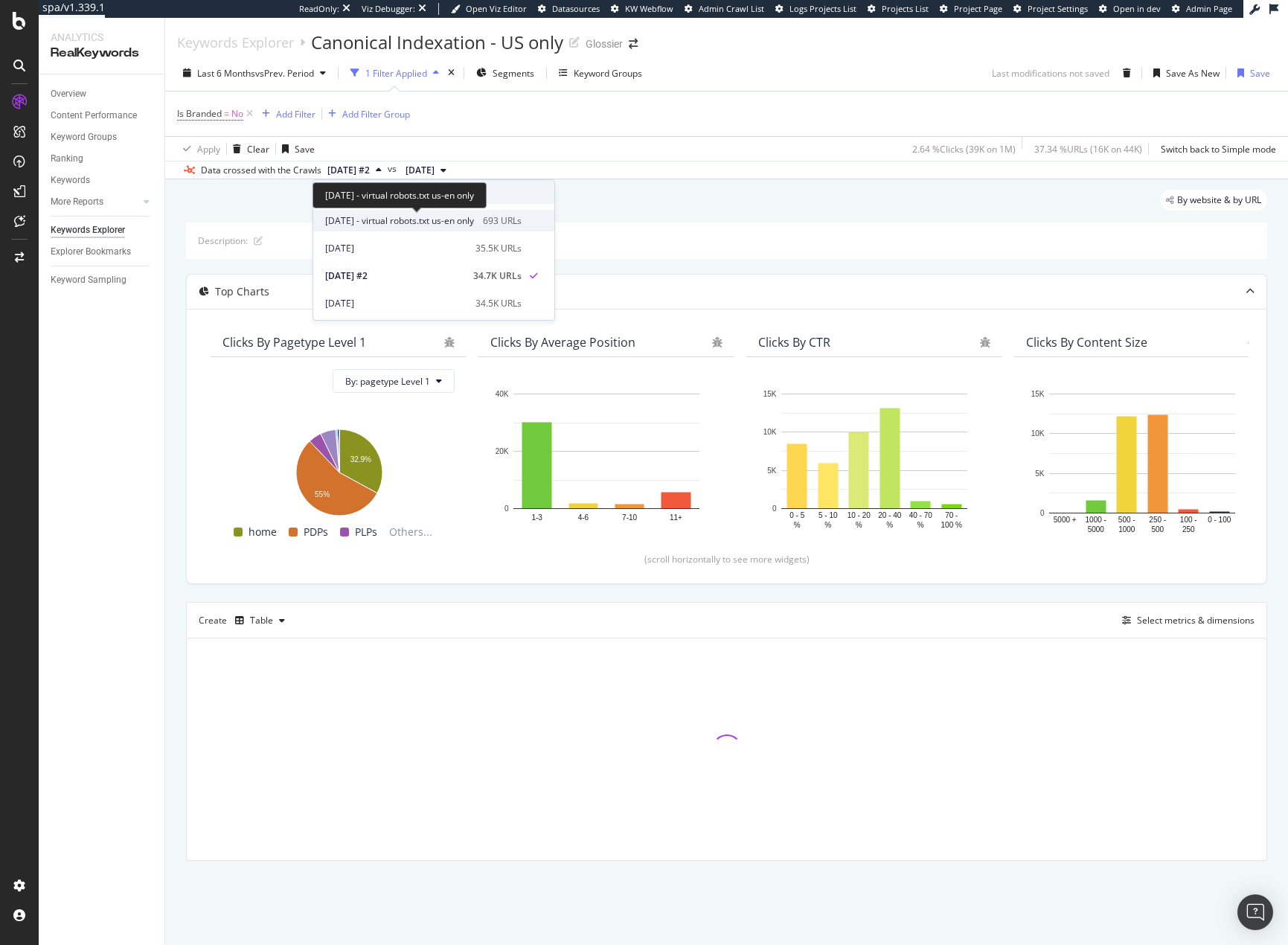
click at [383, 222] on span "2025 Oct. 14th - virtual robots.txt us-en only" at bounding box center [400, 221] width 149 height 13
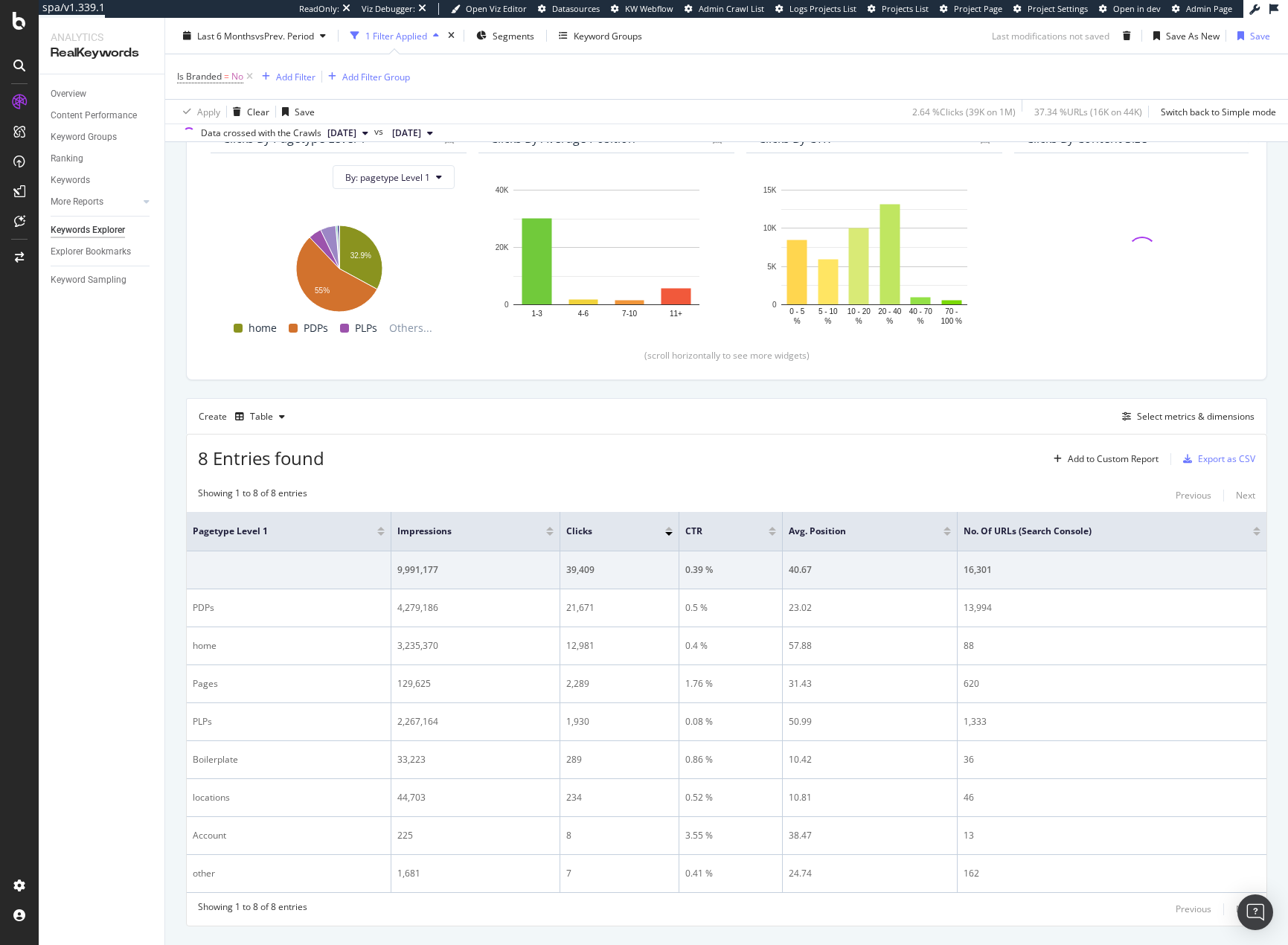
scroll to position [223, 0]
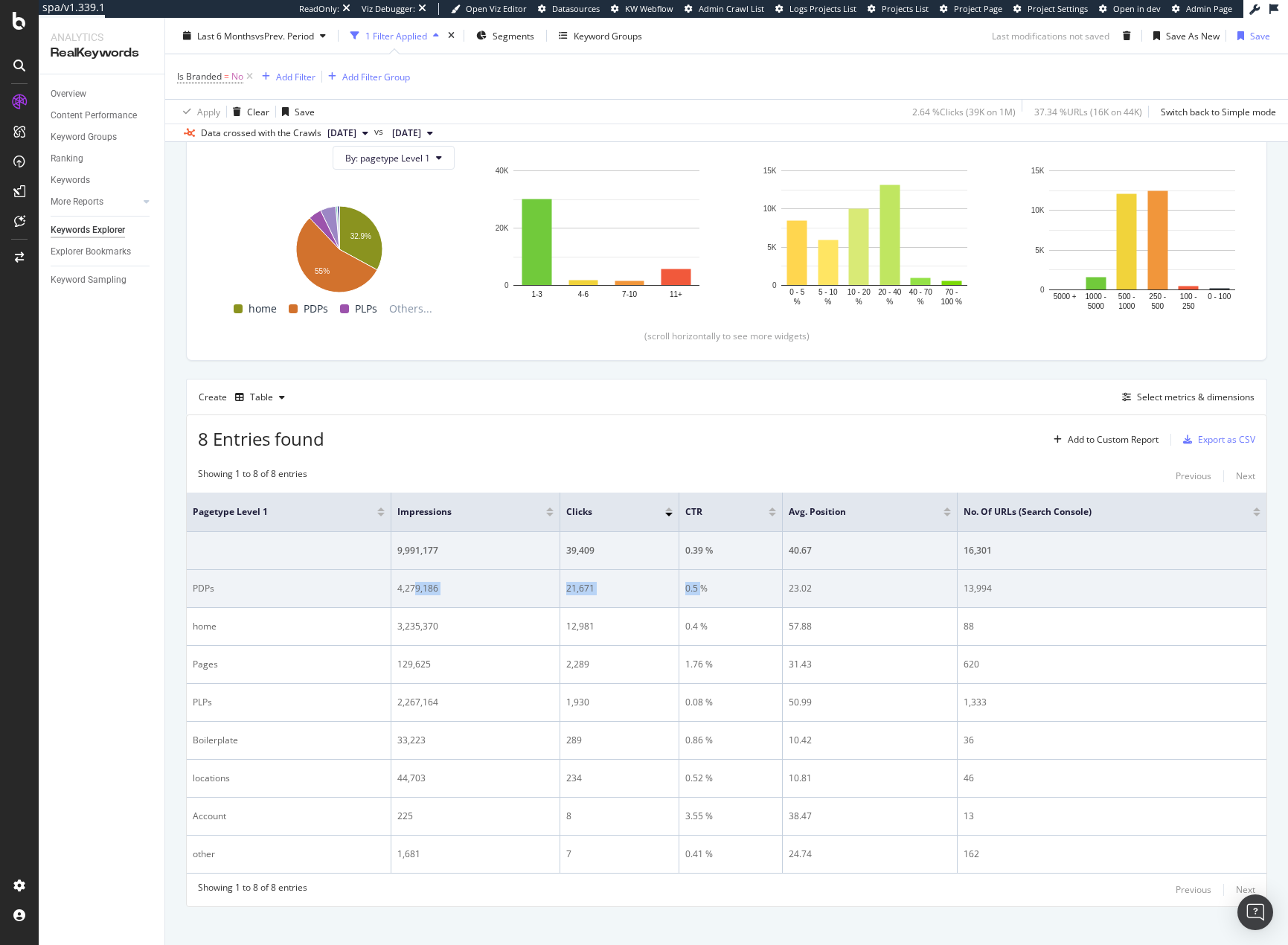
drag, startPoint x: 413, startPoint y: 590, endPoint x: 702, endPoint y: 590, distance: 289.0
click at [702, 590] on tr "PDPs 4,279,186 21,671 0.5 % 23.02 13,994" at bounding box center [726, 589] width 1079 height 38
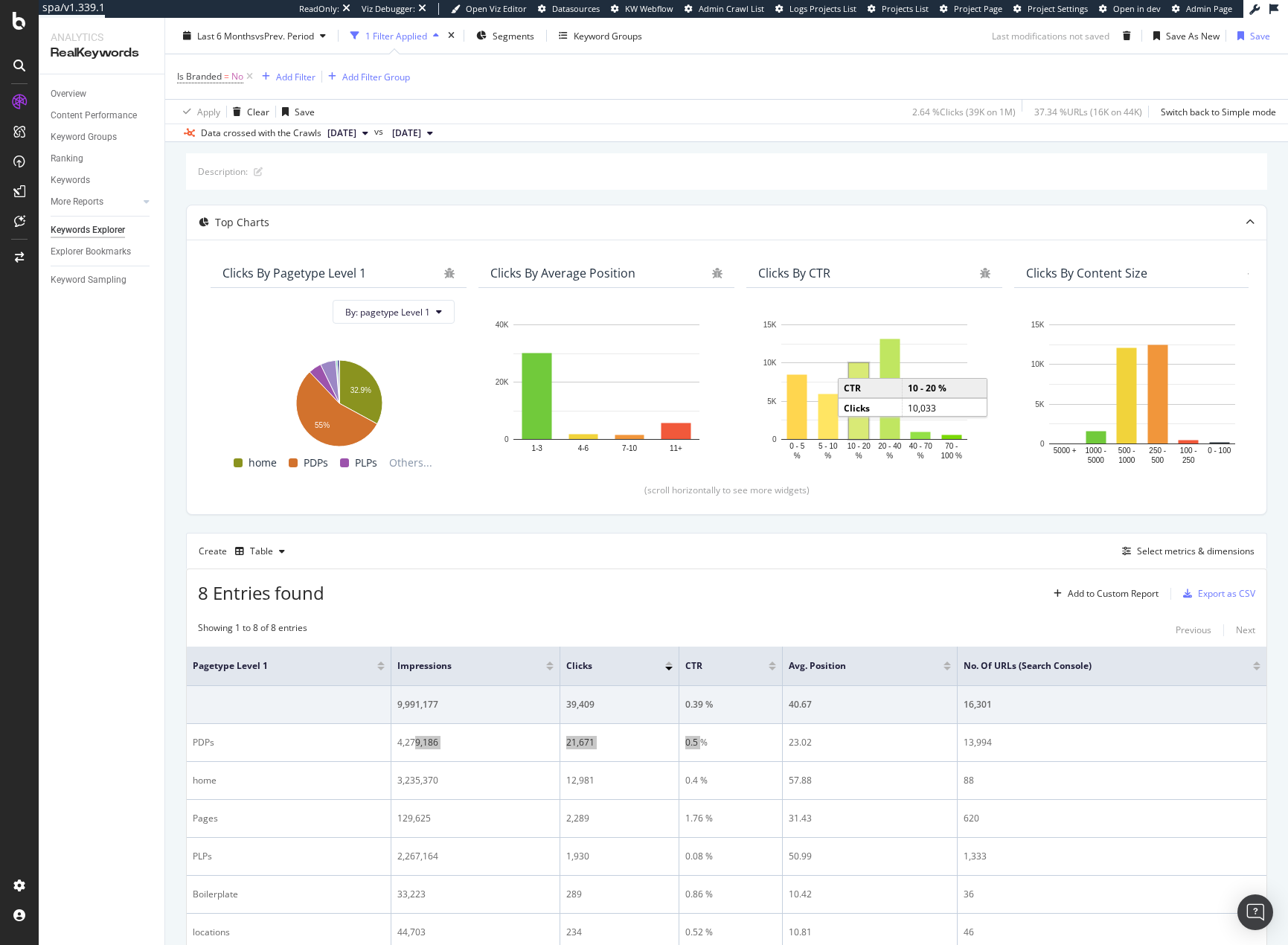
scroll to position [0, 0]
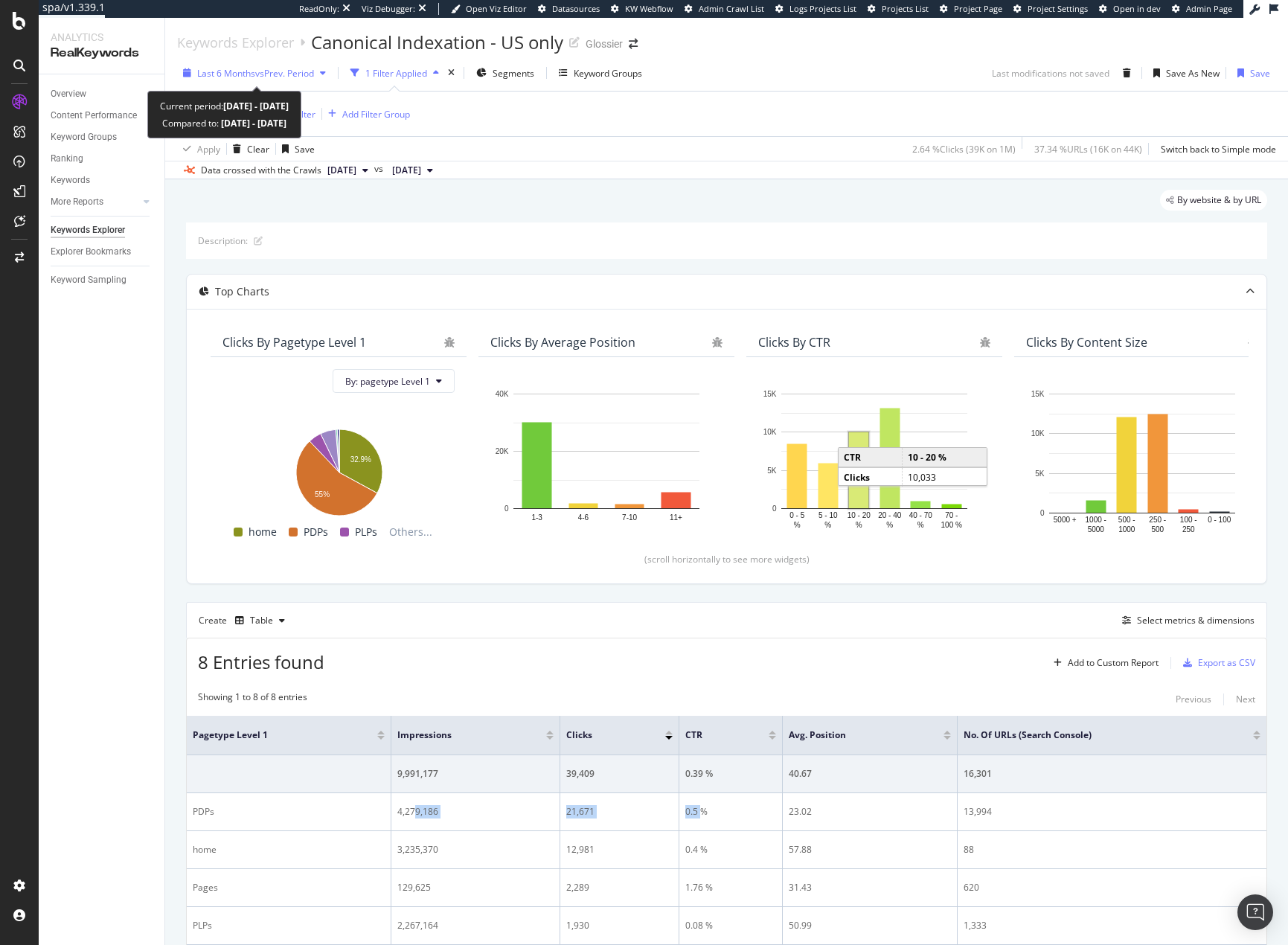
click at [263, 73] on span "vs Prev. Period" at bounding box center [285, 73] width 59 height 13
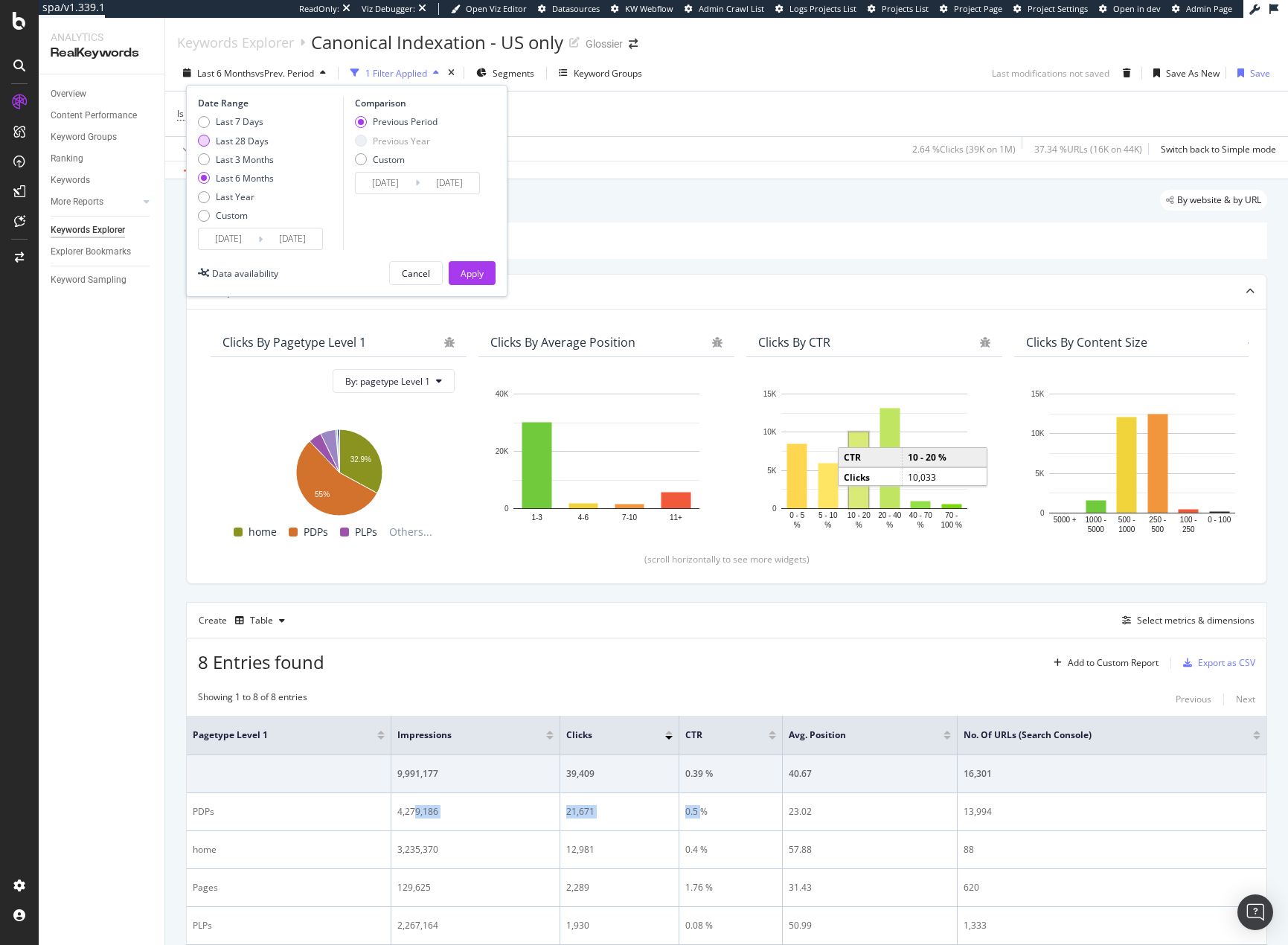
click at [244, 142] on div "Last 28 Days" at bounding box center [242, 141] width 53 height 13
type input "2025/09/14"
type input "2025/08/17"
type input "2025/09/13"
click at [458, 272] on button "Apply" at bounding box center [471, 273] width 47 height 24
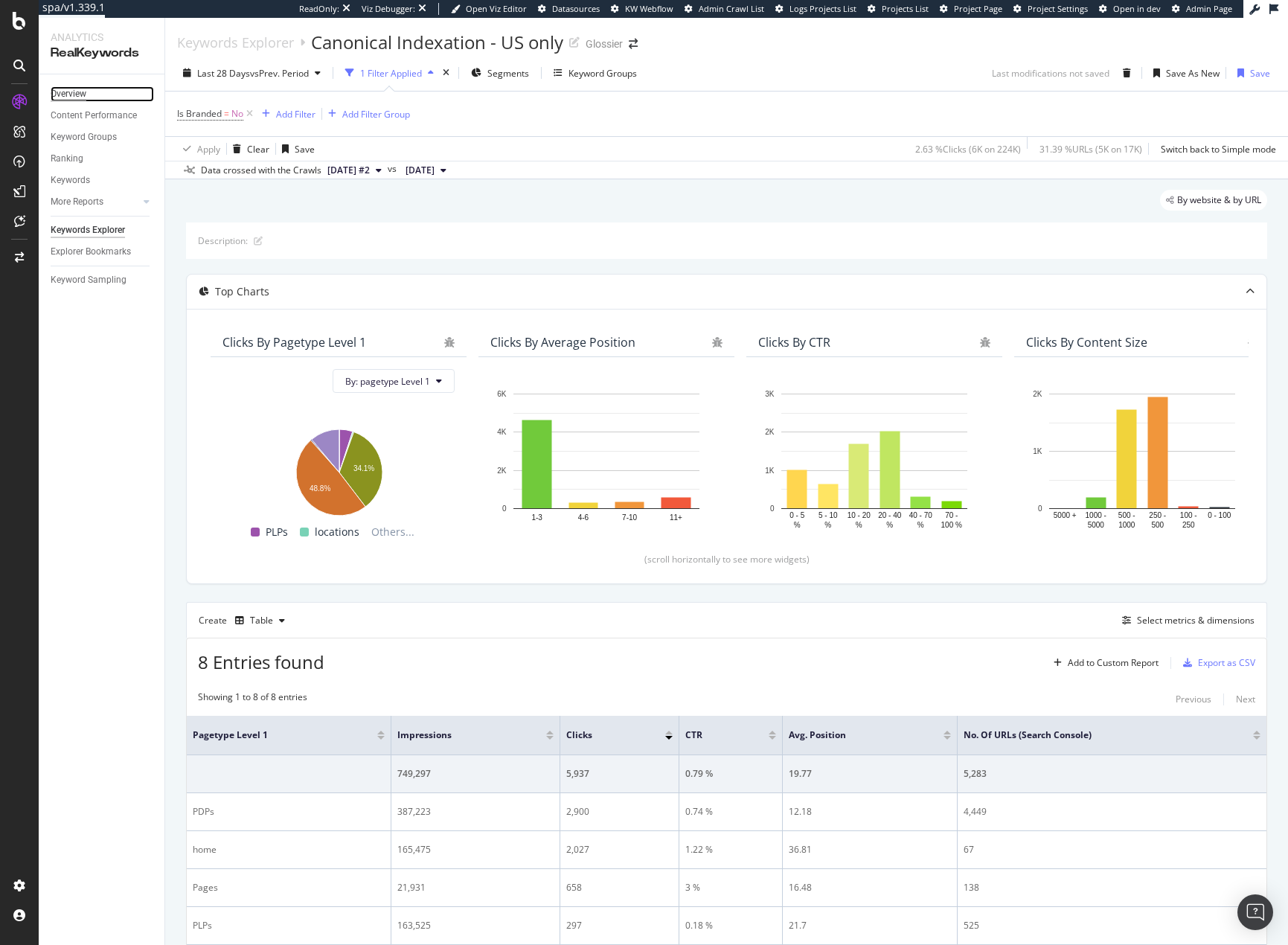
click at [75, 92] on div "Overview" at bounding box center [68, 94] width 36 height 16
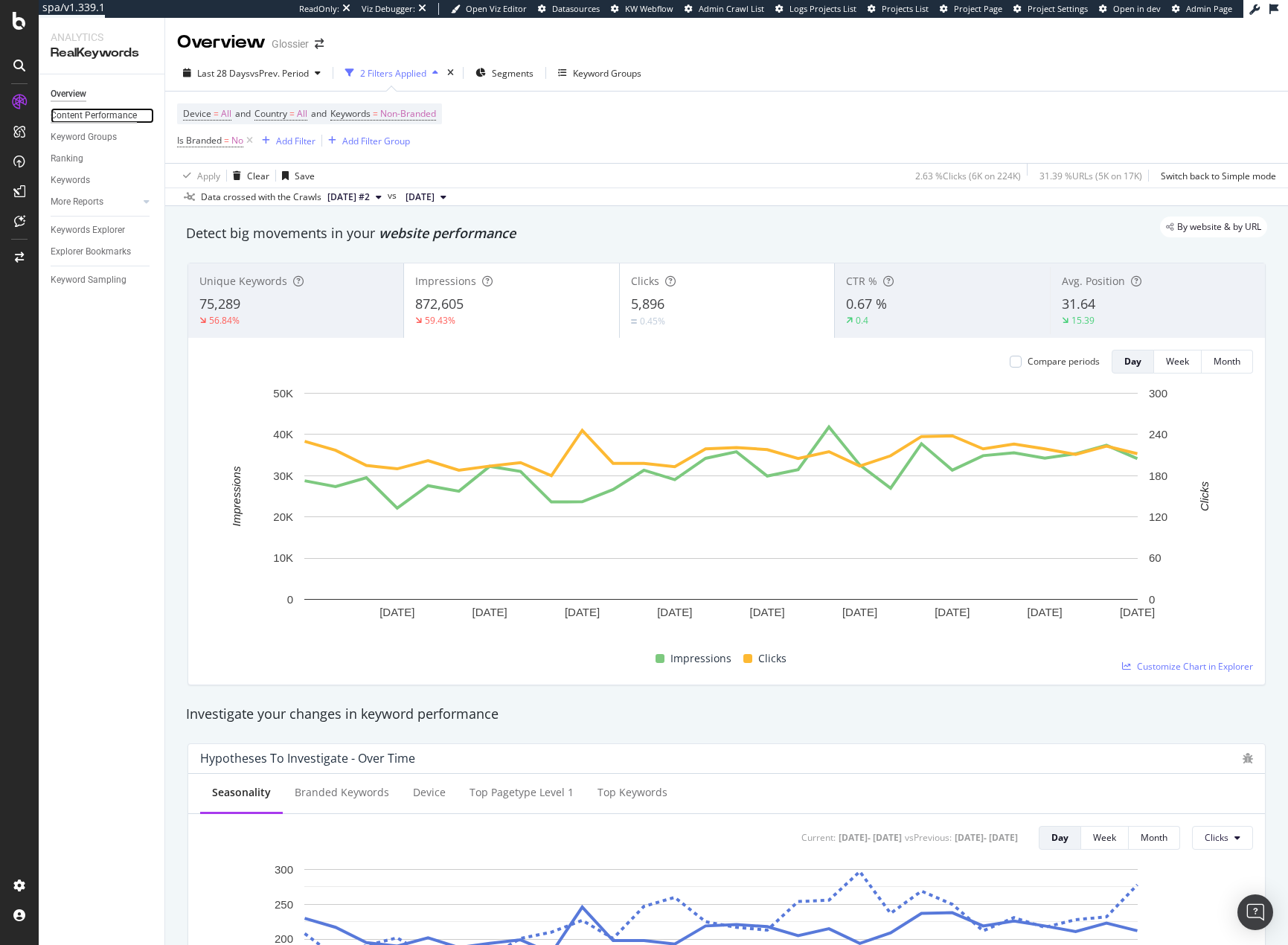
click at [92, 108] on div "Content Performance" at bounding box center [94, 116] width 87 height 16
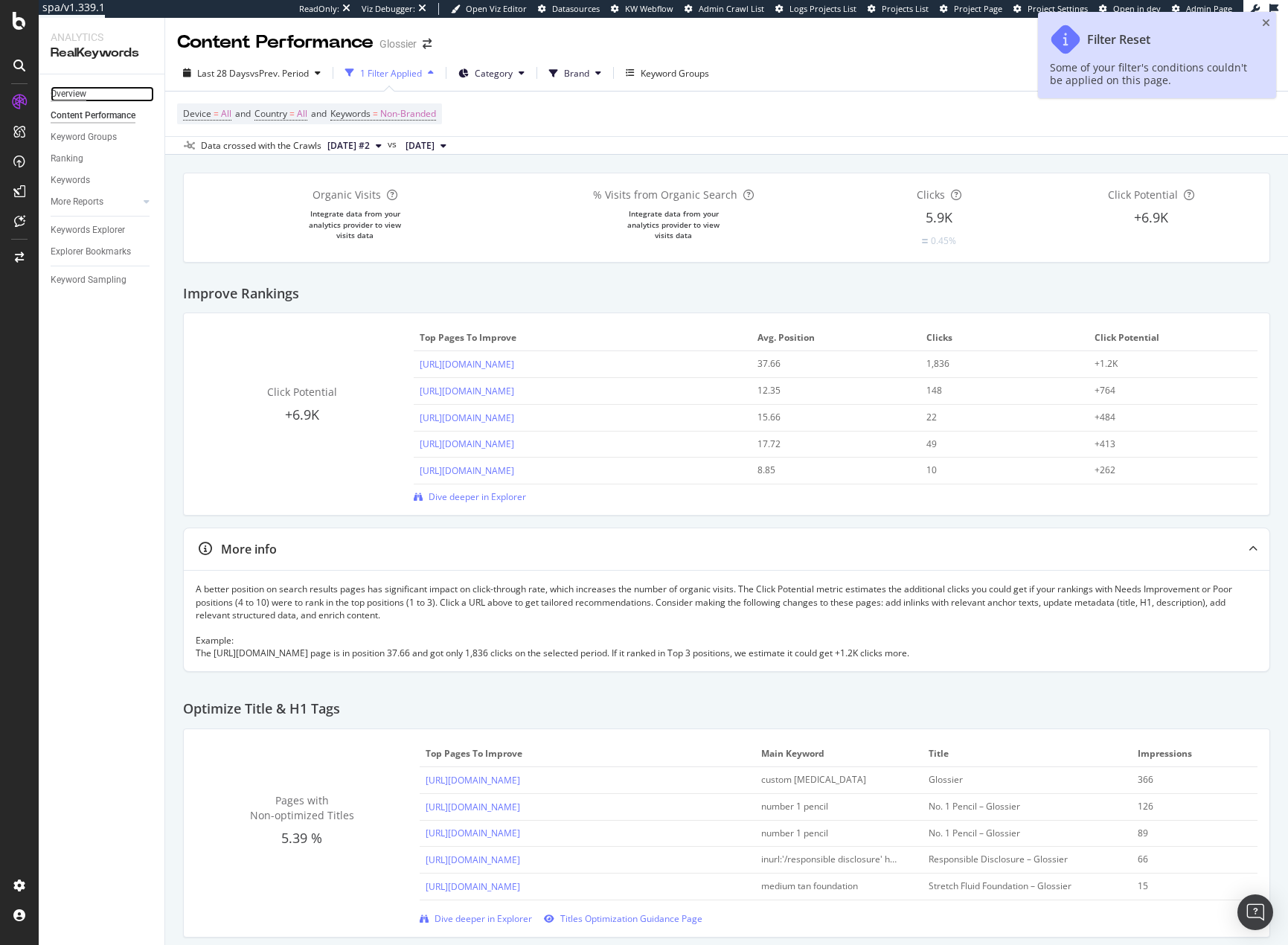
click at [83, 94] on div "Overview" at bounding box center [68, 94] width 36 height 16
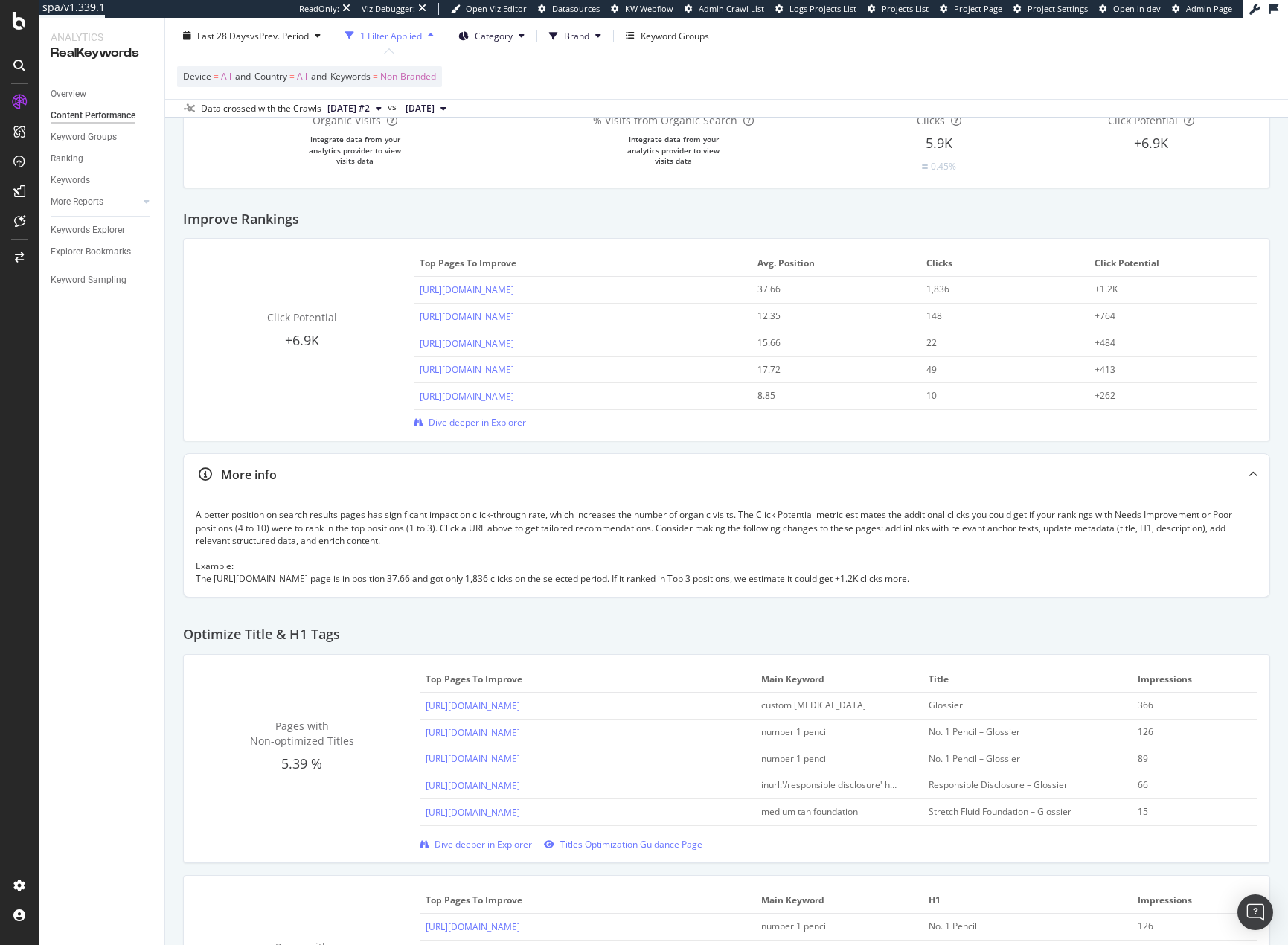
scroll to position [149, 0]
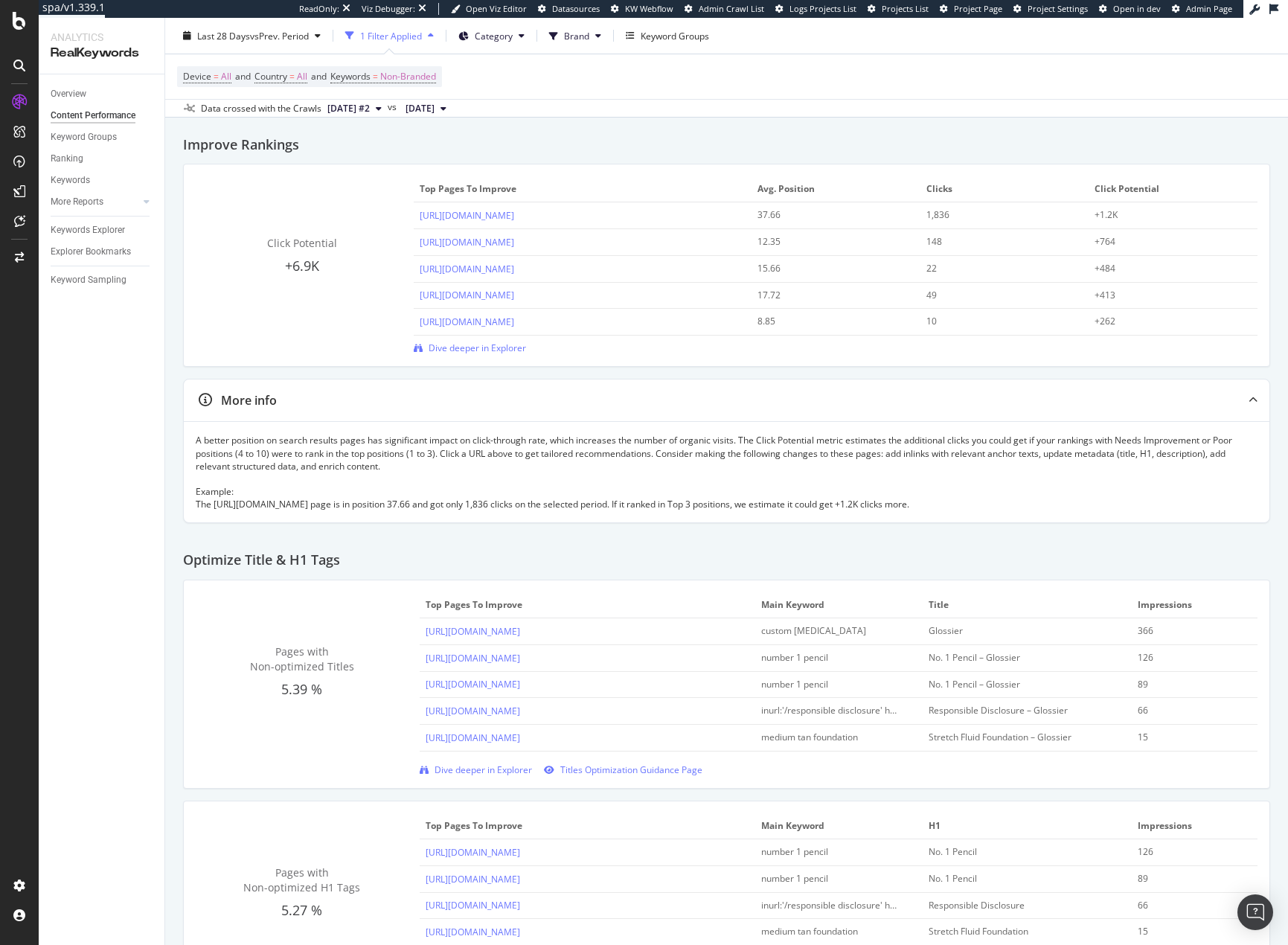
click at [370, 103] on span "2025 Oct. 7th #2" at bounding box center [348, 108] width 42 height 13
click at [417, 196] on div "2025 Sep. 26th - html 118K URLs" at bounding box center [424, 194] width 197 height 13
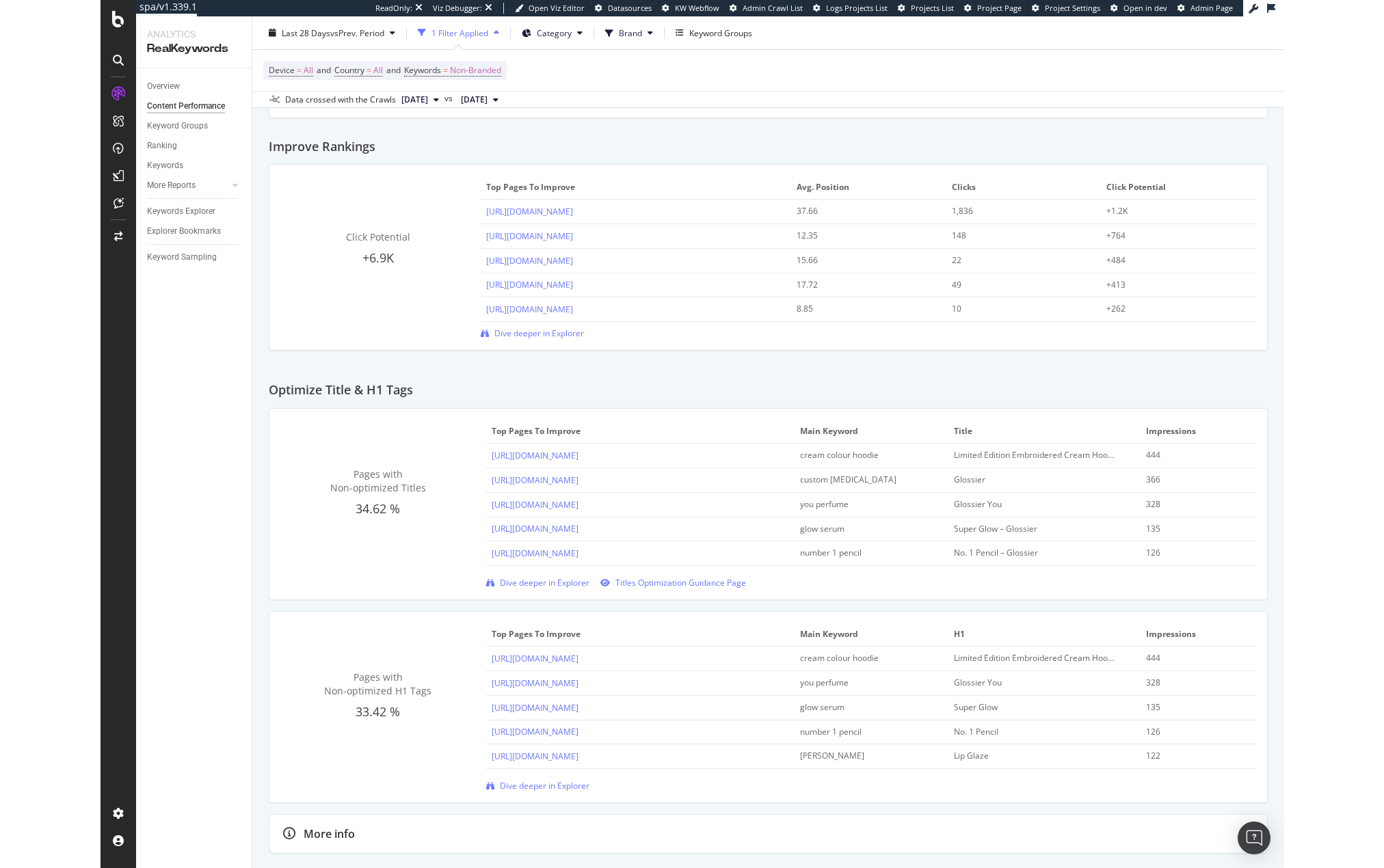
scroll to position [118, 0]
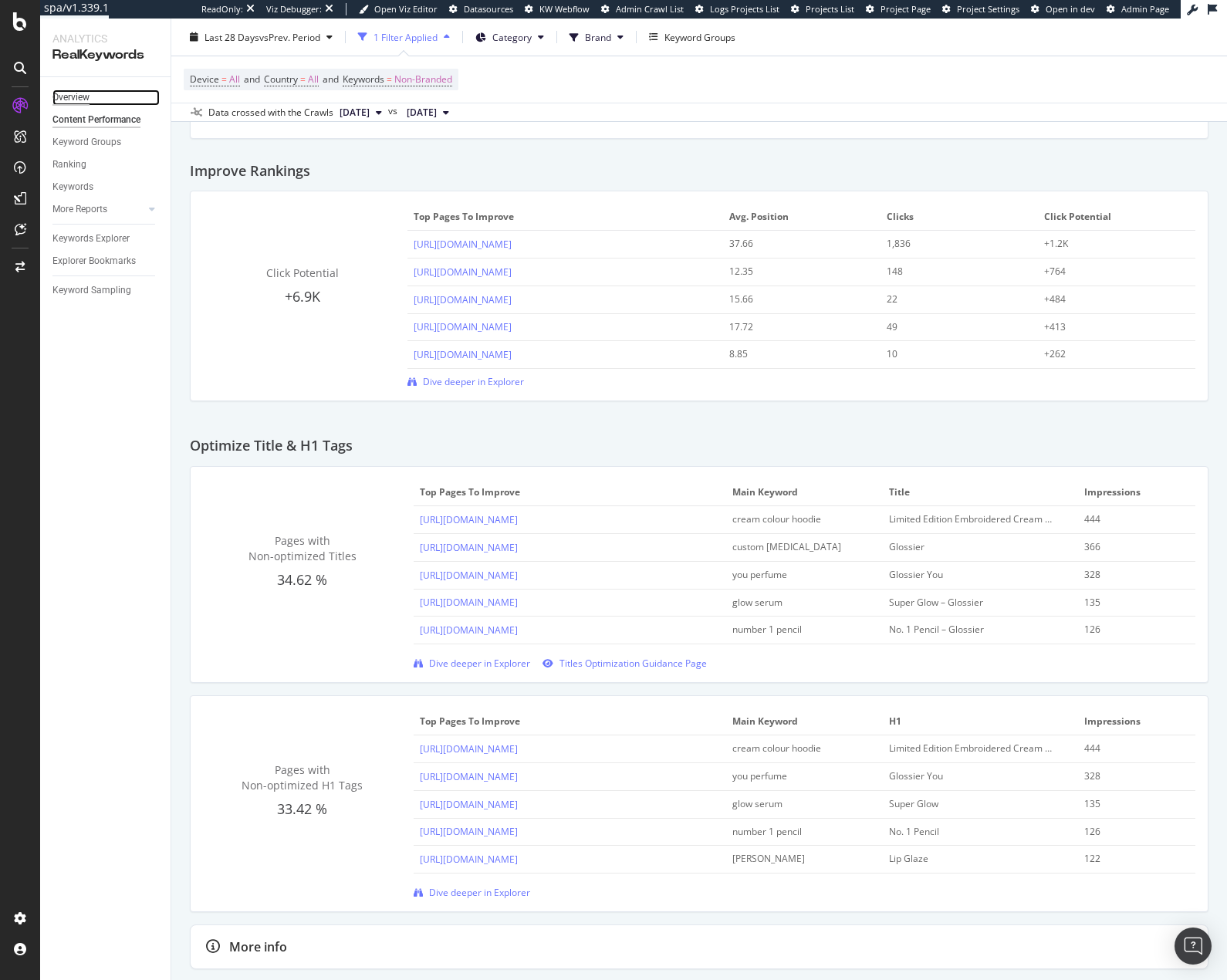
click at [81, 95] on div "Overview" at bounding box center [71, 98] width 37 height 16
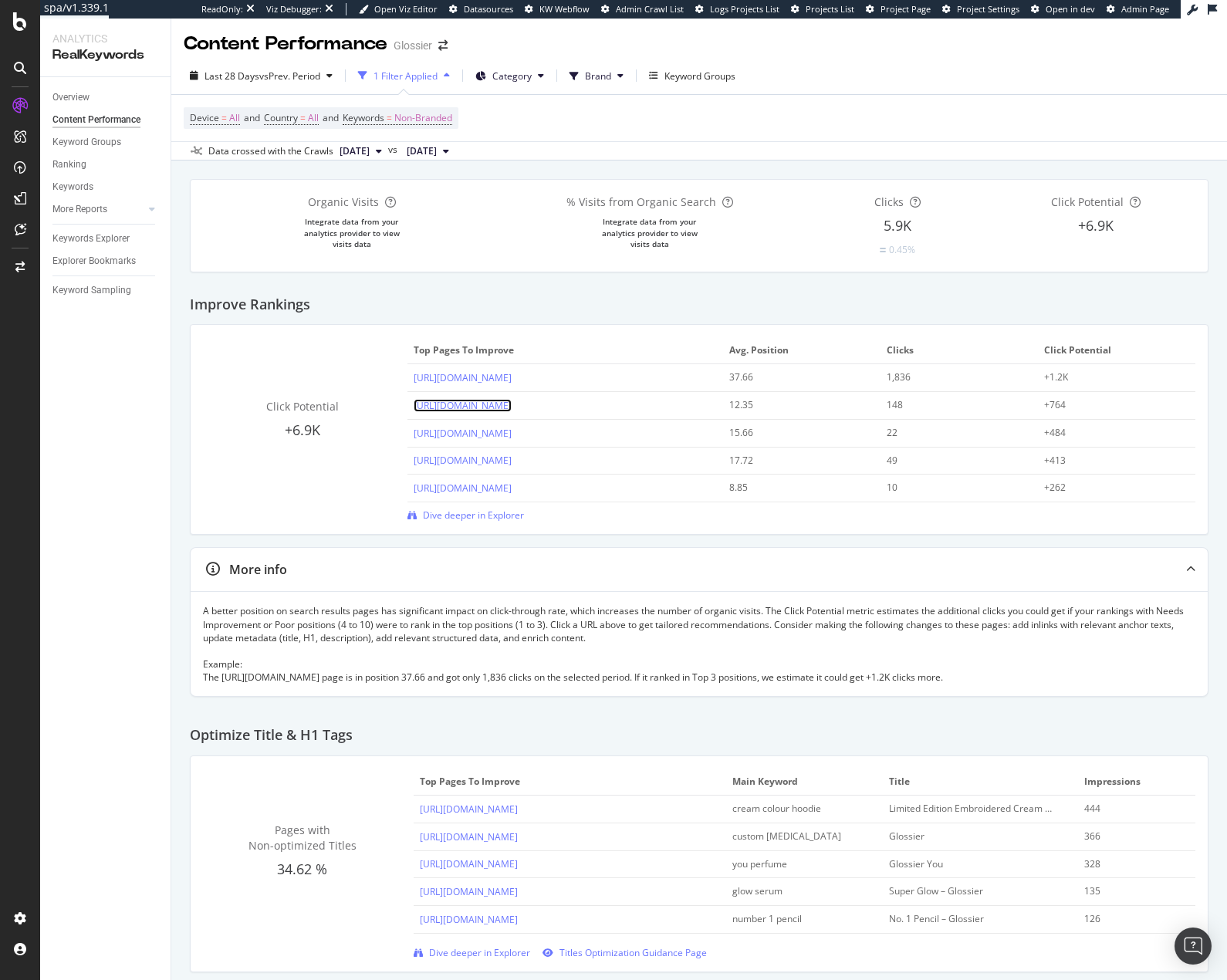
click at [512, 410] on link "[URL][DOMAIN_NAME]" at bounding box center [462, 406] width 98 height 13
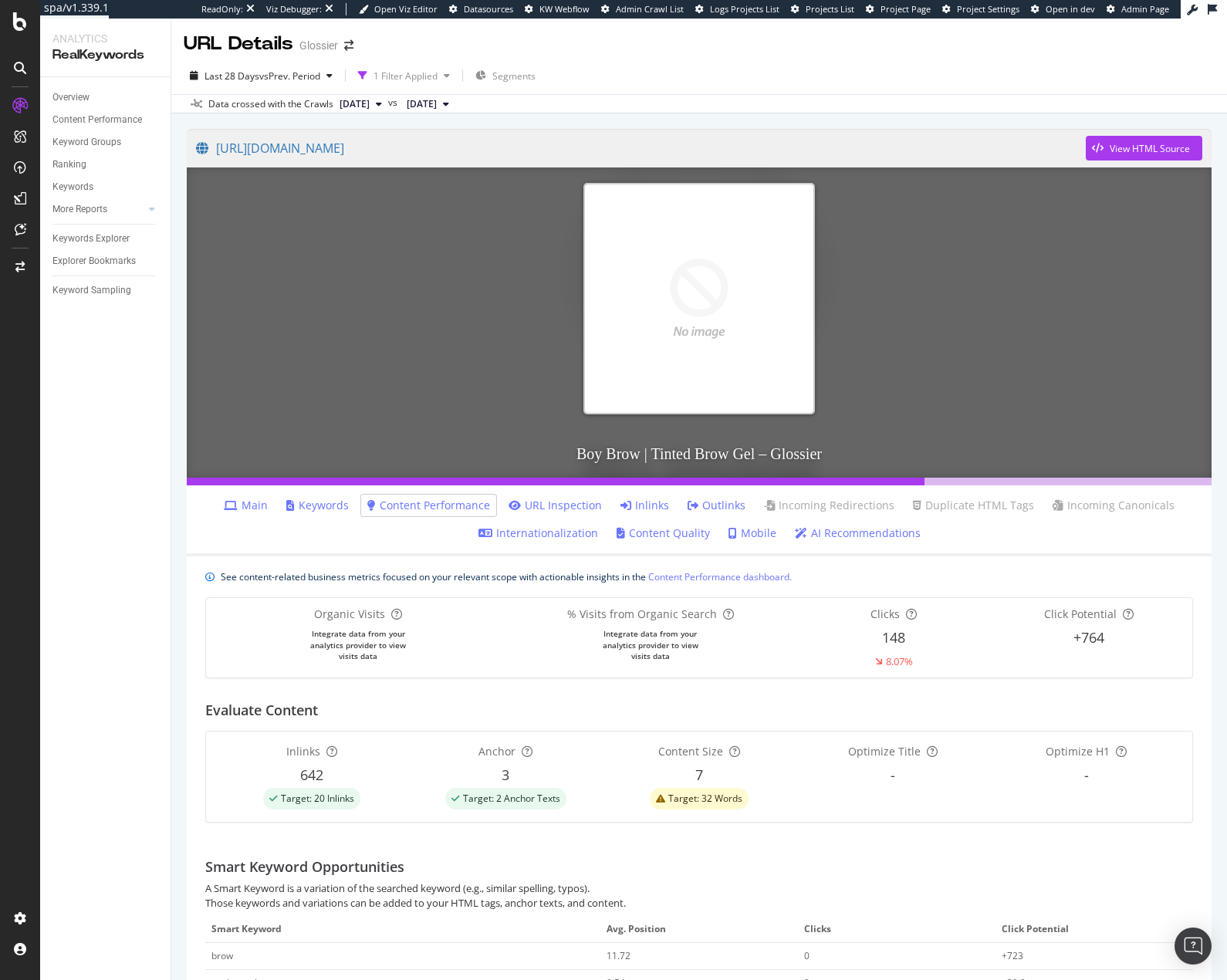
click at [363, 100] on span "[DATE]" at bounding box center [355, 104] width 30 height 14
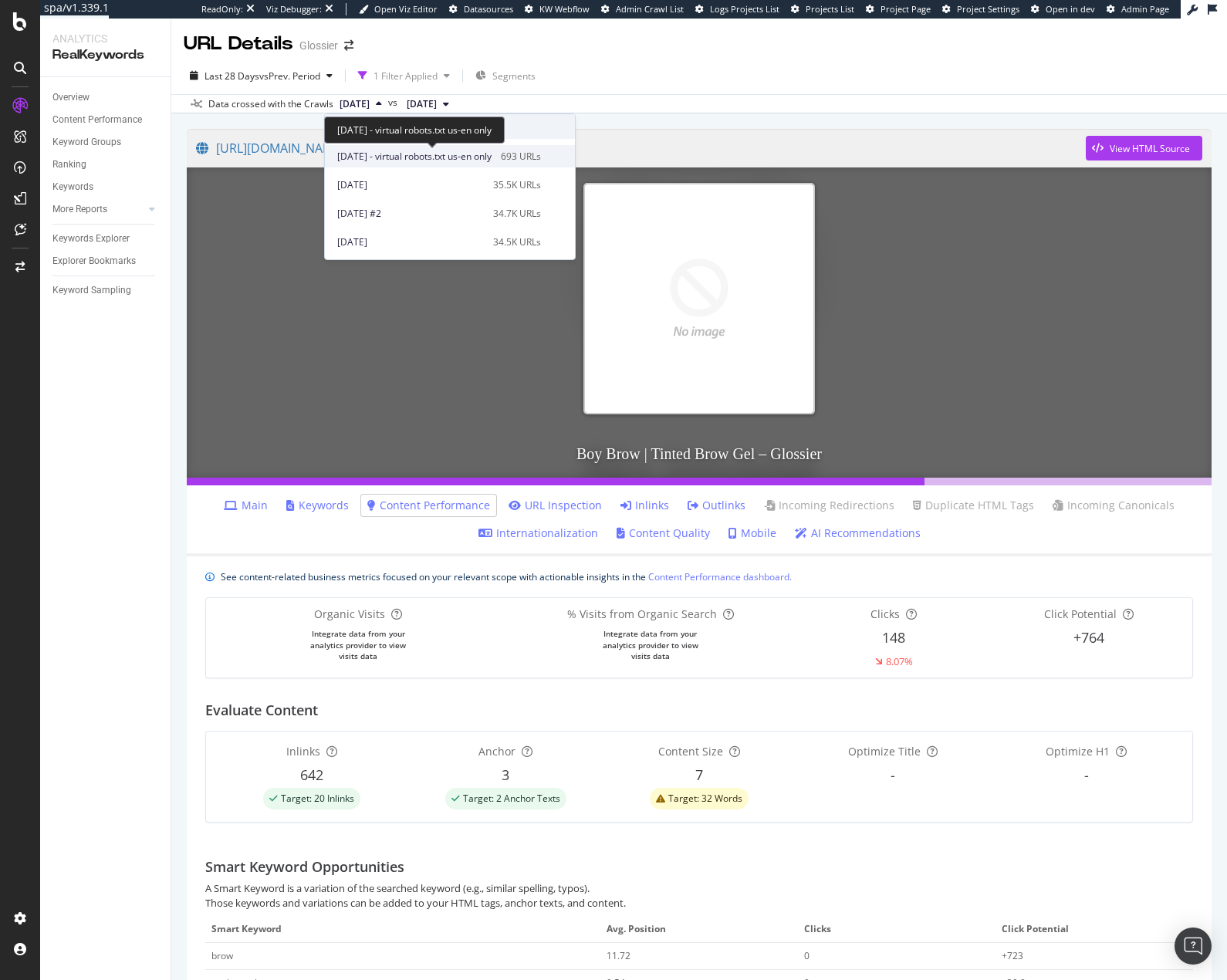
click at [401, 159] on span "[DATE] - virtual robots.txt us-en only" at bounding box center [415, 156] width 155 height 14
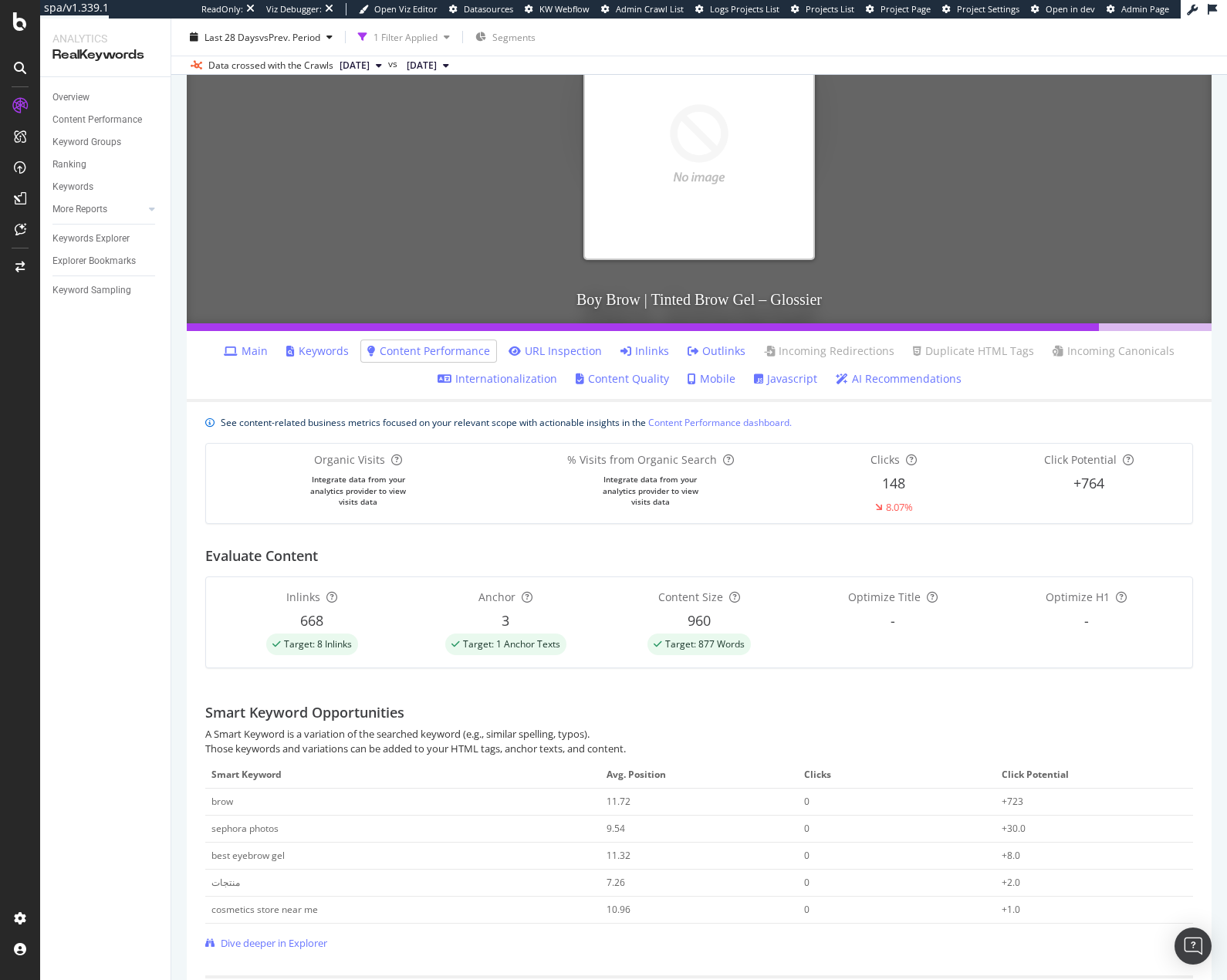
scroll to position [231, 0]
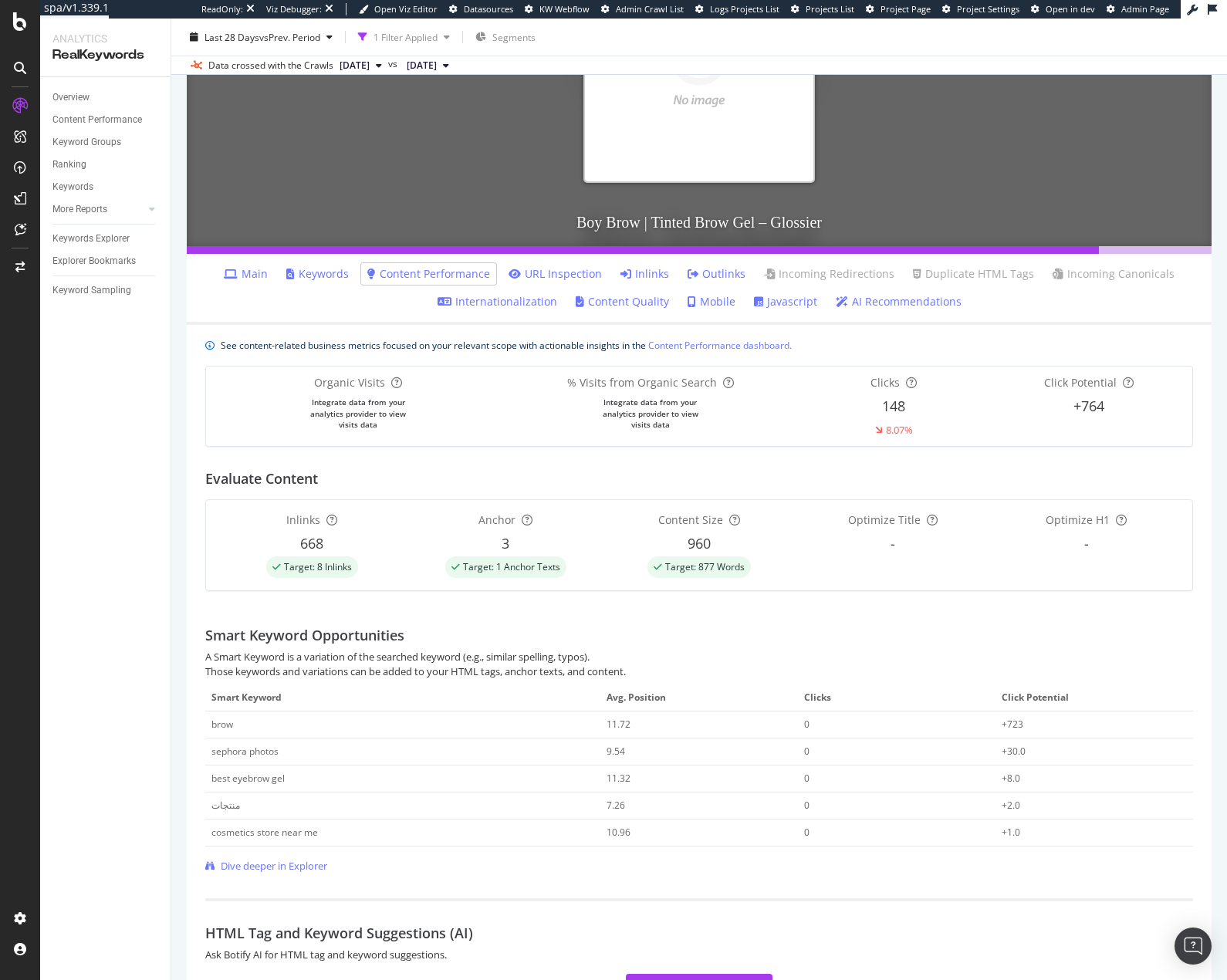
click at [888, 555] on div "Optimize Title -" at bounding box center [892, 546] width 188 height 67
click at [225, 271] on li "Main" at bounding box center [245, 274] width 56 height 21
click at [253, 276] on link "Main" at bounding box center [245, 273] width 44 height 16
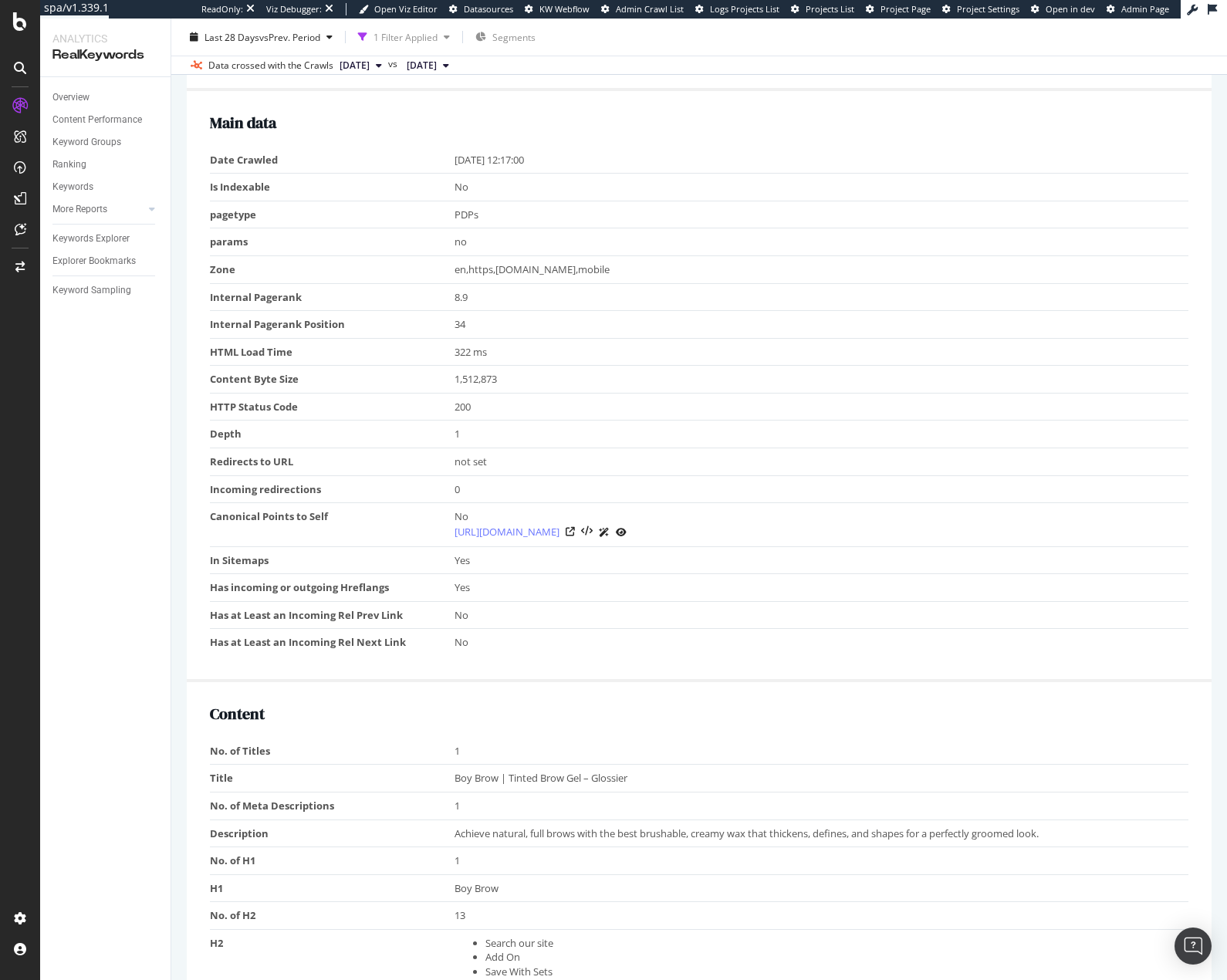
scroll to position [772, 0]
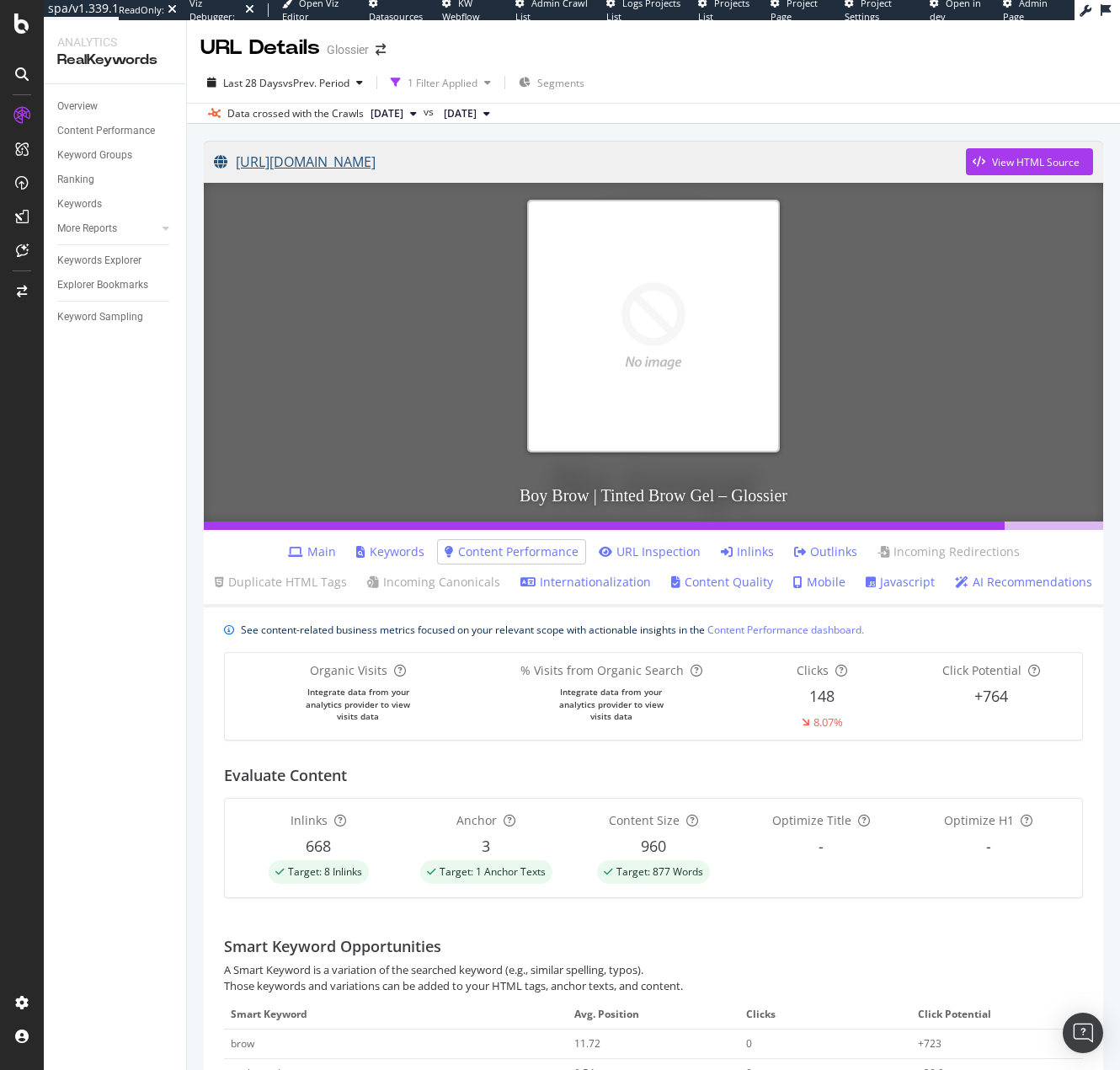
click at [377, 168] on link "https://www.glossier.com/products/boy-brow" at bounding box center [589, 162] width 752 height 42
click at [599, 548] on link "URL Inspection" at bounding box center [649, 552] width 101 height 17
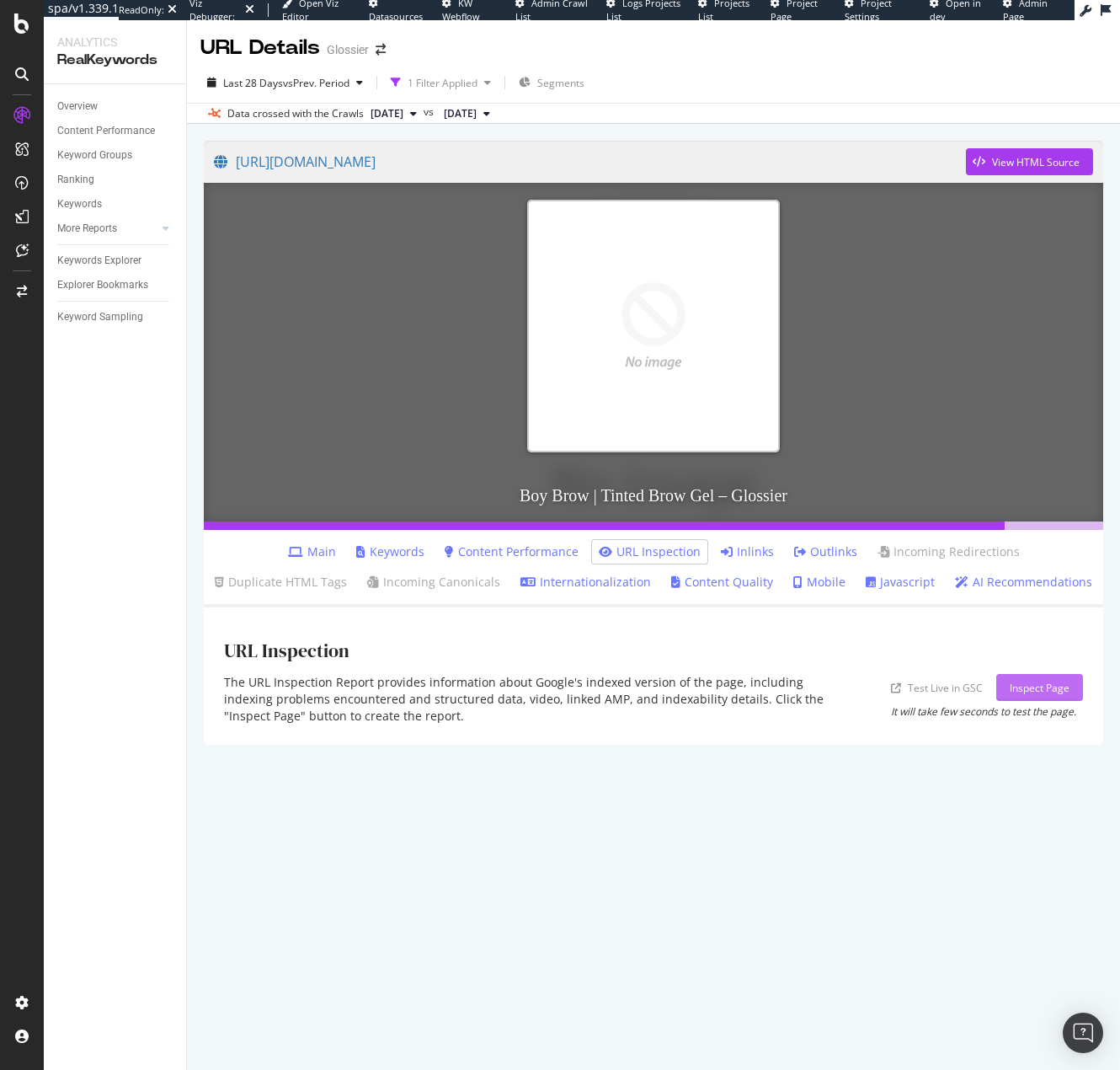
click at [1032, 690] on div "Inspect Page" at bounding box center [1039, 688] width 60 height 14
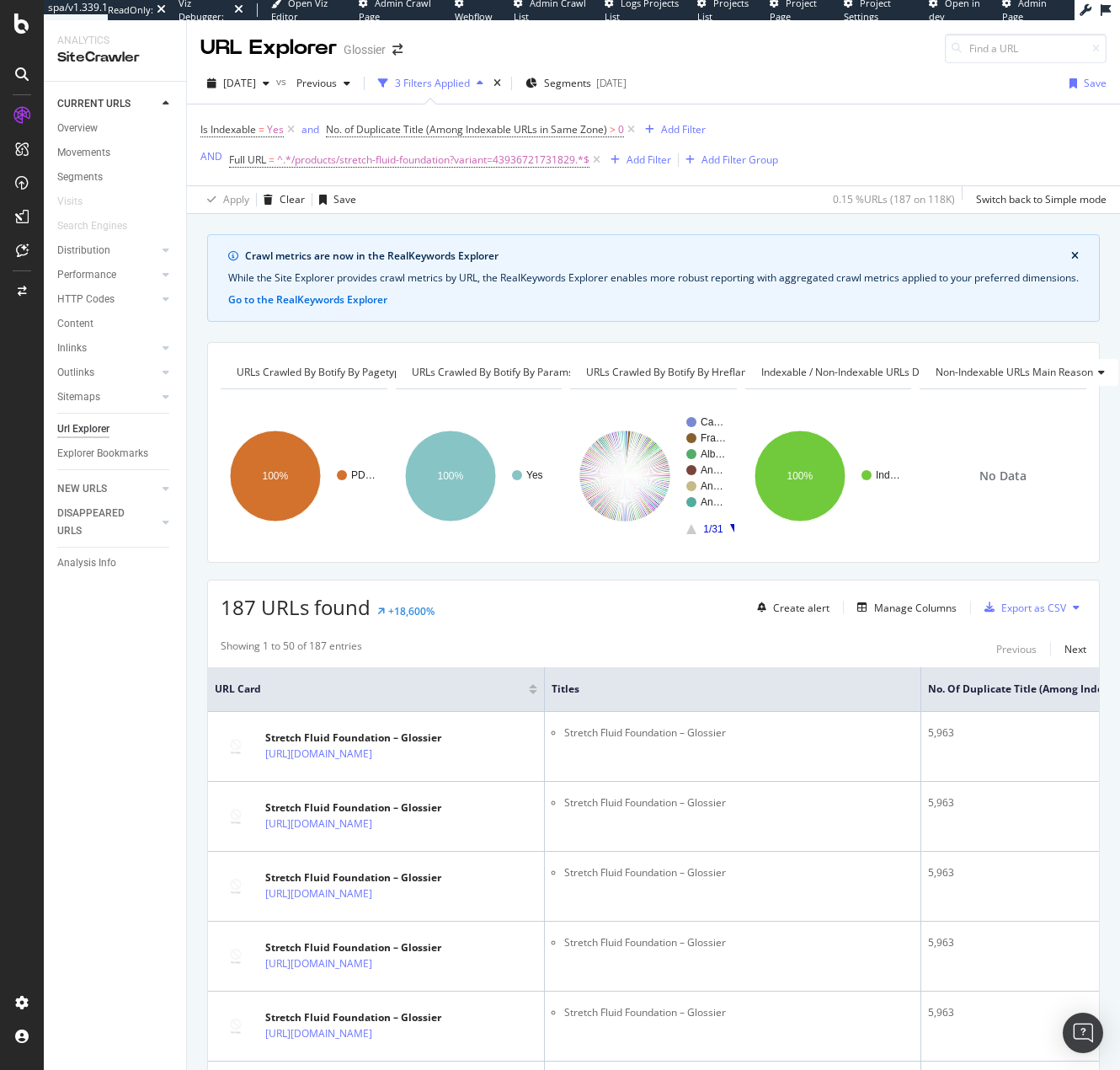
scroll to position [4454, 0]
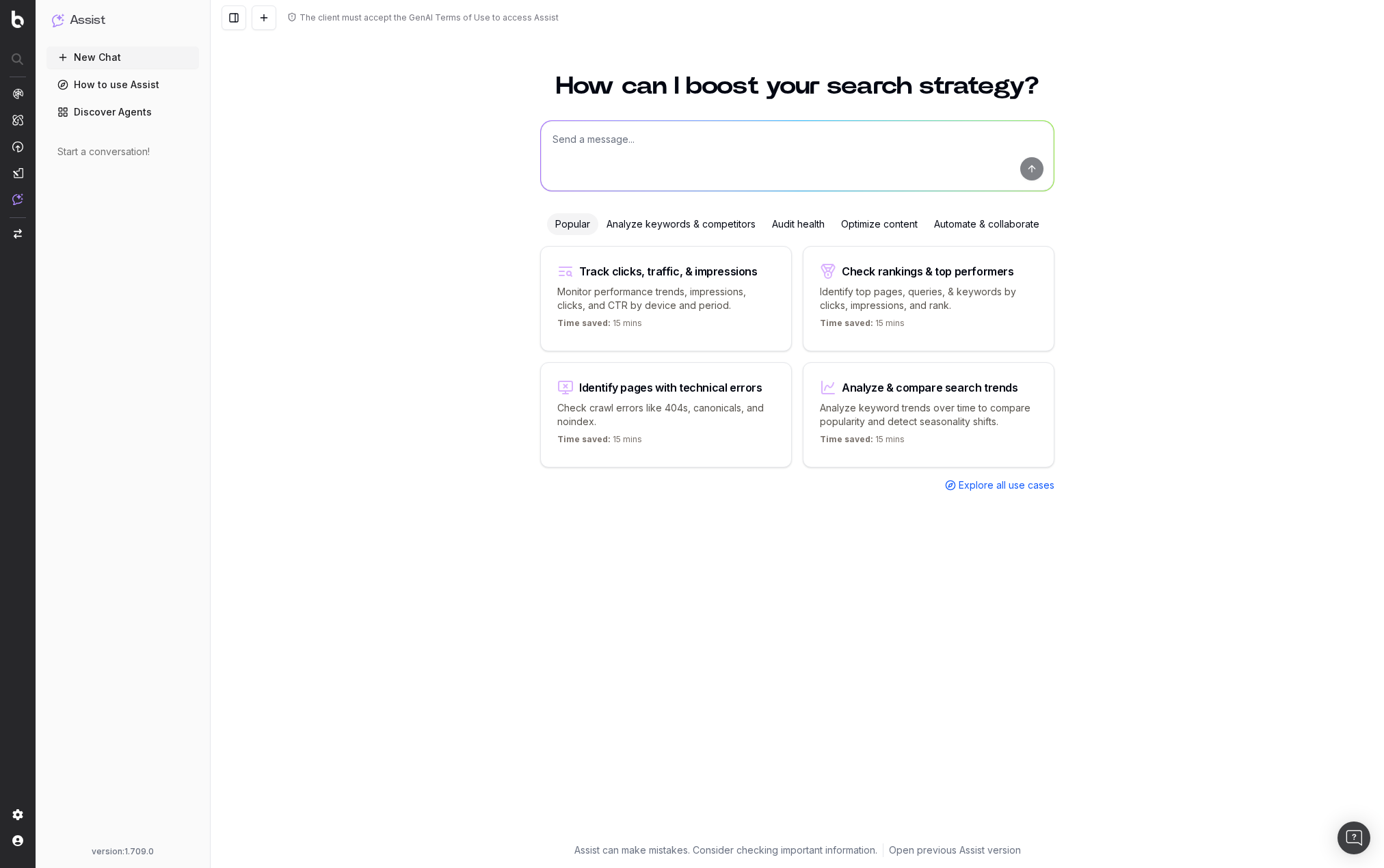
click at [645, 149] on textarea at bounding box center [797, 156] width 513 height 70
paste textarea "[URL][DOMAIN_NAME]"
click at [670, 153] on textarea "Can you tell me if this page is indexed and what the canonical URL is marked as…" at bounding box center [797, 156] width 513 height 70
click at [844, 154] on textarea "Can you tell me if this page is indexed and what the canonical URL is marked as…" at bounding box center [797, 156] width 513 height 70
click at [833, 155] on textarea "Can you tell me if this page is indexed and what the canonical URL is marked as…" at bounding box center [797, 156] width 513 height 70
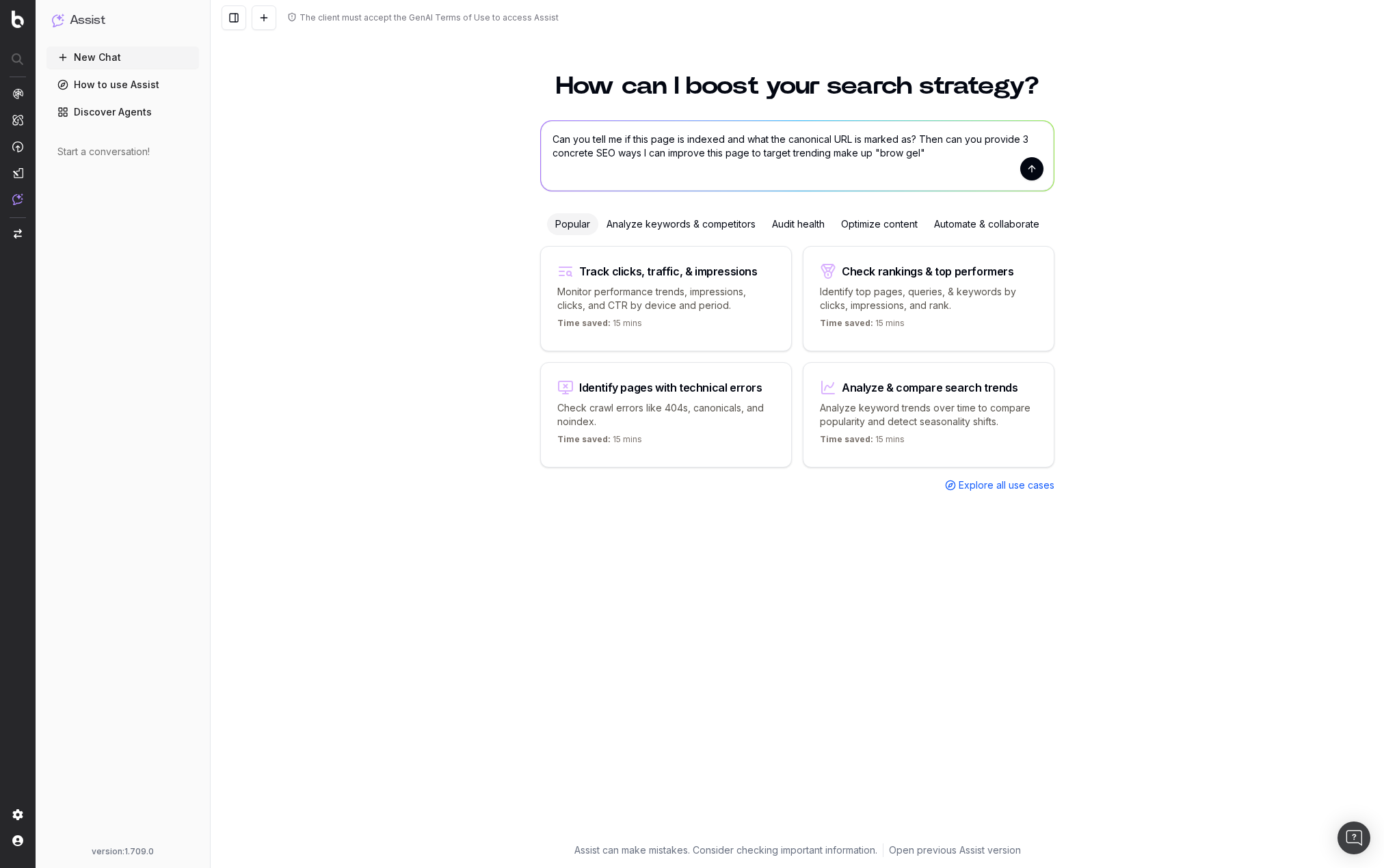
click at [860, 155] on textarea "Can you tell me if this page is indexed and what the canonical URL is marked as…" at bounding box center [797, 156] width 513 height 70
click at [931, 160] on textarea "Can you tell me if this page is indexed and what the canonical URL is marked as…" at bounding box center [797, 156] width 513 height 70
type textarea "Can you tell me if this page is indexed and what the canonical URL is marked as…"
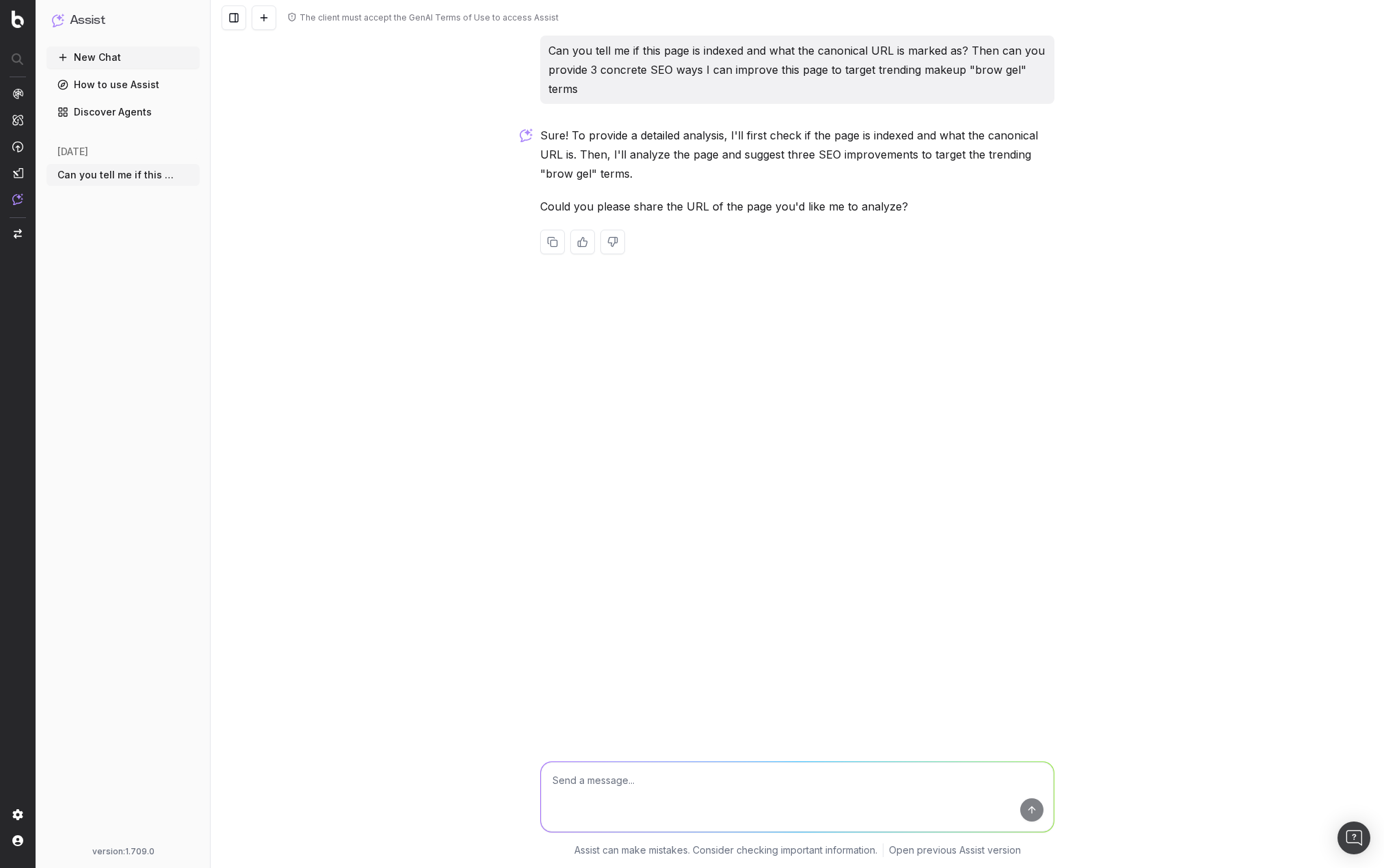
click at [813, 794] on textarea at bounding box center [797, 797] width 513 height 70
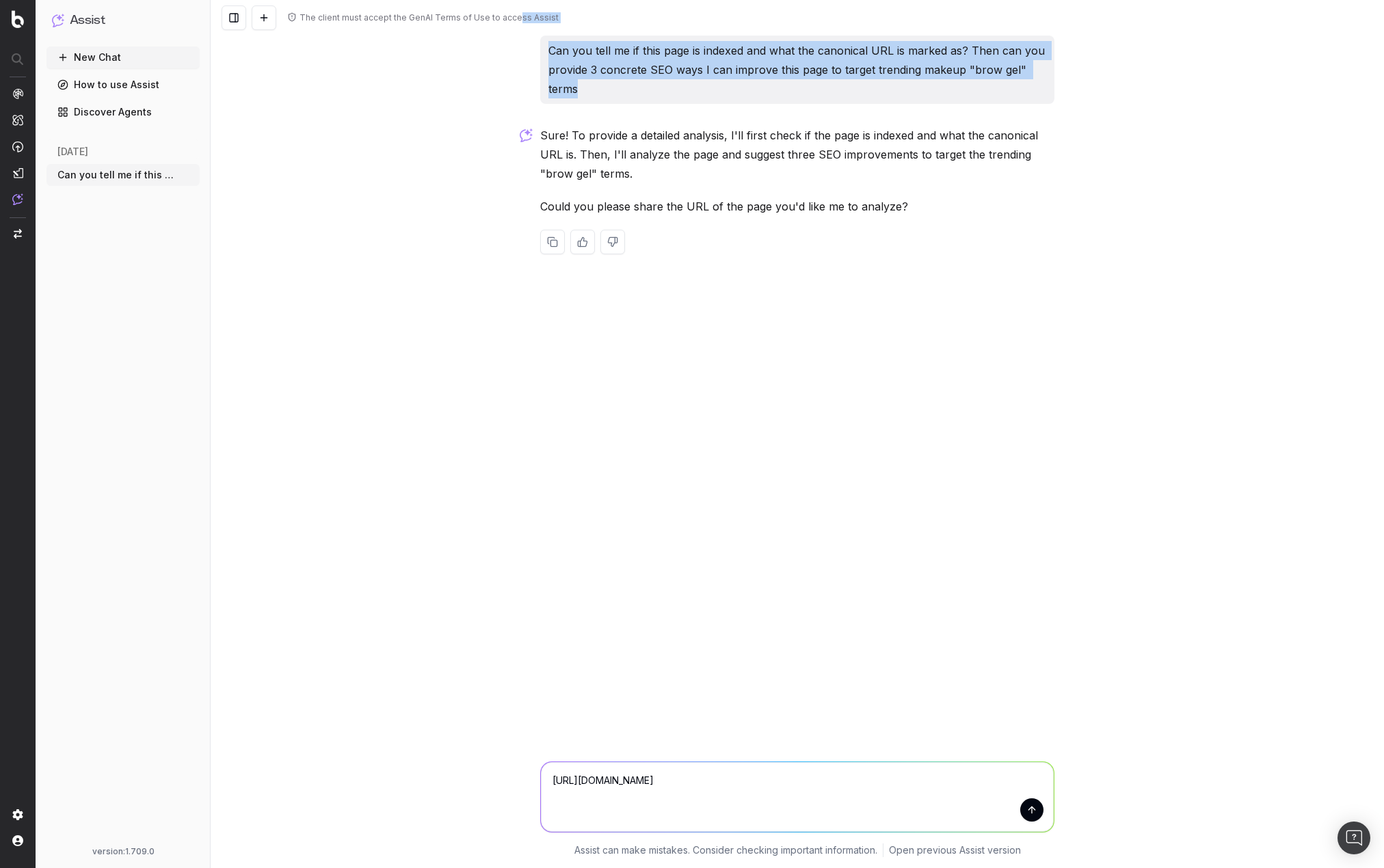
drag, startPoint x: 531, startPoint y: 74, endPoint x: 516, endPoint y: 47, distance: 30.9
click at [516, 47] on div "The client must accept the GenAI Terms of Use to access Assist Can you tell me …" at bounding box center [797, 434] width 1173 height 868
copy div "ss Assist Can you tell me if this page is indexed and what the canonical URL is…"
click at [596, 101] on div "Can you tell me if this page is indexed and what the canonical URL is marked as…" at bounding box center [797, 70] width 514 height 69
drag, startPoint x: 589, startPoint y: 93, endPoint x: 536, endPoint y: 54, distance: 65.8
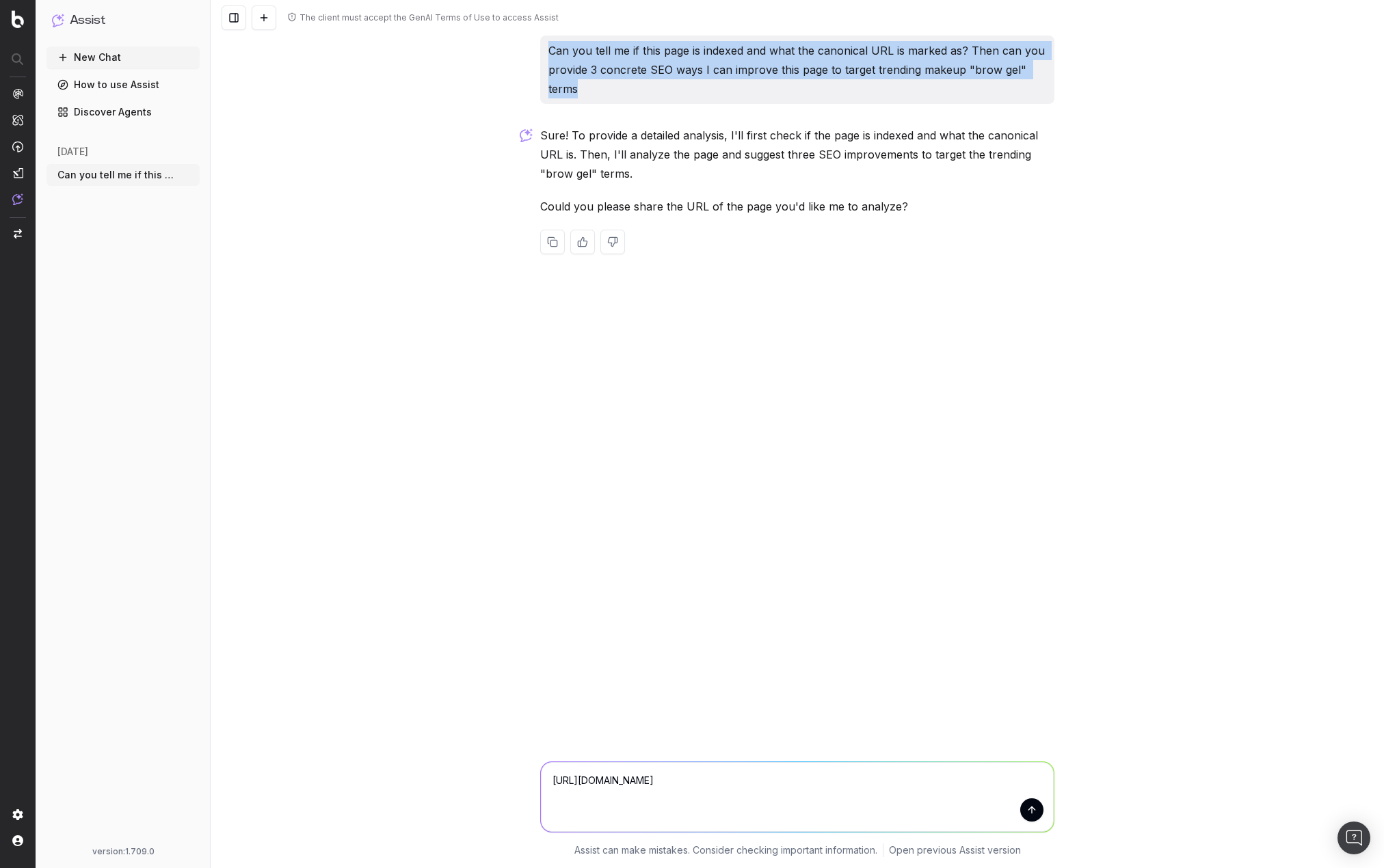
click at [536, 54] on div "Can you tell me if this page is indexed and what the canonical URL is marked as…" at bounding box center [797, 156] width 525 height 241
copy p "Can you tell me if this page is indexed and what the canonical URL is marked as…"
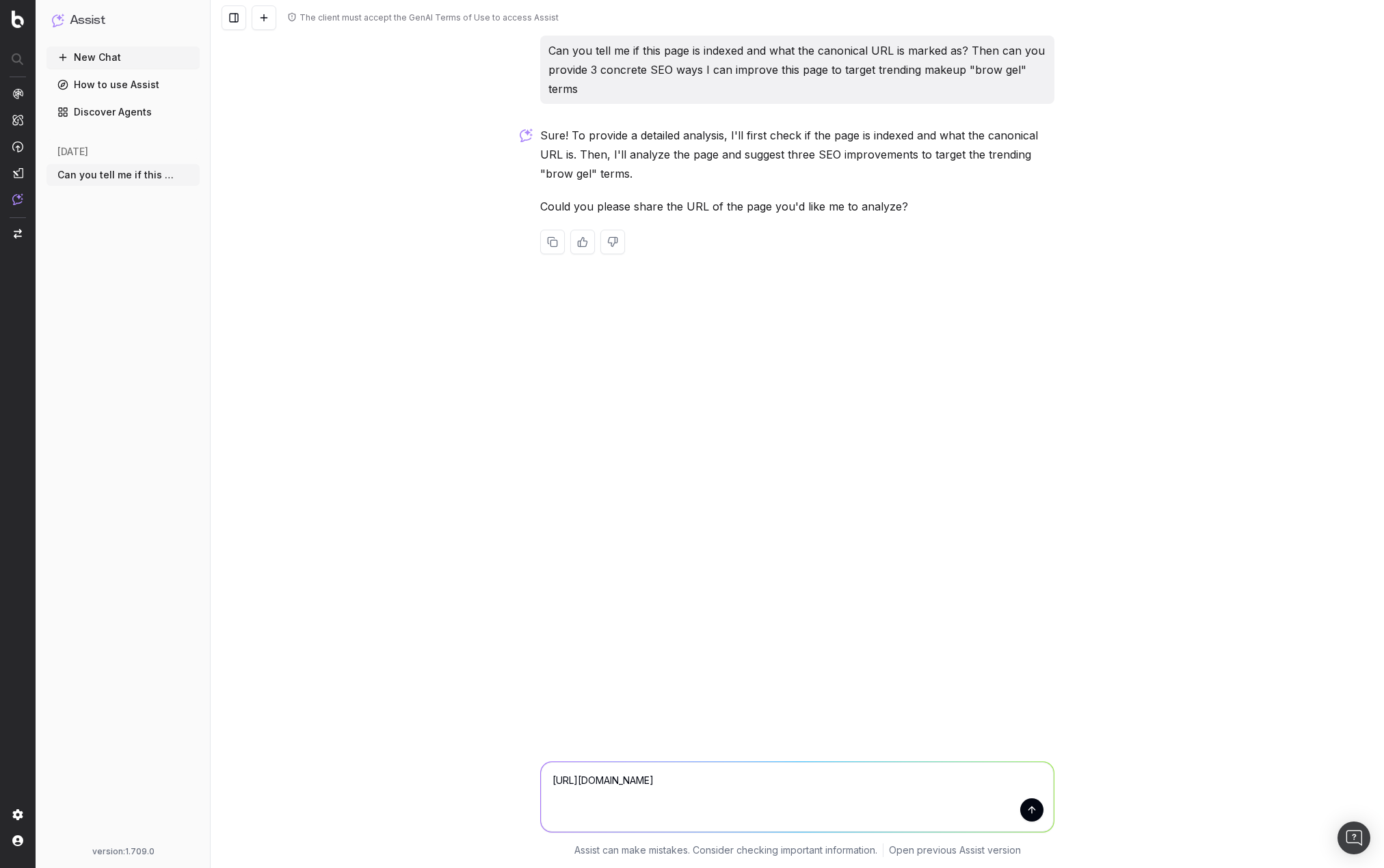
click at [551, 783] on textarea "[URL][DOMAIN_NAME]" at bounding box center [797, 797] width 513 height 70
paste textarea "Can you tell me if this page is indexed and what the canonical URL is marked as…"
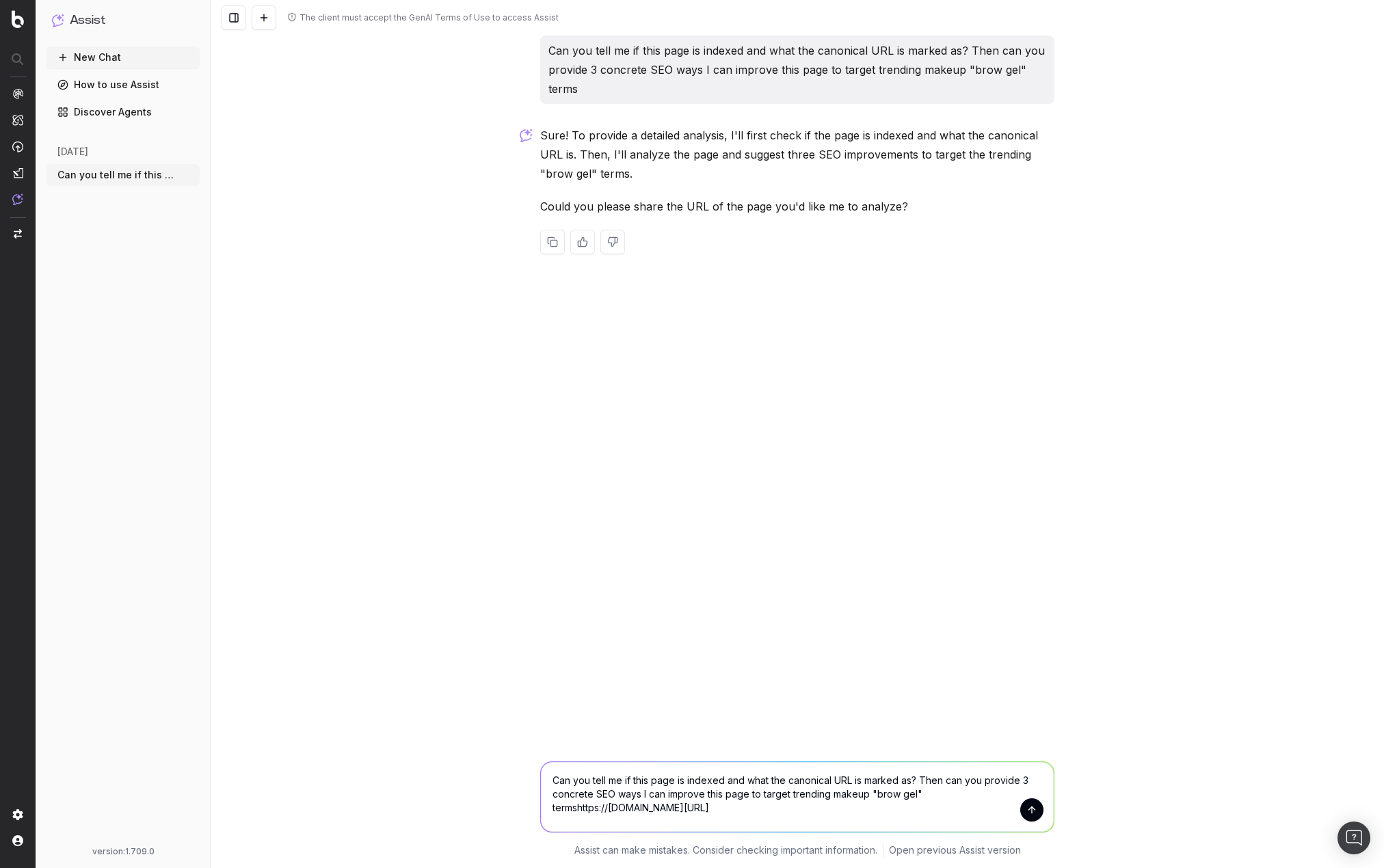
type textarea "Can you tell me if this page is indexed and what the canonical URL is marked as…"
drag, startPoint x: 790, startPoint y: 813, endPoint x: 481, endPoint y: 690, distance: 332.6
click at [523, 722] on div "The client must accept the GenAI Terms of Use to access Assist Can you tell me …" at bounding box center [797, 434] width 1173 height 868
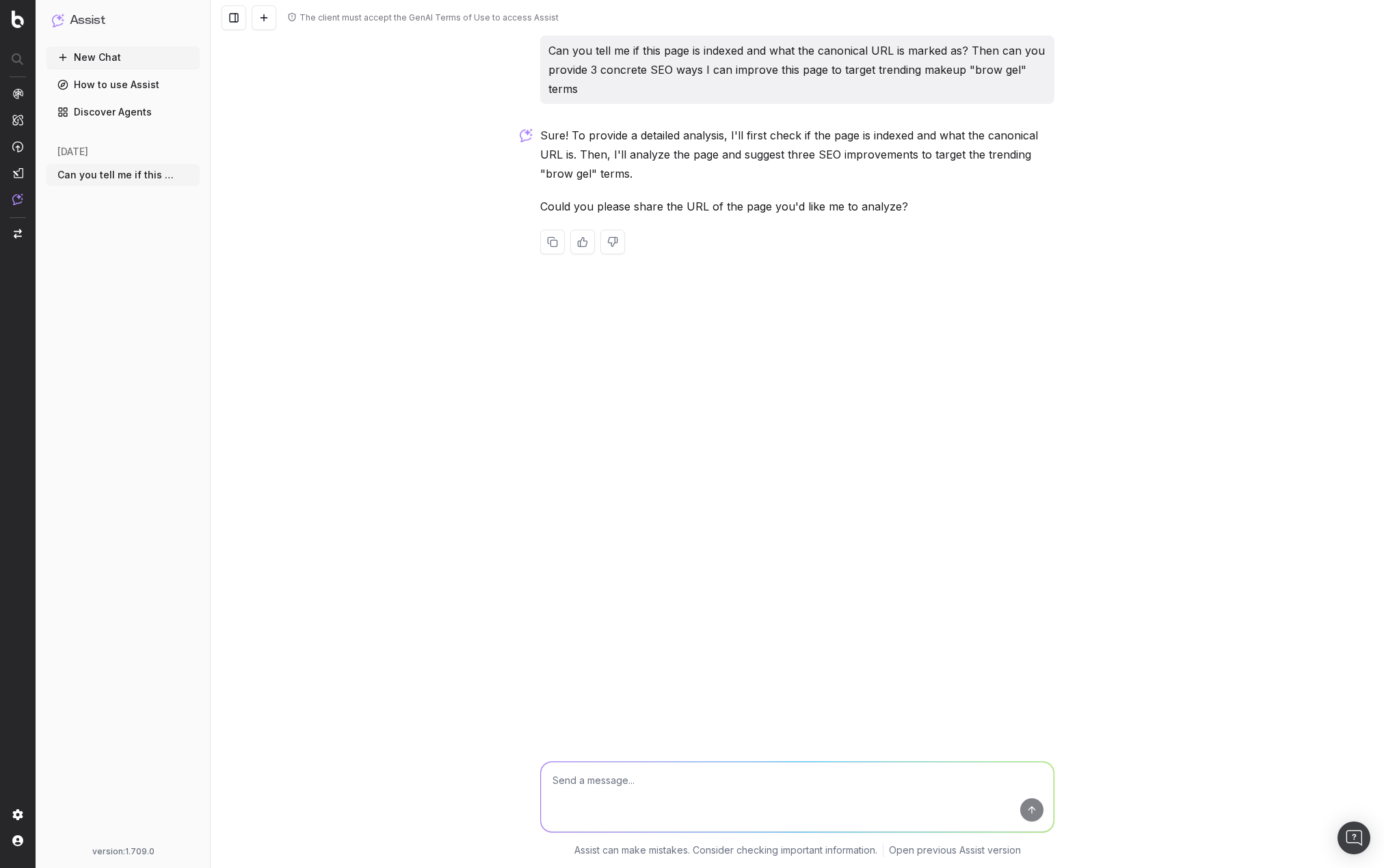
click at [98, 53] on button "New Chat" at bounding box center [123, 58] width 153 height 22
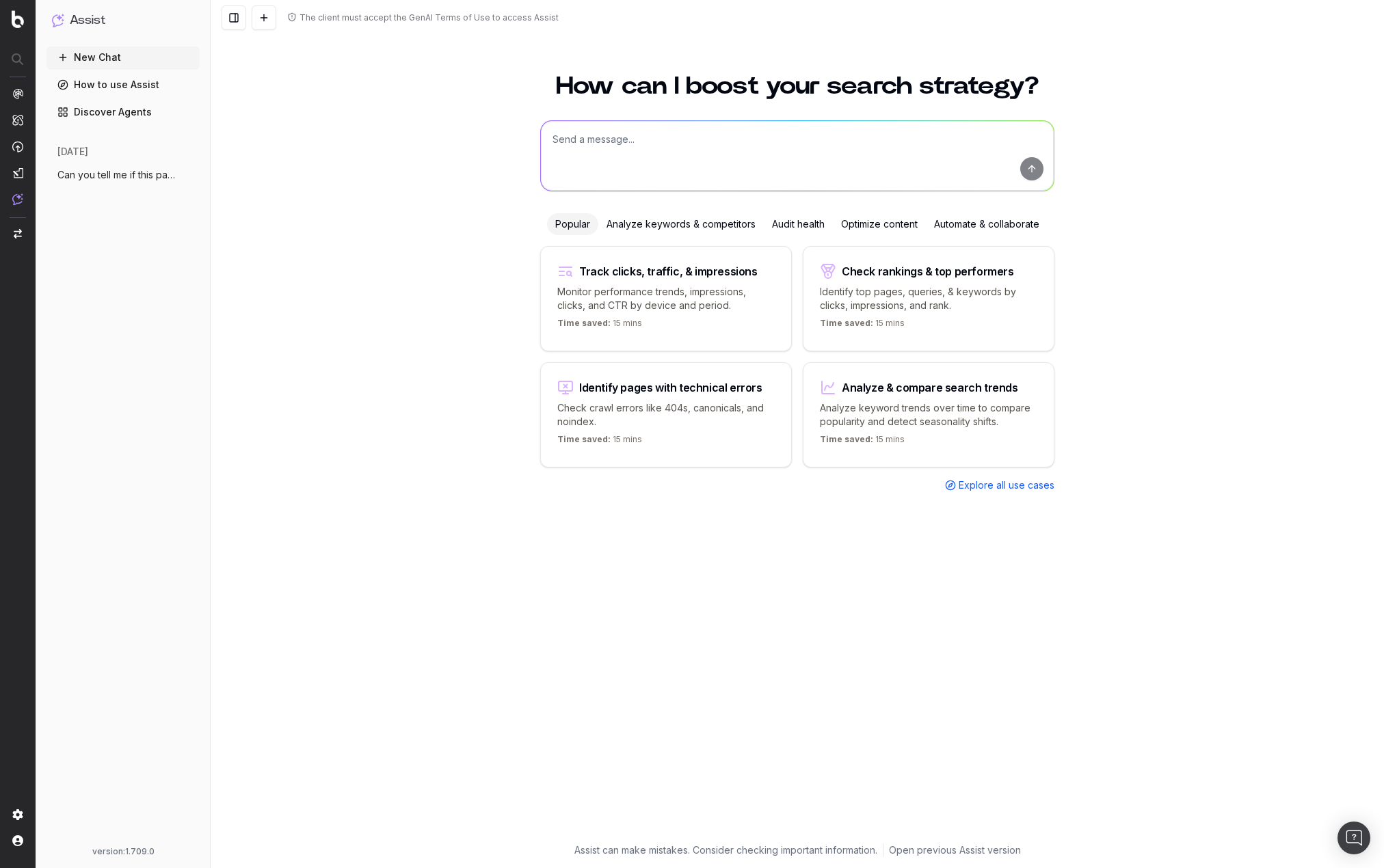
click at [627, 147] on textarea at bounding box center [797, 156] width 513 height 70
paste textarea "Can you tell me if this page is indexed and what the canonical URL is marked as…"
type textarea "Can you tell me if this page is indexed and what the canonical URL is marked as…"
click at [1023, 172] on button "submit" at bounding box center [1032, 169] width 23 height 23
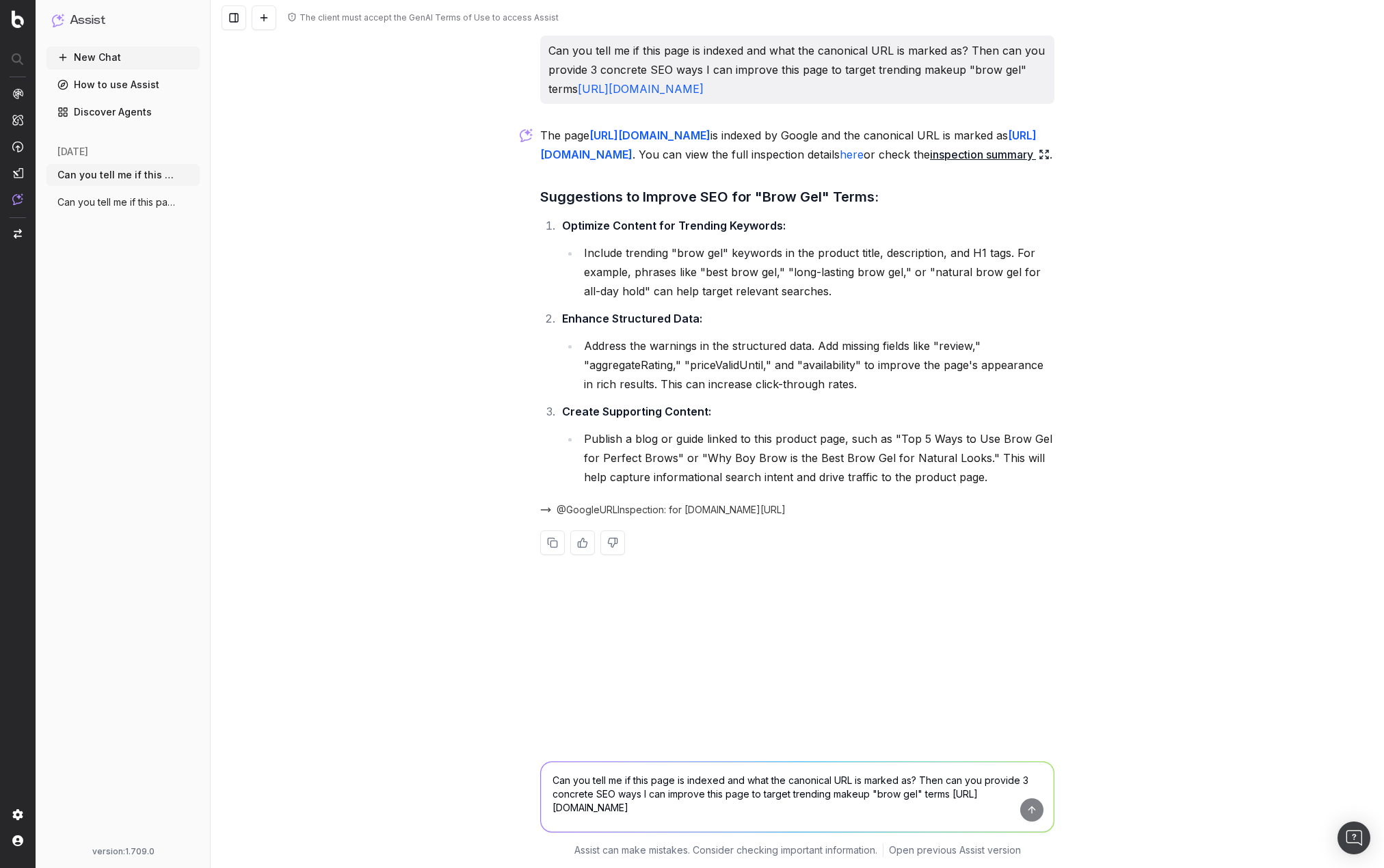
click at [930, 164] on link "inspection summary" at bounding box center [990, 155] width 120 height 19
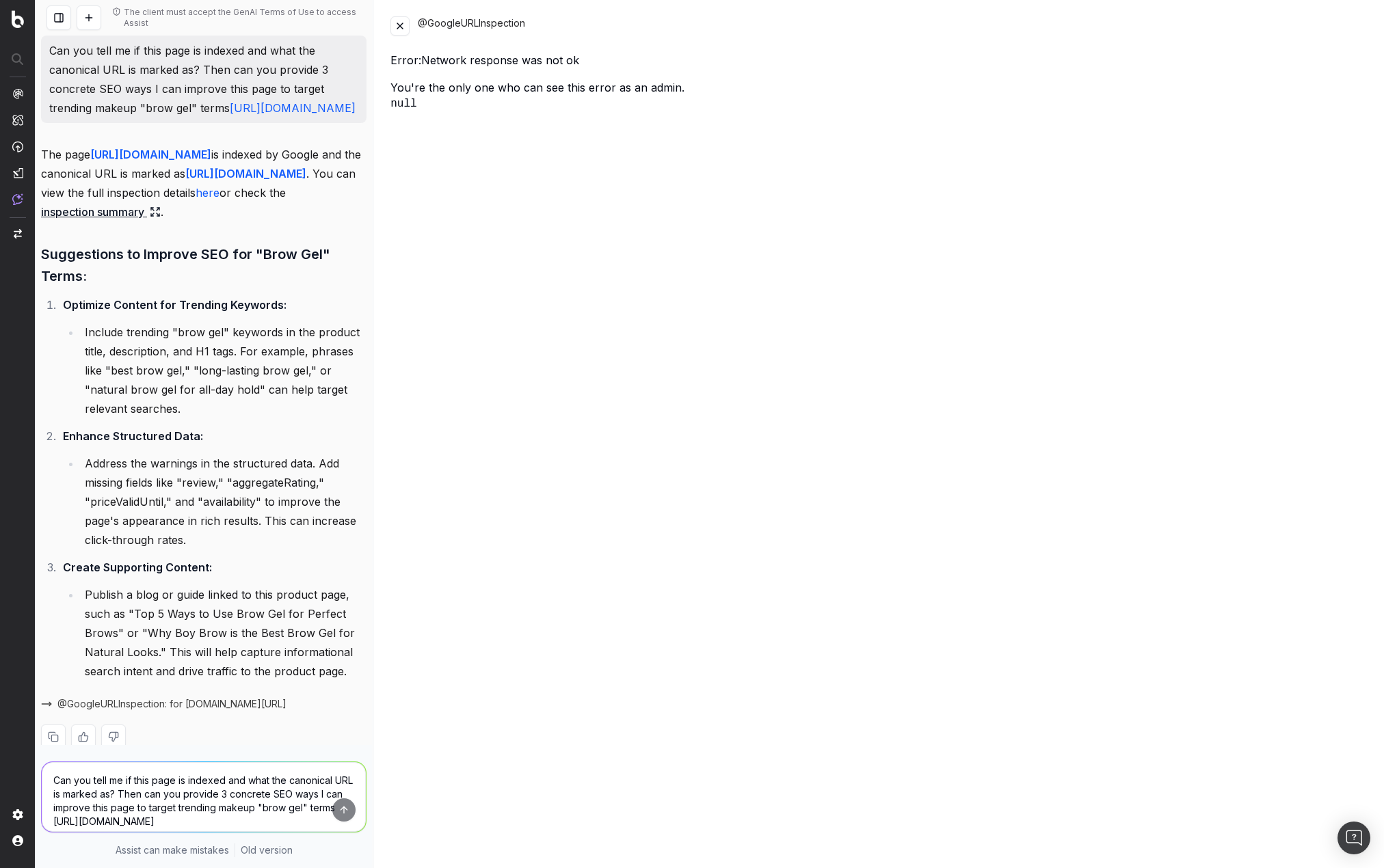
click at [399, 23] on button at bounding box center [400, 26] width 19 height 19
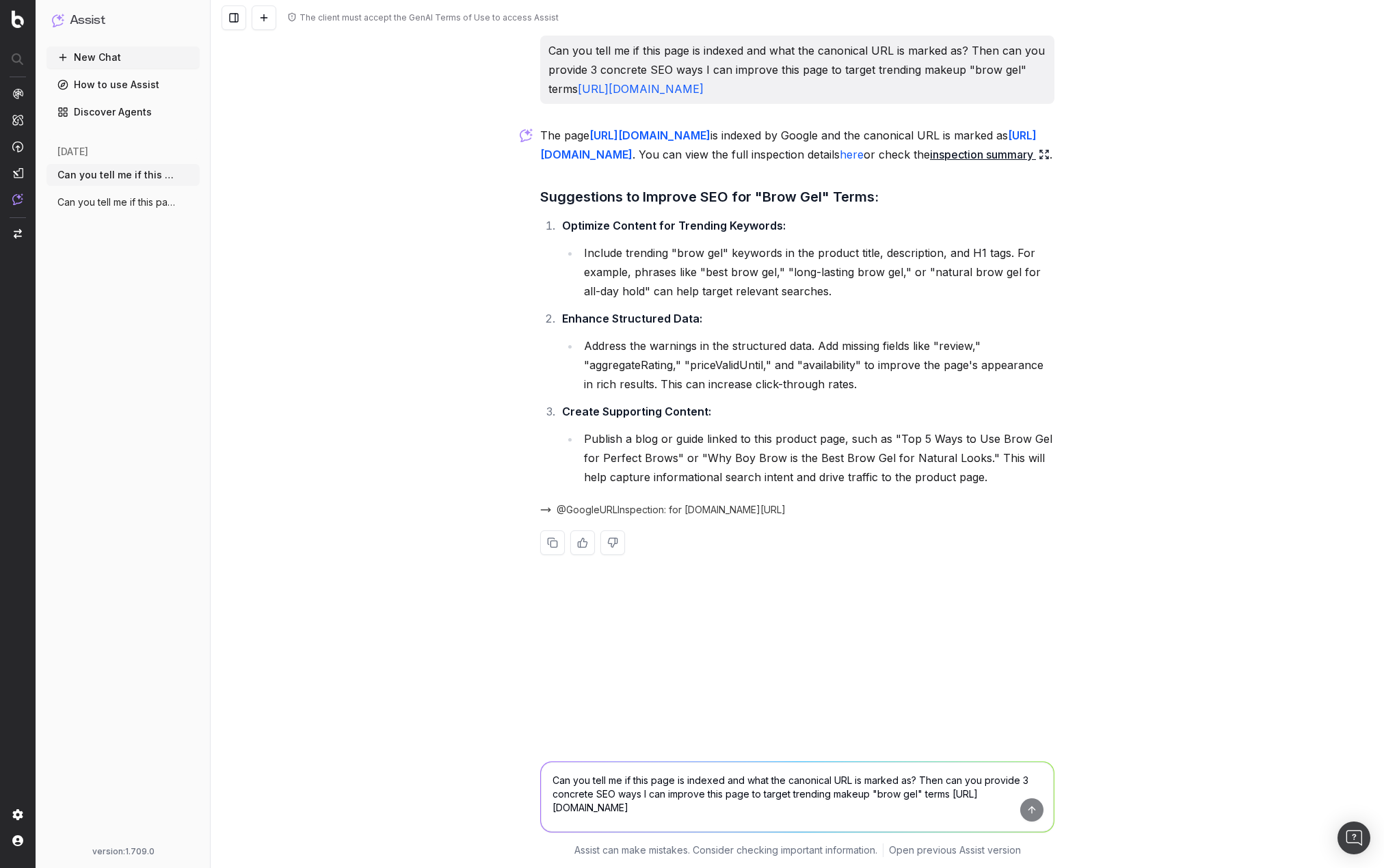
click at [381, 331] on div "The client must accept the GenAI Terms of Use to access Assist Can you tell me …" at bounding box center [797, 434] width 1173 height 868
drag, startPoint x: 849, startPoint y: 95, endPoint x: 544, endPoint y: 48, distance: 308.6
click at [544, 48] on div "Can you tell me if this page is indexed and what the canonical URL is marked as…" at bounding box center [797, 70] width 514 height 69
copy p "Can you tell me if this page is indexed and what the canonical URL is marked as…"
click at [712, 783] on textarea "Can you tell me if this page is indexed and what the canonical URL is marked as…" at bounding box center [797, 797] width 513 height 70
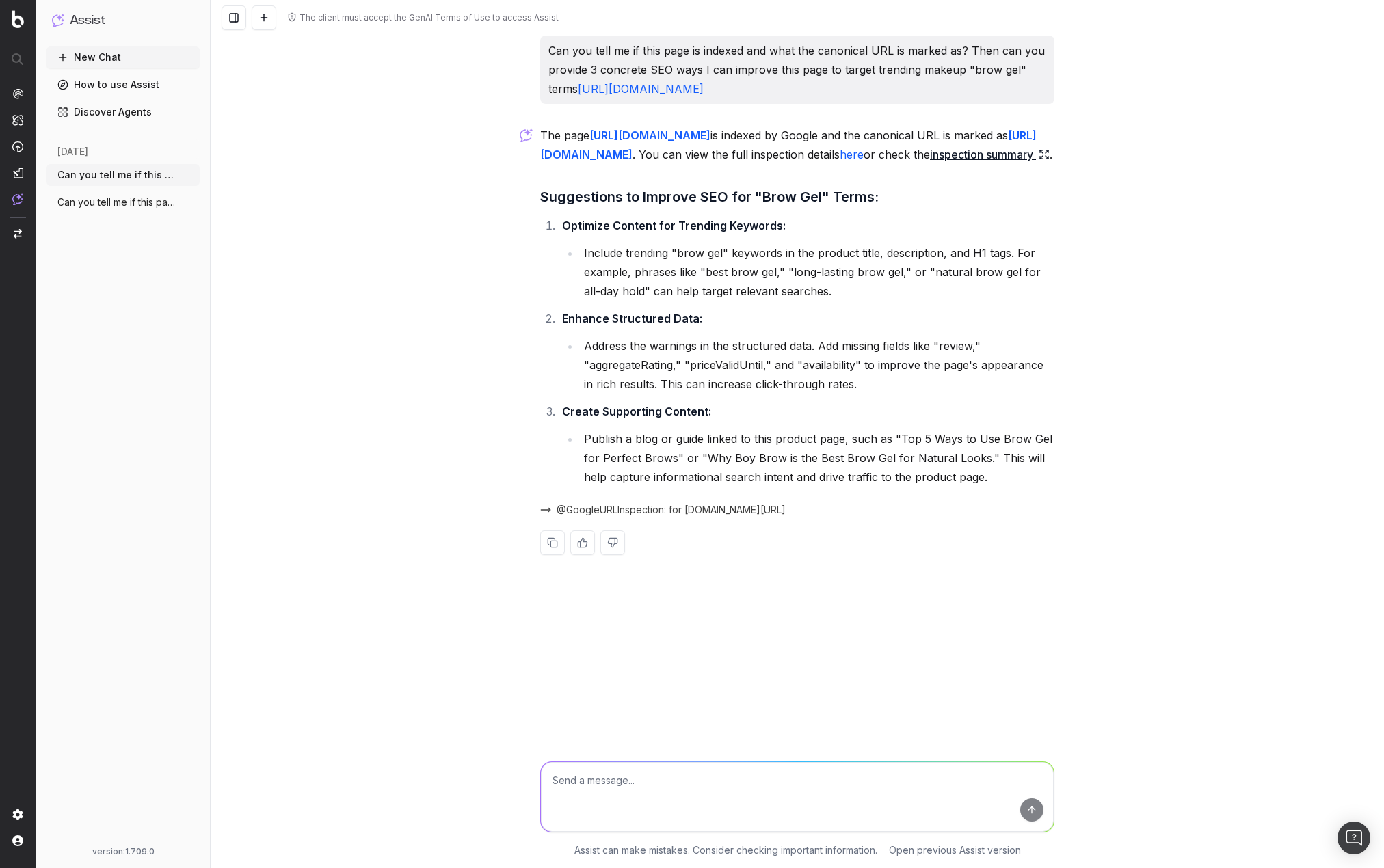
paste textarea "Can you tell me if this page is indexed and what the canonical URL is marked as…"
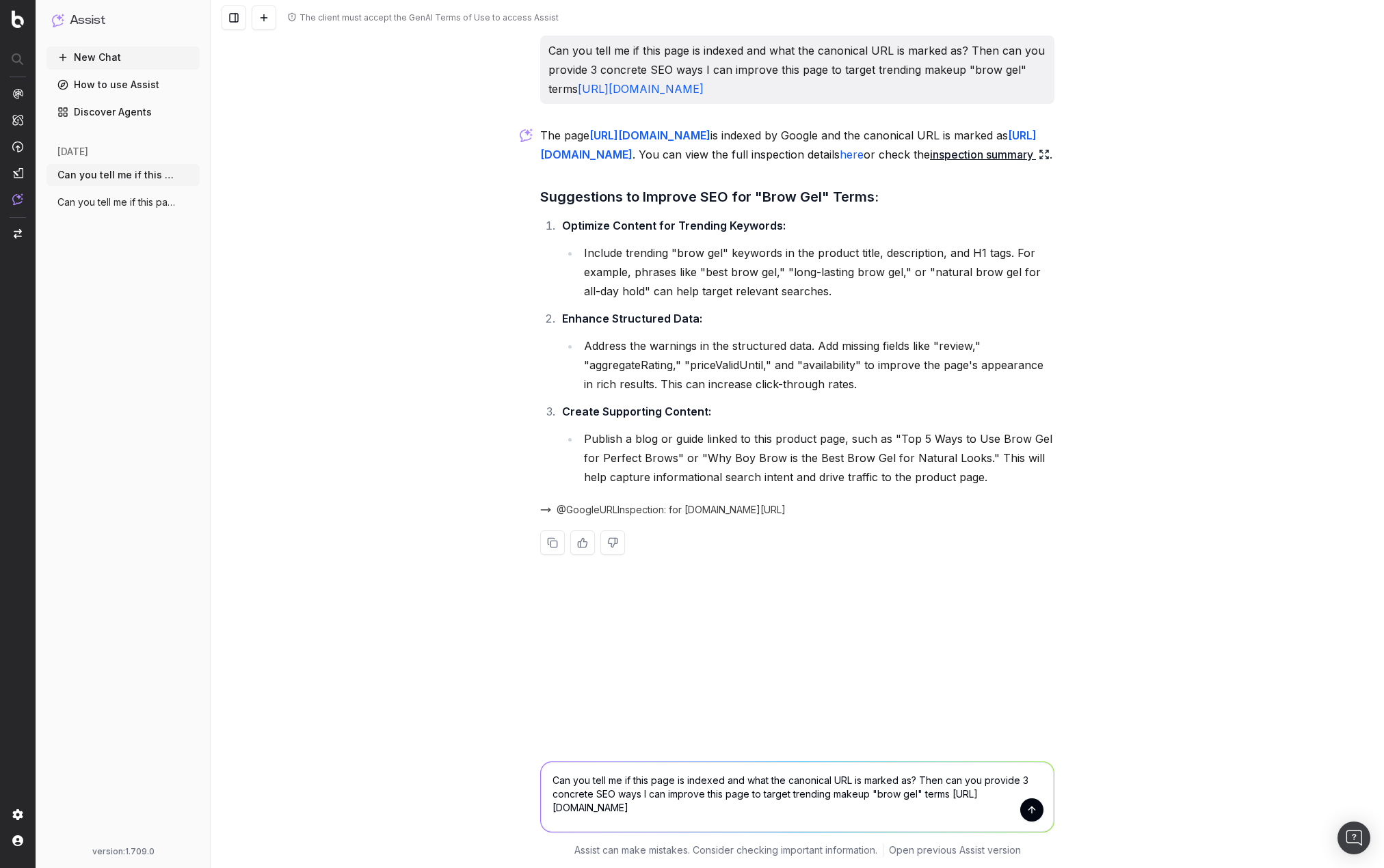
drag, startPoint x: 941, startPoint y: 781, endPoint x: 939, endPoint y: 772, distance: 9.2
click at [789, 786] on textarea "Can you tell me if this page is indexed and what the canonical URL is marked as…" at bounding box center [797, 797] width 513 height 70
click at [951, 772] on textarea "Can you tell me if this page is indexed and what the canonical URL is marked as…" at bounding box center [797, 797] width 513 height 70
drag, startPoint x: 951, startPoint y: 781, endPoint x: 594, endPoint y: 788, distance: 357.1
click at [560, 786] on textarea "Can you tell me if this page is indexed and what the canonical URL is marked as…" at bounding box center [797, 797] width 513 height 70
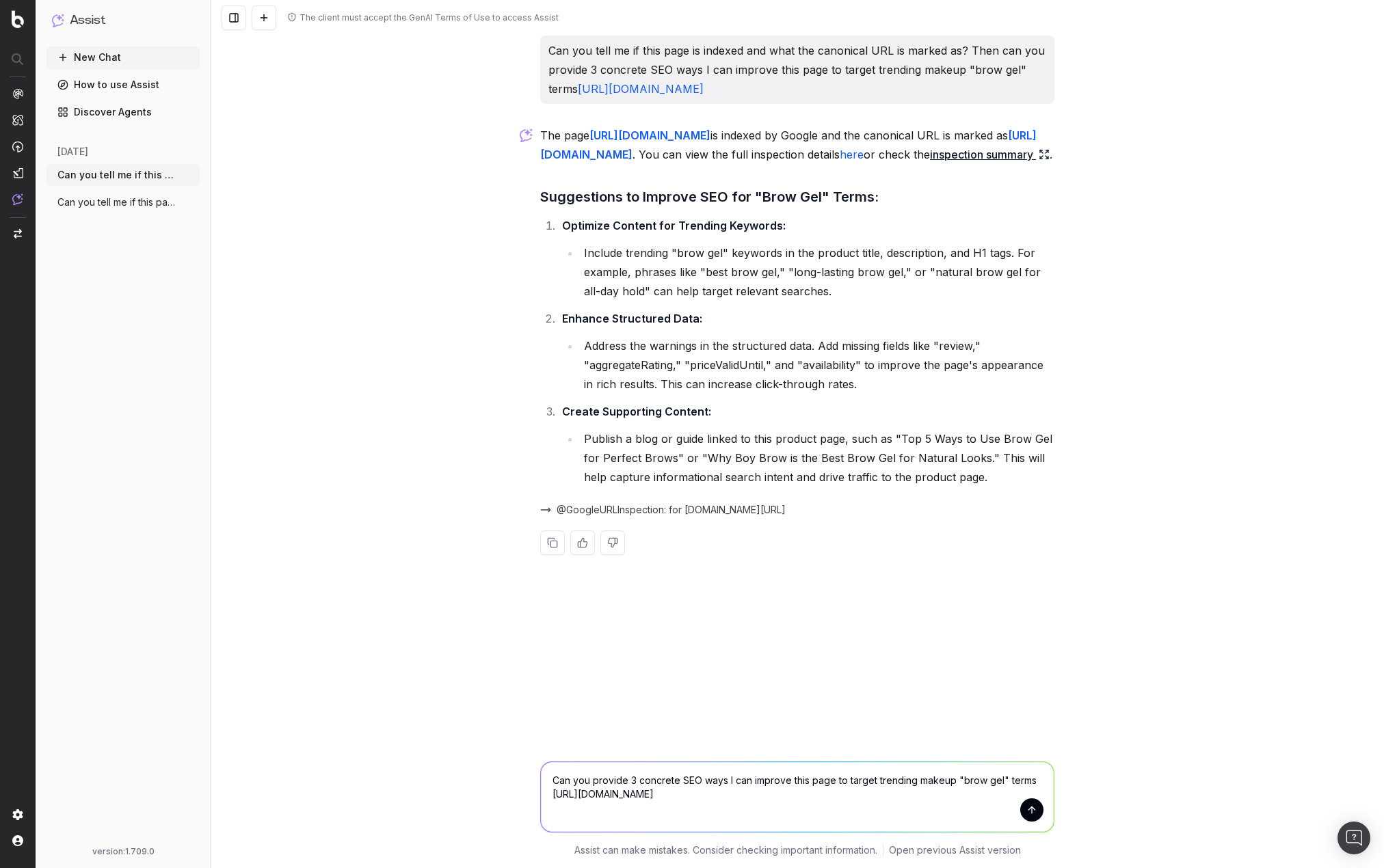
type textarea "Can you provide 3 concrete SEO ways I can improve this page to target trending …"
click at [1030, 816] on button "submit" at bounding box center [1032, 810] width 23 height 23
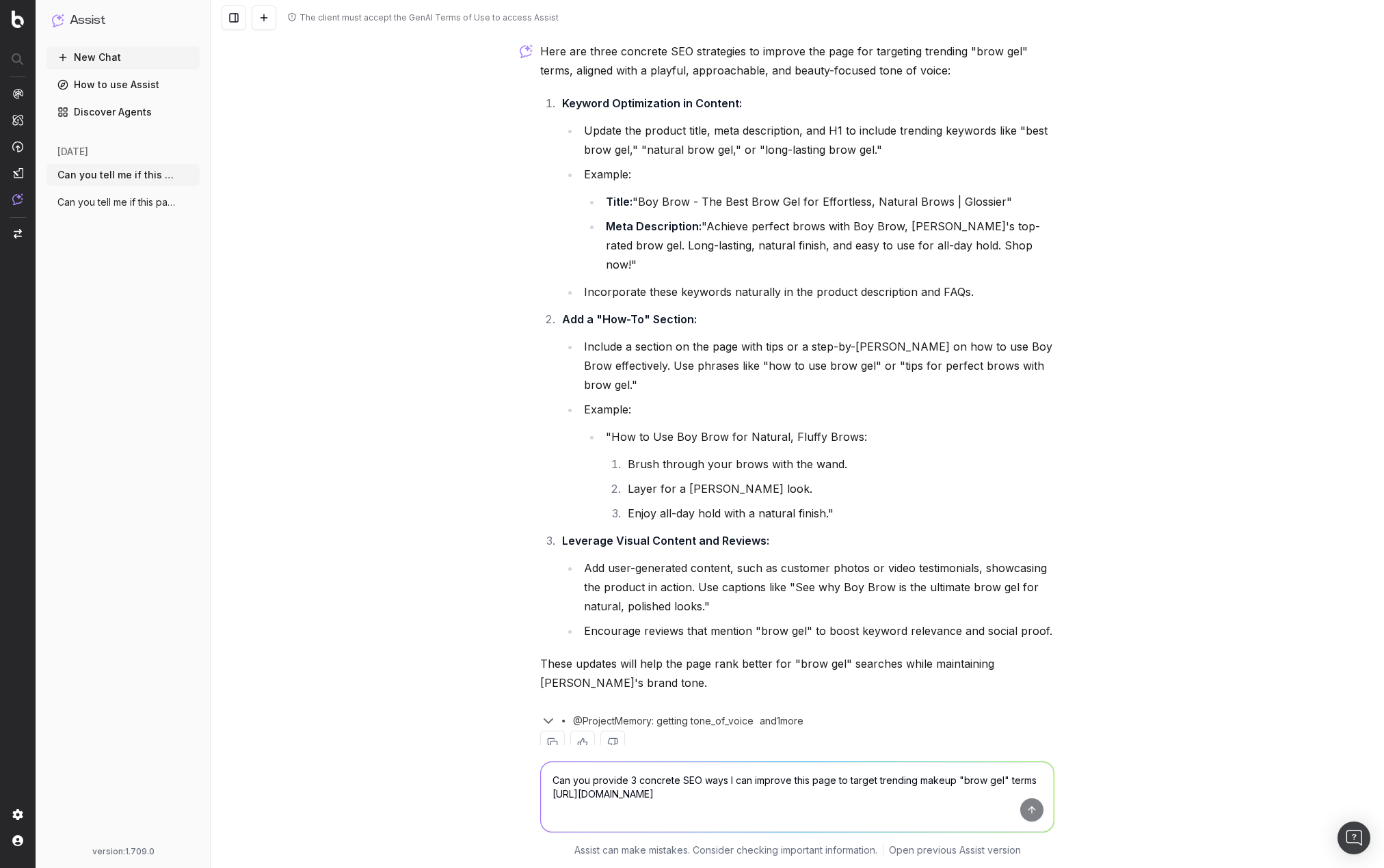
scroll to position [638, 0]
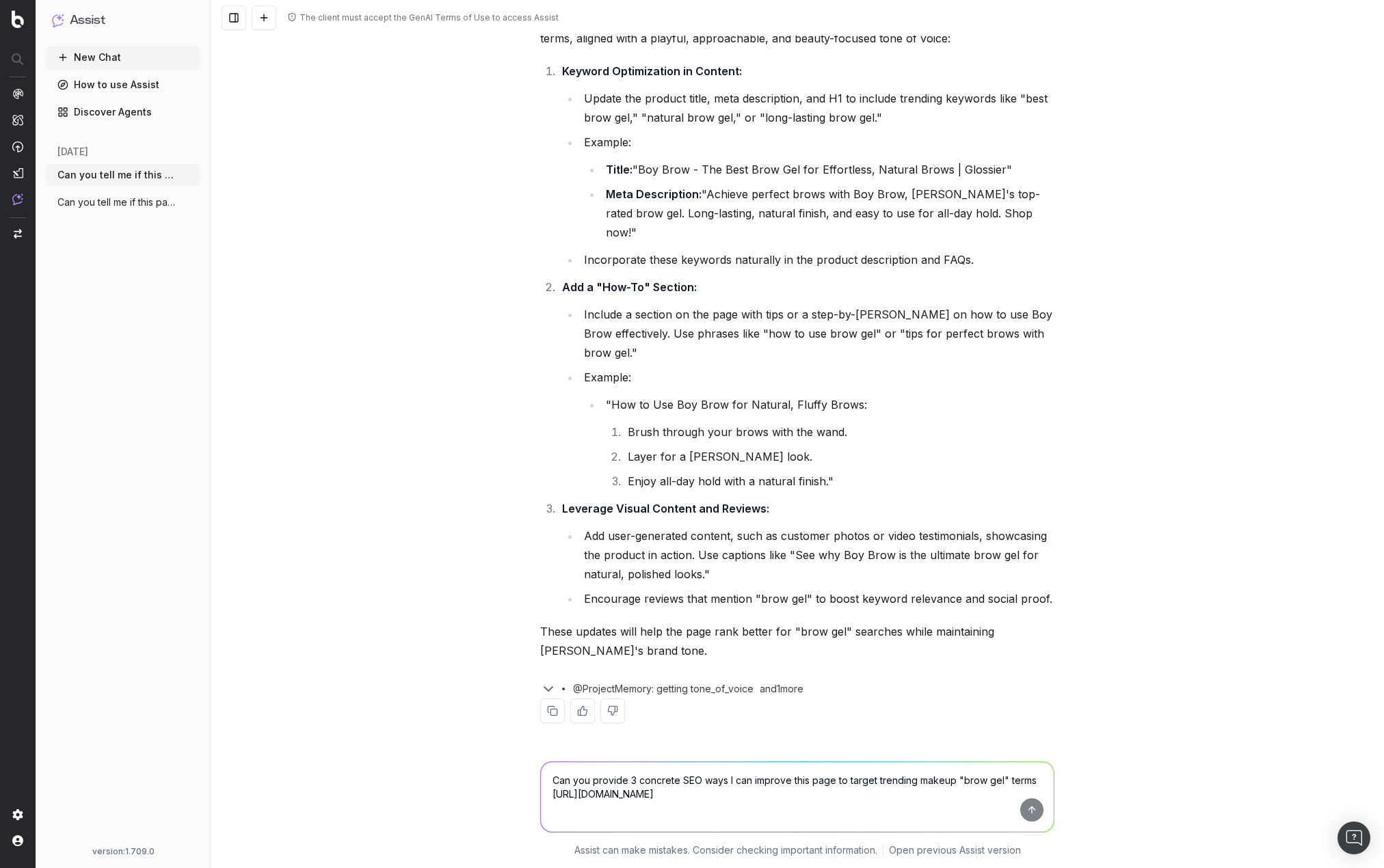
click at [611, 714] on button at bounding box center [613, 711] width 25 height 25
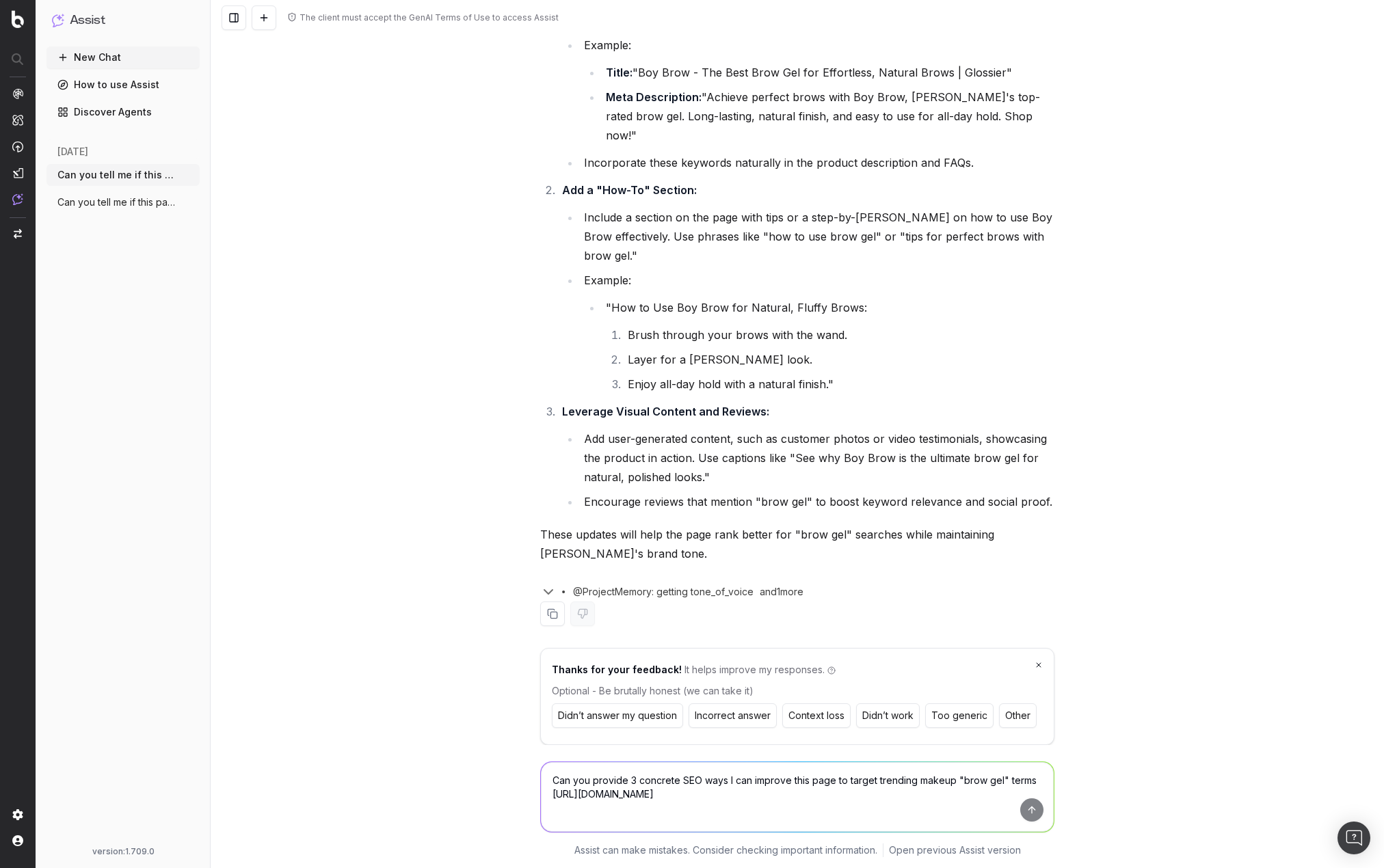
click at [715, 720] on button "Incorrect answer" at bounding box center [732, 716] width 88 height 25
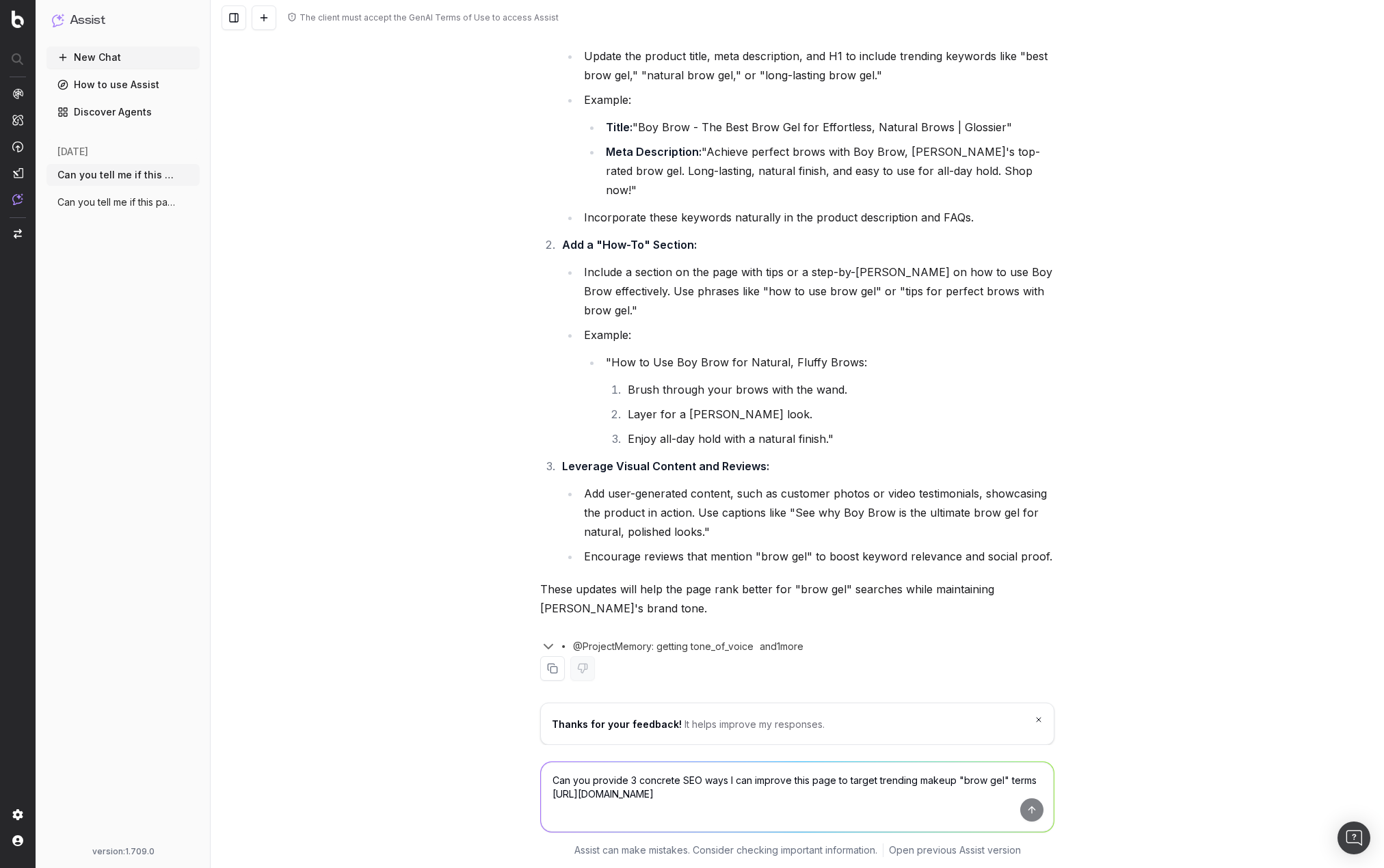
drag, startPoint x: 775, startPoint y: 779, endPoint x: 778, endPoint y: 735, distance: 44.1
click at [776, 778] on textarea "Can you provide 3 concrete SEO ways I can improve this page to target trending …" at bounding box center [797, 797] width 513 height 70
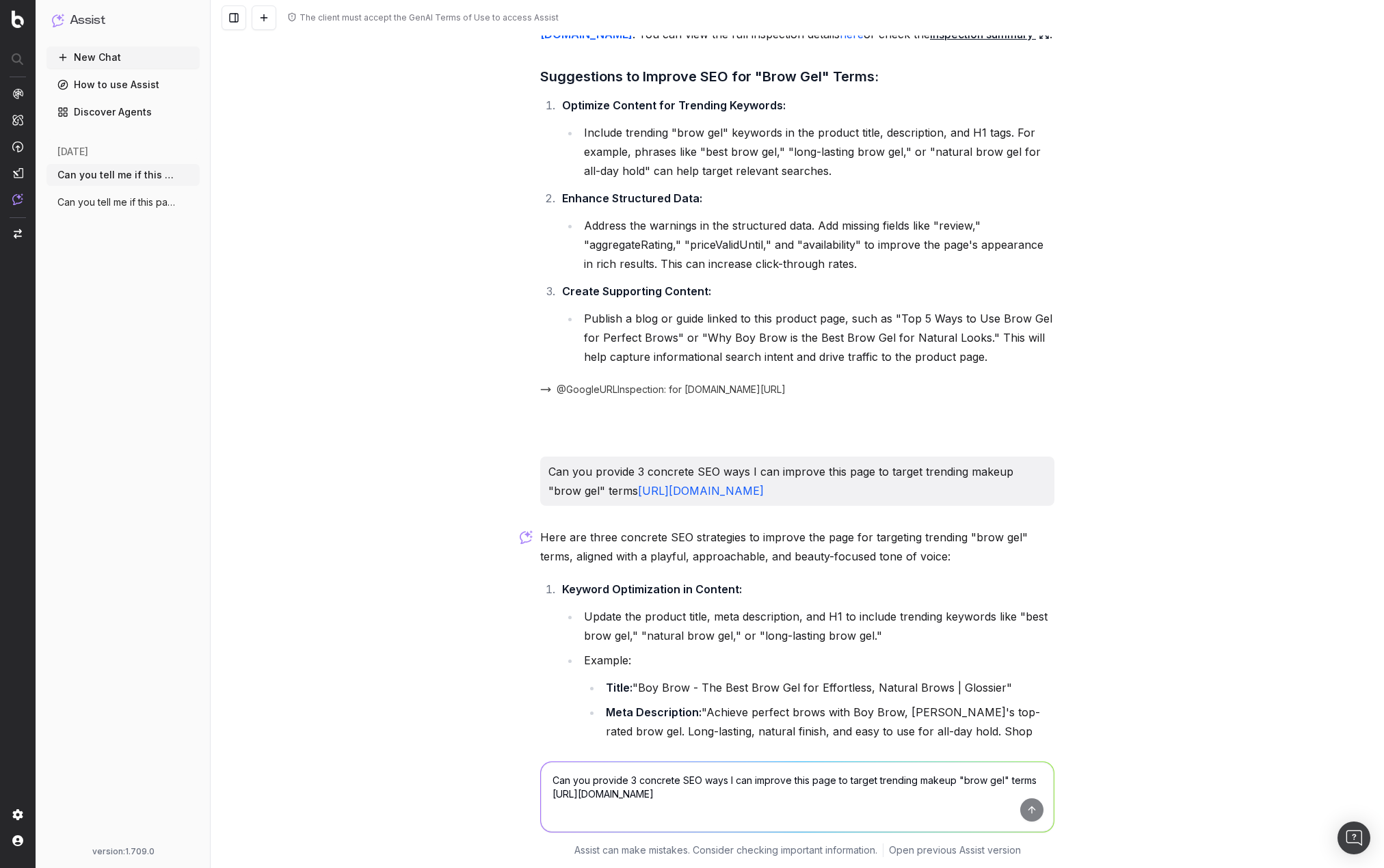
scroll to position [137, 0]
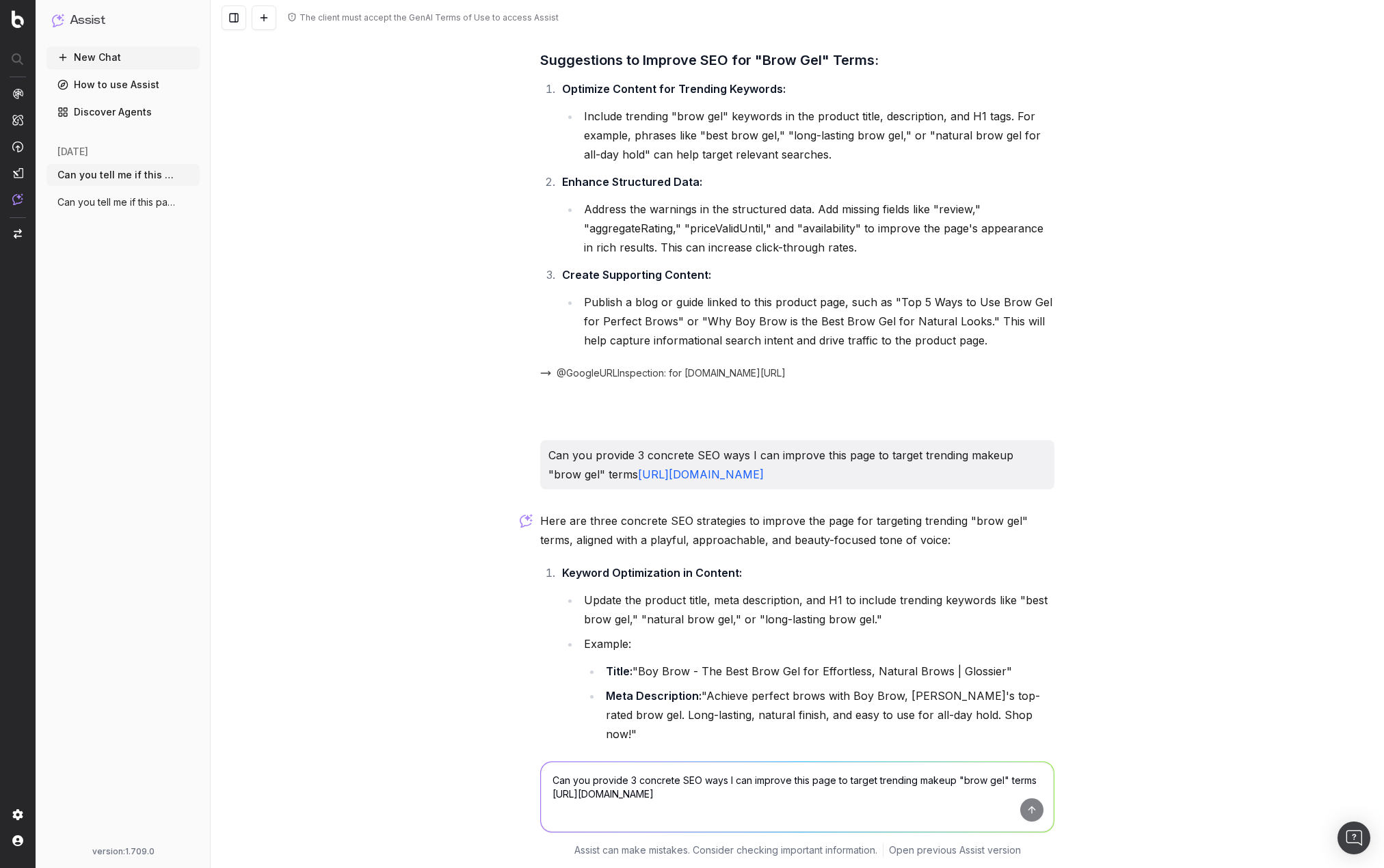
drag, startPoint x: 869, startPoint y: 494, endPoint x: 502, endPoint y: 466, distance: 368.1
click at [502, 466] on div "The client must accept the GenAI Terms of Use to access Assist Can you tell me …" at bounding box center [797, 434] width 1173 height 868
copy p "Can you provide 3 concrete SEO ways I can improve this page to target trending …"
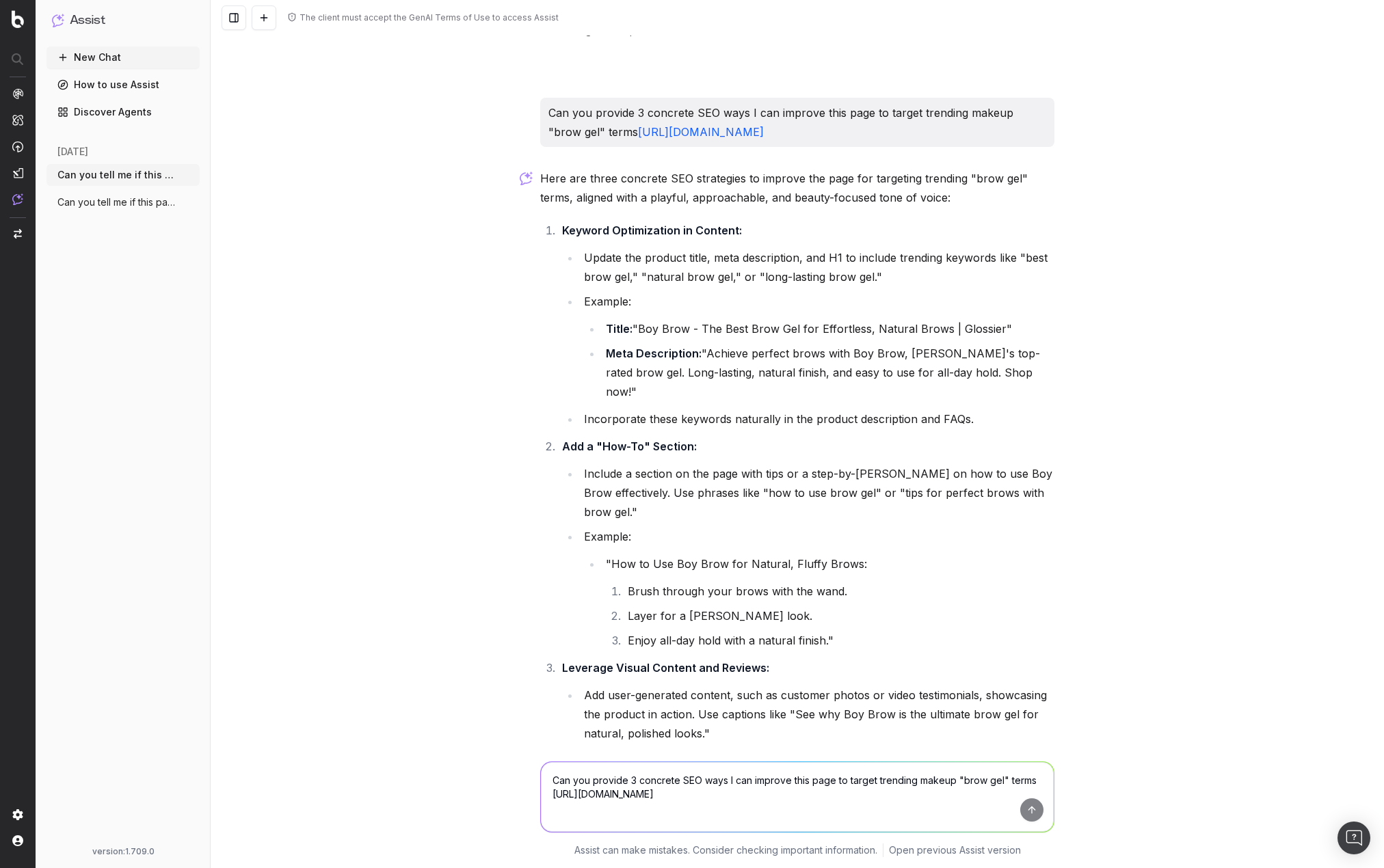
scroll to position [615, 0]
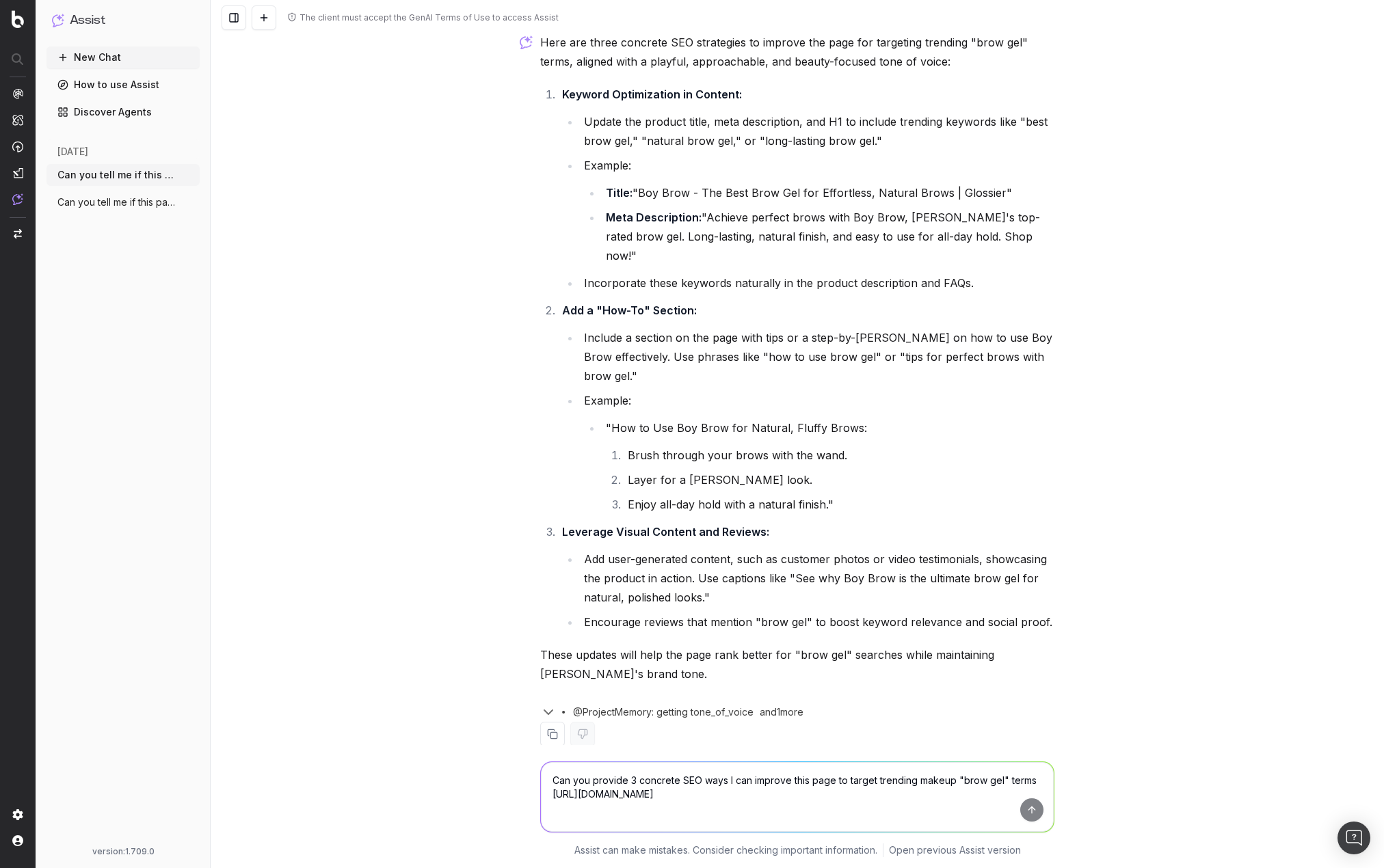
click at [720, 795] on textarea "Can you provide 3 concrete SEO ways I can improve this page to target trending …" at bounding box center [797, 797] width 513 height 70
paste textarea "Can you provide 3 concrete SEO ways I can improve this page to target trending …"
type textarea "Can you provide 3 concrete SEO ways I can improve this page to target trending …"
click at [1024, 816] on button "submit" at bounding box center [1032, 810] width 23 height 23
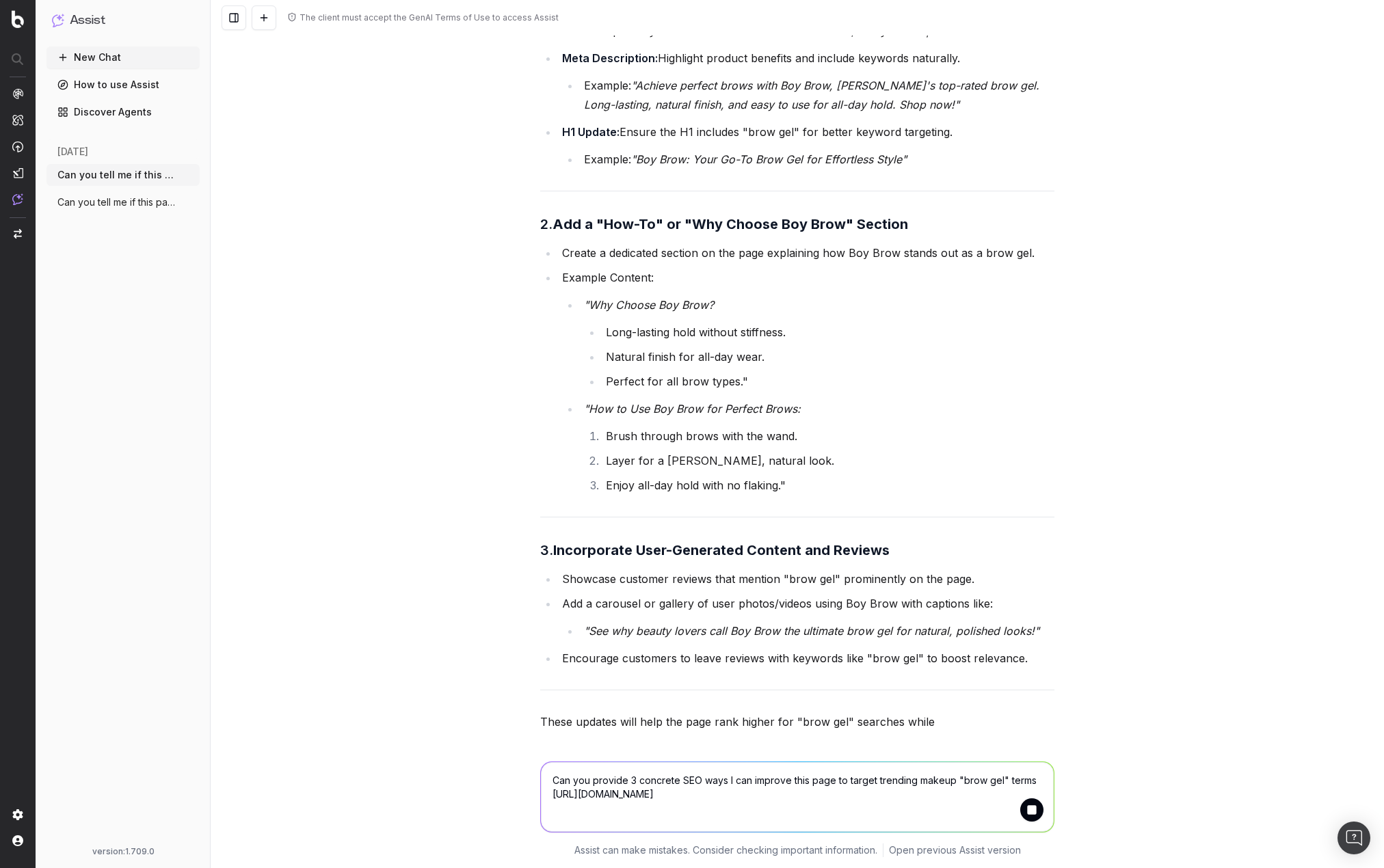
scroll to position [1801, 0]
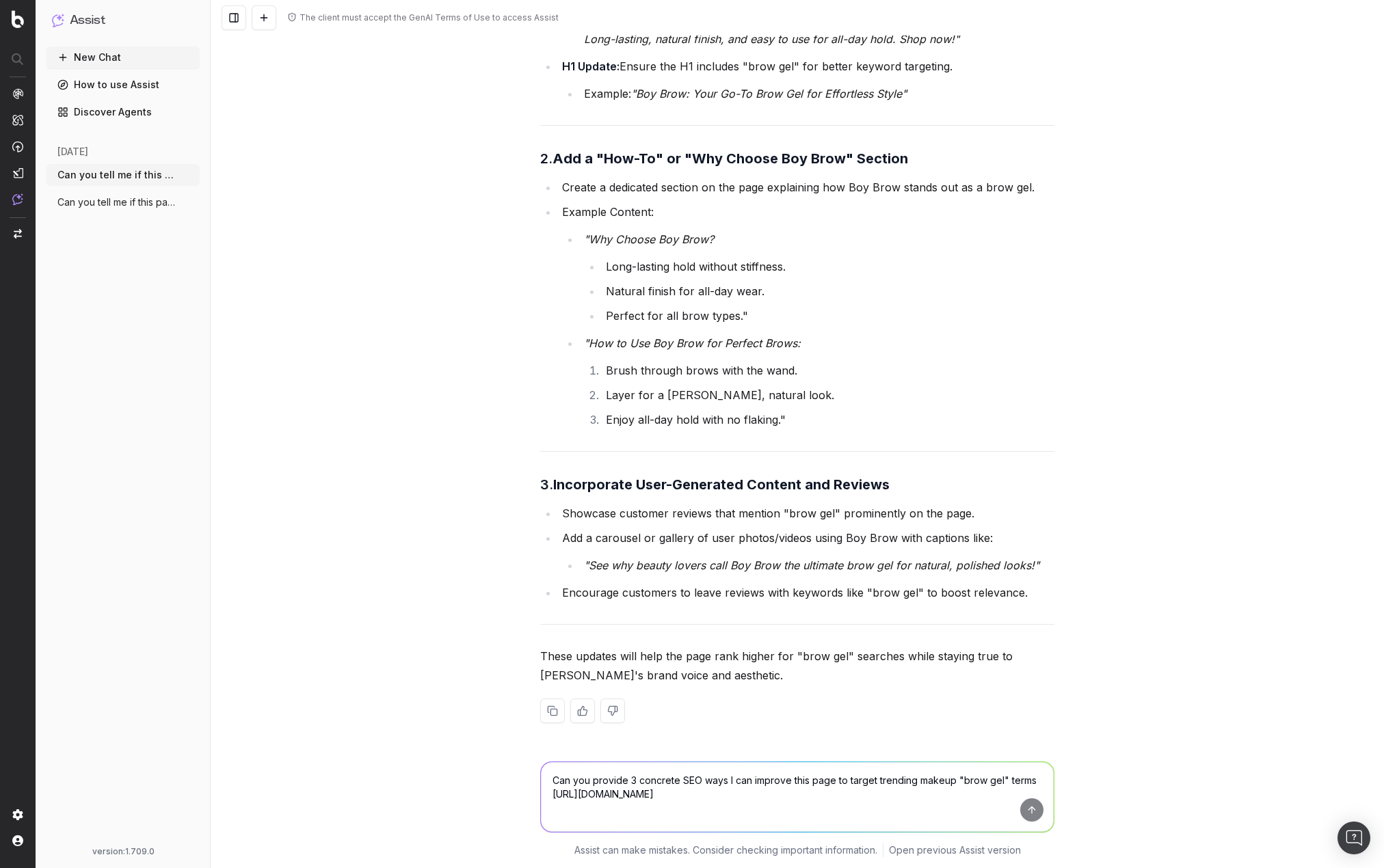
click at [82, 69] on ul "New Chat How to use Assist Discover Agents" at bounding box center [123, 85] width 153 height 77
click at [101, 60] on button "New Chat" at bounding box center [123, 58] width 153 height 22
